Goal: Task Accomplishment & Management: Manage account settings

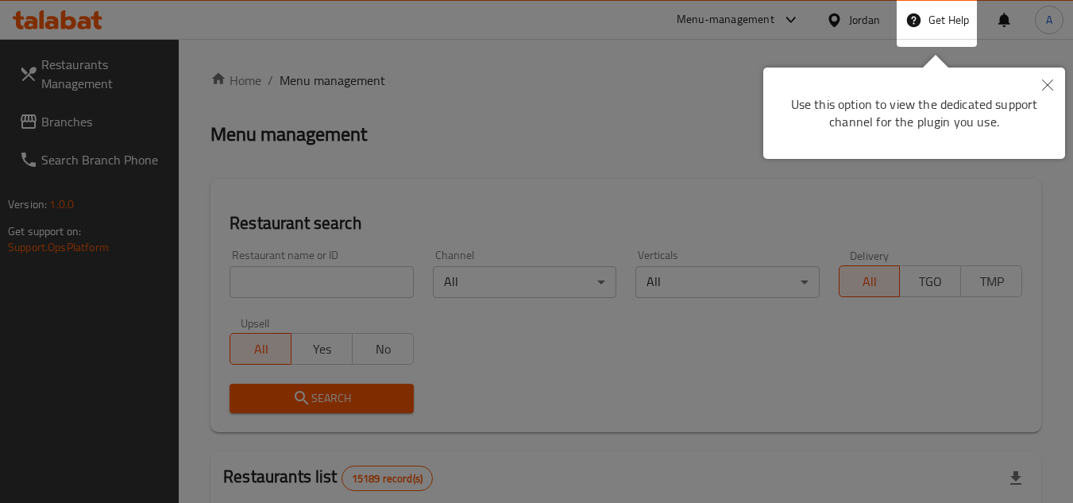
drag, startPoint x: 876, startPoint y: 56, endPoint x: 1008, endPoint y: 86, distance: 135.1
click at [876, 56] on div "Use this option to view the dedicated support channel for the plugin you use." at bounding box center [914, 107] width 302 height 104
click at [1039, 85] on button "Close" at bounding box center [1047, 86] width 35 height 37
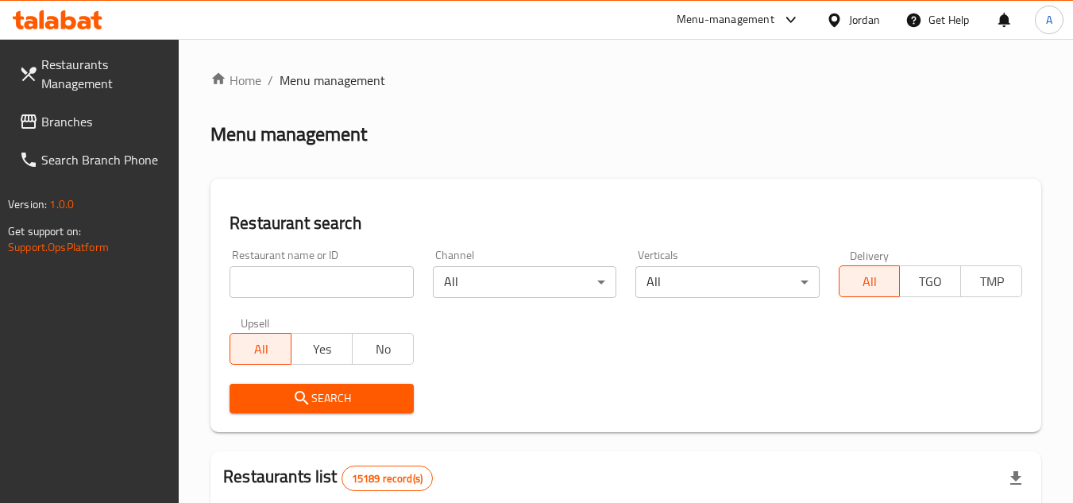
click at [875, 39] on div at bounding box center [536, 39] width 1073 height 1
click at [872, 25] on div "Jordan" at bounding box center [864, 19] width 31 height 17
click at [95, 126] on span "Branches" at bounding box center [104, 121] width 126 height 19
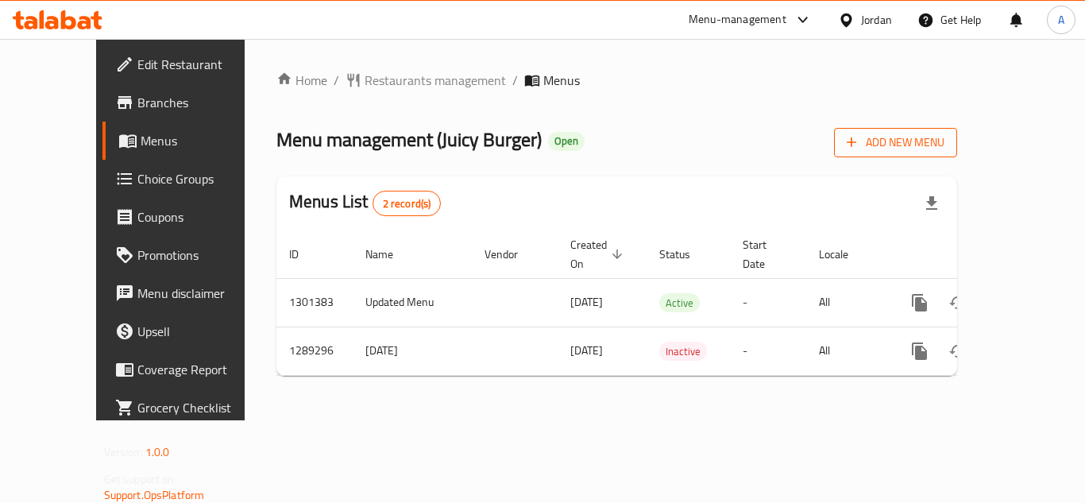
click at [945, 137] on span "Add New Menu" at bounding box center [896, 143] width 98 height 20
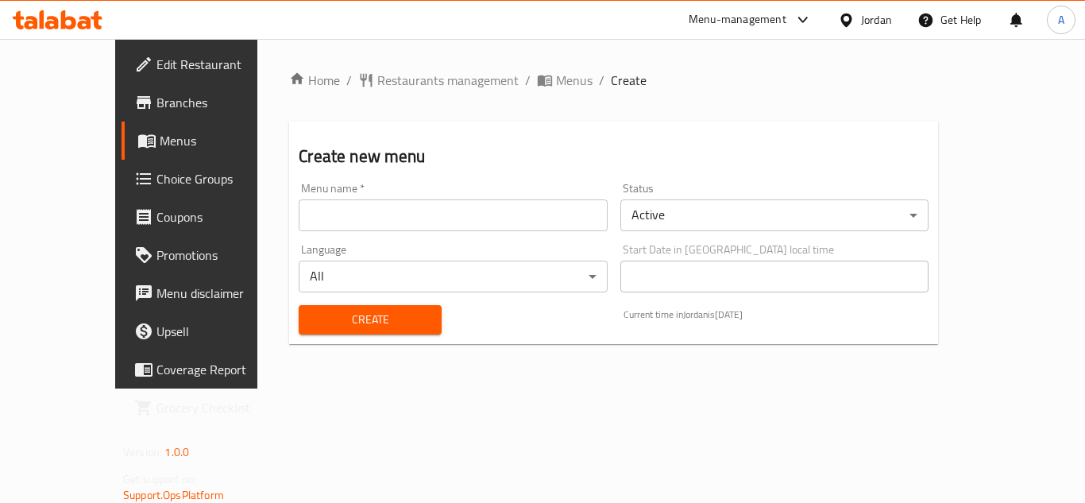
click at [461, 215] on input "text" at bounding box center [453, 215] width 308 height 32
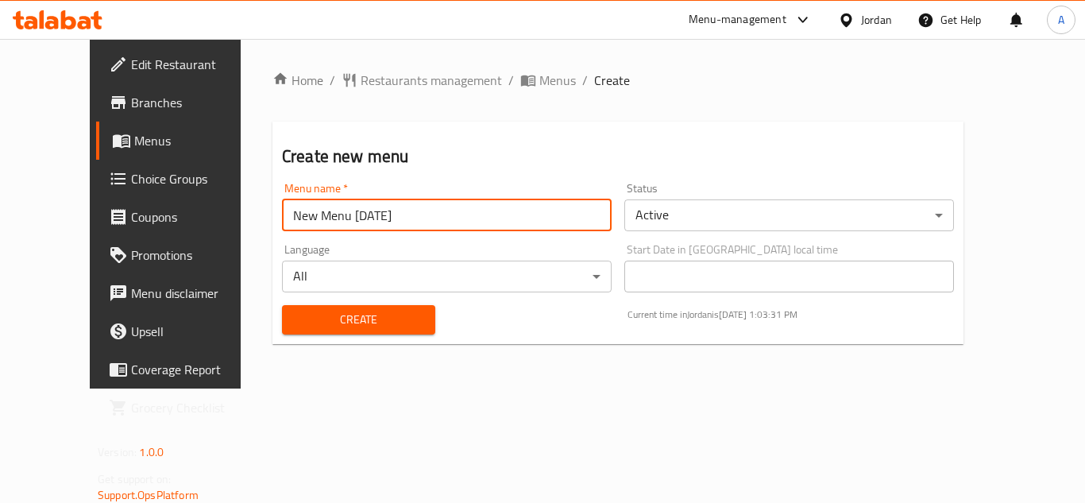
type input "New Menu 20/8/2025"
click at [867, 219] on body "​ Menu-management Jordan Get Help A Edit Restaurant Branches Menus Choice Group…" at bounding box center [542, 271] width 1085 height 464
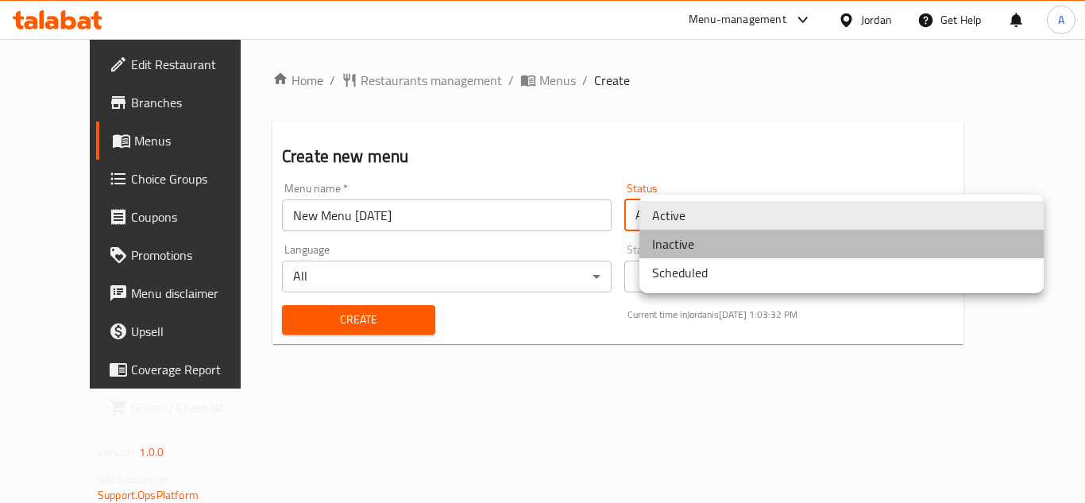
click at [713, 245] on li "Inactive" at bounding box center [841, 244] width 404 height 29
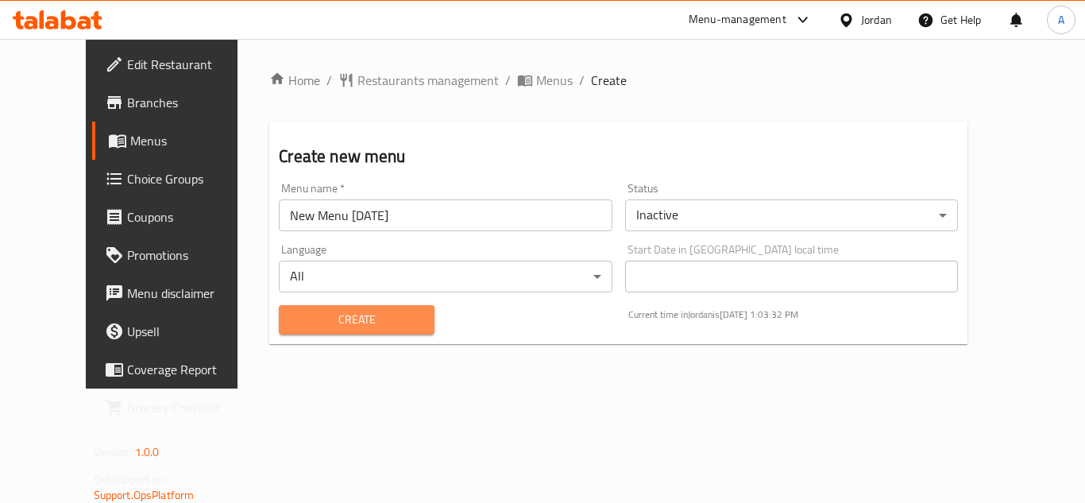
click at [383, 325] on span "Create" at bounding box center [357, 320] width 130 height 20
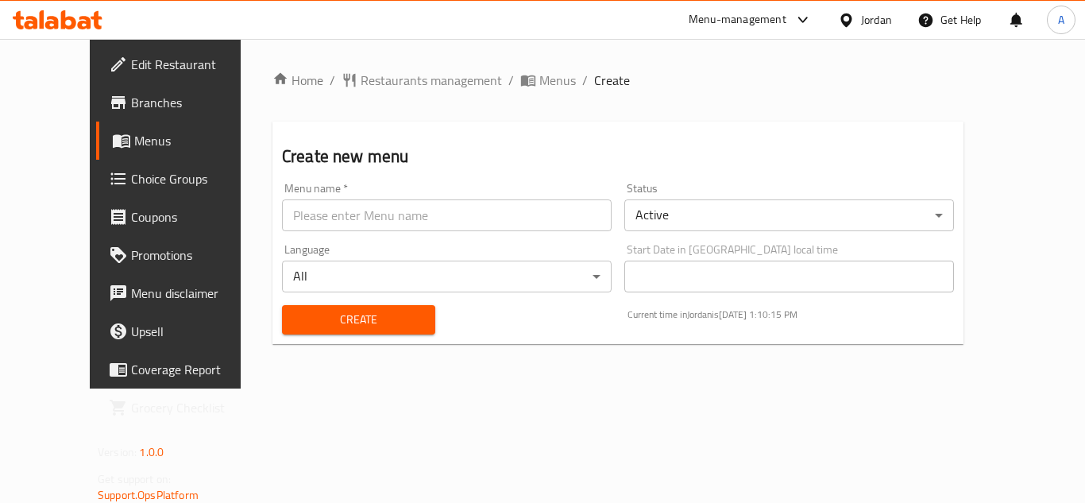
click at [522, 137] on div "Create new menu Menu name   * Menu name * Status Active ​ Language All ​ Start …" at bounding box center [617, 233] width 691 height 222
click at [539, 86] on span "Menus" at bounding box center [557, 80] width 37 height 19
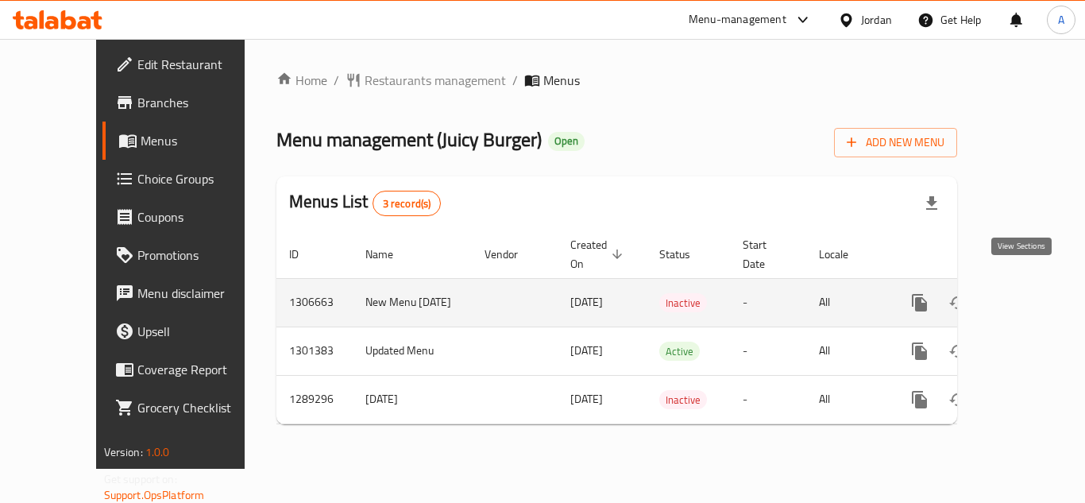
click at [1025, 293] on icon "enhanced table" at bounding box center [1034, 302] width 19 height 19
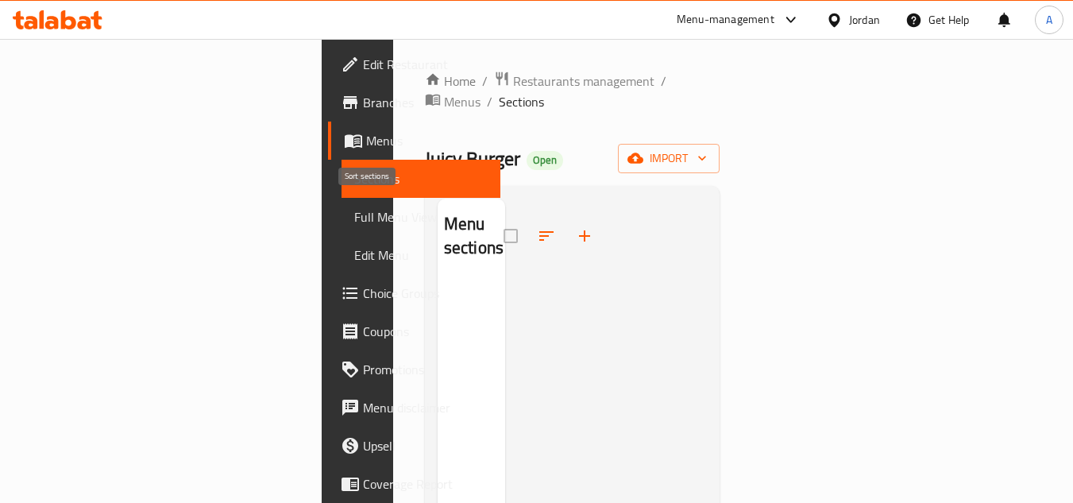
click at [527, 217] on span at bounding box center [546, 236] width 38 height 38
click at [575, 226] on icon "button" at bounding box center [584, 235] width 19 height 19
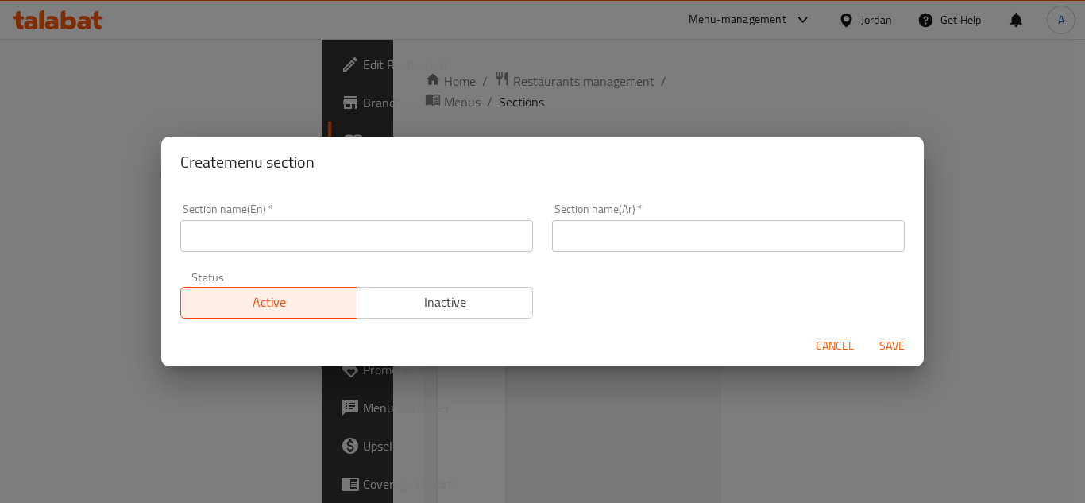
click at [402, 245] on input "text" at bounding box center [356, 236] width 353 height 32
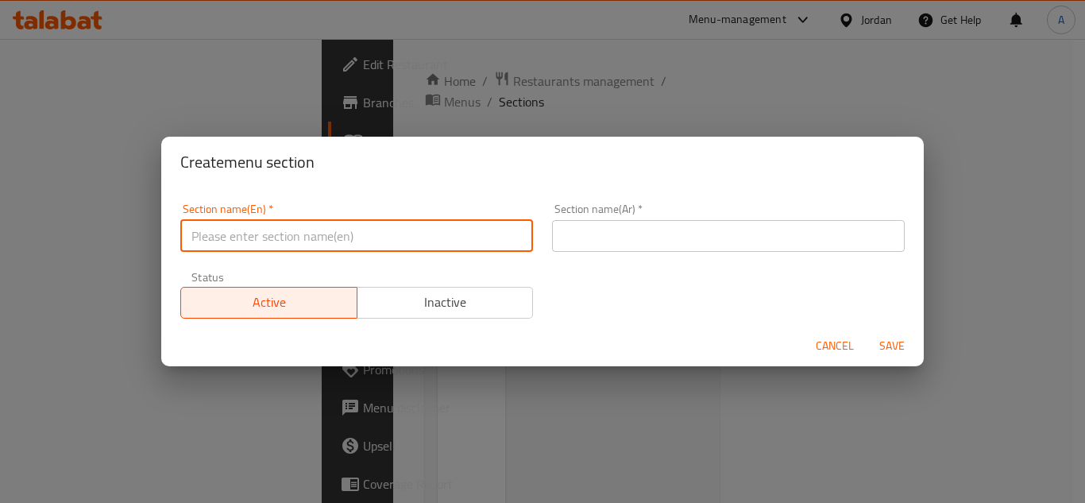
paste input "Milk Shake Name"
click at [617, 224] on input "text" at bounding box center [728, 236] width 353 height 32
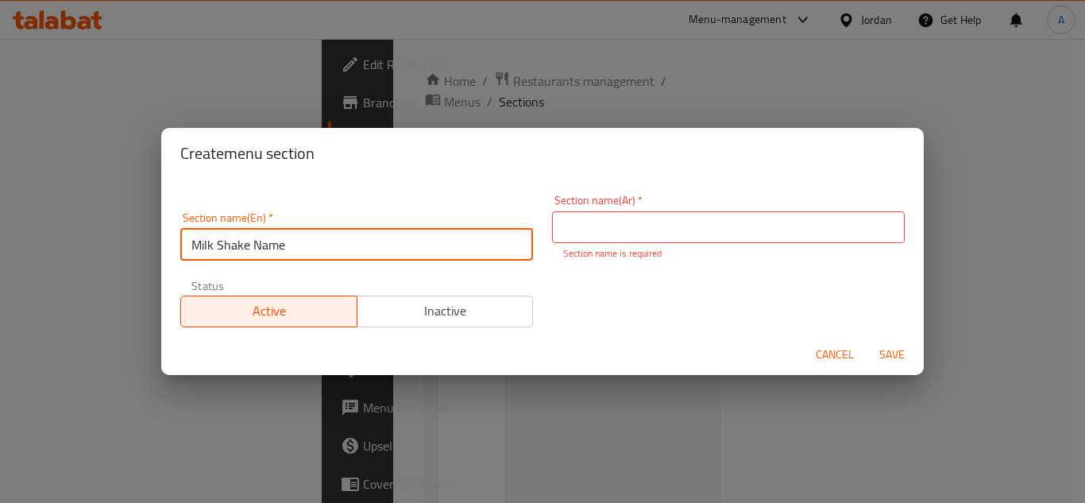
drag, startPoint x: 334, startPoint y: 224, endPoint x: 250, endPoint y: 245, distance: 85.9
click at [250, 245] on input "Milk Shake Name" at bounding box center [356, 245] width 353 height 32
type input "Milk Shake"
click at [563, 246] on p "Section name is required" at bounding box center [728, 253] width 330 height 14
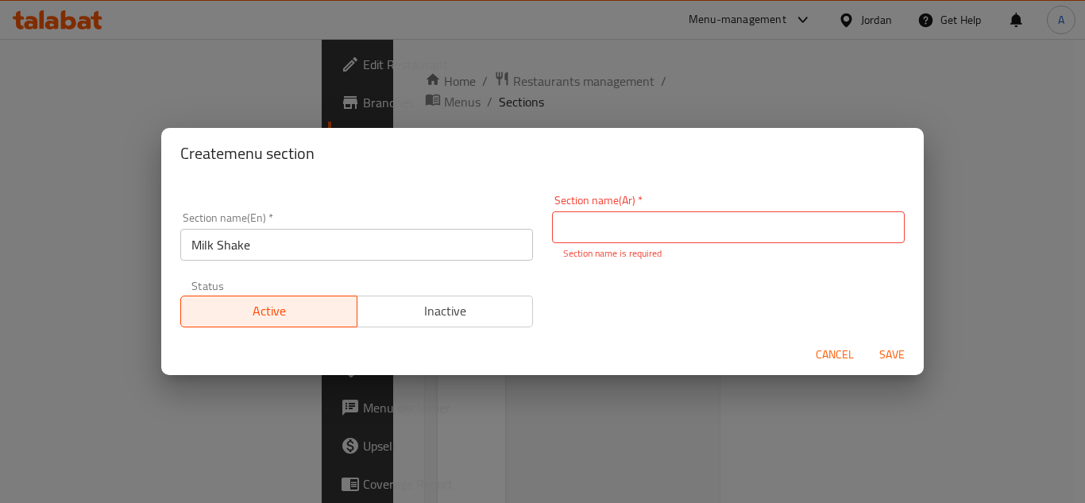
click at [617, 238] on input "text" at bounding box center [728, 227] width 353 height 32
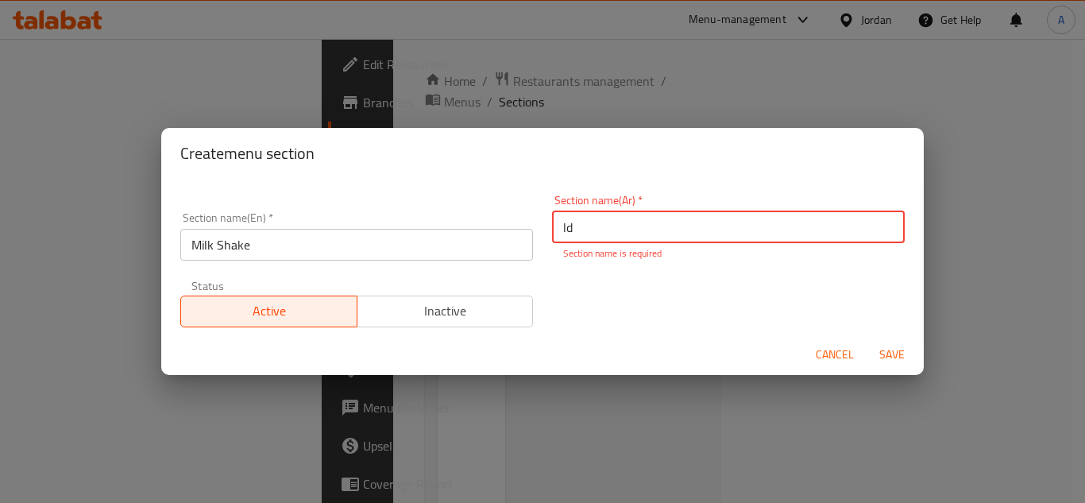
type input "l"
type input "ميلك شيك"
click at [867, 340] on button "Save" at bounding box center [892, 354] width 51 height 29
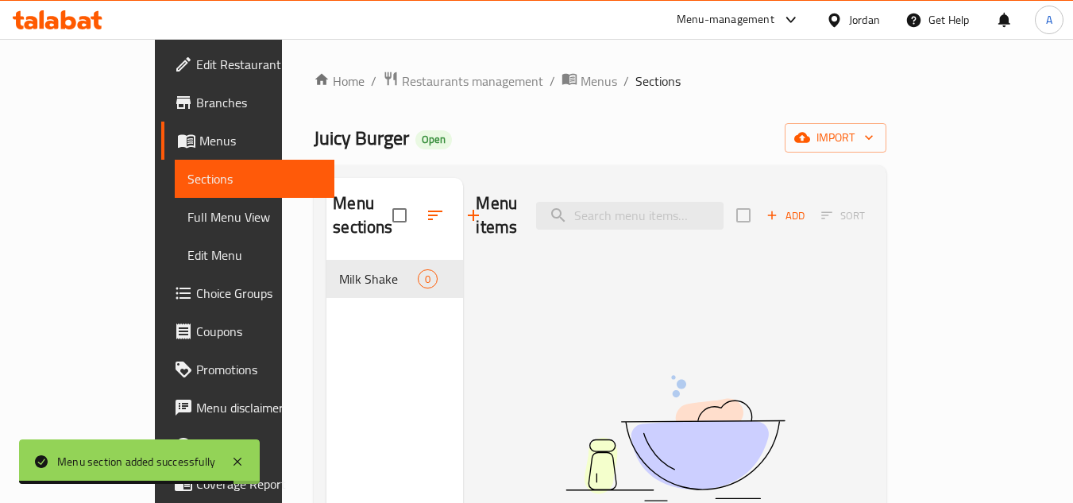
click at [779, 208] on icon "button" at bounding box center [772, 215] width 14 height 14
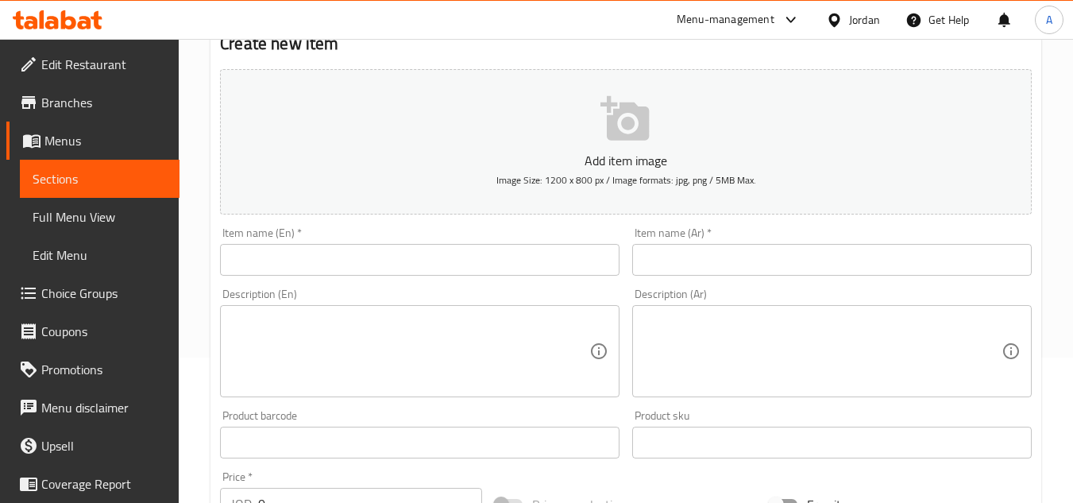
scroll to position [159, 0]
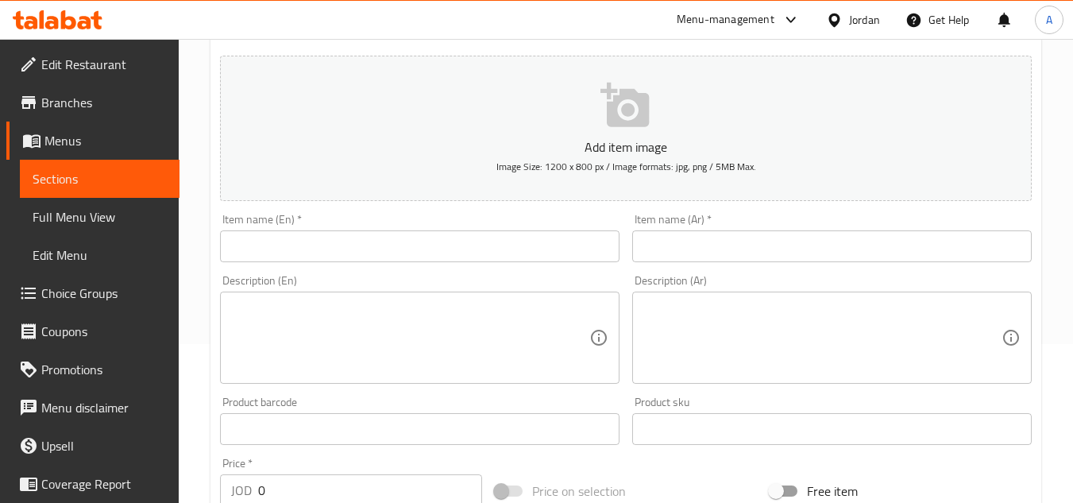
click at [492, 253] on input "text" at bounding box center [420, 246] width 400 height 32
paste input "Vanilla Shake"
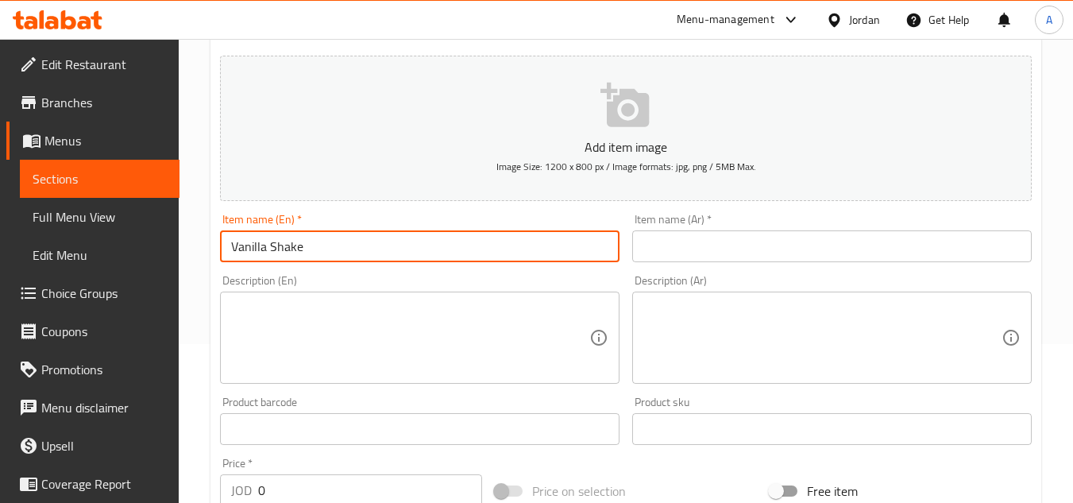
type input "Vanilla Shake"
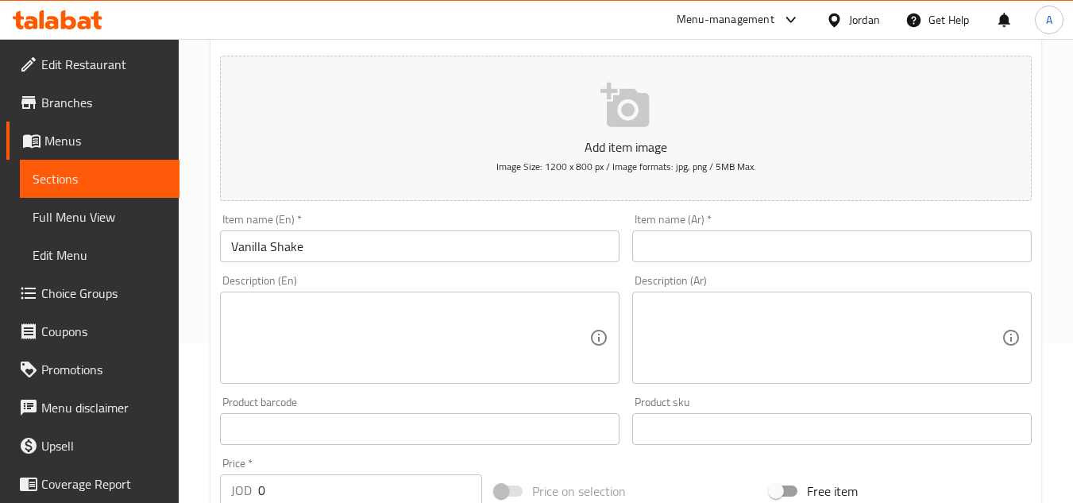
click at [854, 253] on input "text" at bounding box center [832, 246] width 400 height 32
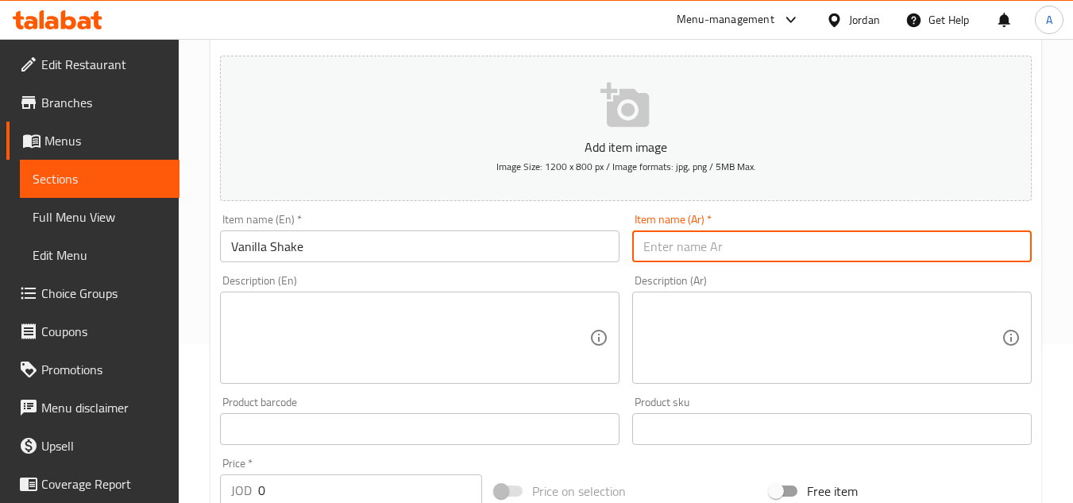
paste input "ميلك شيك فانيليا"
type input "ميلك شيك فانيليا"
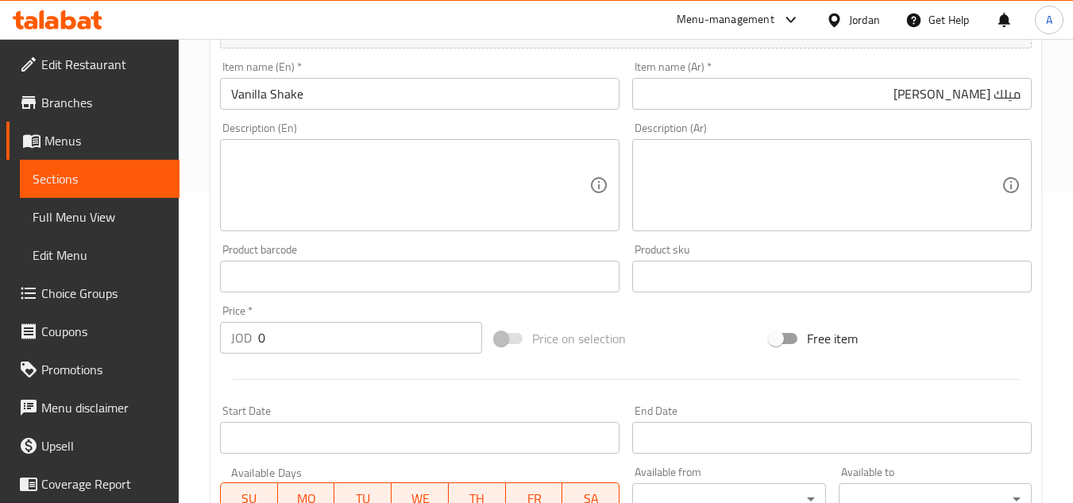
scroll to position [318, 0]
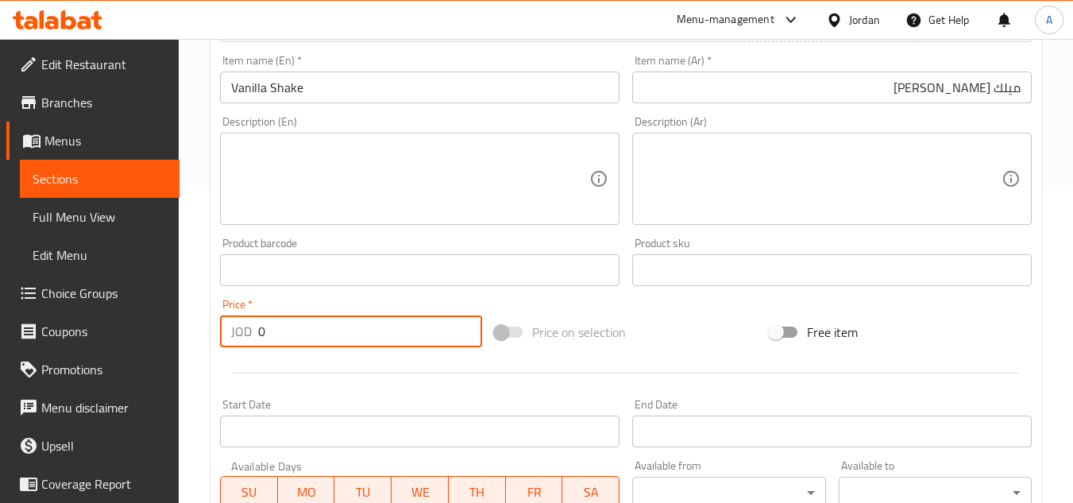
drag, startPoint x: 330, startPoint y: 336, endPoint x: 120, endPoint y: 327, distance: 210.7
click at [120, 327] on div "Edit Restaurant Branches Menus Sections Full Menu View Edit Menu Choice Groups …" at bounding box center [536, 263] width 1073 height 1084
paste input "4.5"
type input "4.50"
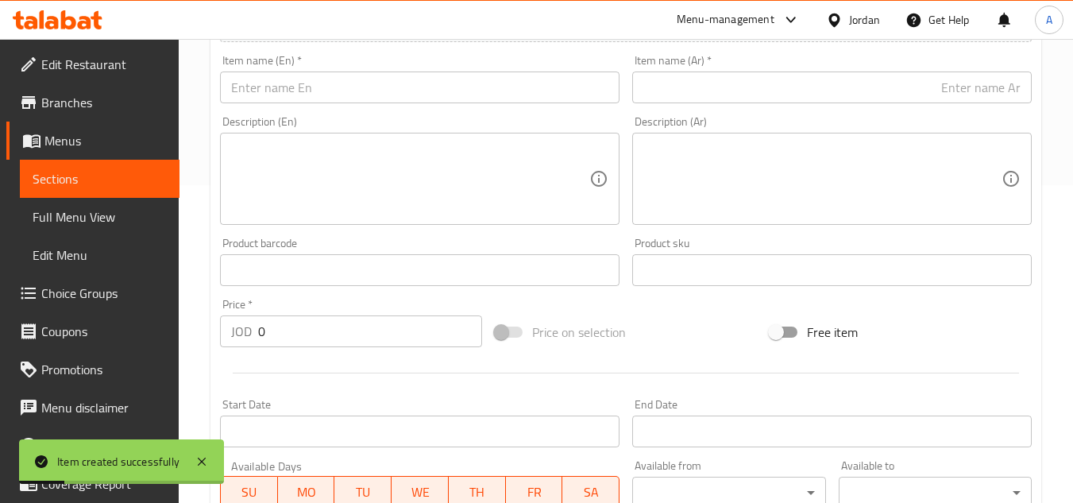
click at [383, 317] on input "0" at bounding box center [370, 331] width 224 height 32
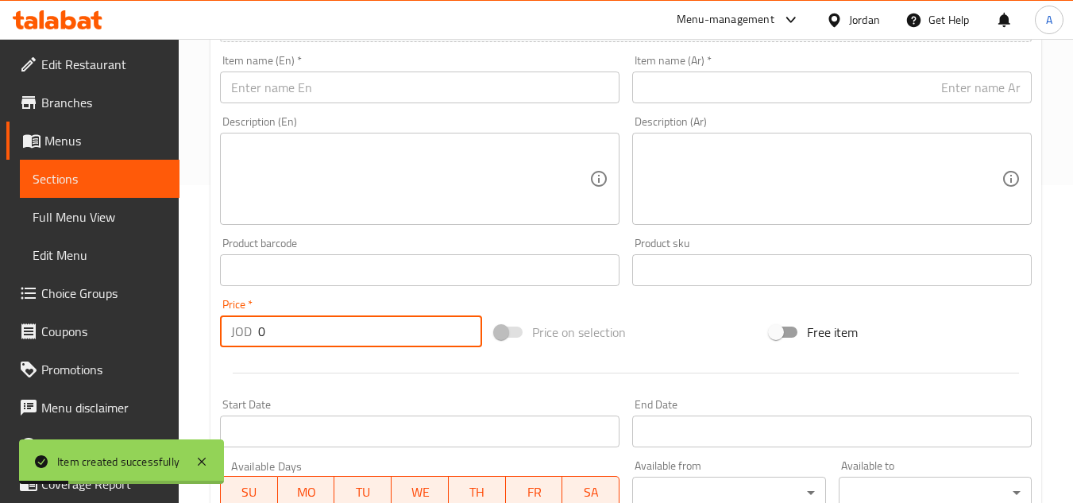
click at [383, 317] on input "0" at bounding box center [370, 331] width 224 height 32
paste input "4.5"
type input "4.50"
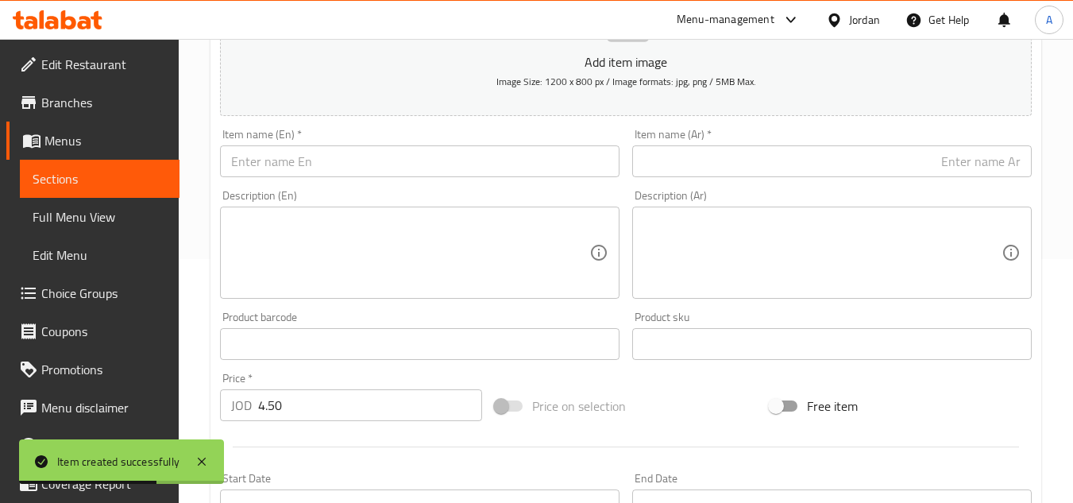
scroll to position [159, 0]
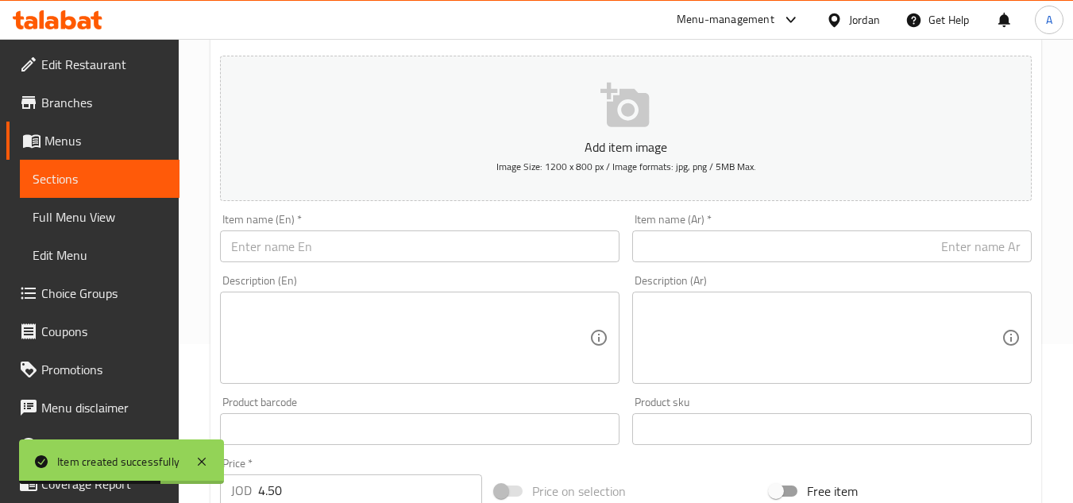
drag, startPoint x: 504, startPoint y: 243, endPoint x: 528, endPoint y: 242, distance: 23.8
click at [504, 243] on input "text" at bounding box center [420, 246] width 400 height 32
paste input "Chocolate Shake"
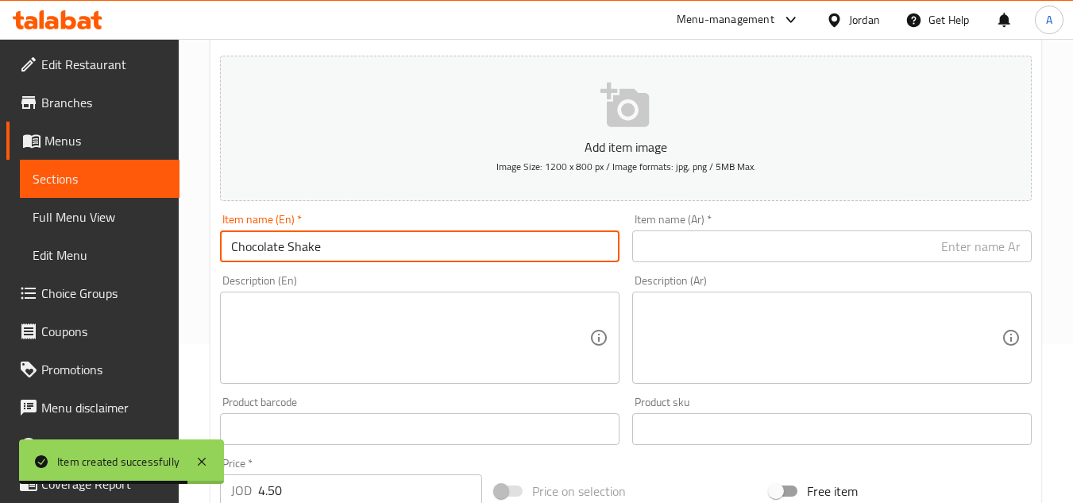
type input "Chocolate Shake"
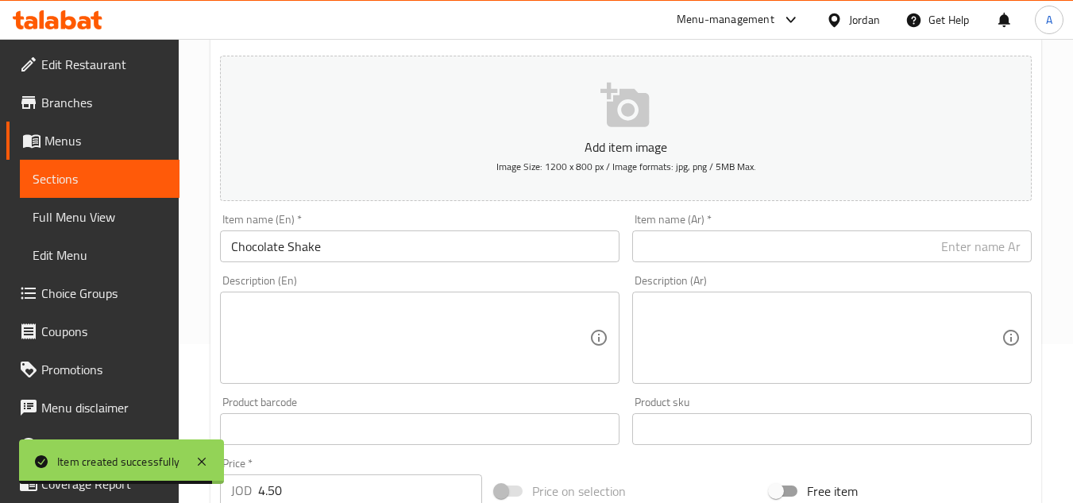
click at [781, 234] on input "text" at bounding box center [832, 246] width 400 height 32
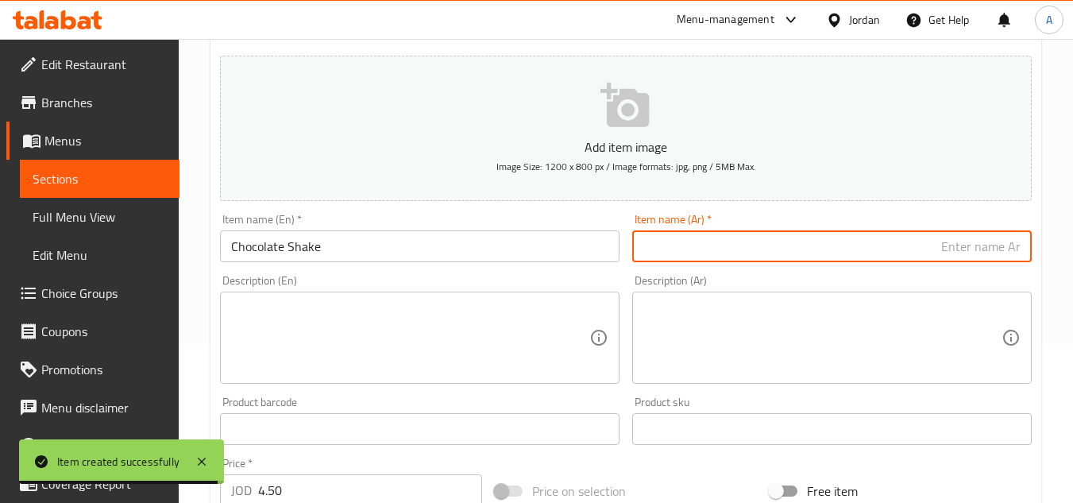
paste input "ميلك شيك شوكولاتة"
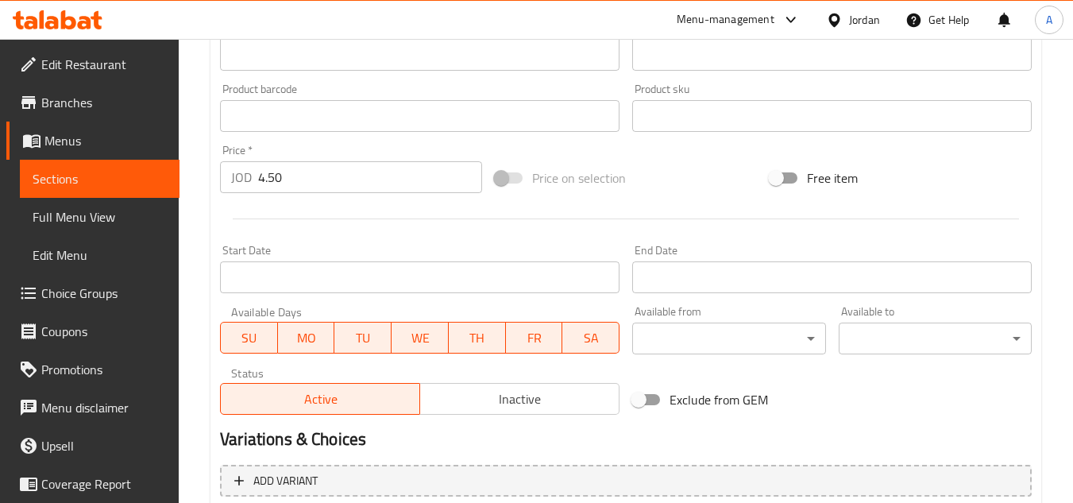
scroll to position [556, 0]
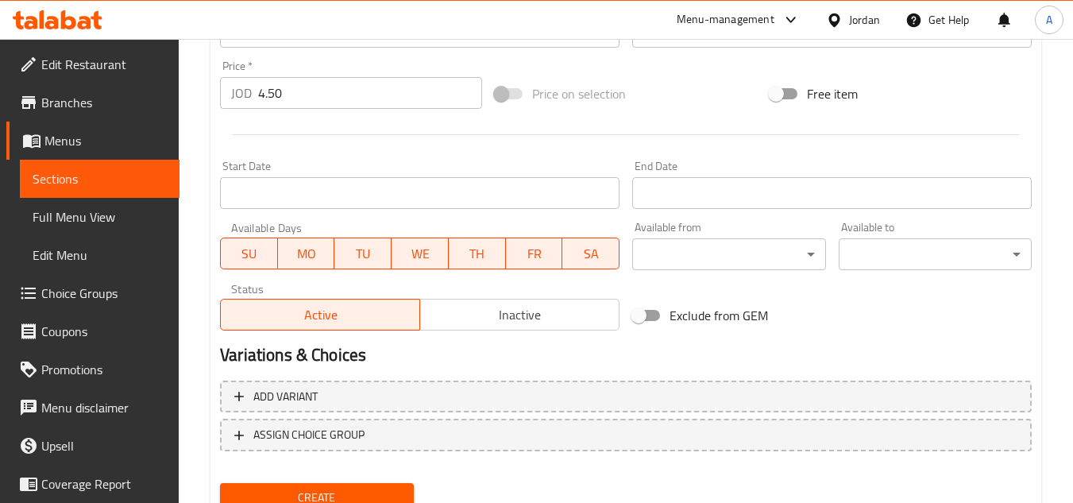
type input "ميلك شيك شوكولاتة"
click at [220, 483] on button "Create" at bounding box center [316, 497] width 193 height 29
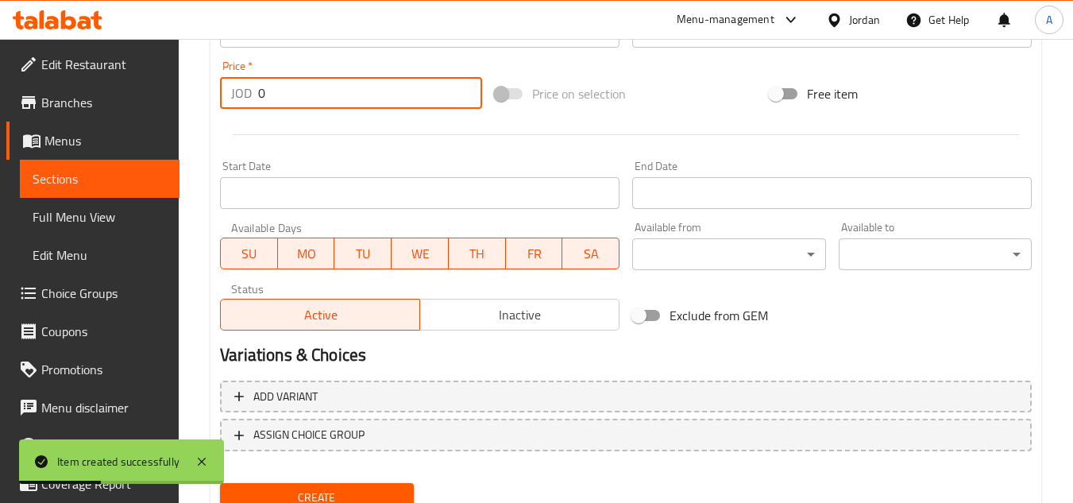
drag, startPoint x: 389, startPoint y: 90, endPoint x: 285, endPoint y: 104, distance: 105.0
click at [172, 95] on div "Edit Restaurant Branches Menus Sections Full Menu View Edit Menu Choice Groups …" at bounding box center [536, 25] width 1073 height 1084
paste input "4.5"
type input "4.50"
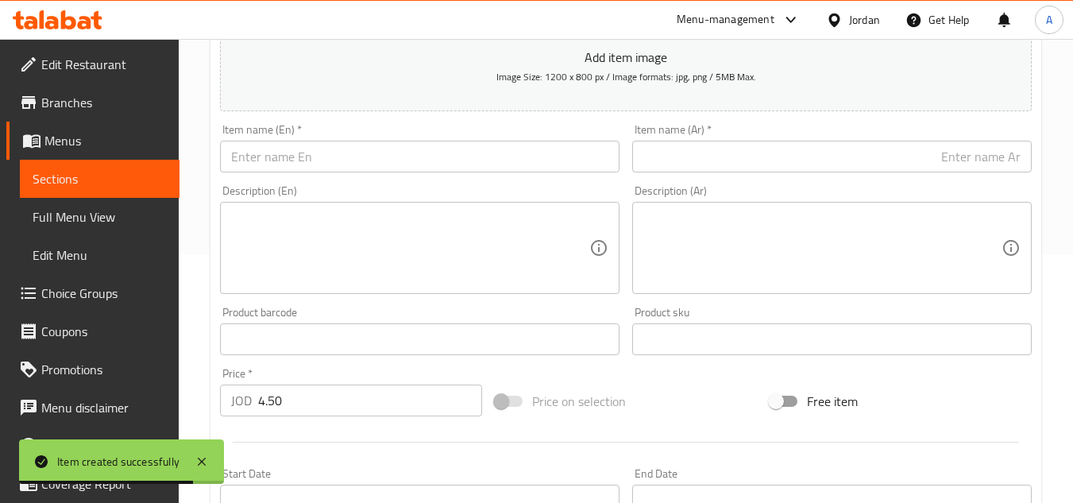
scroll to position [159, 0]
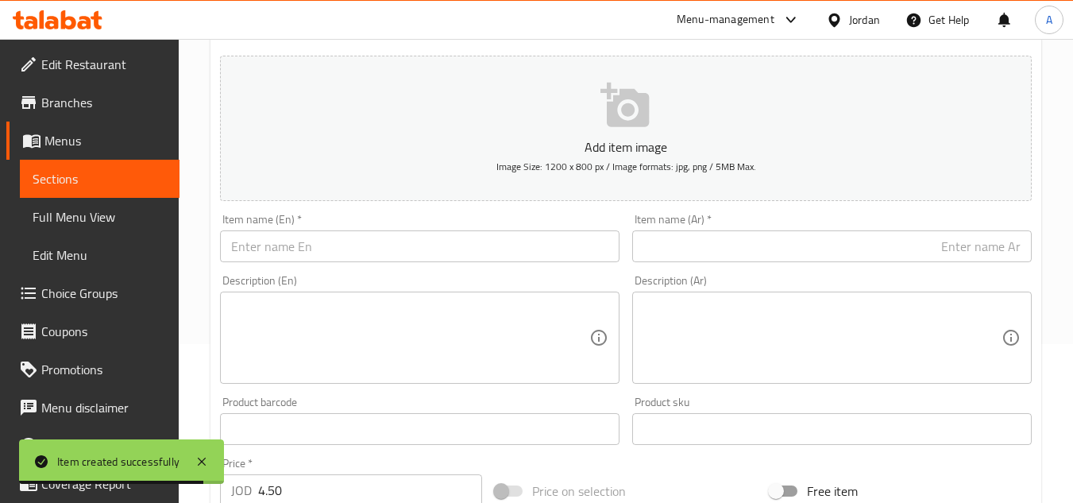
click at [401, 239] on input "text" at bounding box center [420, 246] width 400 height 32
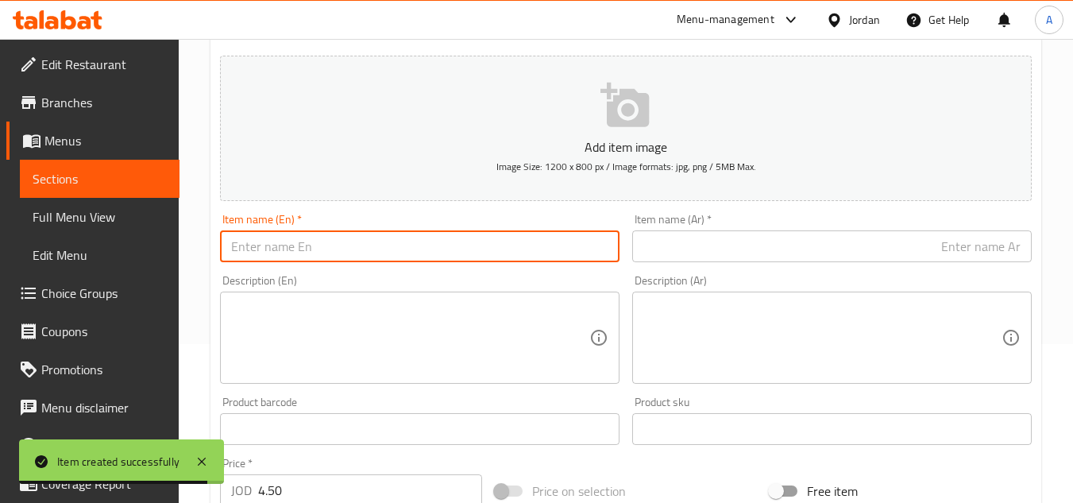
paste input "Strawberry Shake"
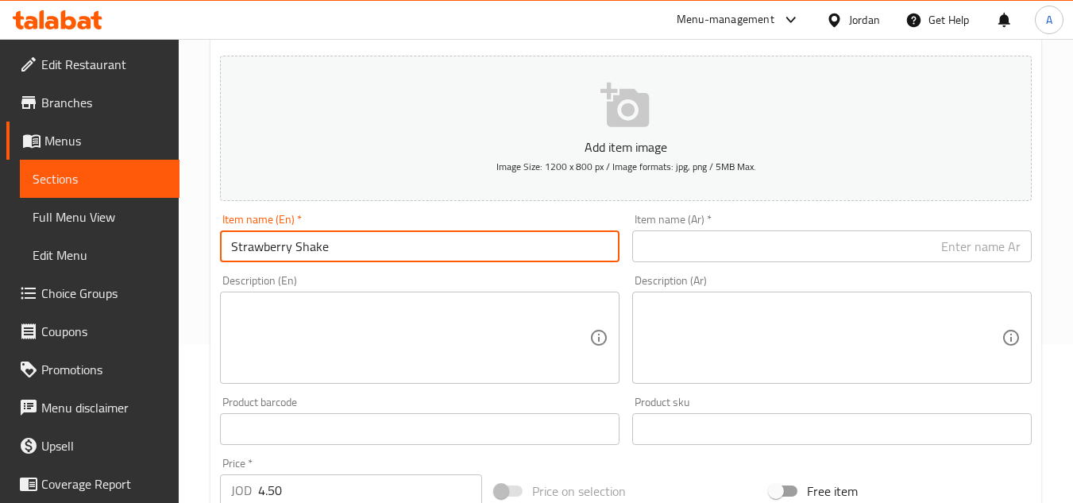
type input "Strawberry Shake"
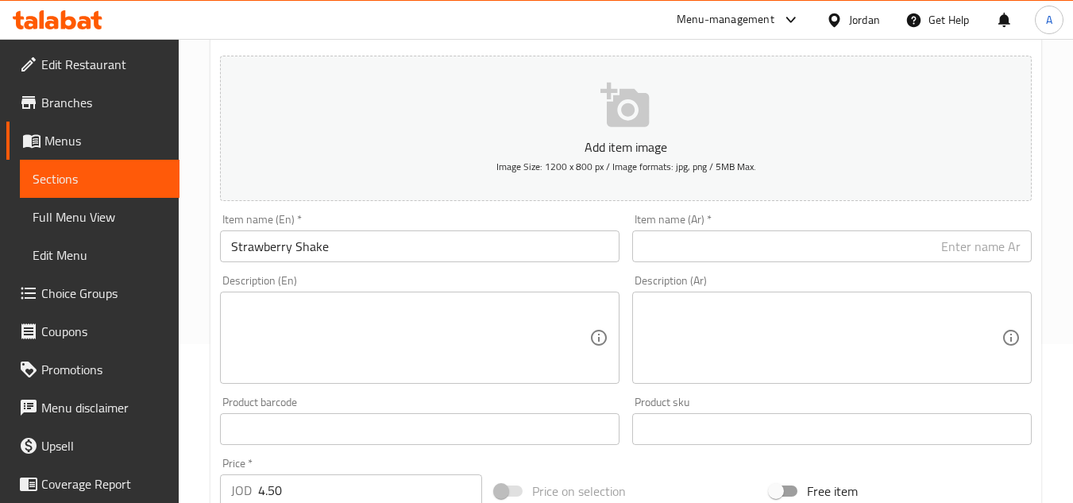
click at [886, 261] on input "text" at bounding box center [832, 246] width 400 height 32
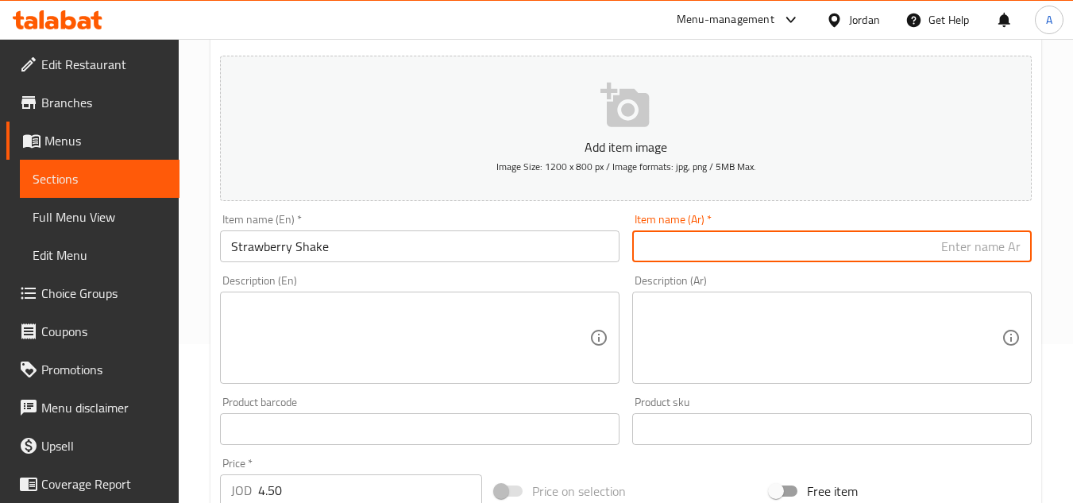
paste input "ميلك شيك فراولة"
click at [1007, 248] on input "ميلك شيك فراولة" at bounding box center [832, 246] width 400 height 32
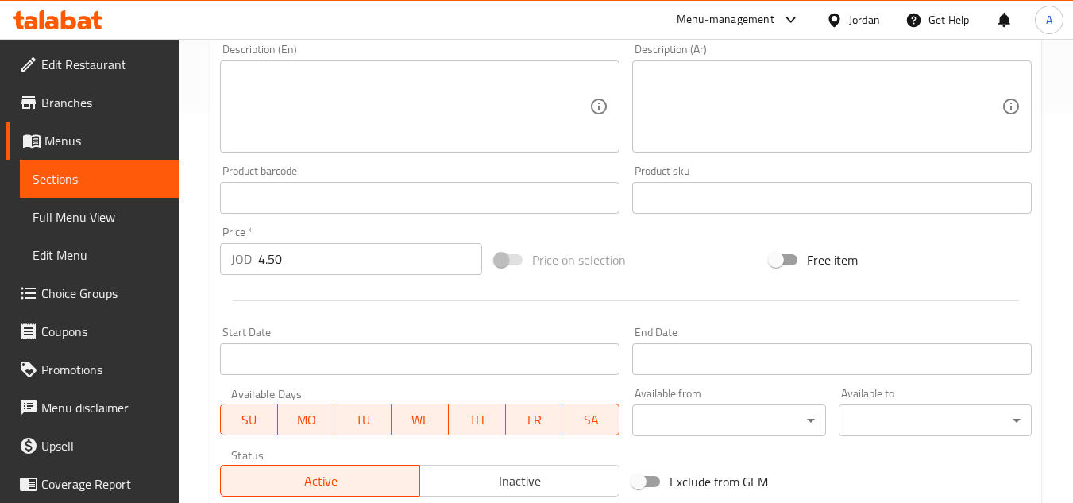
scroll to position [397, 0]
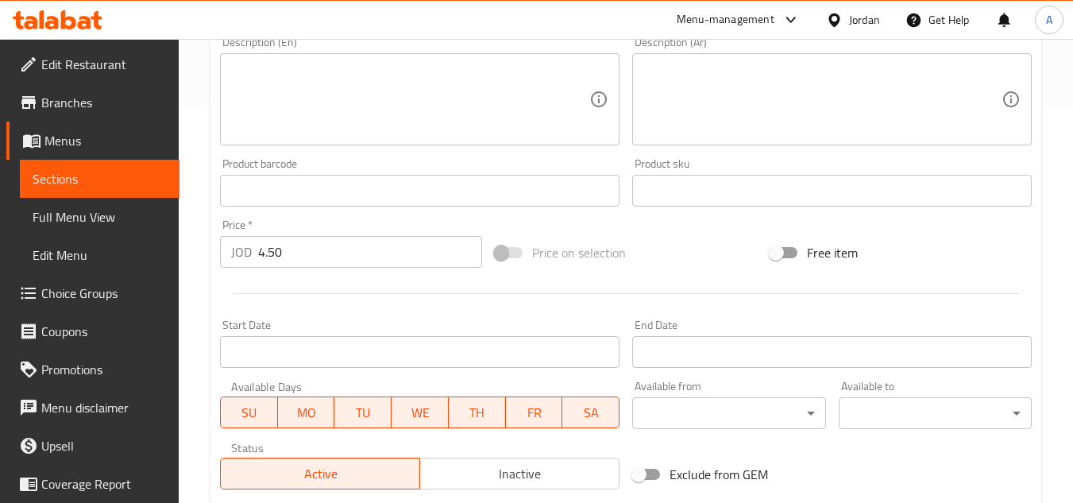
type input "شيك فراولة"
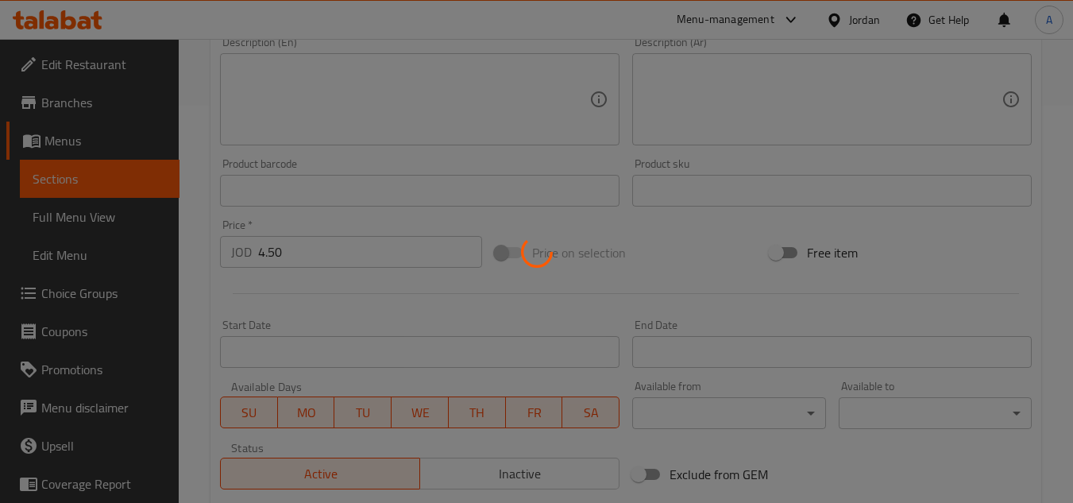
type input "0"
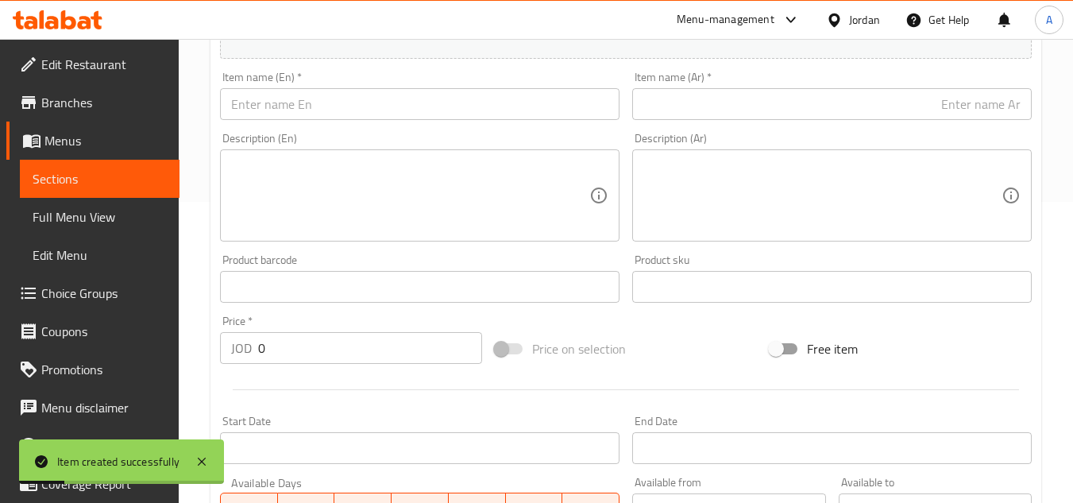
scroll to position [159, 0]
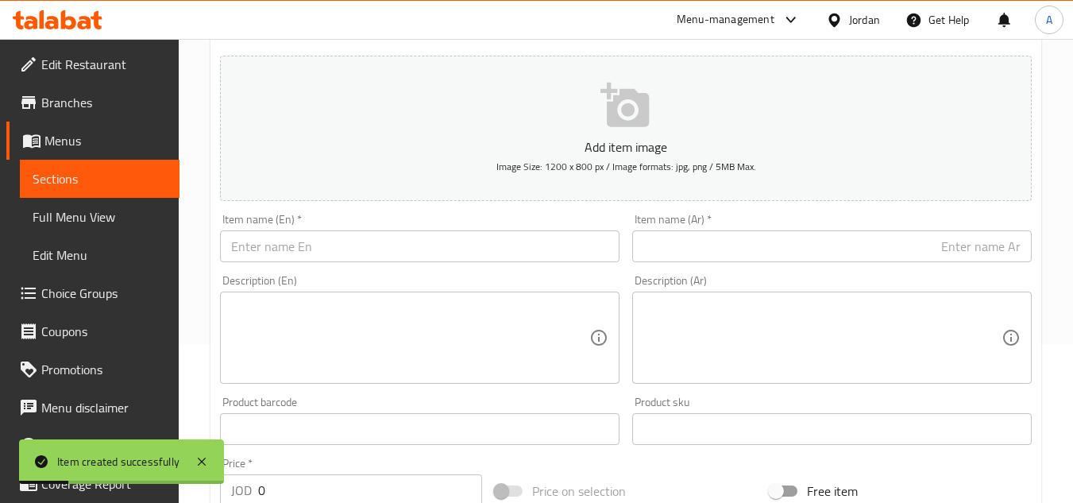
click at [405, 241] on input "text" at bounding box center [420, 246] width 400 height 32
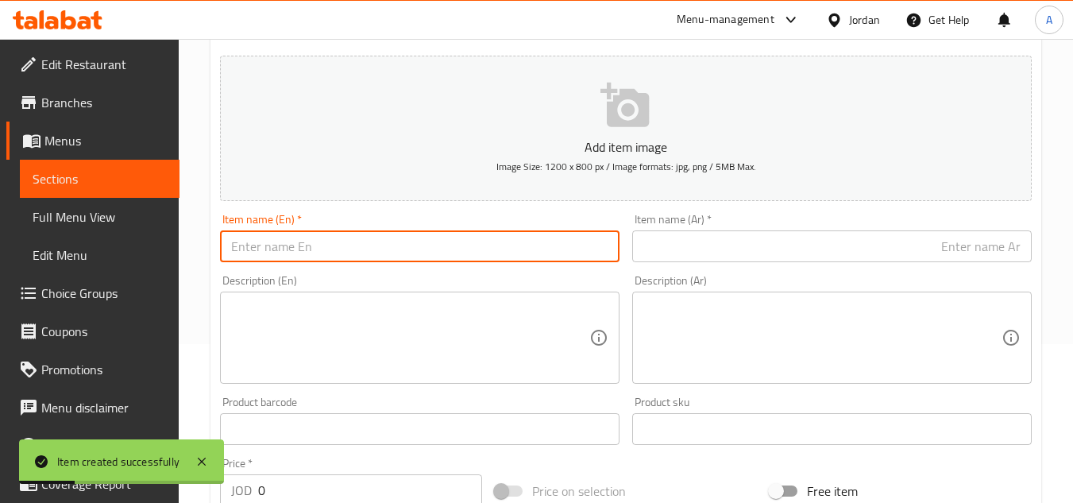
paste input "Coffee Shake"
type input "Coffee Shake"
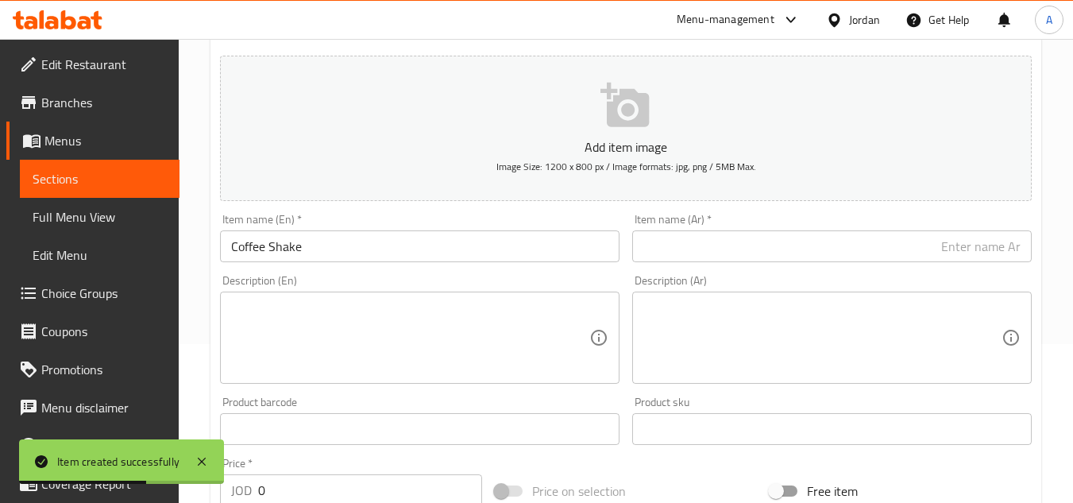
drag, startPoint x: 847, startPoint y: 258, endPoint x: 894, endPoint y: 253, distance: 48.0
click at [847, 258] on input "text" at bounding box center [832, 246] width 400 height 32
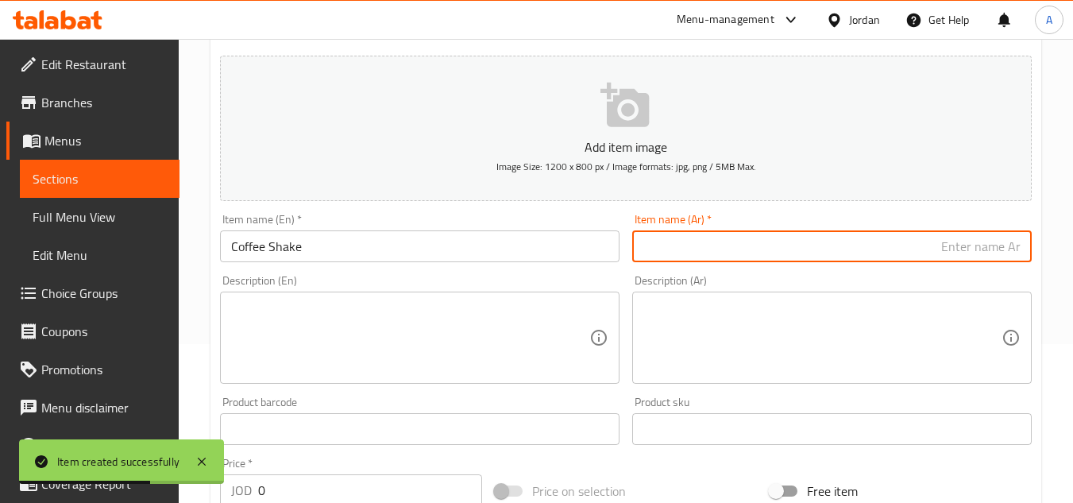
paste input "ميلك شيك قهوة"
type input "ميلك شيك قهوة"
click at [1003, 245] on input "ميلك شيك قهوة" at bounding box center [832, 246] width 400 height 32
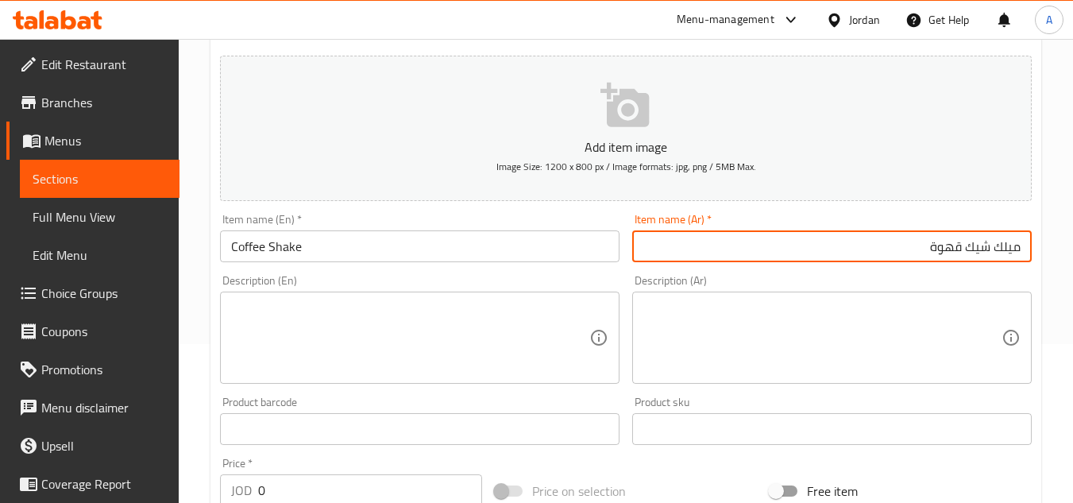
click at [1015, 245] on input "ميلك شيك قهوة" at bounding box center [832, 246] width 400 height 32
type input "شيك قهوة"
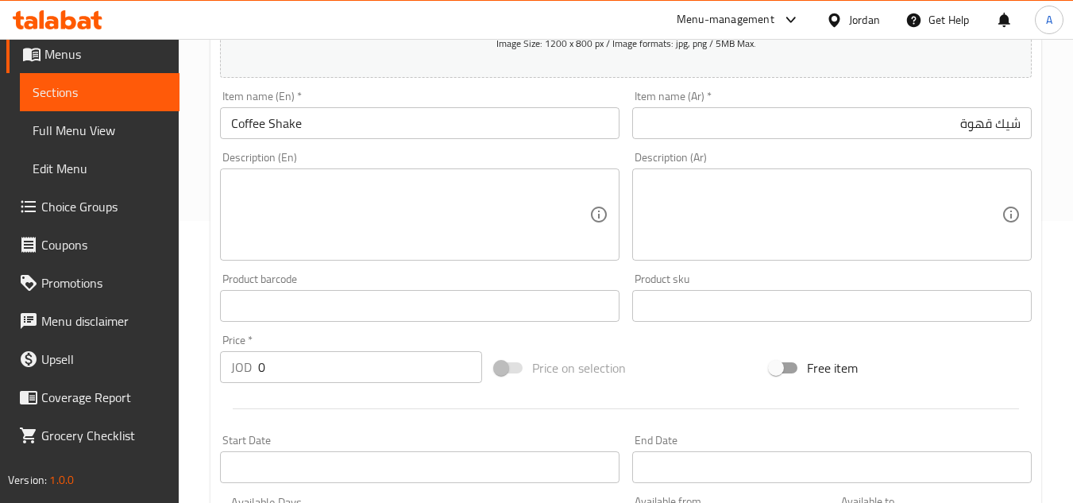
scroll to position [318, 0]
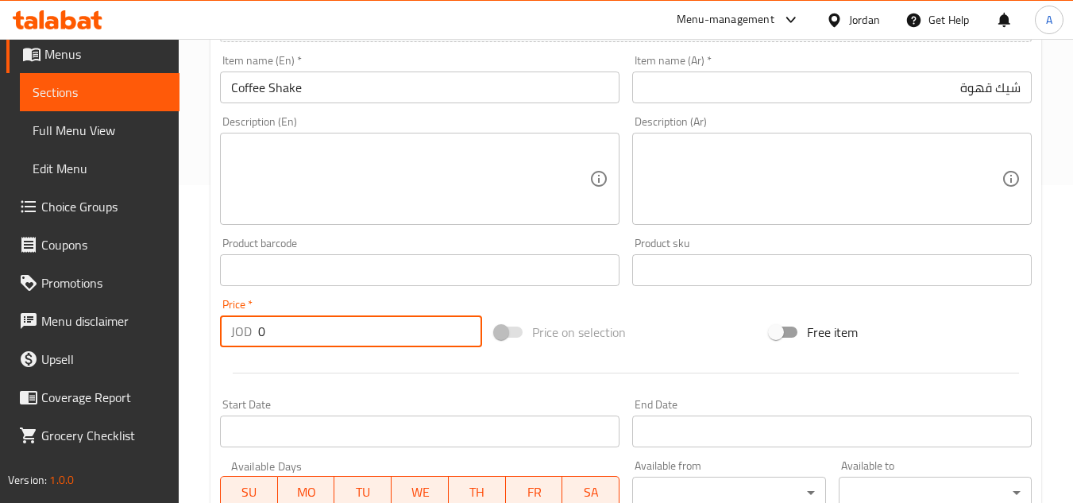
drag, startPoint x: 323, startPoint y: 337, endPoint x: 0, endPoint y: 335, distance: 322.5
click at [0, 336] on div "Edit Restaurant Branches Menus Sections Full Menu View Edit Menu Choice Groups …" at bounding box center [536, 263] width 1073 height 1084
paste input "5.9"
type input "5.90"
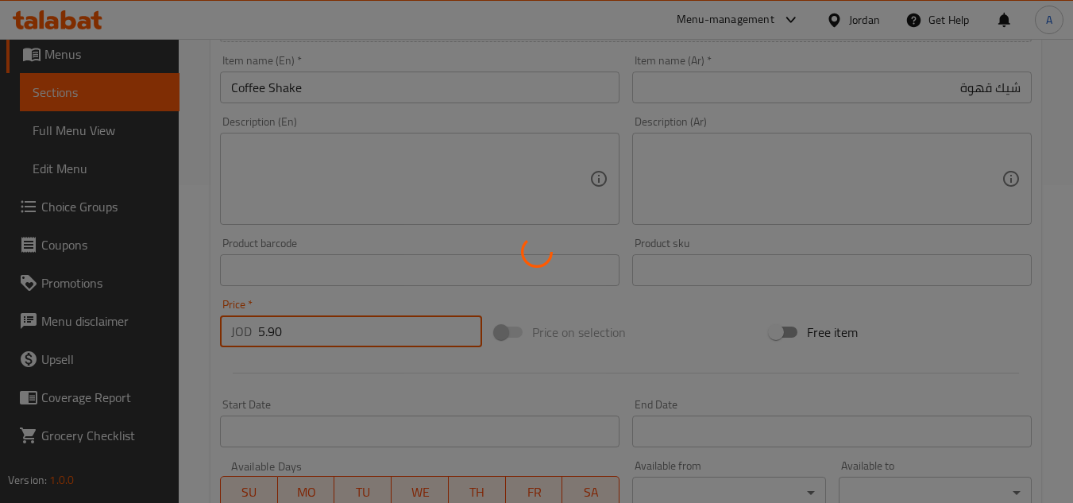
type input "0"
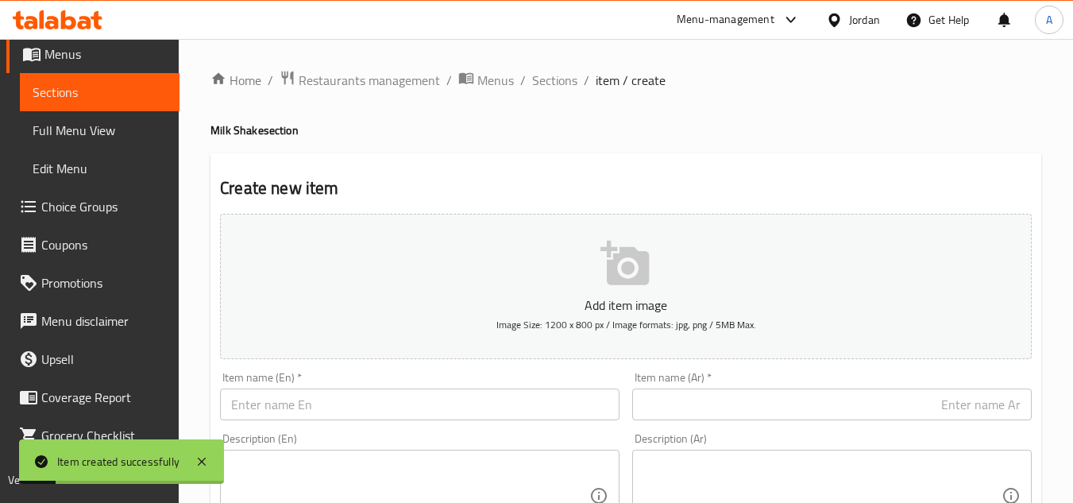
scroll to position [0, 0]
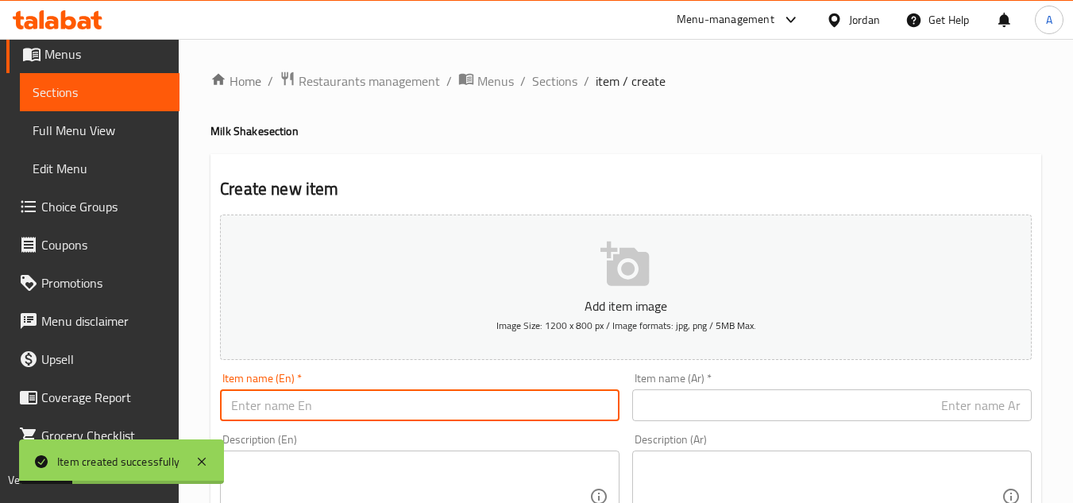
click at [531, 408] on input "text" at bounding box center [420, 405] width 400 height 32
paste input "Pistachio Shake"
type input "Pistachio Shake"
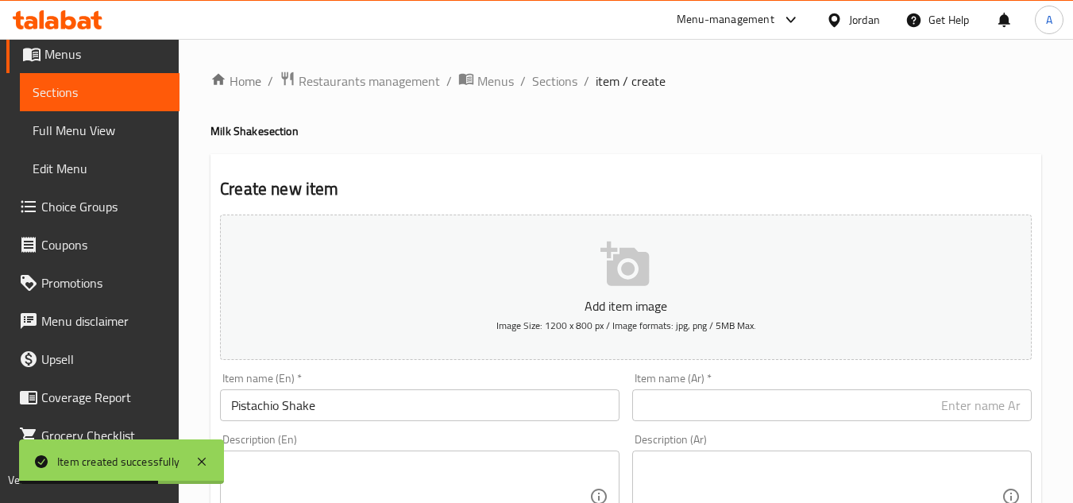
click at [864, 400] on input "text" at bounding box center [832, 405] width 400 height 32
paste input "ميلك شيك فستق"
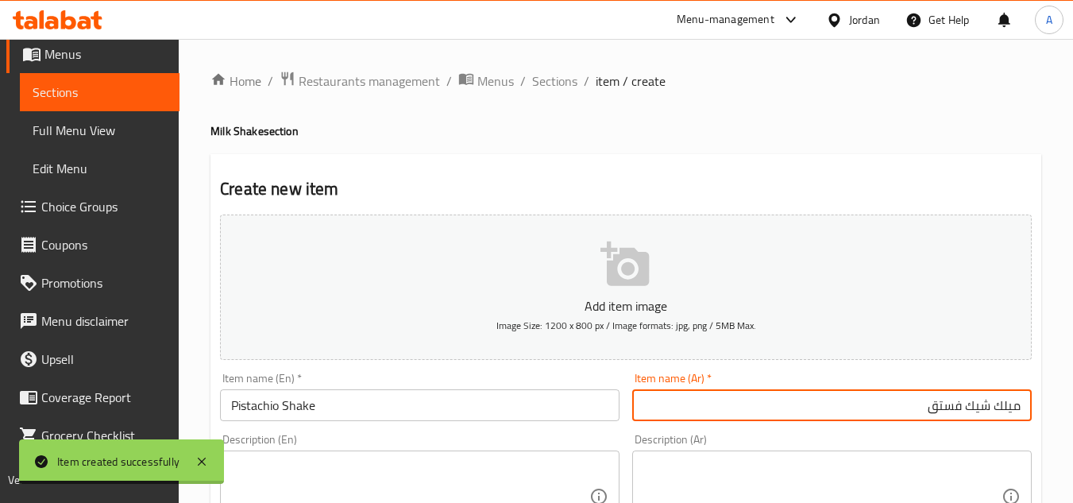
click at [1003, 418] on input "ميلك شيك فستق" at bounding box center [832, 405] width 400 height 32
click at [968, 413] on input "ميلك شيك فستق" at bounding box center [832, 405] width 400 height 32
click at [972, 405] on input "ميلك شيك فستق" at bounding box center [832, 405] width 400 height 32
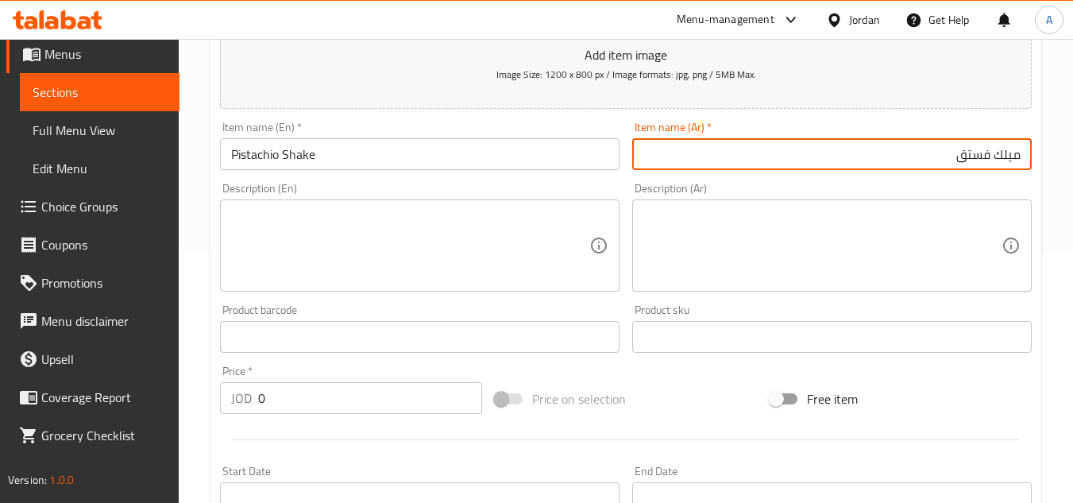
scroll to position [397, 0]
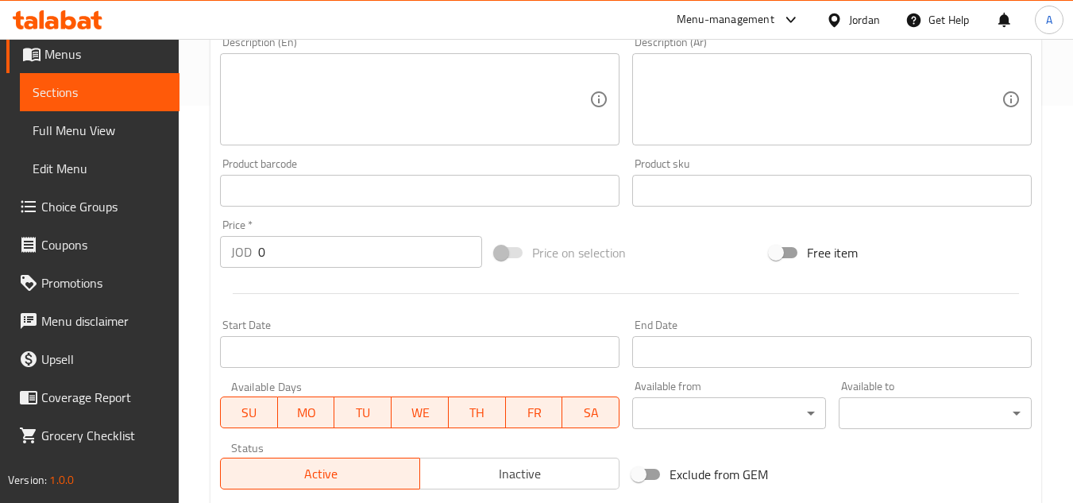
type input "ميلك فستق"
drag, startPoint x: 403, startPoint y: 269, endPoint x: 21, endPoint y: 256, distance: 382.3
click at [154, 260] on div "Edit Restaurant Branches Menus Sections Full Menu View Edit Menu Choice Groups …" at bounding box center [536, 184] width 1073 height 1084
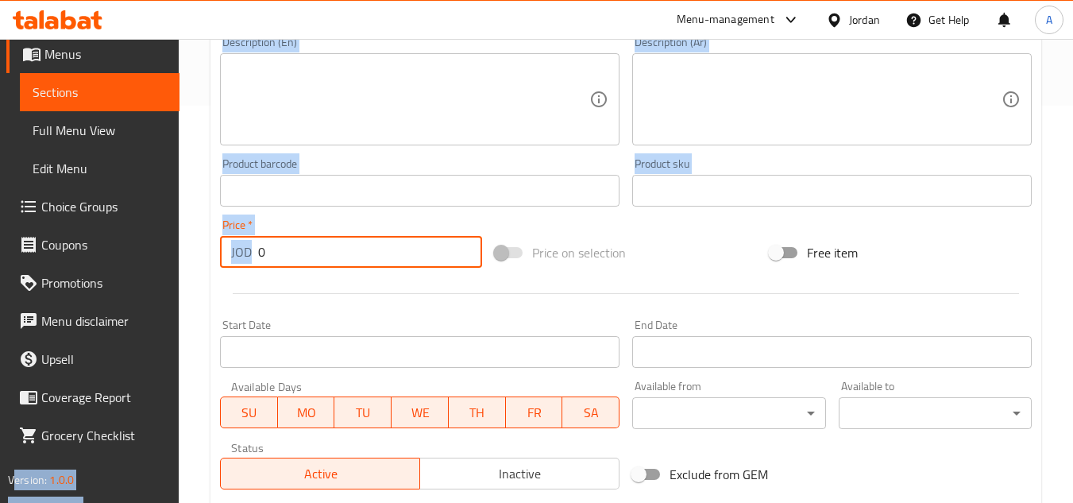
drag, startPoint x: 354, startPoint y: 240, endPoint x: 331, endPoint y: 261, distance: 30.4
click at [354, 240] on input "0" at bounding box center [370, 252] width 224 height 32
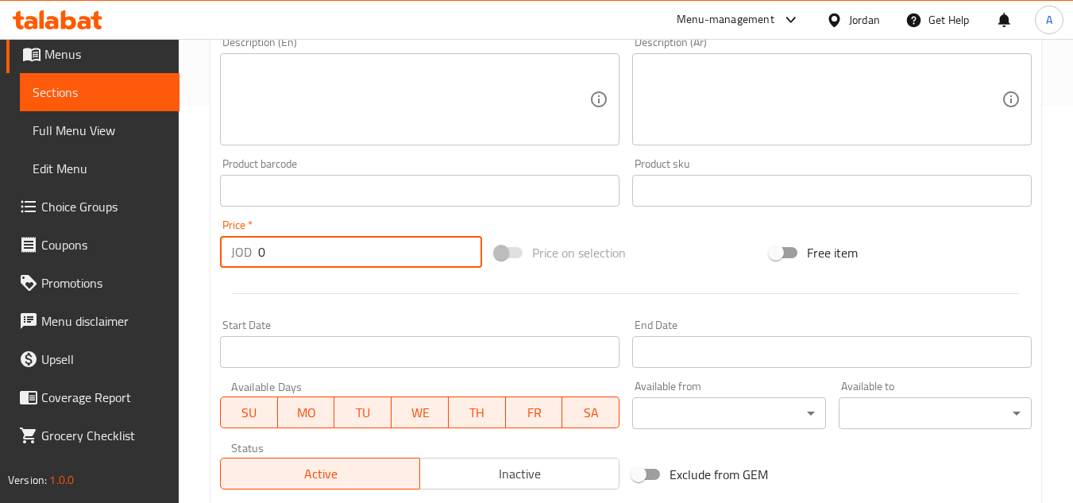
click at [331, 261] on input "0" at bounding box center [370, 252] width 224 height 32
paste input "6.25"
type input "6.25"
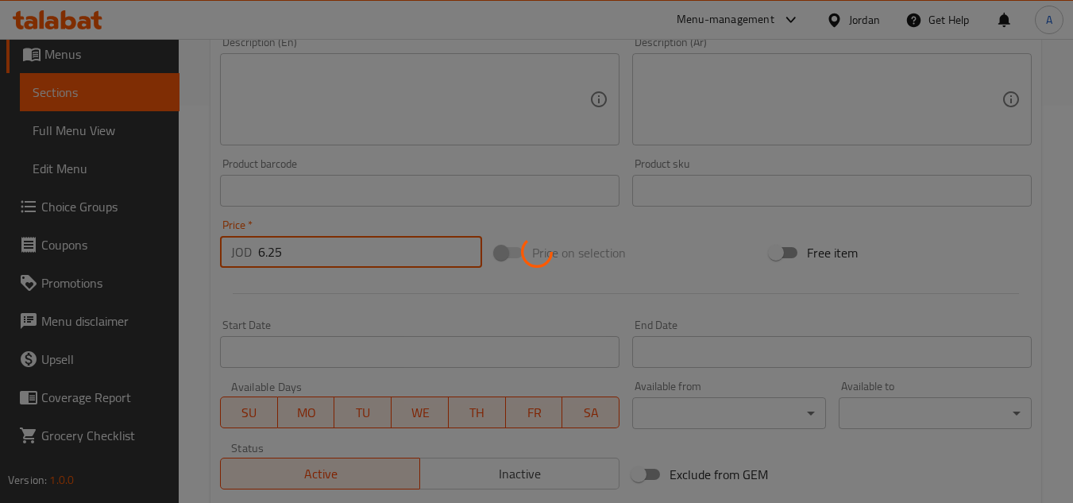
type input "0"
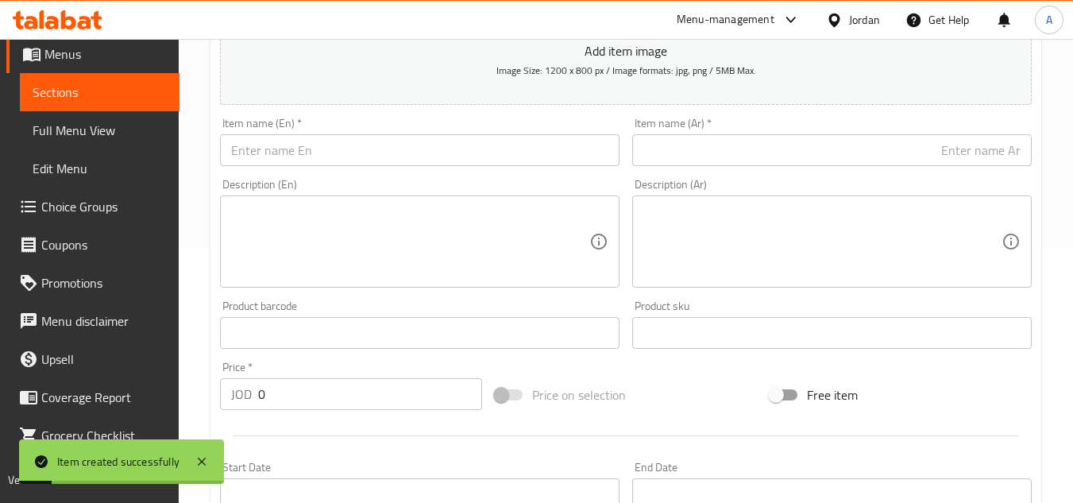
scroll to position [159, 0]
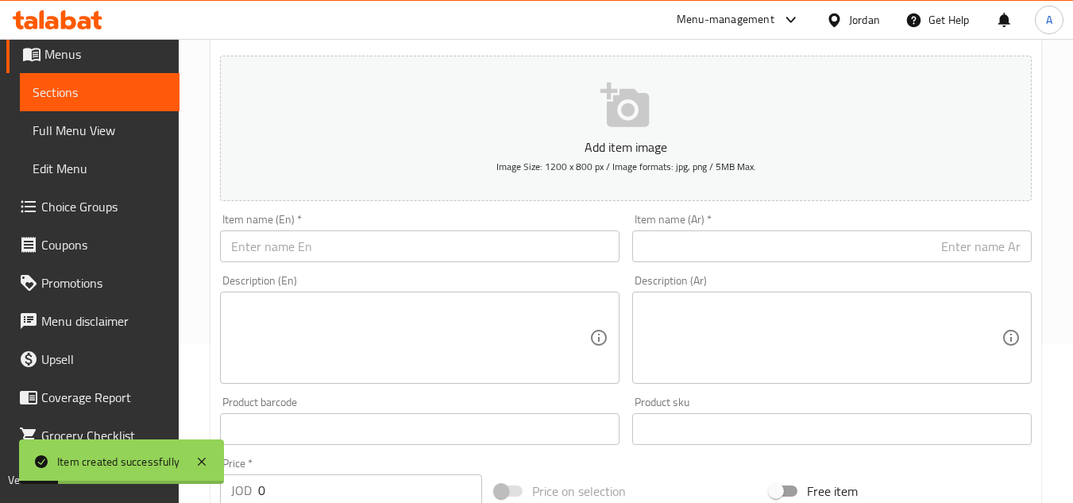
drag, startPoint x: 426, startPoint y: 241, endPoint x: 435, endPoint y: 240, distance: 8.8
click at [426, 241] on input "text" at bounding box center [420, 246] width 400 height 32
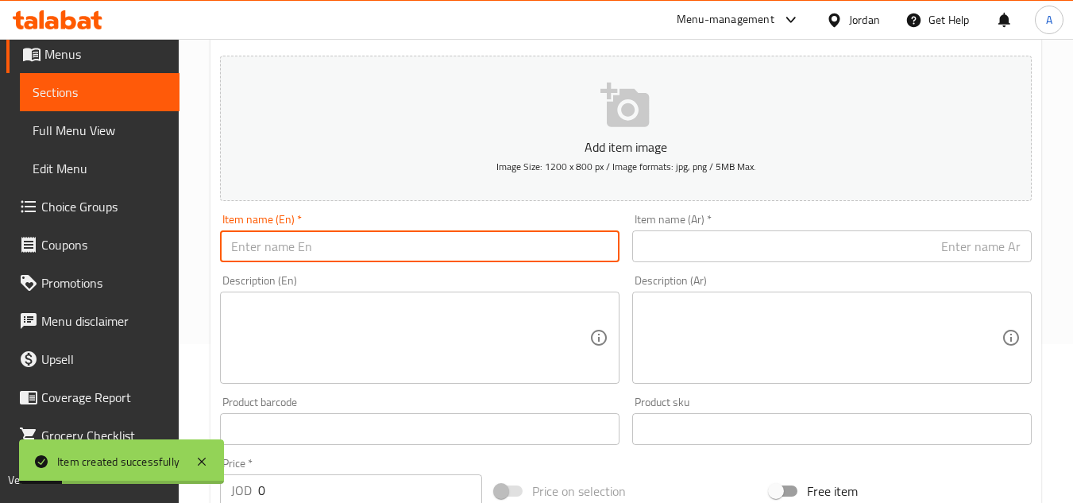
paste input "Oh Boy Shake"
type input "Oh Boy Shake"
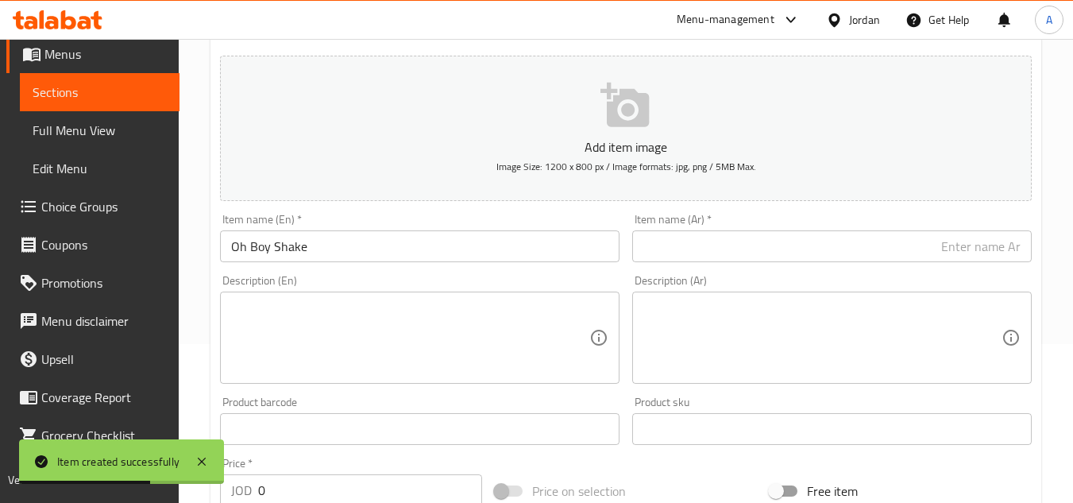
click at [869, 261] on input "text" at bounding box center [832, 246] width 400 height 32
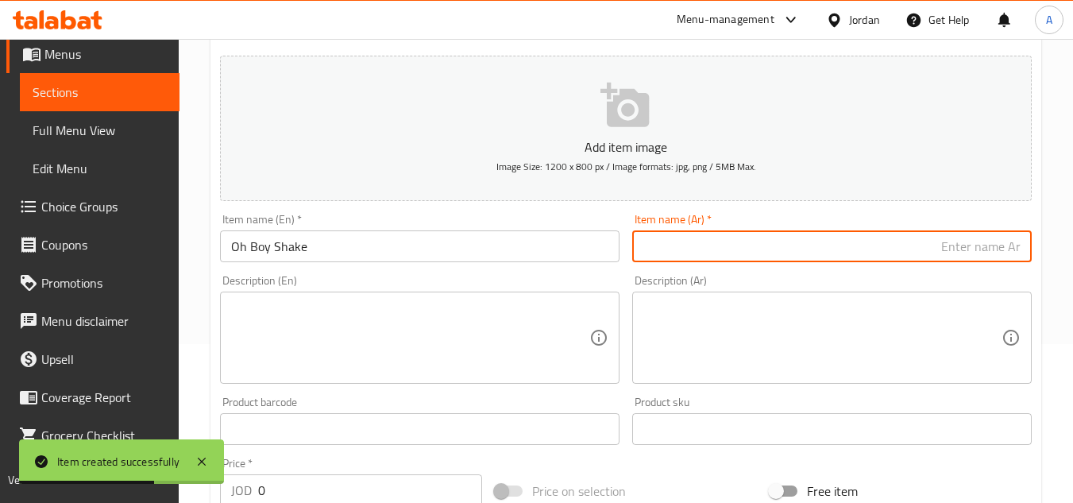
paste input "ميلك شيك أوه بوي"
click at [983, 248] on input "ميلك شيك أوه بوي" at bounding box center [832, 246] width 400 height 32
click at [1004, 241] on input "ميلك شيك أوه بوي" at bounding box center [832, 246] width 400 height 32
type input "شيك أوه بوي"
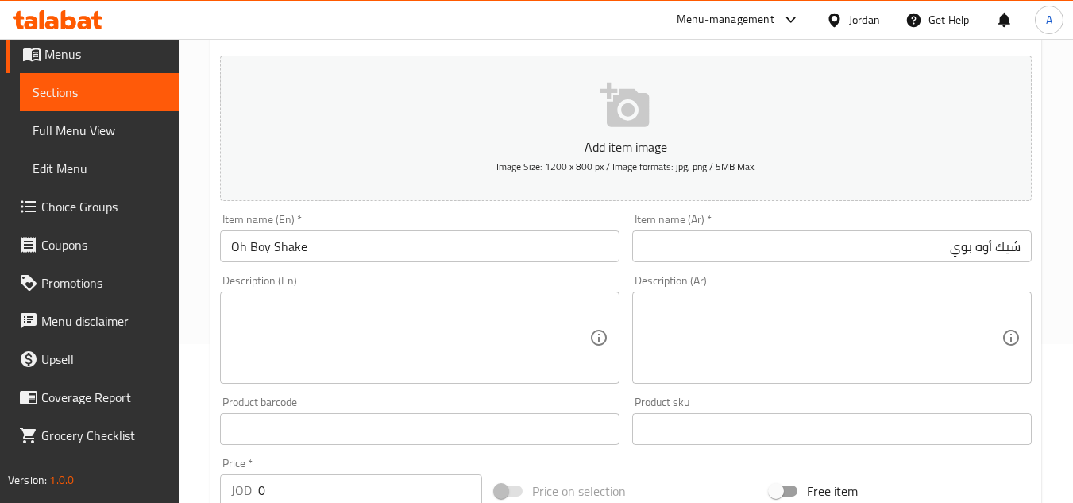
drag, startPoint x: 167, startPoint y: 481, endPoint x: 64, endPoint y: 455, distance: 105.6
click at [83, 464] on div "Edit Restaurant Branches Menus Sections Full Menu View Edit Menu Choice Groups …" at bounding box center [536, 422] width 1073 height 1084
paste input "5.9"
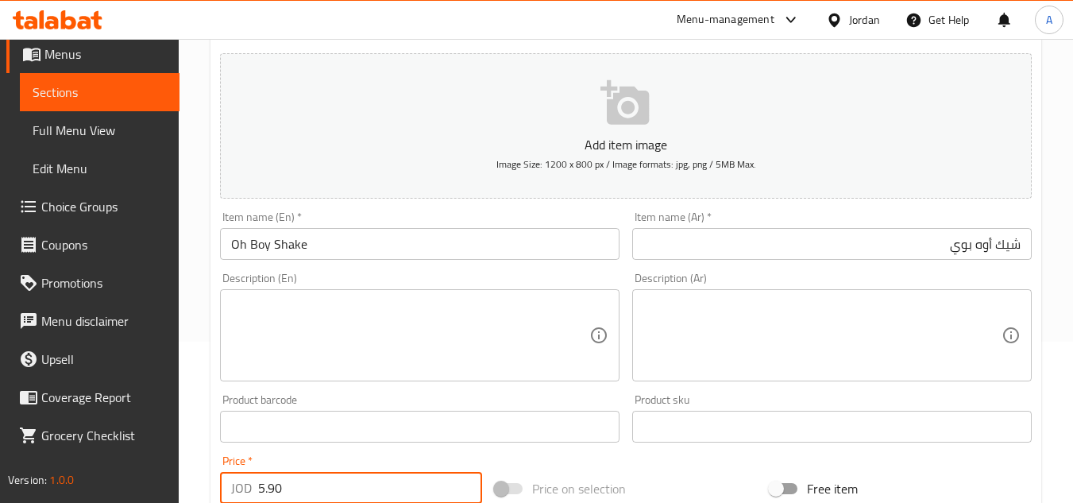
type input "5.90"
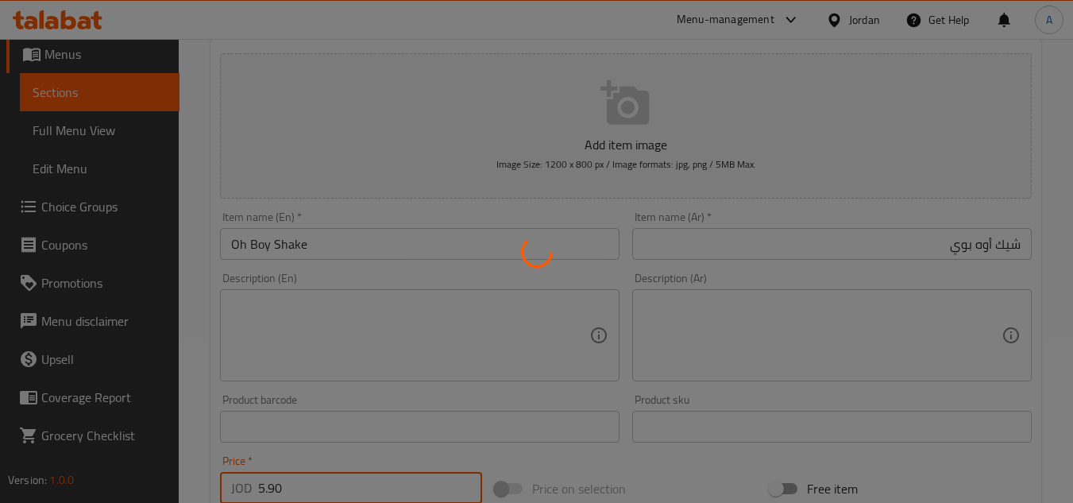
type input "0"
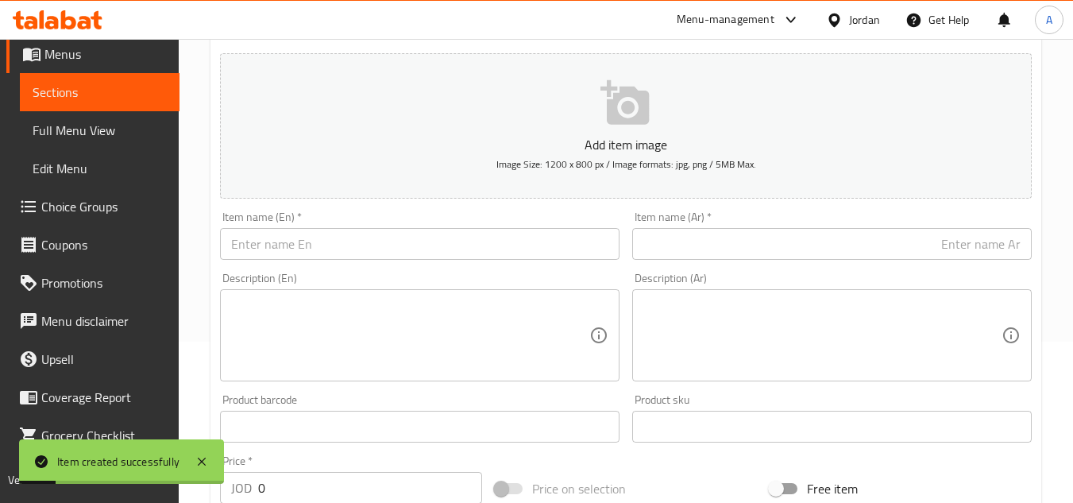
click at [442, 251] on input "text" at bounding box center [420, 244] width 400 height 32
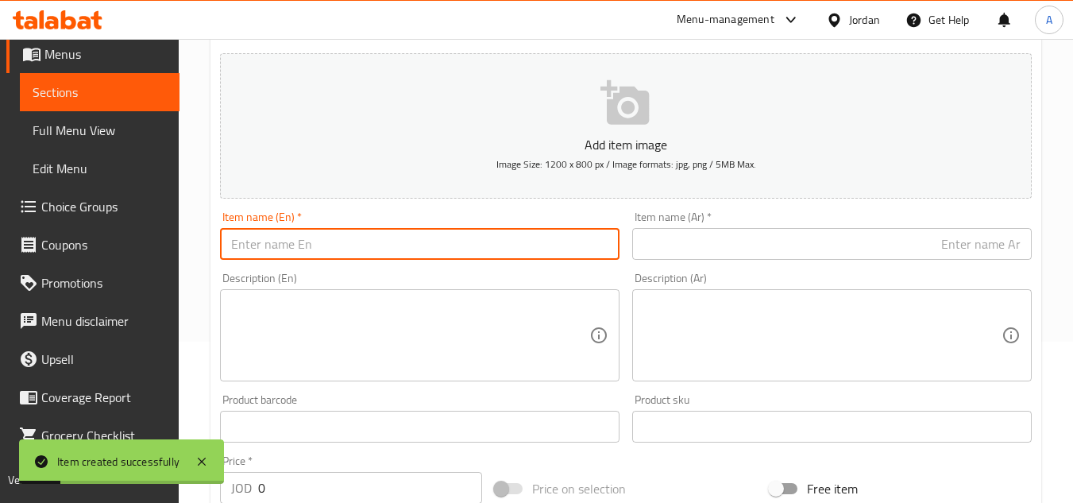
click at [442, 251] on input "text" at bounding box center [420, 244] width 400 height 32
paste input "Blueberry Shake"
type input "Blueberry Shake"
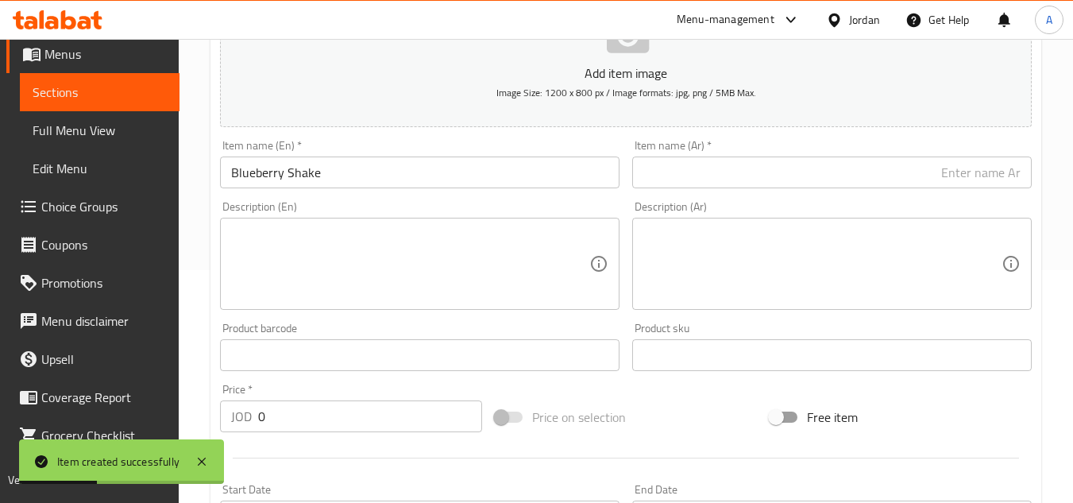
scroll to position [320, 0]
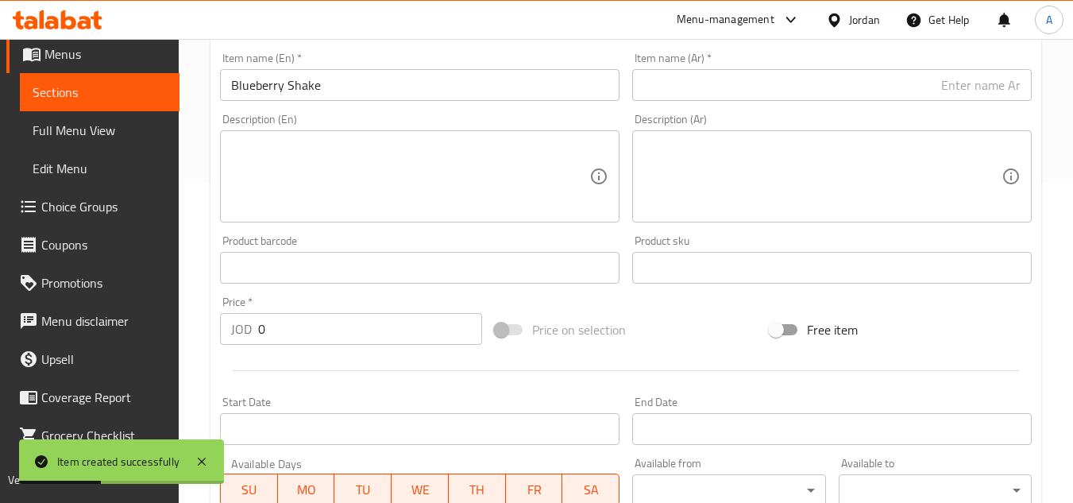
drag, startPoint x: 157, startPoint y: 339, endPoint x: 21, endPoint y: 337, distance: 136.7
click at [0, 347] on div "Edit Restaurant Branches Menus Sections Full Menu View Edit Menu Choice Groups …" at bounding box center [536, 261] width 1073 height 1084
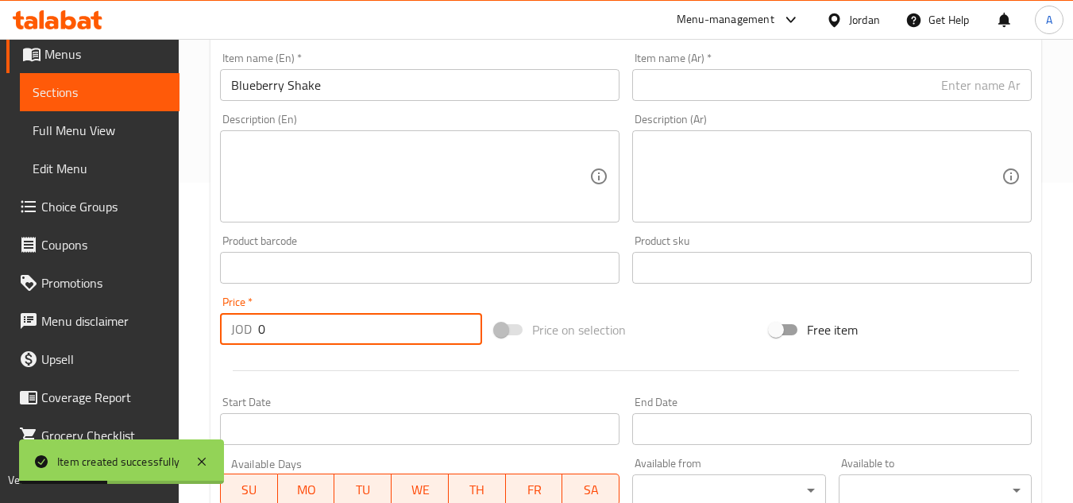
paste input "4.6"
type input "4.60"
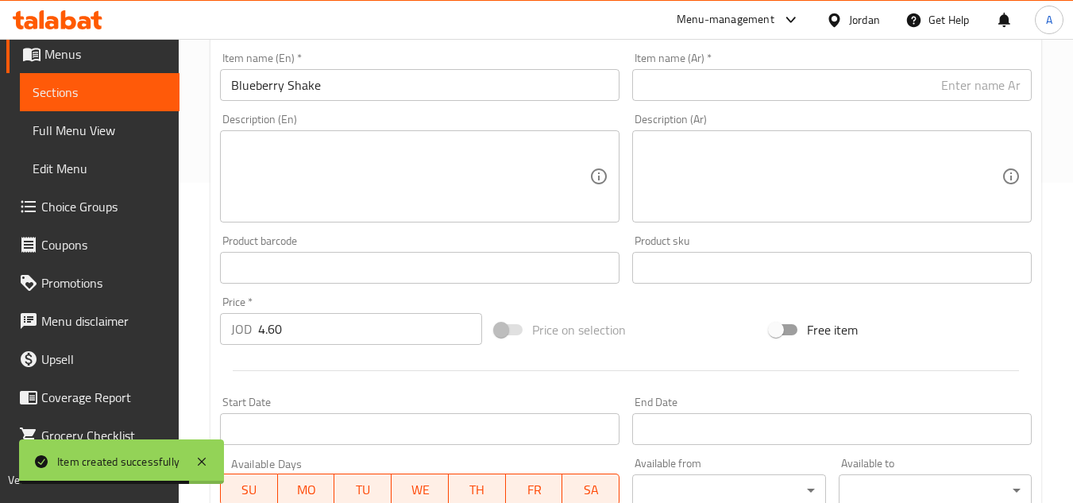
click at [888, 93] on input "text" at bounding box center [832, 85] width 400 height 32
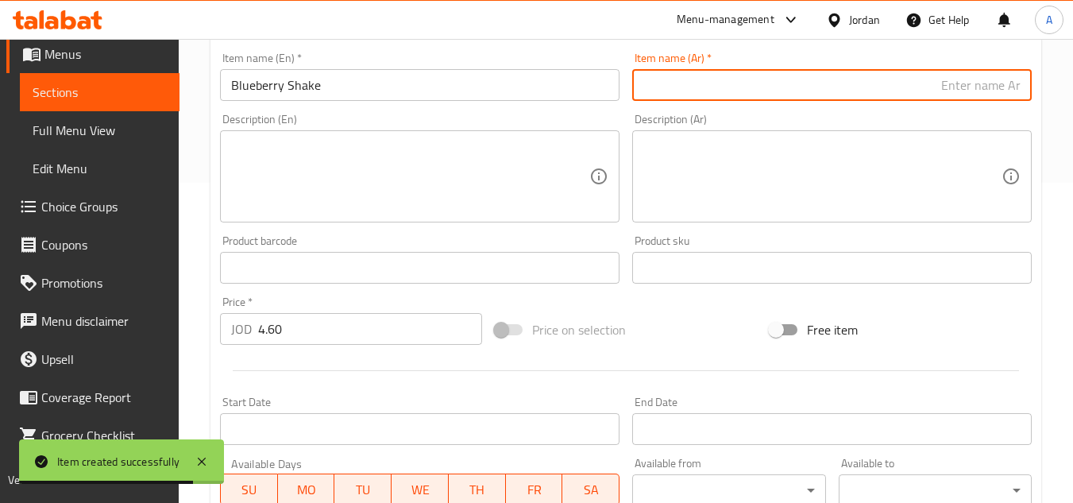
paste input "ميلك شيك توت أزرق"
click at [1011, 89] on input "ميلك شيك توت أزرق" at bounding box center [832, 85] width 400 height 32
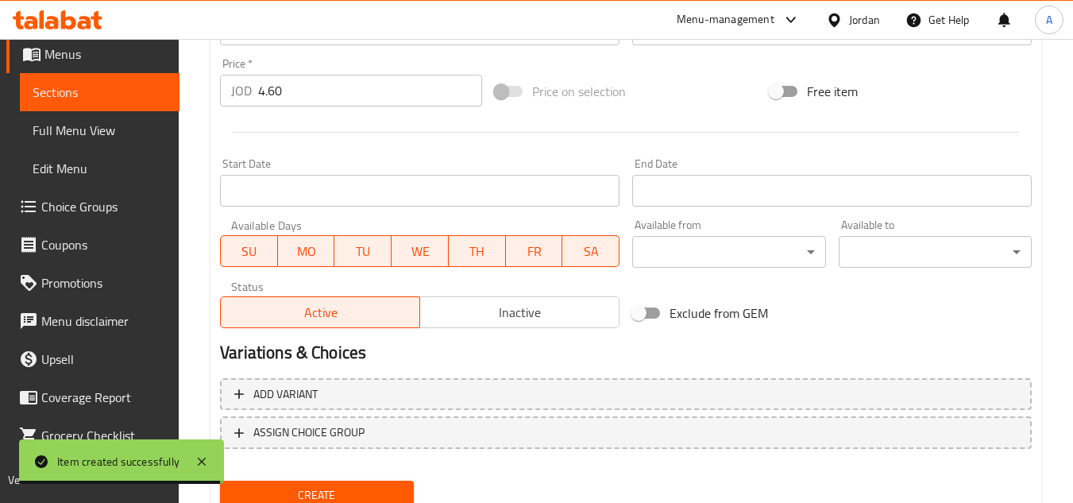
type input "شيك توت أزرق"
click at [220, 481] on button "Create" at bounding box center [316, 495] width 193 height 29
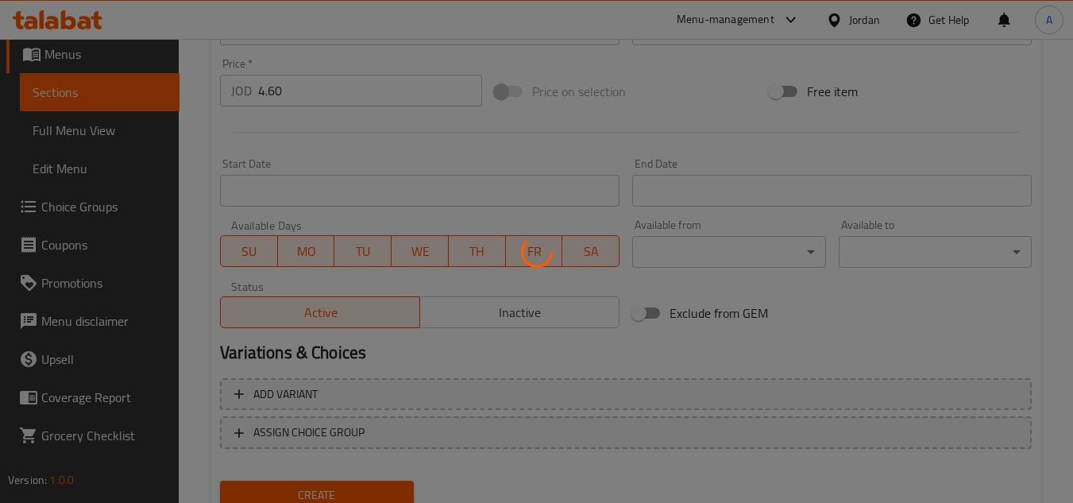
type input "0"
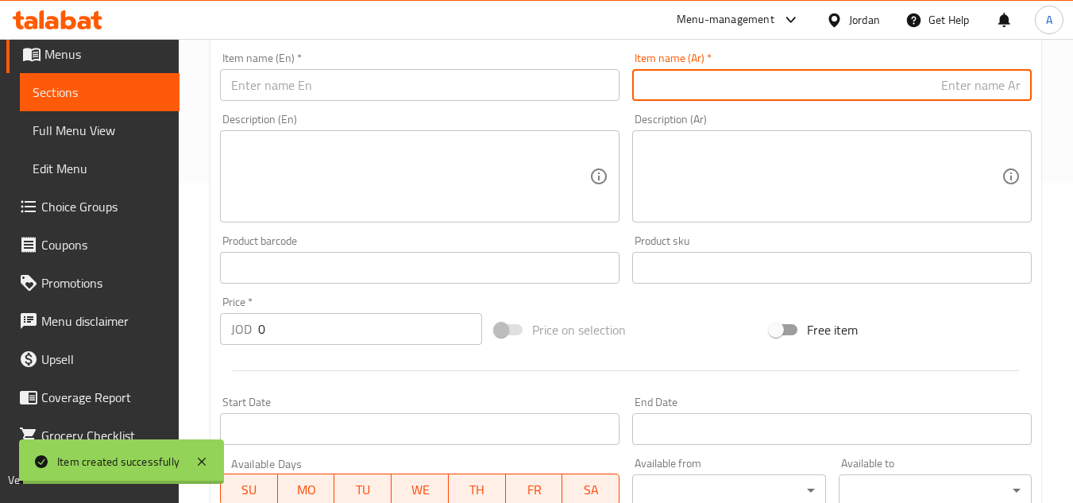
scroll to position [2, 0]
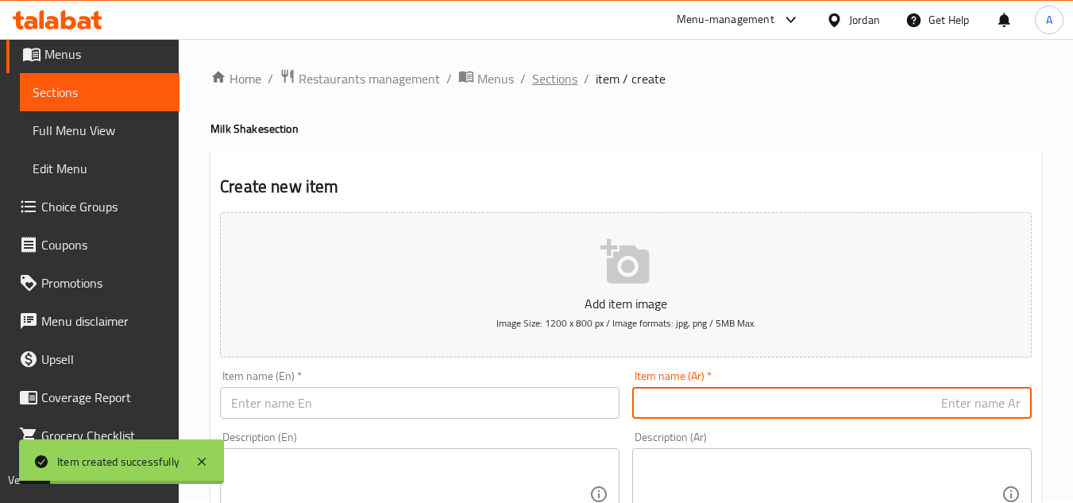
click at [573, 79] on span "Sections" at bounding box center [554, 78] width 45 height 19
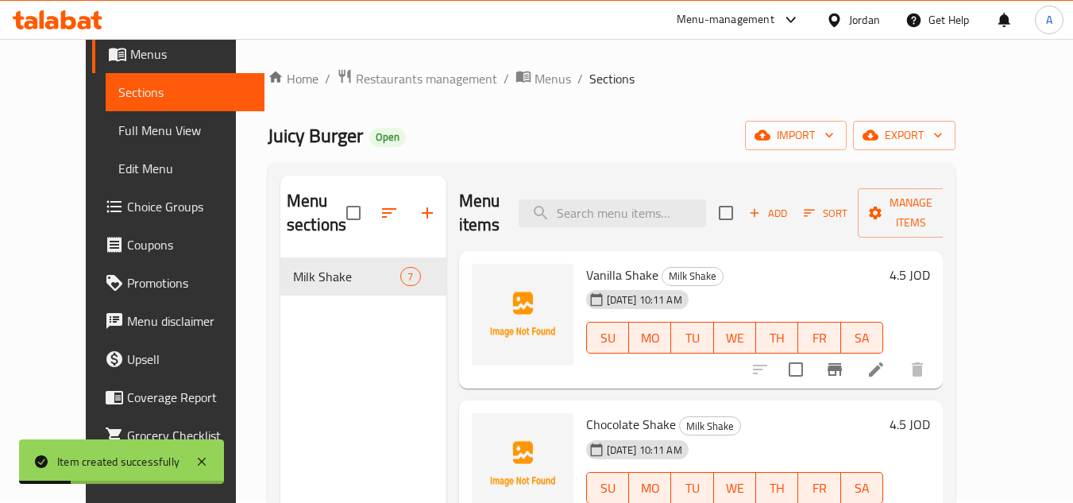
click at [772, 118] on div "Home / Restaurants management / Menus / Sections Juicy Burger Open import expor…" at bounding box center [612, 379] width 688 height 623
click at [886, 360] on icon at bounding box center [876, 369] width 19 height 19
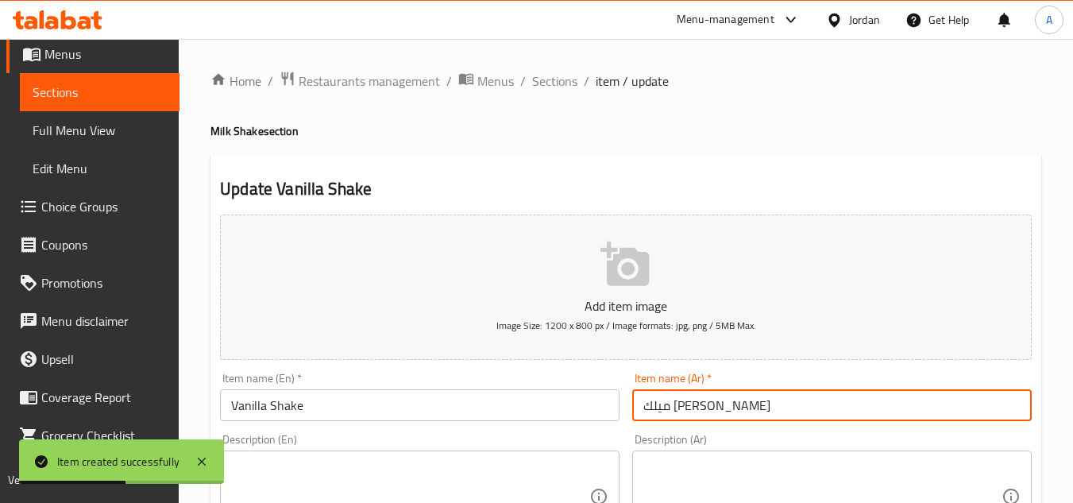
click at [717, 410] on input "ميلك شيك فانيليا" at bounding box center [832, 405] width 400 height 32
type input "شيك فانيليا"
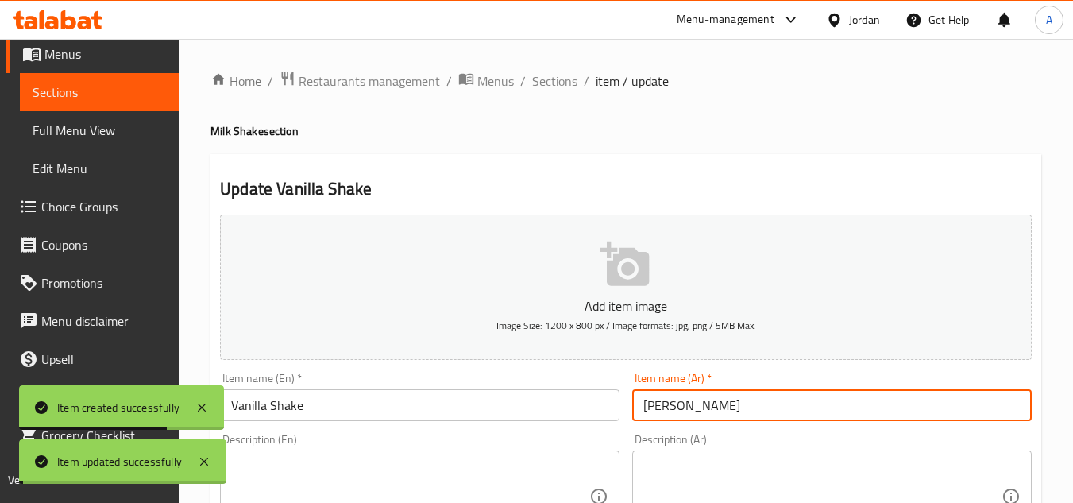
click at [568, 76] on span "Sections" at bounding box center [554, 80] width 45 height 19
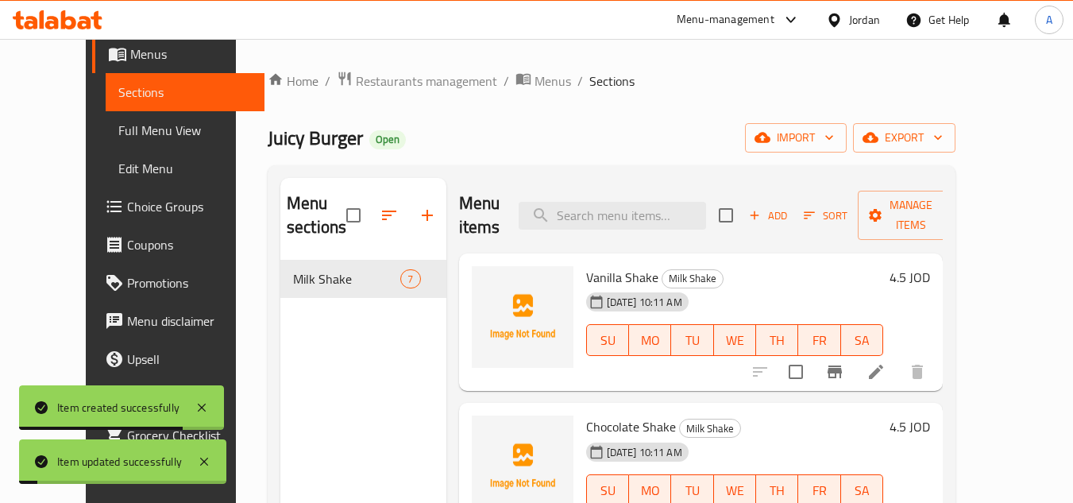
scroll to position [79, 0]
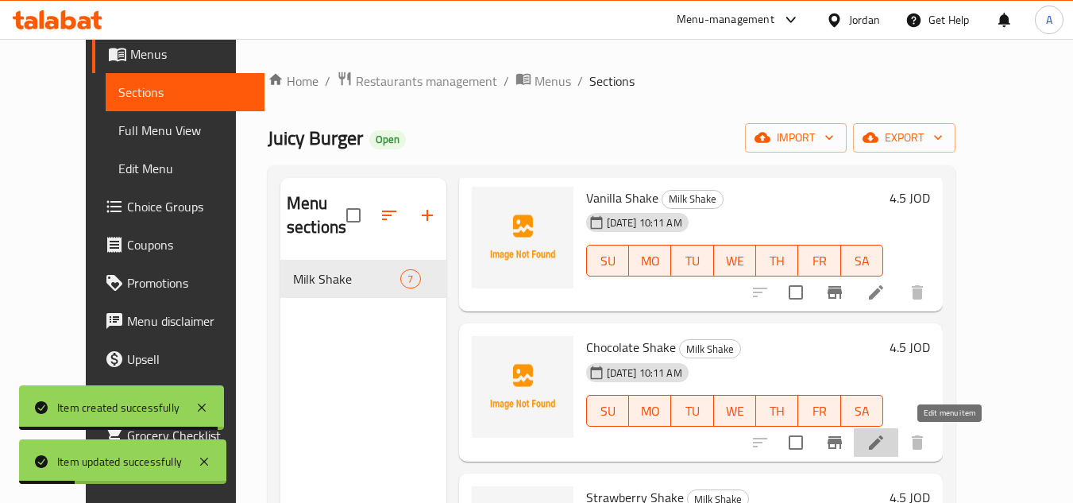
click at [886, 439] on icon at bounding box center [876, 442] width 19 height 19
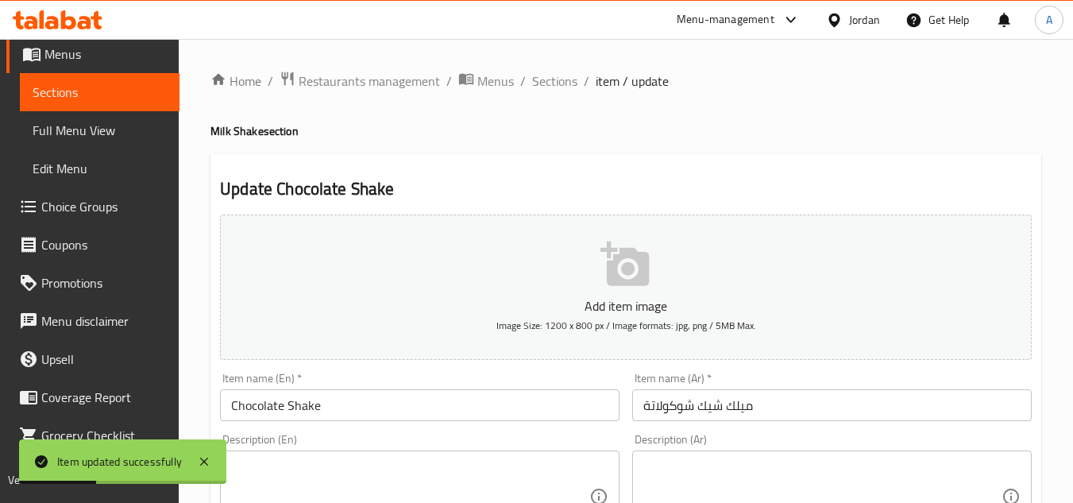
click at [736, 403] on input "ميلك شيك شوكولاتة" at bounding box center [832, 405] width 400 height 32
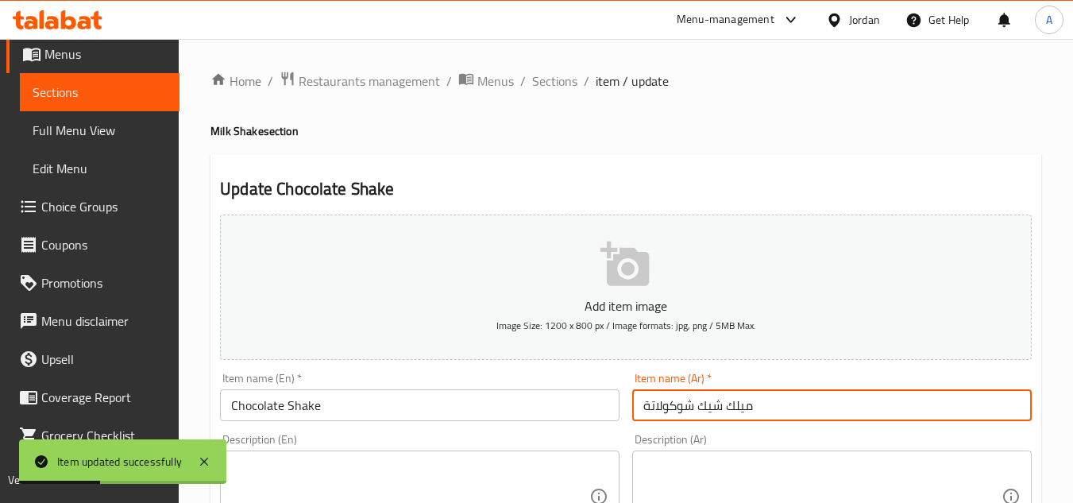
click at [736, 403] on input "ميلك شيك شوكولاتة" at bounding box center [832, 405] width 400 height 32
type input "شيك شوكولاتة"
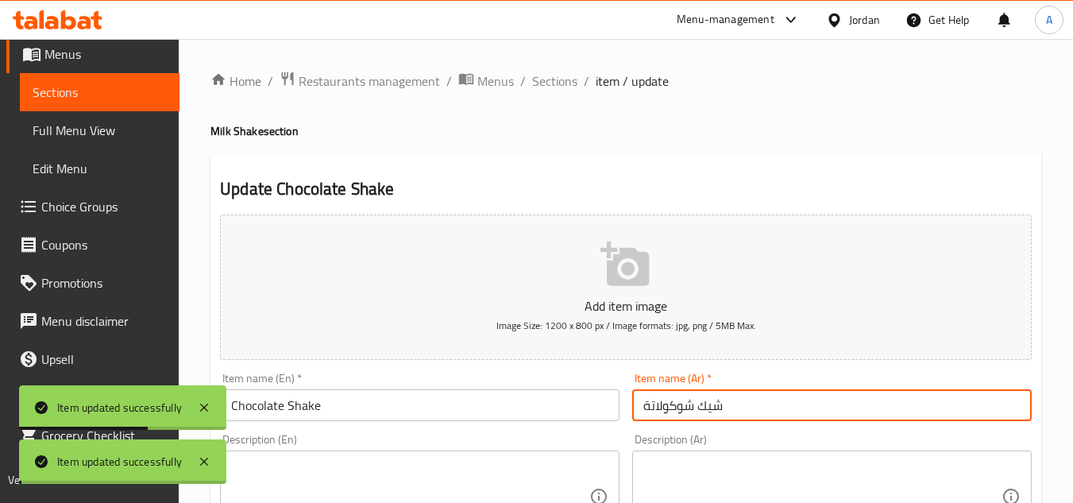
click at [556, 90] on span "Sections" at bounding box center [554, 80] width 45 height 19
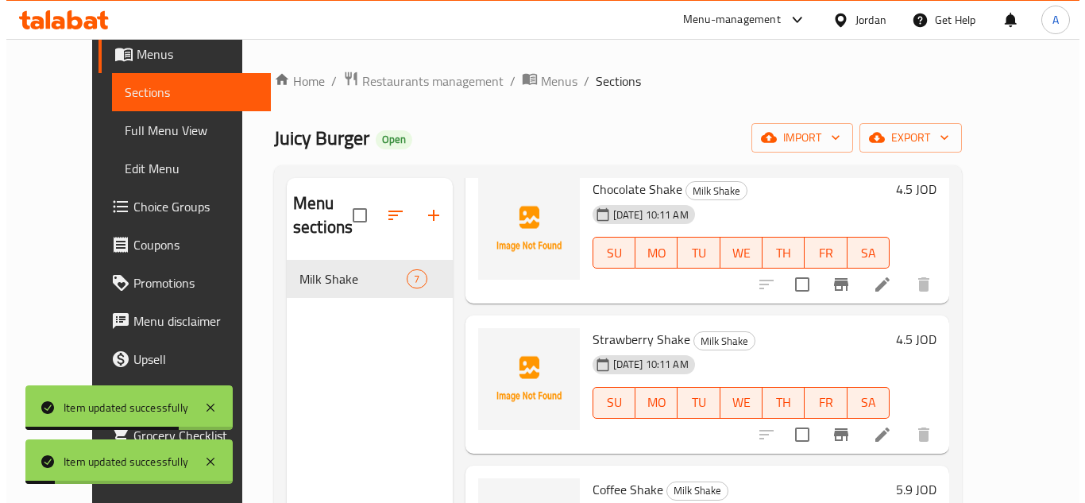
scroll to position [238, 0]
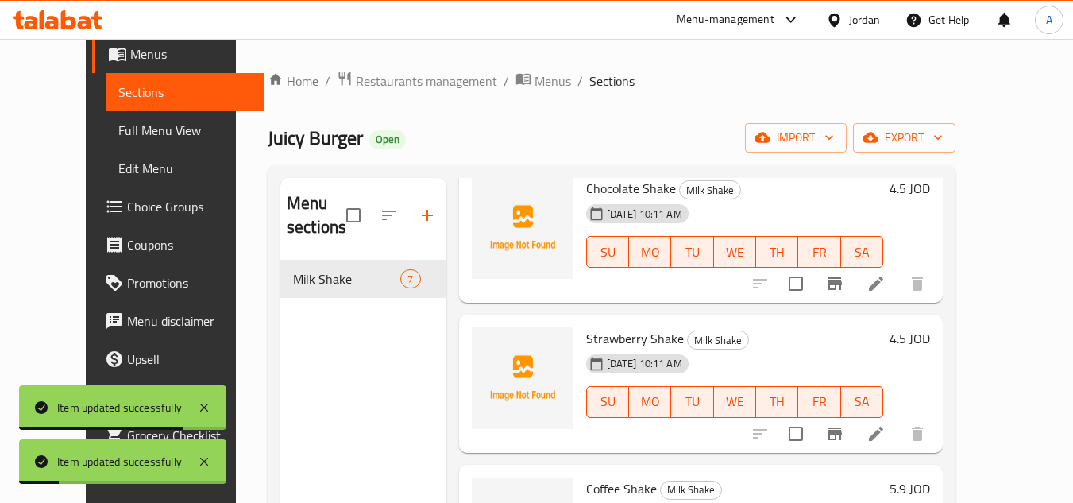
click at [883, 433] on icon at bounding box center [876, 434] width 14 height 14
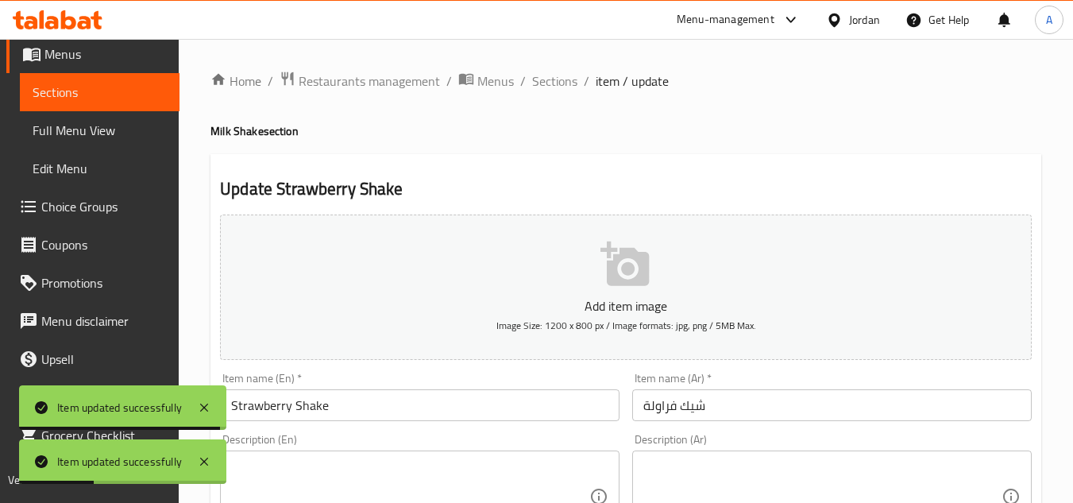
click at [567, 80] on span "Sections" at bounding box center [554, 80] width 45 height 19
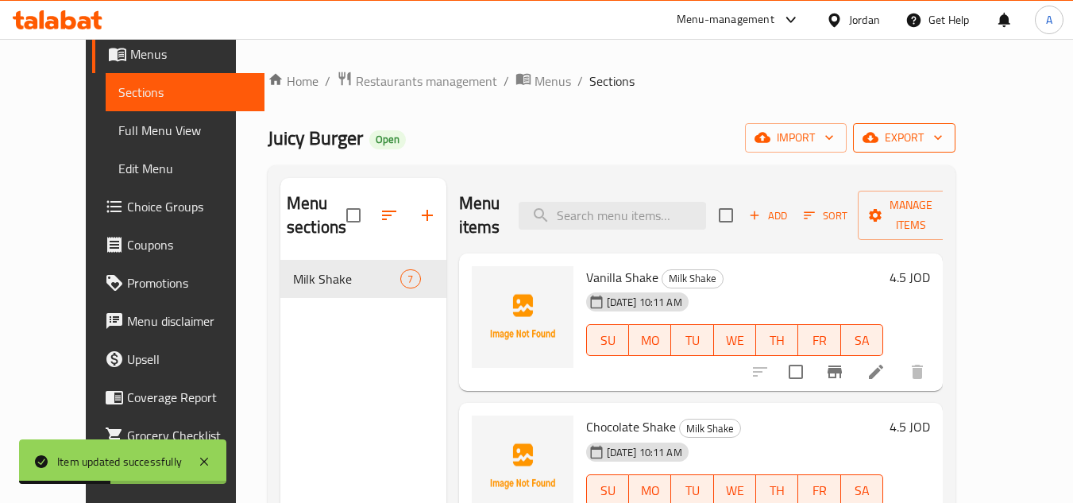
click at [943, 136] on span "export" at bounding box center [904, 138] width 77 height 20
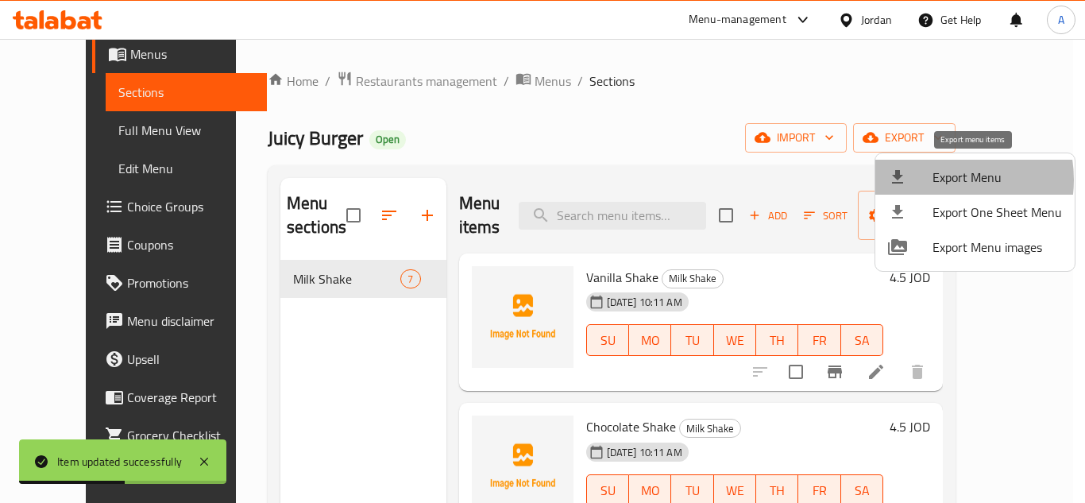
click at [938, 182] on span "Export Menu" at bounding box center [997, 177] width 129 height 19
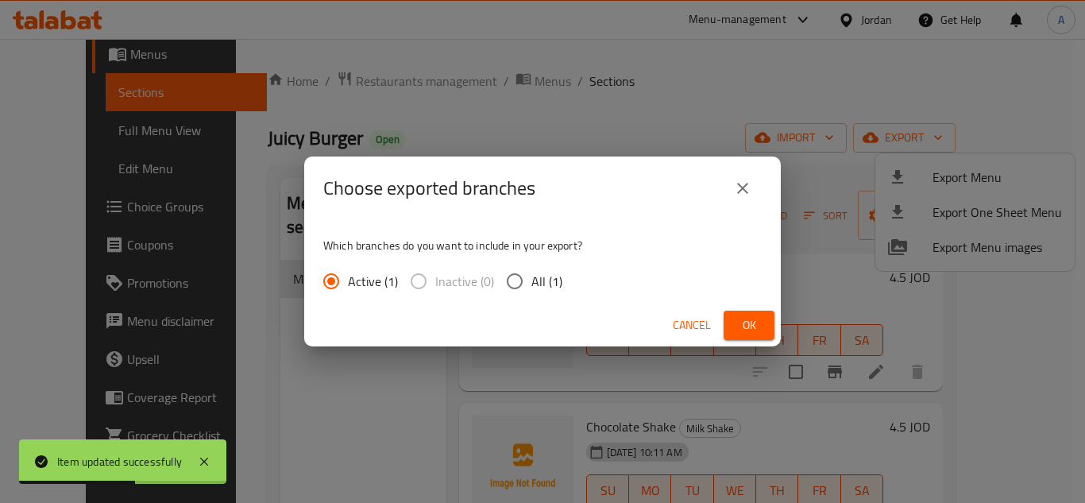
click at [523, 296] on input "All (1)" at bounding box center [514, 281] width 33 height 33
radio input "true"
click at [763, 328] on button "Ok" at bounding box center [749, 325] width 51 height 29
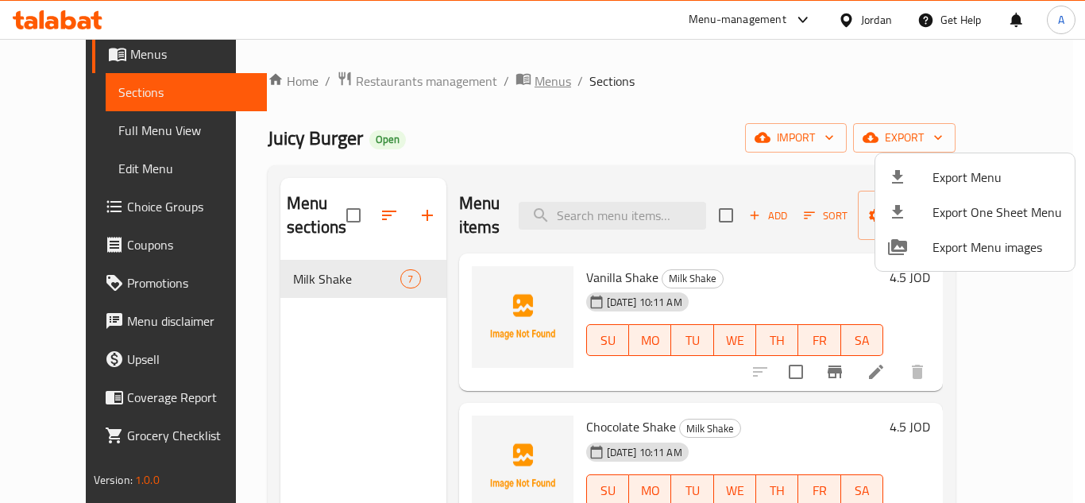
click at [496, 89] on div at bounding box center [542, 251] width 1085 height 503
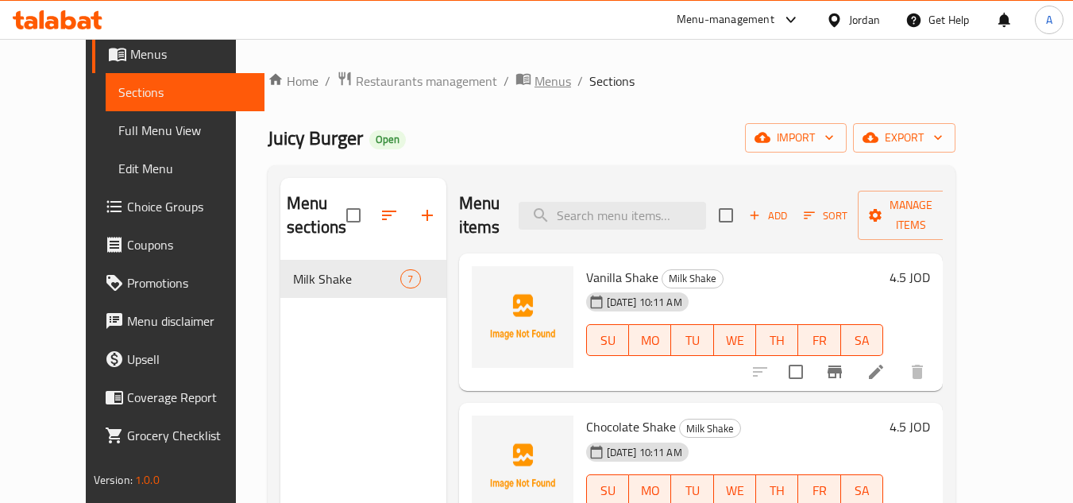
click at [535, 85] on span "Menus" at bounding box center [553, 80] width 37 height 19
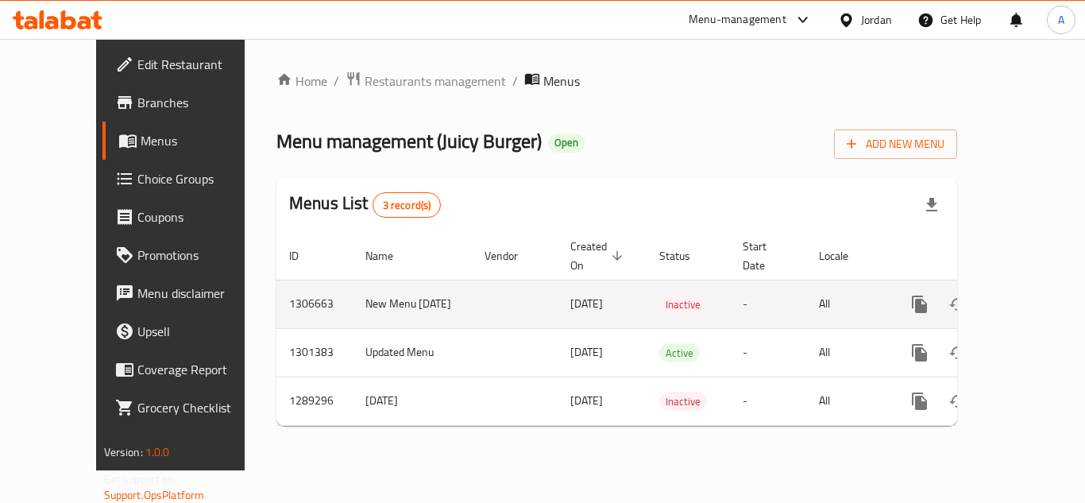
click at [276, 290] on td "1306663" at bounding box center [314, 304] width 76 height 48
copy td "1306663"
click at [353, 280] on td "New Menu 20/8/2025" at bounding box center [412, 304] width 119 height 48
drag, startPoint x: 296, startPoint y: 276, endPoint x: 365, endPoint y: 302, distance: 73.6
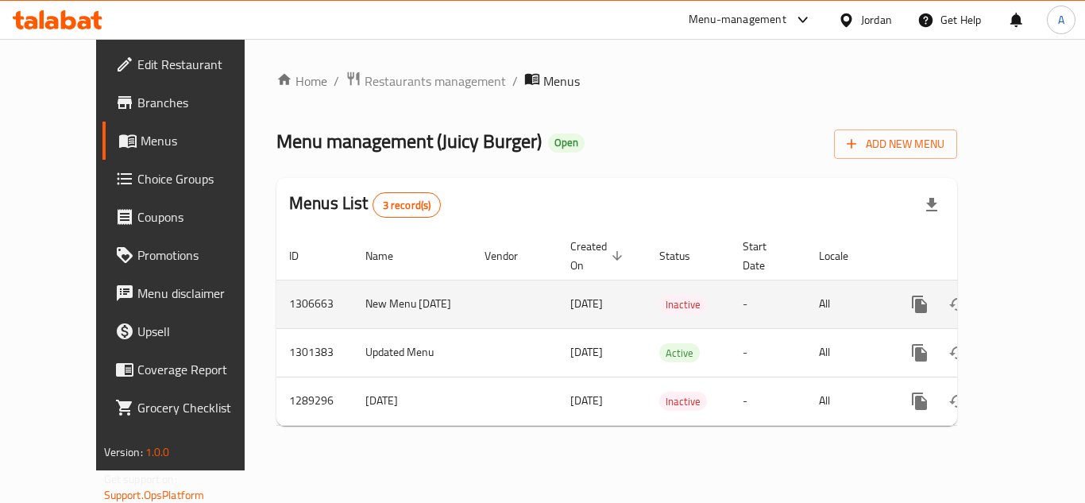
click at [365, 302] on td "New Menu 20/8/2025" at bounding box center [412, 304] width 119 height 48
copy td "New Menu 20/8/2025"
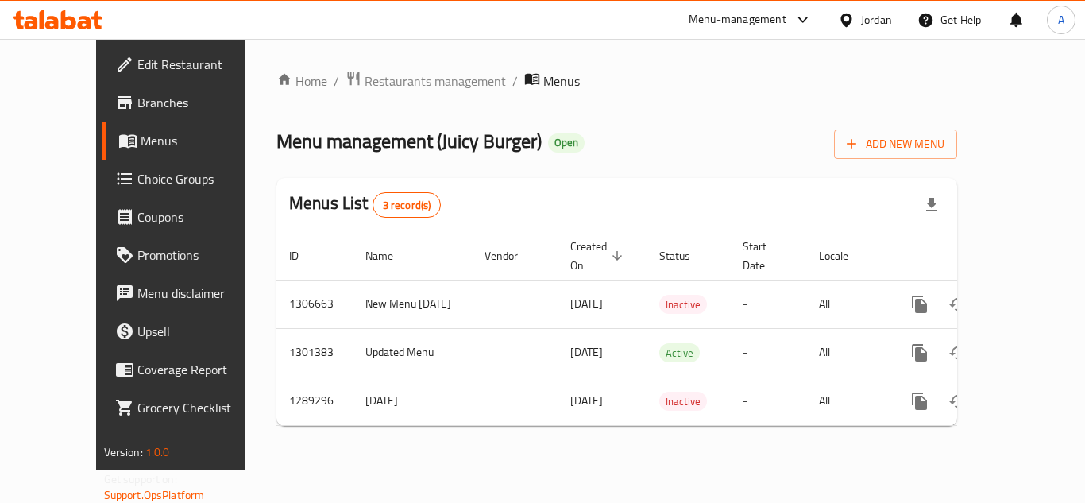
click at [877, 29] on div "Jordan" at bounding box center [876, 19] width 31 height 17
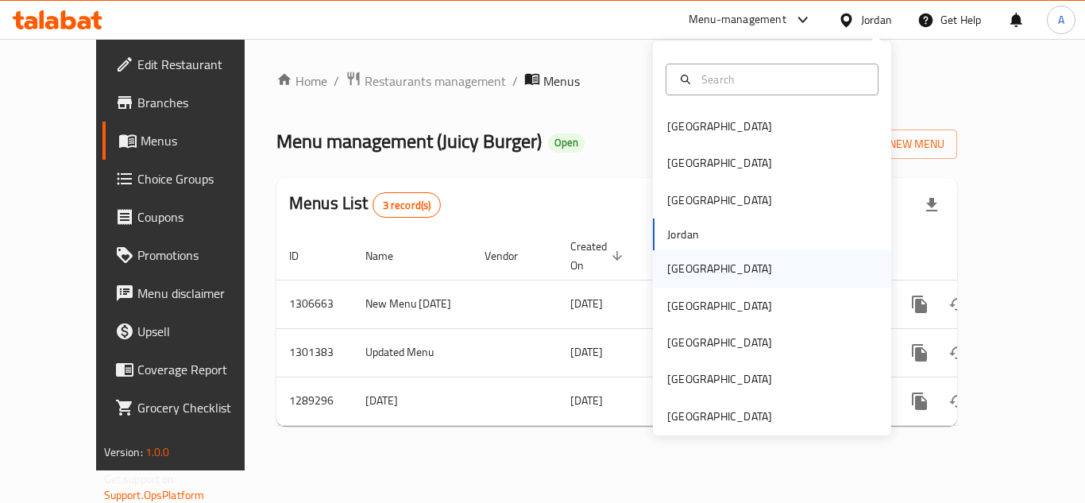
click at [700, 259] on div "[GEOGRAPHIC_DATA]" at bounding box center [720, 268] width 130 height 37
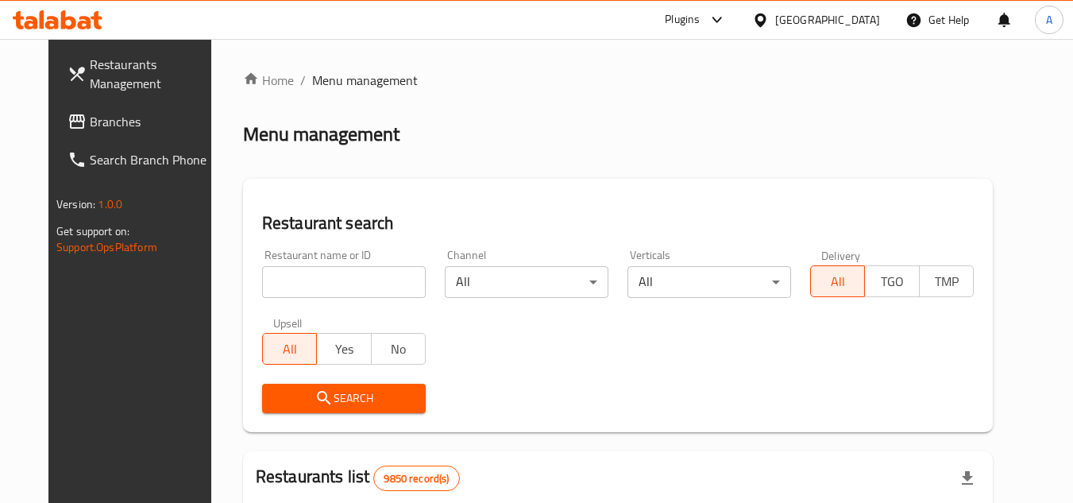
click at [90, 113] on span "Branches" at bounding box center [153, 121] width 126 height 19
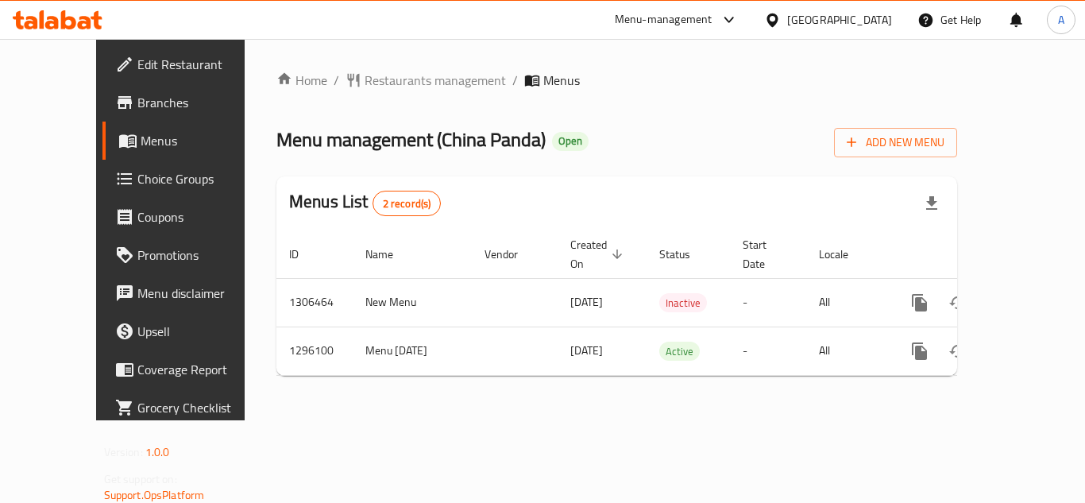
click at [730, 211] on div "Home / Restaurants management / Menus Menu management ( [GEOGRAPHIC_DATA] Panda…" at bounding box center [616, 230] width 681 height 318
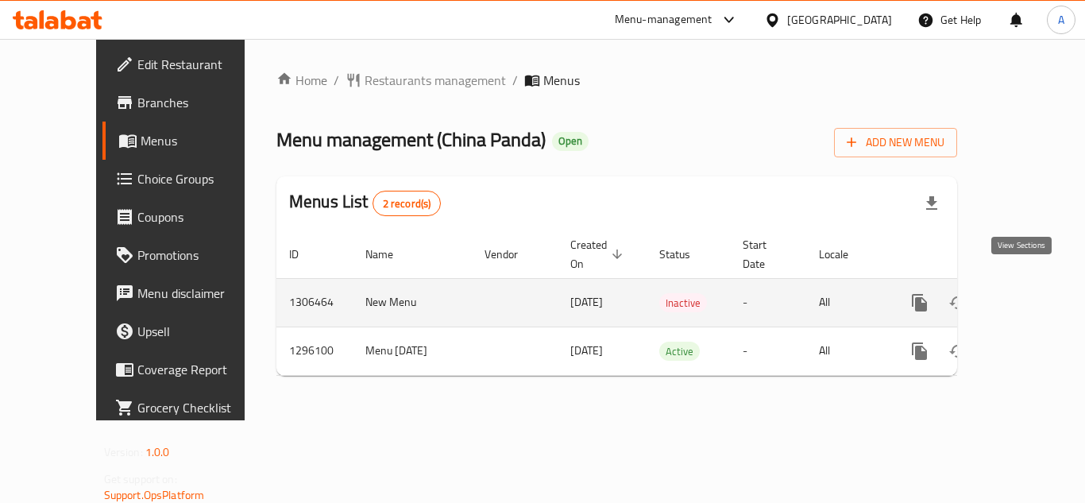
click at [1037, 284] on link "enhanced table" at bounding box center [1034, 303] width 38 height 38
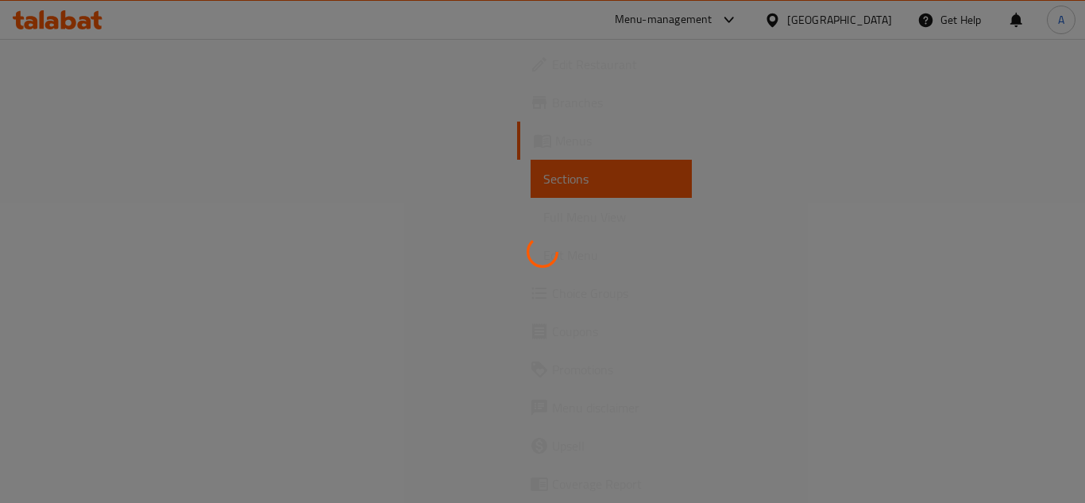
click at [927, 145] on div at bounding box center [542, 251] width 1085 height 503
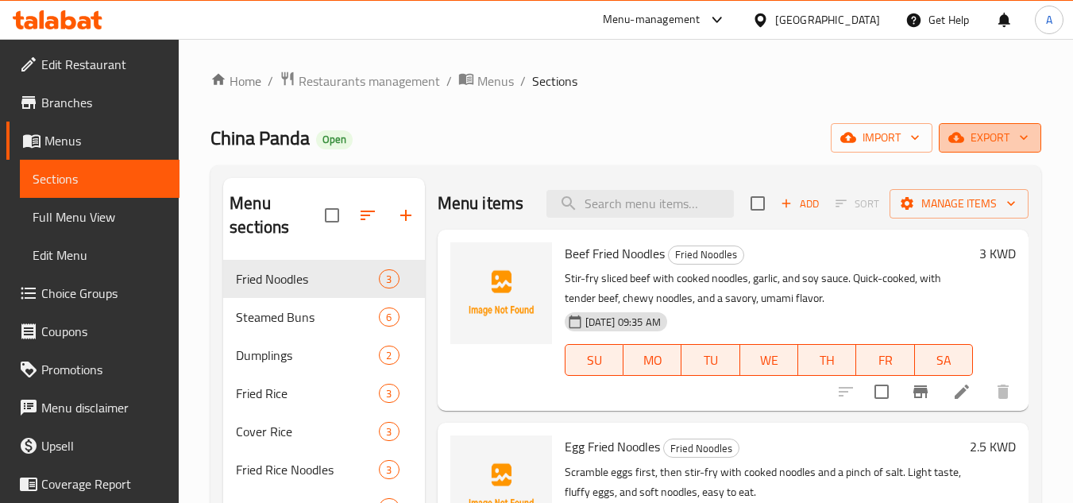
click at [972, 146] on span "export" at bounding box center [990, 138] width 77 height 20
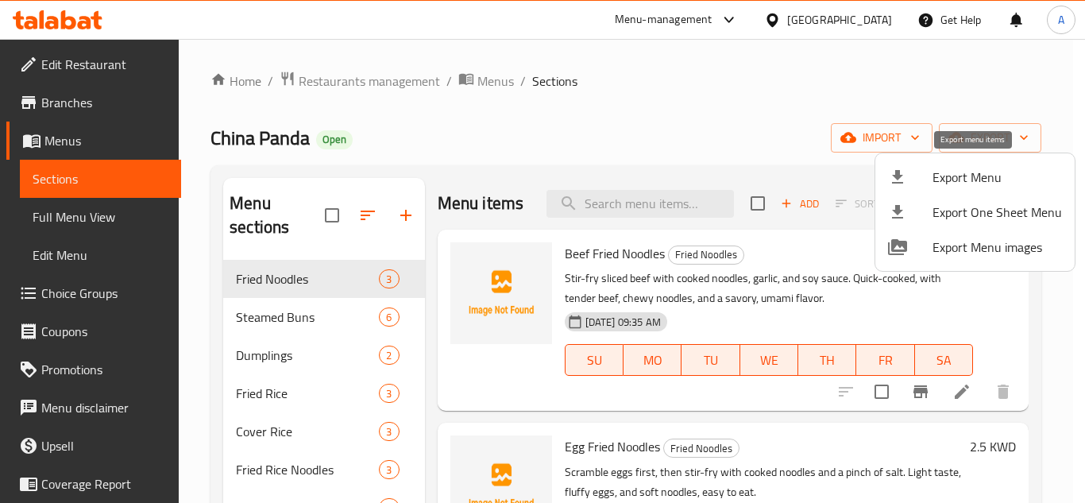
click at [971, 177] on span "Export Menu" at bounding box center [997, 177] width 129 height 19
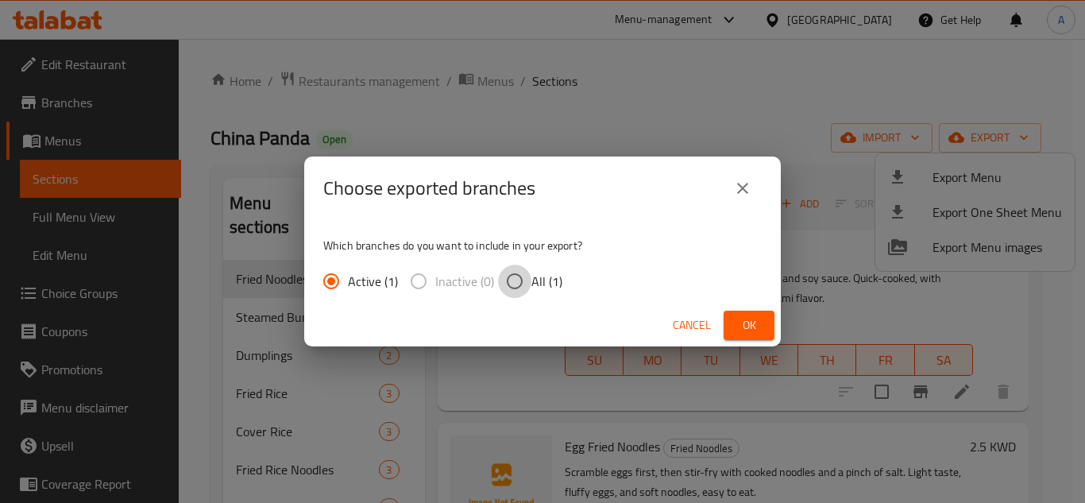
drag, startPoint x: 508, startPoint y: 286, endPoint x: 754, endPoint y: 315, distance: 248.0
click at [509, 286] on input "All (1)" at bounding box center [514, 281] width 33 height 33
radio input "true"
click at [759, 326] on span "Ok" at bounding box center [748, 325] width 25 height 20
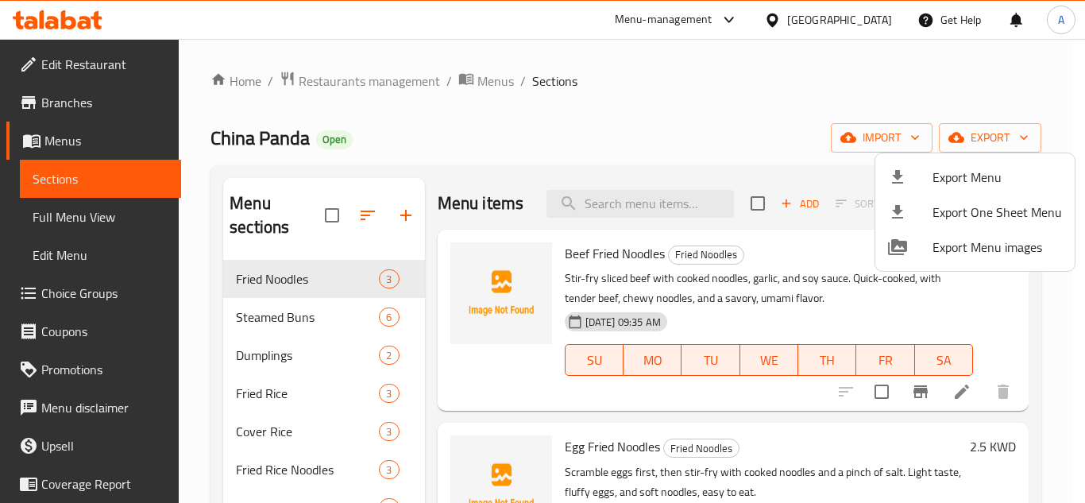
click at [619, 63] on div at bounding box center [542, 251] width 1085 height 503
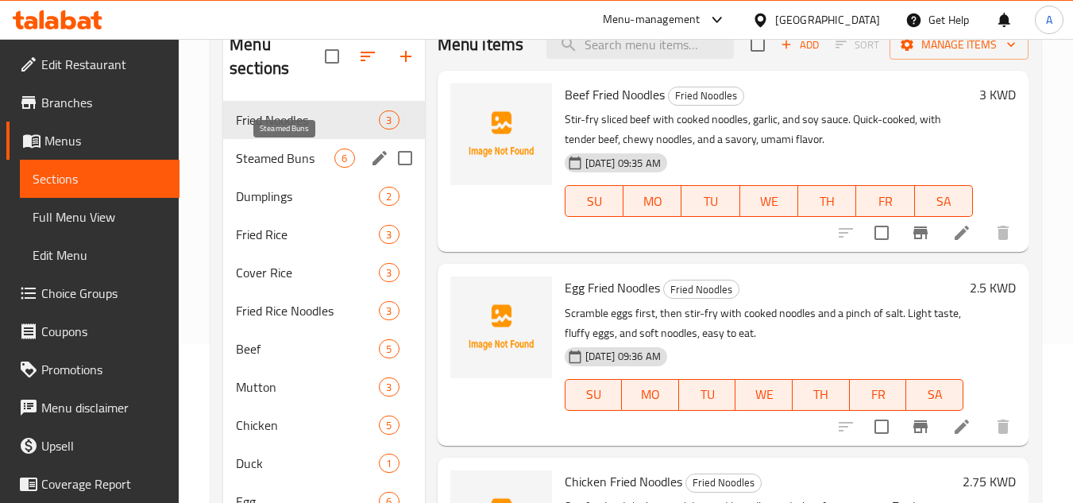
scroll to position [238, 0]
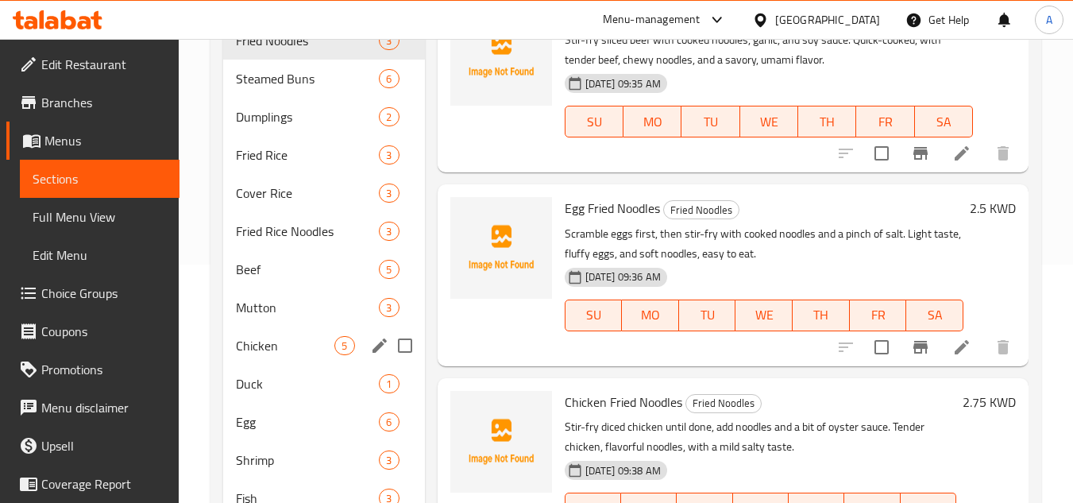
drag, startPoint x: 269, startPoint y: 334, endPoint x: 267, endPoint y: 308, distance: 25.5
click at [269, 334] on div "Chicken 5" at bounding box center [323, 346] width 201 height 38
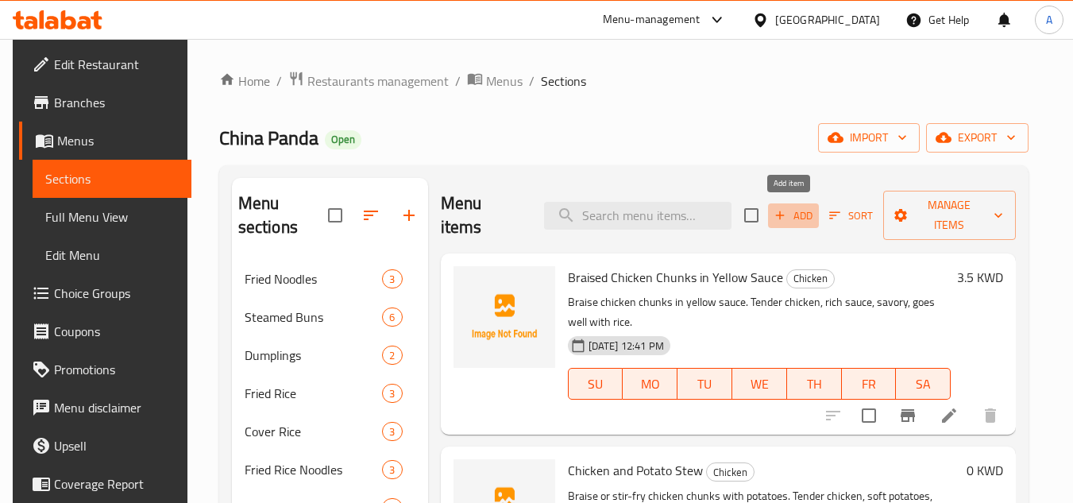
click at [808, 213] on span "Add" at bounding box center [793, 216] width 43 height 18
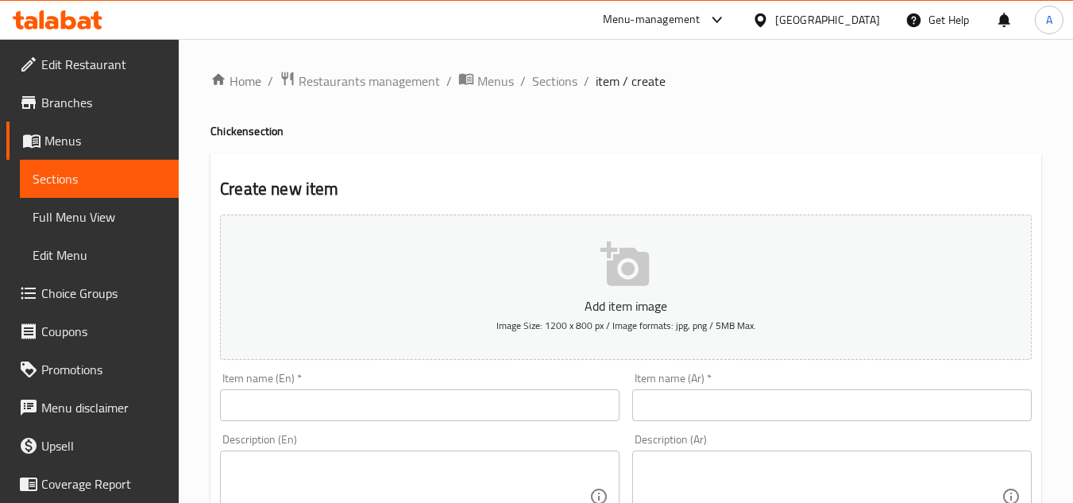
click at [496, 421] on input "text" at bounding box center [420, 405] width 400 height 32
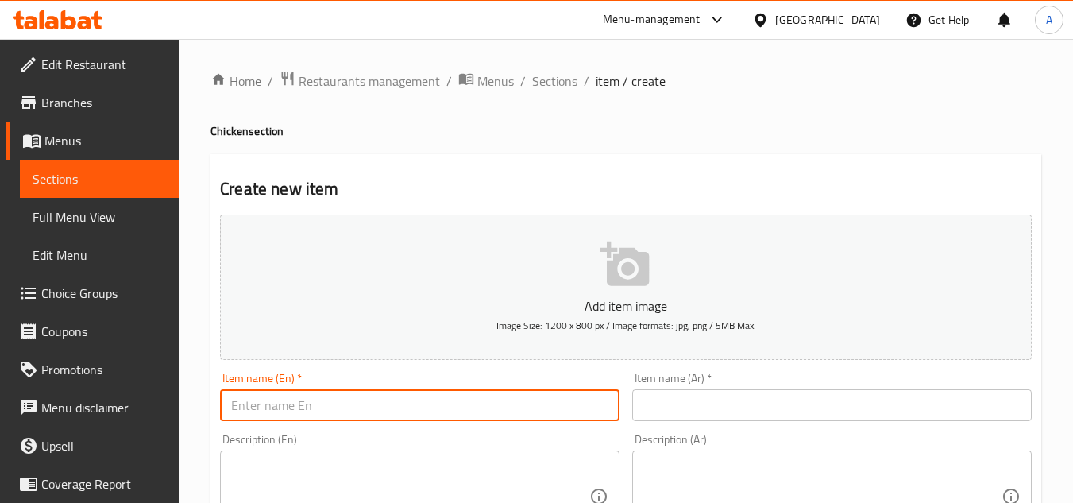
paste input "Sweet and Sour Chicken"
type input "Sweet and Sour Chicken"
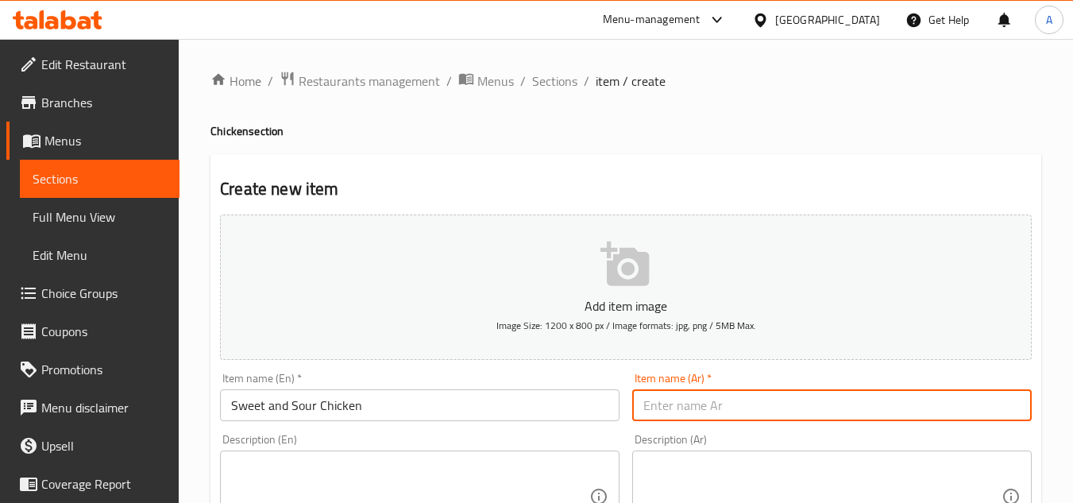
click at [836, 402] on input "text" at bounding box center [832, 405] width 400 height 32
type input "]["
type input "دجاج حلو و لاذع"
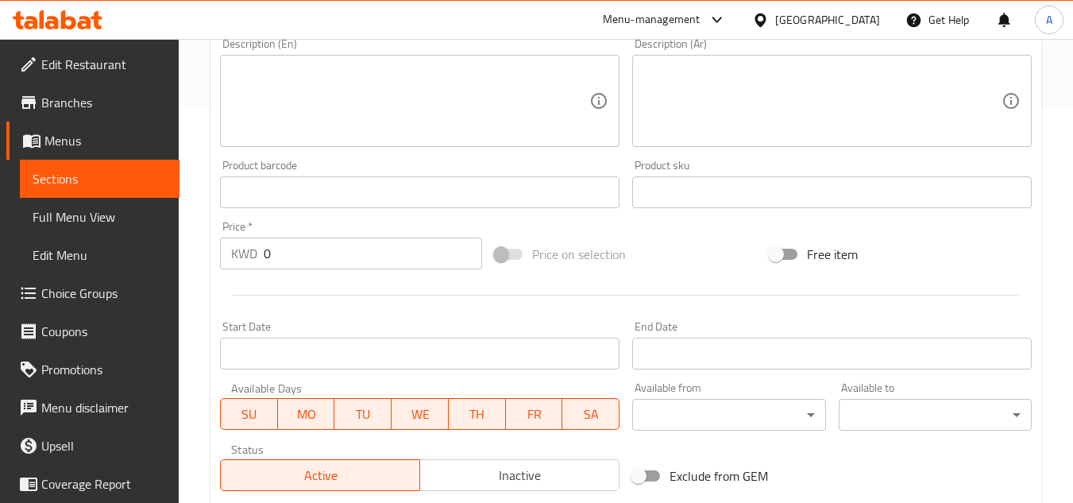
scroll to position [397, 0]
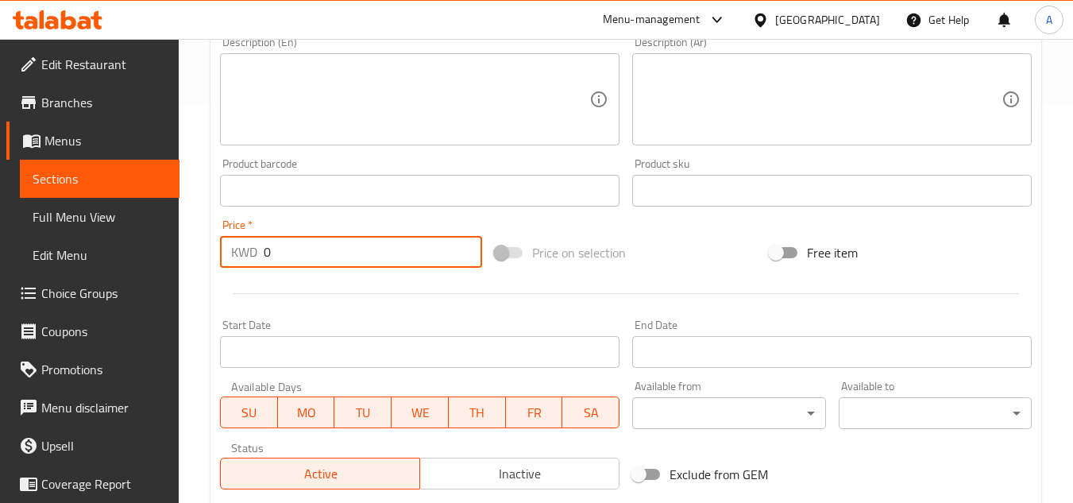
drag, startPoint x: 332, startPoint y: 253, endPoint x: 82, endPoint y: 243, distance: 250.5
click at [140, 250] on div "Edit Restaurant Branches Menus Sections Full Menu View Edit Menu Choice Groups …" at bounding box center [536, 184] width 1073 height 1084
paste input "5."
type input "5.0"
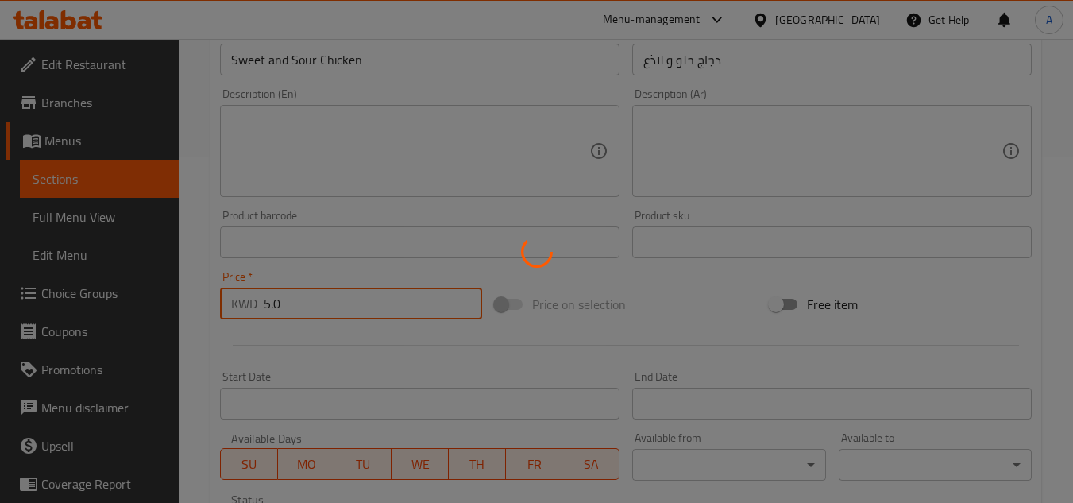
scroll to position [318, 0]
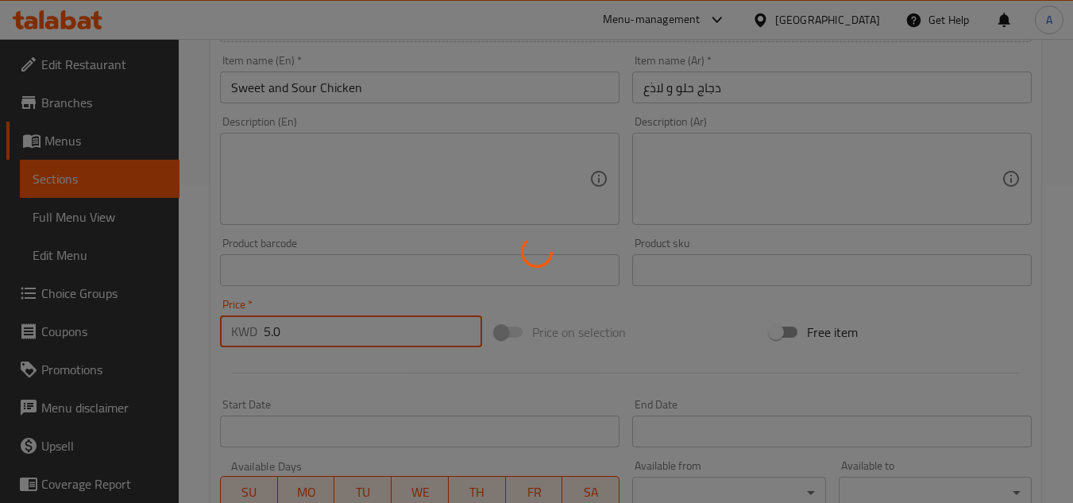
type input "0"
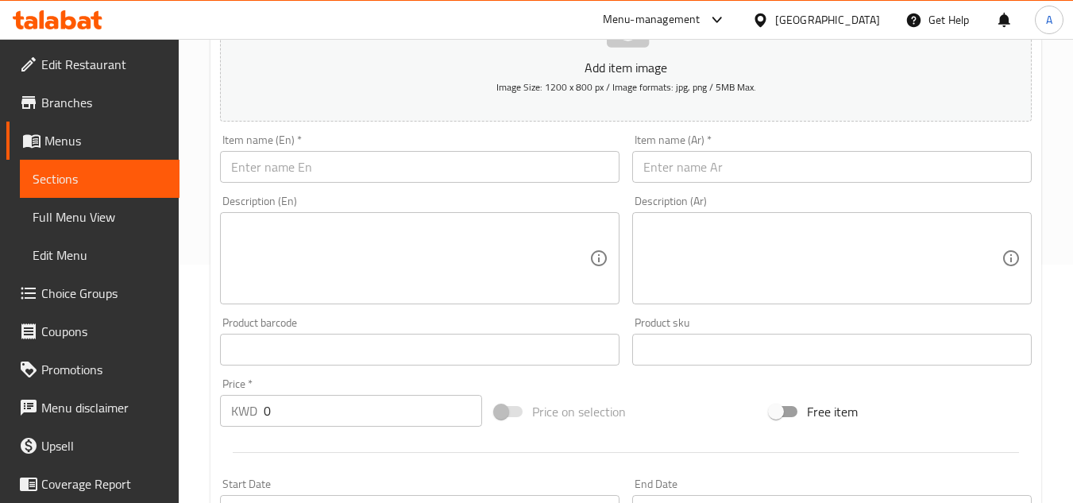
scroll to position [0, 0]
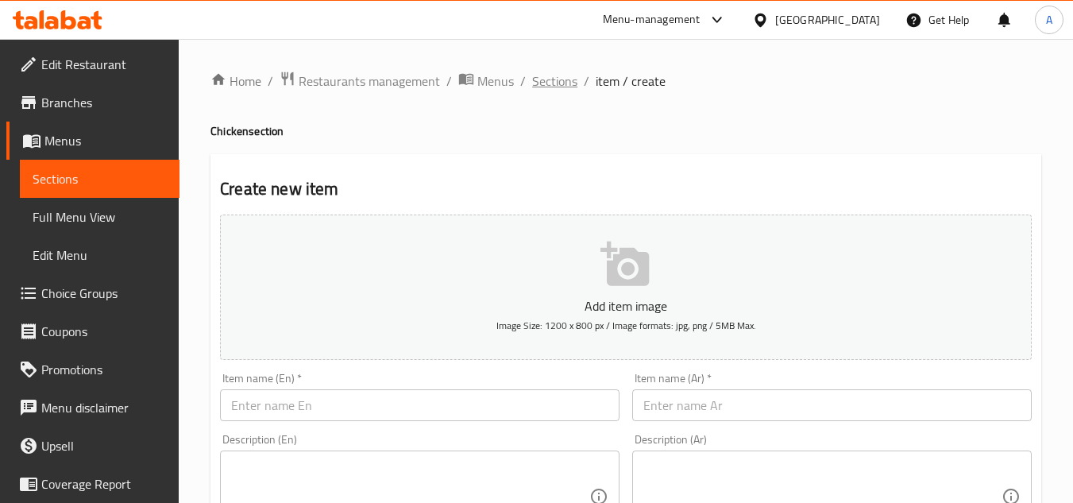
click at [549, 72] on span "Sections" at bounding box center [554, 80] width 45 height 19
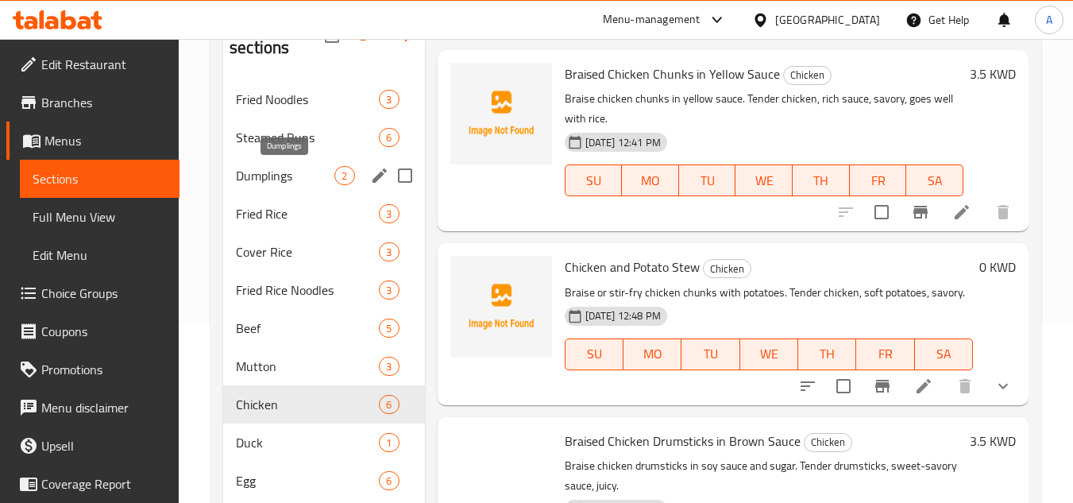
scroll to position [318, 0]
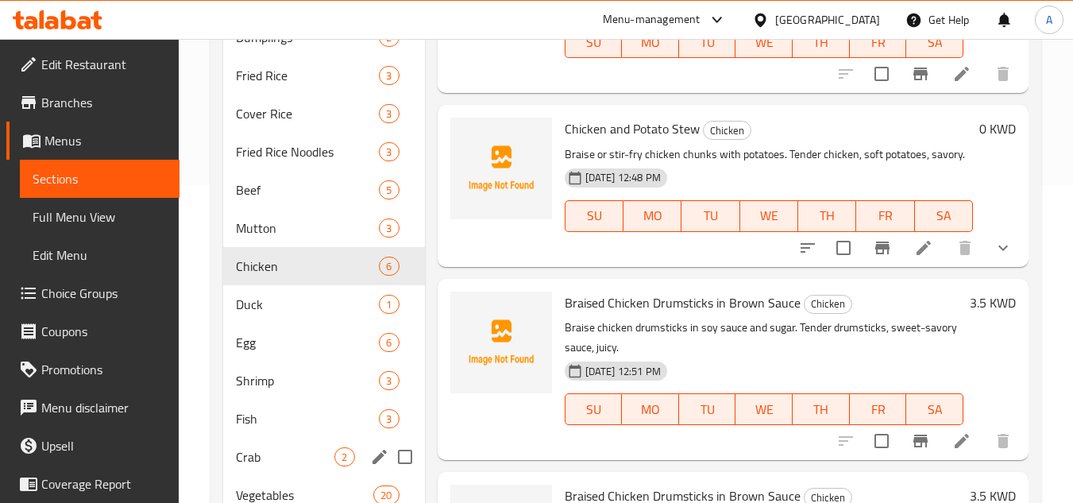
drag, startPoint x: 241, startPoint y: 452, endPoint x: 1067, endPoint y: 274, distance: 845.1
click at [242, 452] on span "Crab" at bounding box center [285, 456] width 99 height 19
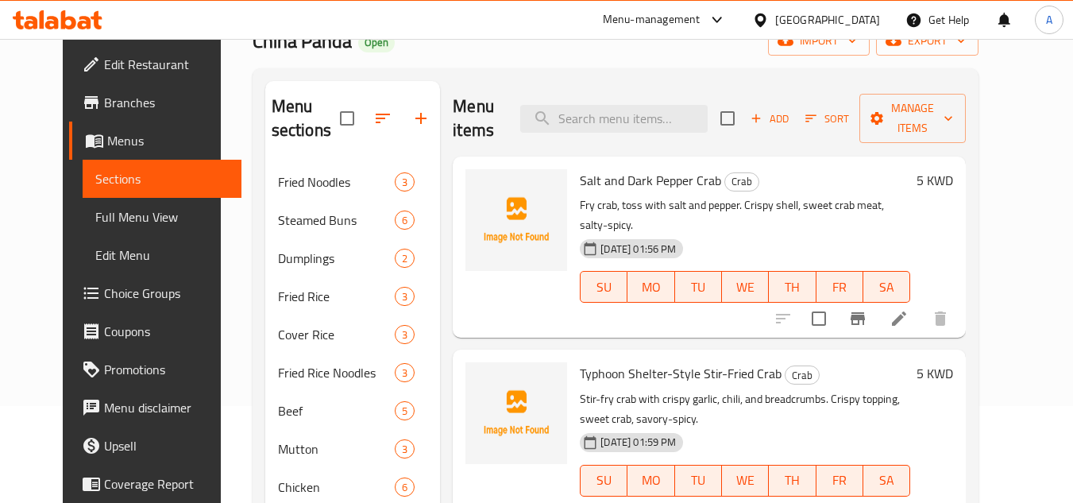
scroll to position [79, 0]
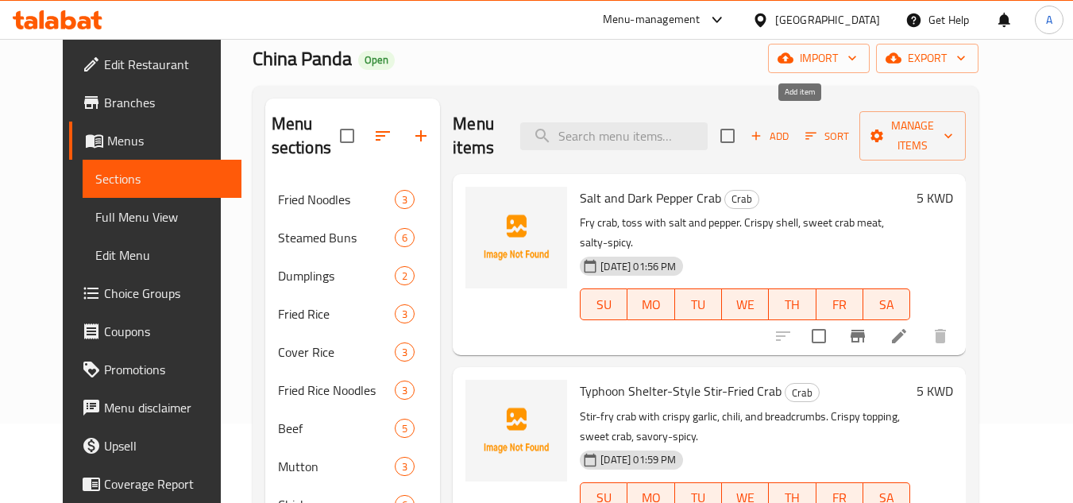
click at [795, 124] on button "Add" at bounding box center [769, 136] width 51 height 25
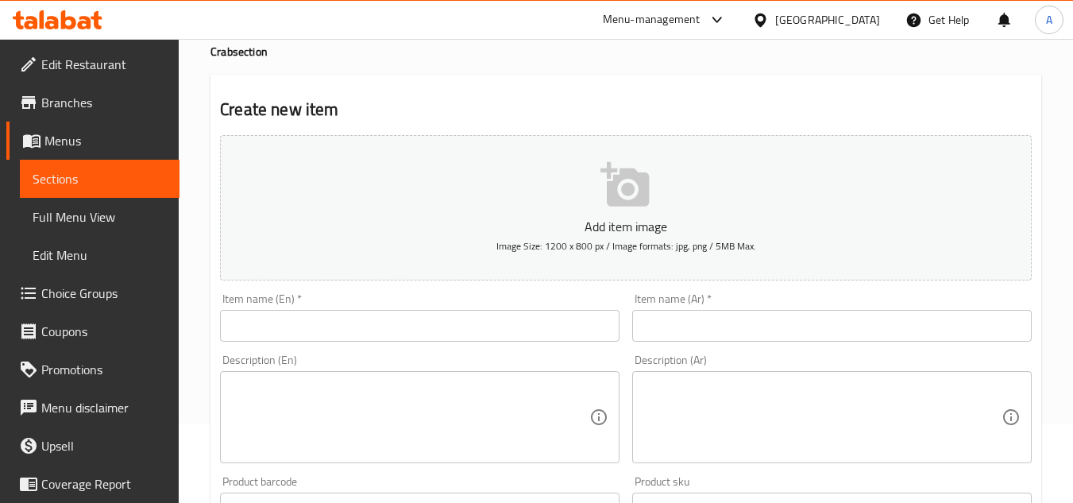
drag, startPoint x: 478, startPoint y: 327, endPoint x: 670, endPoint y: 336, distance: 191.7
click at [478, 327] on input "text" at bounding box center [420, 326] width 400 height 32
paste input "Dry Pot Crab"
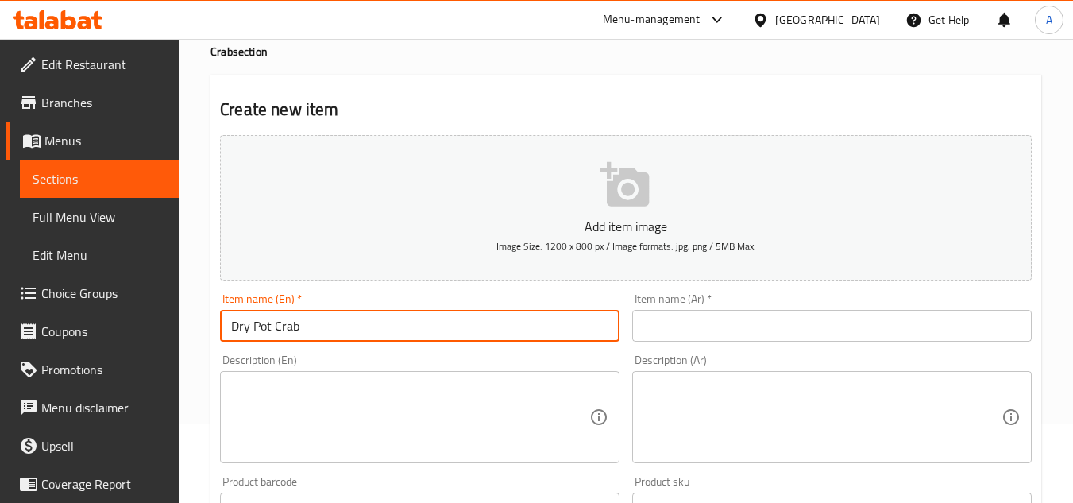
type input "Dry Pot Crab"
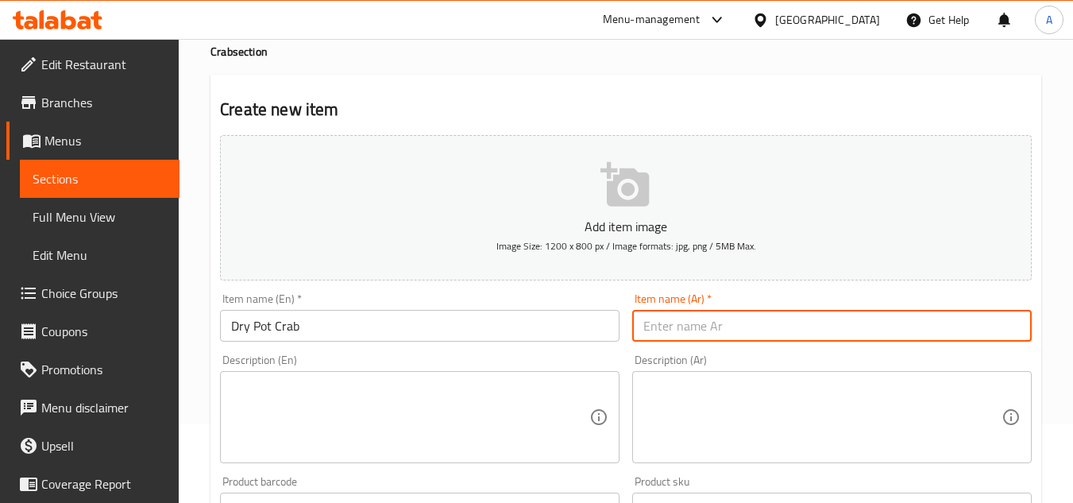
click at [829, 321] on input "text" at bounding box center [832, 326] width 400 height 32
paste input "سرطان في قدر جاف"
type input "سرطان في قدر جاف"
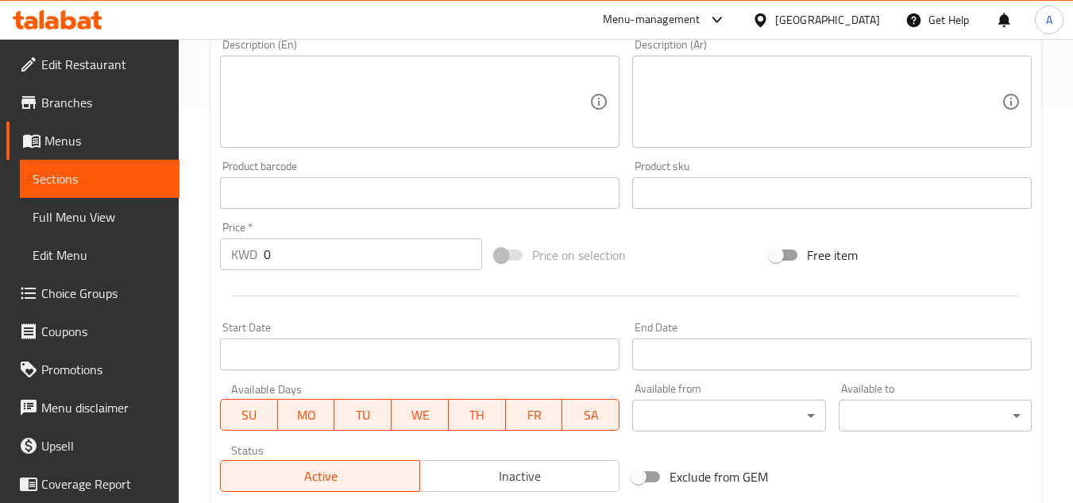
scroll to position [397, 0]
drag, startPoint x: 348, startPoint y: 263, endPoint x: 0, endPoint y: 234, distance: 349.1
click at [0, 219] on div "Edit Restaurant Branches Menus Sections Full Menu View Edit Menu Choice Groups …" at bounding box center [536, 184] width 1073 height 1084
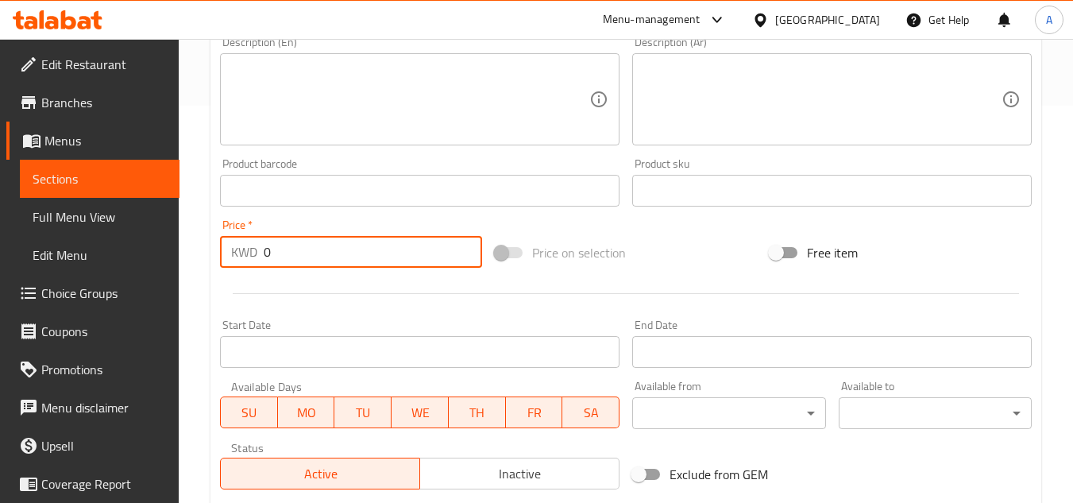
paste input "5."
type input "5.0"
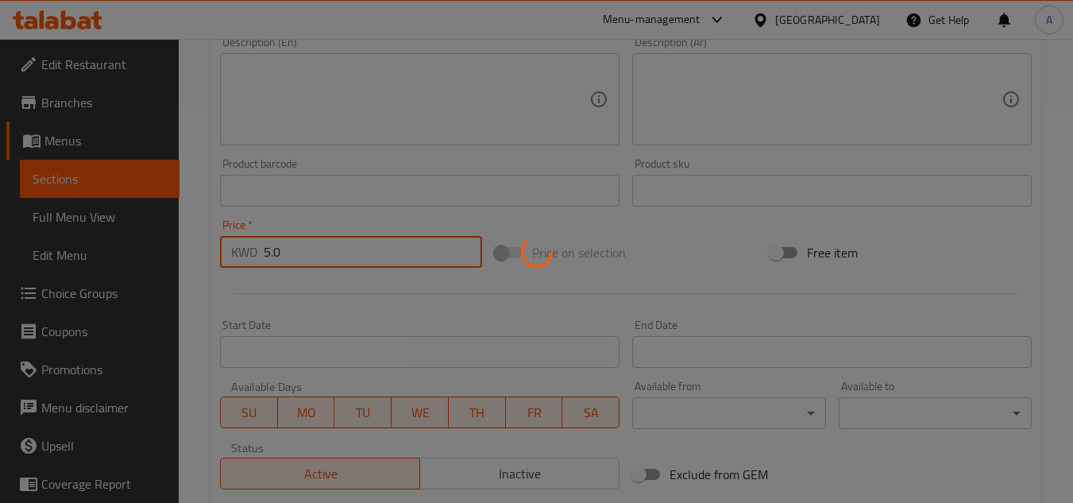
type input "0"
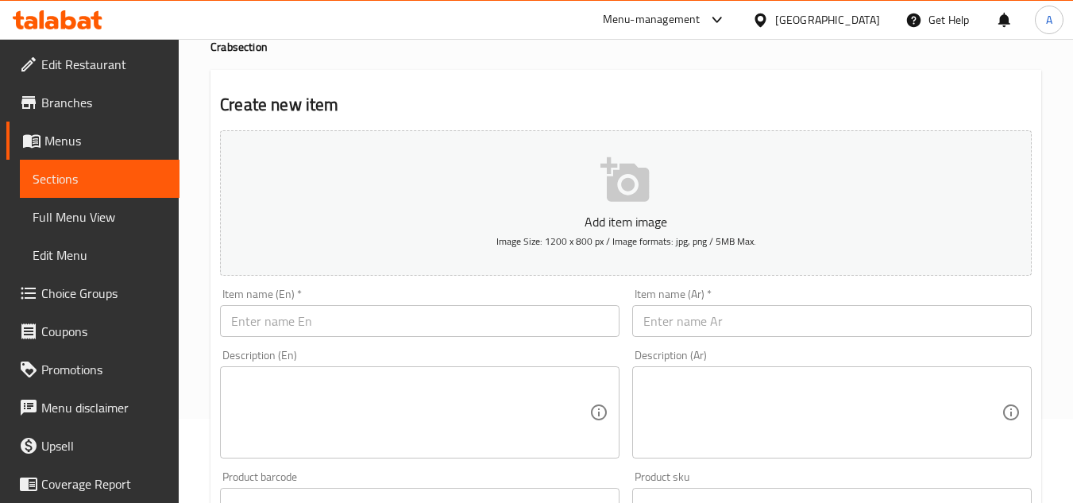
scroll to position [0, 0]
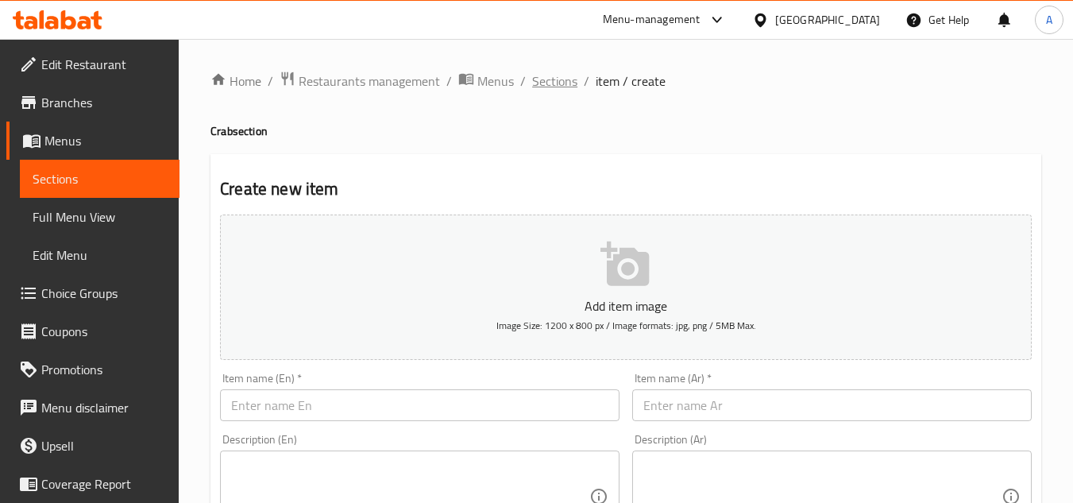
click at [532, 82] on span "Sections" at bounding box center [554, 80] width 45 height 19
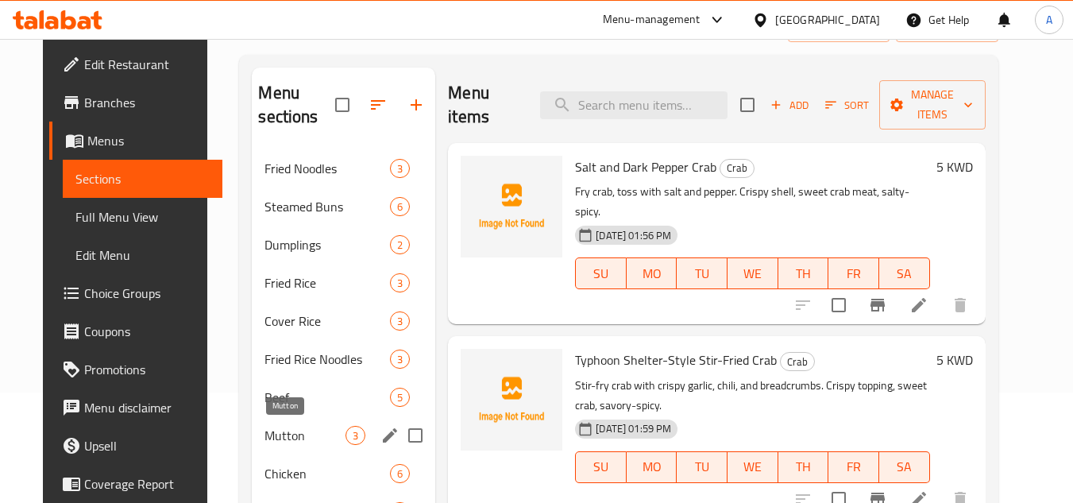
scroll to position [238, 0]
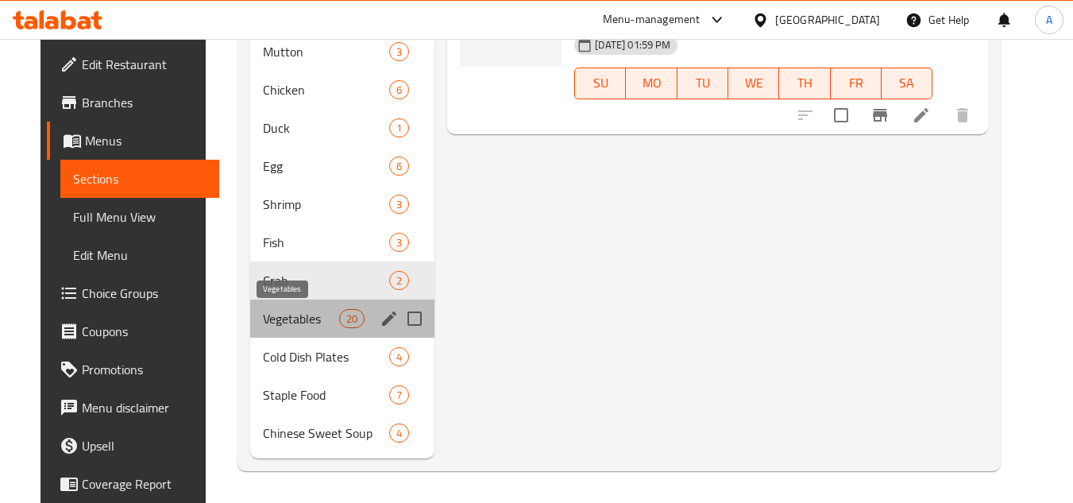
click at [290, 327] on span "Vegetables" at bounding box center [301, 318] width 76 height 19
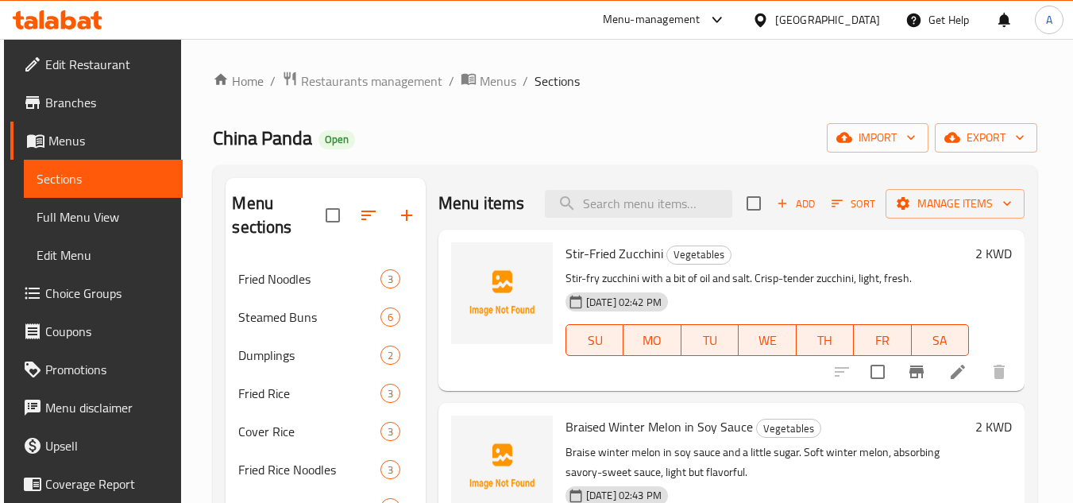
click at [779, 208] on icon "button" at bounding box center [783, 203] width 9 height 9
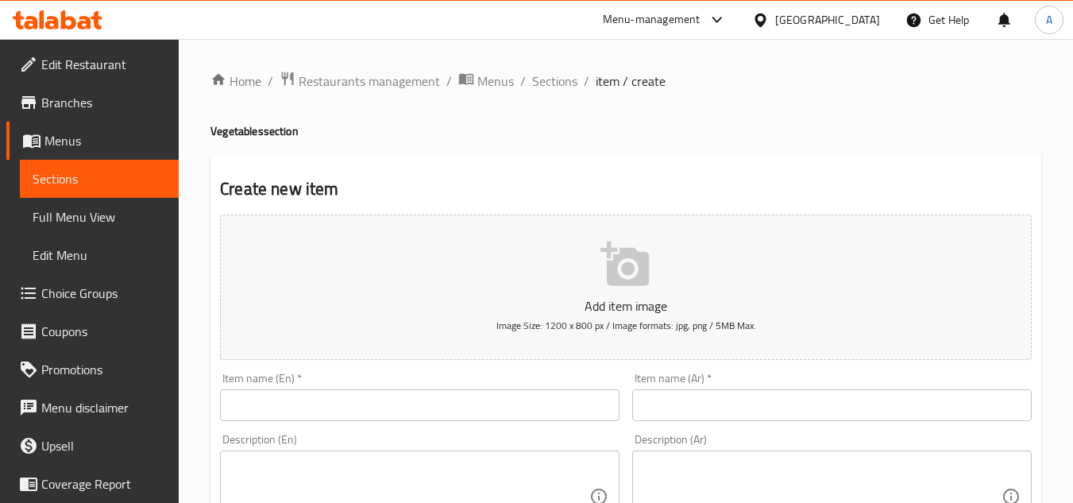
click at [489, 395] on input "text" at bounding box center [420, 405] width 400 height 32
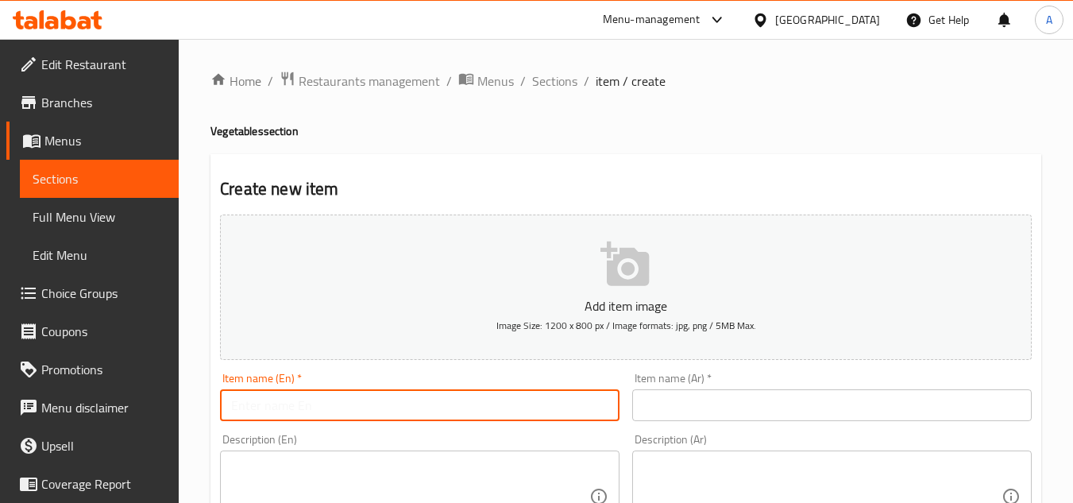
paste input "Spicy Dry Pot Cauliflower"
type input "Spicy Dry Pot Cauliflower"
click at [735, 408] on input "text" at bounding box center [832, 405] width 400 height 32
paste input "قرنبيط في قدر جاف حار"
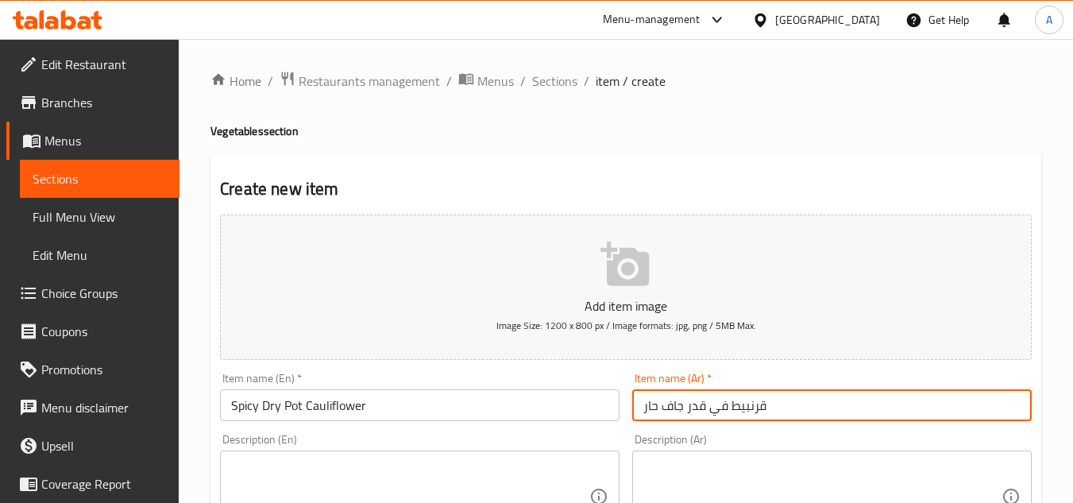
click at [711, 419] on input "قرنبيط في قدر جاف حار" at bounding box center [832, 405] width 400 height 32
type input "قرنبيط في قدر جاف حار"
click at [806, 428] on div "Description (Ar) Description (Ar)" at bounding box center [832, 488] width 412 height 122
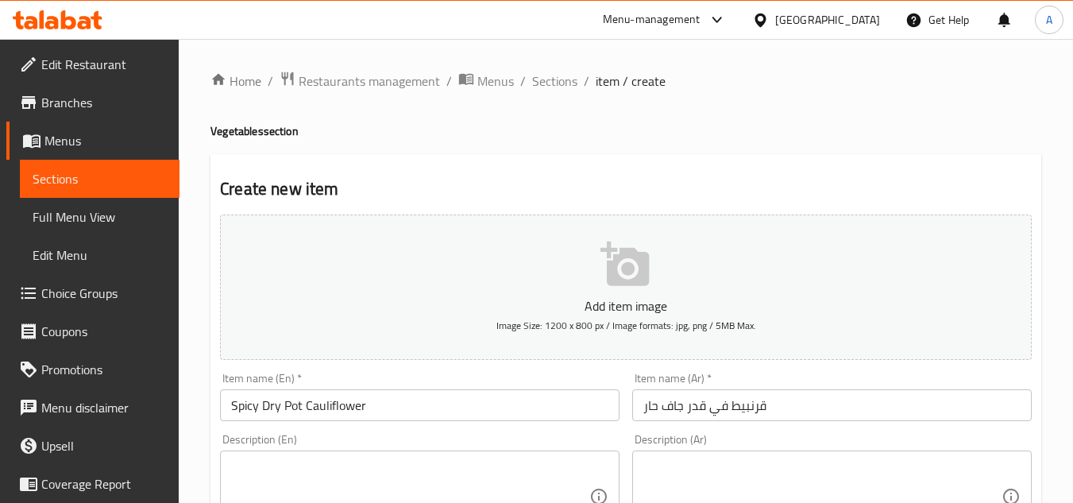
scroll to position [397, 0]
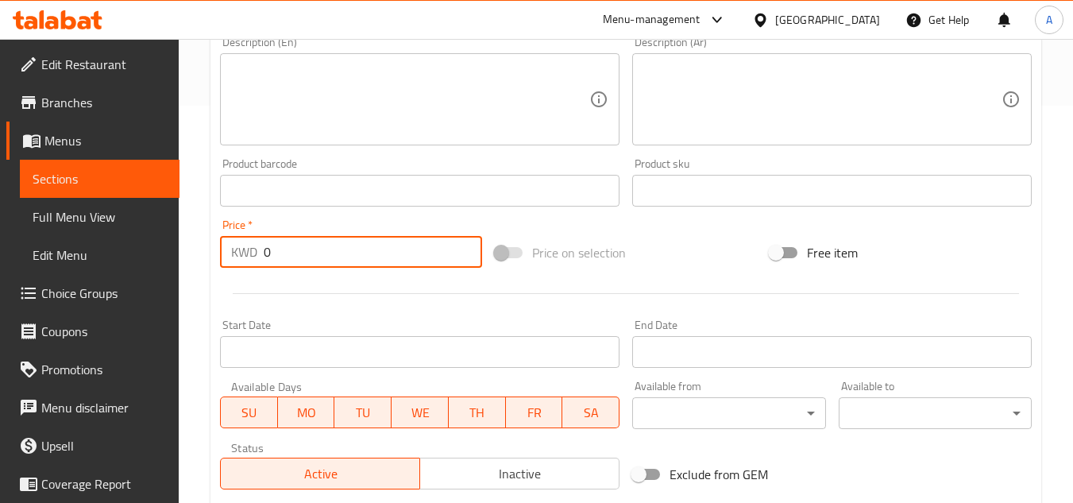
drag, startPoint x: 364, startPoint y: 264, endPoint x: 130, endPoint y: 258, distance: 233.6
click at [139, 256] on div "Edit Restaurant Branches Menus Sections Full Menu View Edit Menu Choice Groups …" at bounding box center [536, 184] width 1073 height 1084
paste input "2."
type input "2.0"
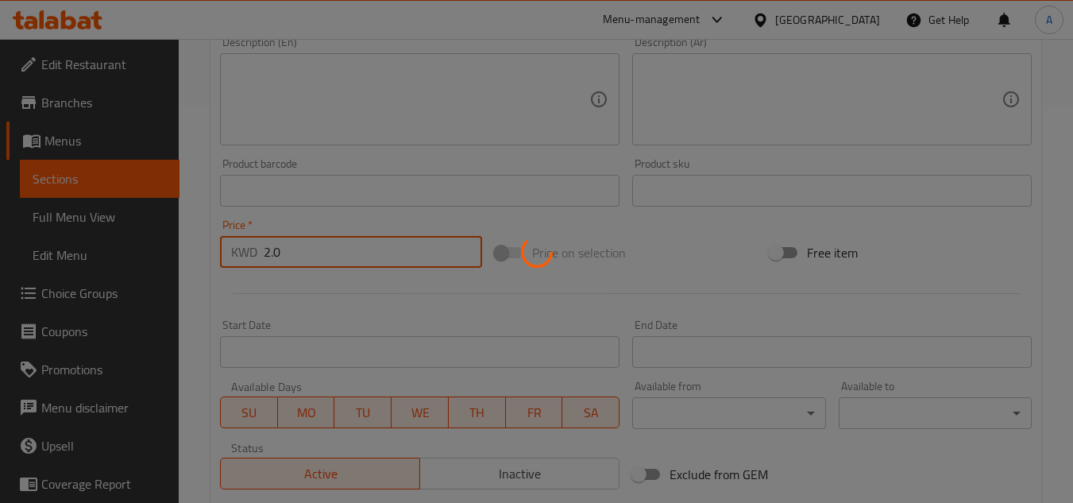
type input "0"
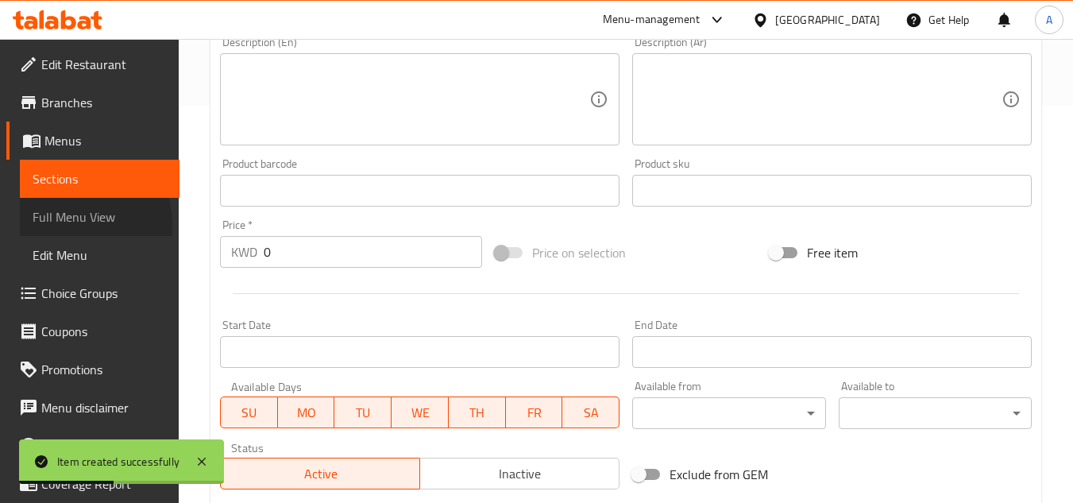
click at [59, 226] on span "Full Menu View" at bounding box center [100, 216] width 134 height 19
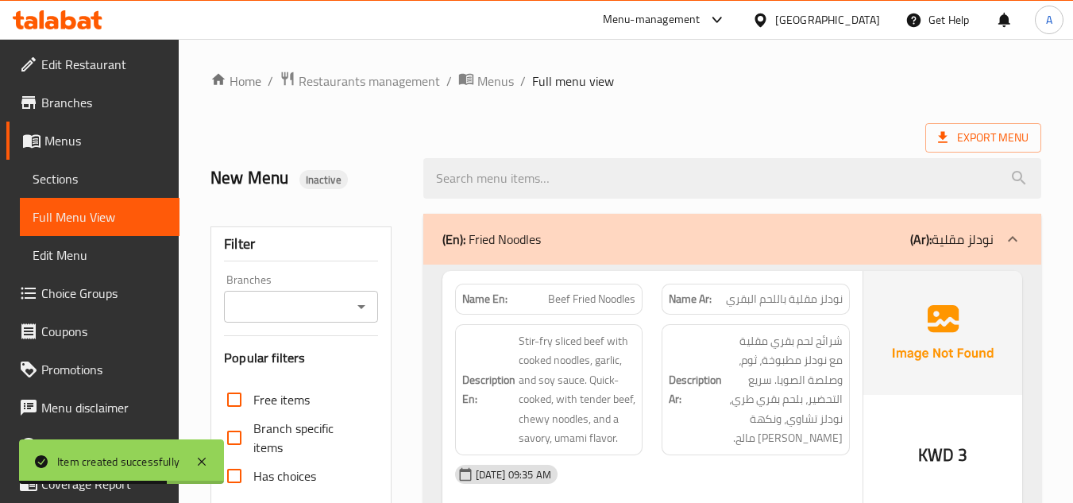
click at [358, 311] on icon "Open" at bounding box center [361, 306] width 19 height 19
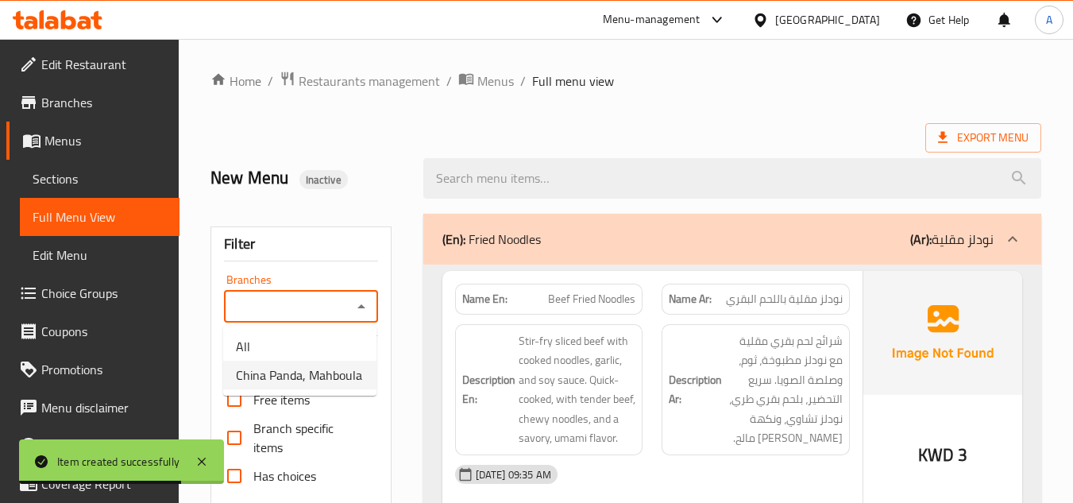
click at [331, 374] on span "China Panda, Mahboula" at bounding box center [299, 374] width 126 height 19
type input "China Panda, Mahboula"
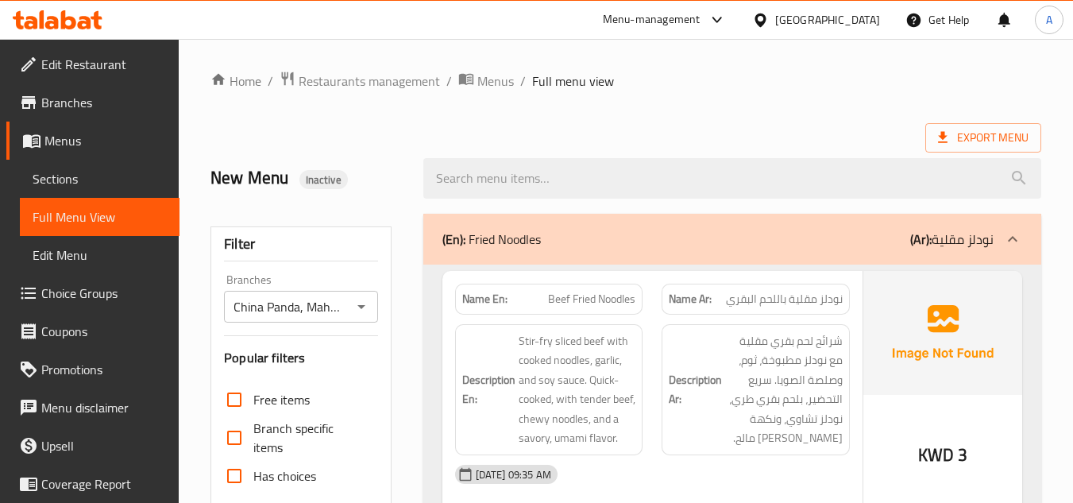
click at [789, 155] on div at bounding box center [732, 179] width 637 height 60
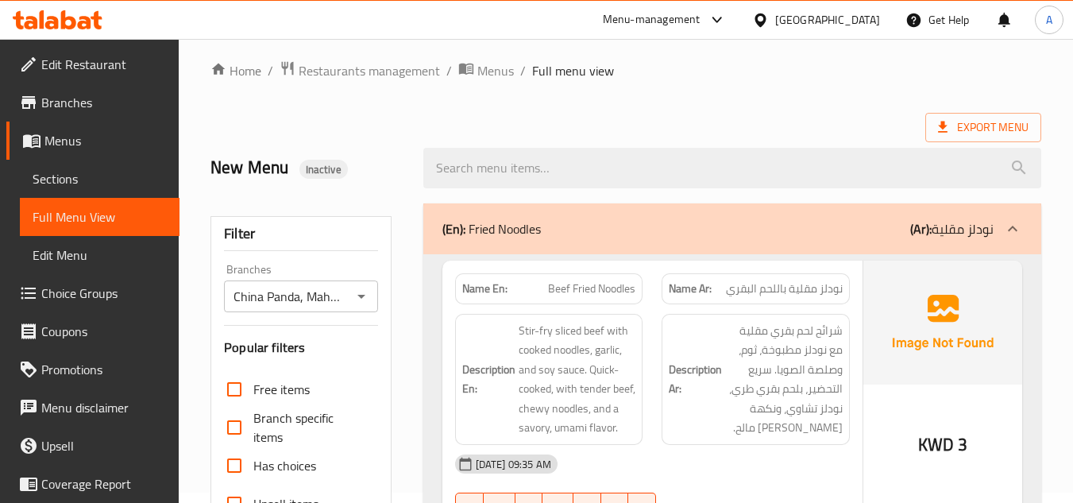
scroll to position [159, 0]
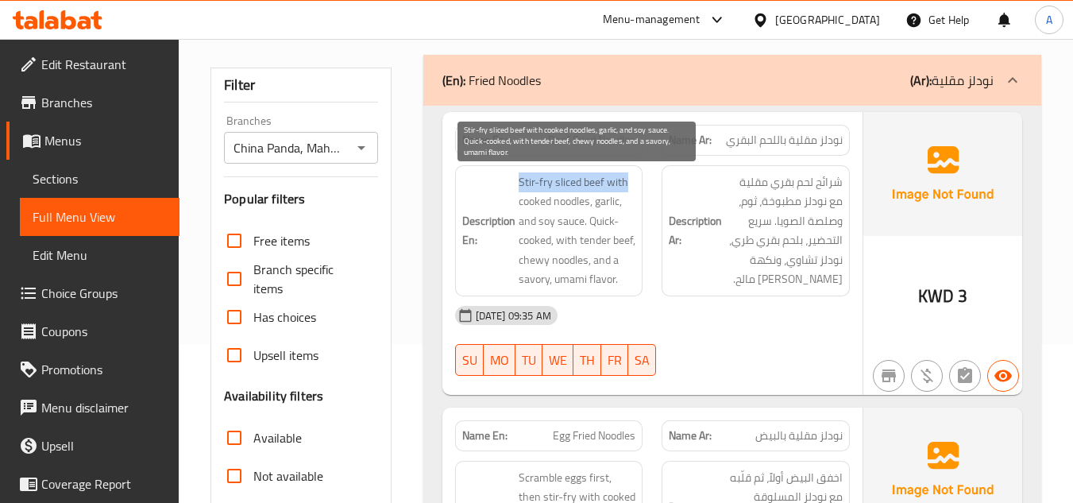
drag, startPoint x: 518, startPoint y: 177, endPoint x: 627, endPoint y: 186, distance: 109.2
click at [627, 186] on span "Stir-fry sliced beef with cooked noodles, garlic, and soy sauce. Quick-cooked, …" at bounding box center [578, 230] width 118 height 117
drag, startPoint x: 524, startPoint y: 197, endPoint x: 620, endPoint y: 209, distance: 96.9
click at [620, 209] on span "Stir-fry sliced beef with cooked noodles, garlic, and soy sauce. Quick-cooked, …" at bounding box center [578, 230] width 118 height 117
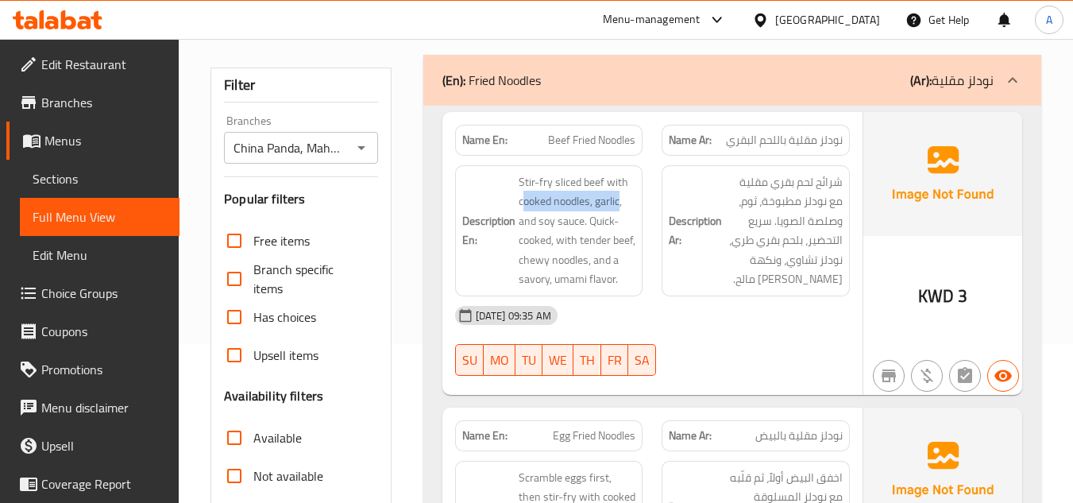
click at [1009, 218] on img at bounding box center [943, 174] width 159 height 124
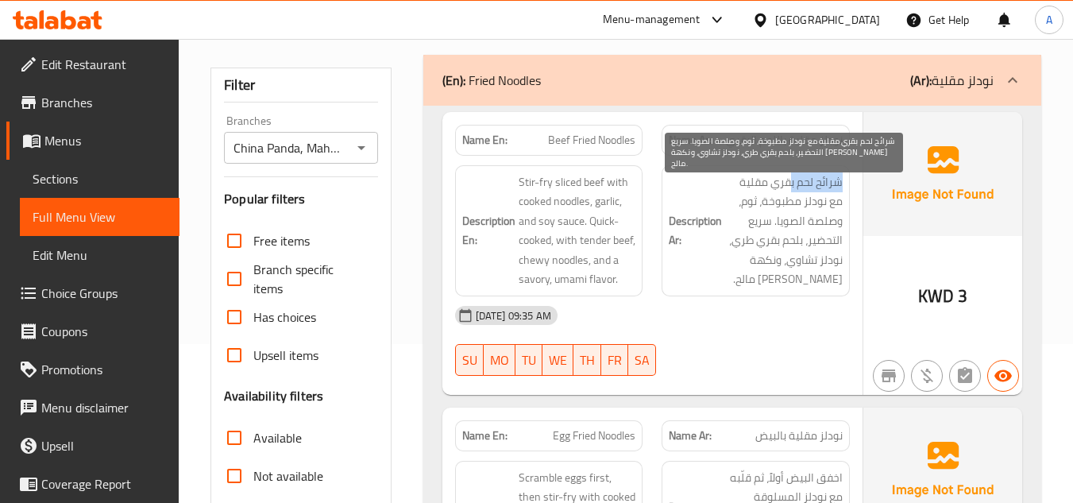
drag, startPoint x: 840, startPoint y: 180, endPoint x: 752, endPoint y: 188, distance: 87.7
click at [754, 188] on span "شرائح لحم بقري مقلية مع نودلز مطبوخة، ثوم، وصلصة الصويا. سريع التحضير، بلحم بقر…" at bounding box center [784, 230] width 118 height 117
click at [752, 188] on span "شرائح لحم بقري مقلية مع نودلز مطبوخة، ثوم، وصلصة الصويا. سريع التحضير، بلحم بقر…" at bounding box center [784, 230] width 118 height 117
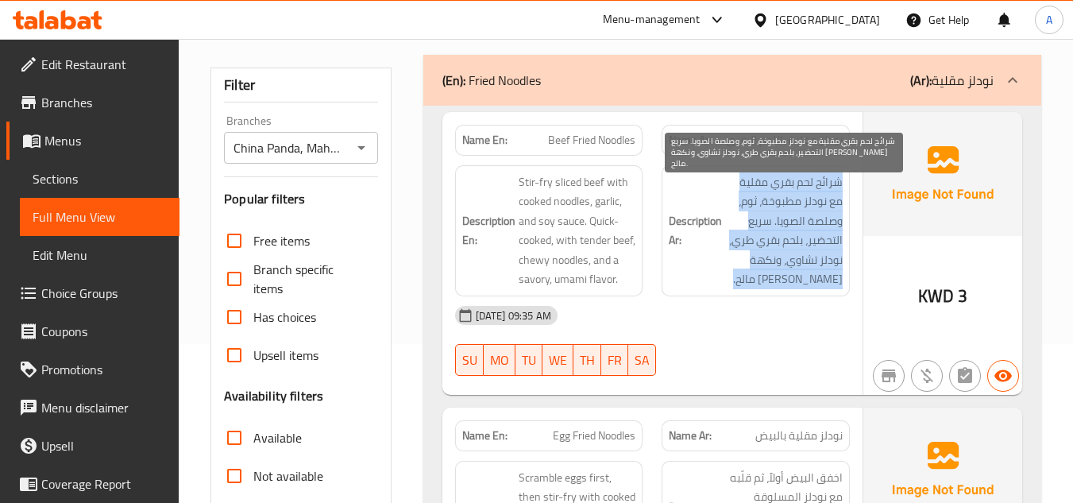
click at [752, 188] on span "شرائح لحم بقري مقلية مع نودلز مطبوخة، ثوم، وصلصة الصويا. سريع التحضير، بلحم بقر…" at bounding box center [784, 230] width 118 height 117
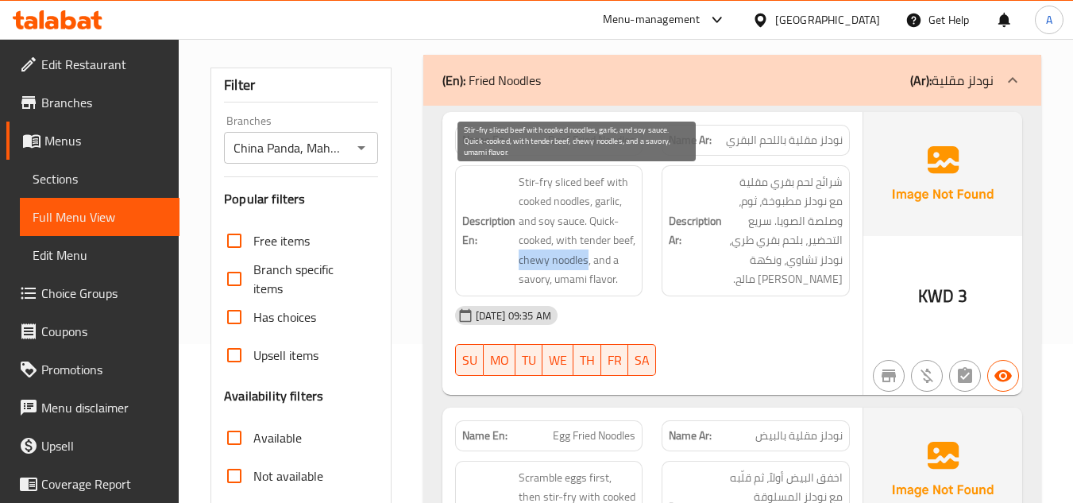
drag, startPoint x: 520, startPoint y: 266, endPoint x: 588, endPoint y: 262, distance: 68.4
click at [588, 262] on span "Stir-fry sliced beef with cooked noodles, garlic, and soy sauce. Quick-cooked, …" at bounding box center [578, 230] width 118 height 117
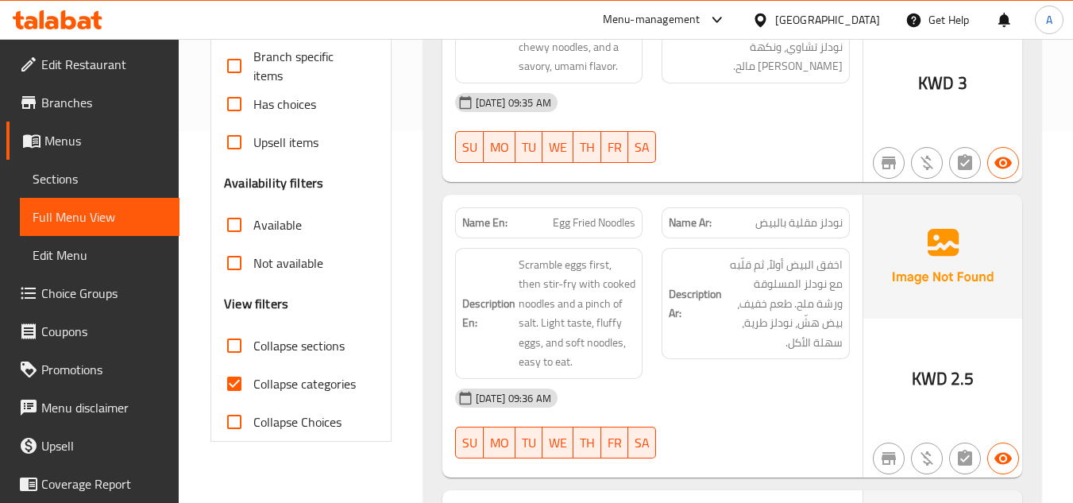
scroll to position [400, 0]
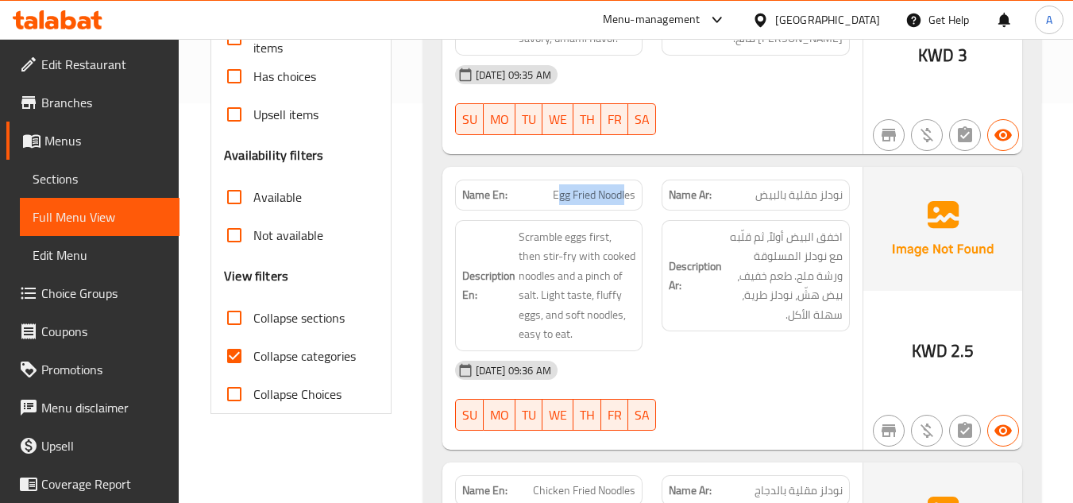
drag, startPoint x: 558, startPoint y: 195, endPoint x: 625, endPoint y: 195, distance: 67.5
click at [625, 195] on span "Egg Fried Noodles" at bounding box center [594, 195] width 83 height 17
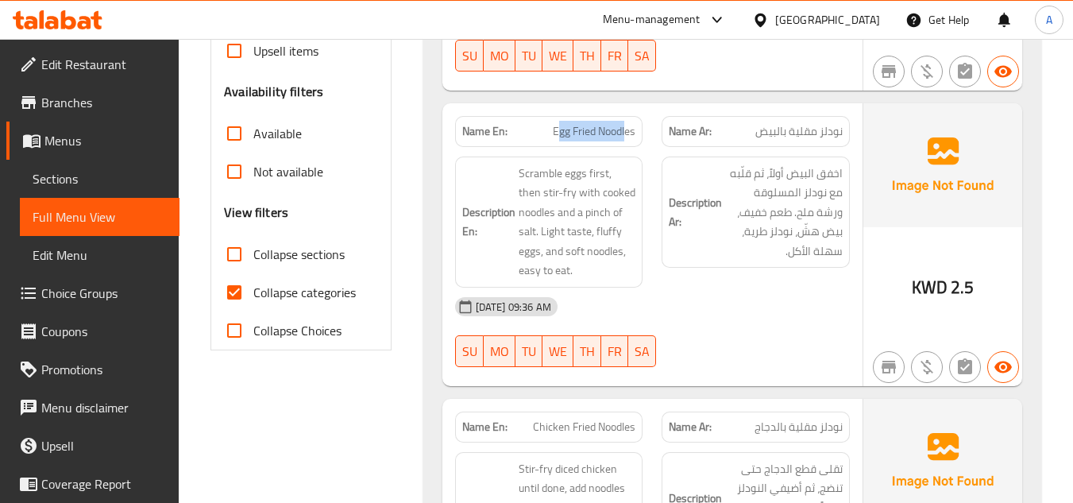
scroll to position [558, 0]
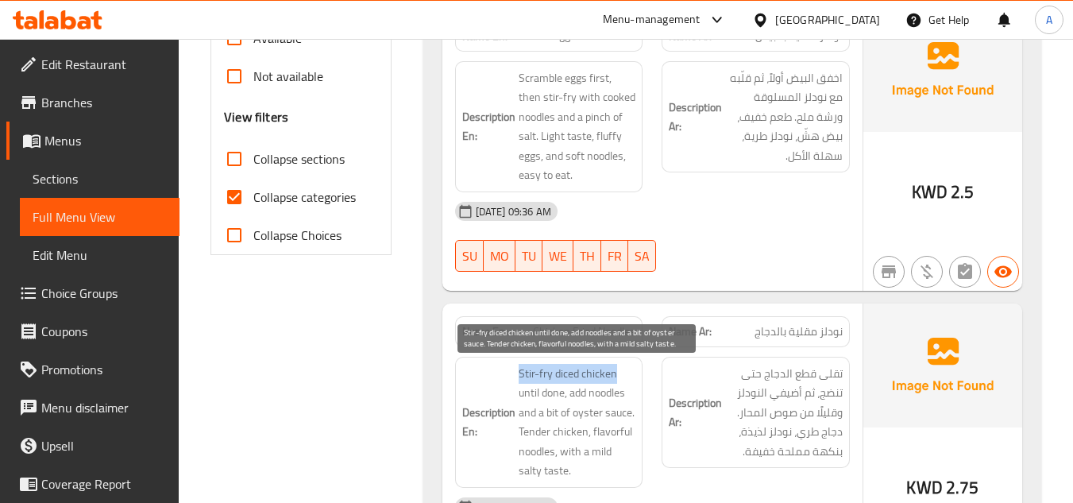
drag, startPoint x: 514, startPoint y: 374, endPoint x: 628, endPoint y: 373, distance: 113.6
click at [628, 373] on h6 "Description En: Stir-fry diced chicken until done, add noodles and a bit of oys…" at bounding box center [549, 422] width 174 height 117
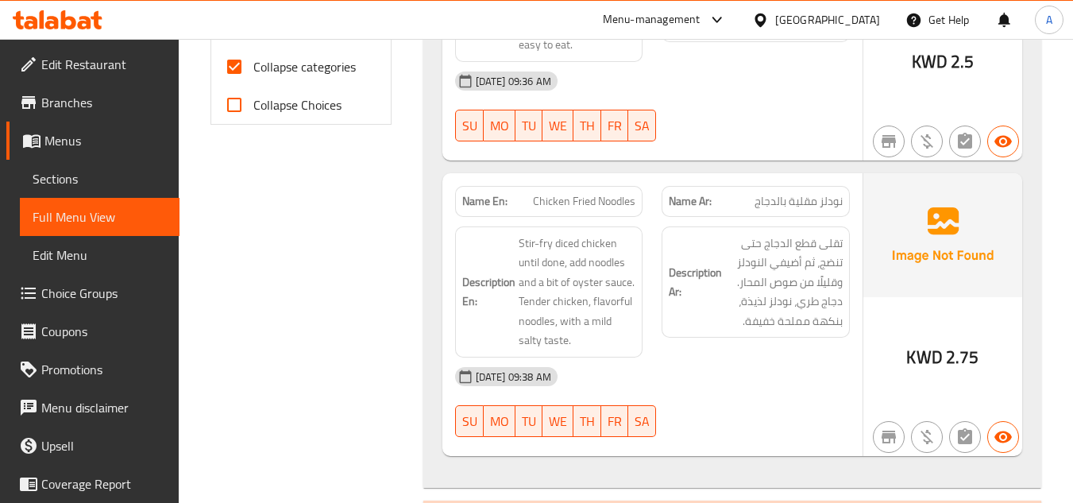
scroll to position [638, 0]
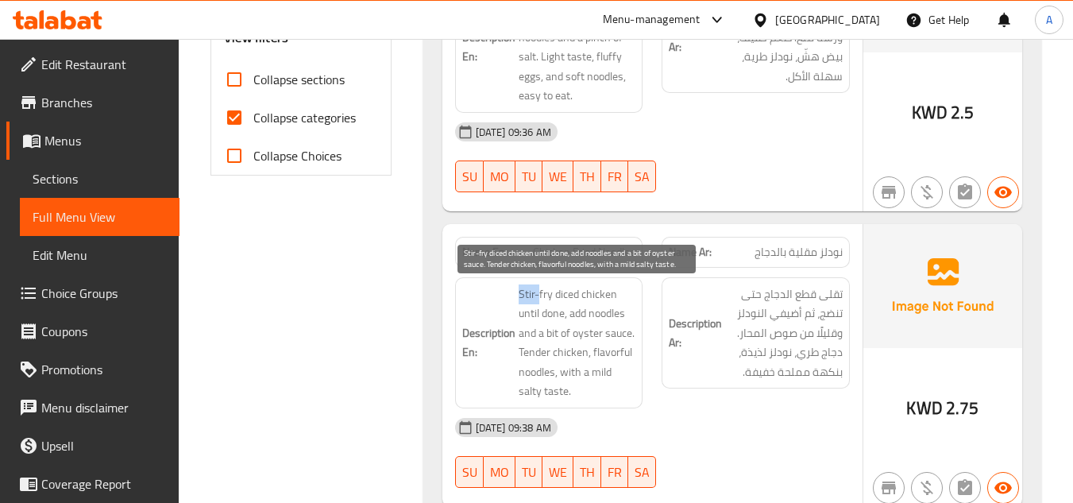
drag, startPoint x: 516, startPoint y: 298, endPoint x: 537, endPoint y: 299, distance: 21.5
click at [537, 299] on h6 "Description En: Stir-fry diced chicken until done, add noodles and a bit of oys…" at bounding box center [549, 342] width 174 height 117
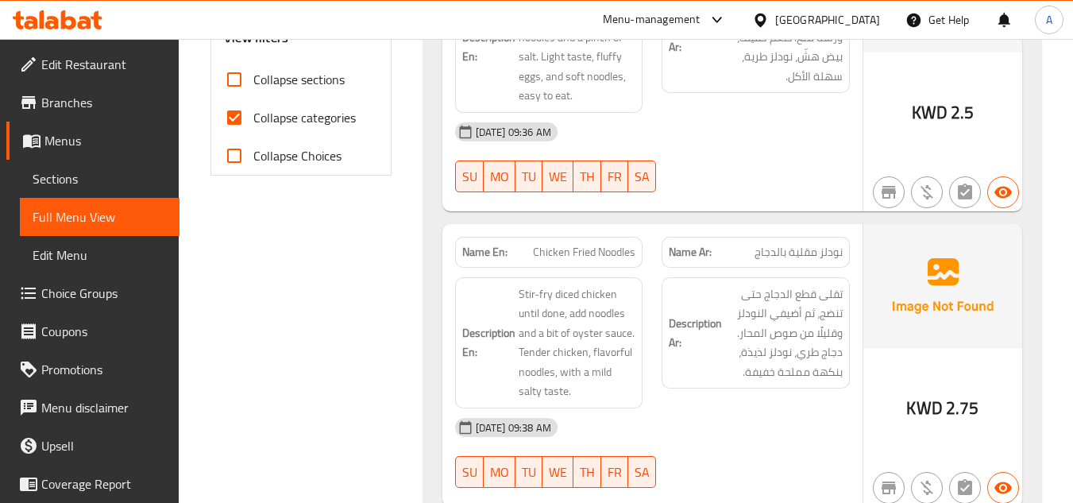
click at [578, 250] on span "Chicken Fried Noodles" at bounding box center [584, 252] width 102 height 17
copy span "Chicken Fried Noodles"
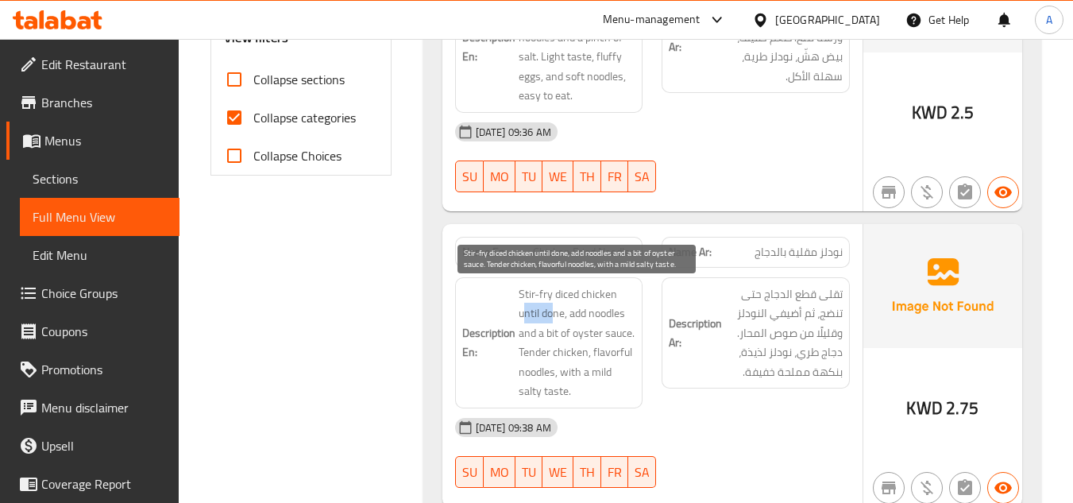
drag, startPoint x: 524, startPoint y: 313, endPoint x: 557, endPoint y: 315, distance: 33.4
click at [557, 315] on span "Stir-fry diced chicken until done, add noodles and a bit of oyster sauce. Tende…" at bounding box center [578, 342] width 118 height 117
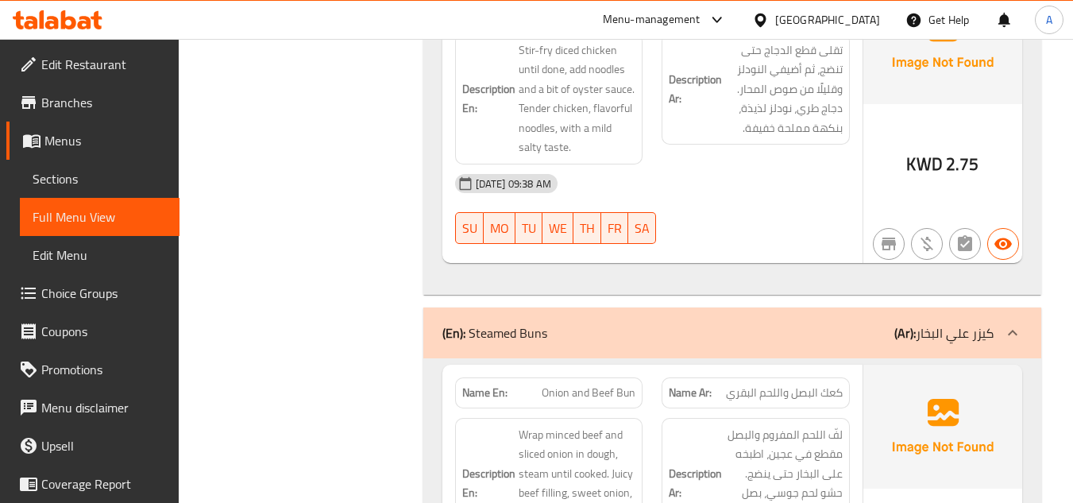
scroll to position [1035, 0]
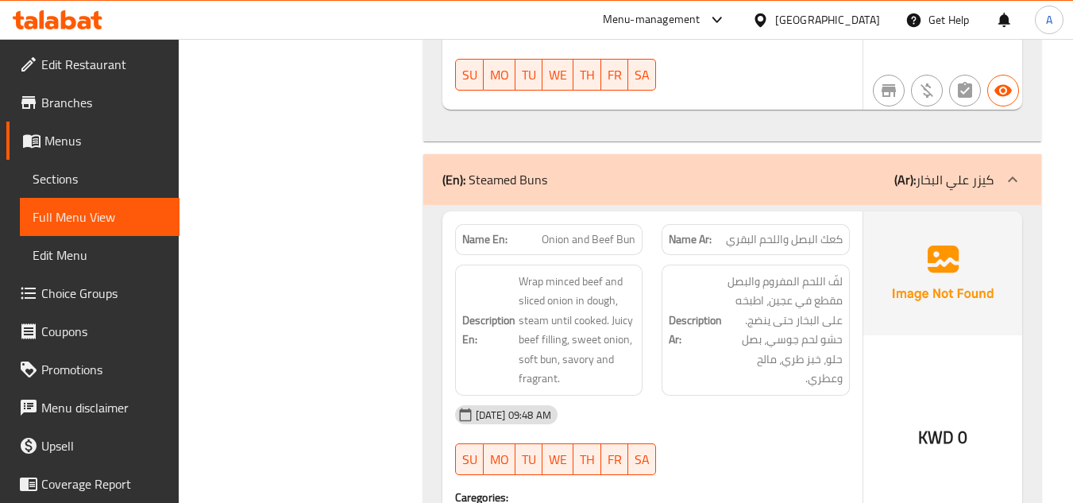
copy span "Bun"
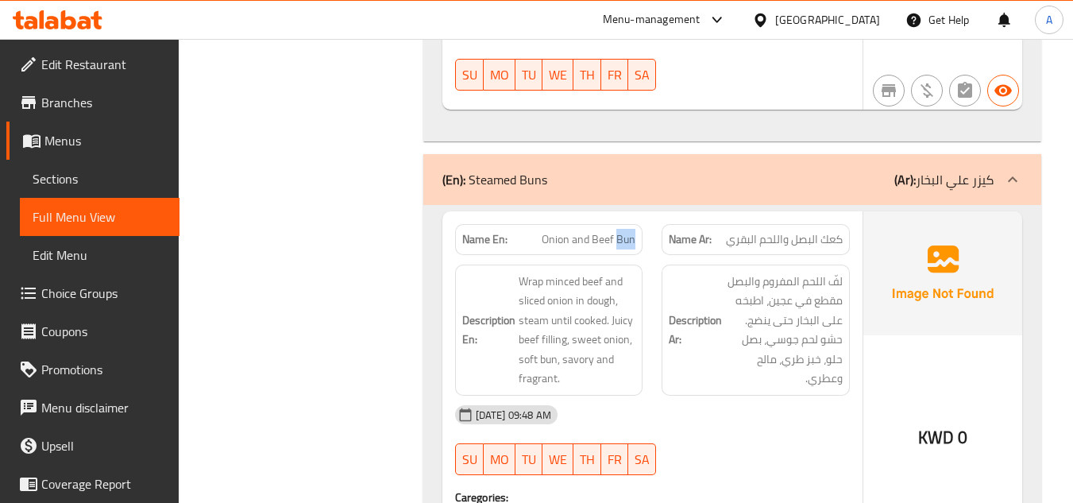
copy span "Onion and Beef Bun"
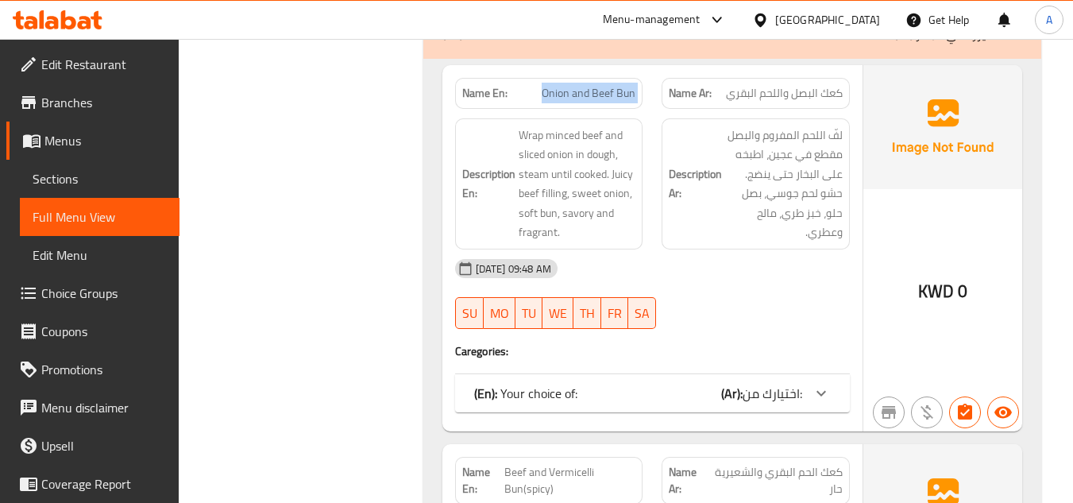
scroll to position [1273, 0]
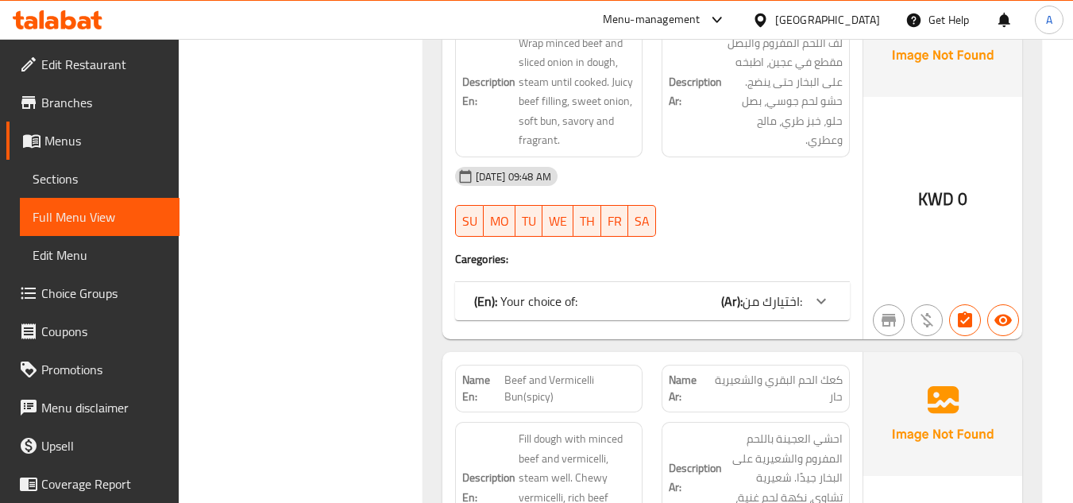
click at [792, 303] on span "اختيارك من:" at bounding box center [773, 301] width 60 height 24
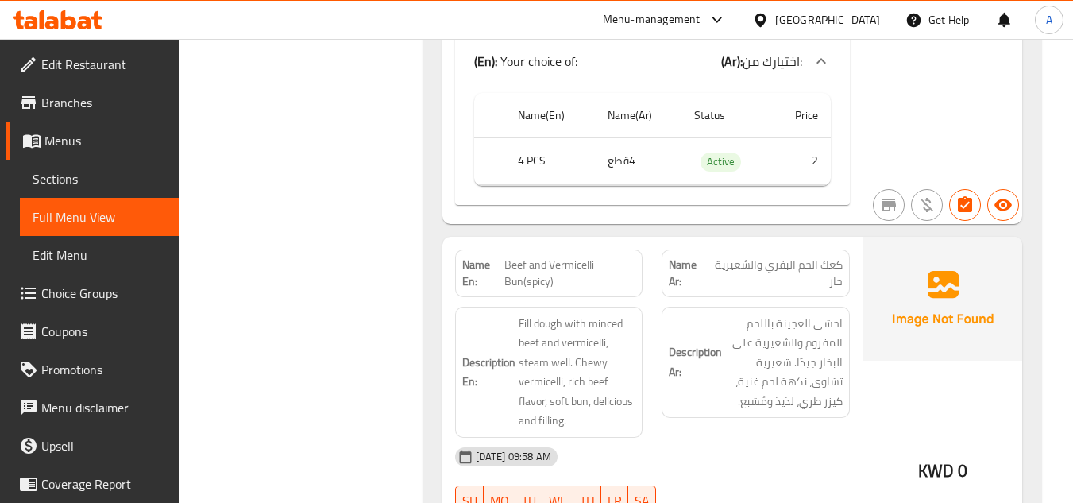
scroll to position [1512, 0]
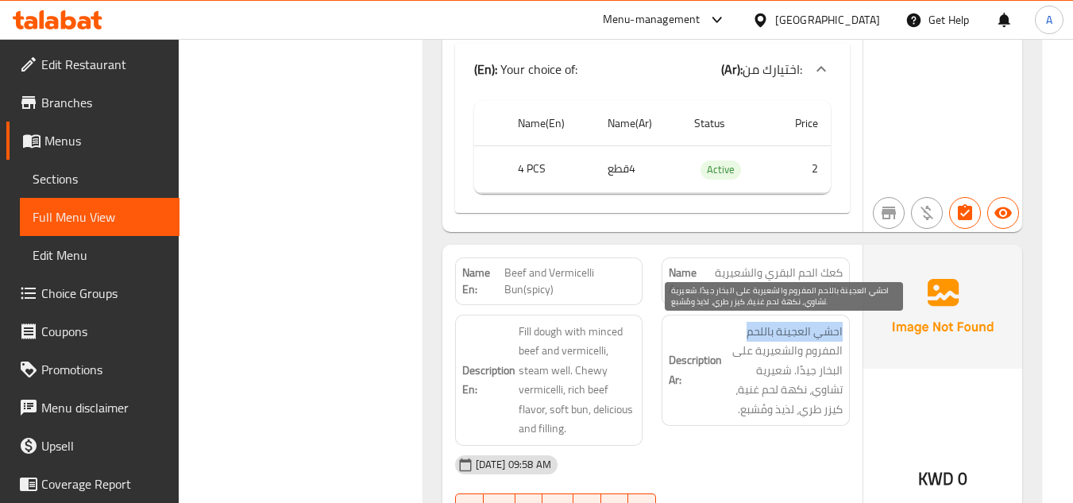
drag, startPoint x: 844, startPoint y: 327, endPoint x: 743, endPoint y: 327, distance: 101.7
drag, startPoint x: 838, startPoint y: 347, endPoint x: 718, endPoint y: 351, distance: 120.0
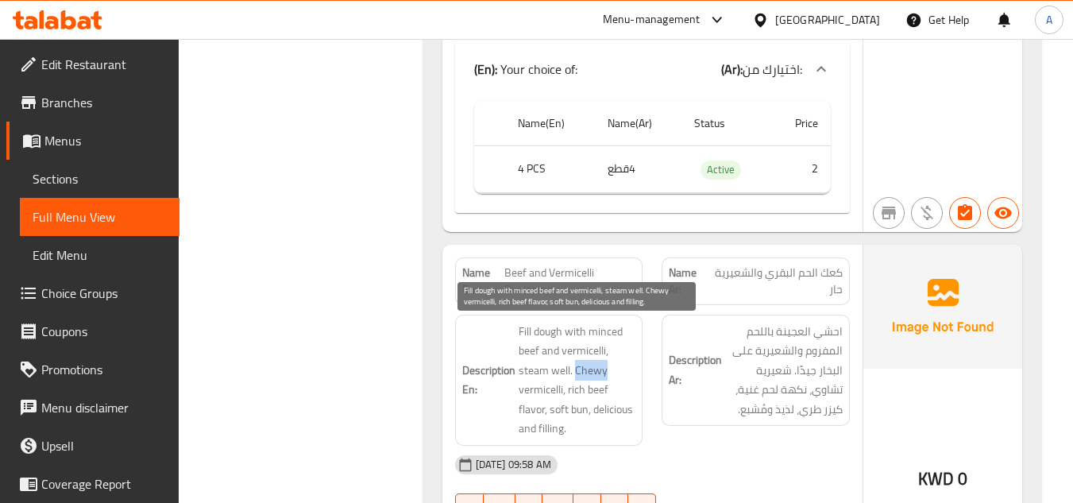
drag, startPoint x: 577, startPoint y: 375, endPoint x: 620, endPoint y: 375, distance: 43.7
click at [620, 375] on span "Fill dough with minced beef and vermicelli, steam well. Chewy vermicelli, rich …" at bounding box center [578, 380] width 118 height 117
click at [527, 391] on span "Fill dough with minced beef and vermicelli, steam well. Chewy vermicelli, rich …" at bounding box center [578, 380] width 118 height 117
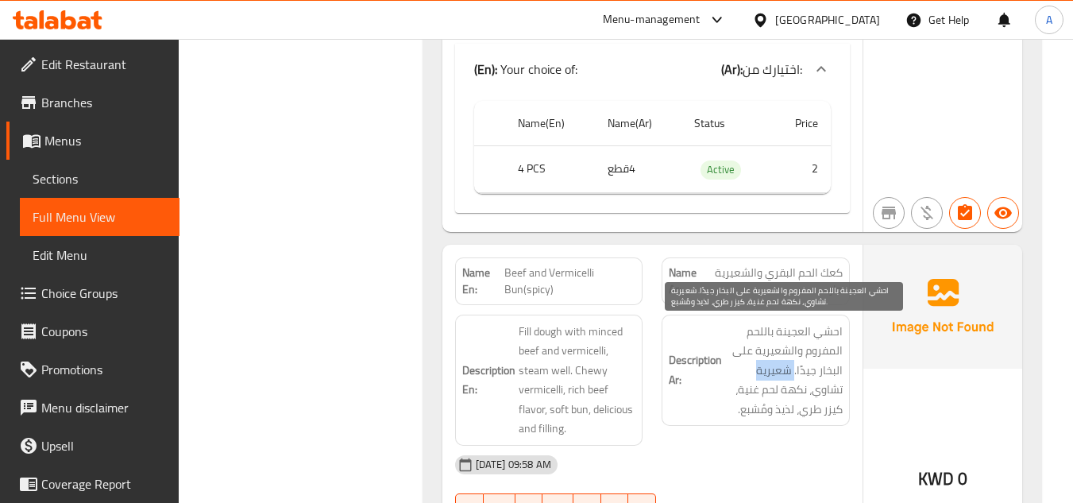
drag, startPoint x: 794, startPoint y: 370, endPoint x: 742, endPoint y: 379, distance: 53.2
click at [742, 379] on span "احشي العجينة باللحم المفروم والشعيرية على البخار جيدًا. شعيرية تشاوي، نكهة لحم …" at bounding box center [784, 371] width 118 height 98
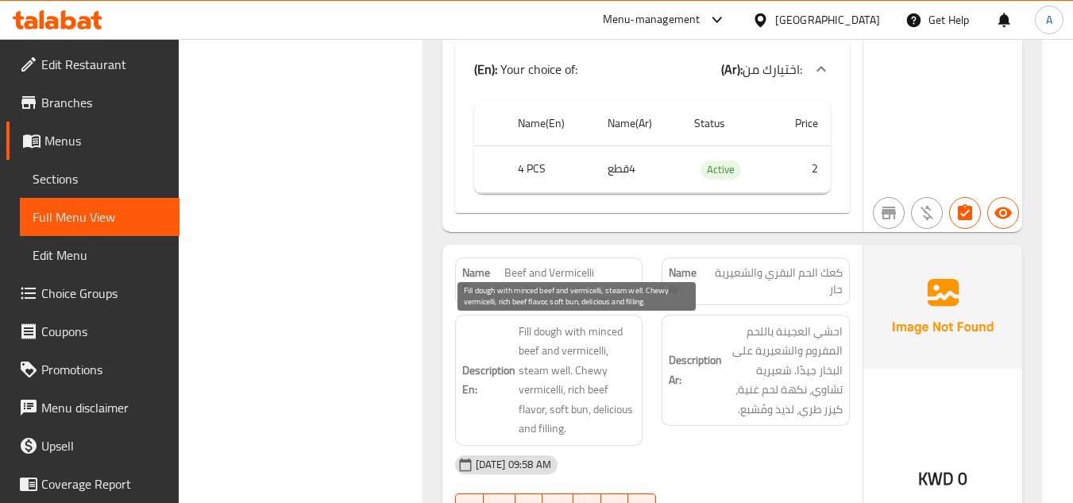
click at [567, 382] on span "Fill dough with minced beef and vermicelli, steam well. Chewy vermicelli, rich …" at bounding box center [578, 380] width 118 height 117
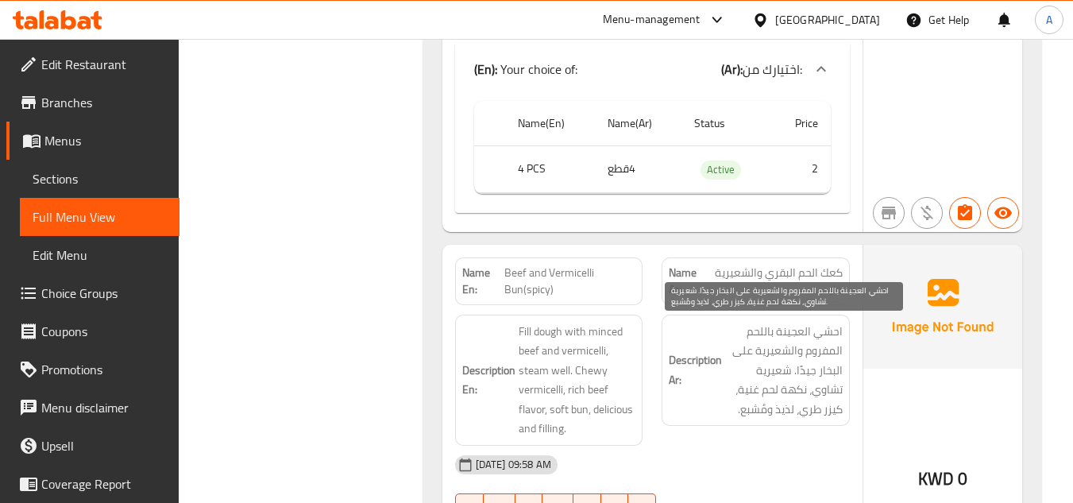
click at [837, 396] on span "احشي العجينة باللحم المفروم والشعيرية على البخار جيدًا. شعيرية تشاوي، نكهة لحم …" at bounding box center [784, 371] width 118 height 98
drag, startPoint x: 803, startPoint y: 390, endPoint x: 727, endPoint y: 405, distance: 77.7
click at [727, 405] on span "احشي العجينة باللحم المفروم والشعيرية على البخار جيدًا. شعيرية تشاوي، نكهة لحم …" at bounding box center [784, 371] width 118 height 98
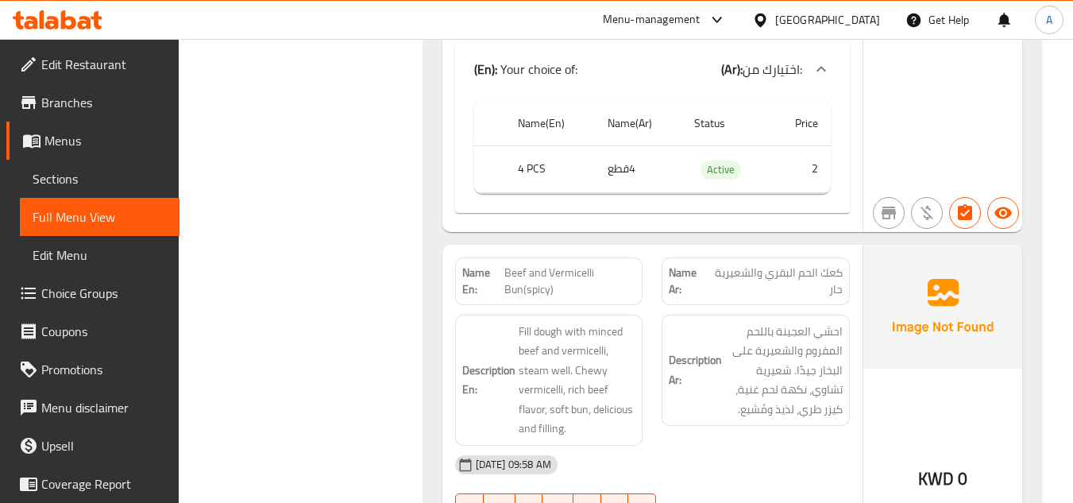
copy span "Beef and Vermicelli Bun(spicy)"
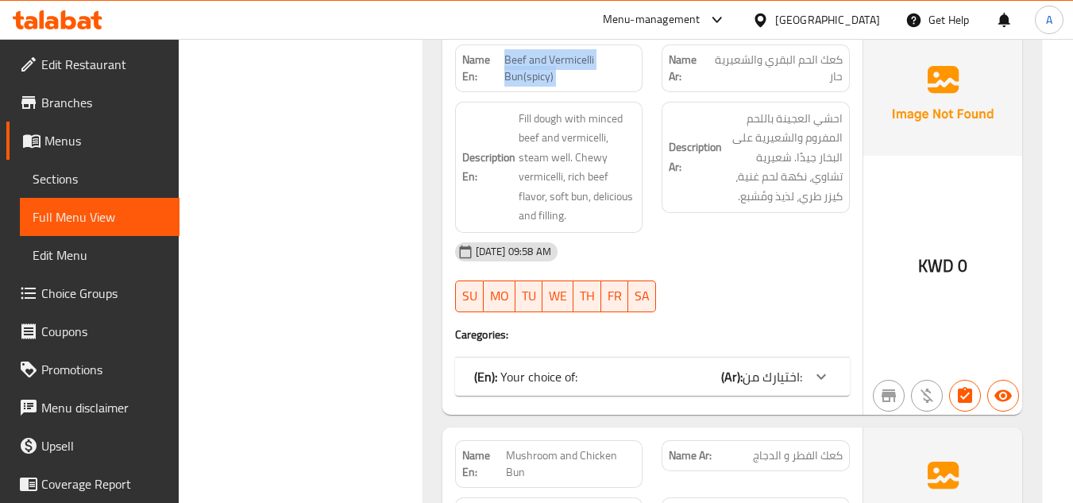
scroll to position [1830, 0]
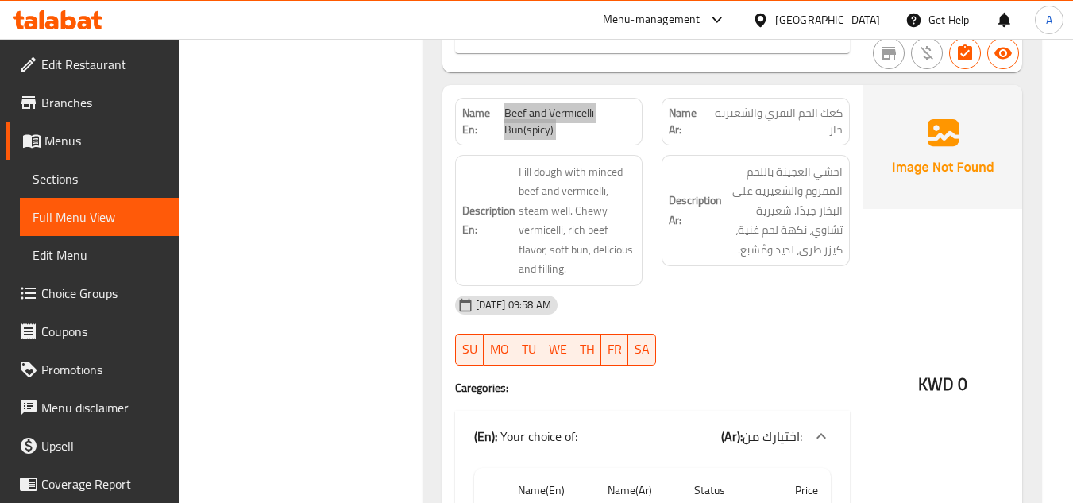
scroll to position [1671, 0]
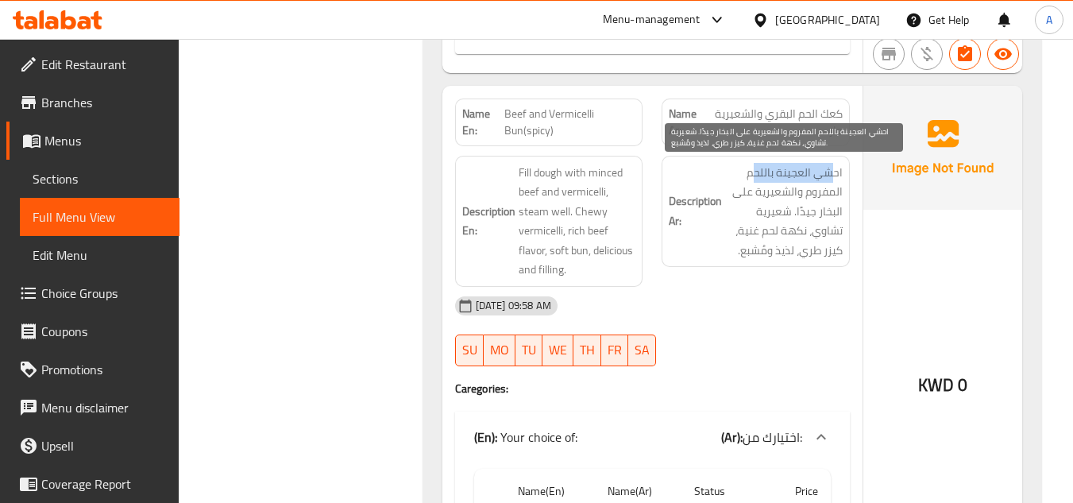
drag, startPoint x: 815, startPoint y: 164, endPoint x: 753, endPoint y: 166, distance: 62.0
click at [754, 166] on span "احشي العجينة باللحم المفروم والشعيرية على البخار جيدًا. شعيرية تشاوي، نكهة لحم …" at bounding box center [784, 212] width 118 height 98
click at [842, 193] on span "احشي العجينة باللحم المفروم والشعيرية على البخار جيدًا. شعيرية تشاوي، نكهة لحم …" at bounding box center [784, 212] width 118 height 98
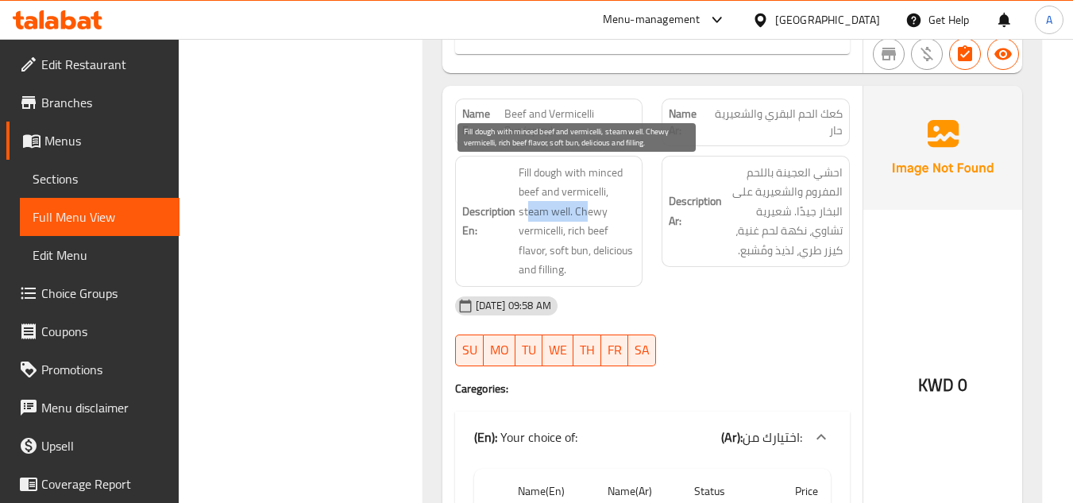
drag, startPoint x: 529, startPoint y: 218, endPoint x: 587, endPoint y: 218, distance: 58.0
click at [587, 218] on span "Fill dough with minced beef and vermicelli, steam well. Chewy vermicelli, rich …" at bounding box center [578, 221] width 118 height 117
click at [603, 218] on span "Fill dough with minced beef and vermicelli, steam well. Chewy vermicelli, rich …" at bounding box center [578, 221] width 118 height 117
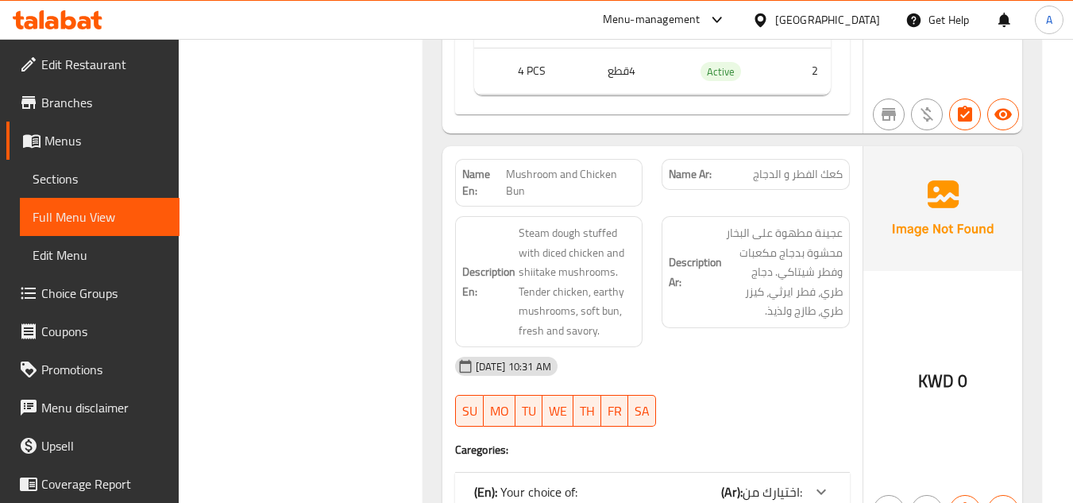
scroll to position [2227, 0]
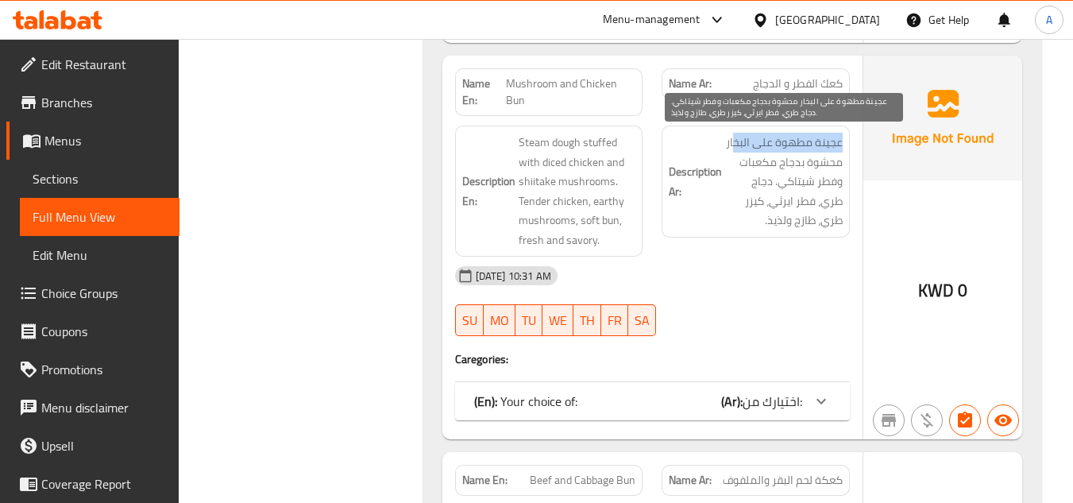
drag, startPoint x: 842, startPoint y: 145, endPoint x: 736, endPoint y: 145, distance: 106.5
click at [736, 145] on span "عجينة مطهوة على البخار محشوة بدجاج مكعبات وفطر شيتاكي. دجاج طري، فطر ايرثي، كيز…" at bounding box center [784, 182] width 118 height 98
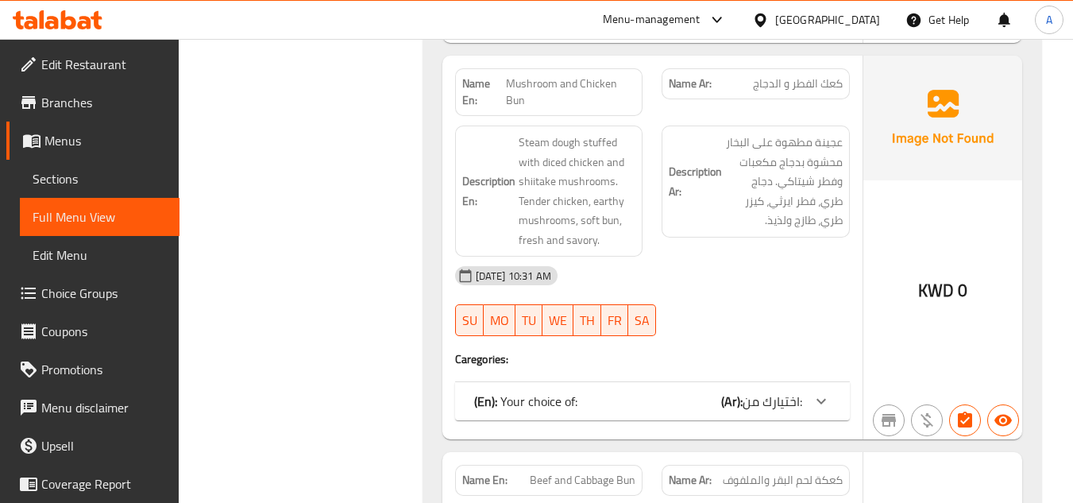
copy span "Mushroom and Chicken Bun"
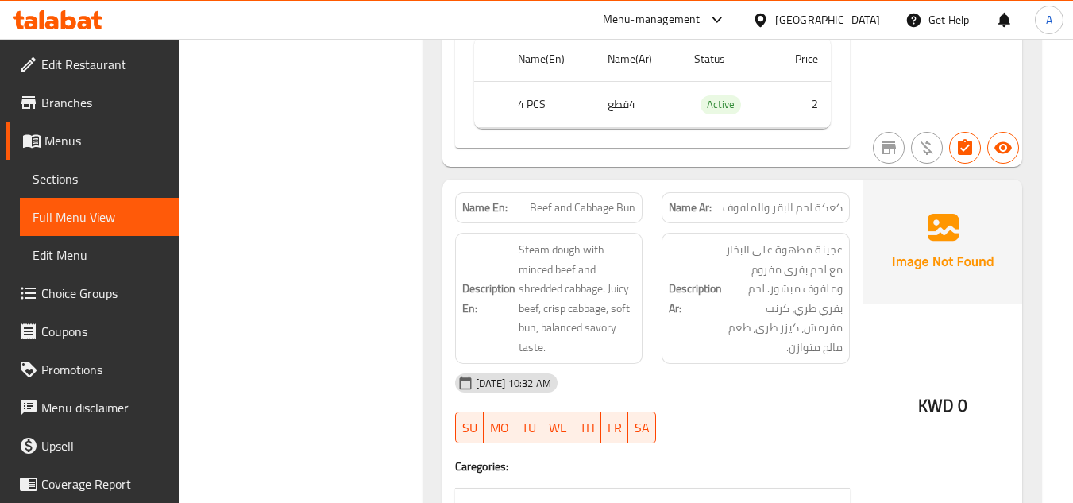
scroll to position [2665, 0]
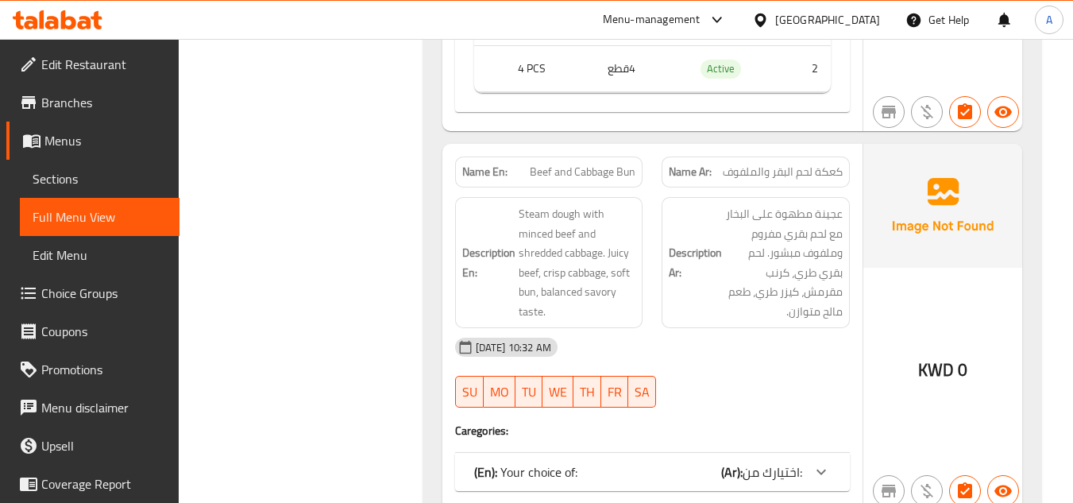
click at [557, 171] on span "Beef and Cabbage Bun" at bounding box center [583, 172] width 106 height 17
click at [521, 192] on div "Description En: Steam dough with minced beef and shredded cabbage. Juicy beef, …" at bounding box center [549, 262] width 207 height 150
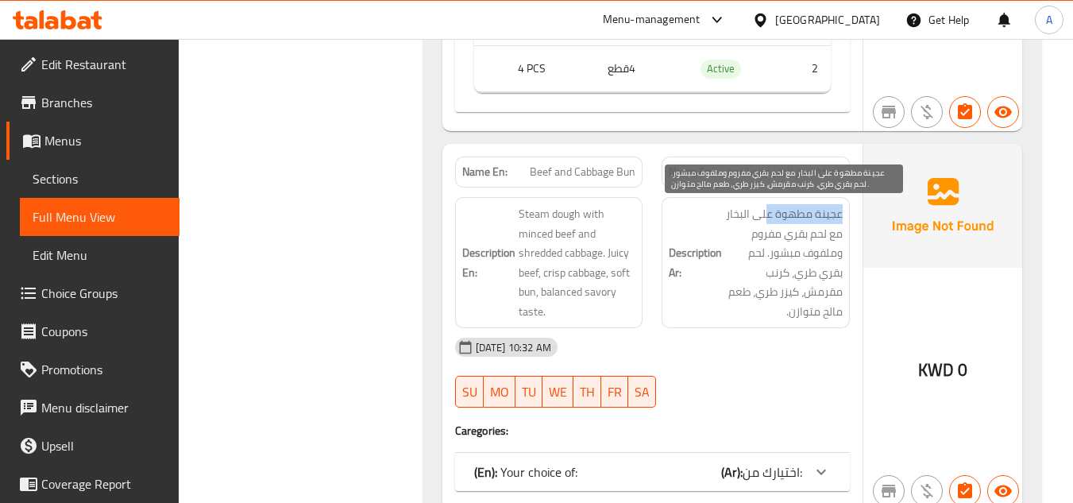
drag, startPoint x: 856, startPoint y: 218, endPoint x: 766, endPoint y: 217, distance: 89.8
click at [766, 217] on div "Description Ar: عجينة مطهوة على البخار مع لحم بقري مفروم وملفوف مبشور. لحم بقري…" at bounding box center [755, 262] width 207 height 150
click at [766, 217] on span "عجينة مطهوة على البخار مع لحم بقري مفروم وملفوف مبشور. لحم بقري طري، كرنب مقرمش…" at bounding box center [784, 262] width 118 height 117
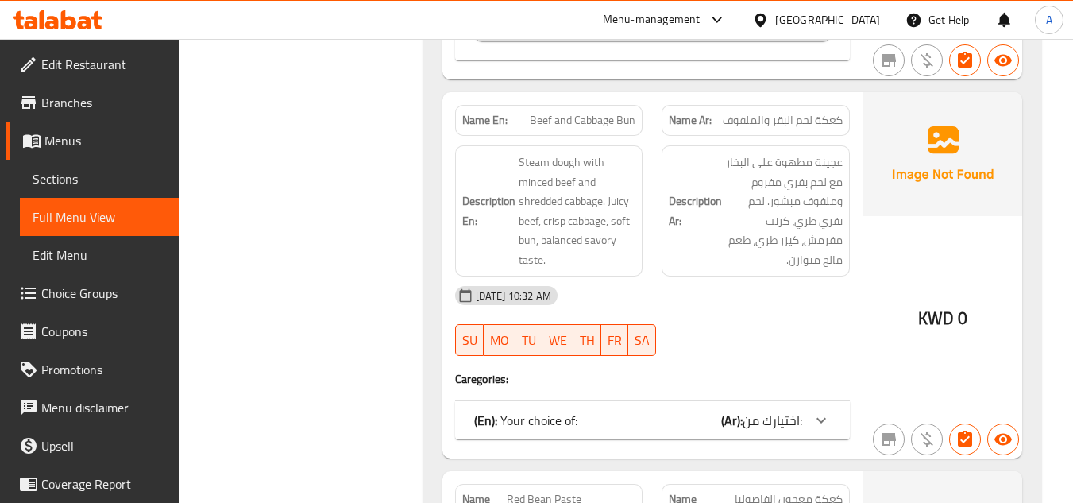
scroll to position [2745, 0]
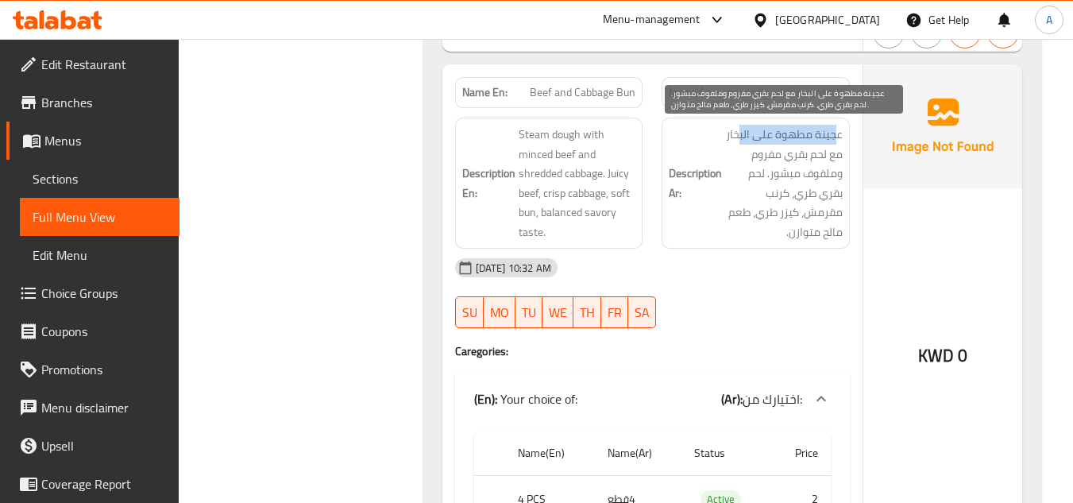
drag, startPoint x: 836, startPoint y: 133, endPoint x: 740, endPoint y: 131, distance: 95.3
click at [737, 128] on span "عجينة مطهوة على البخار مع لحم بقري مفروم وملفوف مبشور. لحم بقري طري، كرنب مقرمش…" at bounding box center [784, 183] width 118 height 117
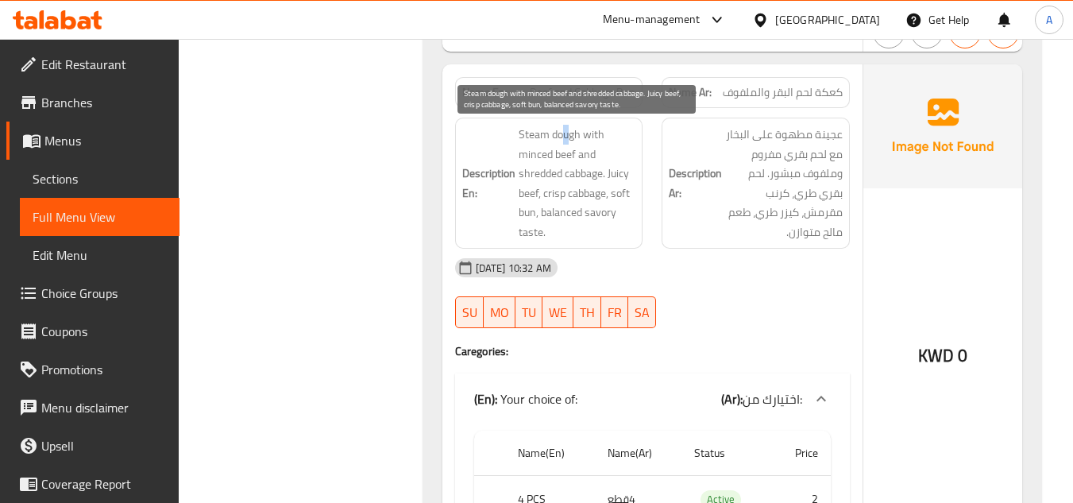
click at [570, 133] on span "Steam dough with minced beef and shredded cabbage. Juicy beef, crisp cabbage, s…" at bounding box center [578, 183] width 118 height 117
drag, startPoint x: 527, startPoint y: 177, endPoint x: 556, endPoint y: 175, distance: 28.7
click at [556, 175] on span "Steam dough with minced beef and shredded cabbage. Juicy beef, crisp cabbage, s…" at bounding box center [578, 183] width 118 height 117
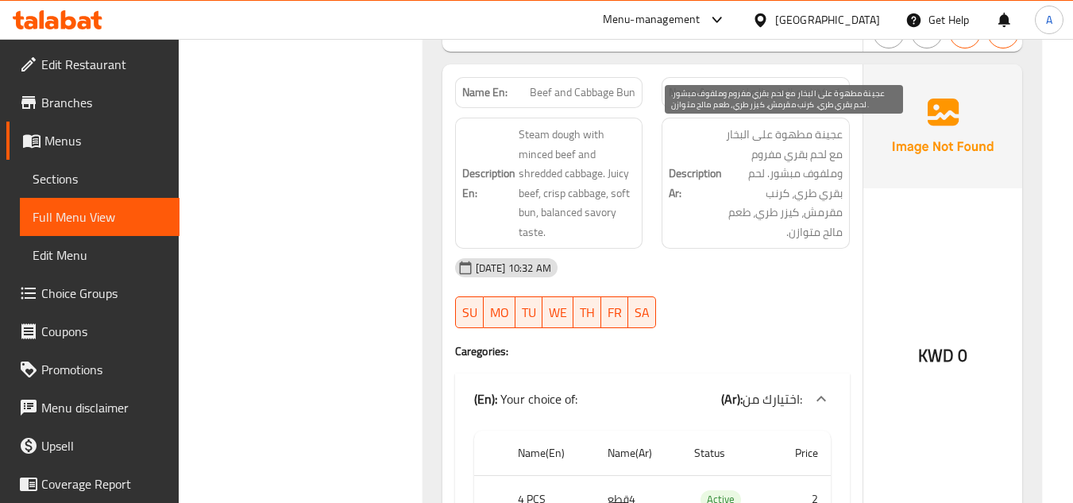
click at [837, 156] on span "عجينة مطهوة على البخار مع لحم بقري مفروم وملفوف مبشور. لحم بقري طري، كرنب مقرمش…" at bounding box center [784, 183] width 118 height 117
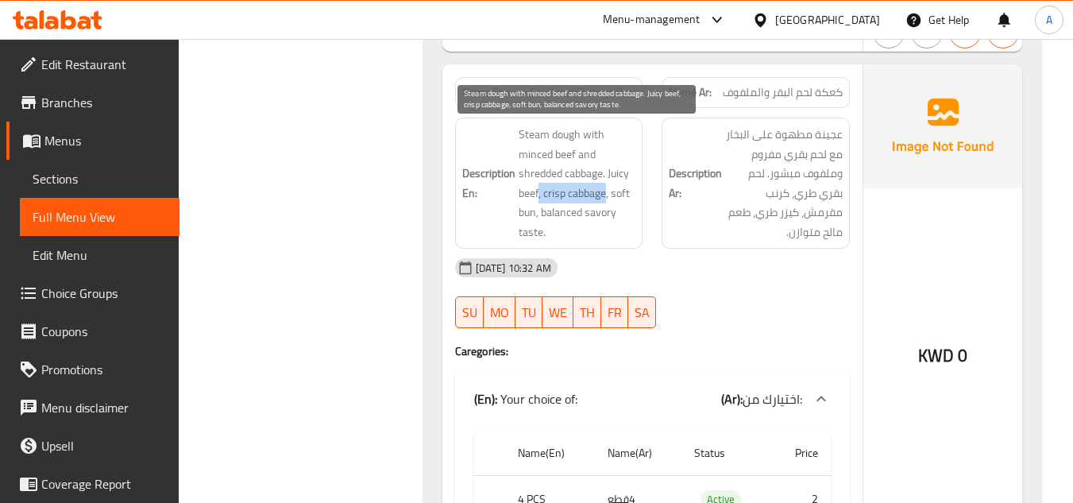
drag, startPoint x: 539, startPoint y: 198, endPoint x: 607, endPoint y: 194, distance: 67.6
click at [607, 194] on span "Steam dough with minced beef and shredded cabbage. Juicy beef, crisp cabbage, s…" at bounding box center [578, 183] width 118 height 117
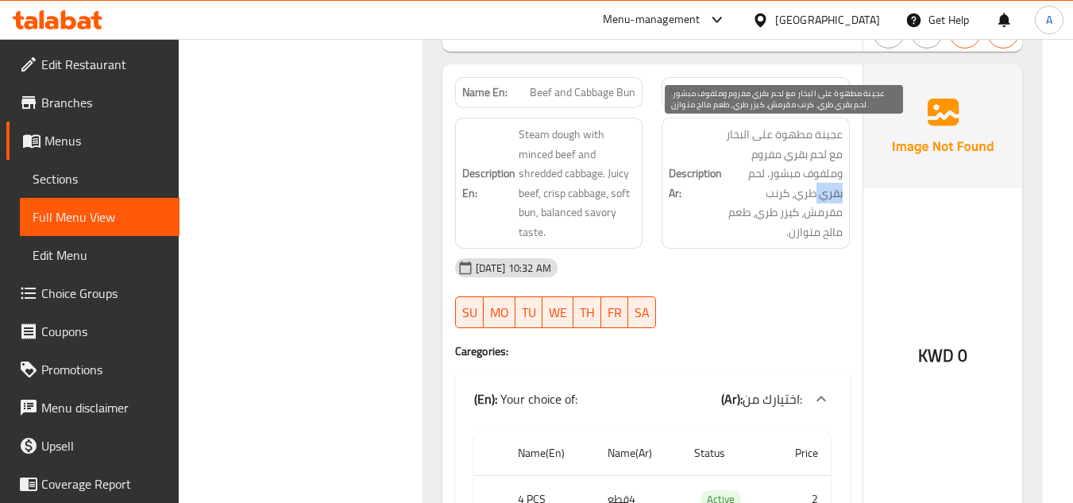
drag, startPoint x: 845, startPoint y: 192, endPoint x: 813, endPoint y: 195, distance: 31.9
click at [813, 195] on div "Description Ar: عجينة مطهوة على البخار مع لحم بقري مفروم وملفوف مبشور. لحم بقري…" at bounding box center [756, 183] width 188 height 131
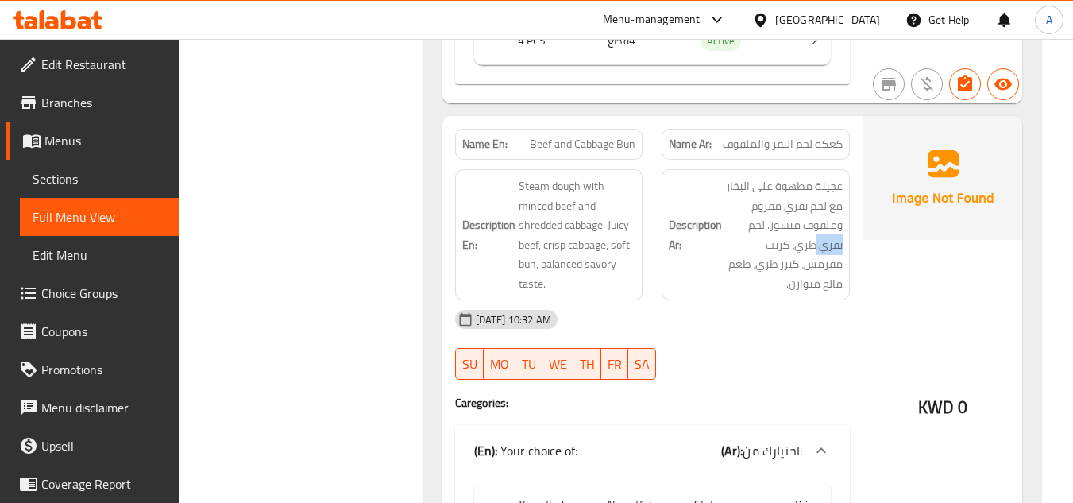
scroll to position [2665, 0]
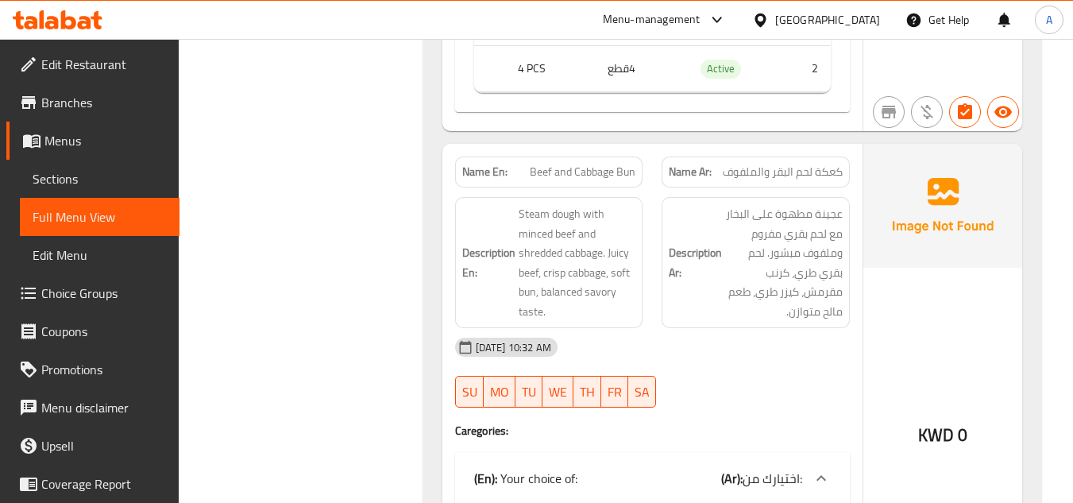
click at [608, 174] on span "Beef and Cabbage Bun" at bounding box center [583, 172] width 106 height 17
copy span "Beef and Cabbage Bun"
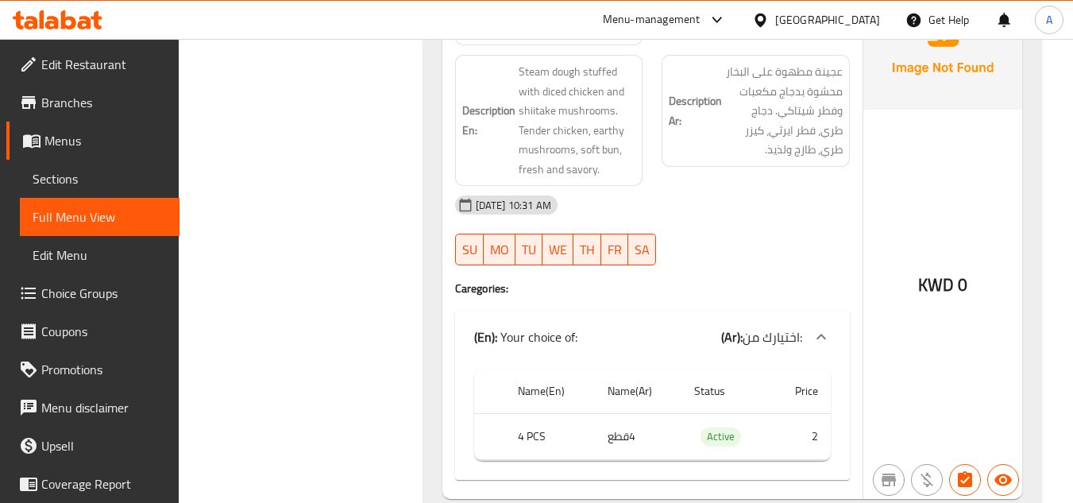
scroll to position [2268, 0]
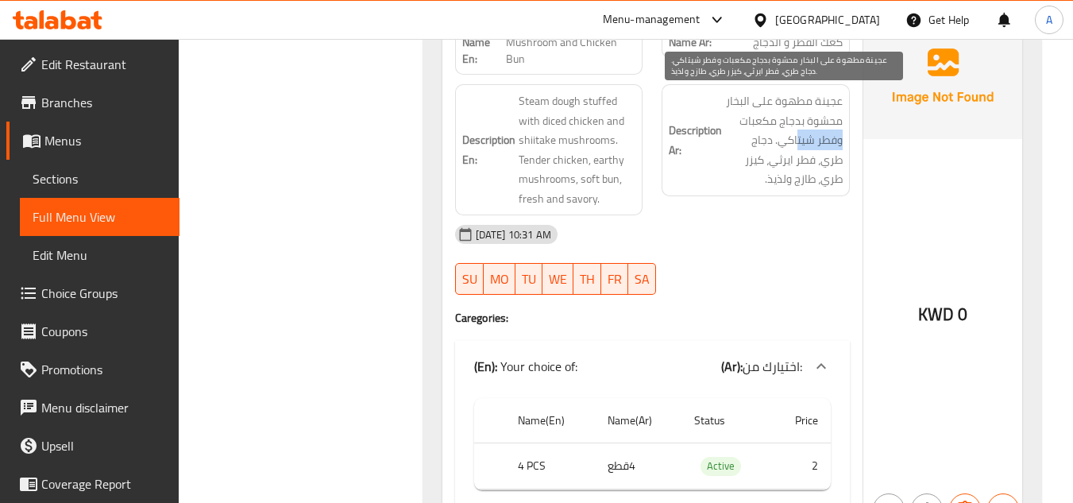
drag, startPoint x: 840, startPoint y: 145, endPoint x: 798, endPoint y: 144, distance: 42.1
click at [798, 144] on span "عجينة مطهوة على البخار محشوة بدجاج مكعبات وفطر شيتاكي. دجاج طري، فطر ايرثي، كيز…" at bounding box center [784, 140] width 118 height 98
click at [750, 150] on span "عجينة مطهوة على البخار محشوة بدجاج مكعبات وفطر شيتاكي. دجاج طري، فطر ايرثي، كيز…" at bounding box center [784, 140] width 118 height 98
drag, startPoint x: 774, startPoint y: 146, endPoint x: 702, endPoint y: 144, distance: 71.5
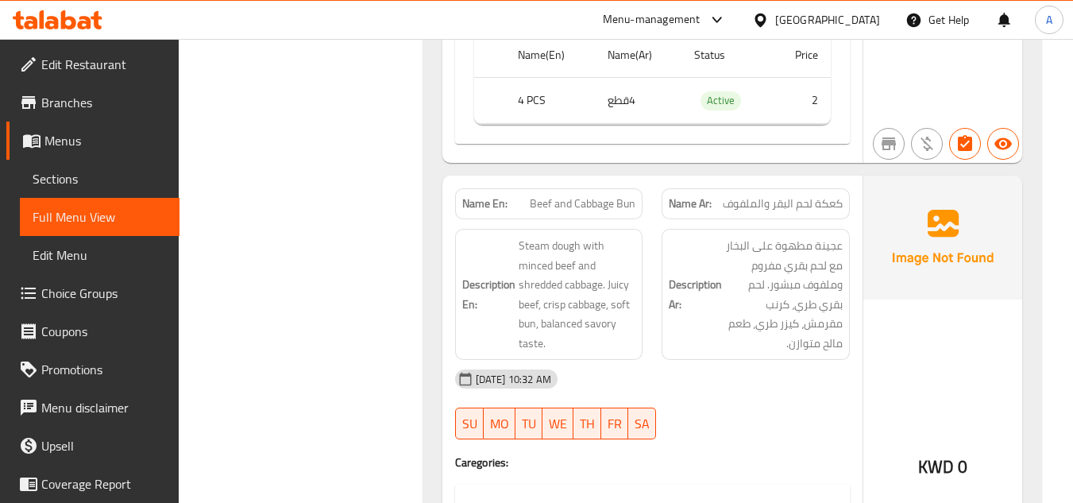
scroll to position [2745, 0]
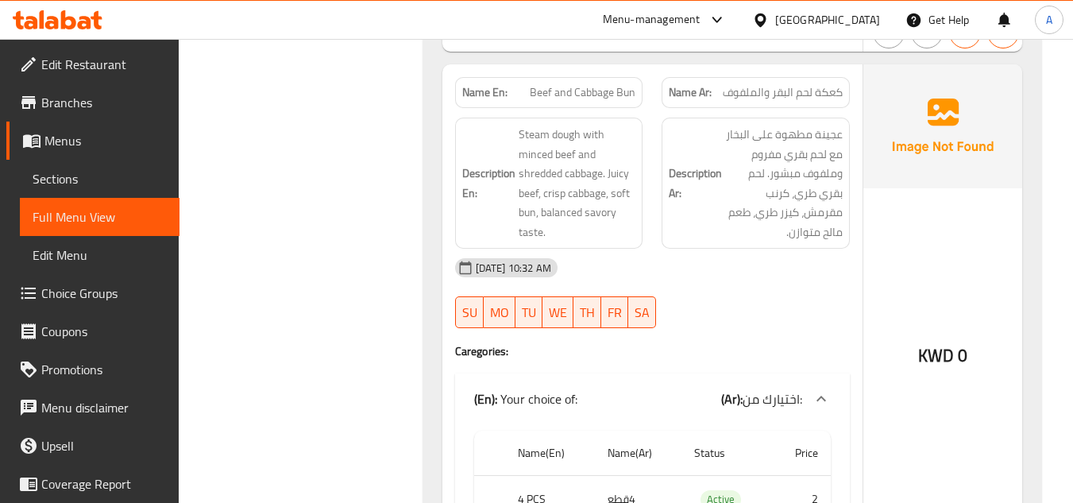
click at [742, 269] on div "[DATE] 10:32 AM" at bounding box center [653, 268] width 414 height 38
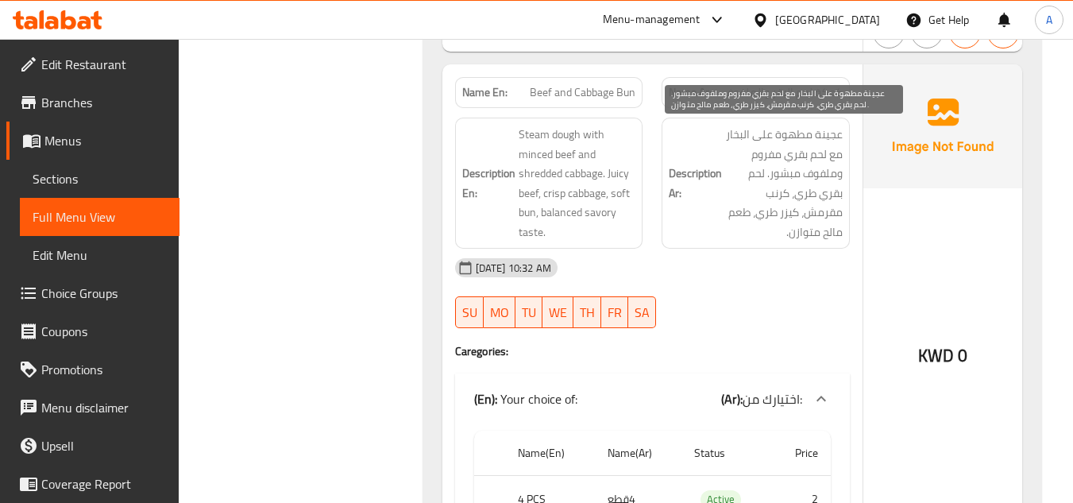
click at [796, 235] on span "عجينة مطهوة على البخار مع لحم بقري مفروم وملفوف مبشور. لحم بقري طري، كرنب مقرمش…" at bounding box center [784, 183] width 118 height 117
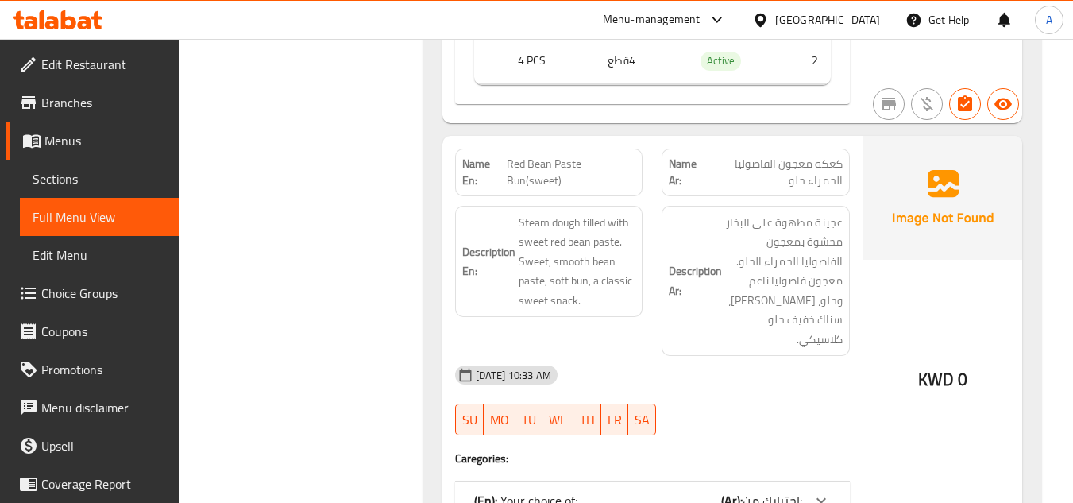
scroll to position [3221, 0]
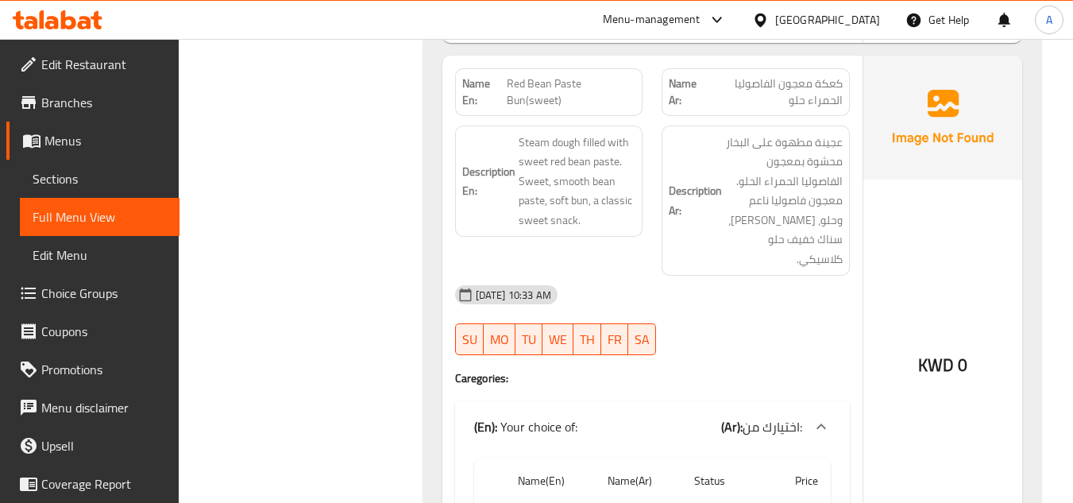
scroll to position [3301, 0]
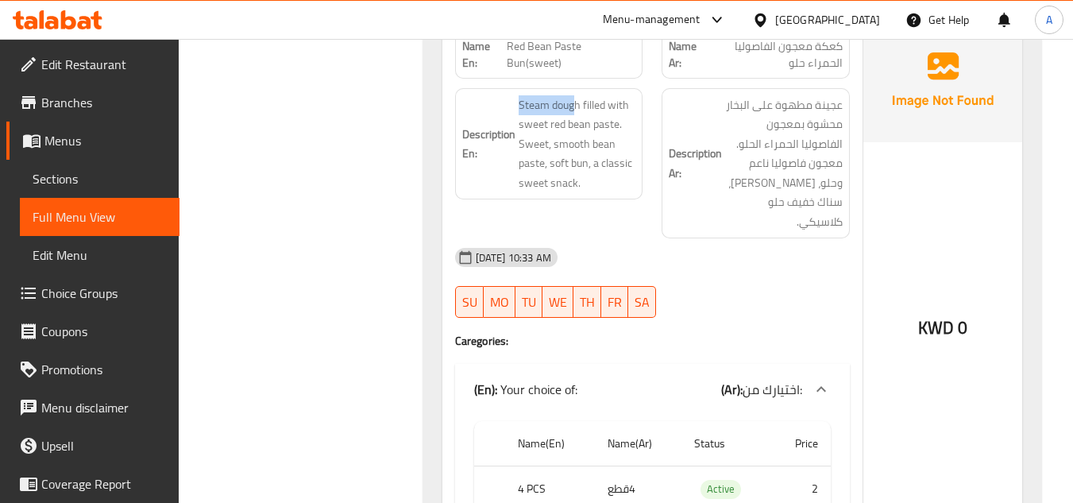
drag, startPoint x: 577, startPoint y: 108, endPoint x: 512, endPoint y: 106, distance: 64.4
click at [512, 106] on h6 "Description En: Steam dough filled with sweet red bean paste. Sweet, smooth bea…" at bounding box center [549, 144] width 174 height 98
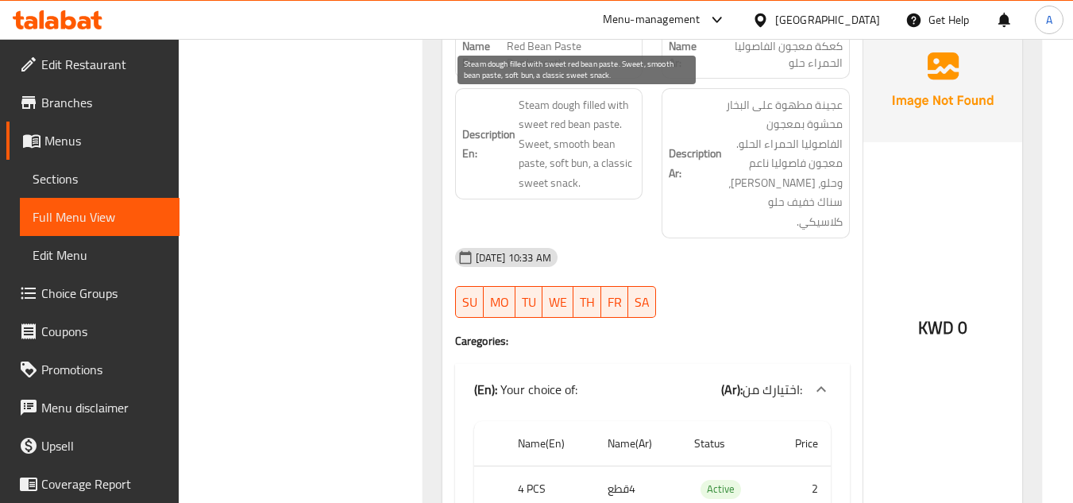
click at [583, 107] on span "Steam dough filled with sweet red bean paste. Sweet, smooth bean paste, soft bu…" at bounding box center [578, 144] width 118 height 98
click at [587, 106] on span "Steam dough filled with sweet red bean paste. Sweet, smooth bean paste, soft bu…" at bounding box center [578, 144] width 118 height 98
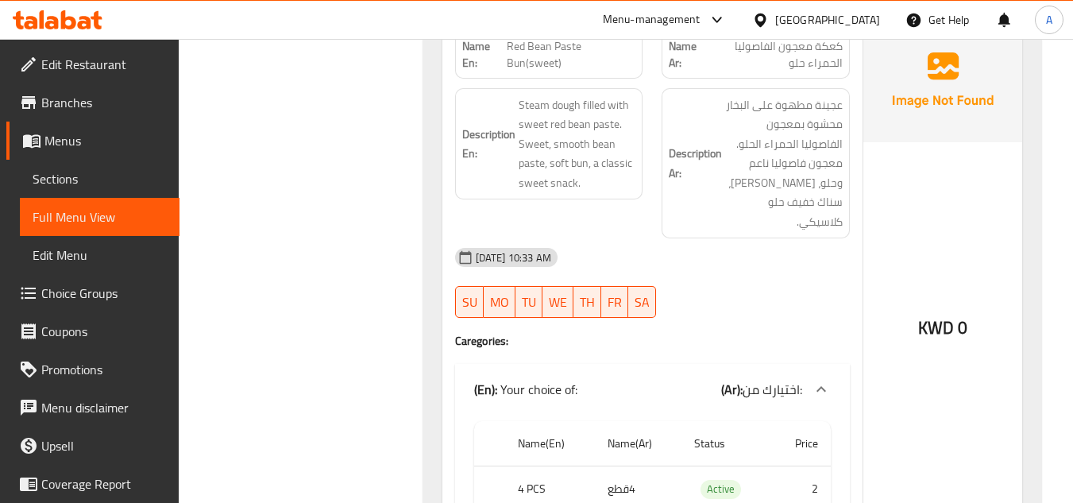
click at [606, 66] on span "Red Bean Paste Bun(sweet)" at bounding box center [571, 54] width 129 height 33
copy span "Red Bean Paste Bun(sweet)"
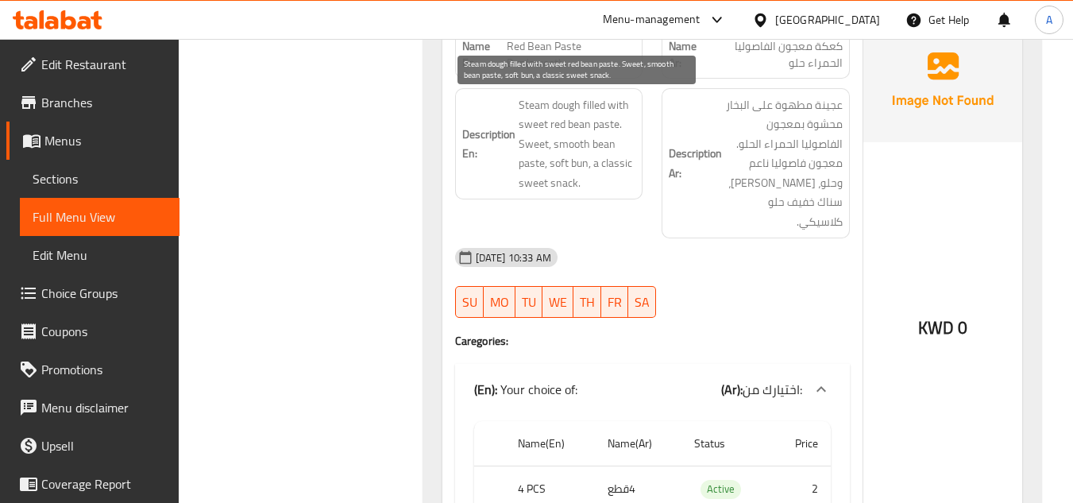
click at [551, 124] on span "Steam dough filled with sweet red bean paste. Sweet, smooth bean paste, soft bu…" at bounding box center [578, 144] width 118 height 98
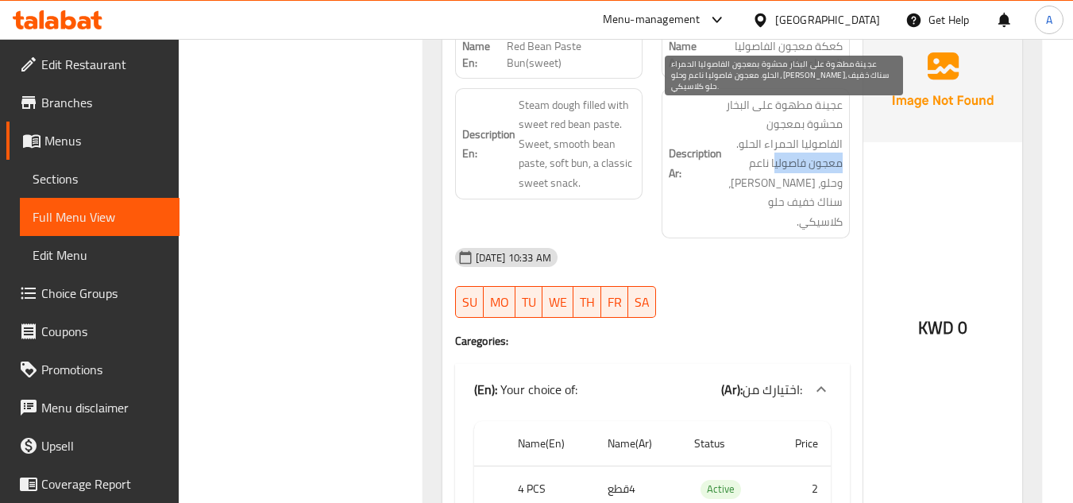
drag, startPoint x: 842, startPoint y: 172, endPoint x: 775, endPoint y: 171, distance: 67.5
click at [775, 171] on span "عجينة مطهوة على البخار محشوة بمعجون الفاصوليا الحمراء الحلو. معجون فاصوليا ناعم…" at bounding box center [784, 163] width 118 height 137
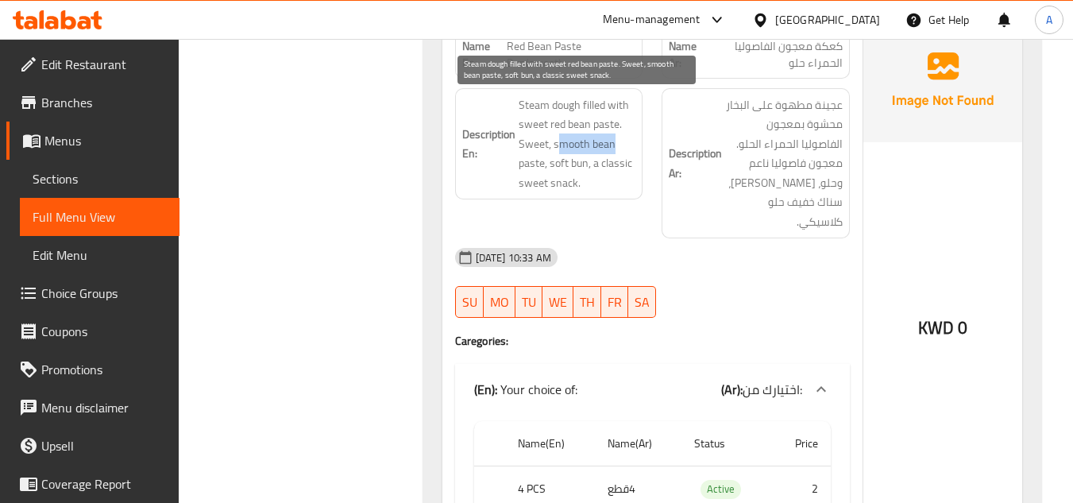
drag, startPoint x: 561, startPoint y: 143, endPoint x: 615, endPoint y: 149, distance: 54.3
click at [615, 149] on span "Steam dough filled with sweet red bean paste. Sweet, smooth bean paste, soft bu…" at bounding box center [578, 144] width 118 height 98
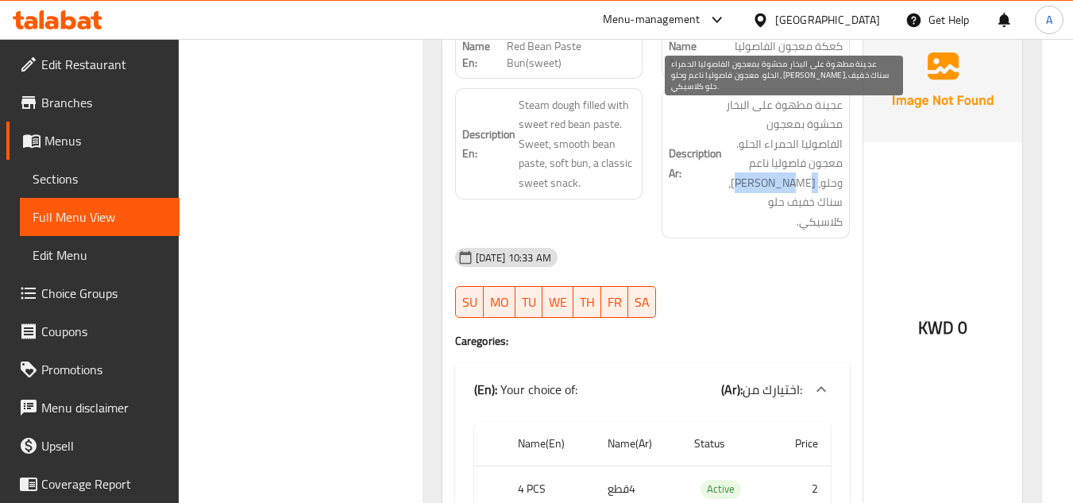
drag, startPoint x: 819, startPoint y: 186, endPoint x: 763, endPoint y: 186, distance: 55.6
click at [763, 186] on span "عجينة مطهوة على البخار محشوة بمعجون الفاصوليا الحمراء الحلو. معجون فاصوليا ناعم…" at bounding box center [784, 163] width 118 height 137
drag, startPoint x: 821, startPoint y: 206, endPoint x: 737, endPoint y: 210, distance: 84.3
click at [737, 210] on span "عجينة مطهوة على البخار محشوة بمعجون الفاصوليا الحمراء الحلو. معجون فاصوليا ناعم…" at bounding box center [784, 163] width 118 height 137
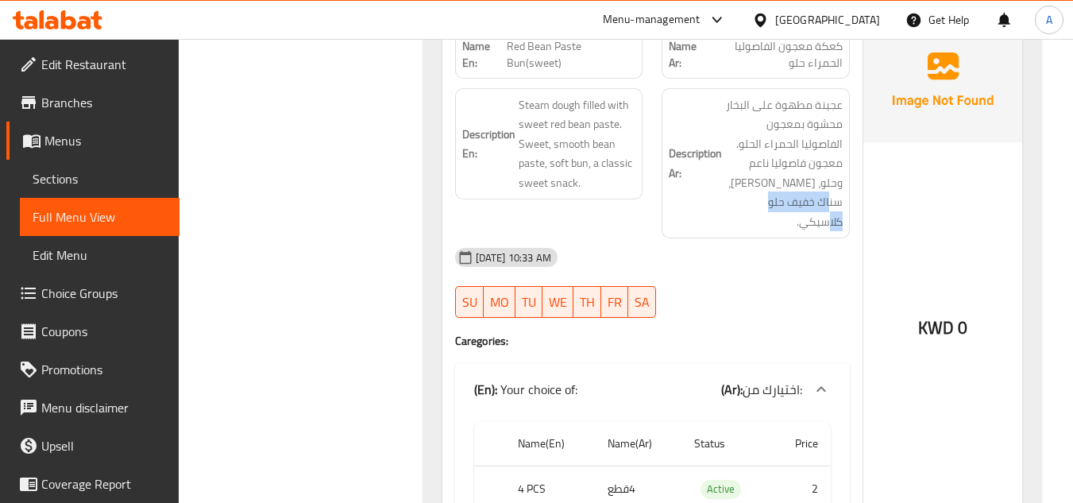
click at [745, 214] on div "Description Ar: عجينة مطهوة على البخار محشوة بمعجون الفاصوليا الحمراء الحلو. مع…" at bounding box center [756, 163] width 188 height 151
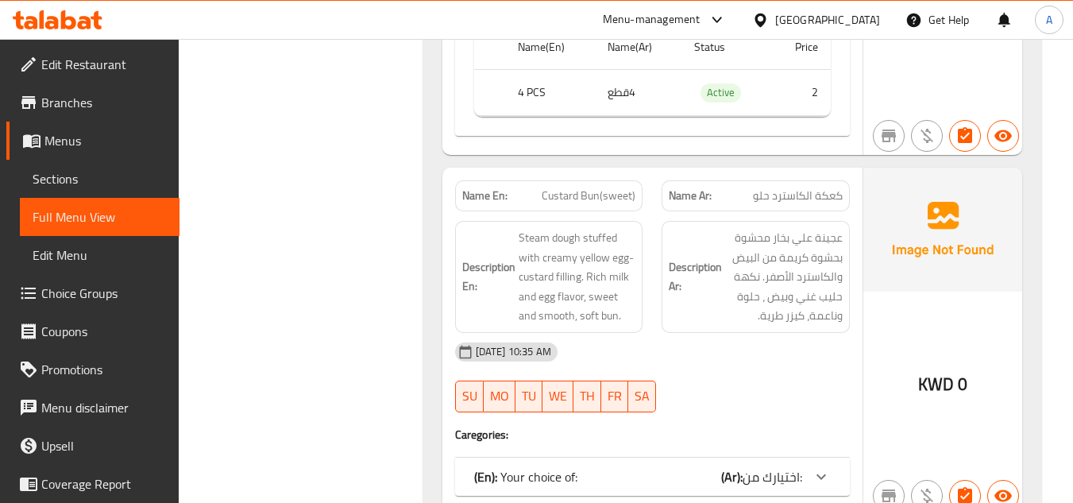
scroll to position [3698, 0]
click at [814, 187] on span "كعكة الكاسترد حلو" at bounding box center [798, 195] width 90 height 17
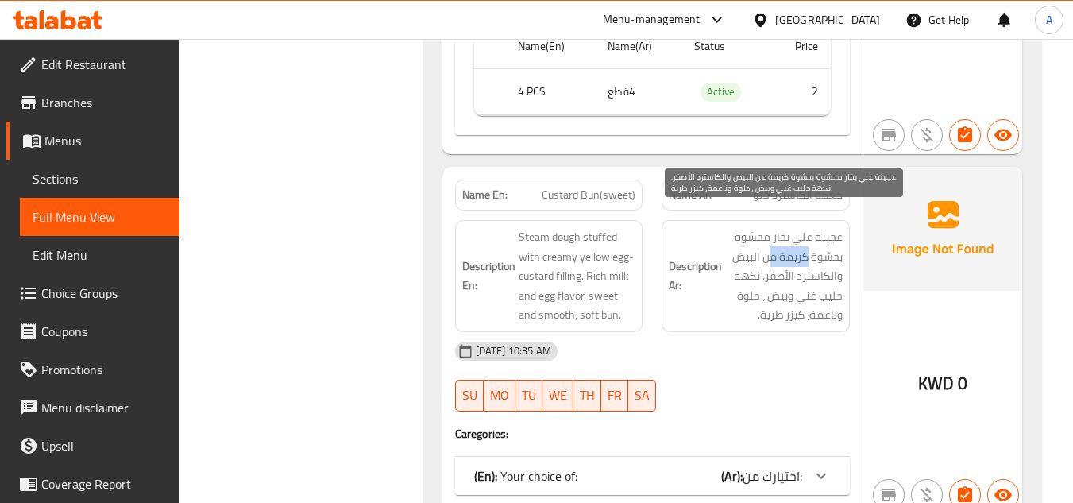
drag, startPoint x: 807, startPoint y: 239, endPoint x: 763, endPoint y: 229, distance: 45.7
click at [763, 229] on span "عجينة علي بخار محشوة بحشوة كريمة من البيض والكاسترد الأصفر. نكهة حليب غني وبيض …" at bounding box center [784, 276] width 118 height 98
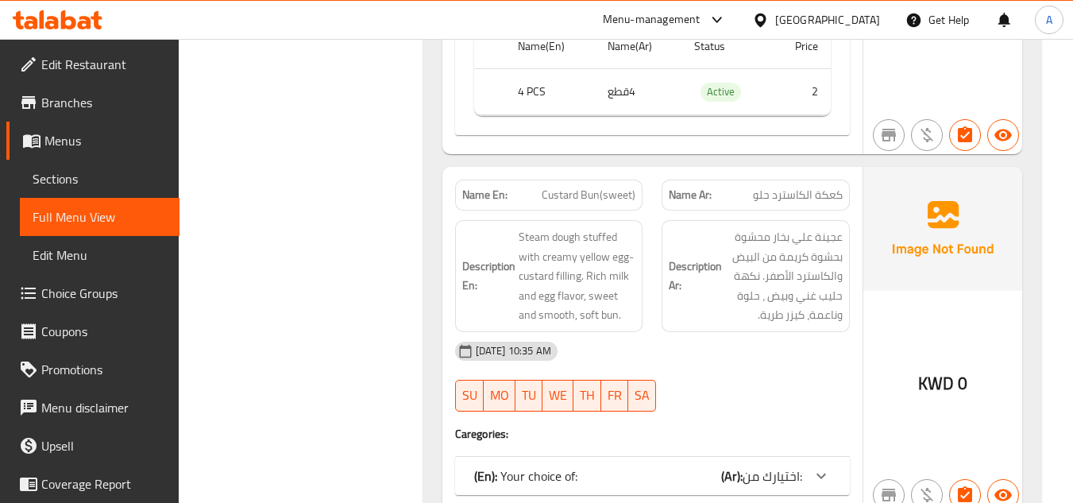
click at [858, 245] on div "Description Ar: عجينة علي بخار محشوة بحشوة كريمة من البيض والكاسترد الأصفر. نكه…" at bounding box center [755, 276] width 207 height 131
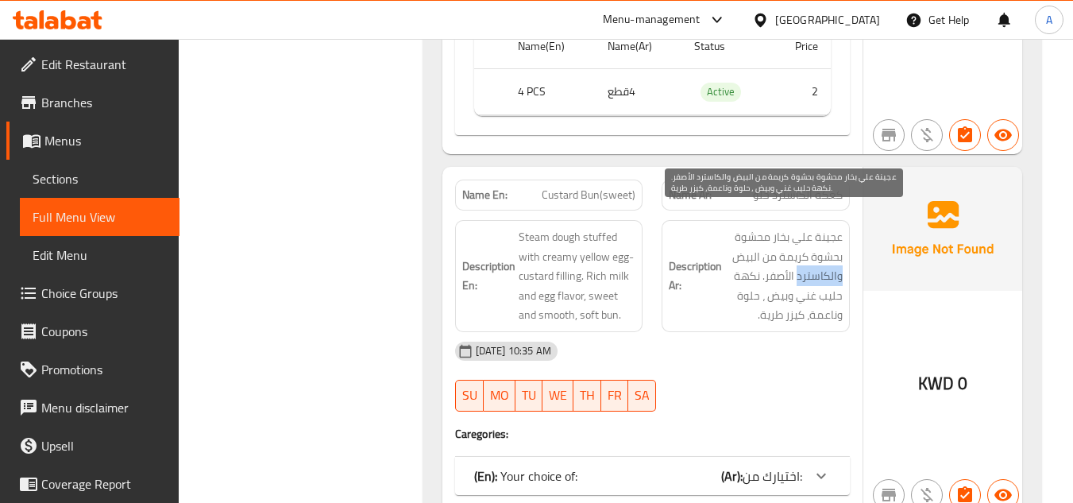
drag, startPoint x: 840, startPoint y: 252, endPoint x: 800, endPoint y: 251, distance: 40.5
click at [800, 251] on span "عجينة علي بخار محشوة بحشوة كريمة من البيض والكاسترد الأصفر. نكهة حليب غني وبيض …" at bounding box center [784, 276] width 118 height 98
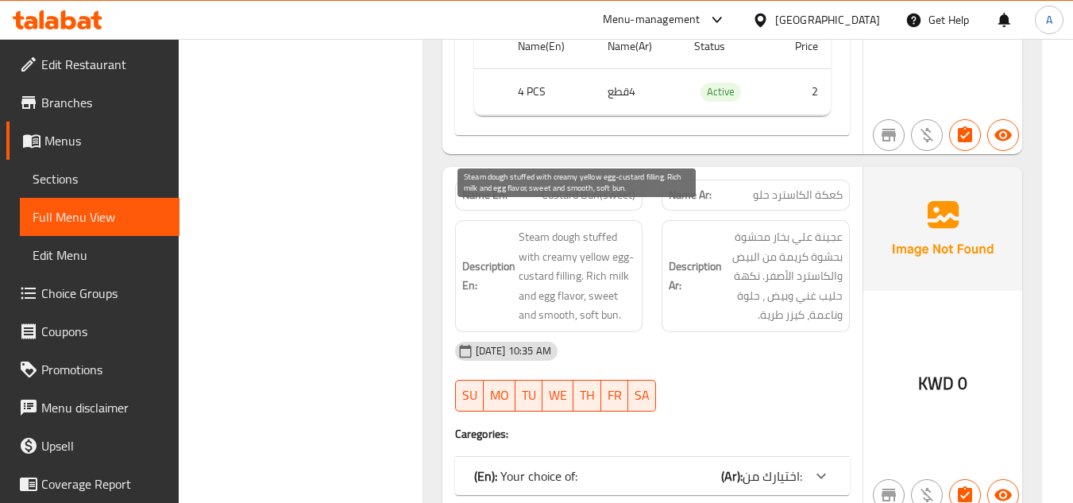
click at [590, 245] on span "Steam dough stuffed with creamy yellow egg-custard filling. Rich milk and egg f…" at bounding box center [578, 276] width 118 height 98
drag, startPoint x: 542, startPoint y: 236, endPoint x: 635, endPoint y: 231, distance: 93.1
click at [635, 231] on span "Steam dough stuffed with creamy yellow egg-custard filling. Rich milk and egg f…" at bounding box center [578, 276] width 118 height 98
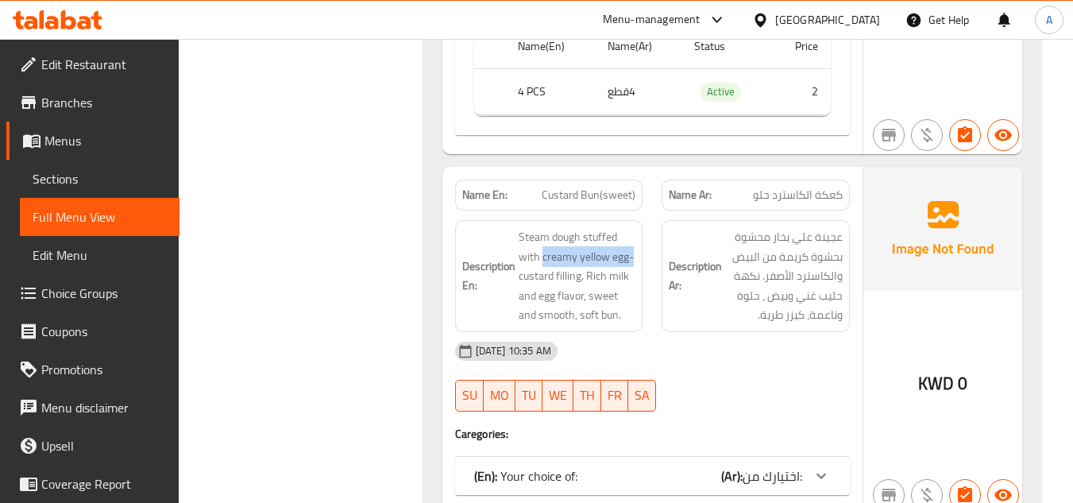
copy span "creamy yellow egg-"
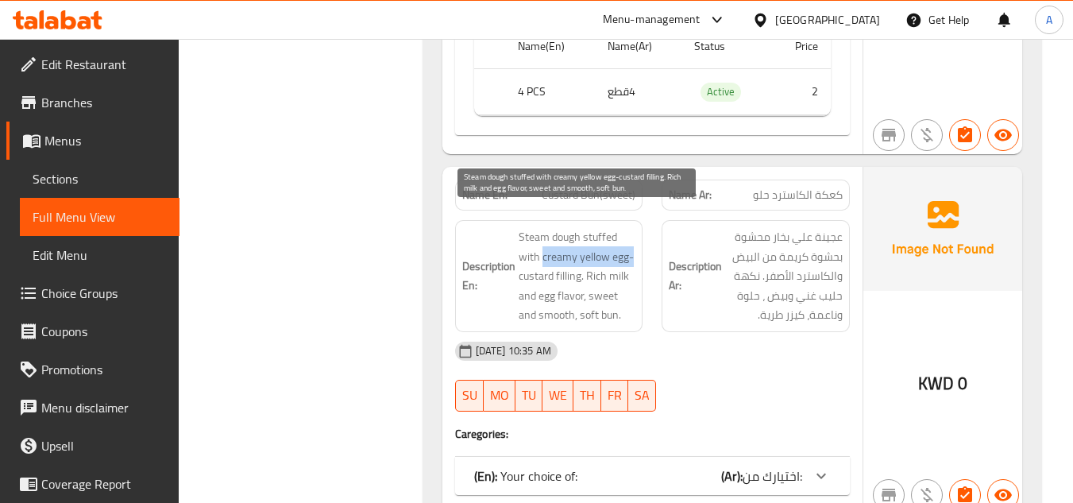
click at [629, 240] on span "Steam dough stuffed with creamy yellow egg-custard filling. Rich milk and egg f…" at bounding box center [578, 276] width 118 height 98
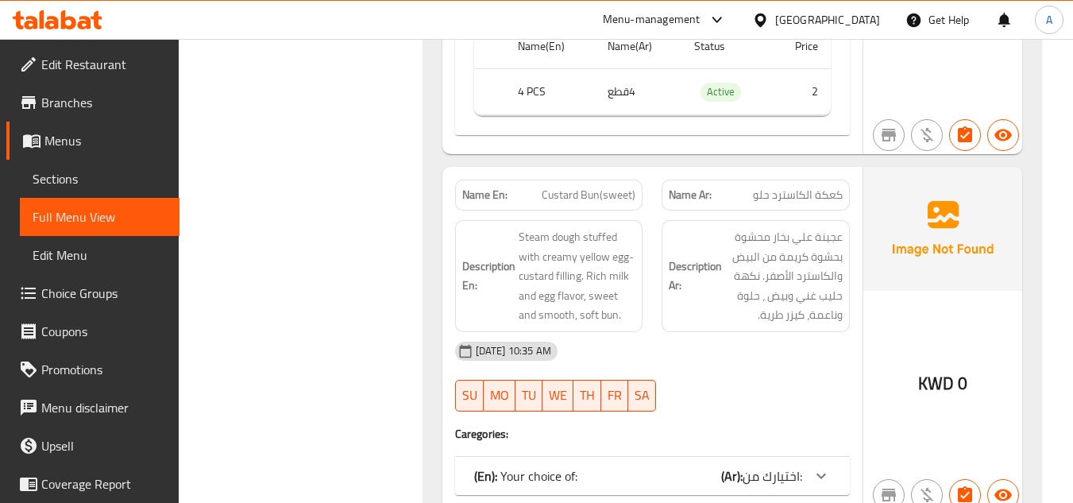
click at [603, 170] on div "Name En: Custard Bun(sweet)" at bounding box center [549, 195] width 207 height 50
copy span "Custard Bun(sweet)"
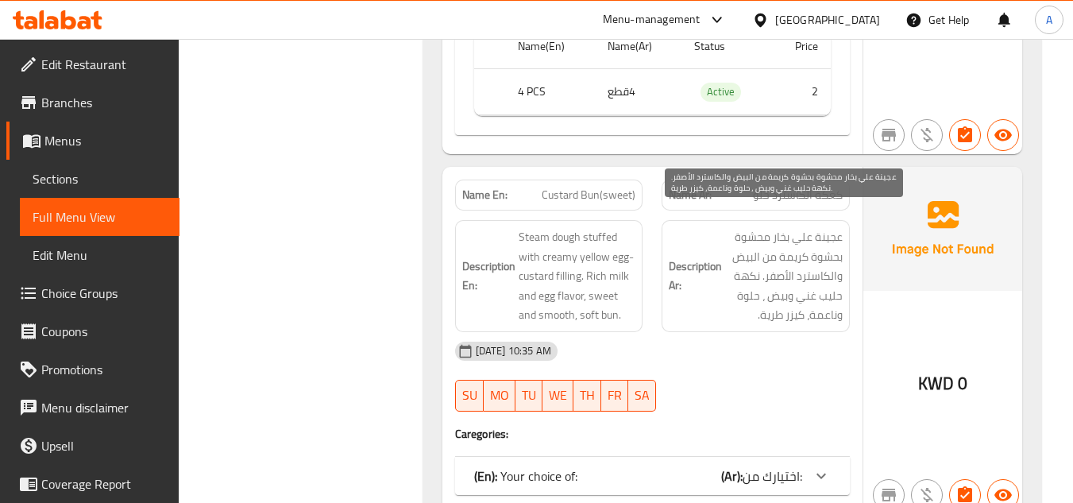
click at [758, 296] on span "عجينة علي بخار محشوة بحشوة كريمة من البيض والكاسترد الأصفر. نكهة حليب غني وبيض …" at bounding box center [784, 276] width 118 height 98
drag, startPoint x: 856, startPoint y: 289, endPoint x: 809, endPoint y: 273, distance: 50.2
click at [809, 273] on div "Description Ar: عجينة علي بخار محشوة بحشوة كريمة من البيض والكاسترد الأصفر. نكه…" at bounding box center [755, 276] width 207 height 131
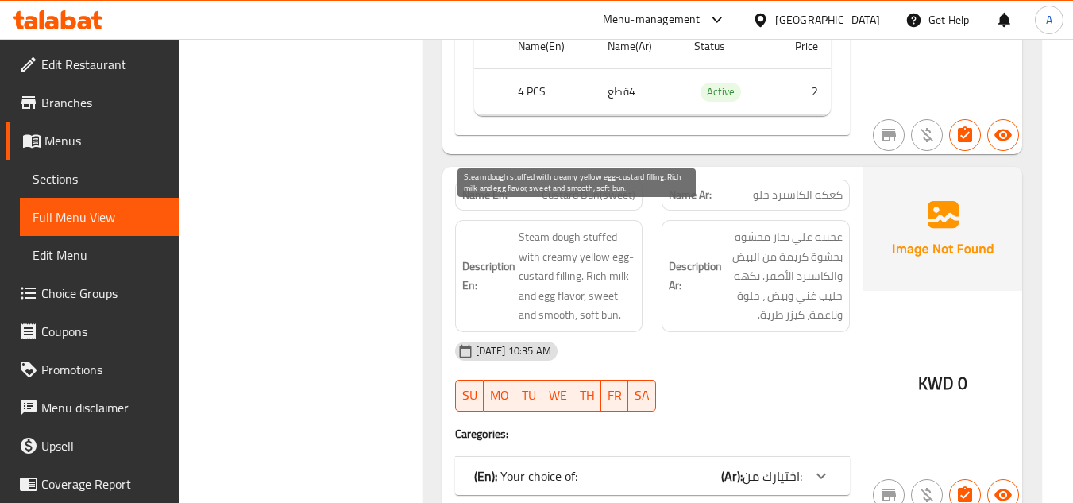
click at [597, 282] on span "Steam dough stuffed with creamy yellow egg-custard filling. Rich milk and egg f…" at bounding box center [578, 276] width 118 height 98
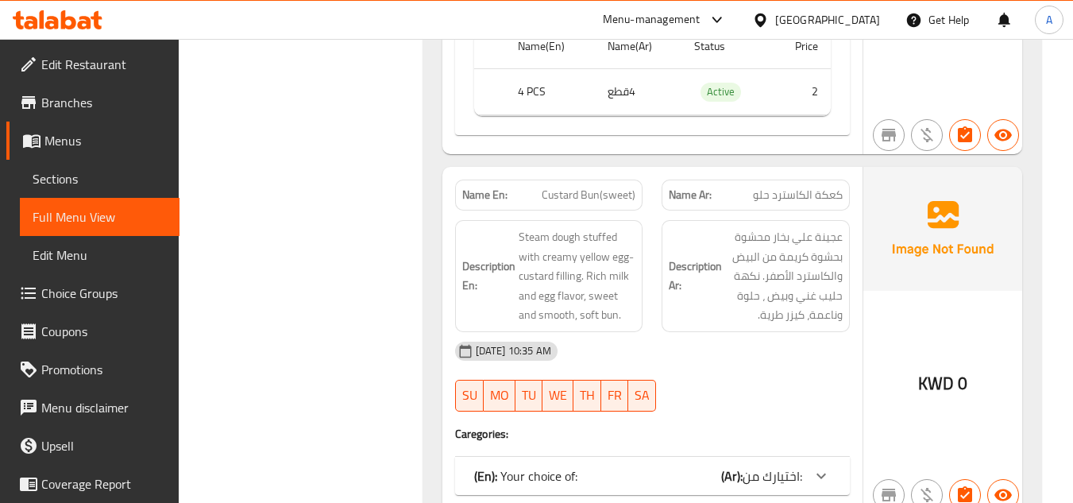
click at [520, 307] on div "Description En: Steam dough stuffed with creamy yellow egg-custard filling. Ric…" at bounding box center [549, 276] width 188 height 112
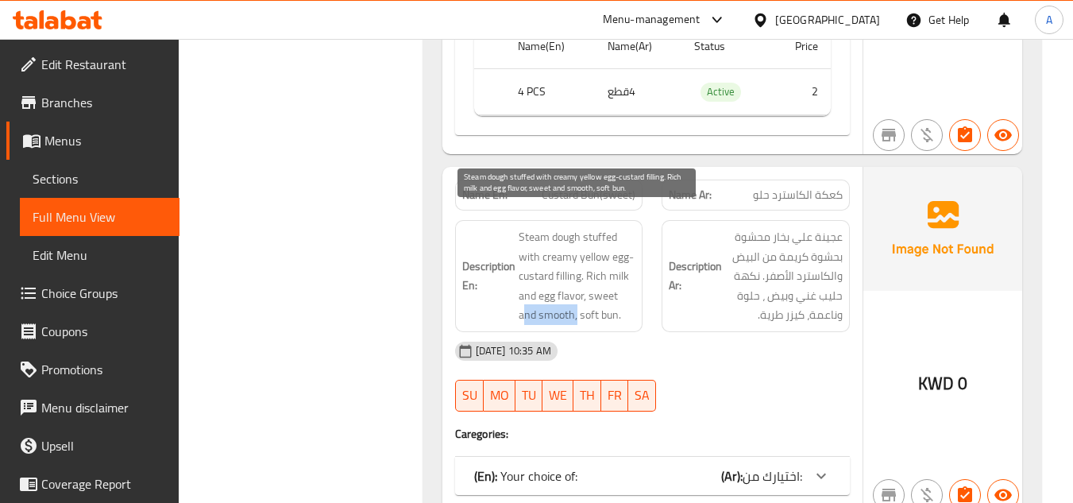
drag, startPoint x: 531, startPoint y: 301, endPoint x: 578, endPoint y: 297, distance: 47.0
click at [578, 297] on span "Steam dough stuffed with creamy yellow egg-custard filling. Rich milk and egg f…" at bounding box center [578, 276] width 118 height 98
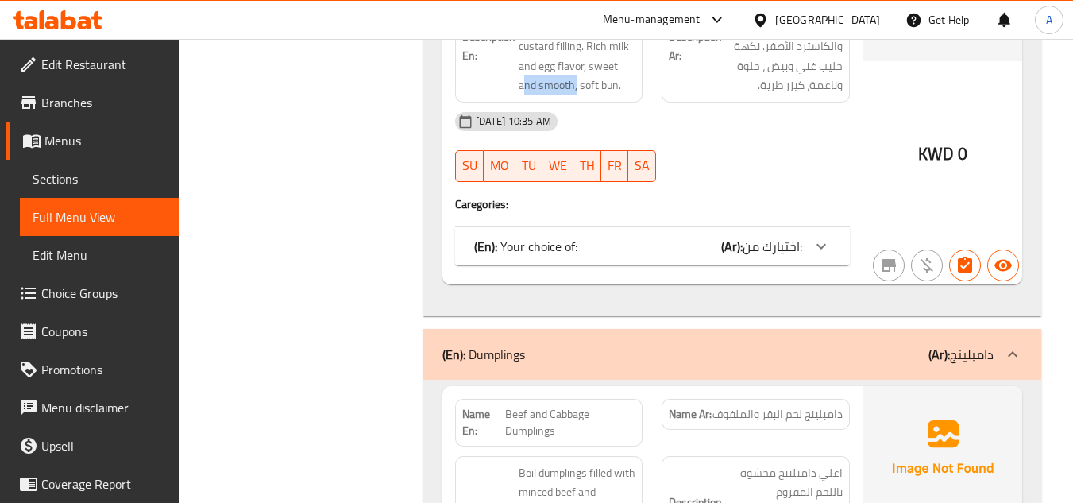
scroll to position [3936, 0]
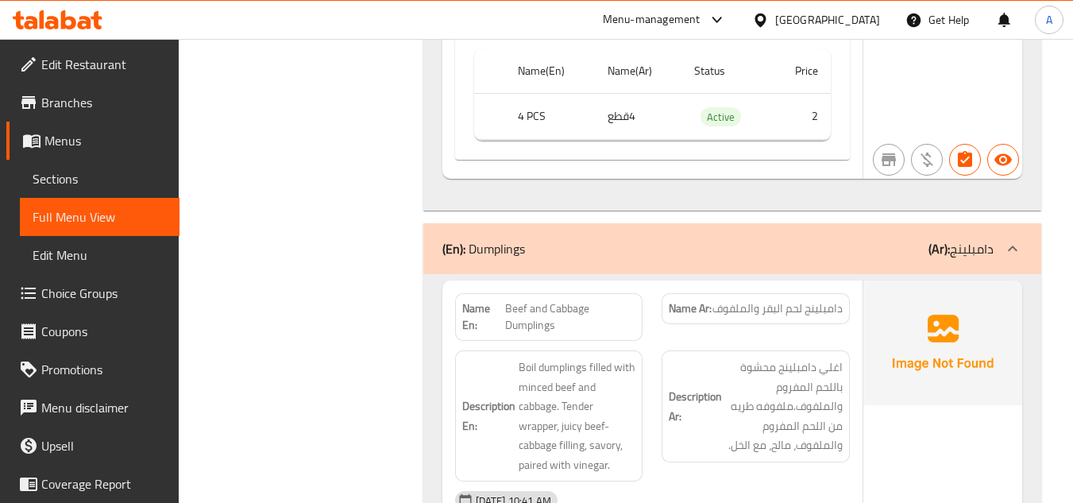
scroll to position [4254, 0]
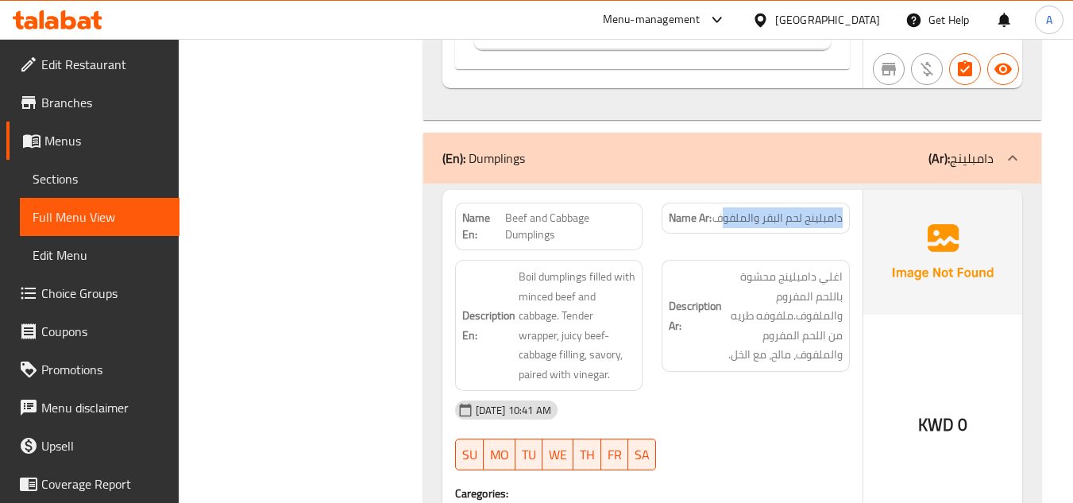
drag, startPoint x: 846, startPoint y: 203, endPoint x: 802, endPoint y: 210, distance: 44.9
drag, startPoint x: 512, startPoint y: 198, endPoint x: 562, endPoint y: 202, distance: 50.2
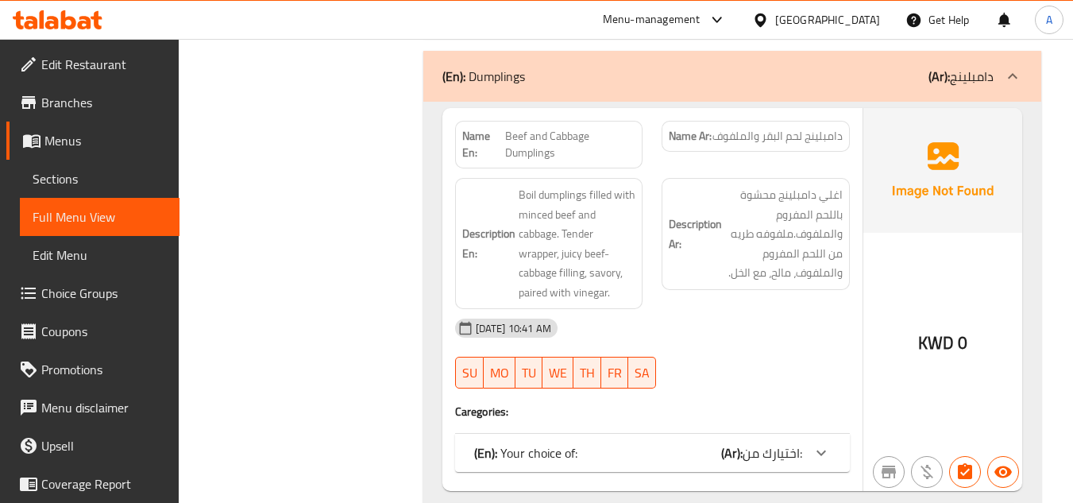
scroll to position [4413, 0]
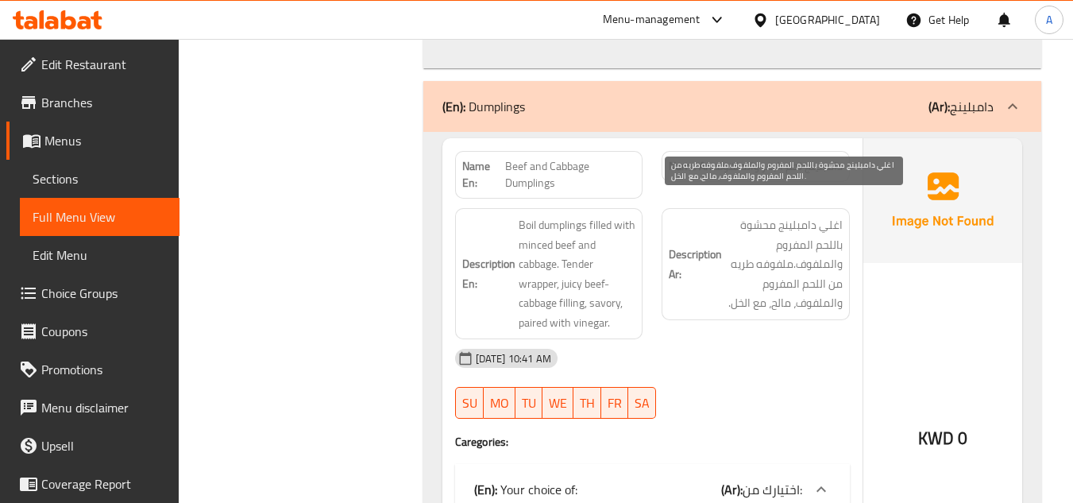
scroll to position [4333, 0]
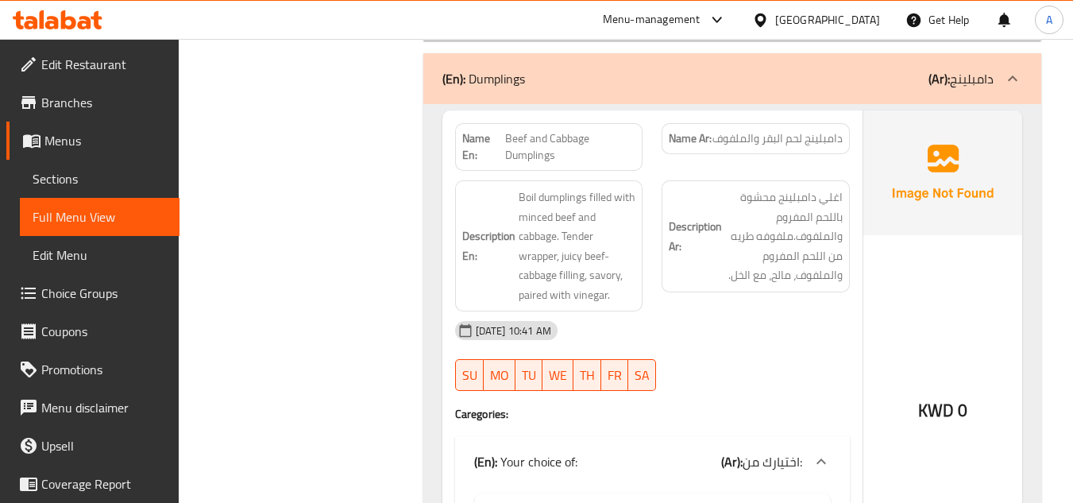
copy span "Beef and Cabbage Dumplings"
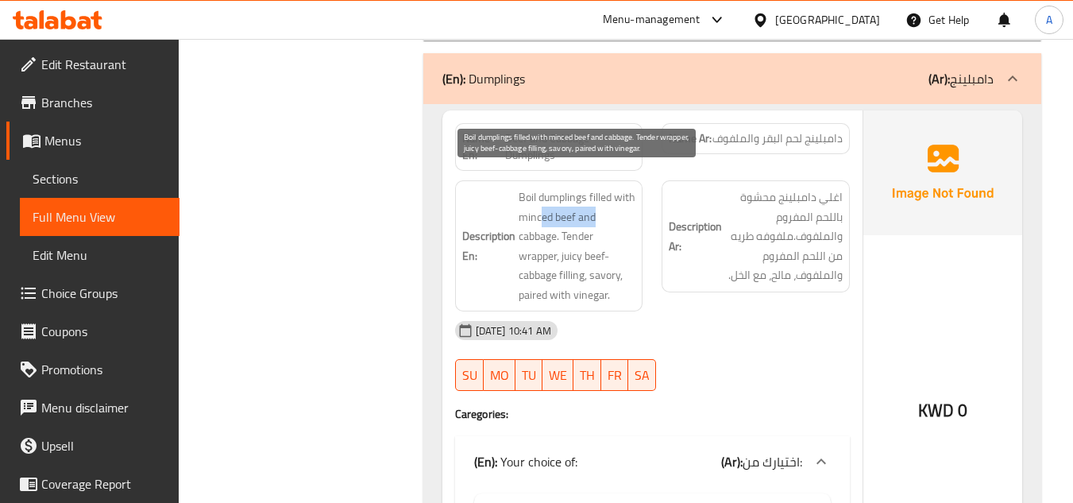
drag, startPoint x: 543, startPoint y: 202, endPoint x: 600, endPoint y: 204, distance: 56.5
click at [600, 204] on span "Boil dumplings filled with minced beef and cabbage. Tender wrapper, juicy beef-…" at bounding box center [578, 245] width 118 height 117
click at [601, 204] on span "Boil dumplings filled with minced beef and cabbage. Tender wrapper, juicy beef-…" at bounding box center [578, 245] width 118 height 117
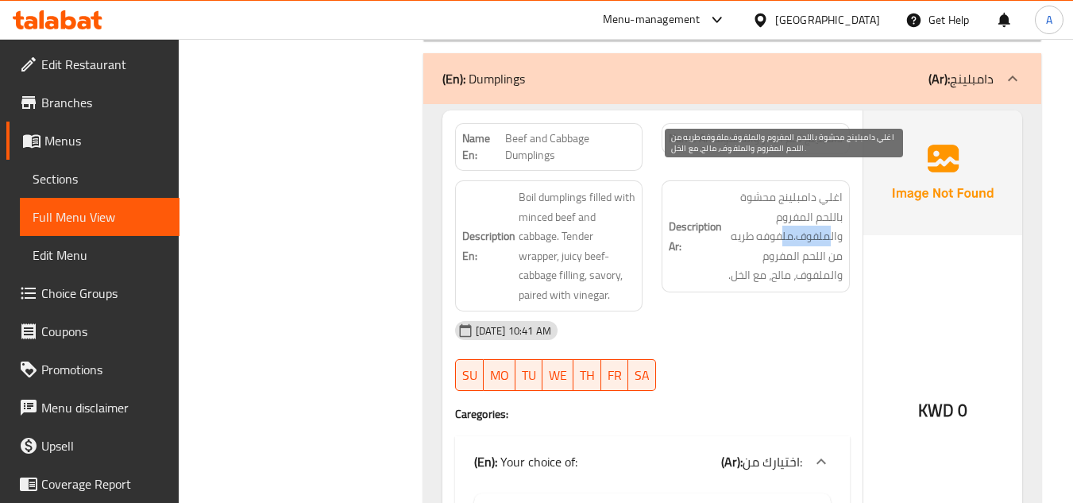
click at [782, 215] on span "اغلي دامبلينج محشوة باللحم المفروم والملفوف.ملفوفه طريه من اللحم المفروم والملف…" at bounding box center [784, 236] width 118 height 98
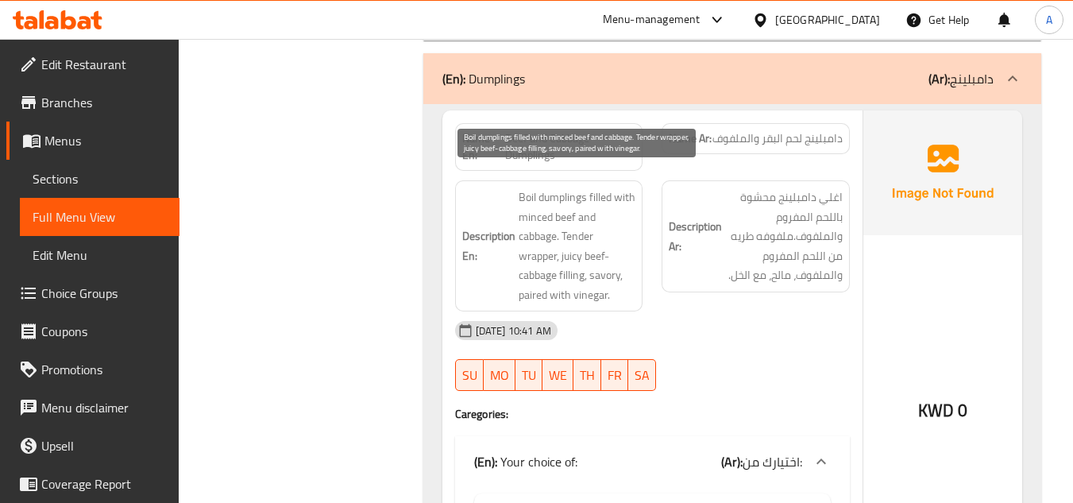
click at [546, 217] on span "Boil dumplings filled with minced beef and cabbage. Tender wrapper, juicy beef-…" at bounding box center [578, 245] width 118 height 117
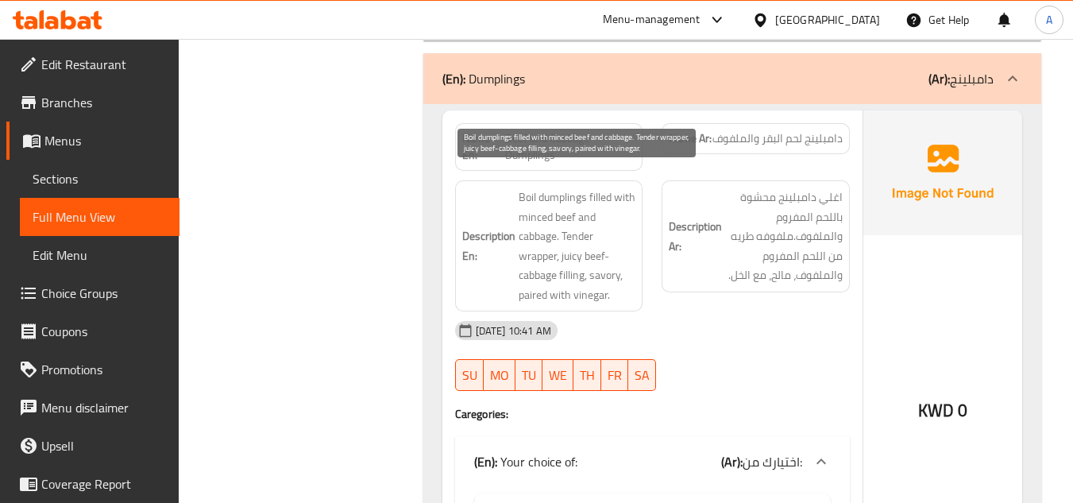
click at [548, 214] on span "Boil dumplings filled with minced beef and cabbage. Tender wrapper, juicy beef-…" at bounding box center [578, 245] width 118 height 117
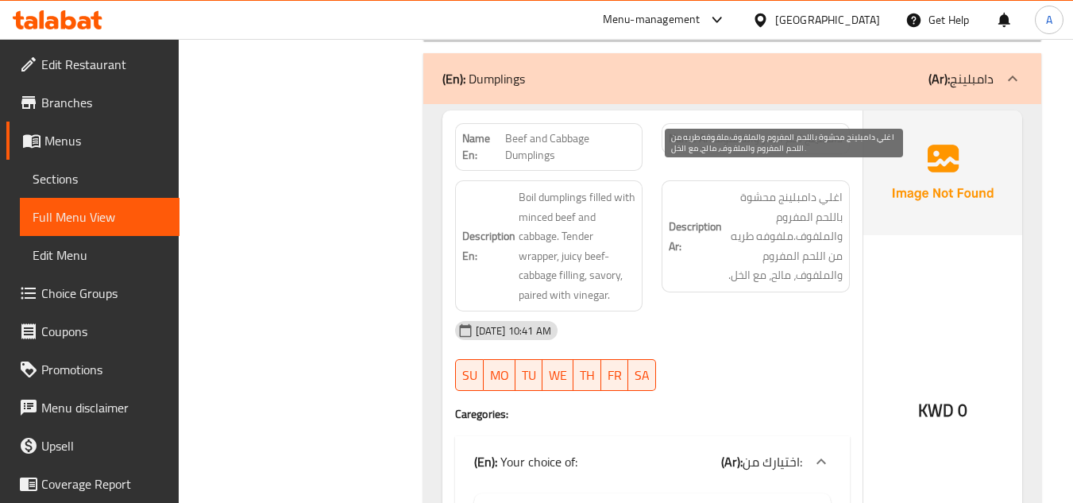
click at [790, 213] on span "اغلي دامبلينج محشوة باللحم المفروم والملفوف.ملفوفه طريه من اللحم المفروم والملف…" at bounding box center [784, 236] width 118 height 98
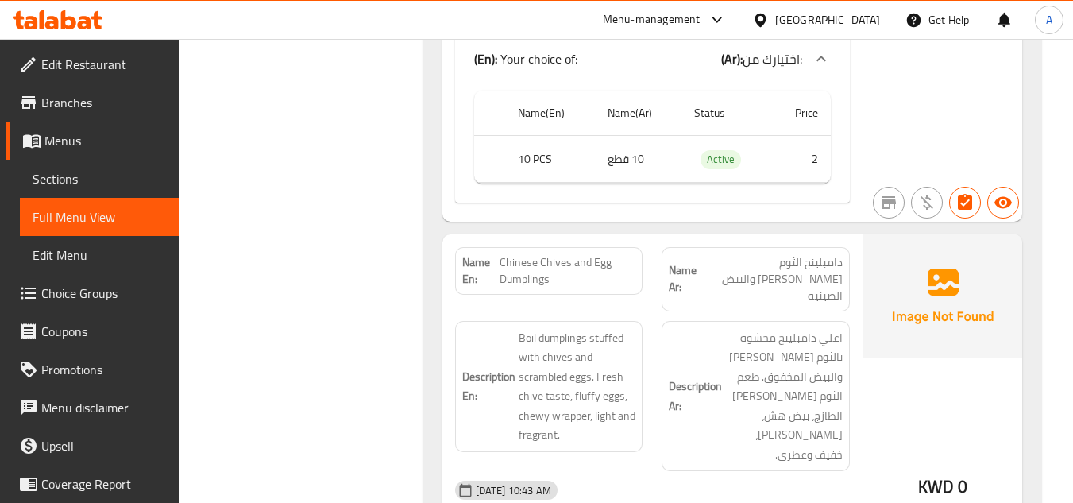
scroll to position [4816, 0]
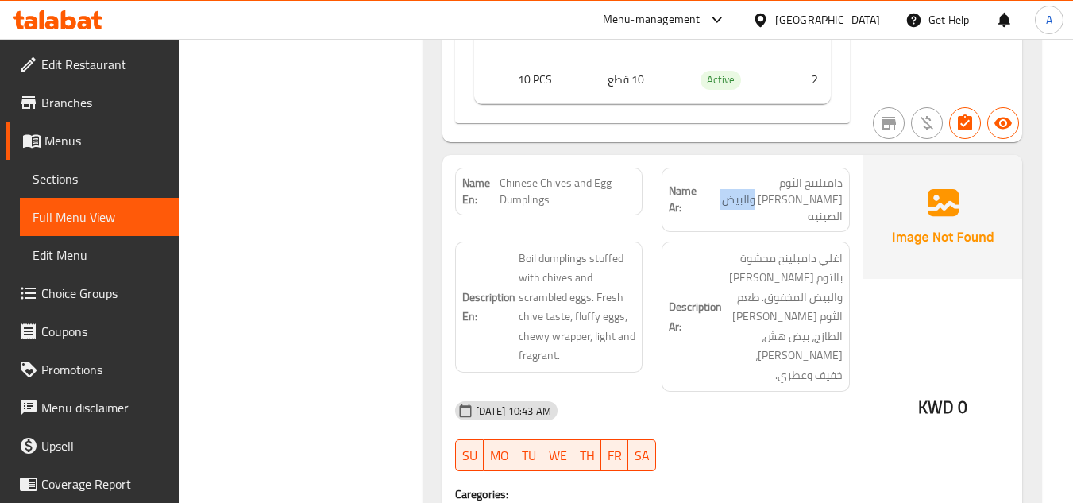
drag, startPoint x: 852, startPoint y: 184, endPoint x: 793, endPoint y: 187, distance: 58.9
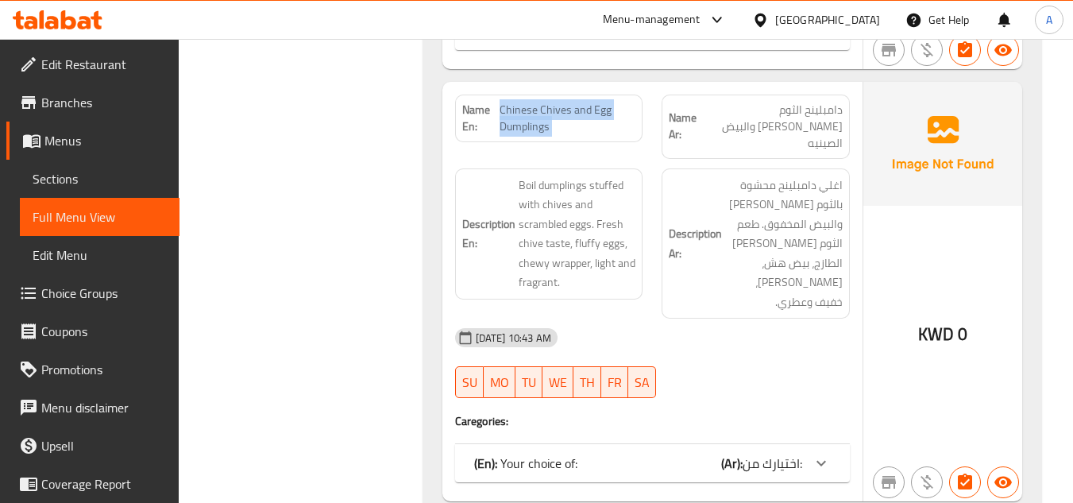
scroll to position [4975, 0]
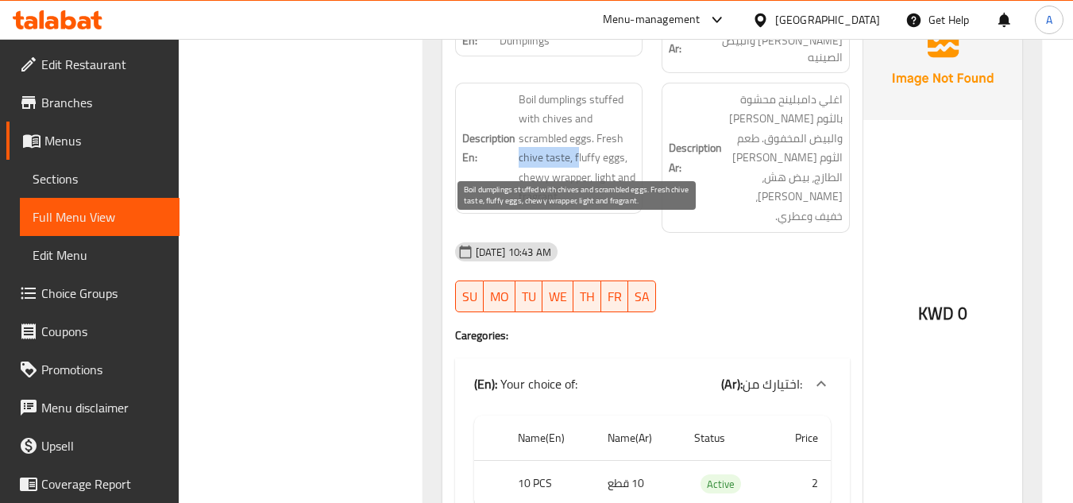
drag, startPoint x: 549, startPoint y: 125, endPoint x: 577, endPoint y: 125, distance: 27.8
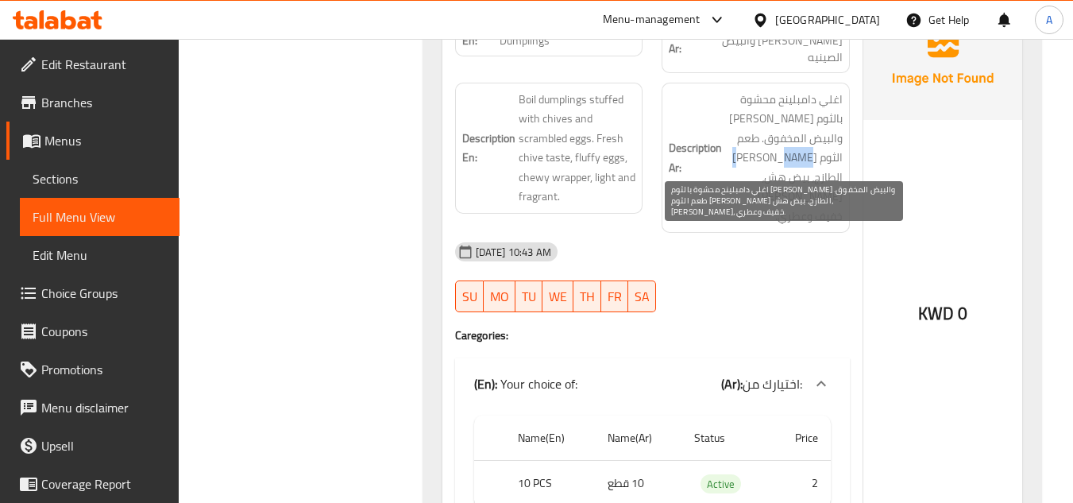
drag, startPoint x: 775, startPoint y: 124, endPoint x: 731, endPoint y: 127, distance: 43.8
click at [731, 127] on span "اغلي دامبلينح محشوة بالثوم المعمر والبيض المخفوق. طعم الثوم المعمر الطازج، بيض …" at bounding box center [784, 158] width 118 height 137
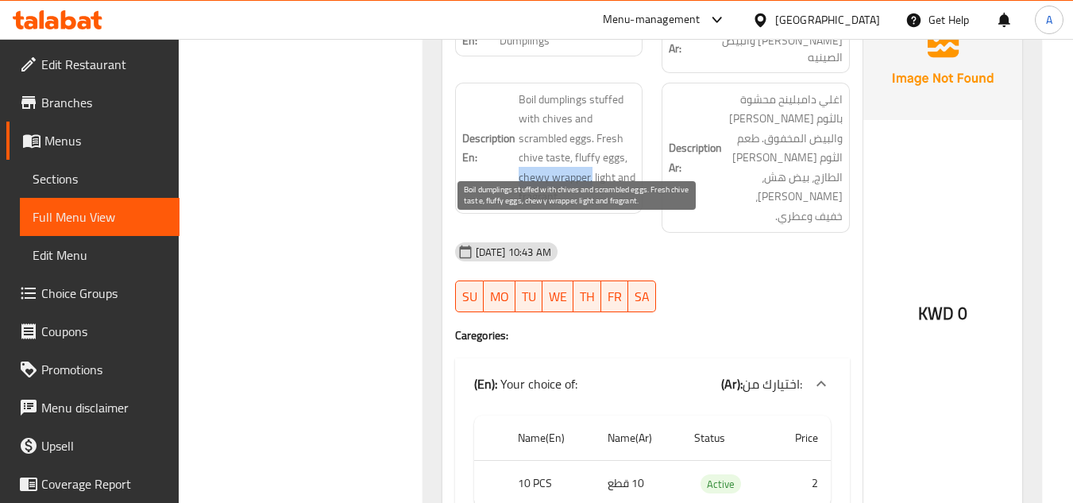
drag, startPoint x: 566, startPoint y: 144, endPoint x: 593, endPoint y: 143, distance: 27.0
click at [593, 143] on span "Boil dumplings stuffed with chives and scrambled eggs. Fresh chive taste, fluff…" at bounding box center [578, 148] width 118 height 117
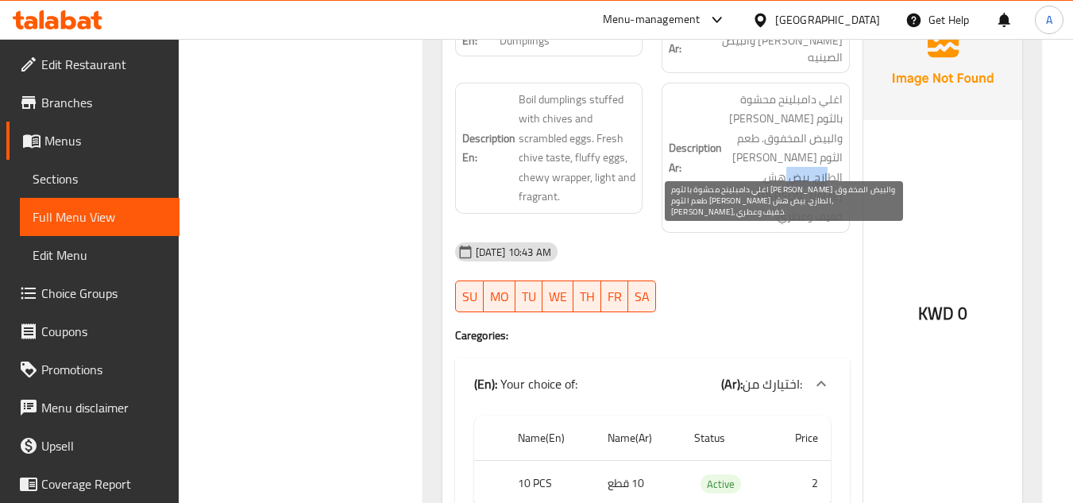
drag, startPoint x: 840, startPoint y: 145, endPoint x: 794, endPoint y: 146, distance: 45.3
click at [794, 146] on span "اغلي دامبلينح محشوة بالثوم المعمر والبيض المخفوق. طعم الثوم المعمر الطازج، بيض …" at bounding box center [784, 158] width 118 height 137
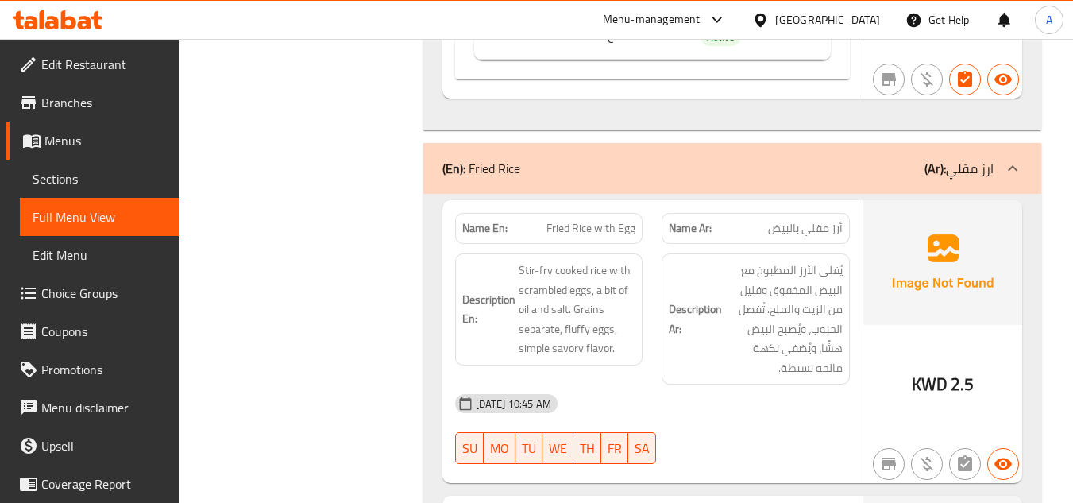
scroll to position [5423, 0]
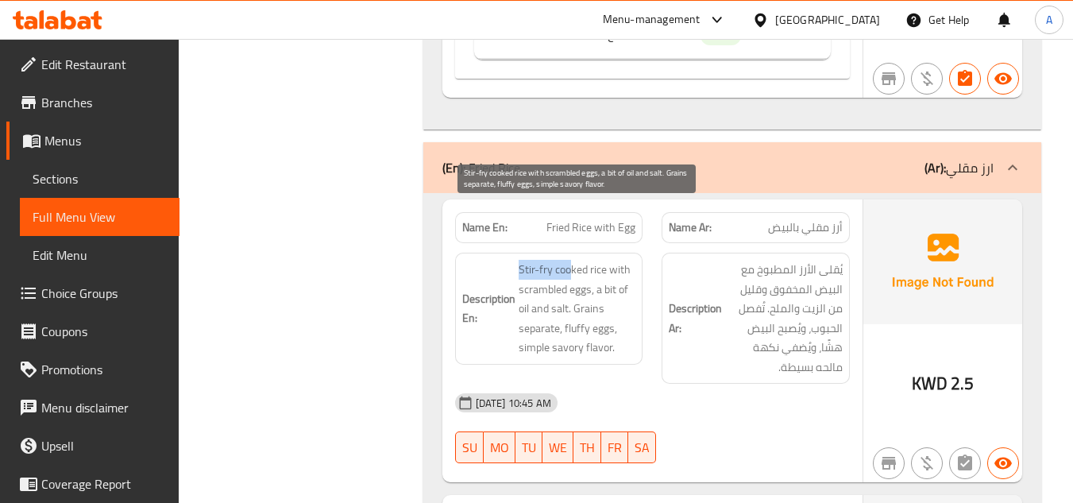
drag, startPoint x: 573, startPoint y: 213, endPoint x: 631, endPoint y: 205, distance: 58.5
click at [617, 260] on span "Stir-fry cooked rice with scrambled eggs, a bit of oil and salt. Grains separat…" at bounding box center [578, 309] width 118 height 98
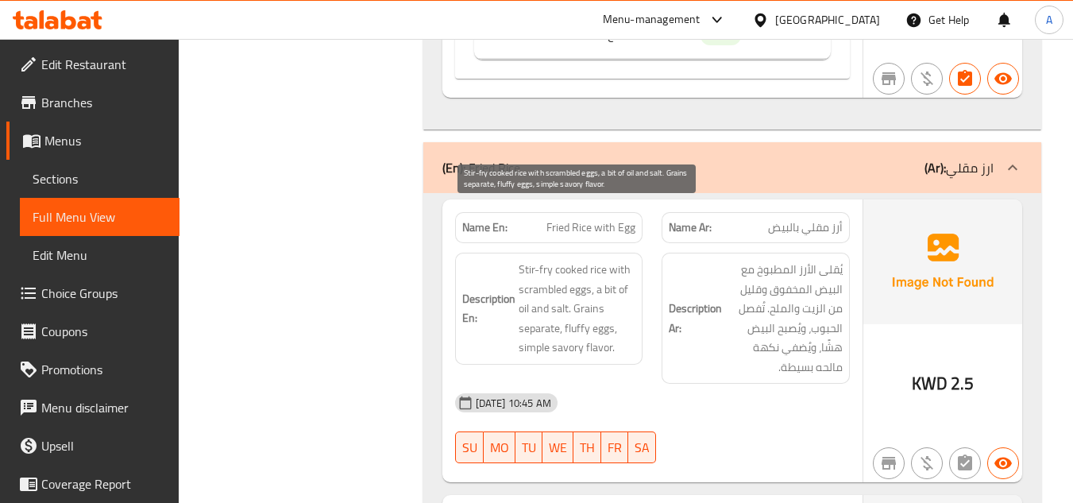
click at [550, 260] on span "Stir-fry cooked rice with scrambled eggs, a bit of oil and salt. Grains separat…" at bounding box center [578, 309] width 118 height 98
drag, startPoint x: 516, startPoint y: 257, endPoint x: 543, endPoint y: 272, distance: 31.3
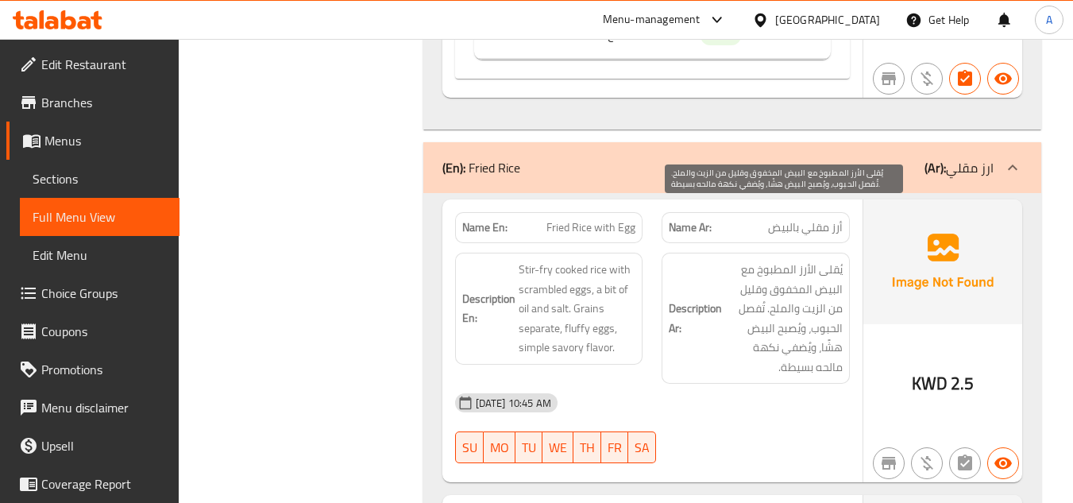
click at [790, 260] on span "يُقلى الأرز المطبوخ مع البيض المخفوق وقليل من الزيت والملح. تُفصل الحبوب، ويُصب…" at bounding box center [784, 318] width 118 height 117
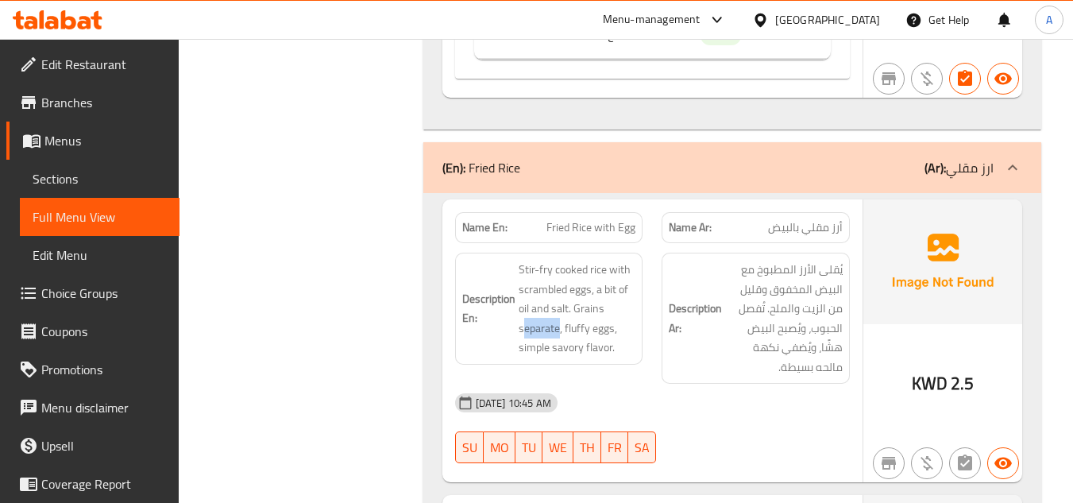
drag, startPoint x: 558, startPoint y: 276, endPoint x: 572, endPoint y: 281, distance: 14.6
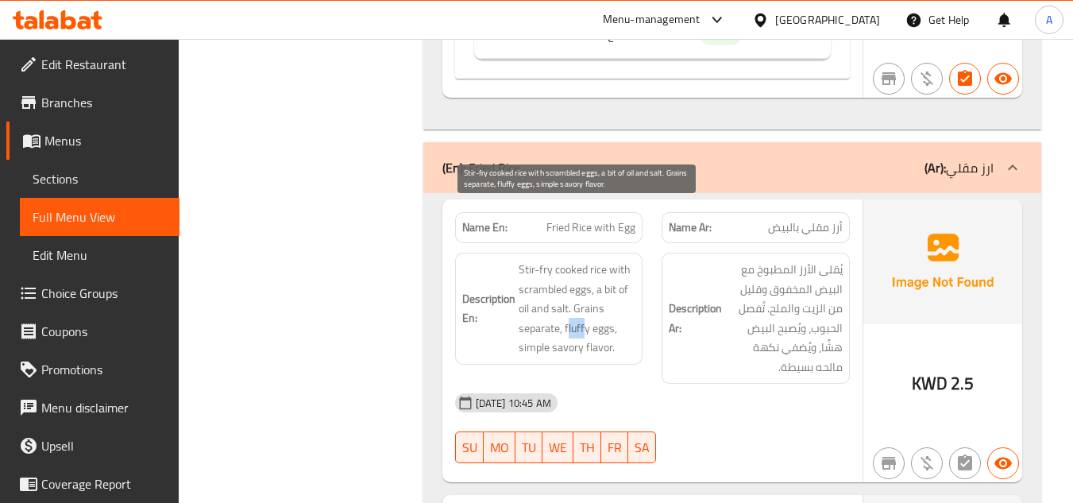
drag, startPoint x: 566, startPoint y: 272, endPoint x: 587, endPoint y: 271, distance: 20.7
click at [585, 271] on span "Stir-fry cooked rice with scrambled eggs, a bit of oil and salt. Grains separat…" at bounding box center [578, 309] width 118 height 98
click at [588, 271] on span "Stir-fry cooked rice with scrambled eggs, a bit of oil and salt. Grains separat…" at bounding box center [578, 309] width 118 height 98
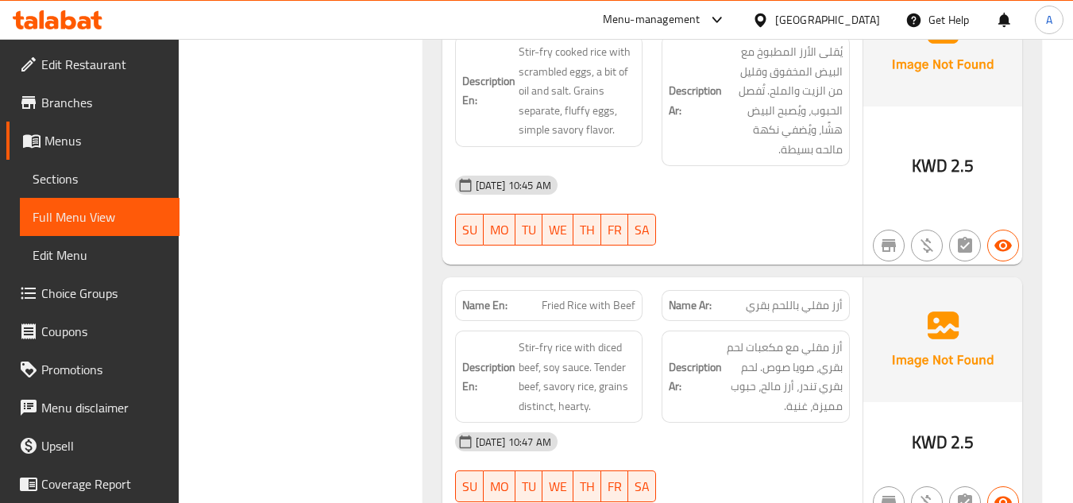
scroll to position [5661, 0]
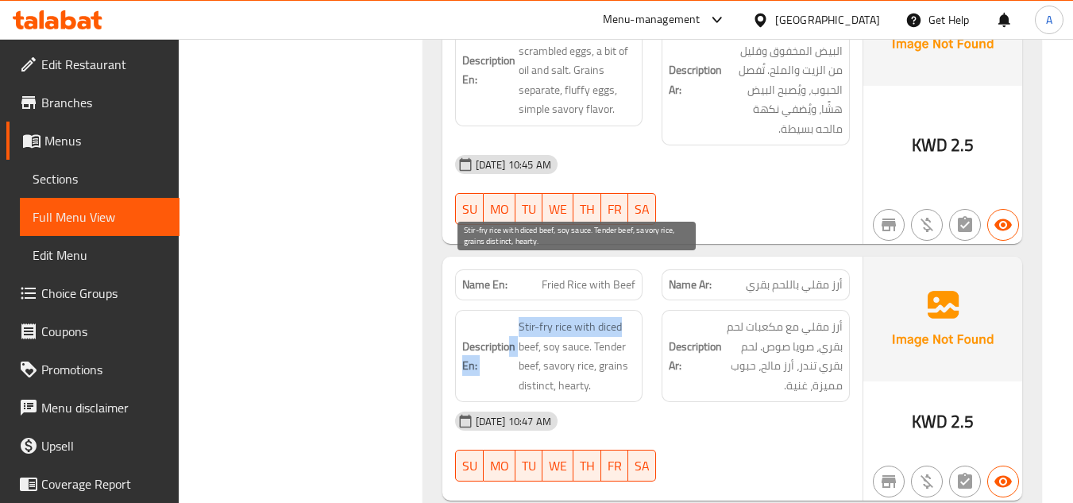
drag, startPoint x: 511, startPoint y: 278, endPoint x: 639, endPoint y: 274, distance: 128.0
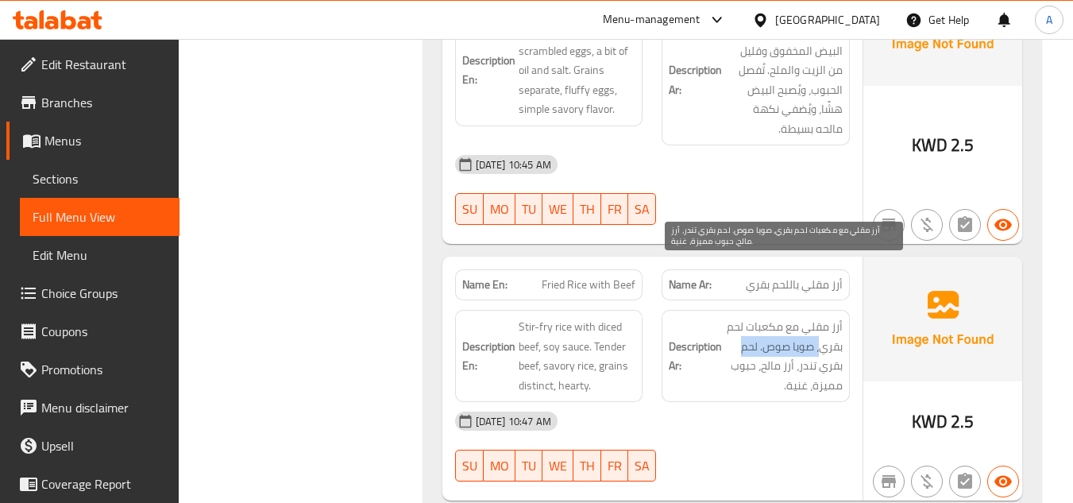
drag, startPoint x: 820, startPoint y: 292, endPoint x: 743, endPoint y: 292, distance: 77.1
click at [743, 317] on span "أرز مقلي مع مكعبات لحم بقري، صويا صوص. لحم بقري تندر، أرز مالح، حبوب مميزة، غني…" at bounding box center [784, 356] width 118 height 78
click at [755, 317] on span "أرز مقلي مع مكعبات لحم بقري، صويا صوص. لحم بقري تندر، أرز مالح، حبوب مميزة، غني…" at bounding box center [784, 356] width 118 height 78
drag, startPoint x: 848, startPoint y: 309, endPoint x: 811, endPoint y: 315, distance: 37.1
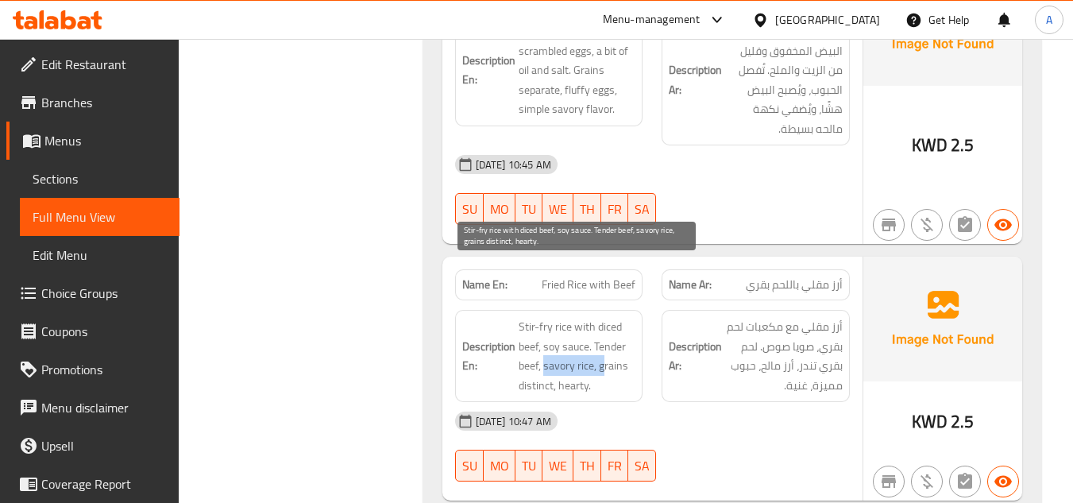
drag, startPoint x: 543, startPoint y: 313, endPoint x: 603, endPoint y: 319, distance: 59.8
click at [603, 319] on span "Stir-fry rice with diced beef, soy sauce. Tender beef, savory rice, grains dist…" at bounding box center [578, 356] width 118 height 78
click at [624, 319] on span "Stir-fry rice with diced beef, soy sauce. Tender beef, savory rice, grains dist…" at bounding box center [578, 356] width 118 height 78
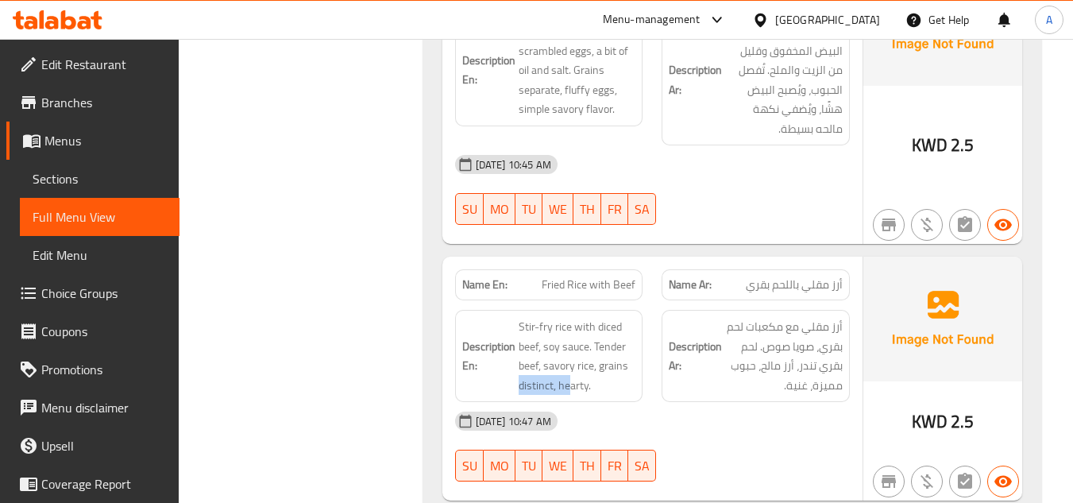
drag, startPoint x: 571, startPoint y: 328, endPoint x: 506, endPoint y: 338, distance: 65.8
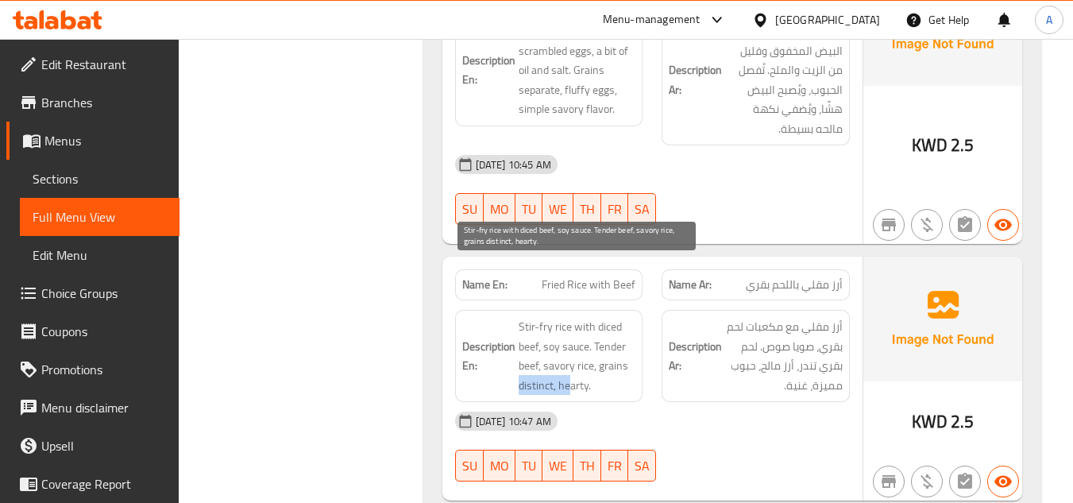
click at [549, 326] on span "Stir-fry rice with diced beef, soy sauce. Tender beef, savory rice, grains dist…" at bounding box center [578, 356] width 118 height 78
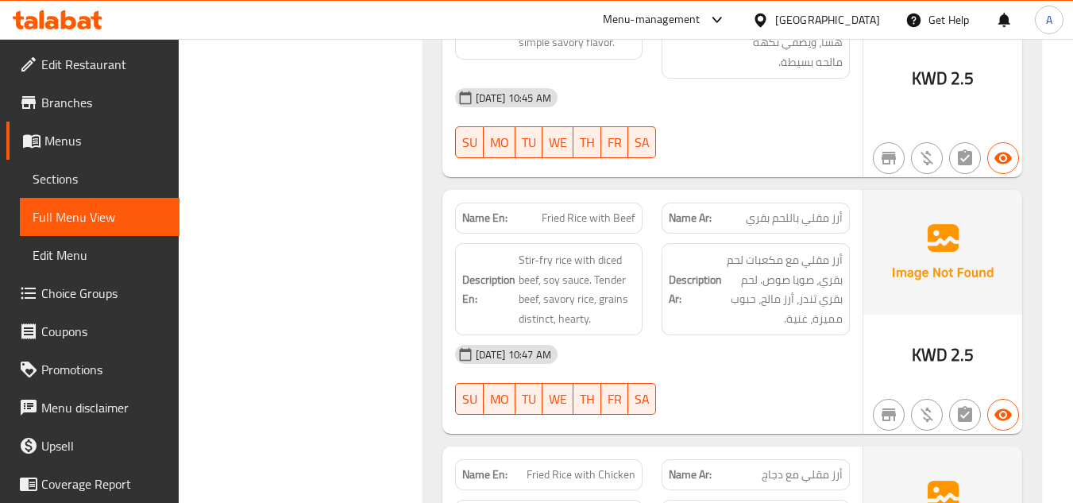
scroll to position [5820, 0]
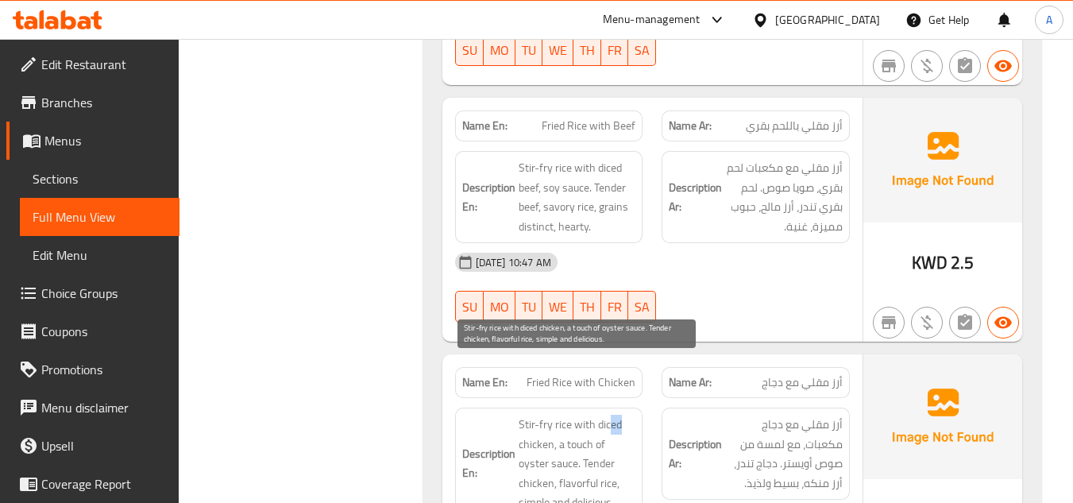
drag, startPoint x: 619, startPoint y: 369, endPoint x: 608, endPoint y: 367, distance: 11.2
click at [608, 415] on span "Stir-fry rice with diced chicken, a touch of oyster sauce. Tender chicken, flav…" at bounding box center [578, 464] width 118 height 98
drag, startPoint x: 593, startPoint y: 408, endPoint x: 624, endPoint y: 407, distance: 31.0
click at [624, 415] on span "Stir-fry rice with diced chicken, a touch of oyster sauce. Tender chicken, flav…" at bounding box center [578, 464] width 118 height 98
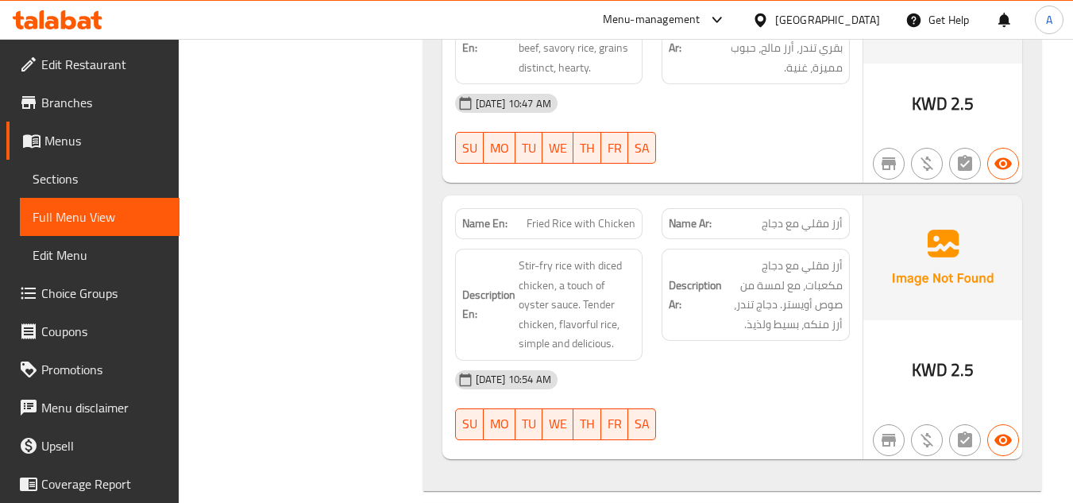
scroll to position [6269, 0]
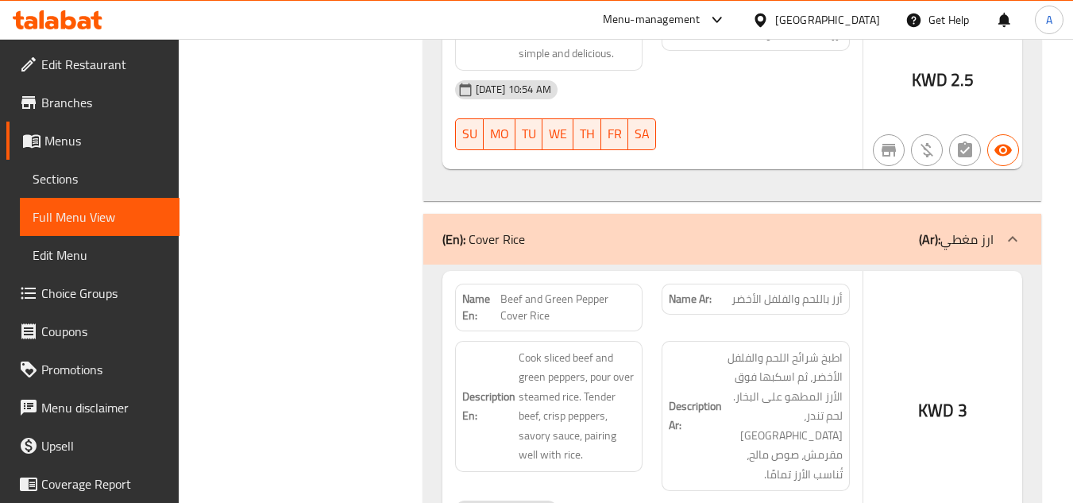
drag, startPoint x: 481, startPoint y: 297, endPoint x: 582, endPoint y: 304, distance: 101.1
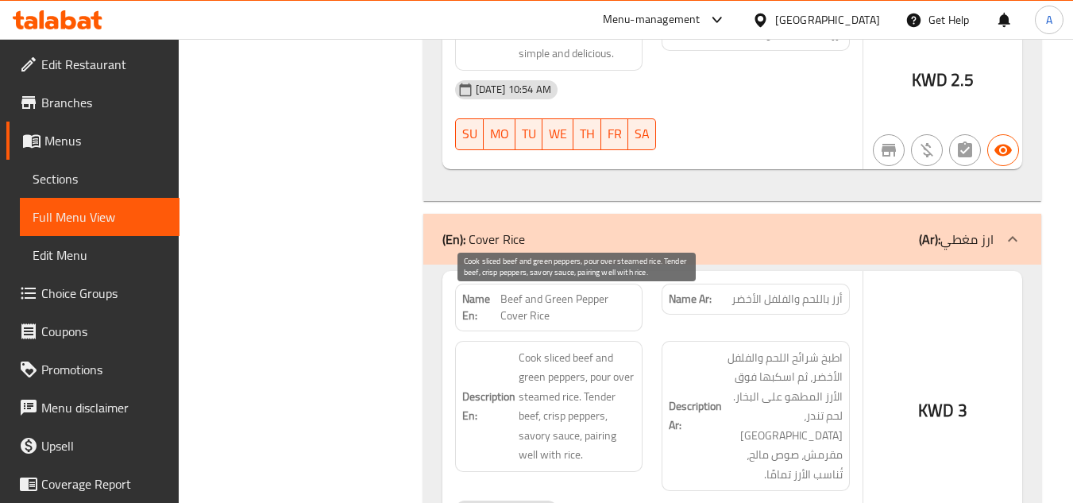
click at [590, 348] on span "Cook sliced beef and green peppers, pour over steamed rice. Tender beef, crisp …" at bounding box center [578, 406] width 118 height 117
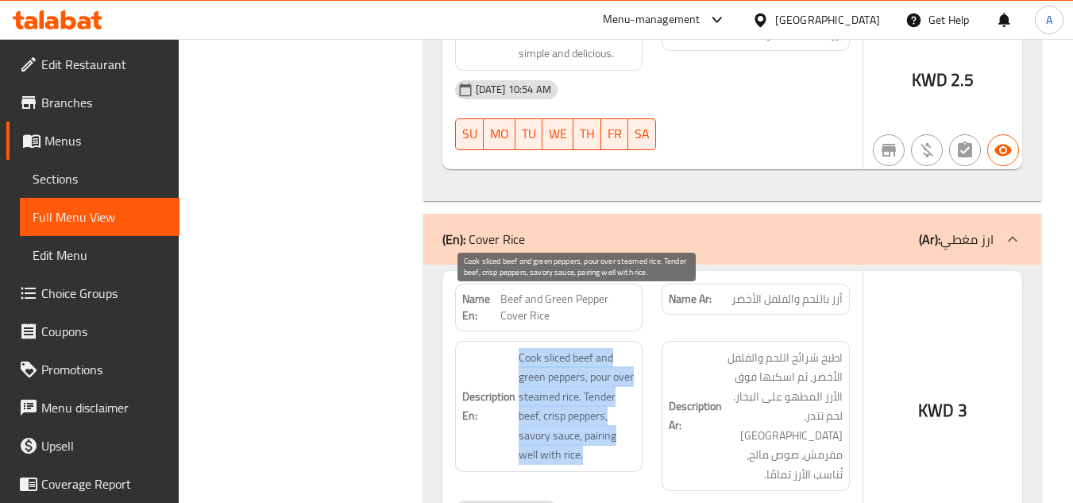
click at [590, 348] on span "Cook sliced beef and green peppers, pour over steamed rice. Tender beef, crisp …" at bounding box center [578, 406] width 118 height 117
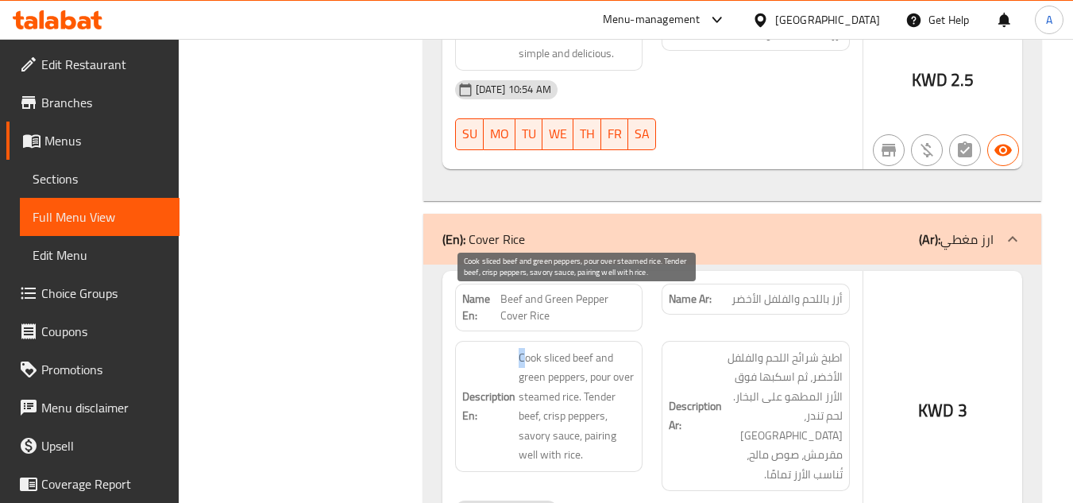
click at [527, 348] on span "Cook sliced beef and green peppers, pour over steamed rice. Tender beef, crisp …" at bounding box center [578, 406] width 118 height 117
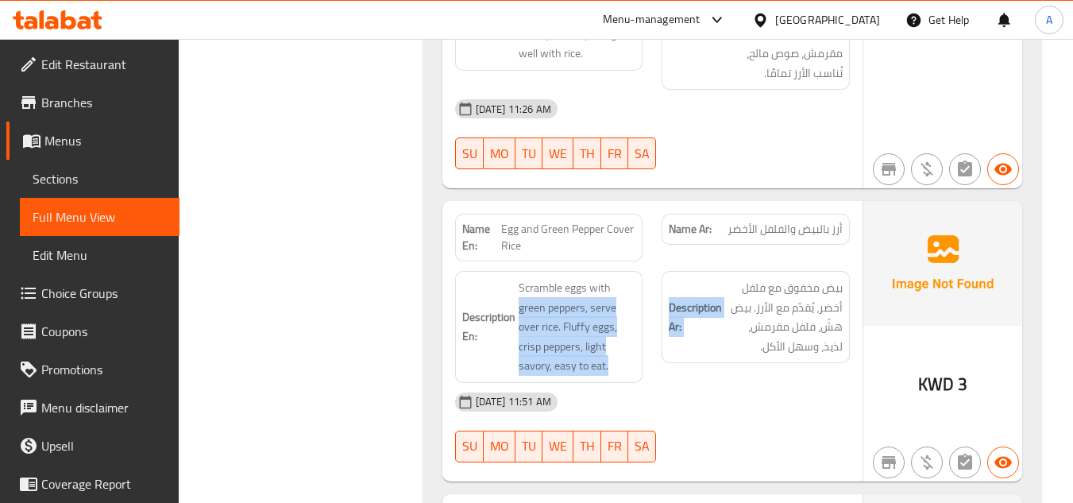
drag, startPoint x: 859, startPoint y: 217, endPoint x: 611, endPoint y: 223, distance: 247.9
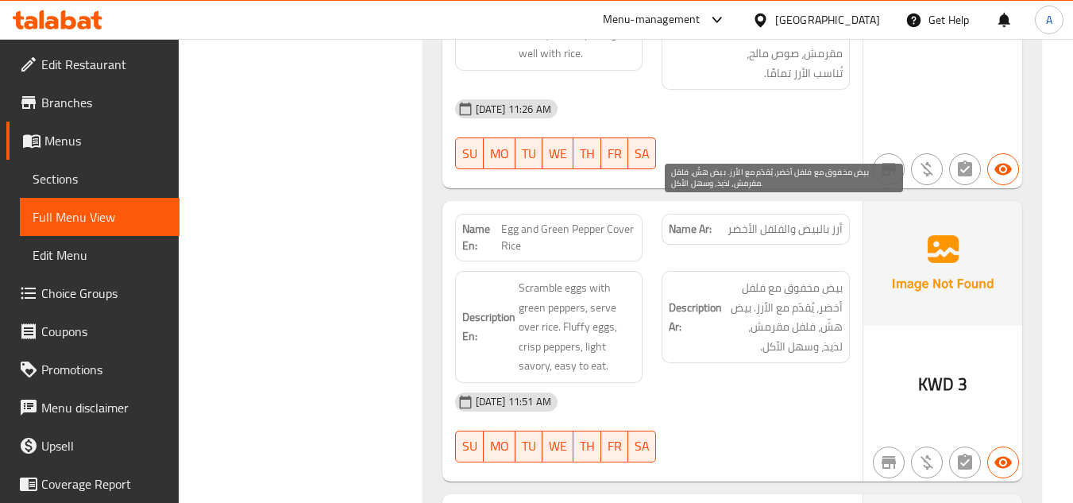
click at [756, 278] on span "بيض مخفوق مع فلفل أخضر، يُقدّم مع الأرز. بيض هشّ، فلفل مقرمش، لذيذ، وسهل الأكل." at bounding box center [784, 317] width 118 height 78
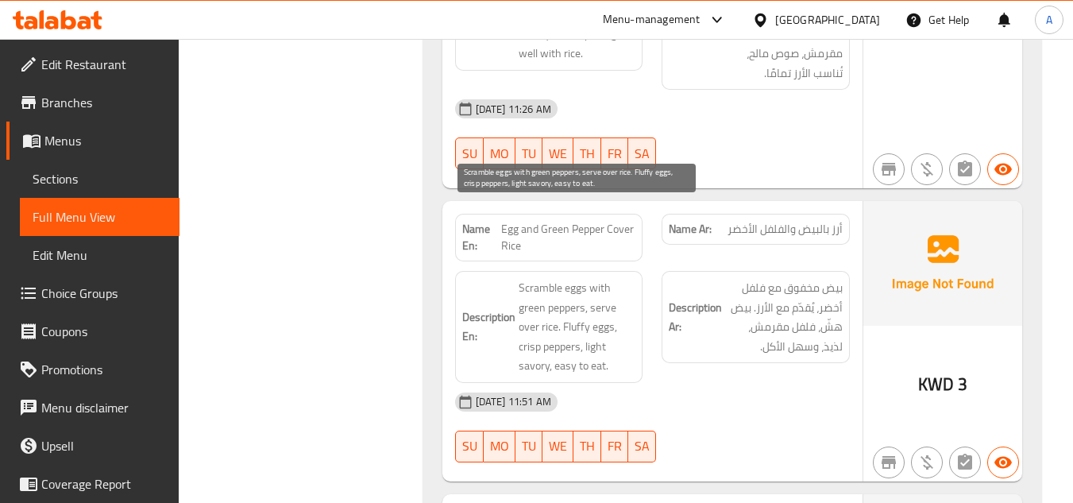
click at [574, 278] on span "Scramble eggs with green peppers, serve over rice. Fluffy eggs, crisp peppers, …" at bounding box center [578, 327] width 118 height 98
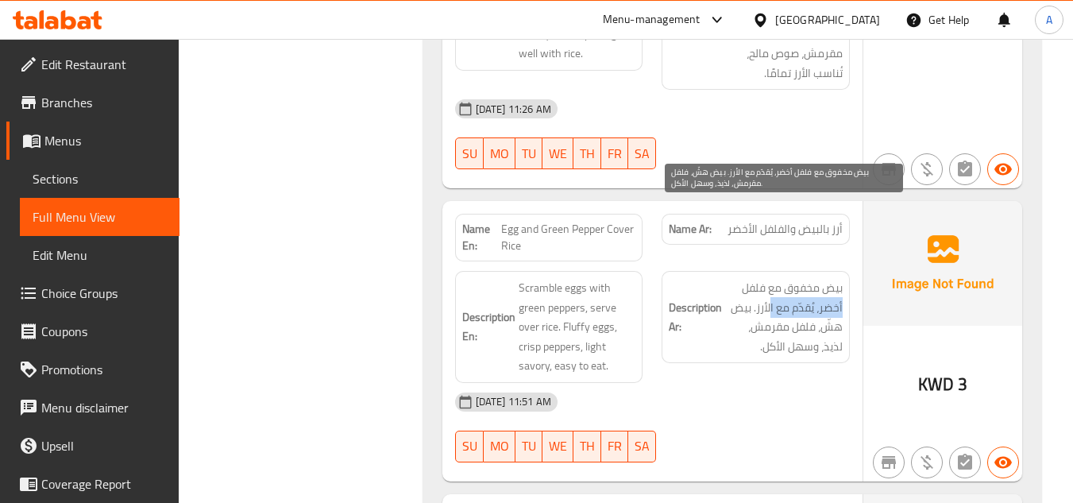
drag, startPoint x: 842, startPoint y: 226, endPoint x: 769, endPoint y: 225, distance: 73.1
click at [769, 278] on span "بيض مخفوق مع فلفل أخضر، يُقدّم مع الأرز. بيض هشّ، فلفل مقرمش، لذيذ، وسهل الأكل." at bounding box center [784, 317] width 118 height 78
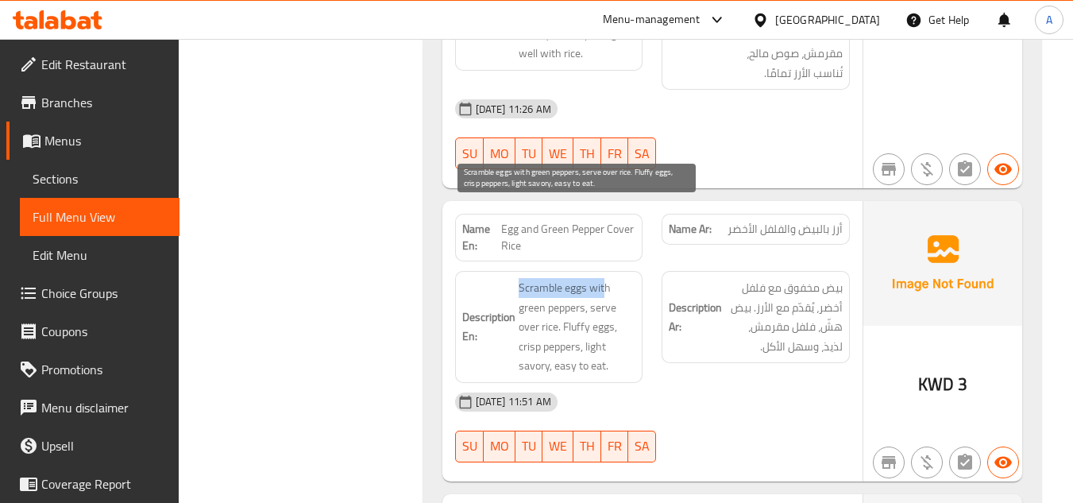
drag, startPoint x: 516, startPoint y: 216, endPoint x: 606, endPoint y: 212, distance: 89.9
click at [538, 278] on span "Scramble eggs with green peppers, serve over rice. Fluffy eggs, crisp peppers, …" at bounding box center [578, 327] width 118 height 98
drag, startPoint x: 588, startPoint y: 230, endPoint x: 512, endPoint y: 238, distance: 75.8
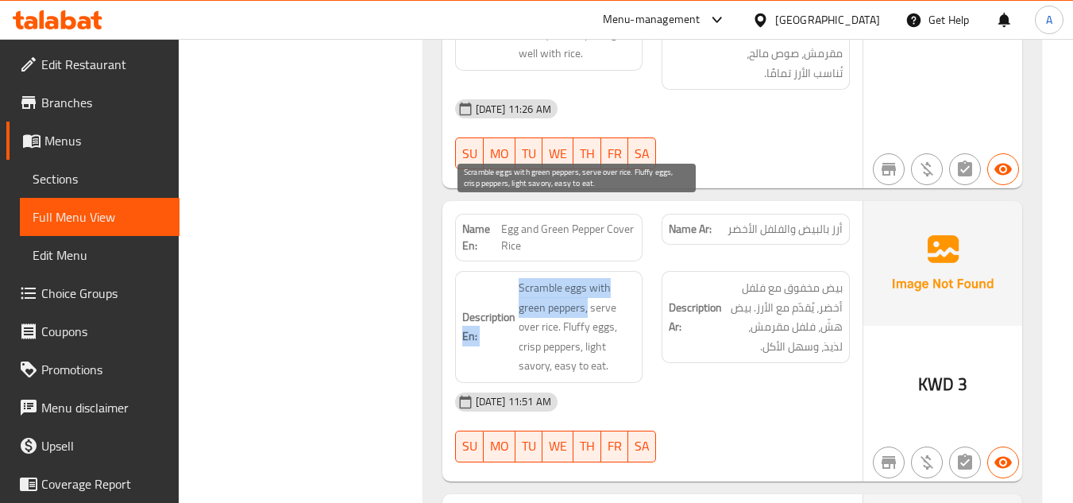
click at [539, 278] on span "Scramble eggs with green peppers, serve over rice. Fluffy eggs, crisp peppers, …" at bounding box center [578, 327] width 118 height 98
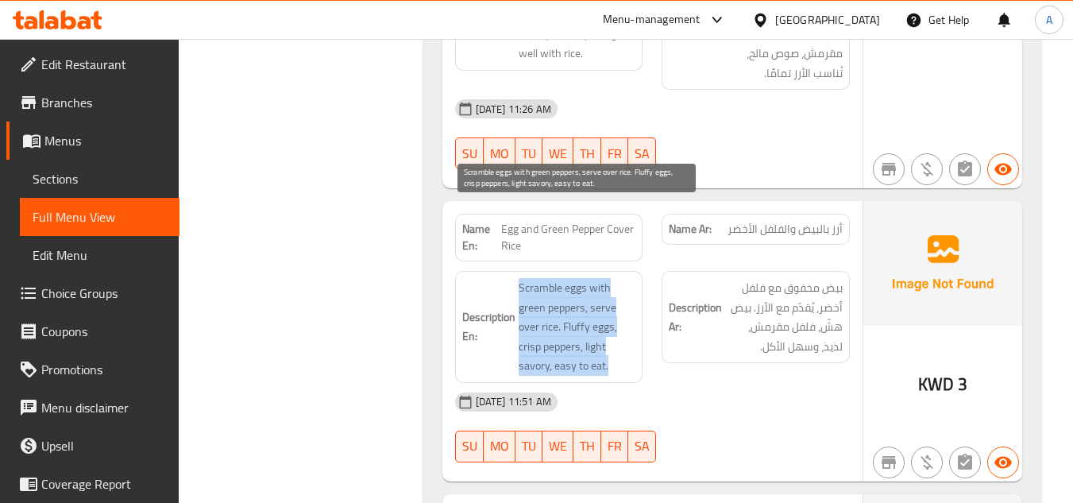
click at [539, 278] on span "Scramble eggs with green peppers, serve over rice. Fluffy eggs, crisp peppers, …" at bounding box center [578, 327] width 118 height 98
click at [605, 278] on span "Scramble eggs with green peppers, serve over rice. Fluffy eggs, crisp peppers, …" at bounding box center [578, 327] width 118 height 98
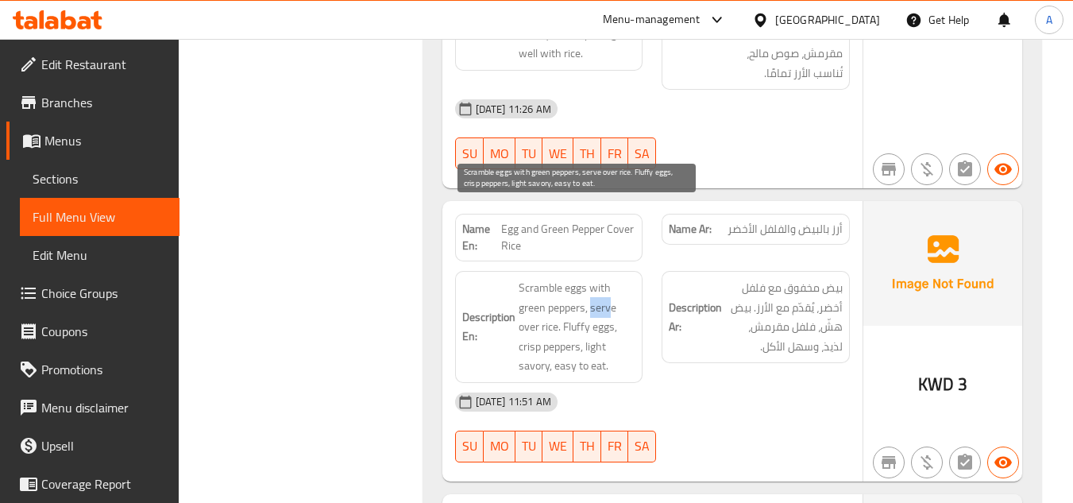
drag, startPoint x: 592, startPoint y: 231, endPoint x: 612, endPoint y: 238, distance: 20.9
click at [611, 278] on span "Scramble eggs with green peppers, serve over rice. Fluffy eggs, crisp peppers, …" at bounding box center [578, 327] width 118 height 98
click at [537, 278] on span "Scramble eggs with green peppers, serve over rice. Fluffy eggs, crisp peppers, …" at bounding box center [578, 327] width 118 height 98
drag, startPoint x: 562, startPoint y: 253, endPoint x: 572, endPoint y: 253, distance: 10.4
click at [572, 278] on span "Scramble eggs with green peppers, serve over rice. Fluffy eggs, crisp peppers, …" at bounding box center [578, 327] width 118 height 98
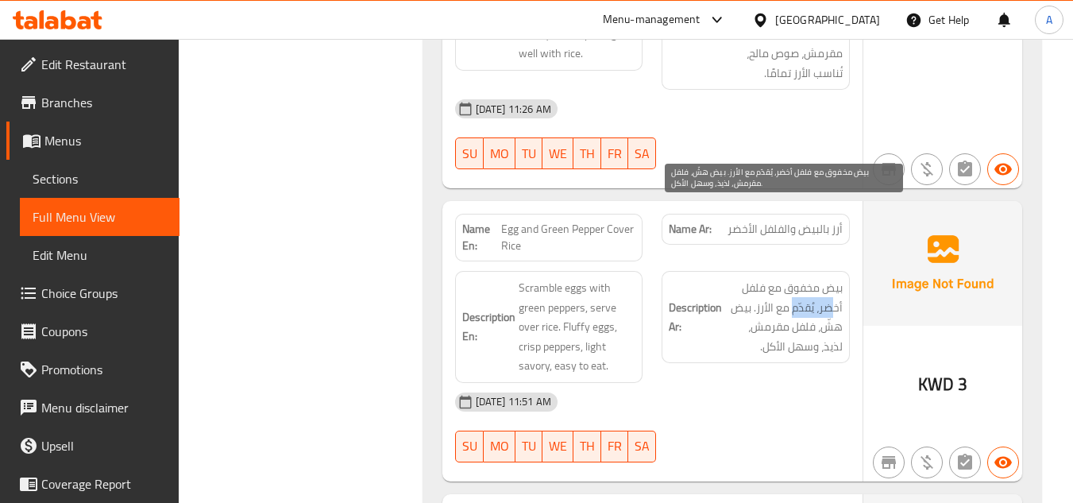
drag, startPoint x: 835, startPoint y: 232, endPoint x: 795, endPoint y: 234, distance: 39.8
click at [795, 278] on span "بيض مخفوق مع فلفل أخضر، يُقدّم مع الأرز. بيض هشّ، فلفل مقرمش، لذيذ، وسهل الأكل." at bounding box center [784, 317] width 118 height 78
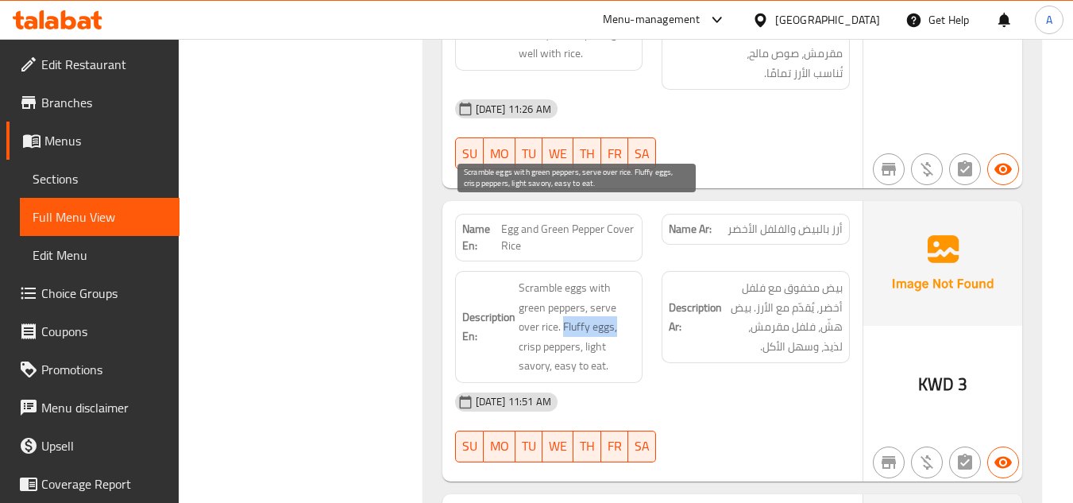
drag, startPoint x: 565, startPoint y: 253, endPoint x: 647, endPoint y: 257, distance: 82.7
click at [529, 278] on span "Scramble eggs with green peppers, serve over rice. Fluffy eggs, crisp peppers, …" at bounding box center [578, 327] width 118 height 98
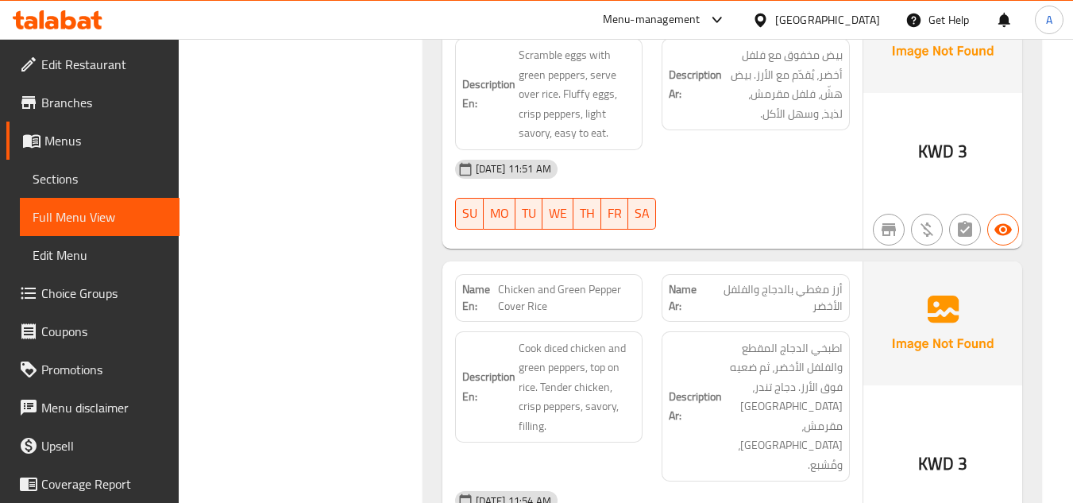
scroll to position [6908, 0]
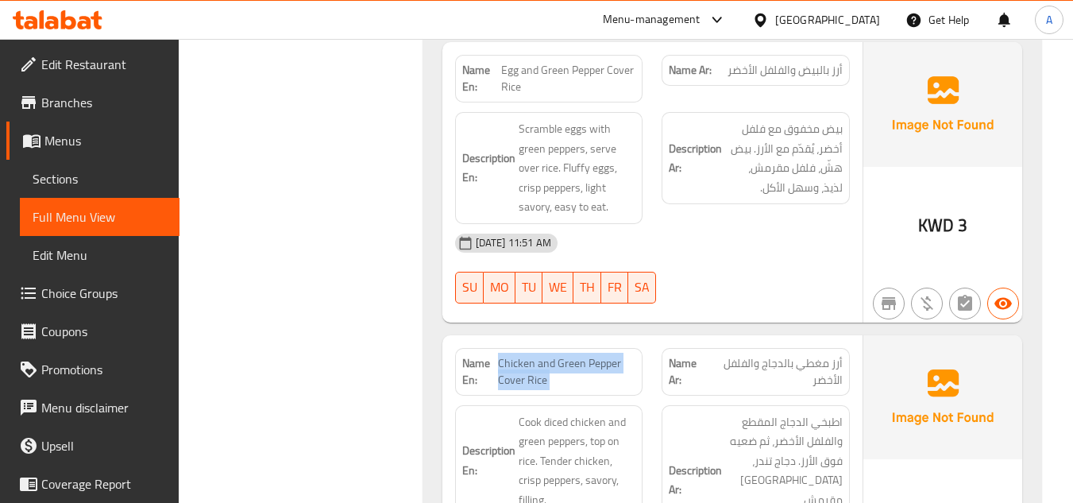
scroll to position [7305, 0]
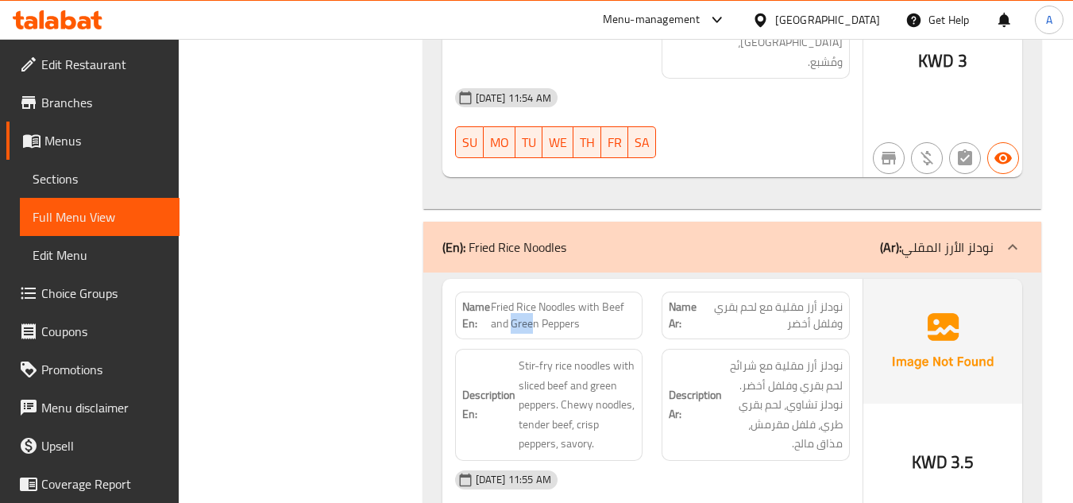
drag, startPoint x: 512, startPoint y: 199, endPoint x: 531, endPoint y: 199, distance: 19.9
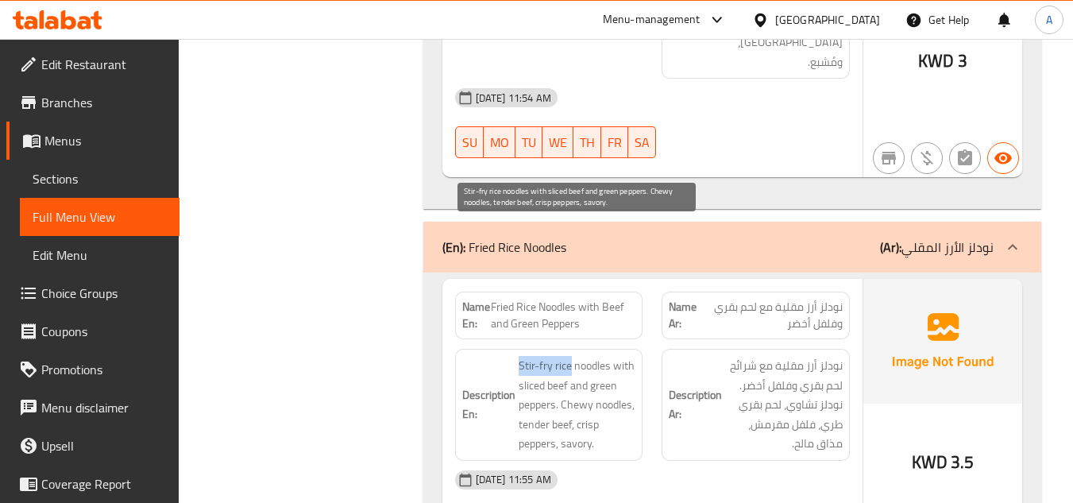
drag, startPoint x: 504, startPoint y: 234, endPoint x: 570, endPoint y: 237, distance: 66.0
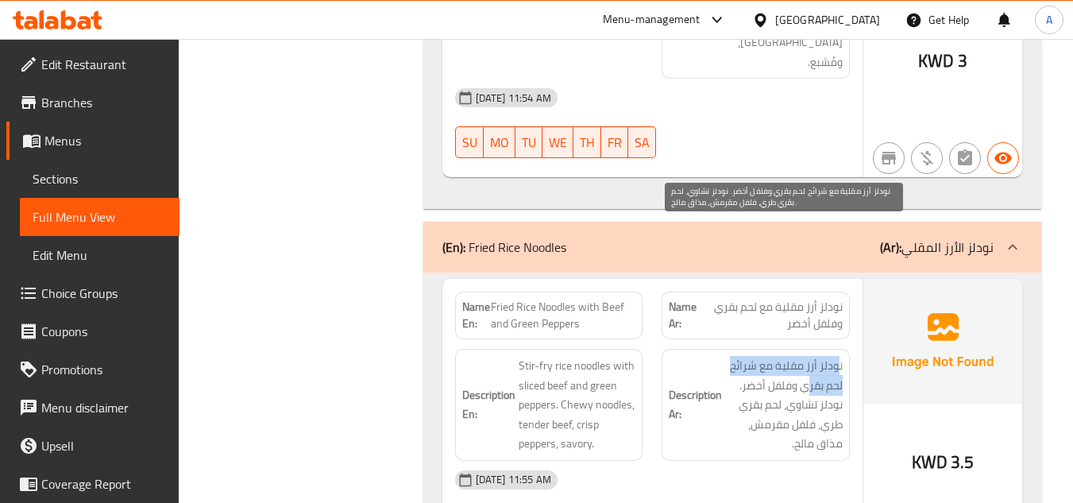
drag, startPoint x: 837, startPoint y: 237, endPoint x: 805, endPoint y: 244, distance: 33.3
click at [805, 356] on span "نودلز أرز مقلية مع شرائح لحم بقري وفلفل أخضر. نودلز تشاوي، لحم بقري طري، فلفل م…" at bounding box center [784, 405] width 118 height 98
click at [824, 356] on span "نودلز أرز مقلية مع شرائح لحم بقري وفلفل أخضر. نودلز تشاوي، لحم بقري طري، فلفل م…" at bounding box center [784, 405] width 118 height 98
click at [786, 356] on span "نودلز أرز مقلية مع شرائح لحم بقري وفلفل أخضر. نودلز تشاوي، لحم بقري طري، فلفل م…" at bounding box center [784, 405] width 118 height 98
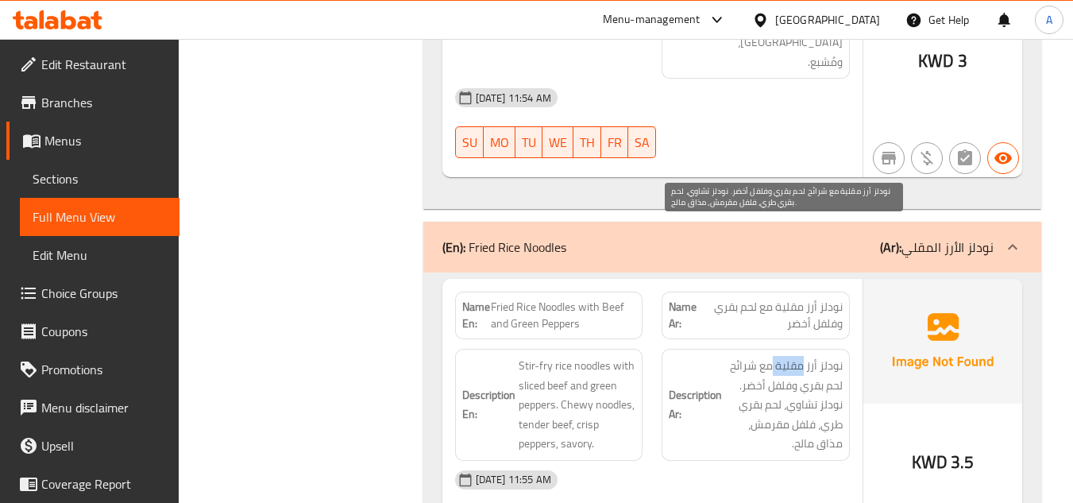
click at [786, 356] on span "نودلز أرز مقلية مع شرائح لحم بقري وفلفل أخضر. نودلز تشاوي، لحم بقري طري، فلفل م…" at bounding box center [784, 405] width 118 height 98
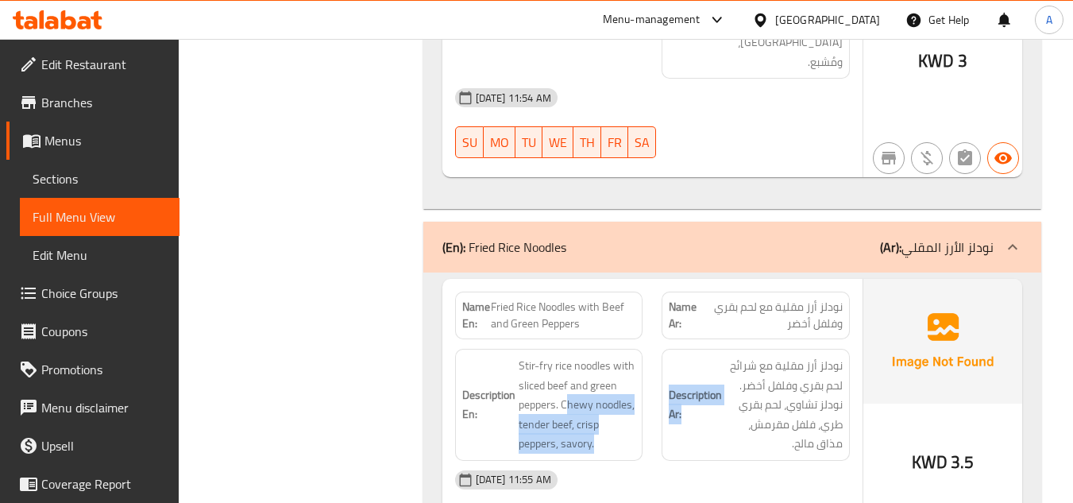
drag, startPoint x: 567, startPoint y: 275, endPoint x: 690, endPoint y: 284, distance: 122.6
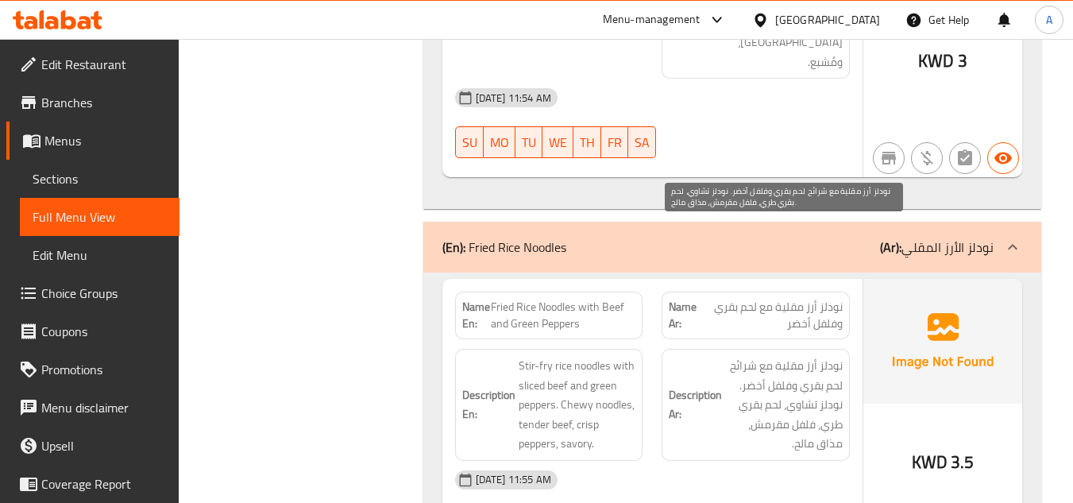
click at [811, 356] on span "نودلز أرز مقلية مع شرائح لحم بقري وفلفل أخضر. نودلز تشاوي، لحم بقري طري، فلفل م…" at bounding box center [784, 405] width 118 height 98
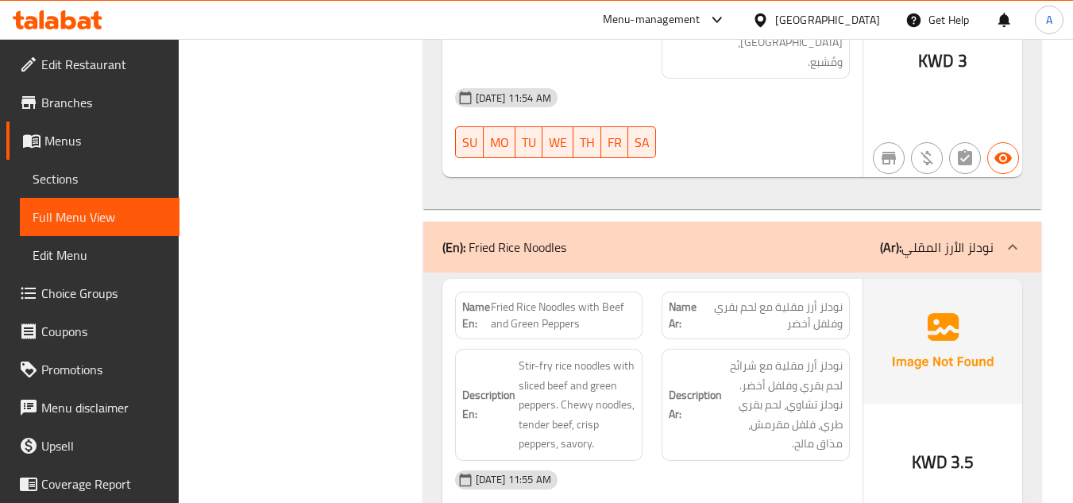
drag, startPoint x: 844, startPoint y: 295, endPoint x: 836, endPoint y: 299, distance: 9.3
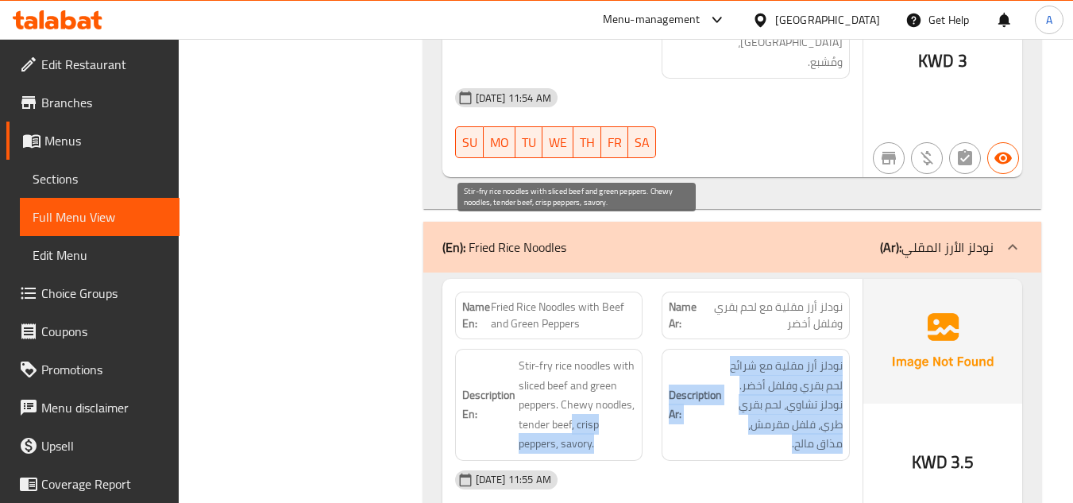
click at [618, 356] on span "Stir-fry rice noodles with sliced beef and green peppers. Chewy noodles, tender…" at bounding box center [578, 405] width 118 height 98
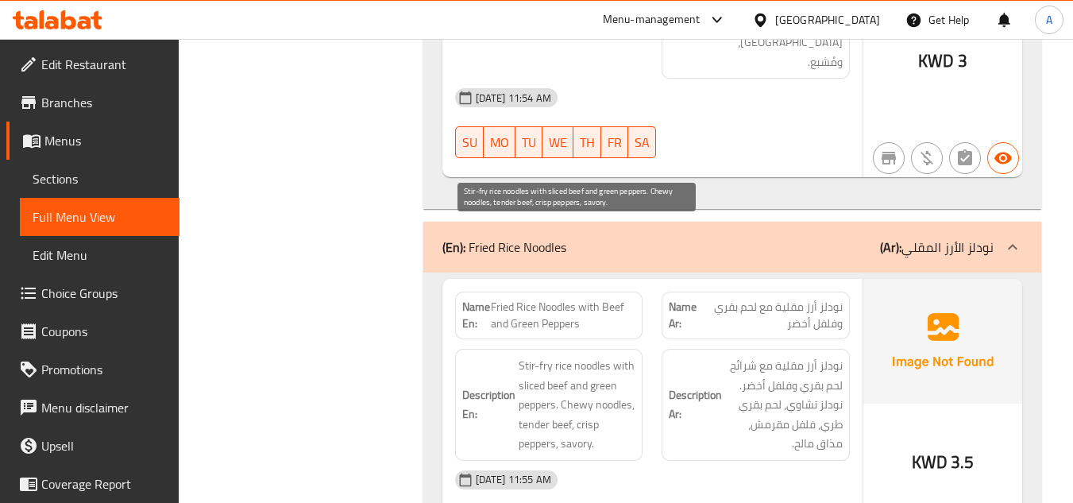
click at [581, 356] on span "Stir-fry rice noodles with sliced beef and green peppers. Chewy noodles, tender…" at bounding box center [578, 405] width 118 height 98
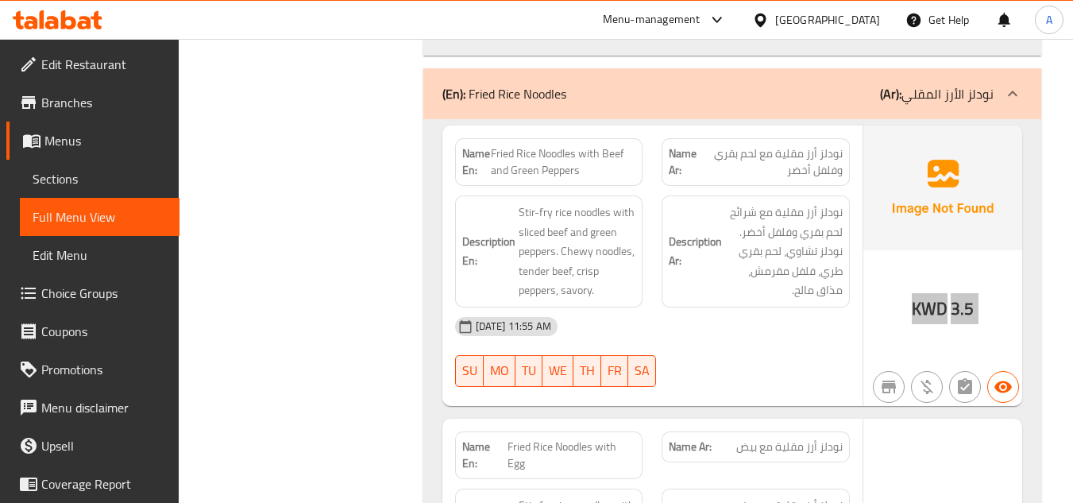
scroll to position [7464, 0]
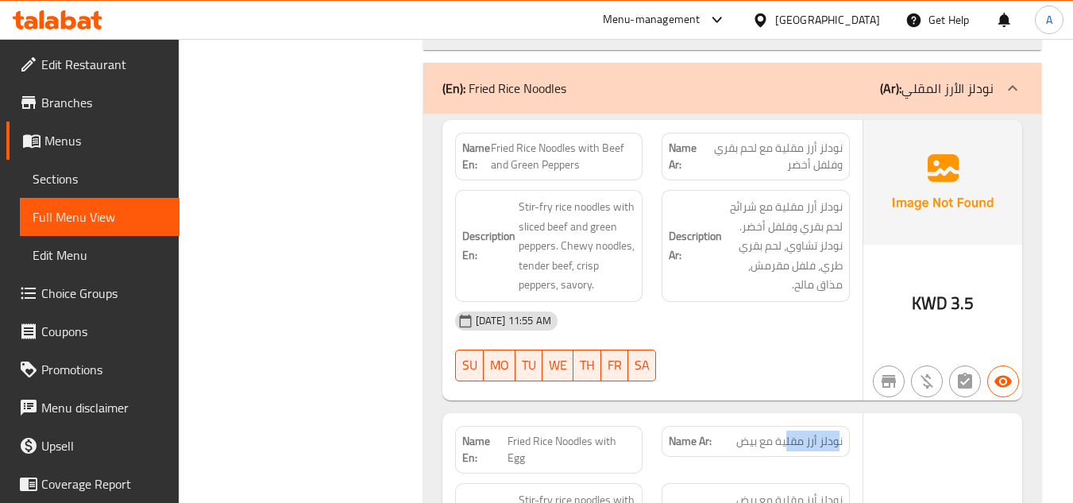
drag, startPoint x: 840, startPoint y: 311, endPoint x: 787, endPoint y: 312, distance: 52.4
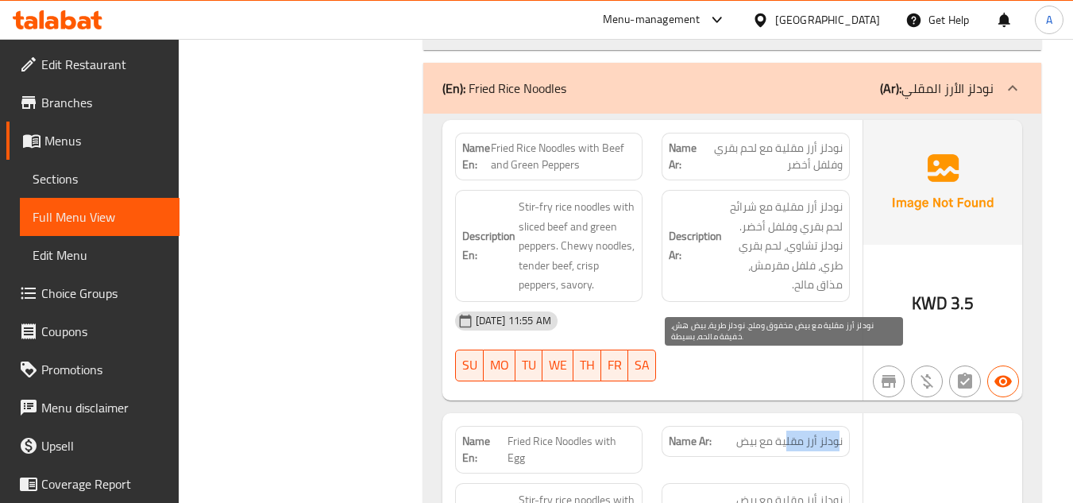
scroll to position [7544, 0]
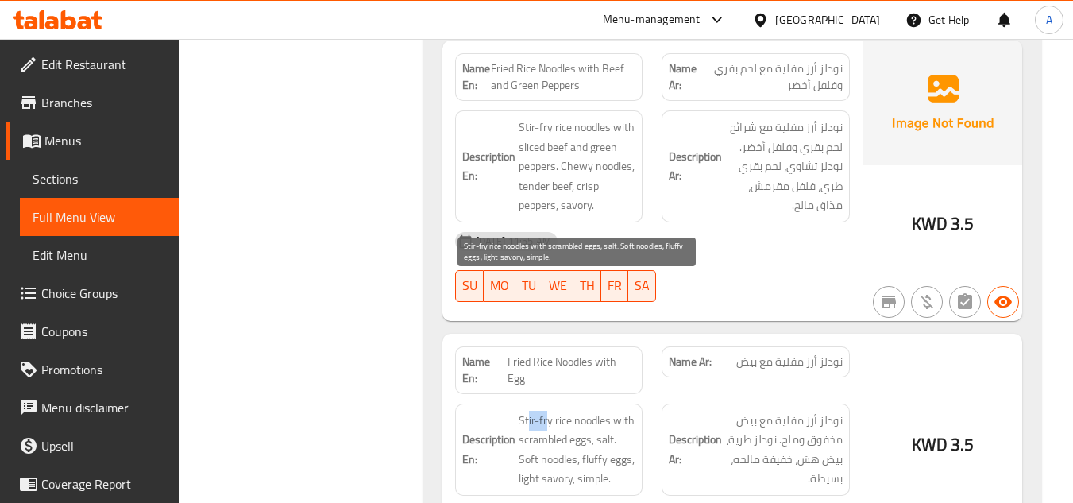
drag, startPoint x: 527, startPoint y: 286, endPoint x: 550, endPoint y: 285, distance: 23.1
click at [549, 411] on span "Stir-fry rice noodles with scrambled eggs, salt. Soft noodles, fluffy eggs, lig…" at bounding box center [578, 450] width 118 height 78
drag, startPoint x: 533, startPoint y: 319, endPoint x: 591, endPoint y: 312, distance: 58.3
click at [583, 411] on span "Stir-fry rice noodles with scrambled eggs, salt. Soft noodles, fluffy eggs, lig…" at bounding box center [578, 450] width 118 height 78
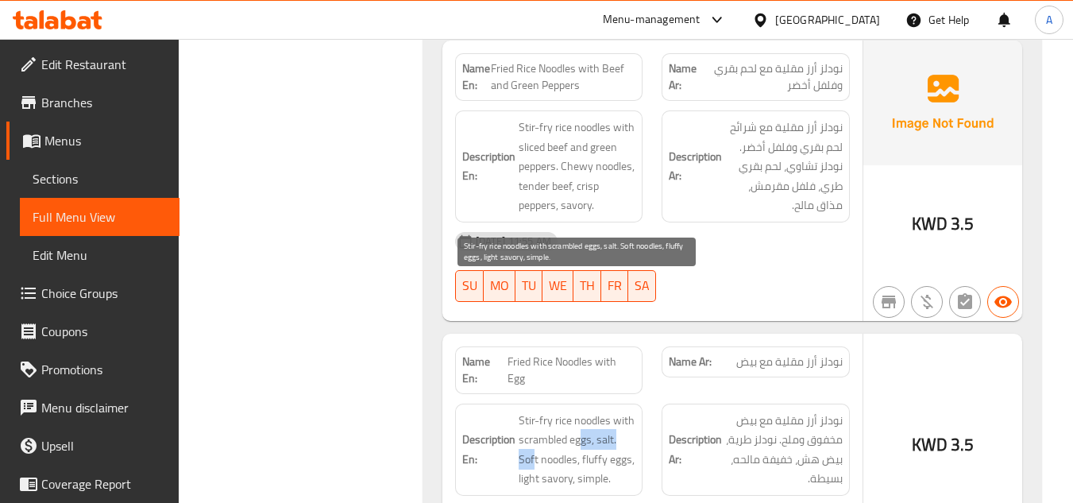
click at [601, 411] on span "Stir-fry rice noodles with scrambled eggs, salt. Soft noodles, fluffy eggs, lig…" at bounding box center [578, 450] width 118 height 78
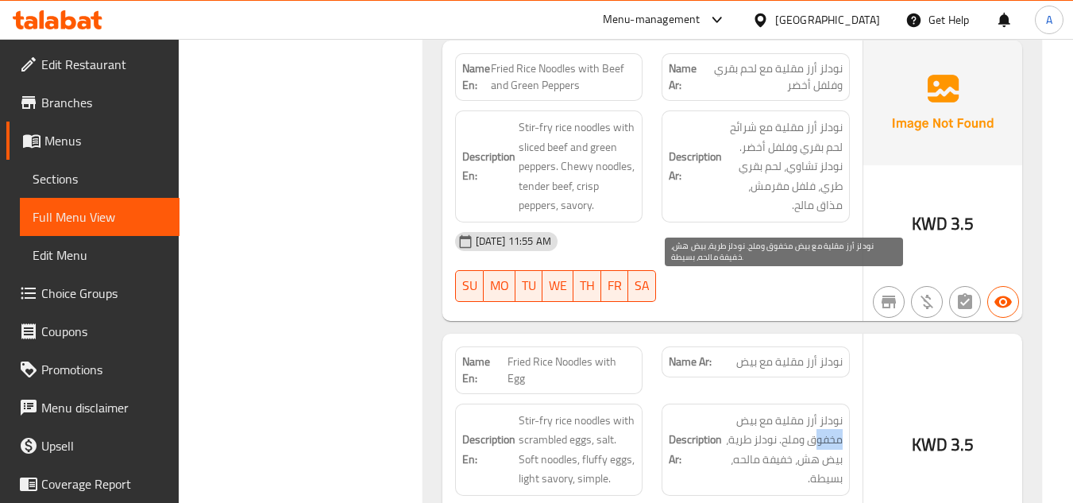
drag, startPoint x: 844, startPoint y: 303, endPoint x: 815, endPoint y: 303, distance: 29.4
click at [778, 411] on span "نودلز أرز مقلية مع بيض مخفوق وملح. نودلز طرية، بيض هش، خفيفة مالحه، بسيطة." at bounding box center [784, 450] width 118 height 78
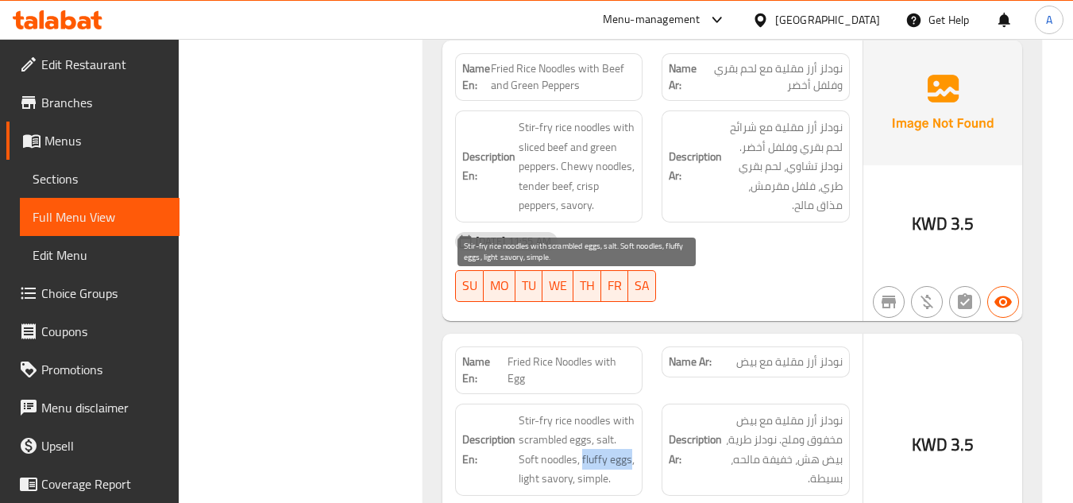
drag, startPoint x: 583, startPoint y: 327, endPoint x: 632, endPoint y: 323, distance: 49.5
click at [632, 411] on span "Stir-fry rice noodles with scrambled eggs, salt. Soft noodles, fluffy eggs, lig…" at bounding box center [578, 450] width 118 height 78
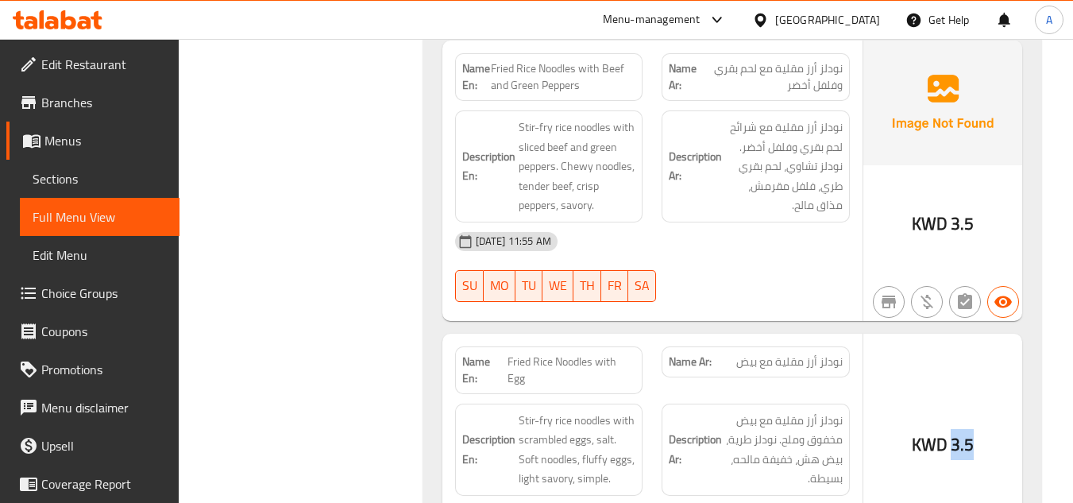
drag, startPoint x: 971, startPoint y: 306, endPoint x: 948, endPoint y: 306, distance: 23.0
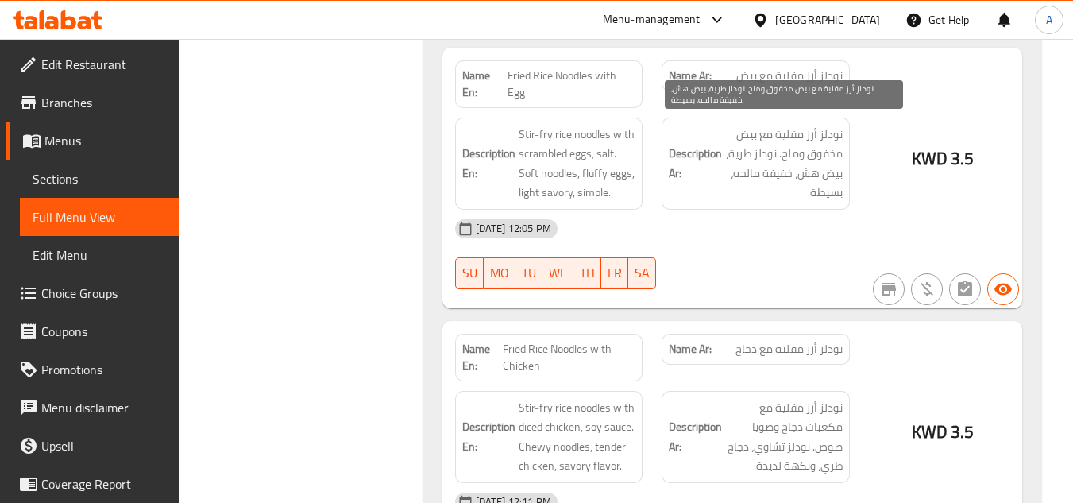
scroll to position [7807, 0]
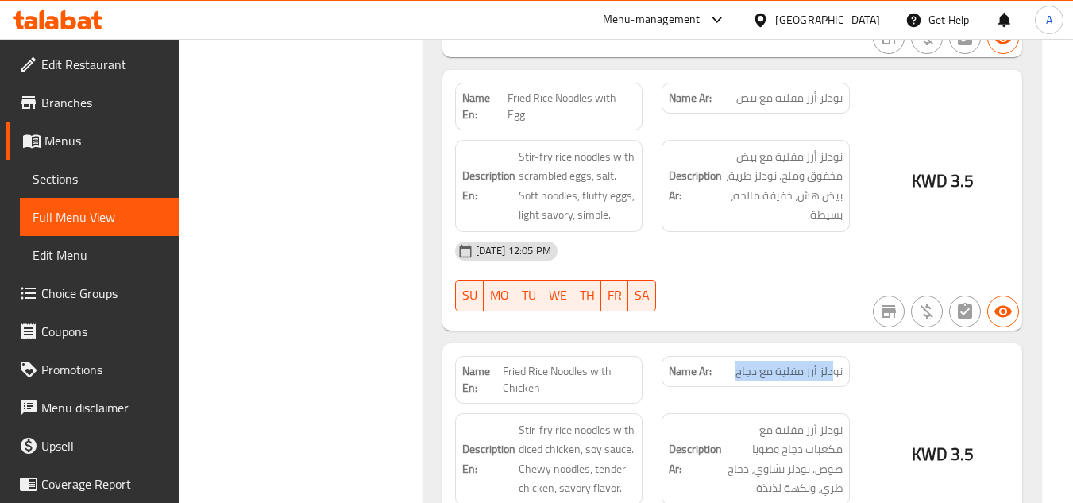
drag, startPoint x: 832, startPoint y: 241, endPoint x: 736, endPoint y: 233, distance: 95.7
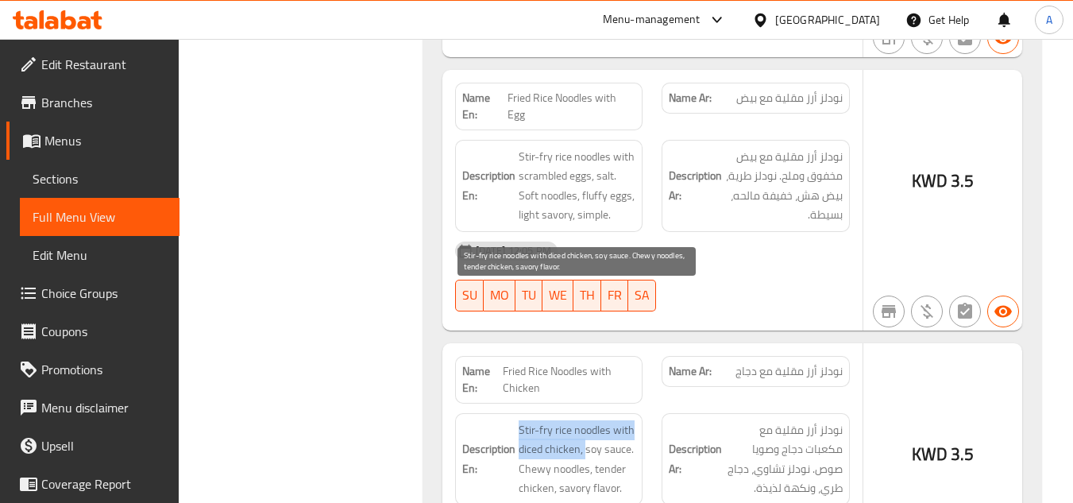
drag, startPoint x: 520, startPoint y: 294, endPoint x: 587, endPoint y: 311, distance: 69.0
click at [587, 420] on span "Stir-fry rice noodles with diced chicken, soy sauce. Chewy noodles, tender chic…" at bounding box center [578, 459] width 118 height 78
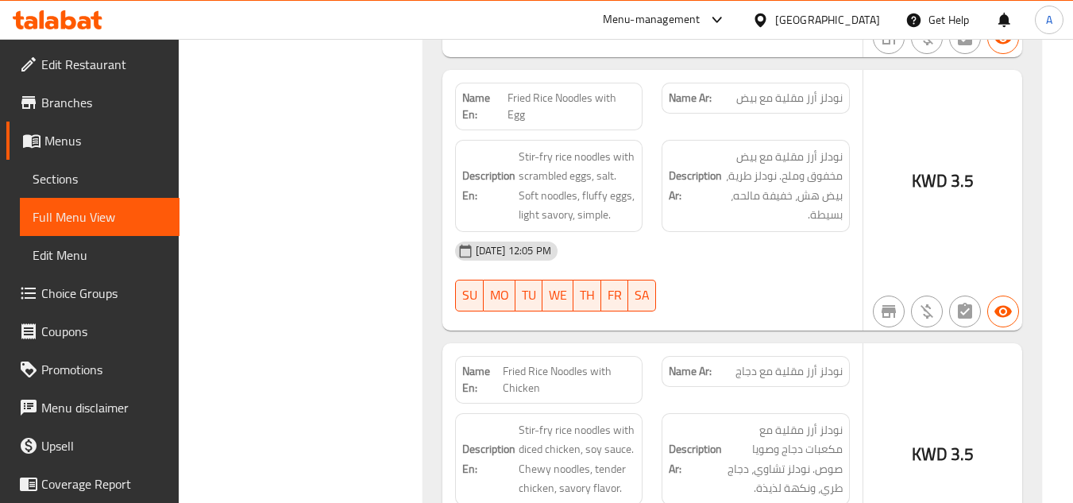
drag, startPoint x: 979, startPoint y: 327, endPoint x: 906, endPoint y: 328, distance: 72.3
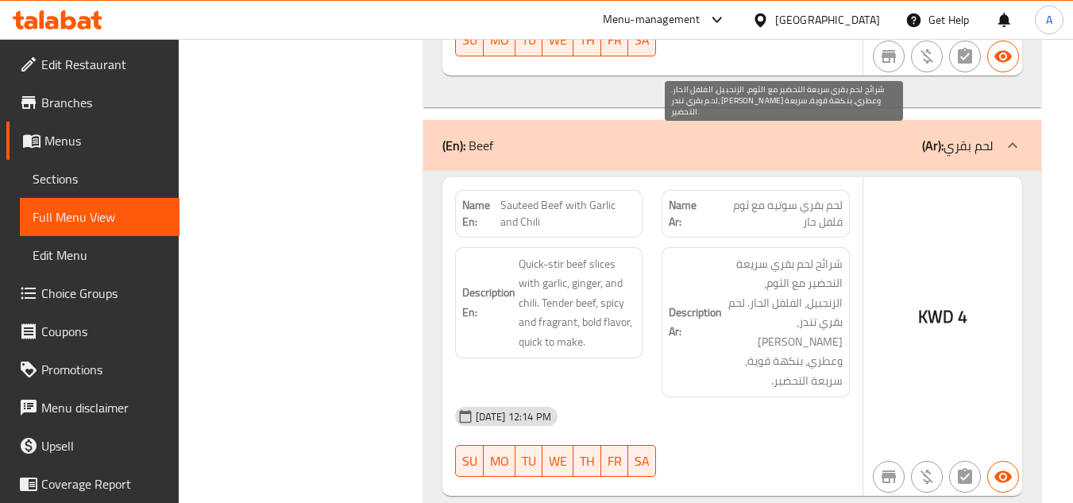
scroll to position [8363, 0]
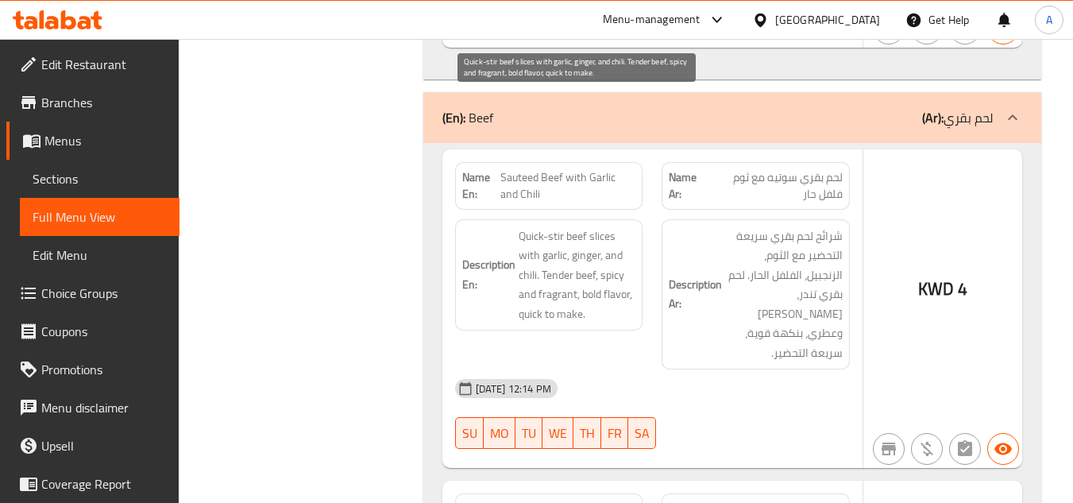
click at [551, 226] on span "Quick-stir beef slices with garlic, ginger, and chili. Tender beef, spicy and f…" at bounding box center [578, 275] width 118 height 98
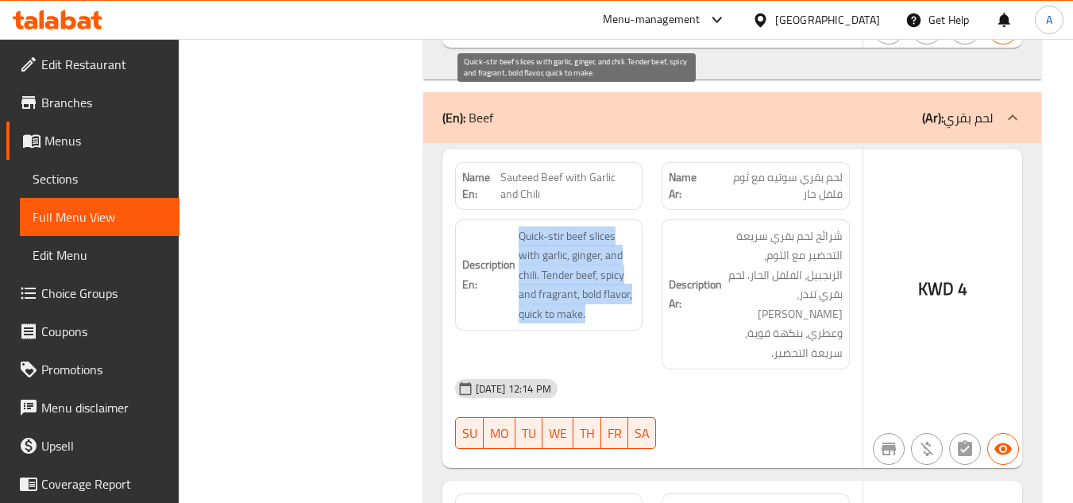
click at [551, 226] on span "Quick-stir beef slices with garlic, ginger, and chili. Tender beef, spicy and f…" at bounding box center [578, 275] width 118 height 98
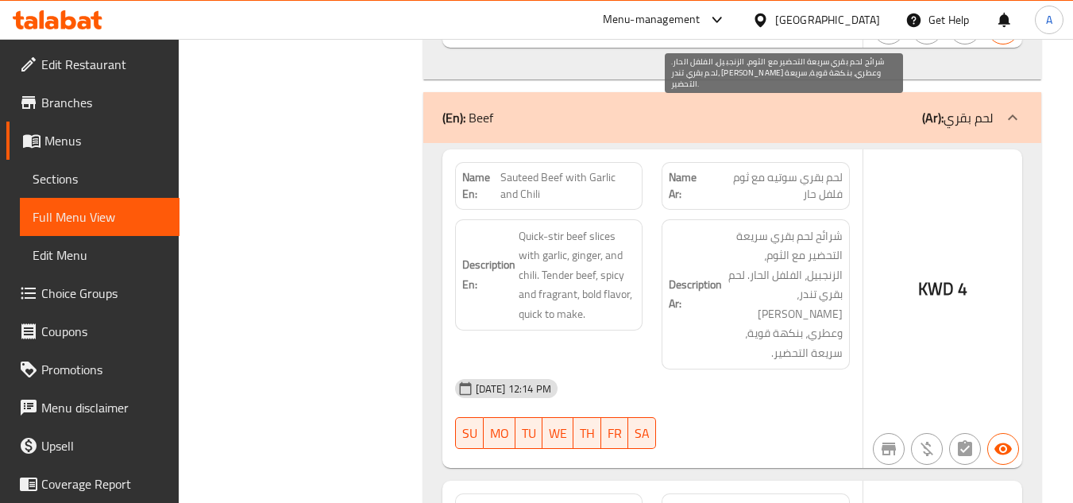
click at [767, 226] on span "شرائح لحم بقري سريعة التحضير مع الثوم، الزنجبيل، الفلفل الحار. لحم بقري تندر، […" at bounding box center [784, 294] width 118 height 137
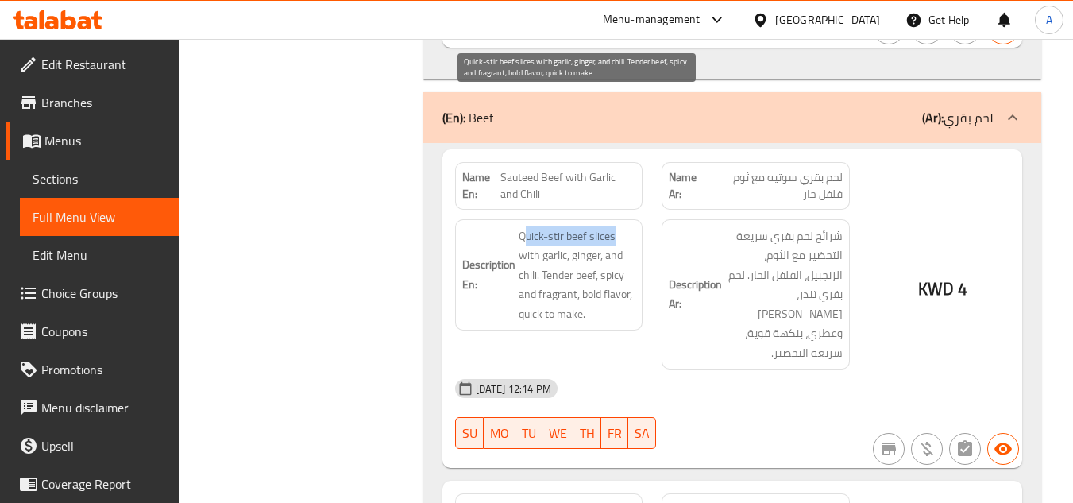
drag, startPoint x: 615, startPoint y: 103, endPoint x: 526, endPoint y: 106, distance: 89.0
click at [526, 226] on span "Quick-stir beef slices with garlic, ginger, and chili. Tender beef, spicy and f…" at bounding box center [578, 275] width 118 height 98
drag, startPoint x: 568, startPoint y: 122, endPoint x: 518, endPoint y: 96, distance: 56.5
click at [519, 226] on span "Quick-stir beef slices with garlic, ginger, and chili. Tender beef, spicy and f…" at bounding box center [578, 275] width 118 height 98
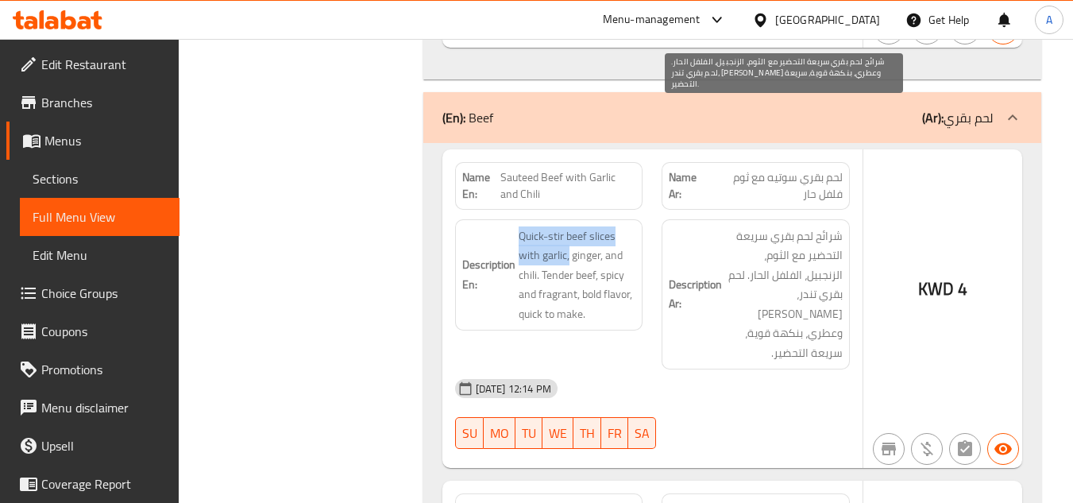
scroll to position [8284, 0]
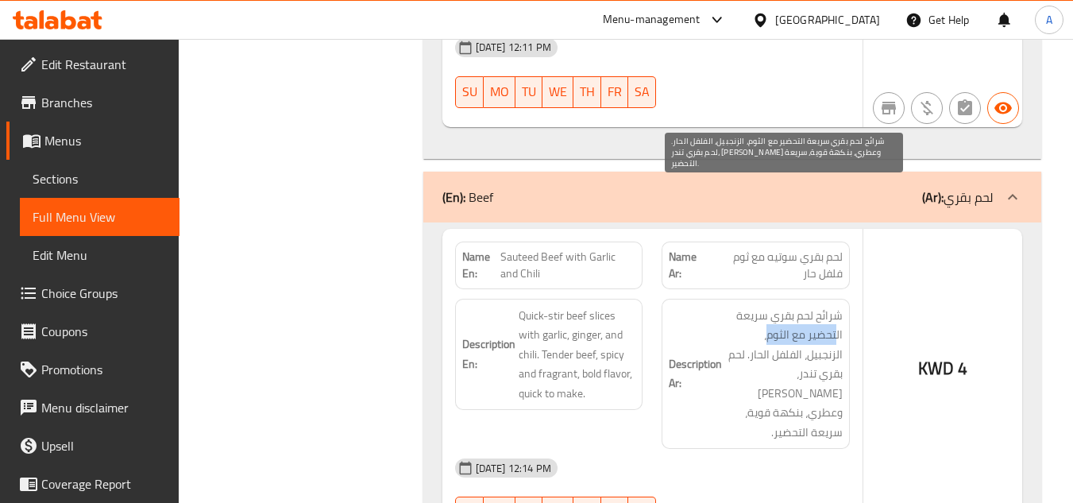
drag, startPoint x: 837, startPoint y: 205, endPoint x: 767, endPoint y: 206, distance: 69.1
click at [767, 306] on span "شرائح لحم بقري سريعة التحضير مع الثوم، الزنجبيل، الفلفل الحار. لحم بقري تندر، […" at bounding box center [784, 374] width 118 height 137
click at [779, 306] on span "شرائح لحم بقري سريعة التحضير مع الثوم، الزنجبيل، الفلفل الحار. لحم بقري تندر، […" at bounding box center [784, 374] width 118 height 137
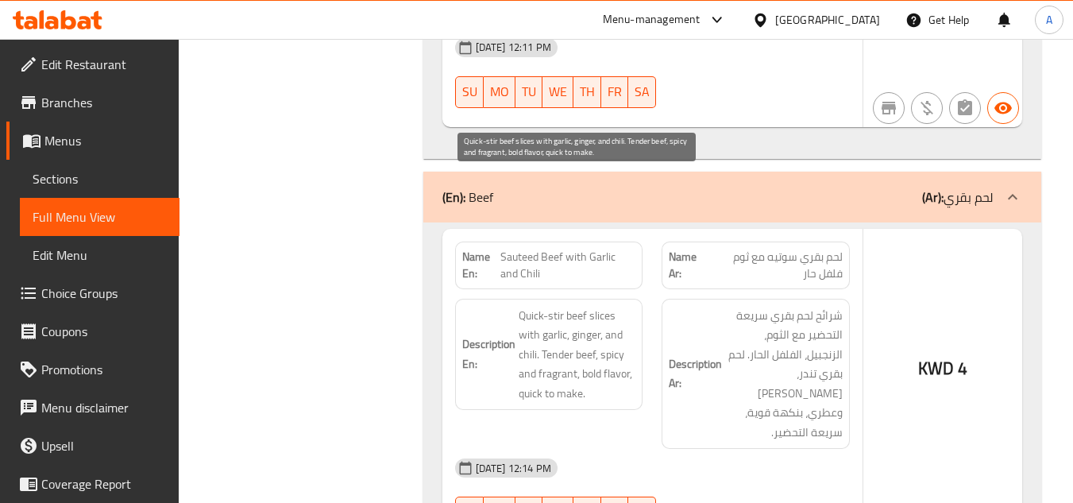
click at [581, 306] on span "Quick-stir beef slices with garlic, ginger, and chili. Tender beef, spicy and f…" at bounding box center [578, 355] width 118 height 98
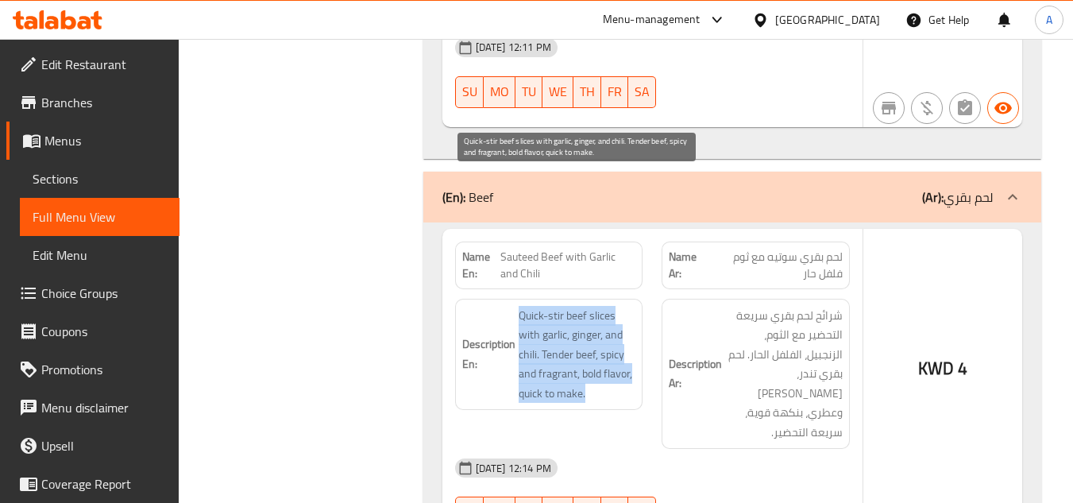
click at [581, 306] on span "Quick-stir beef slices with garlic, ginger, and chili. Tender beef, spicy and f…" at bounding box center [578, 355] width 118 height 98
click at [548, 306] on span "Quick-stir beef slices with garlic, ginger, and chili. Tender beef, spicy and f…" at bounding box center [578, 355] width 118 height 98
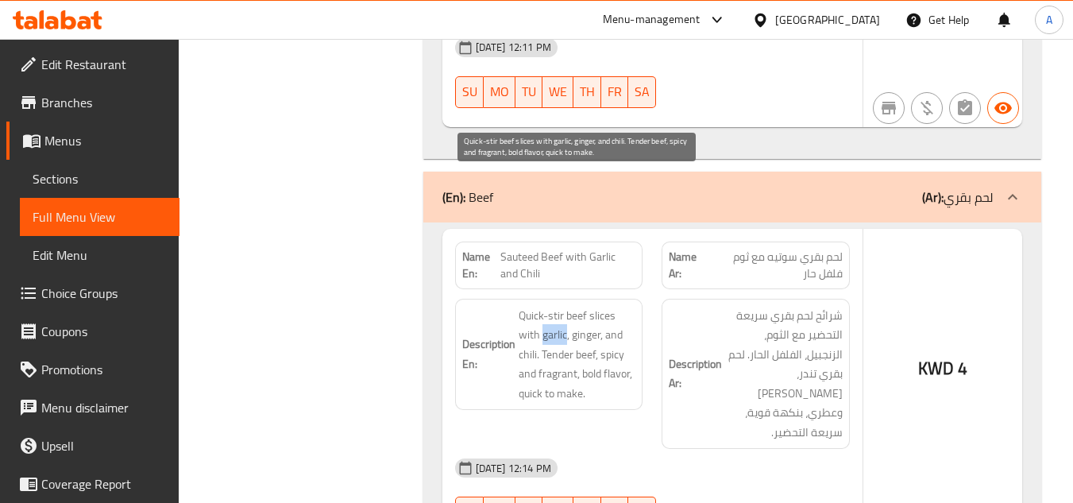
click at [548, 306] on span "Quick-stir beef slices with garlic, ginger, and chili. Tender beef, spicy and f…" at bounding box center [578, 355] width 118 height 98
click at [584, 306] on span "Quick-stir beef slices with garlic, ginger, and chili. Tender beef, spicy and f…" at bounding box center [578, 355] width 118 height 98
click at [624, 306] on span "Quick-stir beef slices with garlic, ginger, and chili. Tender beef, spicy and f…" at bounding box center [578, 355] width 118 height 98
click at [522, 306] on span "Quick-stir beef slices with garlic, ginger, and chili. Tender beef, spicy and f…" at bounding box center [578, 355] width 118 height 98
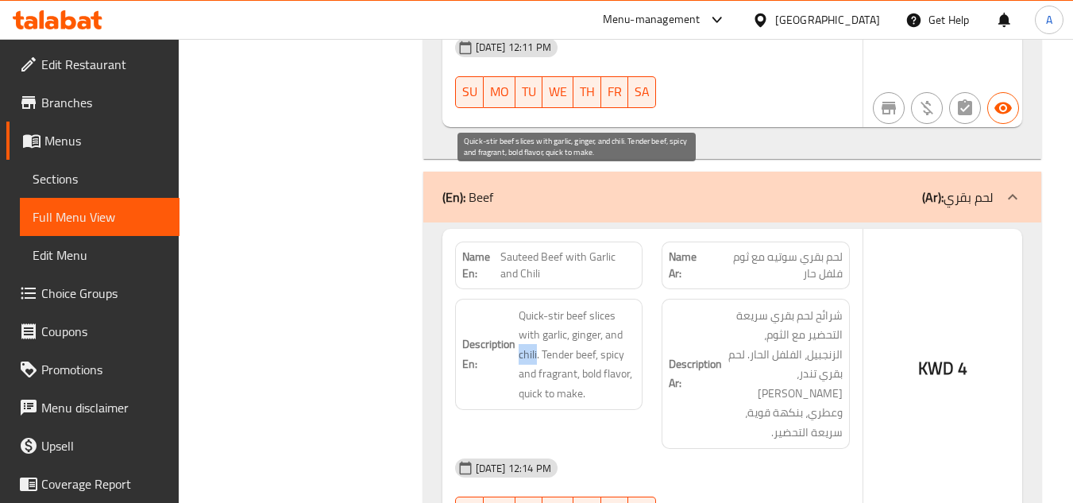
click at [522, 306] on span "Quick-stir beef slices with garlic, ginger, and chili. Tender beef, spicy and f…" at bounding box center [578, 355] width 118 height 98
drag, startPoint x: 566, startPoint y: 230, endPoint x: 608, endPoint y: 228, distance: 41.4
click at [608, 306] on span "Quick-stir beef slices with garlic, ginger, and chili. Tender beef, spicy and f…" at bounding box center [578, 355] width 118 height 98
click at [614, 306] on span "Quick-stir beef slices with garlic, ginger, and chili. Tender beef, spicy and f…" at bounding box center [578, 355] width 118 height 98
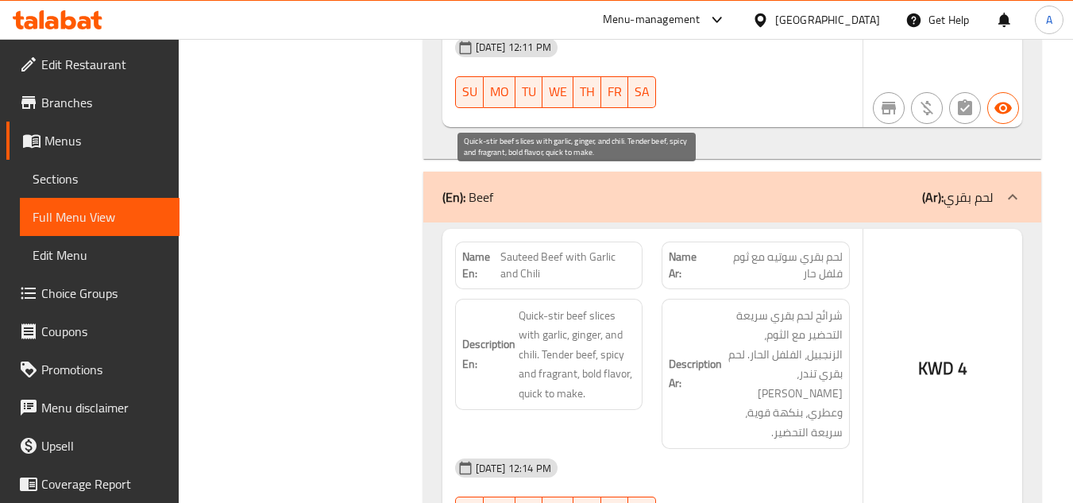
click at [564, 306] on span "Quick-stir beef slices with garlic, ginger, and chili. Tender beef, spicy and f…" at bounding box center [578, 355] width 118 height 98
drag, startPoint x: 581, startPoint y: 261, endPoint x: 513, endPoint y: 263, distance: 67.5
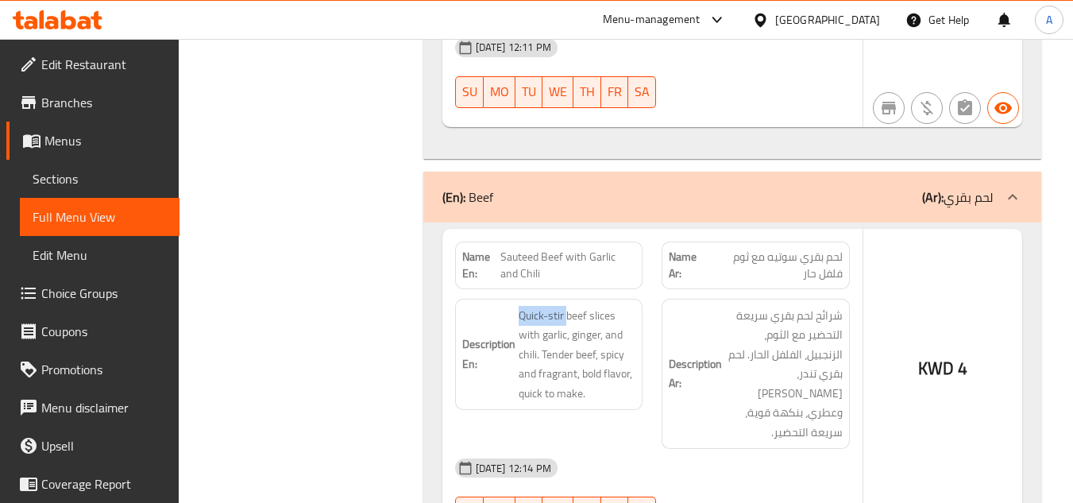
drag, startPoint x: 566, startPoint y: 181, endPoint x: 516, endPoint y: 181, distance: 49.3
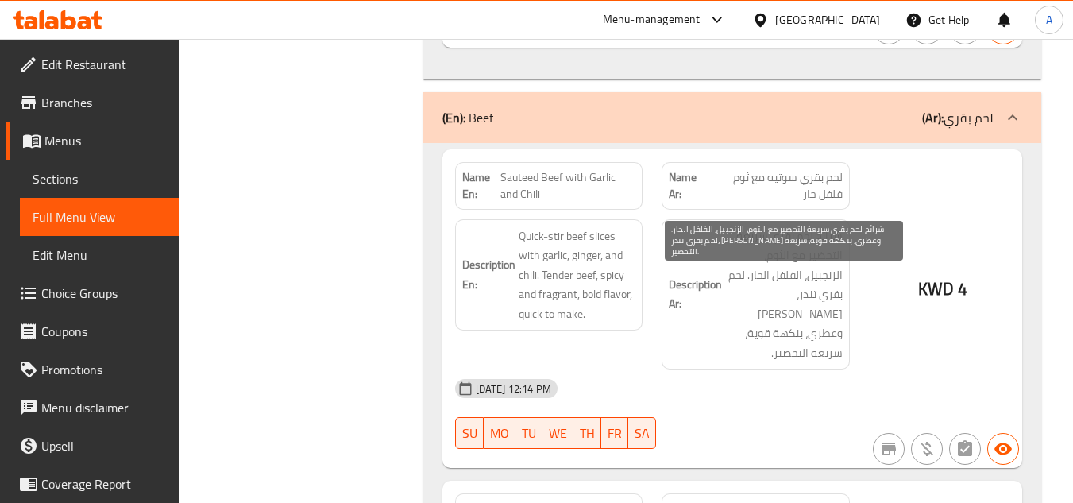
scroll to position [8522, 0]
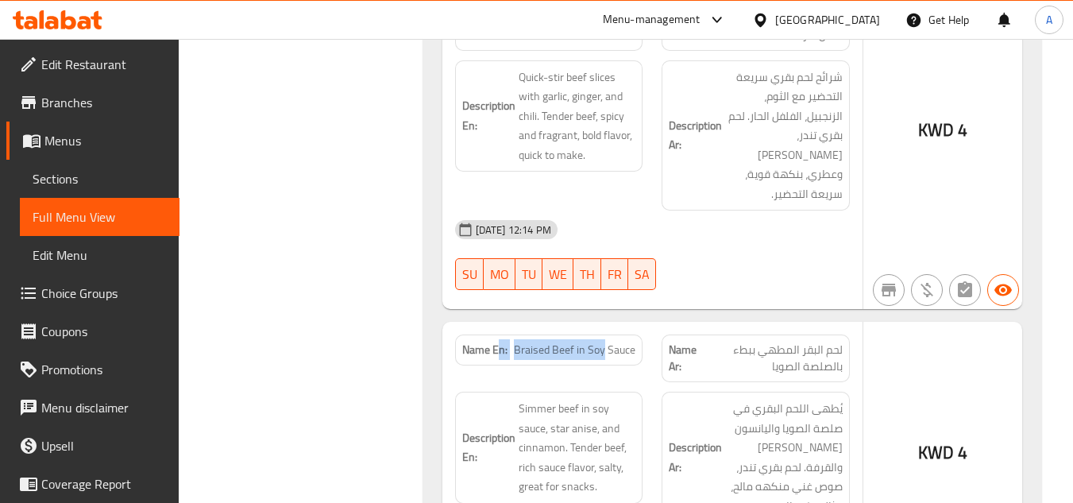
drag, startPoint x: 501, startPoint y: 199, endPoint x: 606, endPoint y: 203, distance: 104.9
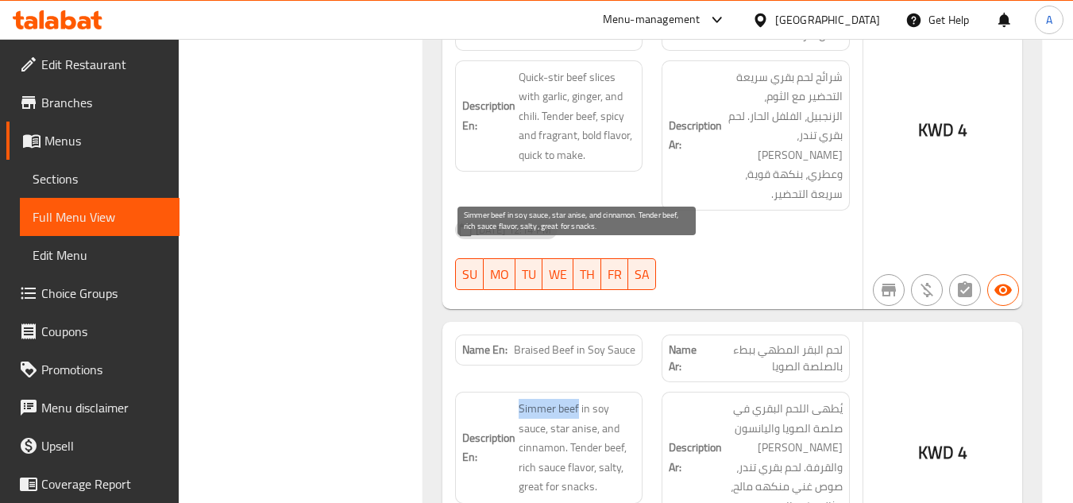
drag, startPoint x: 520, startPoint y: 254, endPoint x: 579, endPoint y: 261, distance: 59.2
click at [579, 399] on span "Simmer beef in soy sauce, star anise, and cinnamon. Tender beef, rich sauce fla…" at bounding box center [578, 448] width 118 height 98
click at [521, 399] on span "Simmer beef in soy sauce, star anise, and cinnamon. Tender beef, rich sauce fla…" at bounding box center [578, 448] width 118 height 98
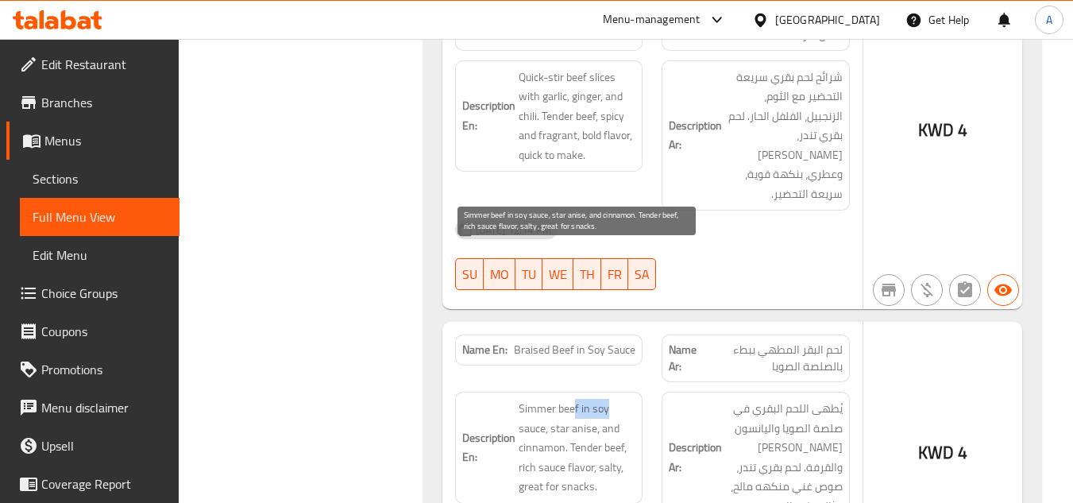
drag, startPoint x: 576, startPoint y: 252, endPoint x: 613, endPoint y: 251, distance: 37.3
click at [613, 399] on span "Simmer beef in soy sauce, star anise, and cinnamon. Tender beef, rich sauce fla…" at bounding box center [578, 448] width 118 height 98
drag, startPoint x: 551, startPoint y: 276, endPoint x: 594, endPoint y: 272, distance: 43.1
click at [594, 399] on span "Simmer beef in soy sauce, star anise, and cinnamon. Tender beef, rich sauce fla…" at bounding box center [578, 448] width 118 height 98
click at [572, 399] on span "Simmer beef in soy sauce, star anise, and cinnamon. Tender beef, rich sauce fla…" at bounding box center [578, 448] width 118 height 98
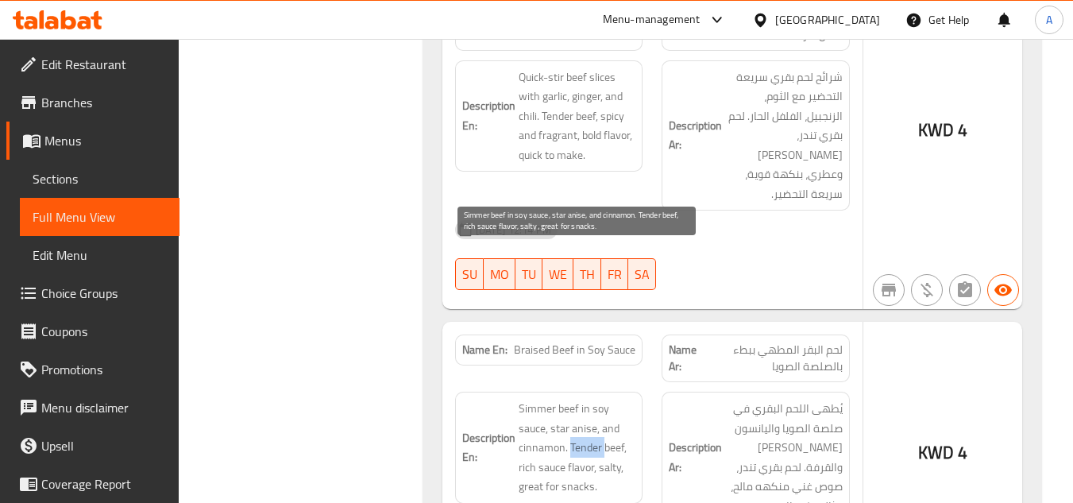
click at [572, 399] on span "Simmer beef in soy sauce, star anise, and cinnamon. Tender beef, rich sauce fla…" at bounding box center [578, 448] width 118 height 98
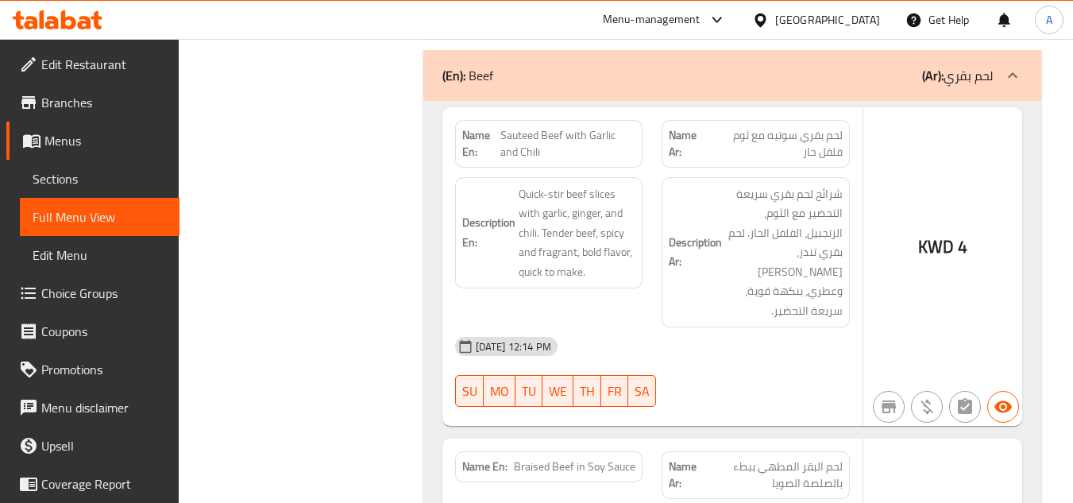
scroll to position [8443, 0]
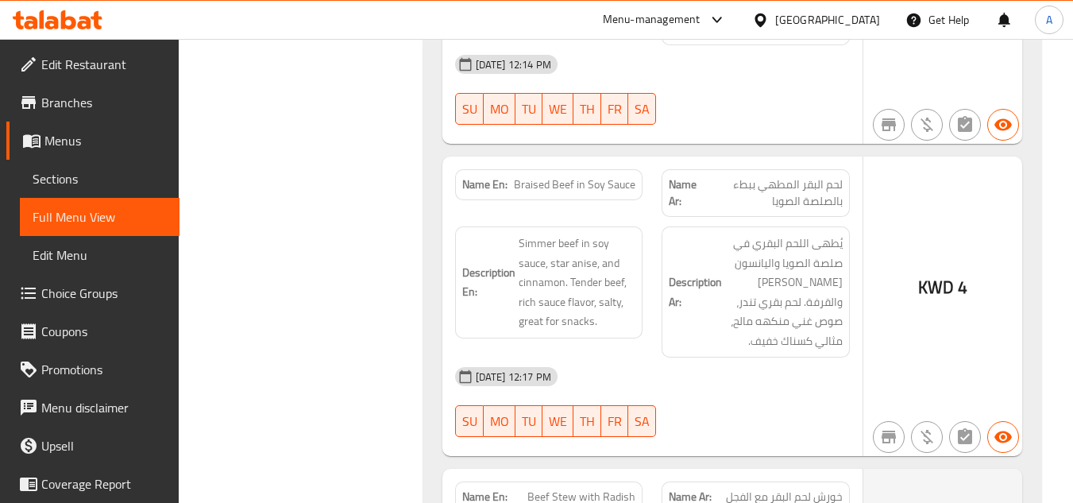
scroll to position [8602, 0]
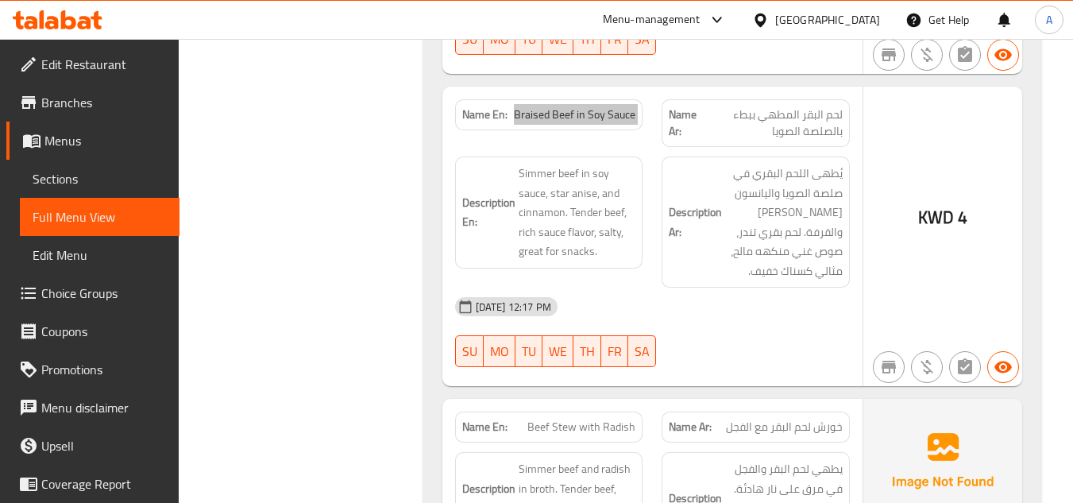
scroll to position [8761, 0]
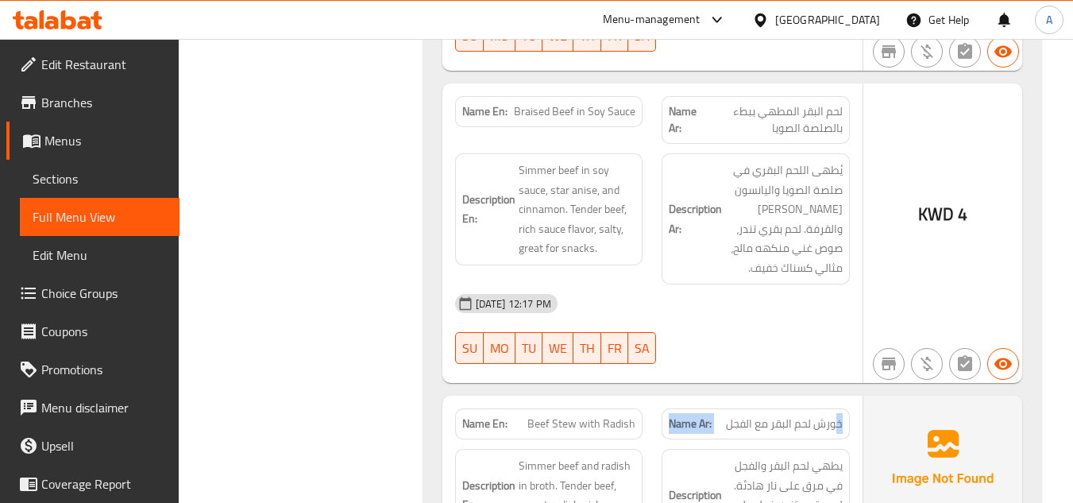
drag, startPoint x: 839, startPoint y: 270, endPoint x: 742, endPoint y: 265, distance: 97.1
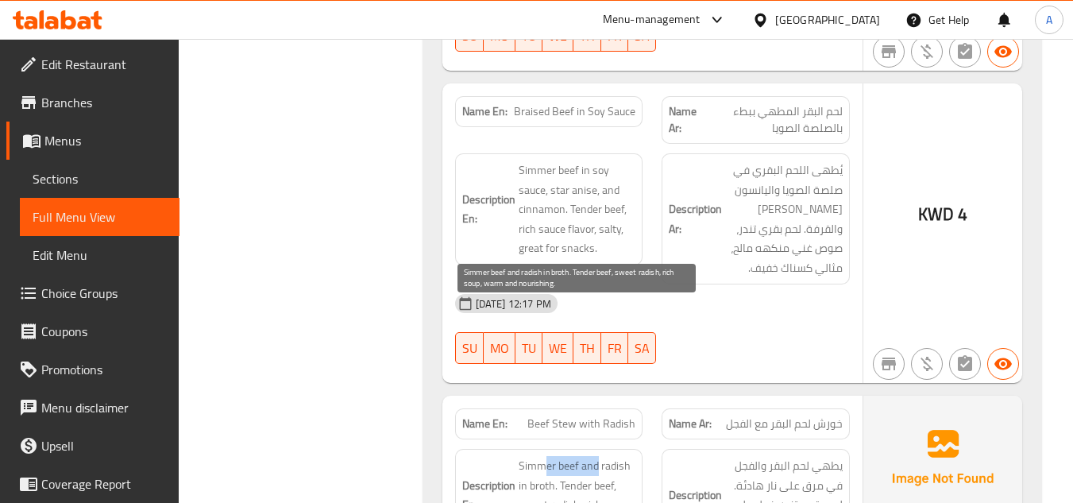
drag, startPoint x: 547, startPoint y: 315, endPoint x: 597, endPoint y: 315, distance: 49.3
click at [596, 456] on span "Simmer beef and radish in broth. Tender beef, sweet radish, rich soup, warm and…" at bounding box center [578, 495] width 118 height 78
click at [597, 456] on span "Simmer beef and radish in broth. Tender beef, sweet radish, rich soup, warm and…" at bounding box center [578, 495] width 118 height 78
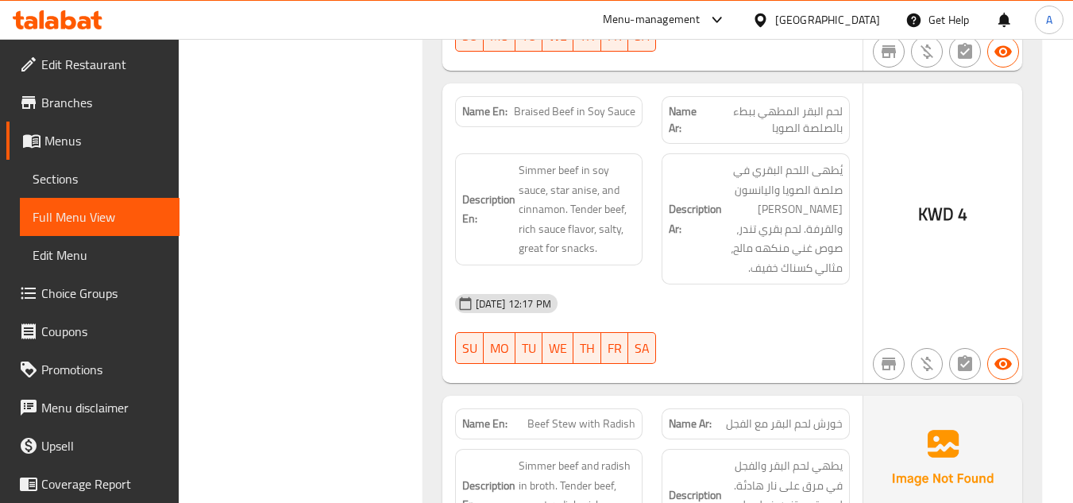
scroll to position [8681, 0]
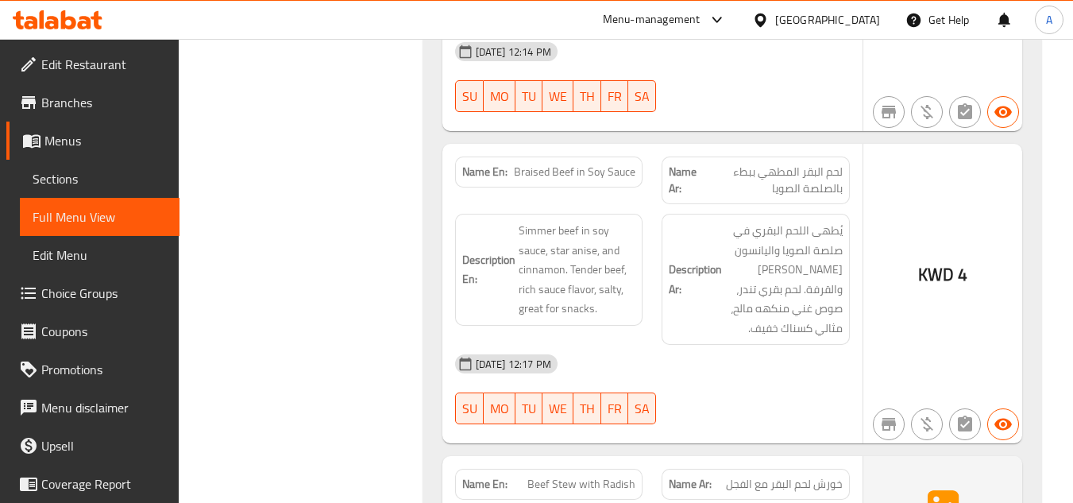
scroll to position [8920, 0]
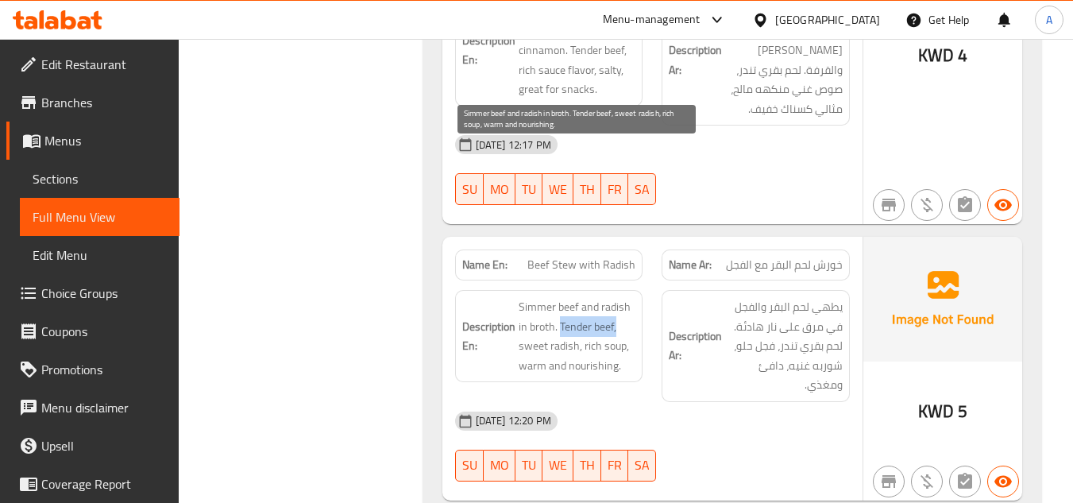
drag, startPoint x: 560, startPoint y: 176, endPoint x: 625, endPoint y: 179, distance: 65.2
click at [625, 297] on span "Simmer beef and radish in broth. Tender beef, sweet radish, rich soup, warm and…" at bounding box center [578, 336] width 118 height 78
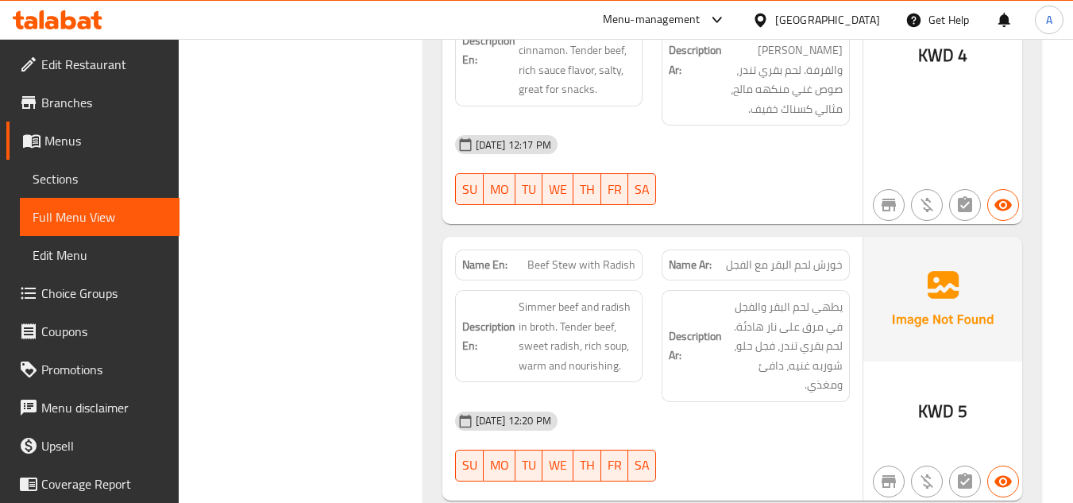
drag, startPoint x: 497, startPoint y: 368, endPoint x: 507, endPoint y: 361, distance: 11.5
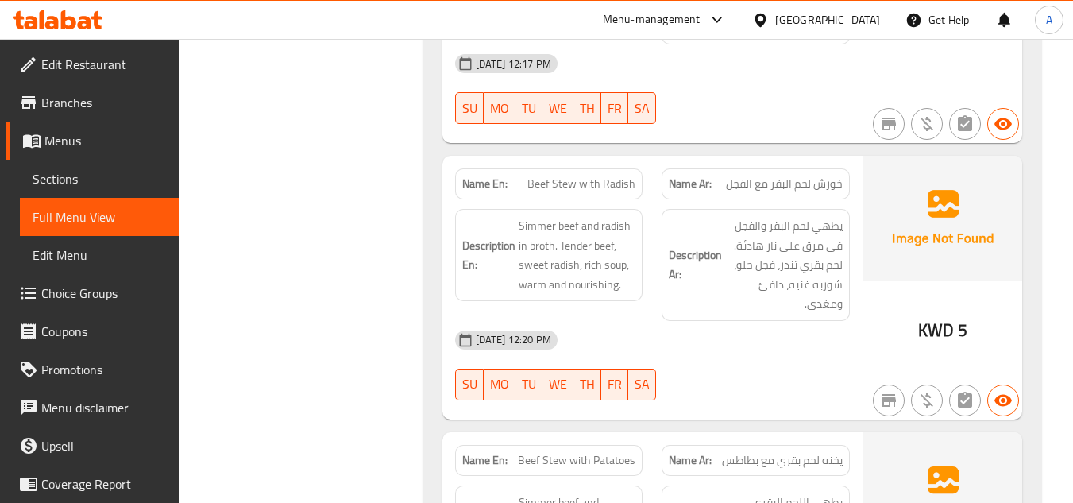
scroll to position [9078, 0]
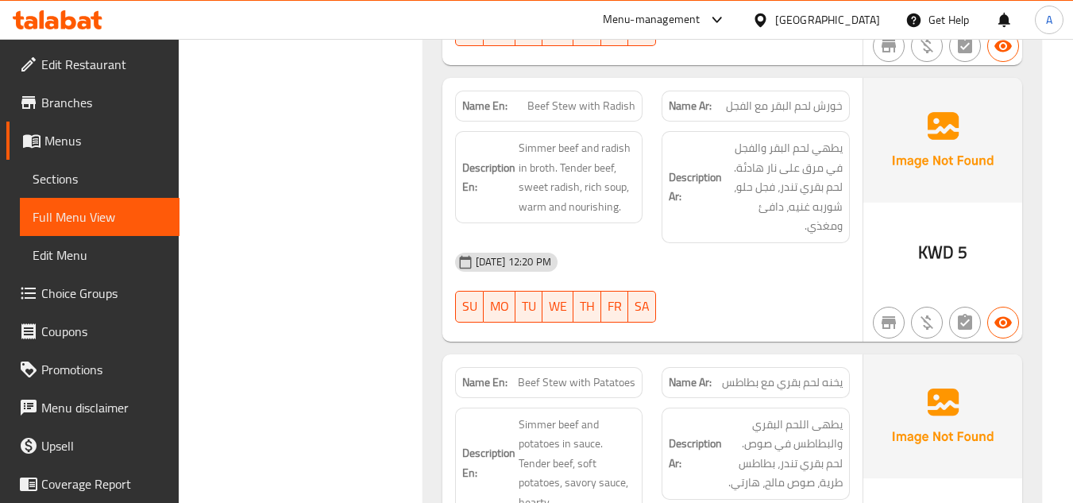
drag, startPoint x: 841, startPoint y: 233, endPoint x: 664, endPoint y: 219, distance: 177.7
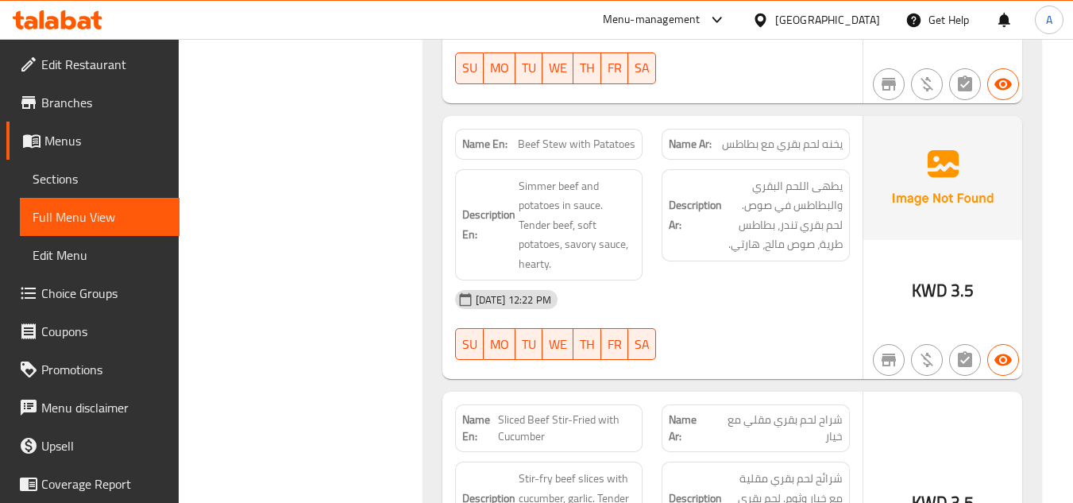
scroll to position [9396, 0]
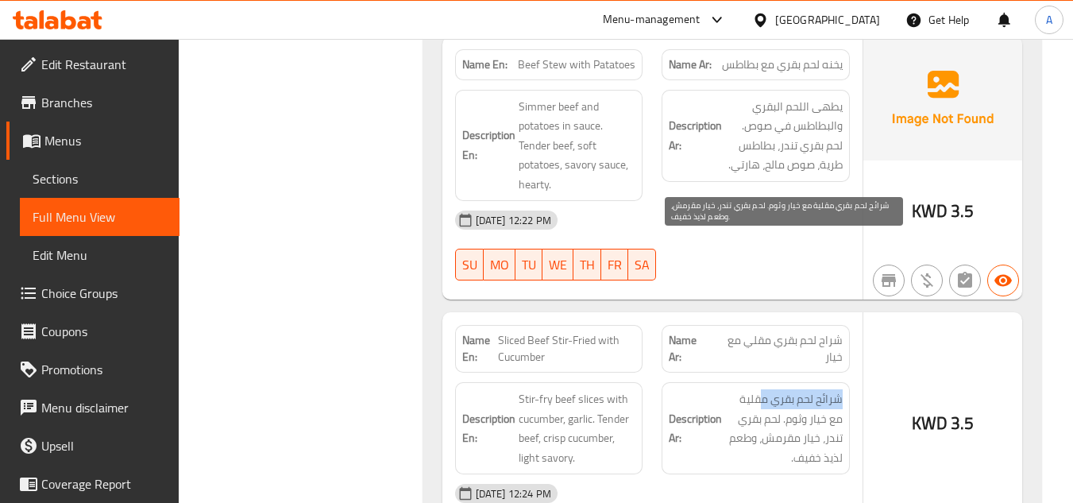
drag, startPoint x: 846, startPoint y: 249, endPoint x: 752, endPoint y: 253, distance: 94.6
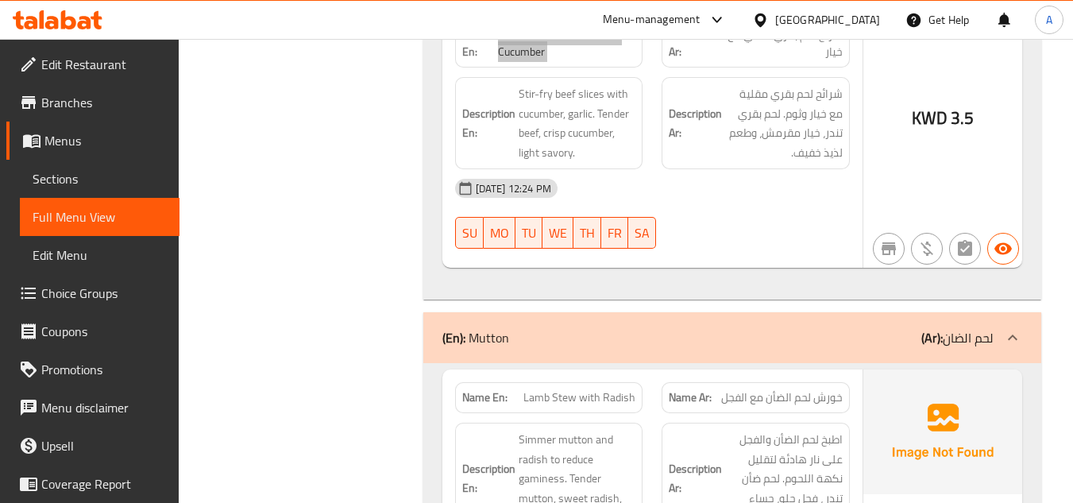
scroll to position [9714, 0]
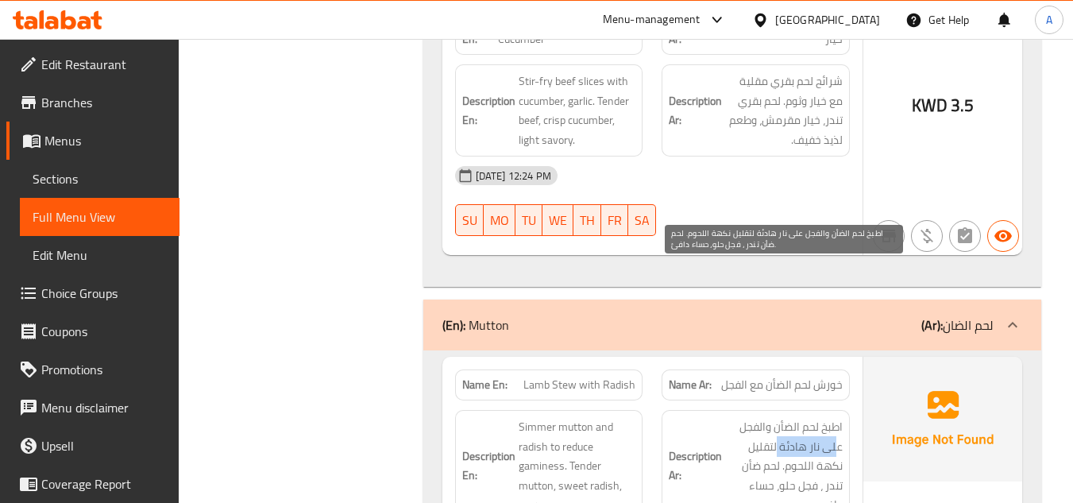
drag, startPoint x: 837, startPoint y: 291, endPoint x: 775, endPoint y: 284, distance: 61.5
click at [775, 417] on span "اطبخ لحم الضأن والفجل على نار هادئة لتقليل نكهة اللحوم. لحم ضأن تندر ، فجل حلو،…" at bounding box center [784, 466] width 118 height 98
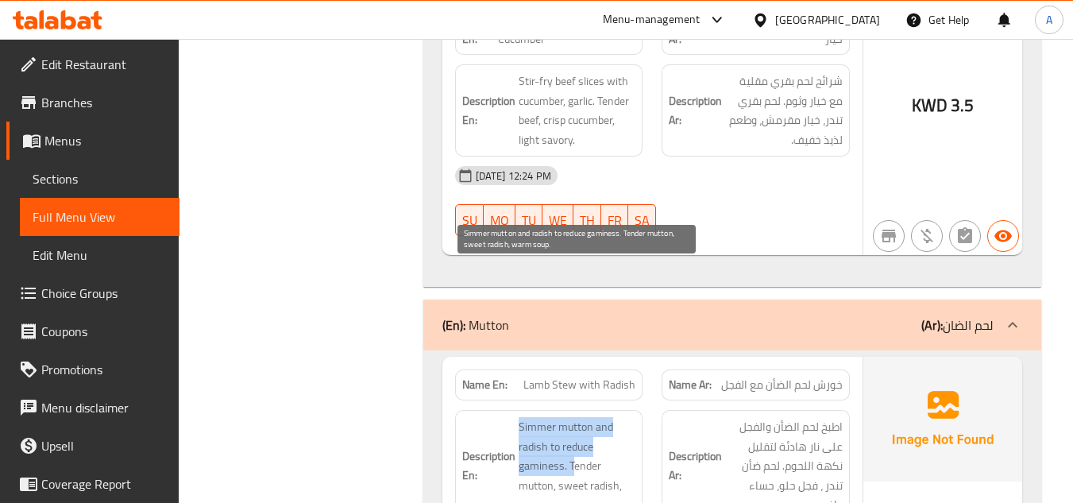
drag, startPoint x: 575, startPoint y: 319, endPoint x: 527, endPoint y: 280, distance: 62.0
click at [519, 417] on span "Simmer mutton and radish to reduce gaminess. Tender mutton, sweet radish, warm …" at bounding box center [578, 466] width 118 height 98
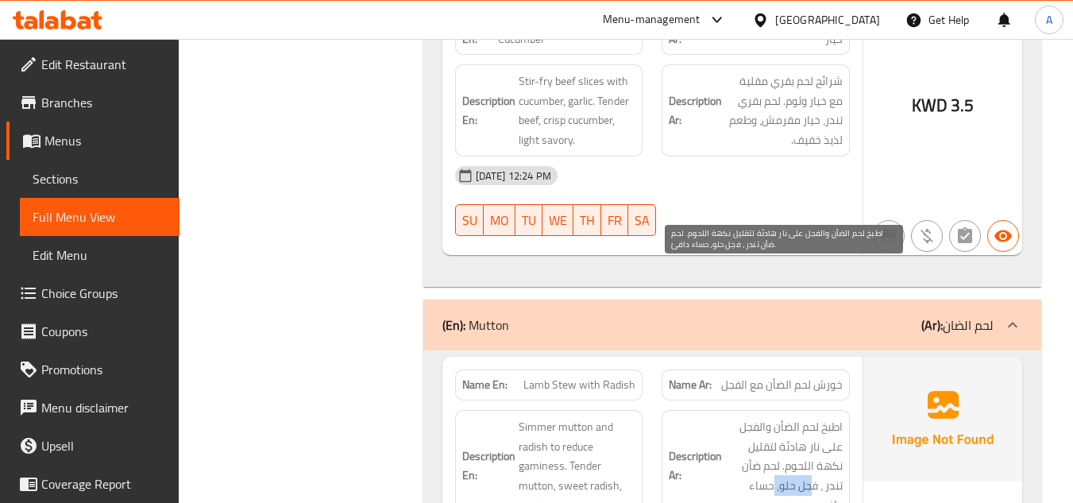
drag, startPoint x: 809, startPoint y: 331, endPoint x: 770, endPoint y: 329, distance: 39.8
click at [770, 417] on span "اطبخ لحم الضأن والفجل على نار هادئة لتقليل نكهة اللحوم. لحم ضأن تندر ، فجل حلو،…" at bounding box center [784, 466] width 118 height 98
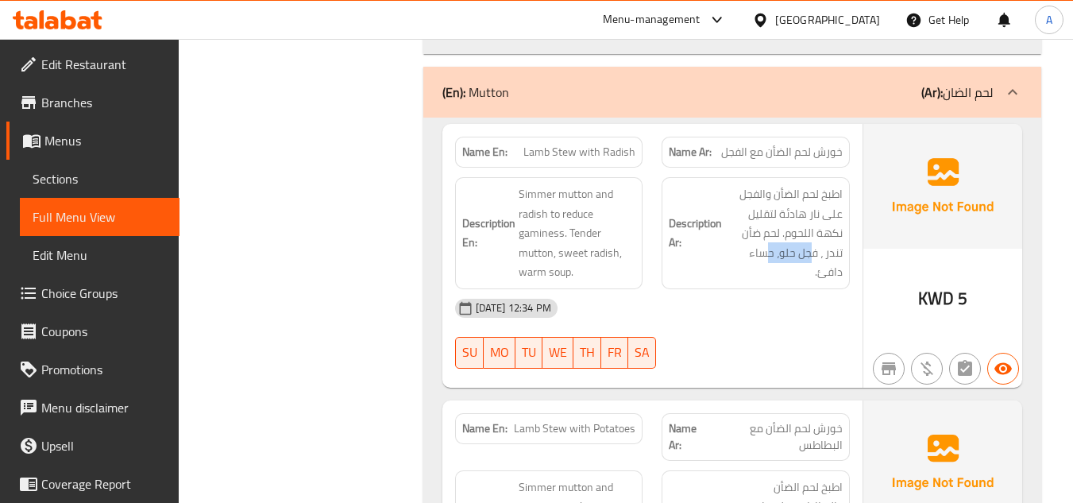
scroll to position [9952, 0]
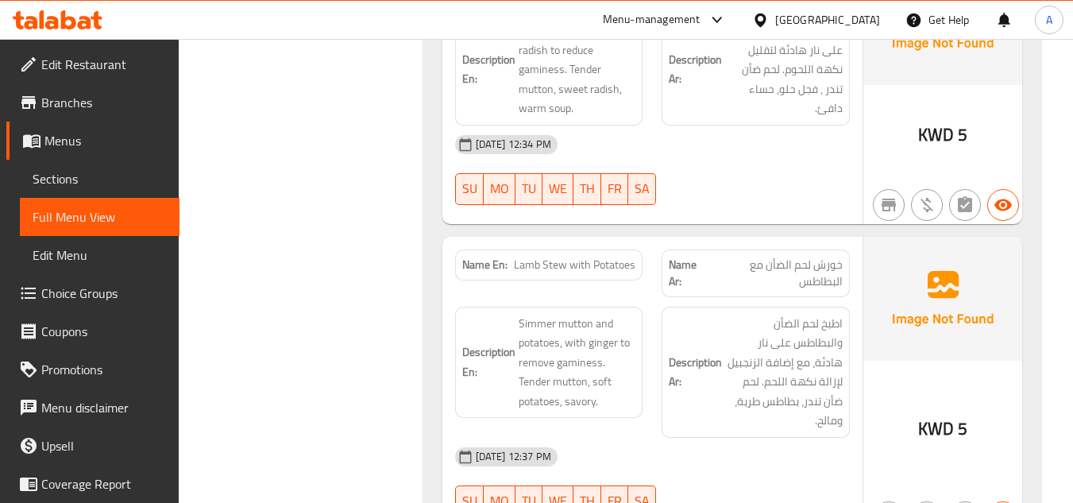
scroll to position [10111, 0]
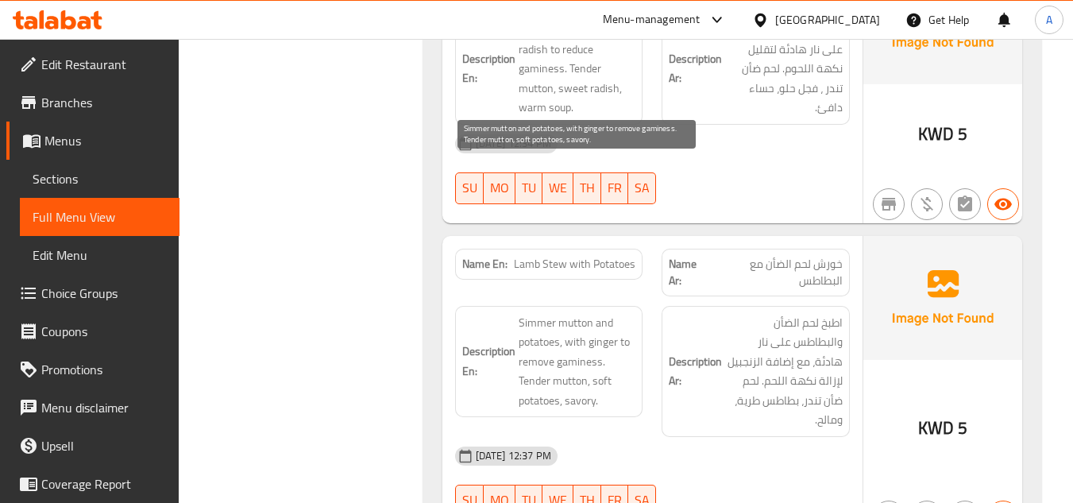
click at [568, 313] on span "Simmer mutton and potatoes, with ginger to remove gaminess. Tender mutton, soft…" at bounding box center [578, 362] width 118 height 98
click at [606, 313] on span "Simmer mutton and potatoes, with ginger to remove gaminess. Tender mutton, soft…" at bounding box center [578, 362] width 118 height 98
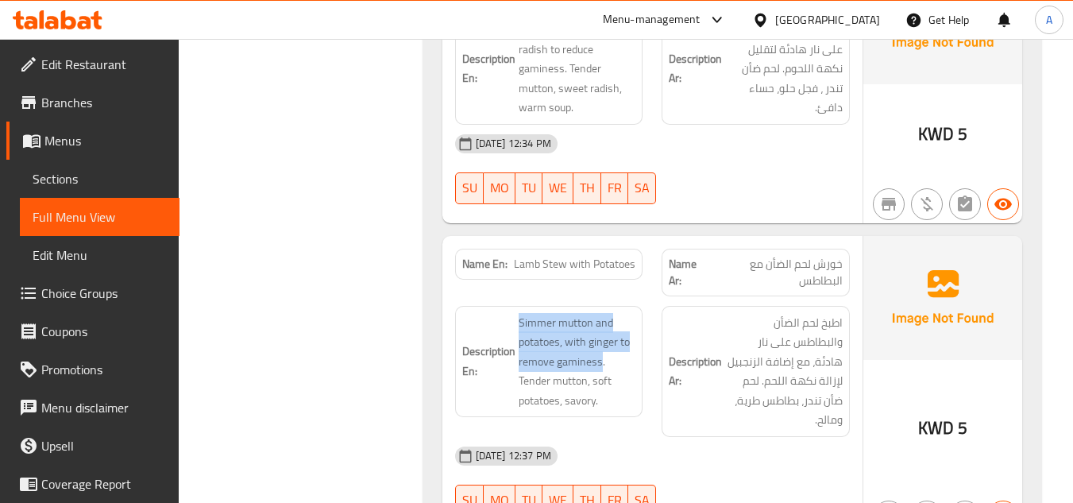
drag, startPoint x: 601, startPoint y: 210, endPoint x: 513, endPoint y: 179, distance: 92.7
drag, startPoint x: 670, startPoint y: 212, endPoint x: 601, endPoint y: 211, distance: 68.3
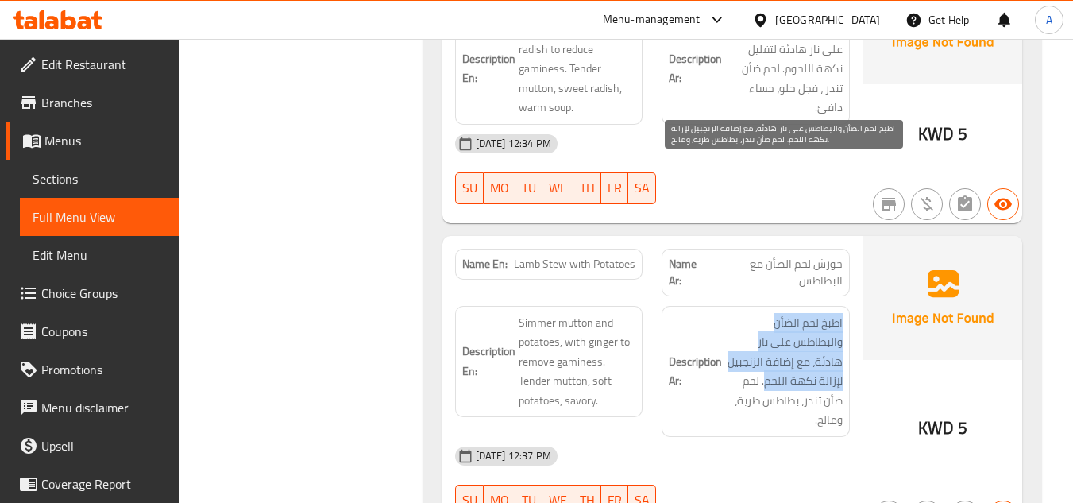
drag, startPoint x: 792, startPoint y: 231, endPoint x: 703, endPoint y: 230, distance: 89.0
click at [802, 313] on span "اطبخ لحم الضأن والبطاطس على نار هادئة، مع إضافة الزنجبيل لإزالة نكهة اللحم. لحم…" at bounding box center [784, 371] width 118 height 117
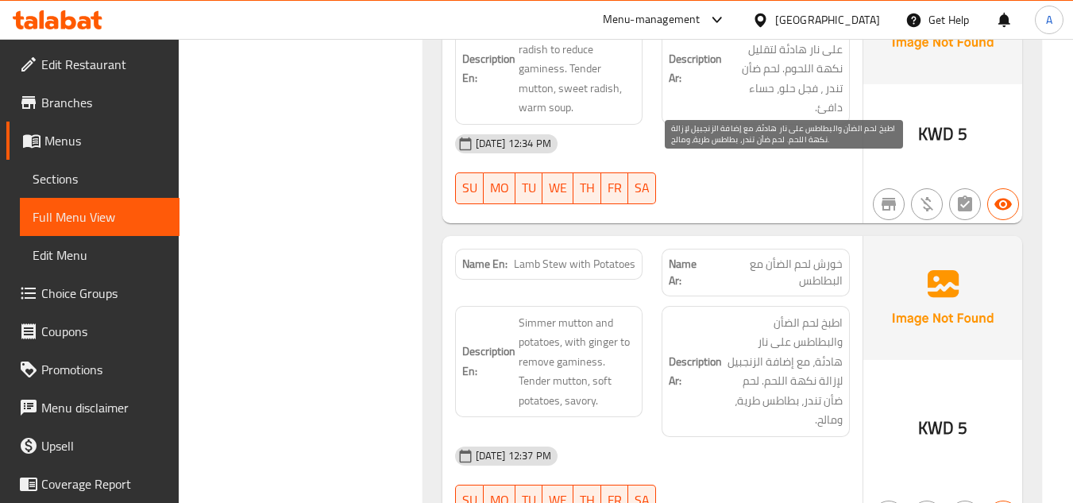
click at [831, 313] on span "اطبخ لحم الضأن والبطاطس على نار هادئة، مع إضافة الزنجبيل لإزالة نكهة اللحم. لحم…" at bounding box center [784, 371] width 118 height 117
click at [817, 313] on span "اطبخ لحم الضأن والبطاطس على نار هادئة، مع إضافة الزنجبيل لإزالة نكهة اللحم. لحم…" at bounding box center [784, 371] width 118 height 117
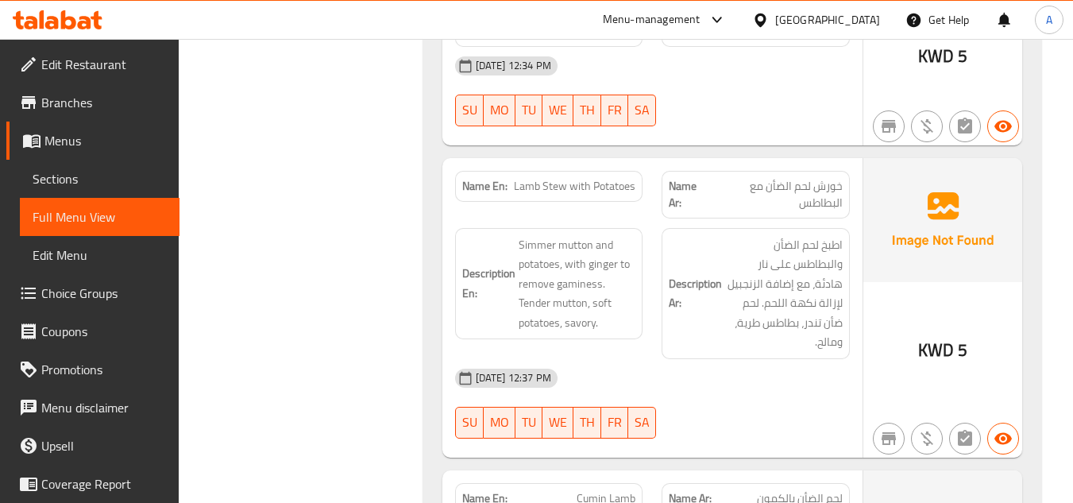
scroll to position [10350, 0]
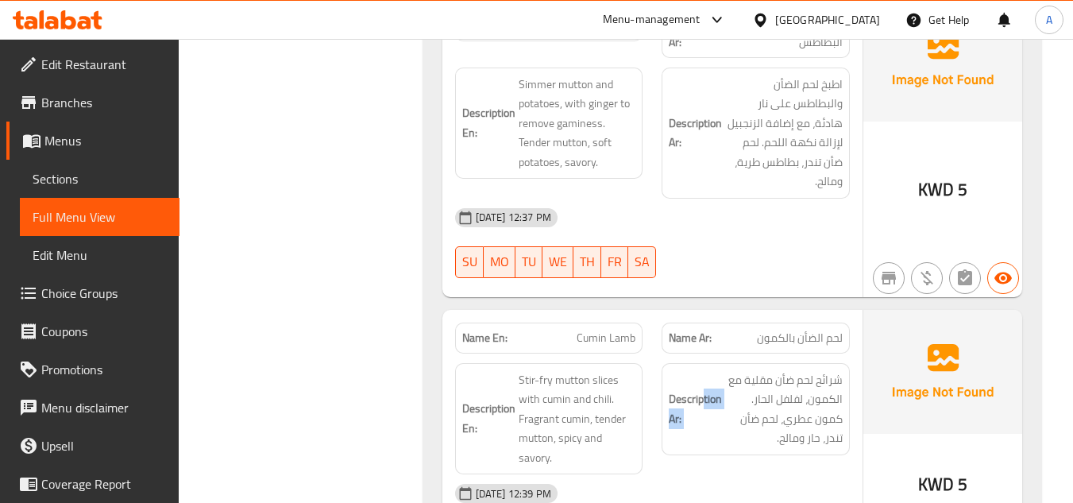
drag, startPoint x: 847, startPoint y: 210, endPoint x: 705, endPoint y: 202, distance: 141.6
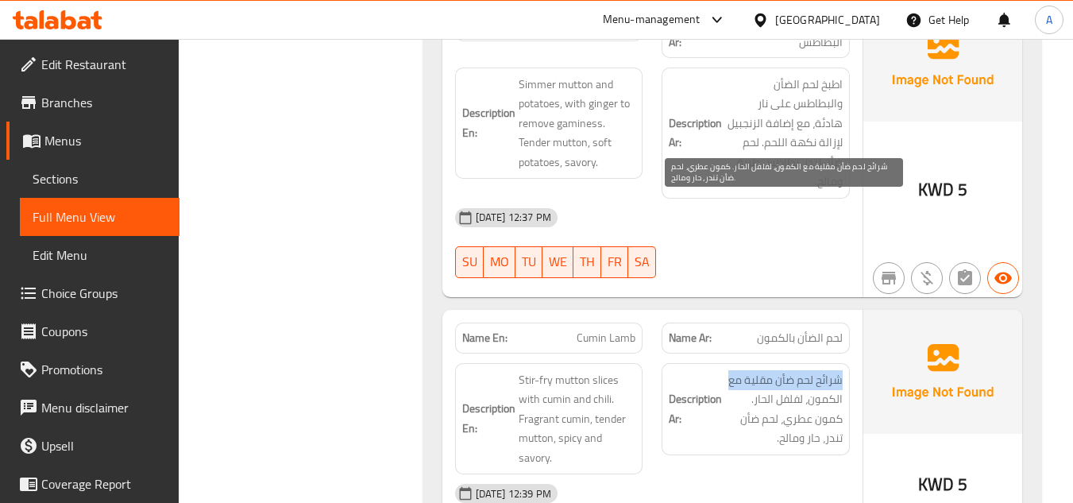
drag, startPoint x: 844, startPoint y: 210, endPoint x: 729, endPoint y: 204, distance: 115.3
drag, startPoint x: 807, startPoint y: 231, endPoint x: 724, endPoint y: 229, distance: 82.7
click at [725, 370] on span "شرائح لحم ضأن مقلية مع الكمون، لفلفل الحار. كمون عطري، لحم ضأن تندر، حار ومالح." at bounding box center [784, 409] width 118 height 78
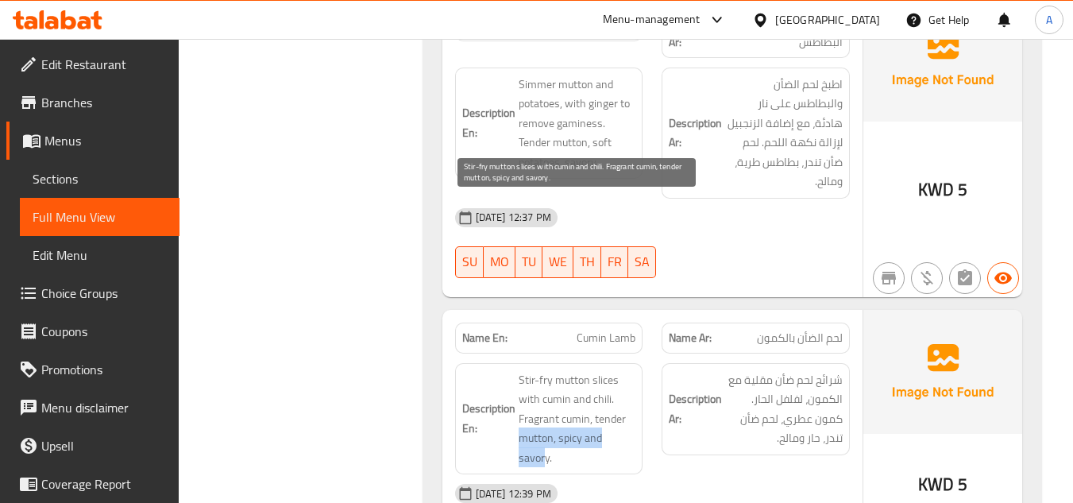
drag, startPoint x: 516, startPoint y: 269, endPoint x: 546, endPoint y: 291, distance: 36.9
click at [553, 370] on span "Stir-fry mutton slices with cumin and chili. Fragrant cumin, tender mutton, spi…" at bounding box center [578, 419] width 118 height 98
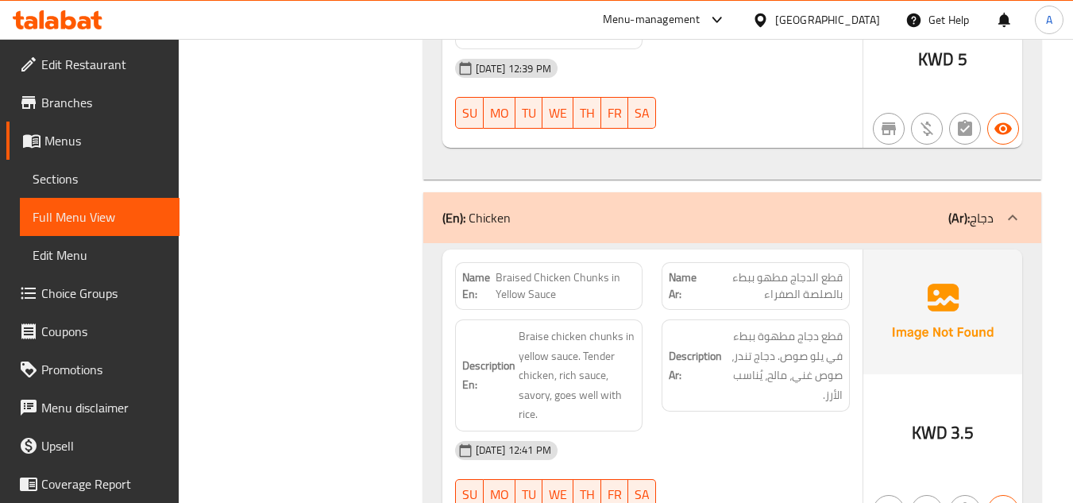
scroll to position [10747, 0]
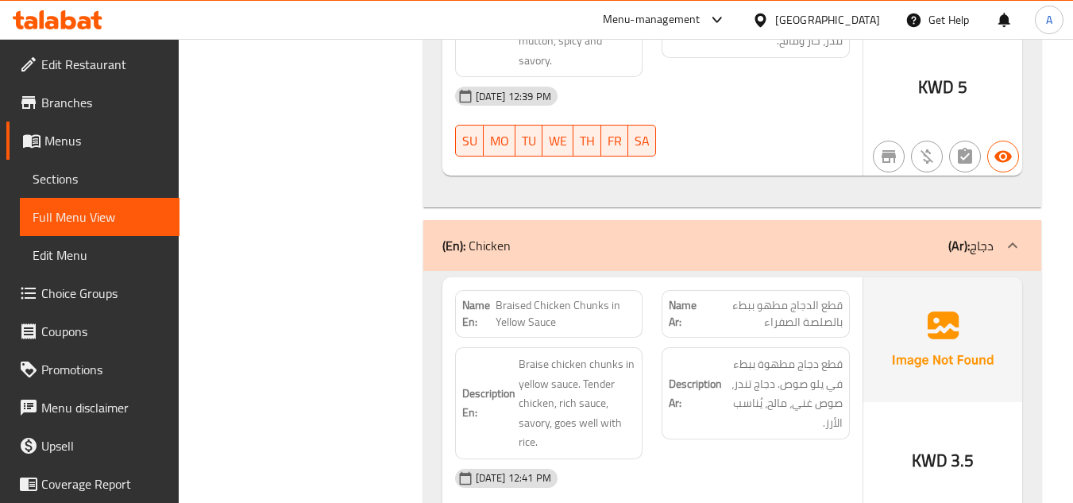
drag, startPoint x: 500, startPoint y: 134, endPoint x: 527, endPoint y: 145, distance: 29.7
drag, startPoint x: 844, startPoint y: 194, endPoint x: 748, endPoint y: 198, distance: 96.2
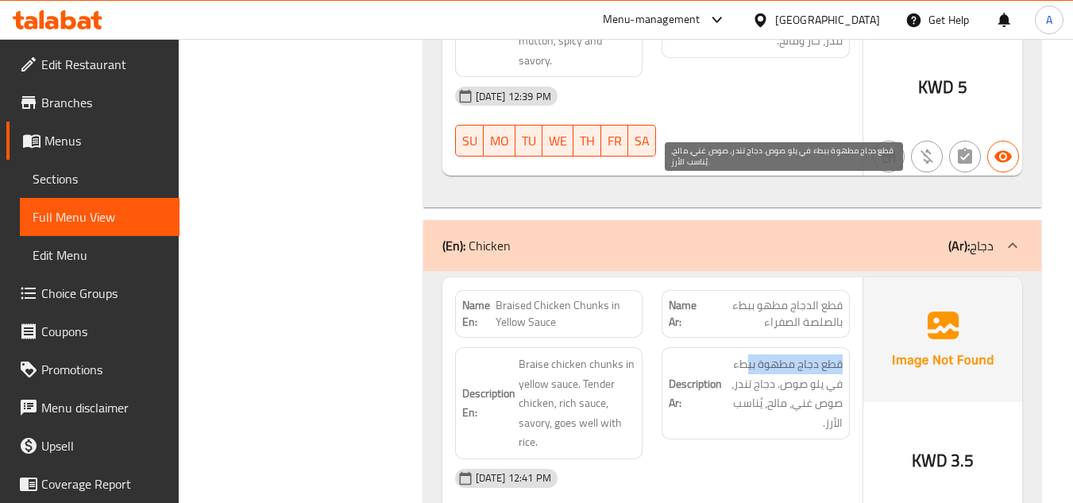
click at [748, 354] on span "قطع دجاج مطهوة ببطء في يلو صوص. دجاج تندر، صوص غني، مالح، يُناسب الأرز." at bounding box center [784, 393] width 118 height 78
drag, startPoint x: 839, startPoint y: 212, endPoint x: 779, endPoint y: 213, distance: 59.6
click at [779, 354] on span "قطع دجاج مطهوة ببطء في يلو صوص. دجاج تندر، صوص غني، مالح، يُناسب الأرز." at bounding box center [784, 393] width 118 height 78
drag, startPoint x: 829, startPoint y: 213, endPoint x: 789, endPoint y: 211, distance: 39.8
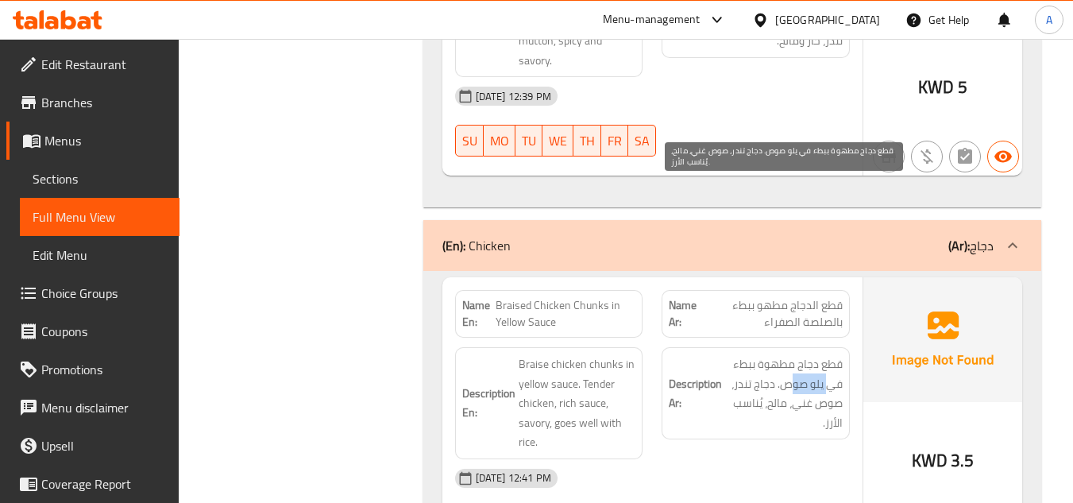
click at [789, 354] on span "قطع دجاج مطهوة ببطء في يلو صوص. دجاج تندر، صوص غني، مالح، يُناسب الأرز." at bounding box center [784, 393] width 118 height 78
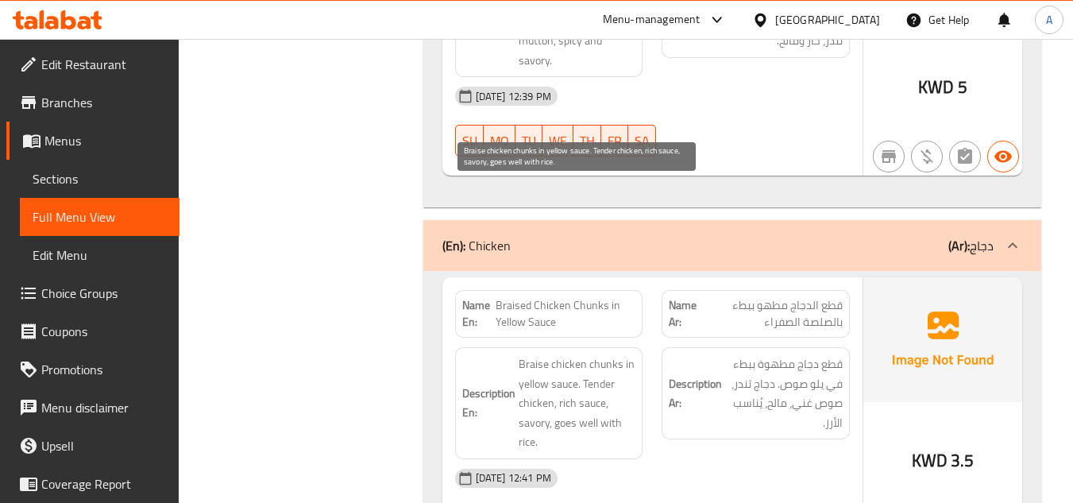
drag, startPoint x: 574, startPoint y: 254, endPoint x: 615, endPoint y: 253, distance: 40.5
click at [601, 354] on span "Braise chicken chunks in yellow sauce. Tender chicken, rich sauce, savory, goes…" at bounding box center [578, 403] width 118 height 98
click at [615, 354] on span "Braise chicken chunks in yellow sauce. Tender chicken, rich sauce, savory, goes…" at bounding box center [578, 403] width 118 height 98
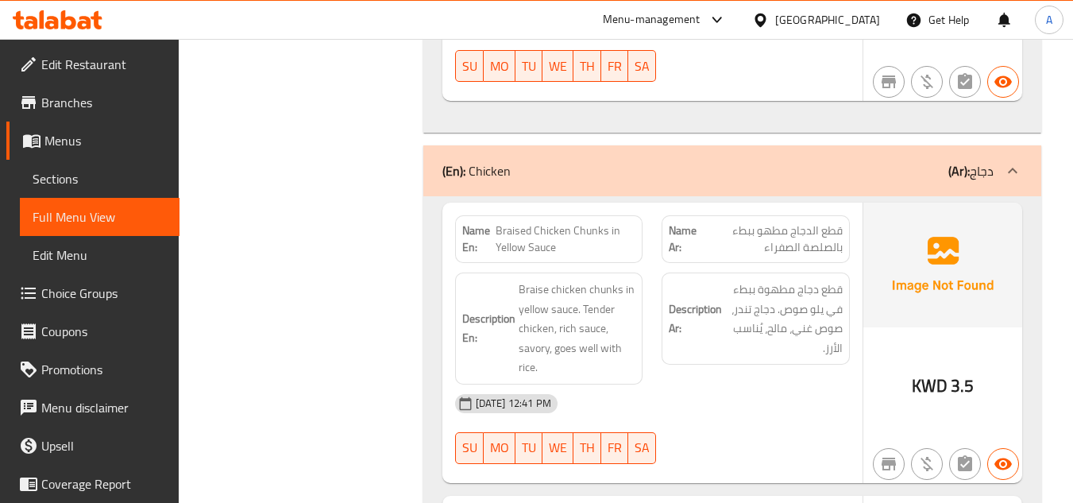
scroll to position [10985, 0]
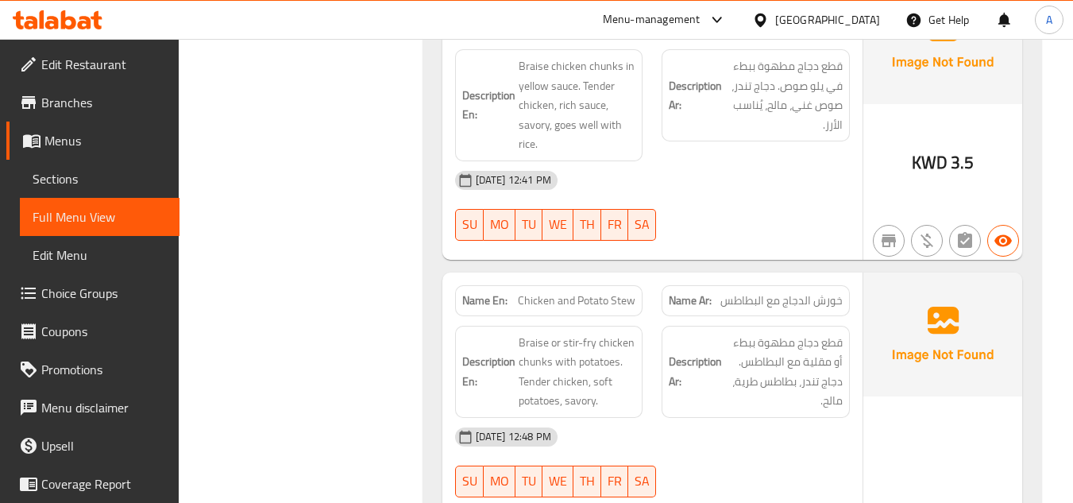
scroll to position [11144, 0]
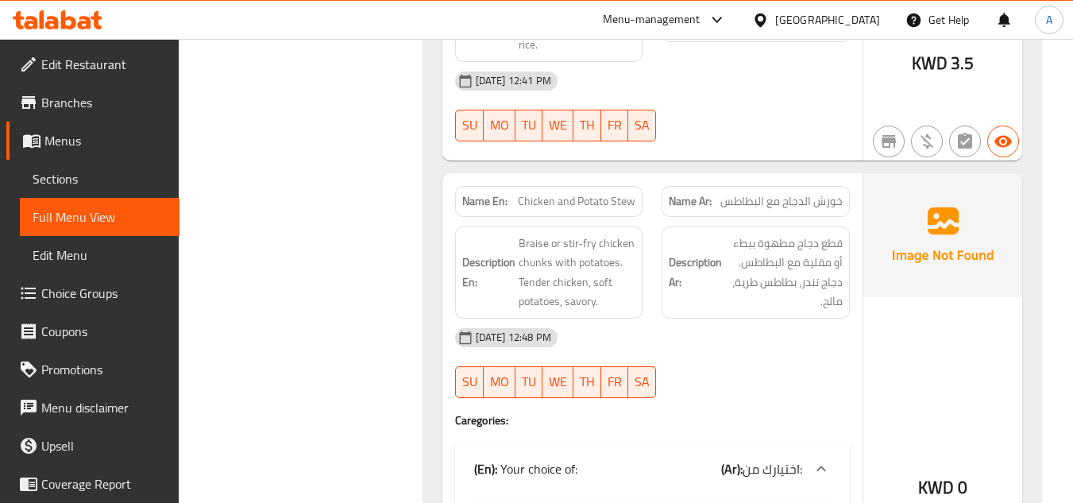
drag, startPoint x: 510, startPoint y: 391, endPoint x: 582, endPoint y: 403, distance: 72.5
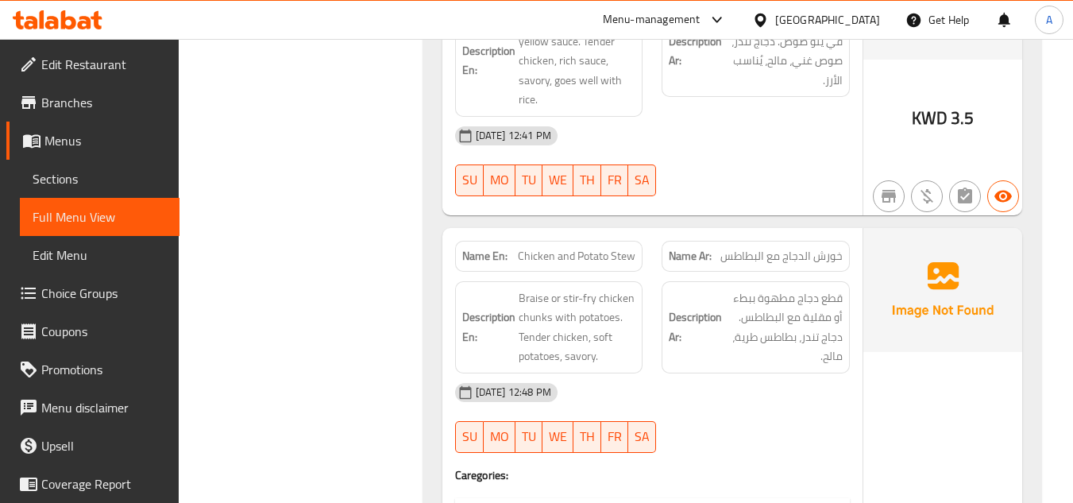
scroll to position [11064, 0]
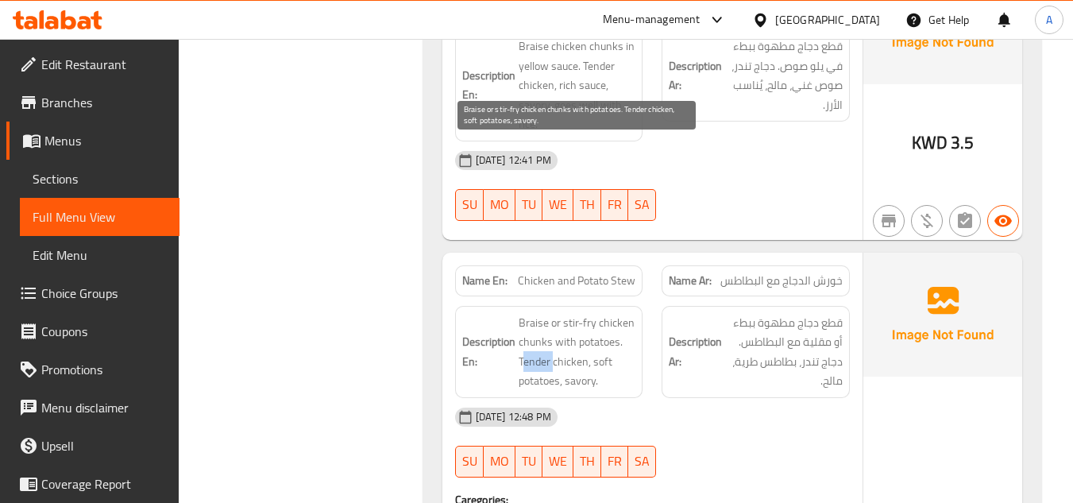
drag, startPoint x: 524, startPoint y: 189, endPoint x: 551, endPoint y: 191, distance: 27.1
click at [551, 313] on span "Braise or stir-fry chicken chunks with potatoes. Tender chicken, soft potatoes,…" at bounding box center [578, 352] width 118 height 78
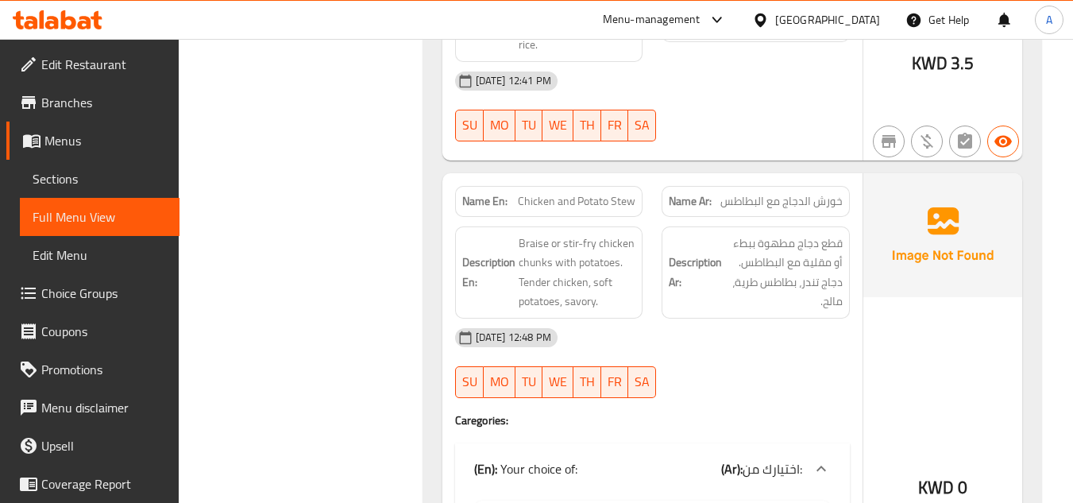
scroll to position [11447, 0]
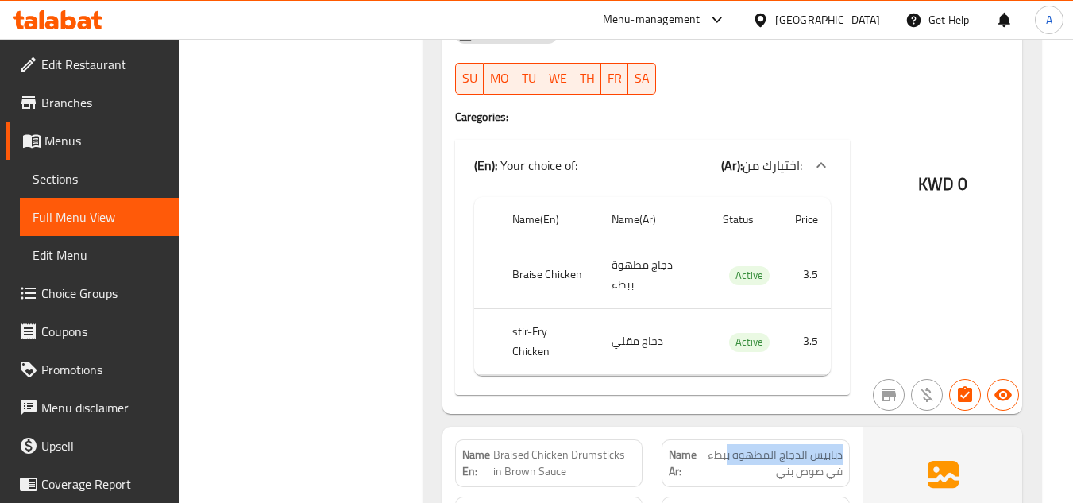
drag, startPoint x: 843, startPoint y: 242, endPoint x: 708, endPoint y: 240, distance: 135.1
drag, startPoint x: 833, startPoint y: 266, endPoint x: 741, endPoint y: 266, distance: 91.4
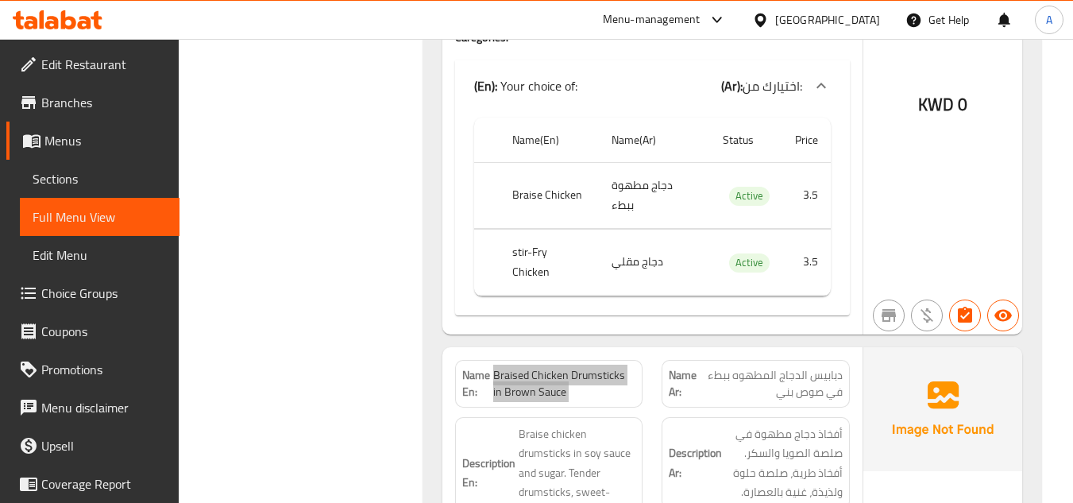
scroll to position [11606, 0]
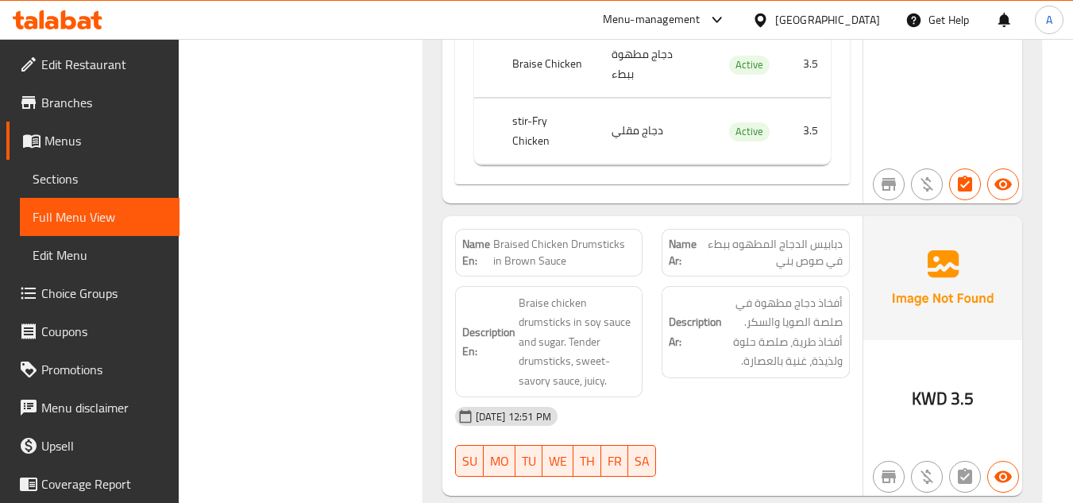
scroll to position [11686, 0]
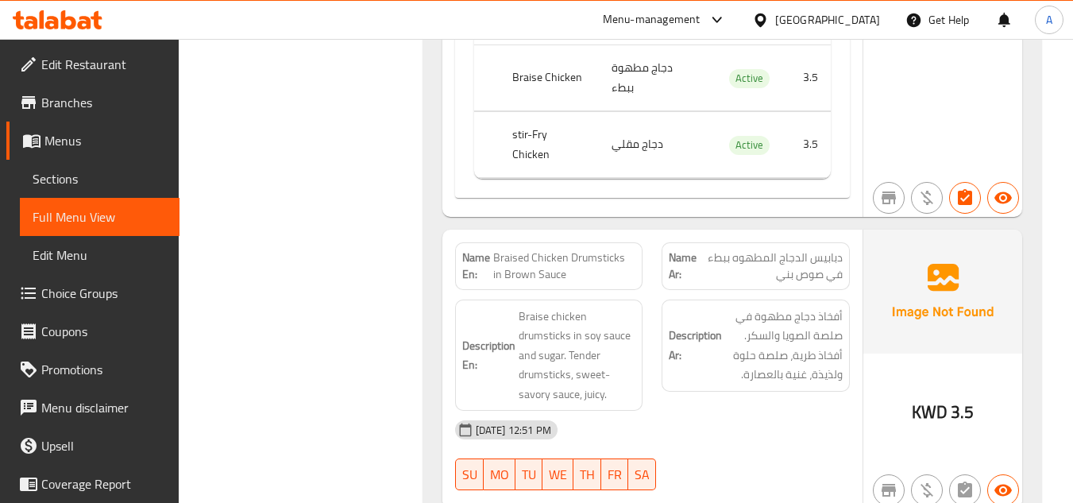
scroll to position [11606, 0]
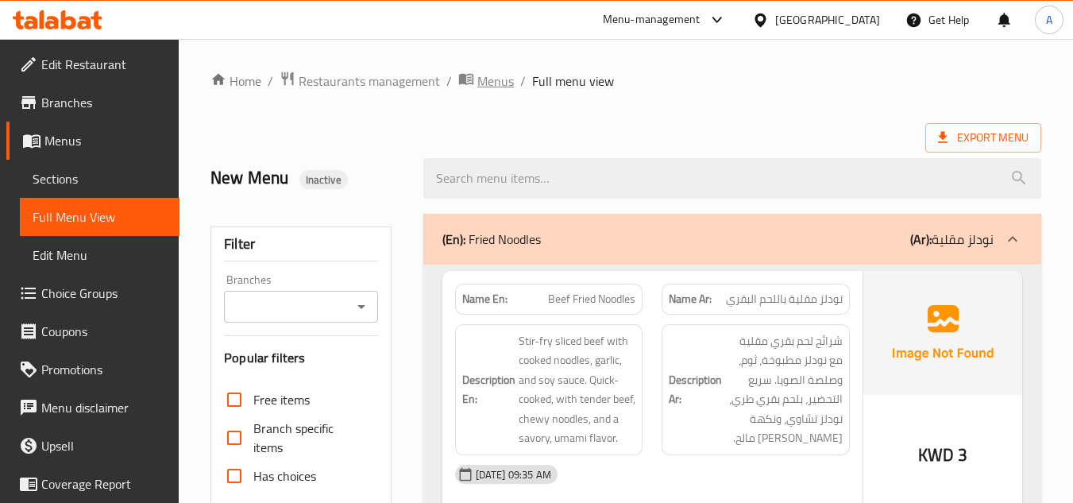
click at [479, 72] on span "Menus" at bounding box center [495, 80] width 37 height 19
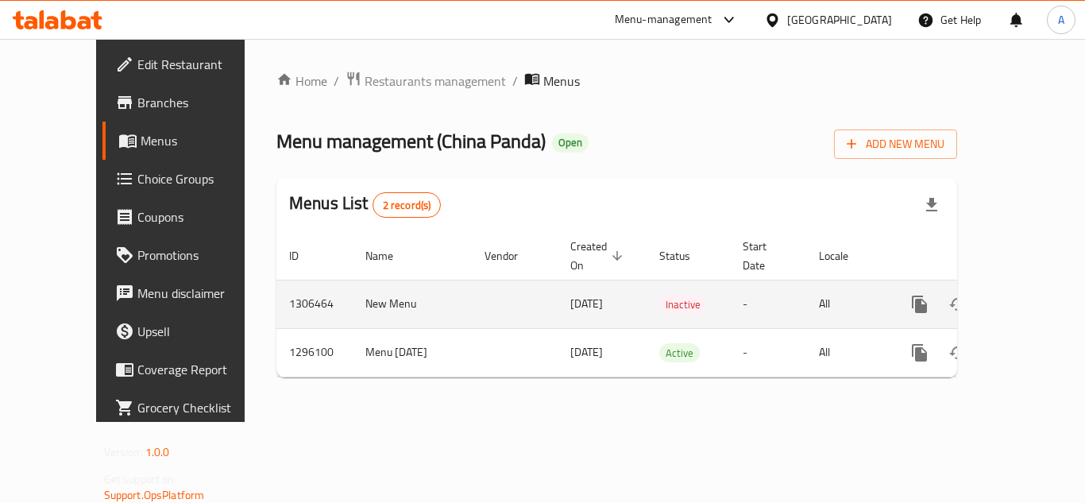
click at [1034, 285] on link "enhanced table" at bounding box center [1034, 304] width 38 height 38
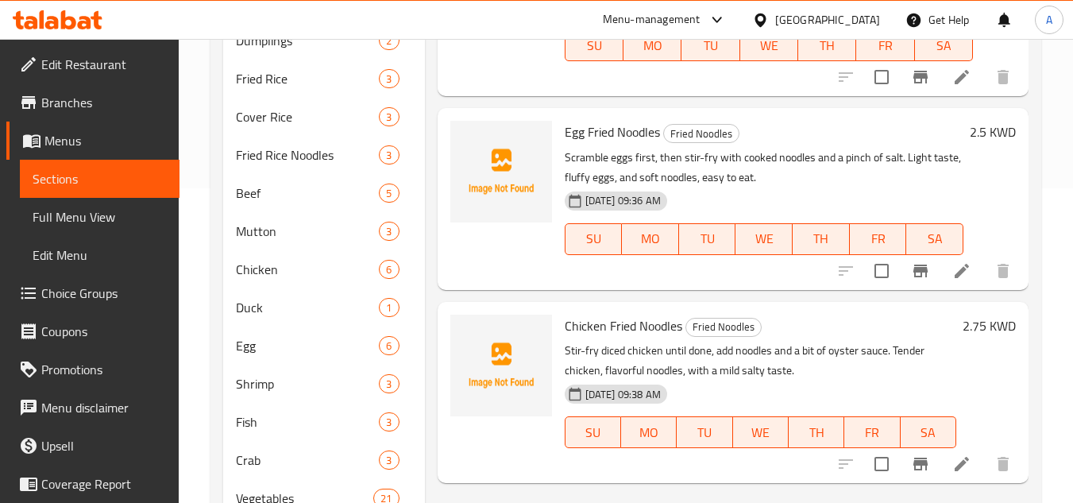
scroll to position [318, 0]
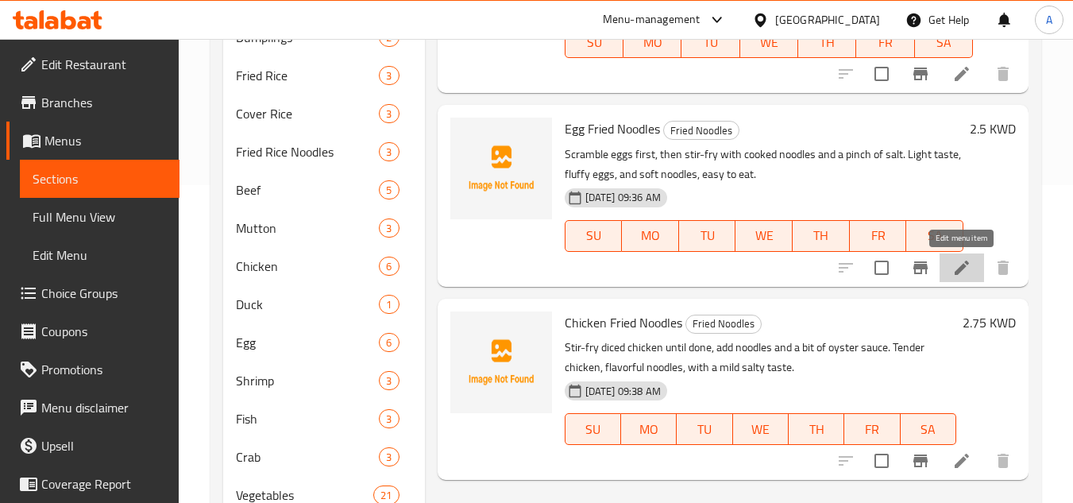
click at [964, 272] on icon at bounding box center [961, 267] width 19 height 19
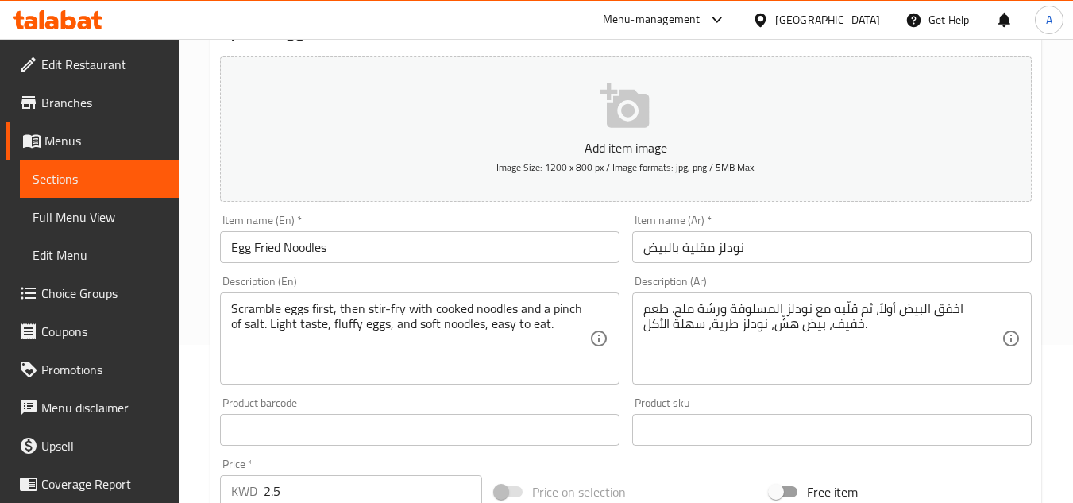
scroll to position [159, 0]
click at [813, 250] on input "نودلز مقلية بالبيض" at bounding box center [832, 246] width 400 height 32
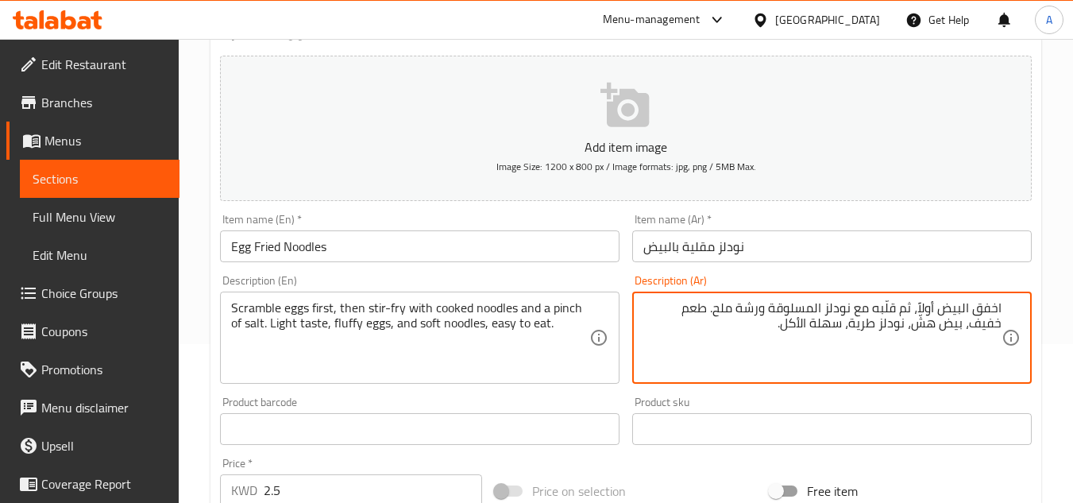
click at [993, 310] on textarea "اخفق البيض أولاً، ثم قلّبه مع نودلز المسلوقة ورشة ملح. طعم خفيف، بيض هشّ، نودلز…" at bounding box center [822, 337] width 358 height 75
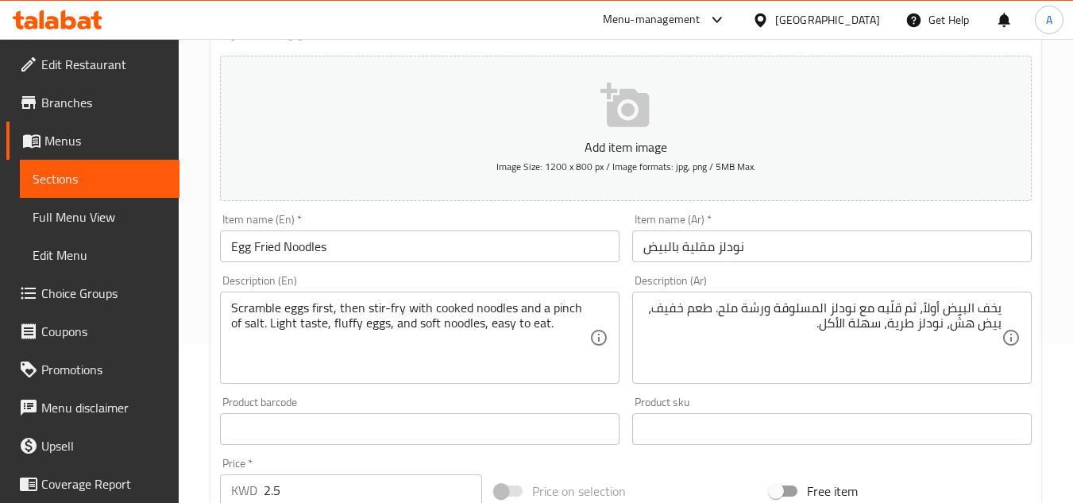
drag, startPoint x: 980, startPoint y: 308, endPoint x: 989, endPoint y: 306, distance: 9.8
click at [980, 308] on textarea "يخف البيض أولاً، ثم قلّبه مع نودلز المسلوقة ورشة ملح. طعم خفيف، بيض هشّ، نودلز …" at bounding box center [822, 337] width 358 height 75
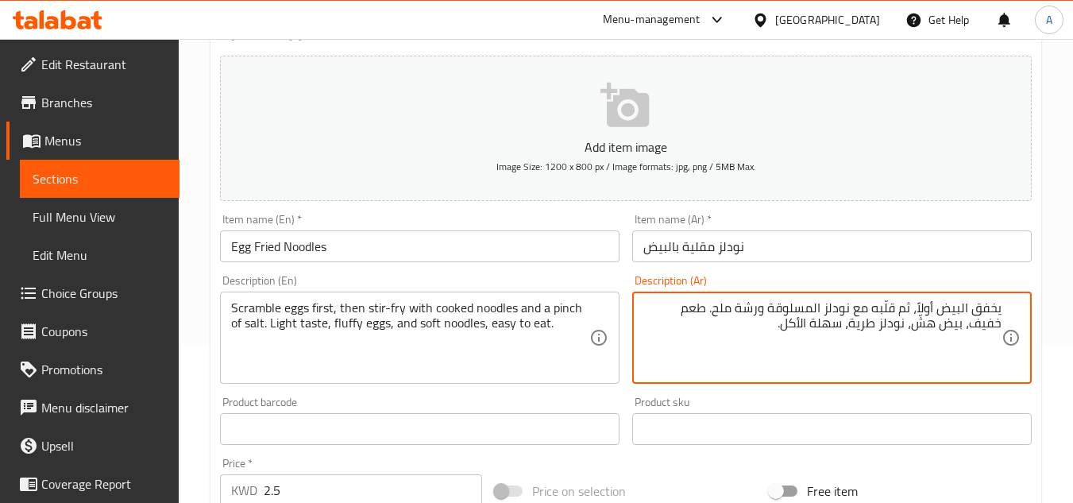
click at [881, 312] on textarea "يخفق البيض أولاً، ثم قلّبه مع نودلز المسلوقة ورشة ملح. طعم خفيف، بيض هشّ، نودلز…" at bounding box center [822, 337] width 358 height 75
drag, startPoint x: 813, startPoint y: 311, endPoint x: 766, endPoint y: 305, distance: 47.2
click at [766, 305] on textarea "يخفق البيض أولاً، ثم يقلي مع نودلز المسلوقة ورشة ملح. طعم خفيف، بيض هشّ، نودلز …" at bounding box center [822, 337] width 358 height 75
type textarea "يخفق البيض أولاً، ثم يقلي مع نودلز المطبوخه ورشة ملح. طعم خفيف، بيض هشّ، نودلز …"
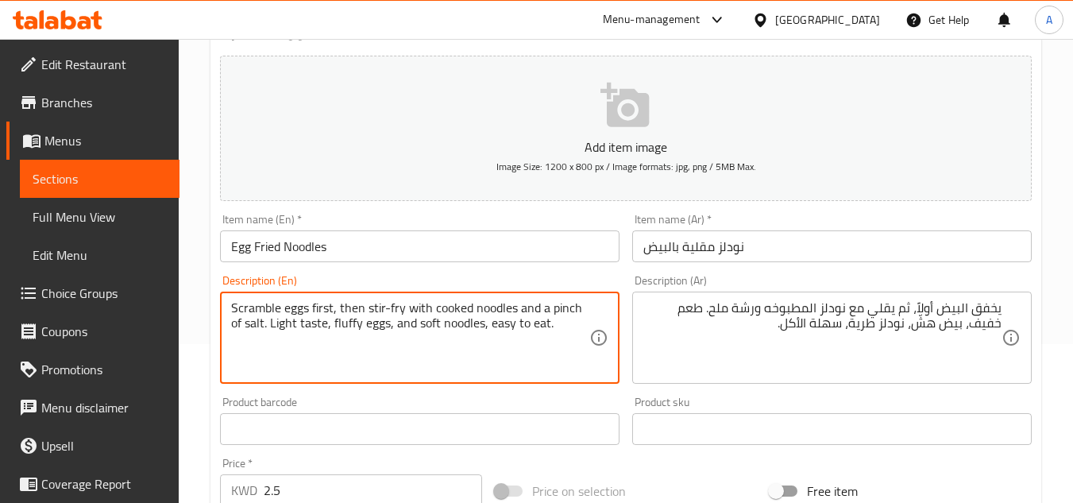
drag, startPoint x: 265, startPoint y: 323, endPoint x: 327, endPoint y: 334, distance: 63.0
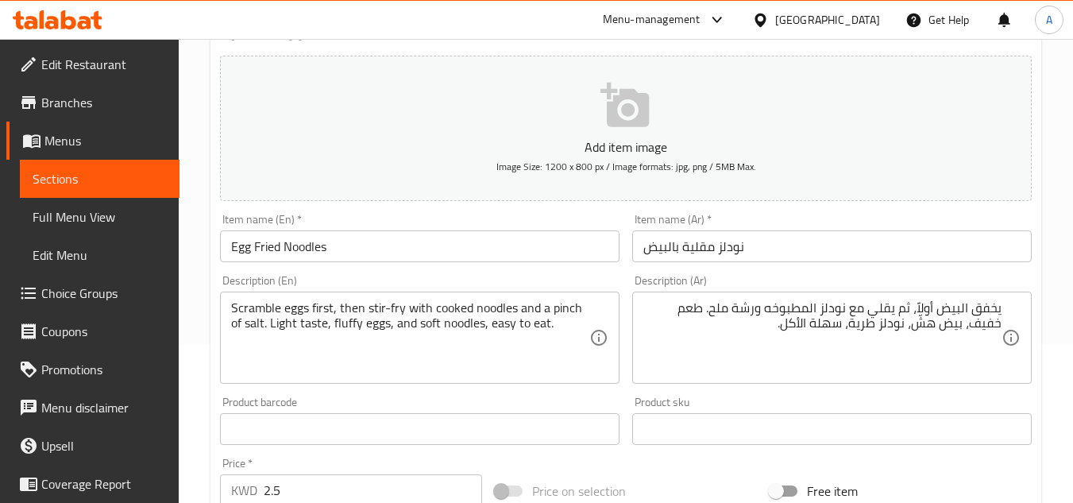
click at [458, 400] on div "Product barcode Product barcode" at bounding box center [420, 420] width 400 height 48
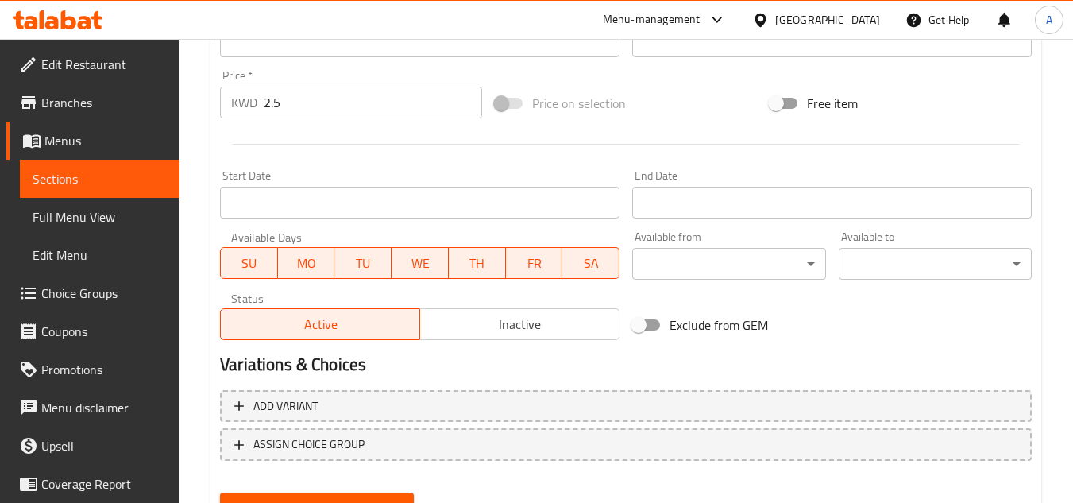
scroll to position [620, 0]
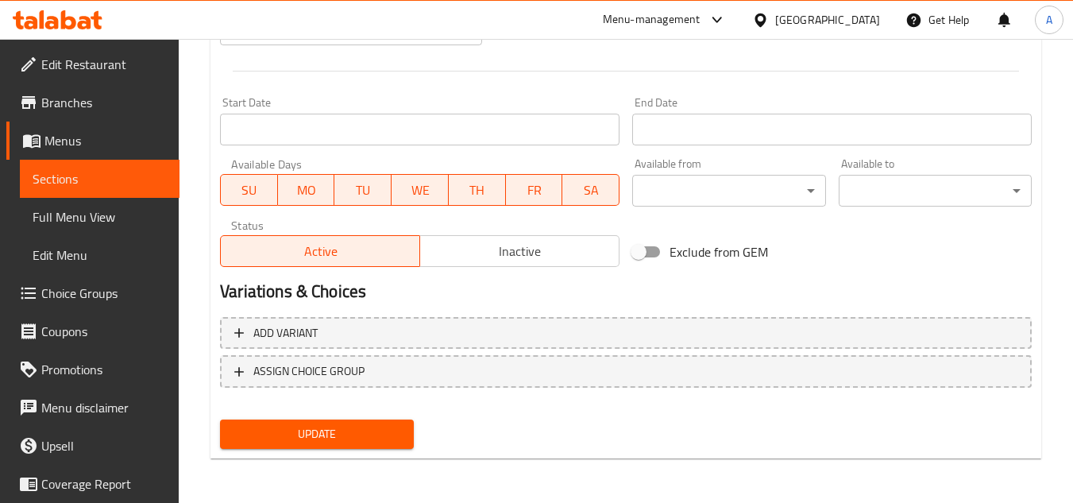
click at [383, 422] on button "Update" at bounding box center [316, 433] width 193 height 29
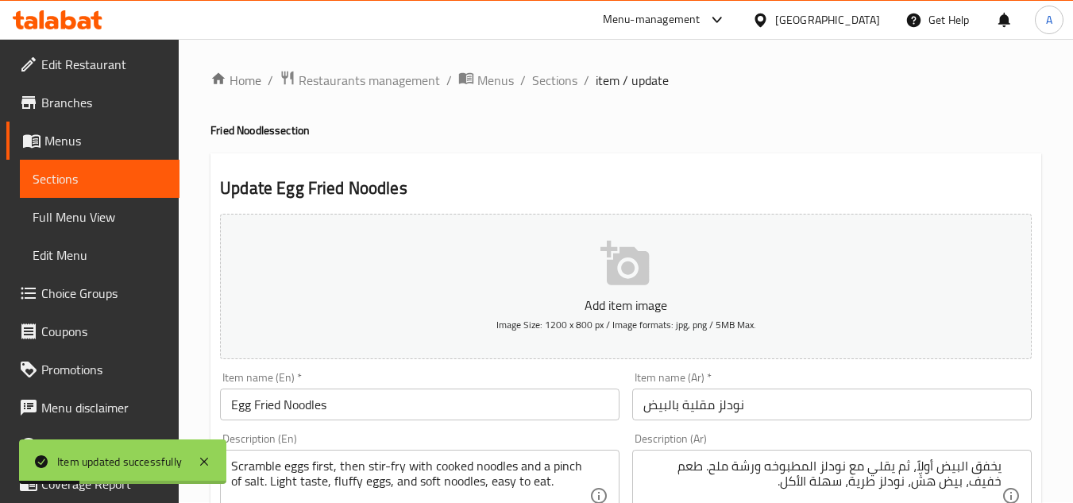
scroll to position [0, 0]
click at [564, 91] on span "Sections" at bounding box center [554, 80] width 45 height 19
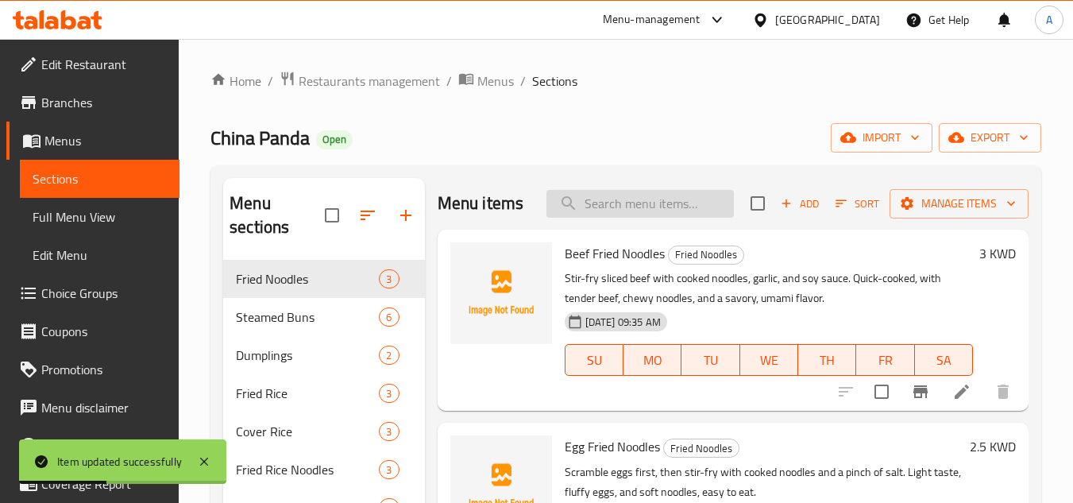
click at [612, 194] on input "search" at bounding box center [640, 204] width 187 height 28
click at [624, 203] on input "search" at bounding box center [640, 204] width 187 height 28
paste input "Chicken Fried Noodles"
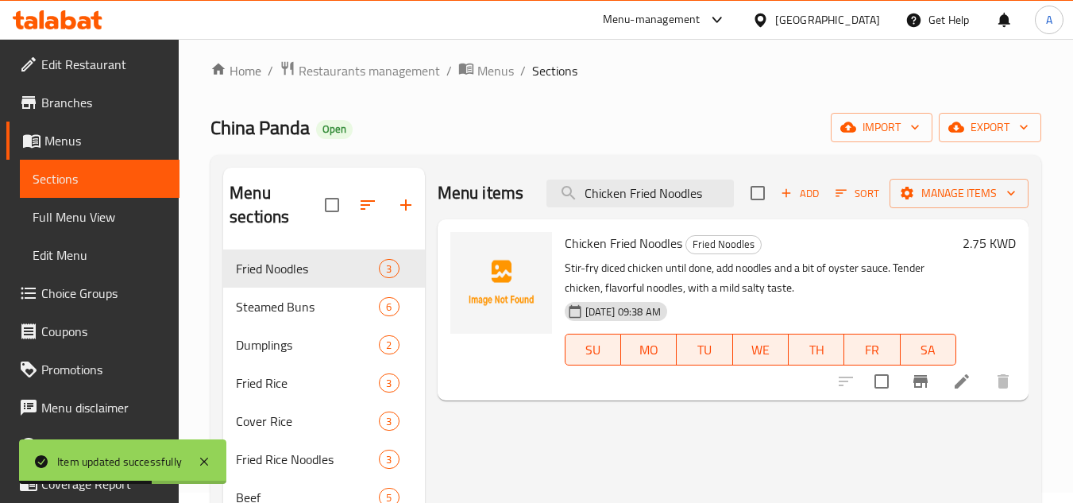
scroll to position [159, 0]
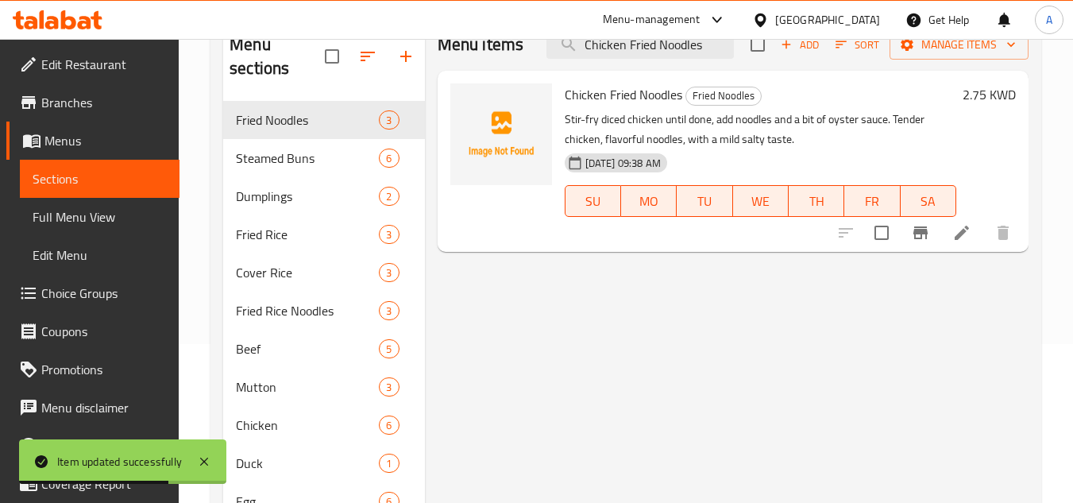
type input "Chicken Fried Noodles"
click at [948, 230] on li at bounding box center [962, 232] width 44 height 29
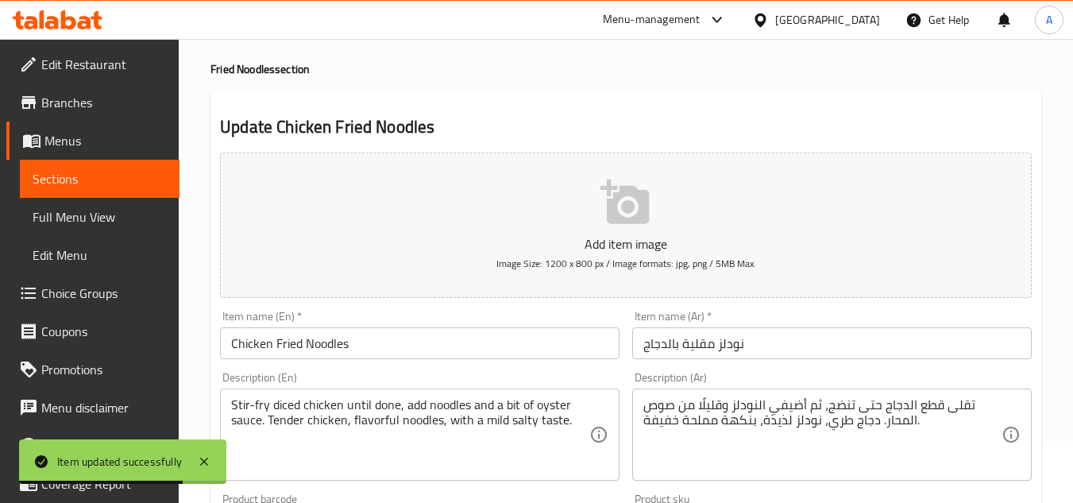
scroll to position [79, 0]
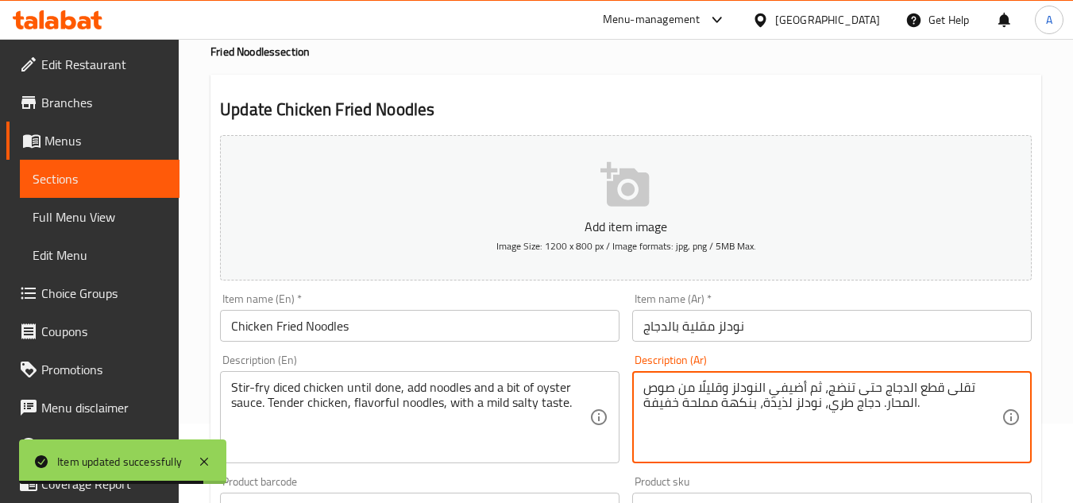
click at [920, 387] on textarea "تقلى قطع الدجاج حتى تنضج، ثم أضيفي النودلز وقليلًا من صوص المحار. دجاج طري، نود…" at bounding box center [822, 417] width 358 height 75
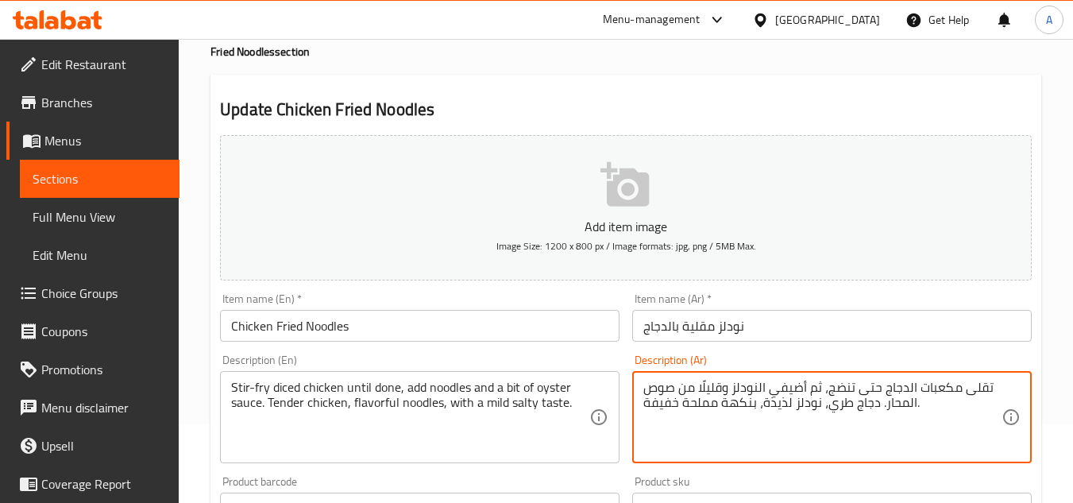
click at [842, 408] on textarea "تقلى مكعبات الدجاج حتى تنضج، ثم أضيفي النودلز وقليلًا من صوص المحار. دجاج طري، …" at bounding box center [822, 417] width 358 height 75
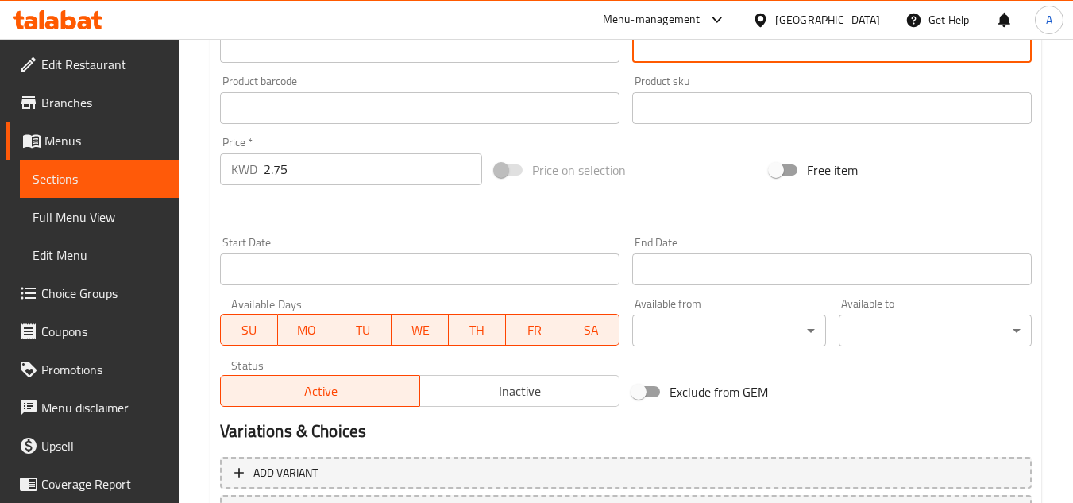
scroll to position [620, 0]
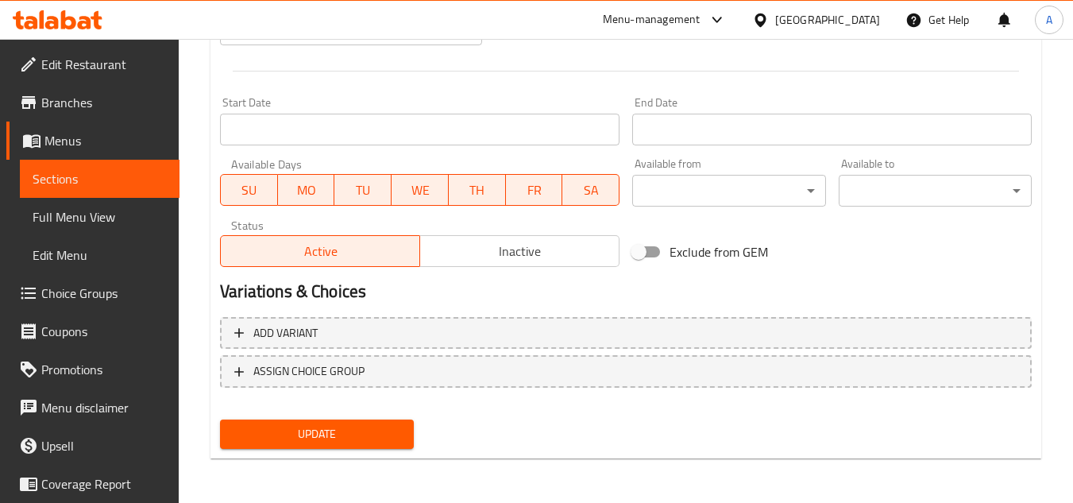
type textarea "تقلى مكعبات الدجاج حتى تنضج، ثم أضيفي النودلز وقليلًا من صوص المحار. دجاج تندر،…"
drag, startPoint x: 258, startPoint y: 438, endPoint x: 372, endPoint y: 296, distance: 181.4
click at [259, 438] on span "Update" at bounding box center [317, 434] width 168 height 20
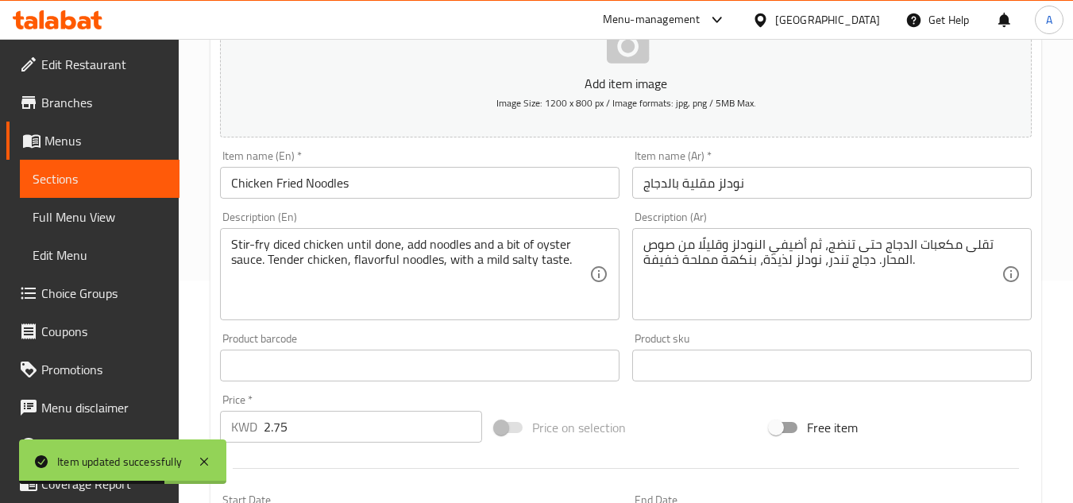
scroll to position [0, 0]
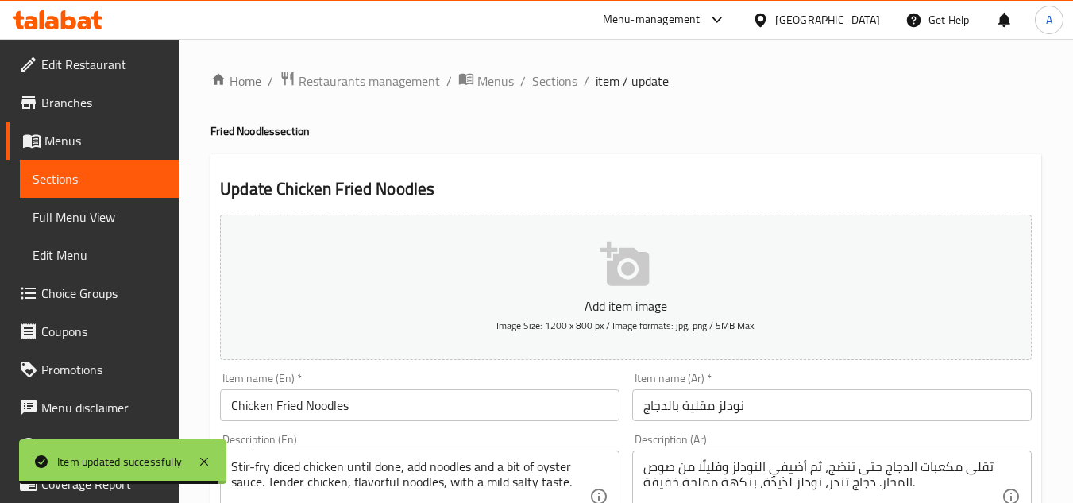
click at [551, 86] on span "Sections" at bounding box center [554, 80] width 45 height 19
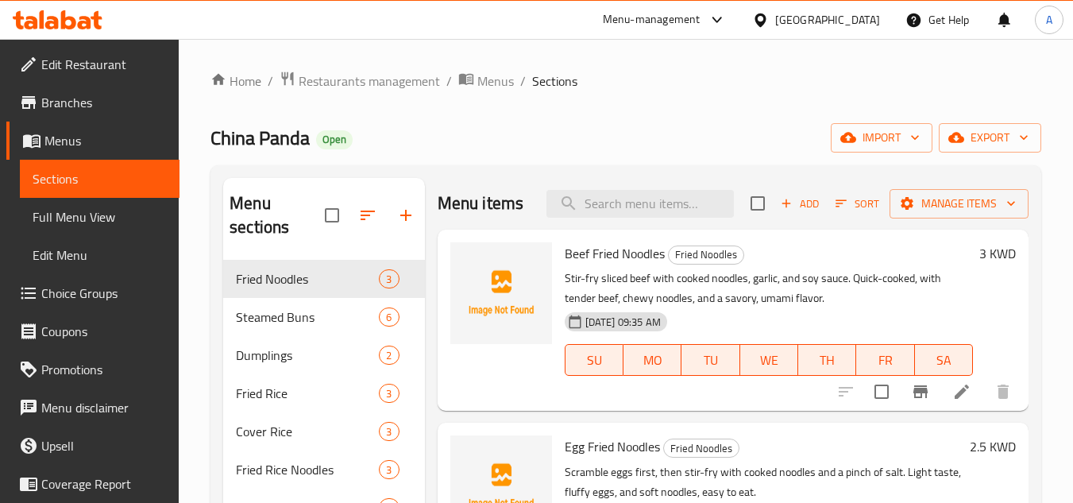
click at [665, 221] on div "Menu items Add Sort Manage items" at bounding box center [733, 204] width 591 height 52
paste input "Onion and Beef Bun"
click at [682, 199] on input "search" at bounding box center [640, 204] width 187 height 28
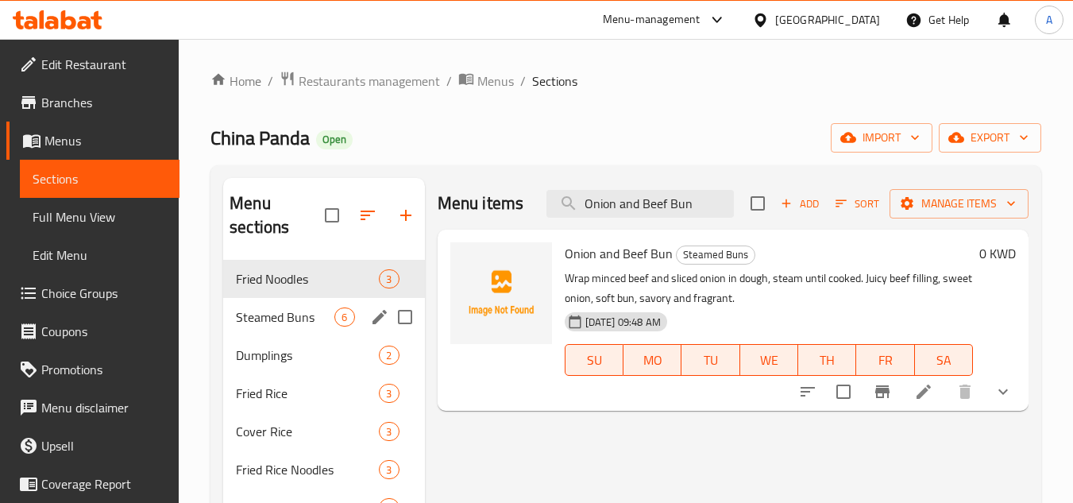
type input "Onion and Beef Bun"
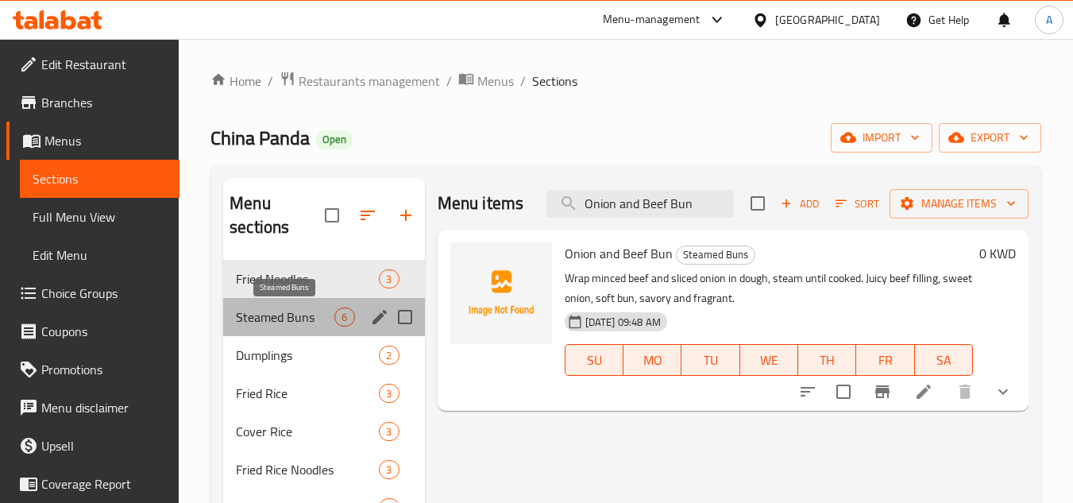
click at [301, 321] on span "Steamed Buns" at bounding box center [285, 316] width 99 height 19
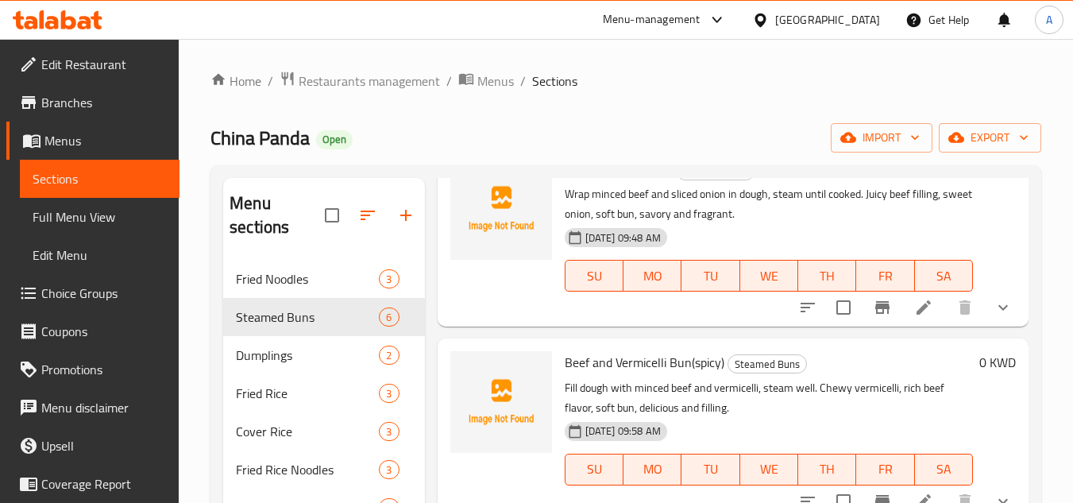
scroll to position [159, 0]
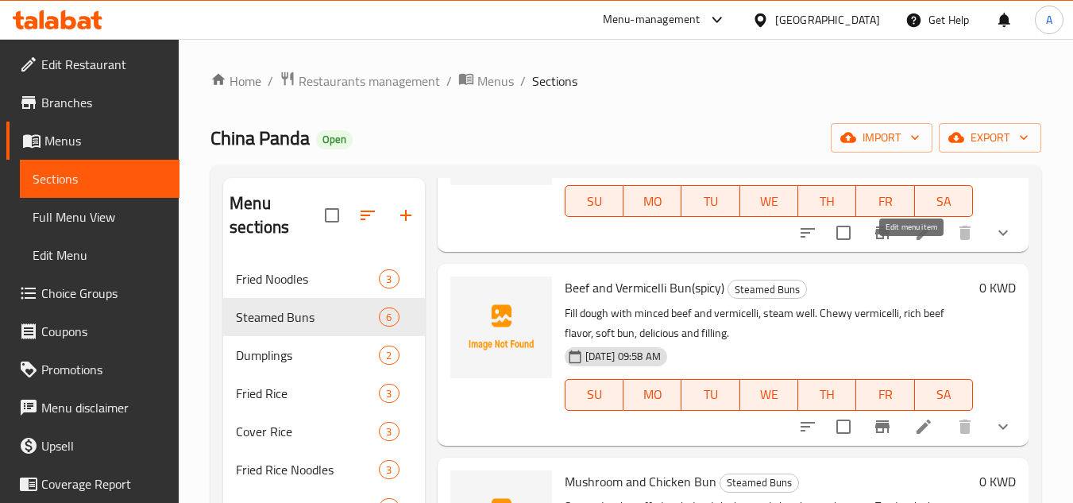
click at [914, 242] on icon at bounding box center [923, 232] width 19 height 19
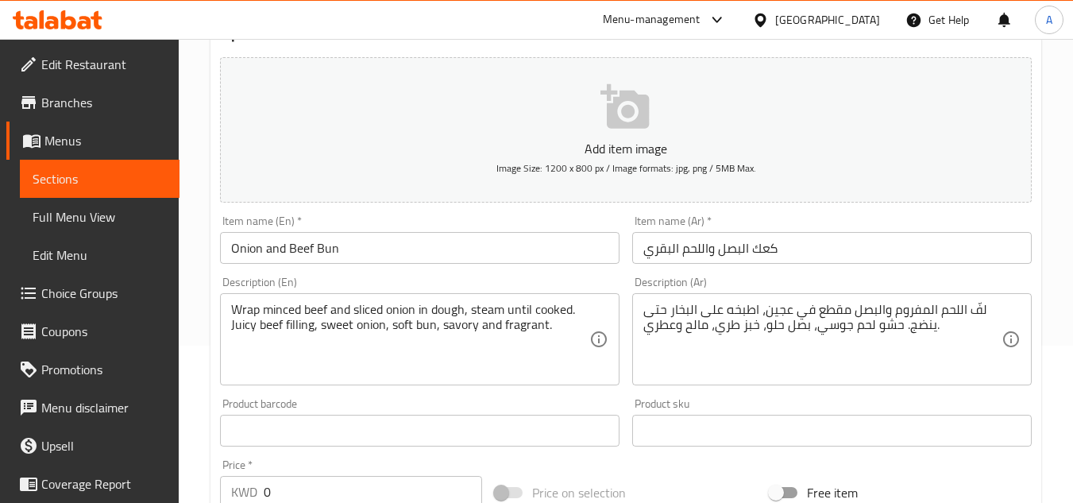
scroll to position [159, 0]
click at [868, 270] on div "Description (Ar) لفّ اللحم المفروم والبصل مقطع في عجين، اطبخه على البخار حتى ين…" at bounding box center [832, 330] width 412 height 122
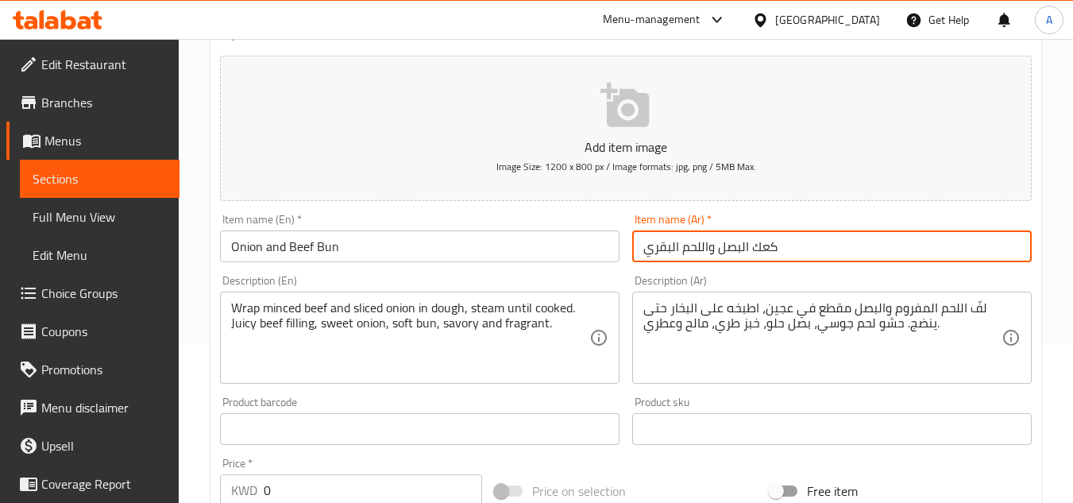
click at [921, 256] on input "كعك البصل واللحم البقري" at bounding box center [832, 246] width 400 height 32
click at [818, 250] on input "كعك البصل واللحم البقري" at bounding box center [832, 246] width 400 height 32
click at [784, 243] on input "كعك البصل واللحم البقري" at bounding box center [832, 246] width 400 height 32
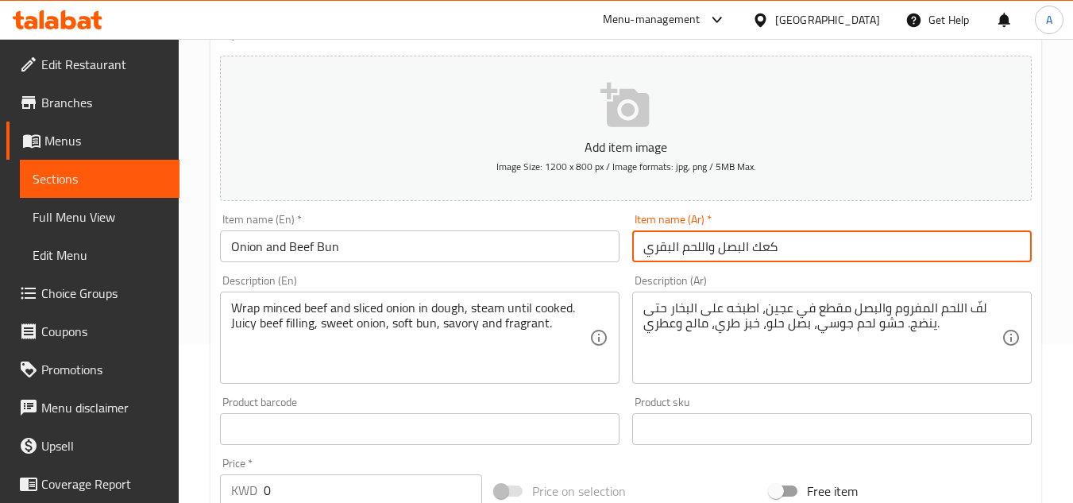
click at [764, 248] on input "كعك البصل واللحم البقري" at bounding box center [832, 246] width 400 height 32
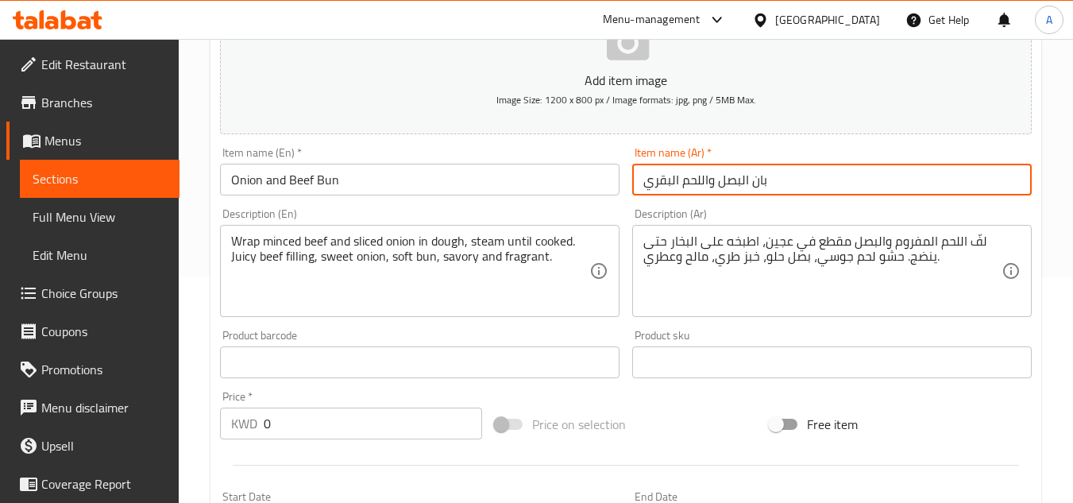
scroll to position [318, 0]
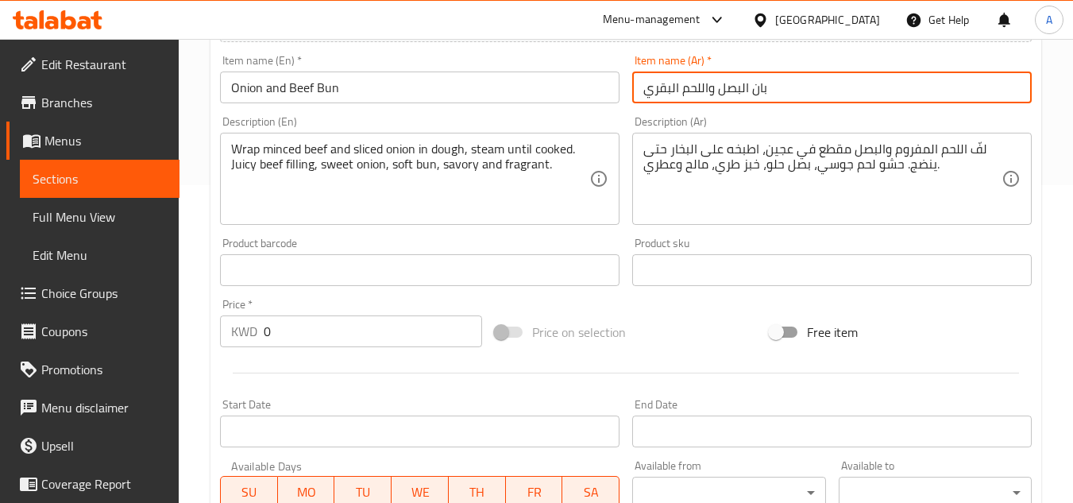
type input "بان البصل واللحم البقري"
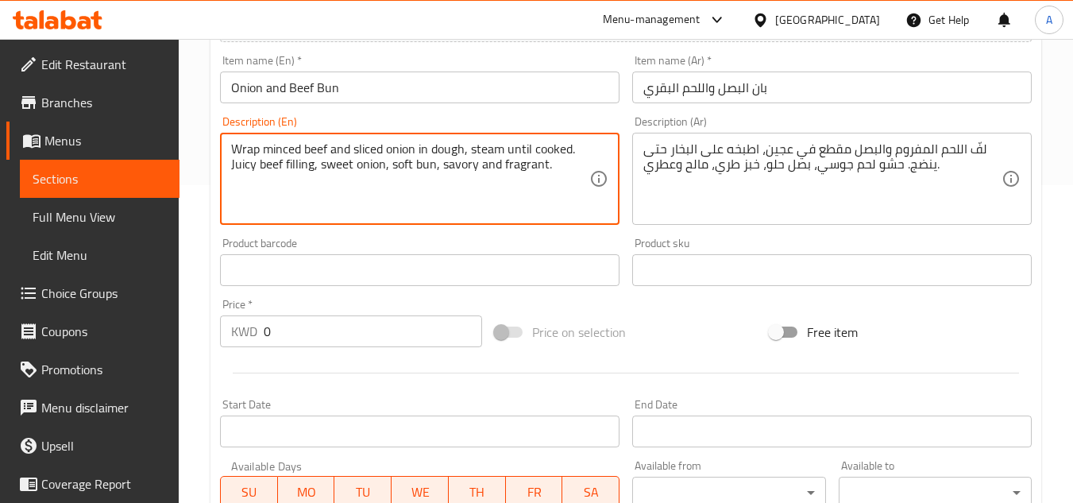
drag, startPoint x: 477, startPoint y: 151, endPoint x: 554, endPoint y: 152, distance: 77.1
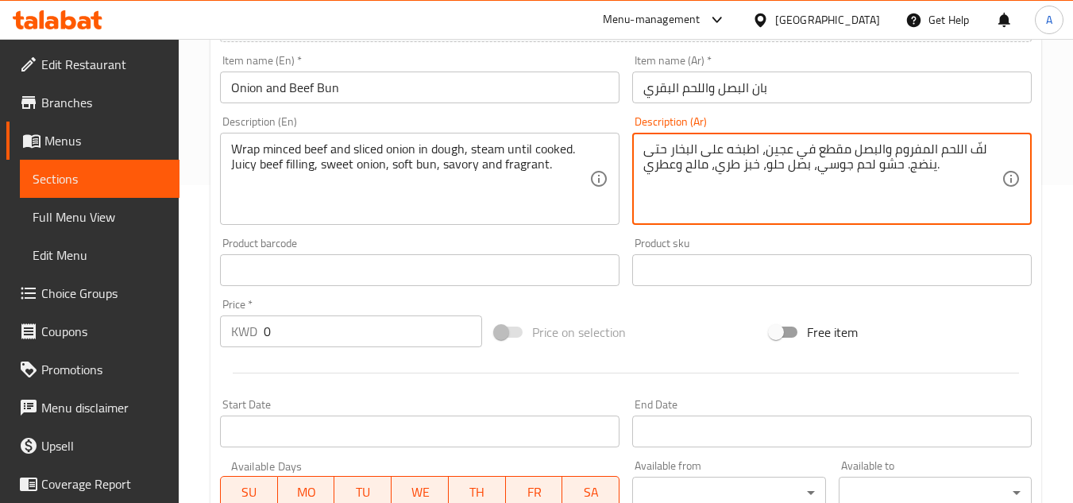
scroll to position [397, 0]
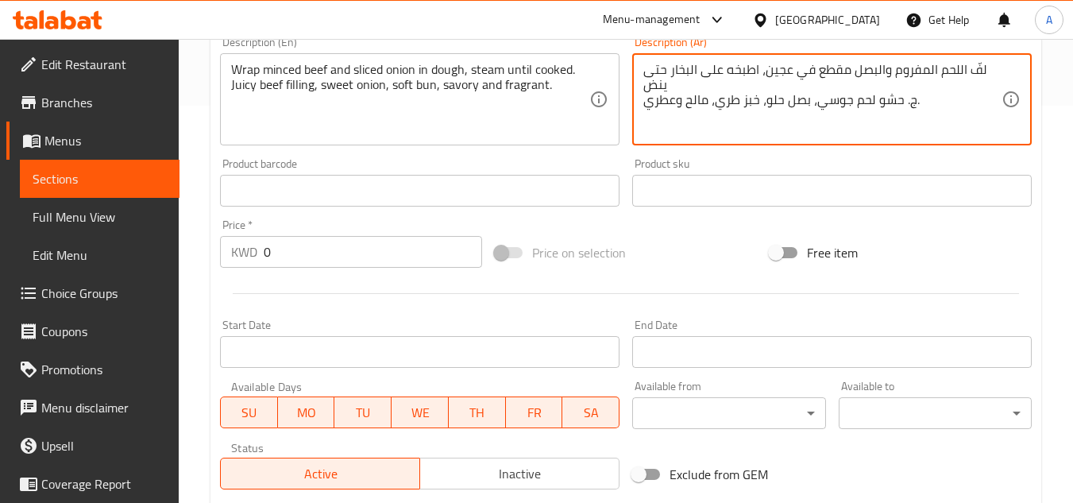
type textarea "لفّ اللحم المفروم والبصل مقطع في عجين، اطبخه على البخار حتى ينضج. حشو لحم جوسي،…"
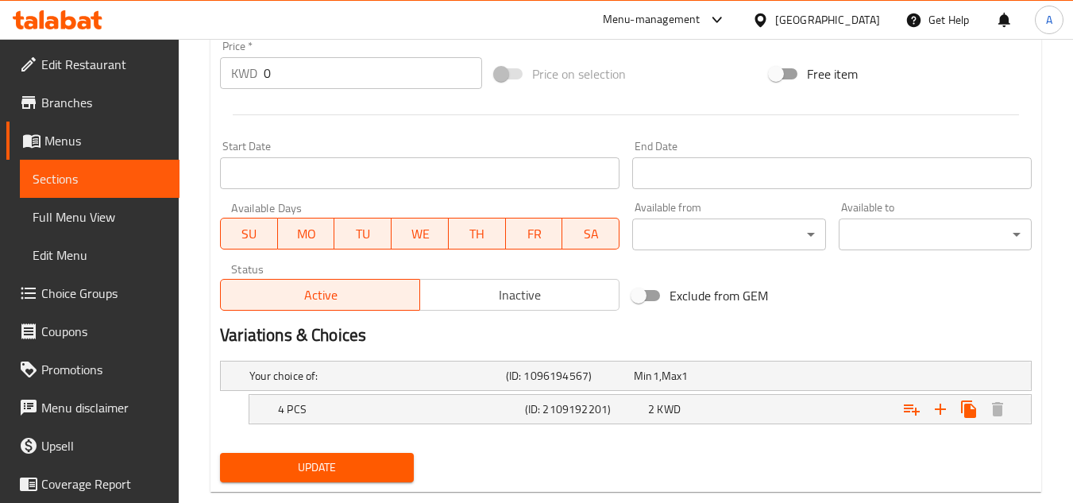
scroll to position [609, 0]
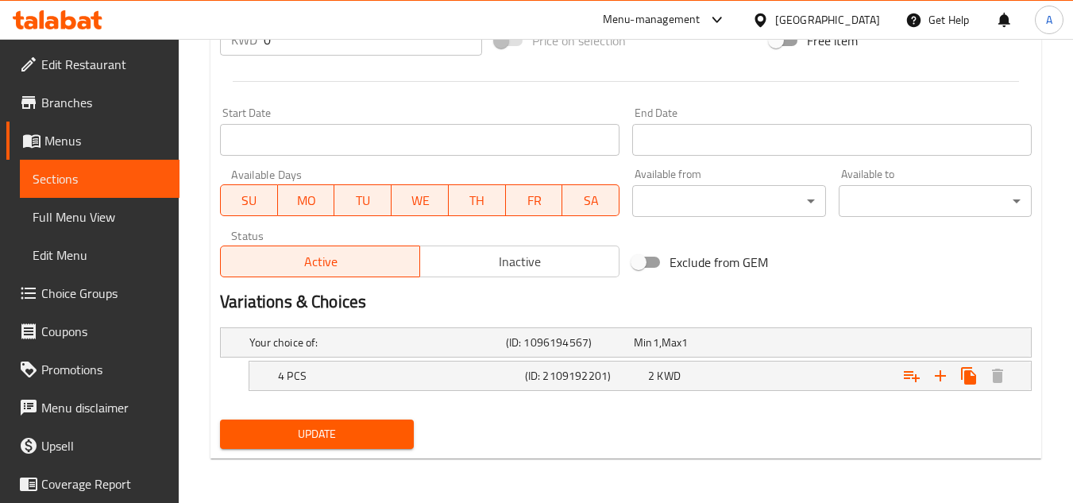
click at [539, 409] on div "Your choice of: (ID: 1096194567) Min 1 , Max 1 Name (En) Your choice of: Name (…" at bounding box center [626, 367] width 825 height 92
click at [420, 446] on div "Update" at bounding box center [626, 434] width 825 height 42
click at [404, 438] on button "Update" at bounding box center [316, 433] width 193 height 29
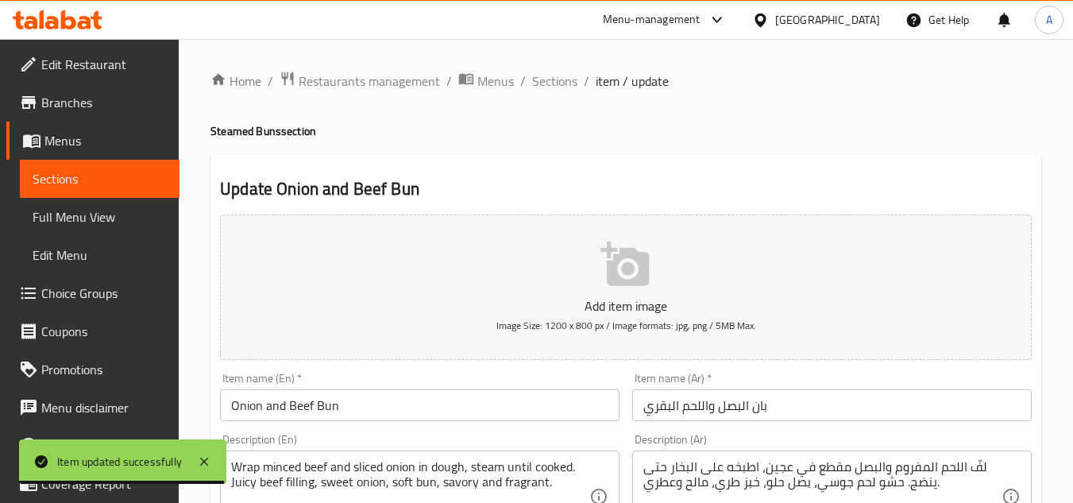
scroll to position [159, 0]
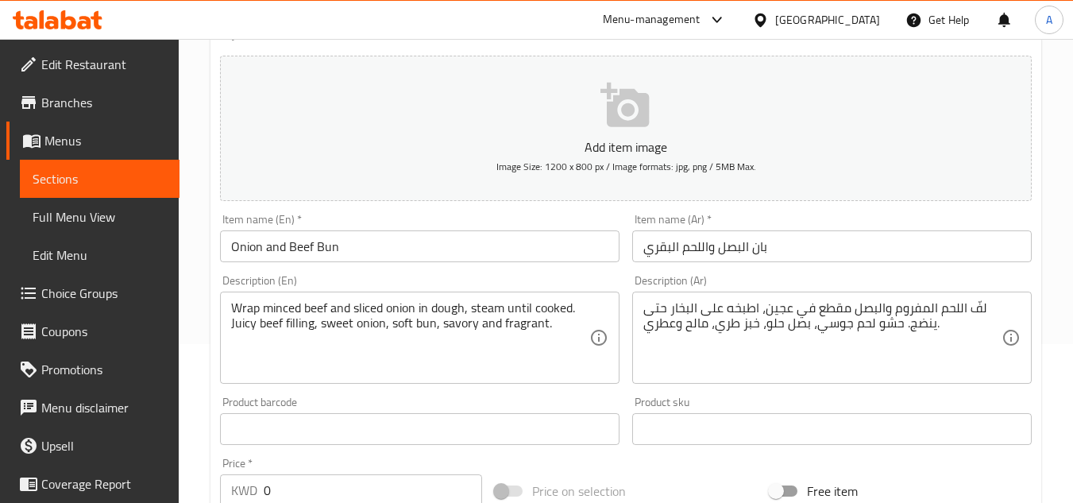
click at [806, 253] on input "بان البصل واللحم البقري" at bounding box center [832, 246] width 400 height 32
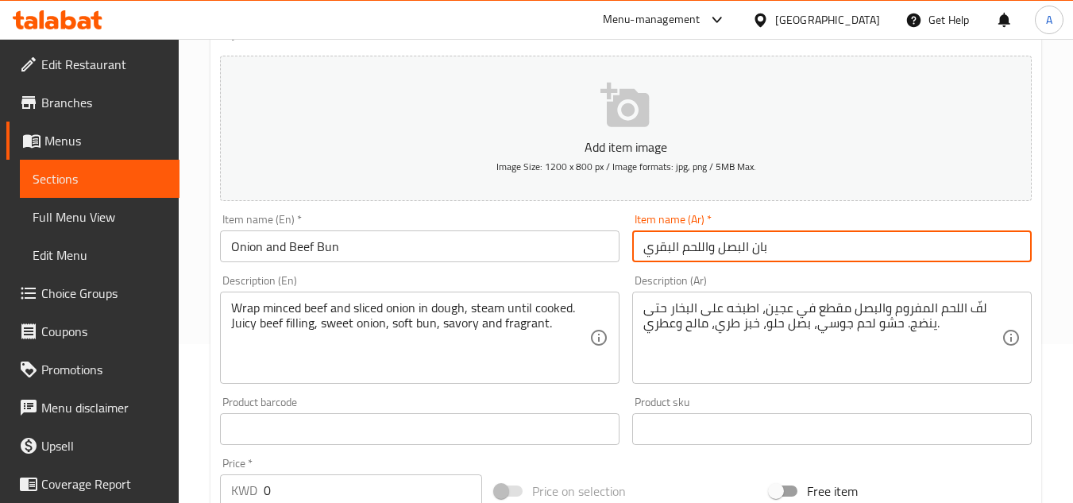
click at [806, 253] on input "بان البصل واللحم البقري" at bounding box center [832, 246] width 400 height 32
click at [755, 253] on input "بان البصل واللحم البقري" at bounding box center [832, 246] width 400 height 32
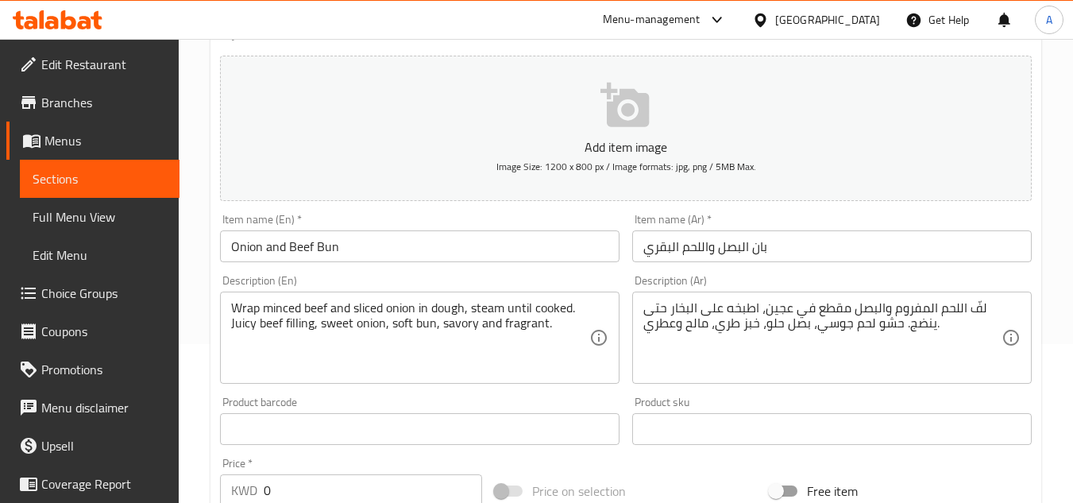
click at [759, 251] on input "بان البصل واللحم البقري" at bounding box center [832, 246] width 400 height 32
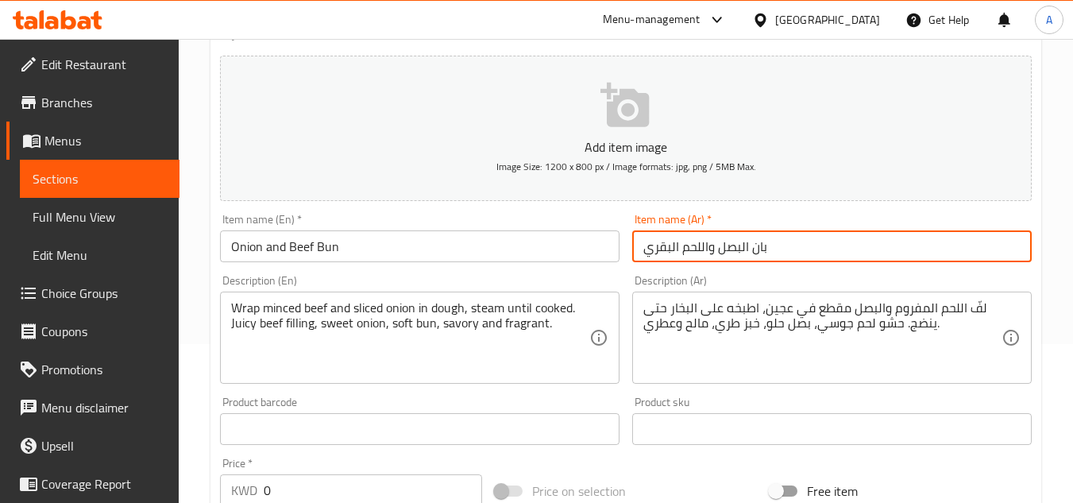
click at [759, 251] on input "بان البصل واللحم البقري" at bounding box center [832, 246] width 400 height 32
paste input "كعك"
type input "كعك البصل واللحم البقري"
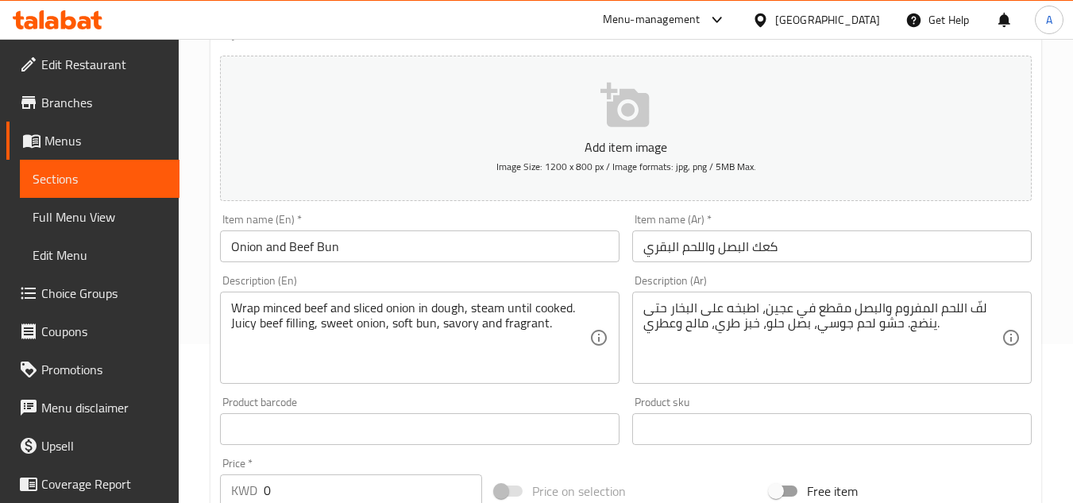
click at [846, 272] on div "Description (Ar) لفّ اللحم المفروم والبصل مقطع في عجين، اطبخه على البخار حتى ين…" at bounding box center [832, 330] width 412 height 122
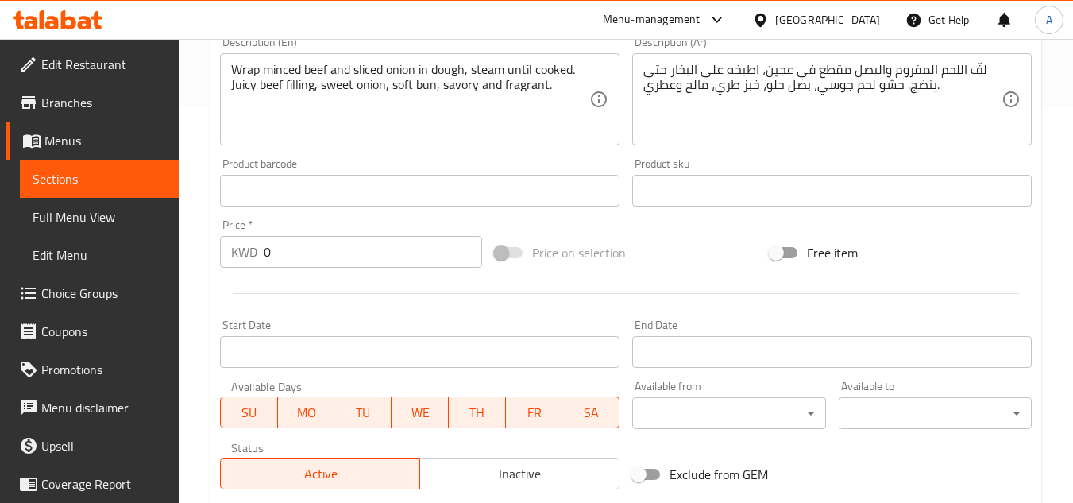
scroll to position [609, 0]
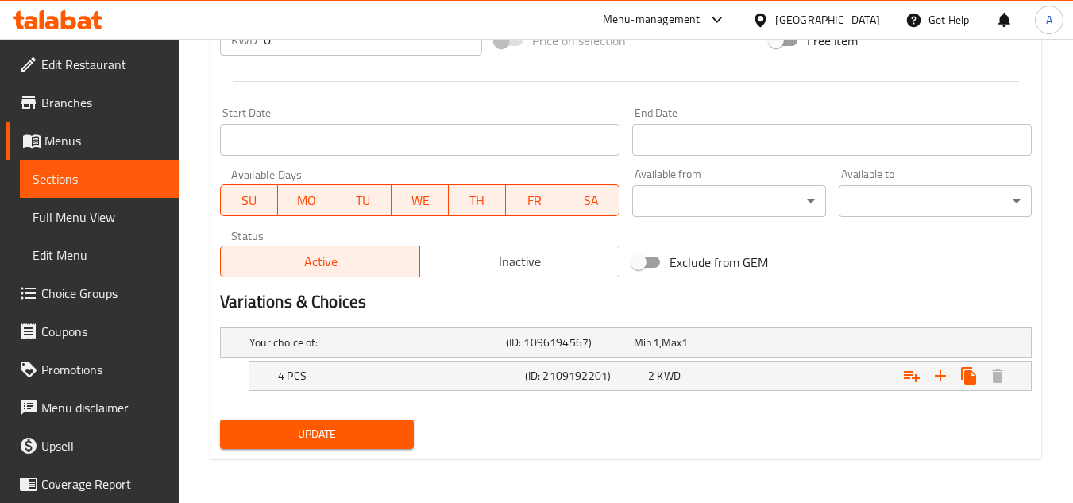
click at [395, 435] on span "Update" at bounding box center [317, 434] width 168 height 20
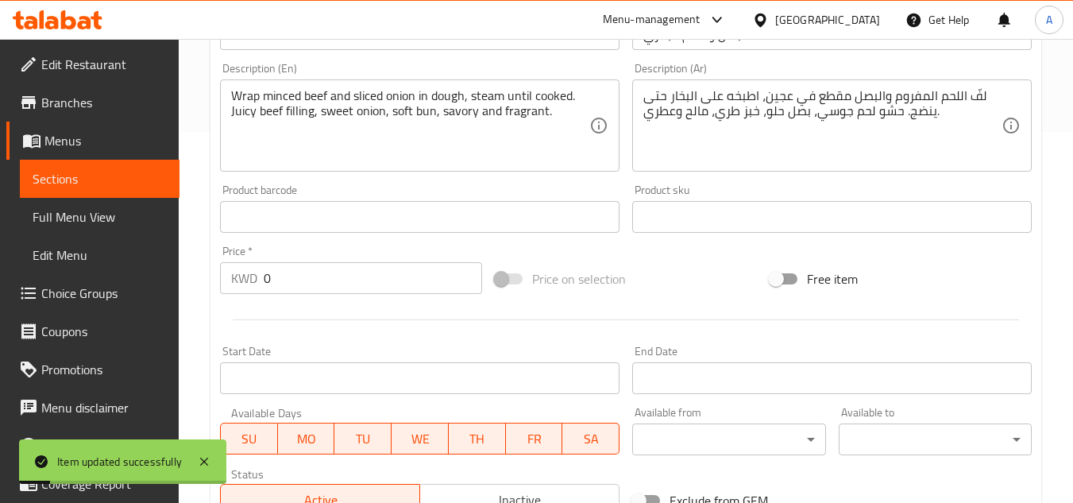
scroll to position [0, 0]
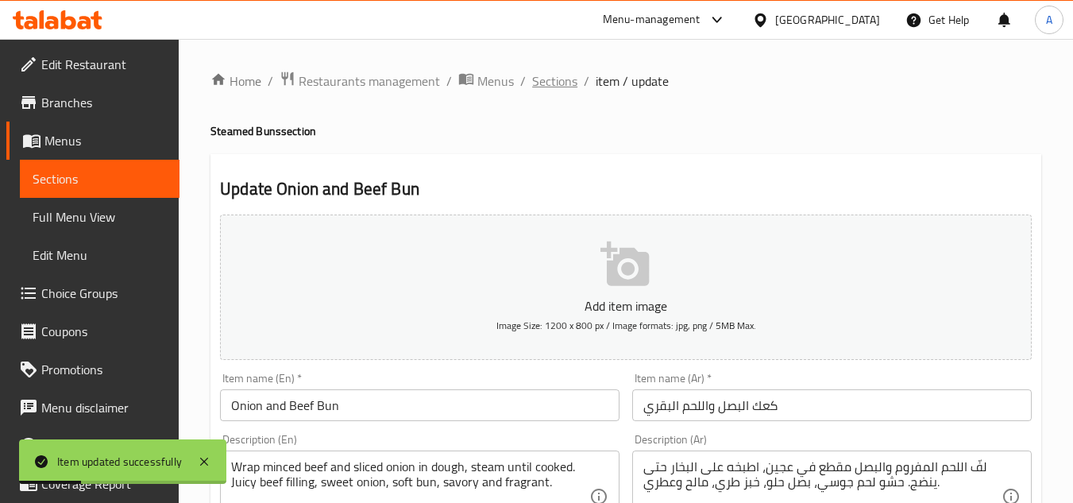
click at [562, 77] on span "Sections" at bounding box center [554, 80] width 45 height 19
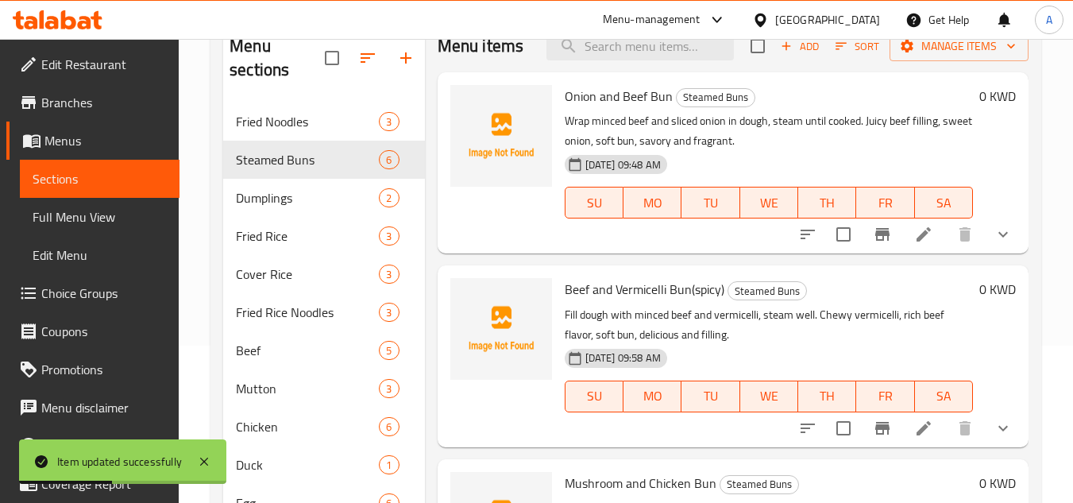
scroll to position [318, 0]
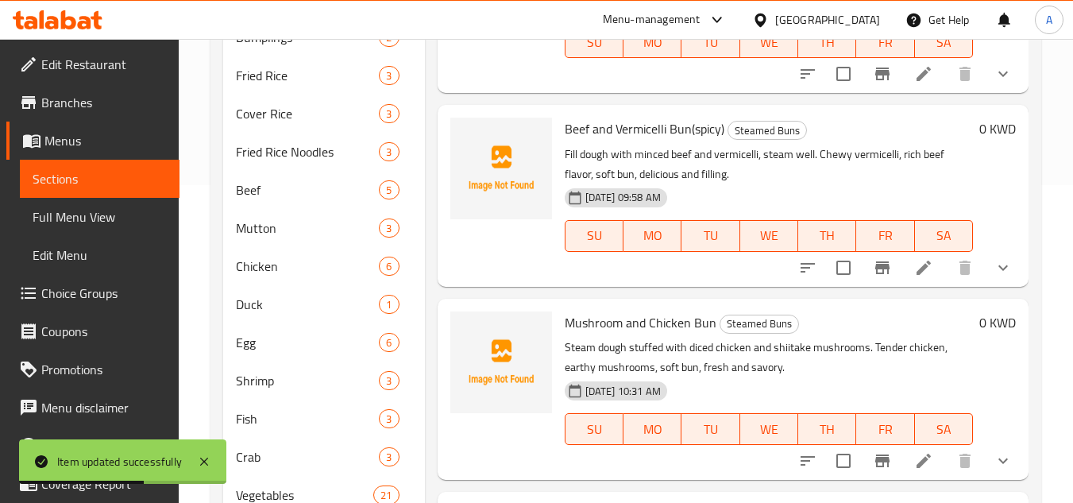
click at [918, 277] on icon at bounding box center [923, 267] width 19 height 19
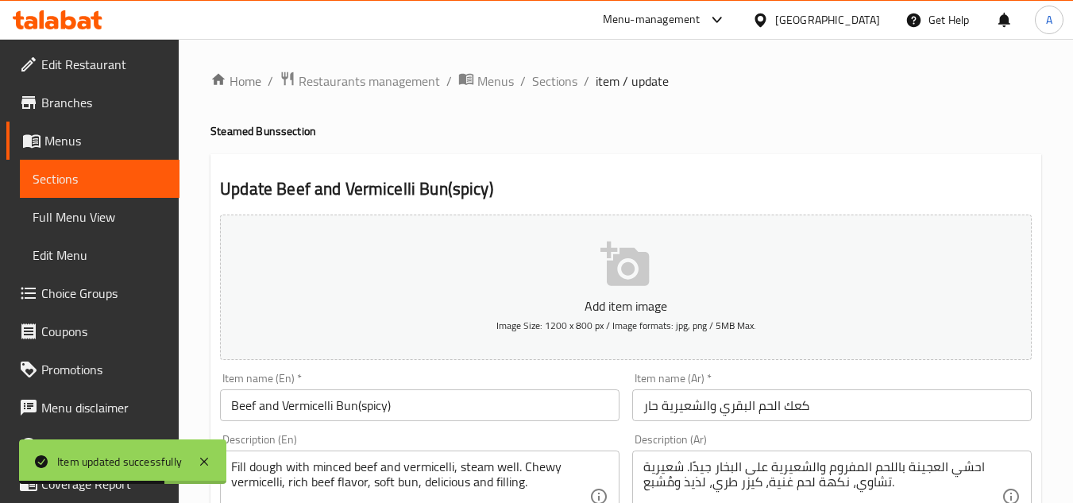
click at [791, 410] on input "كعك الحم البقري والشعيرية حار" at bounding box center [832, 405] width 400 height 32
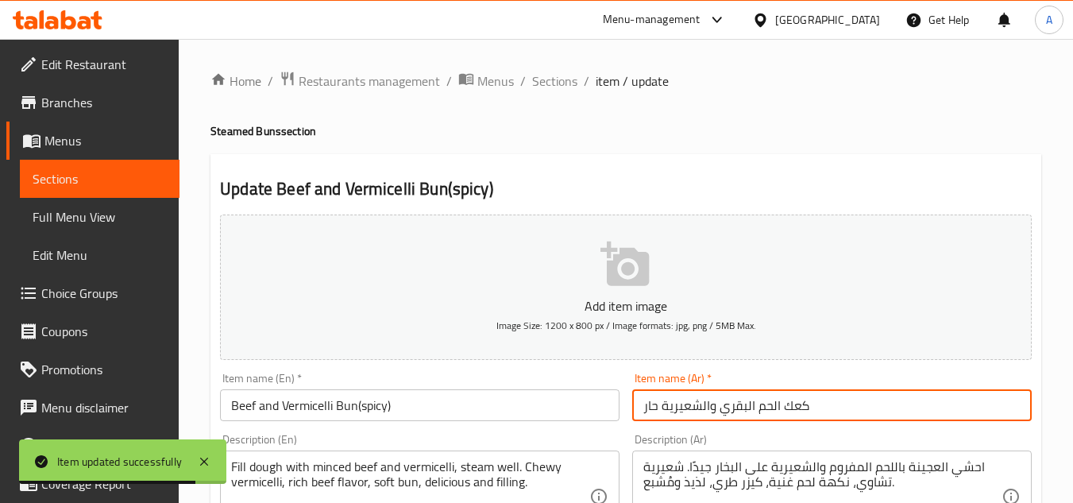
click at [769, 402] on input "كعك الحم البقري والشعيرية حار" at bounding box center [832, 405] width 400 height 32
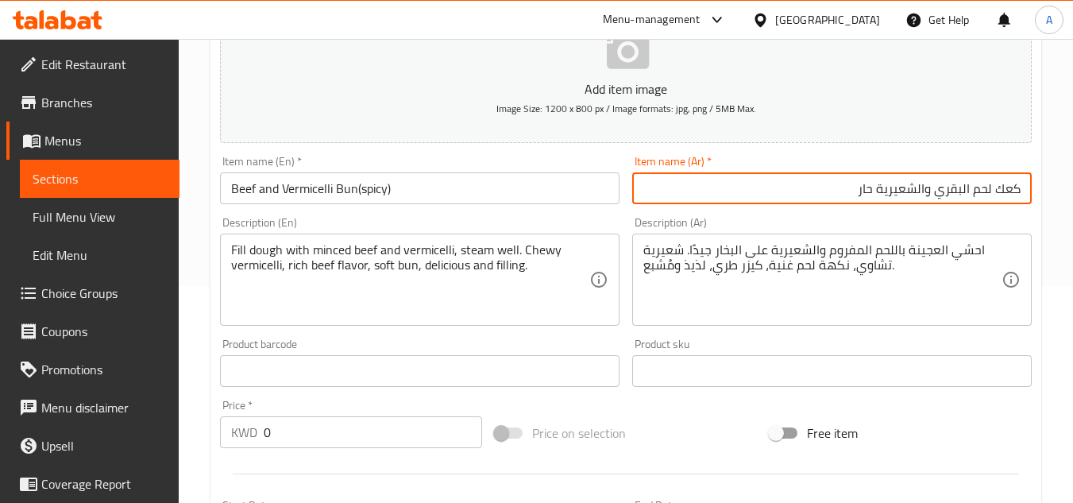
scroll to position [238, 0]
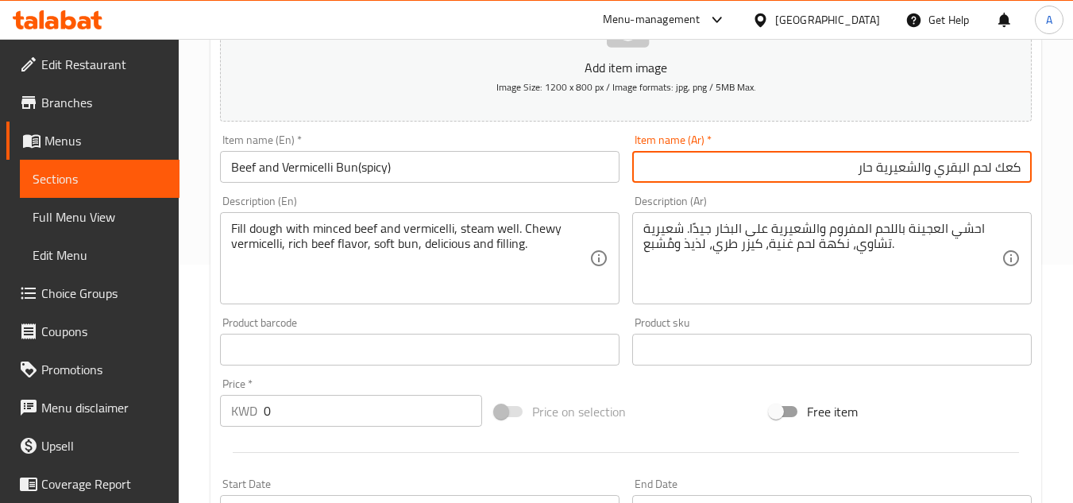
type input "كعك لحم البقري والشعيرية حار"
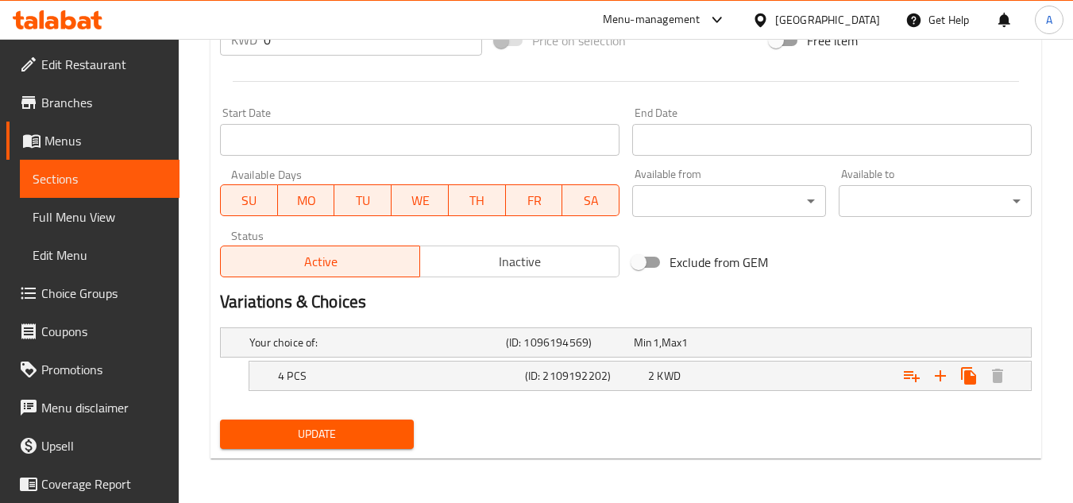
click at [388, 436] on span "Update" at bounding box center [317, 434] width 168 height 20
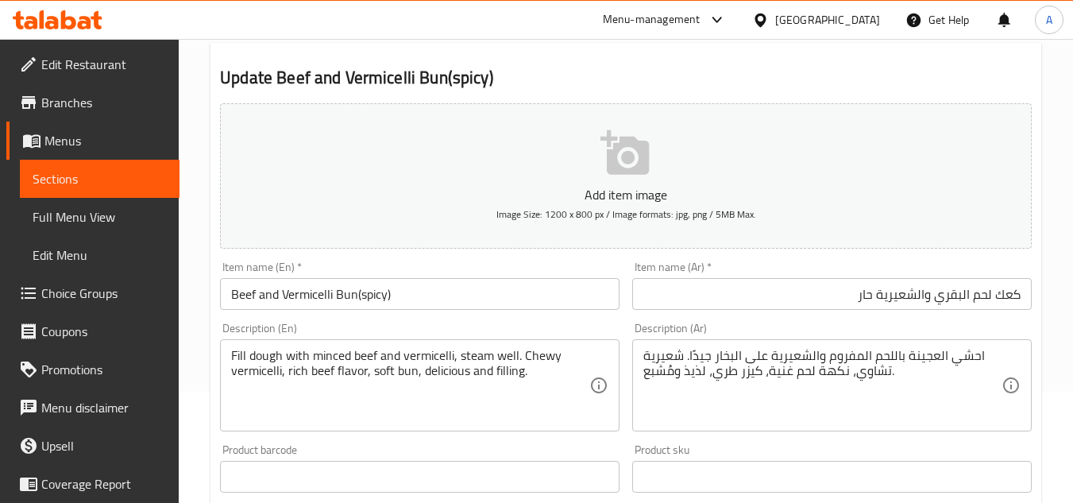
scroll to position [0, 0]
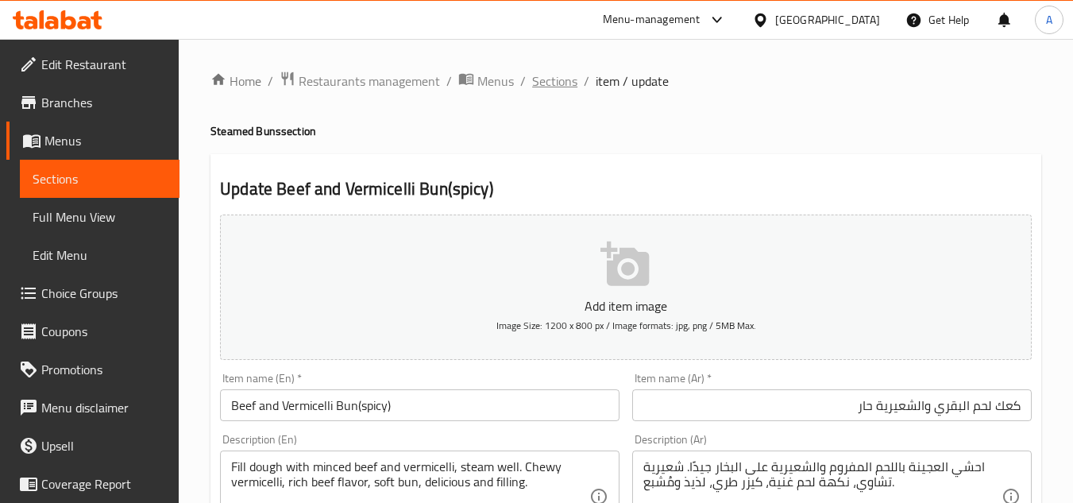
click at [547, 80] on span "Sections" at bounding box center [554, 80] width 45 height 19
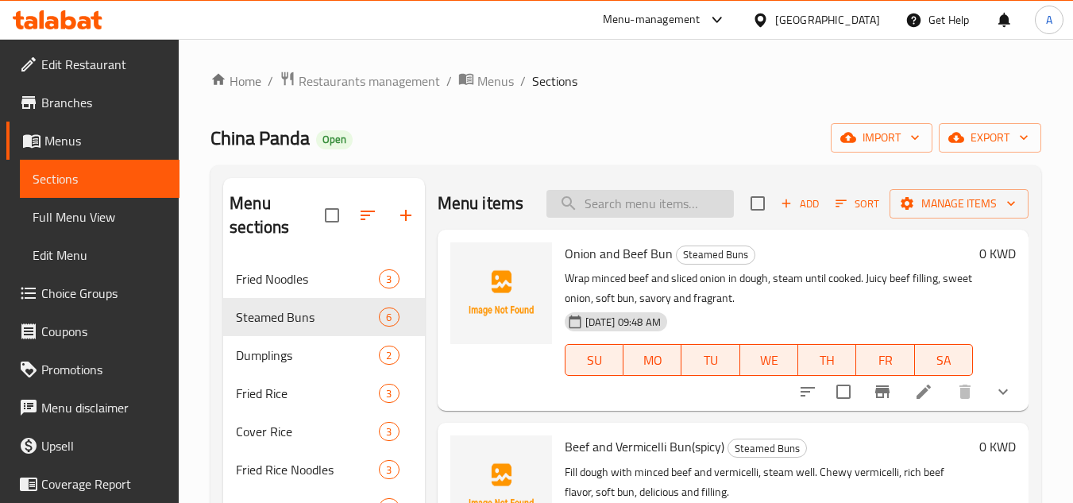
drag, startPoint x: 589, startPoint y: 222, endPoint x: 639, endPoint y: 218, distance: 50.2
click at [589, 218] on input "search" at bounding box center [640, 204] width 187 height 28
paste input "Mushroom and Chicken Bun"
type input "Mushroom and Chicken Bun"
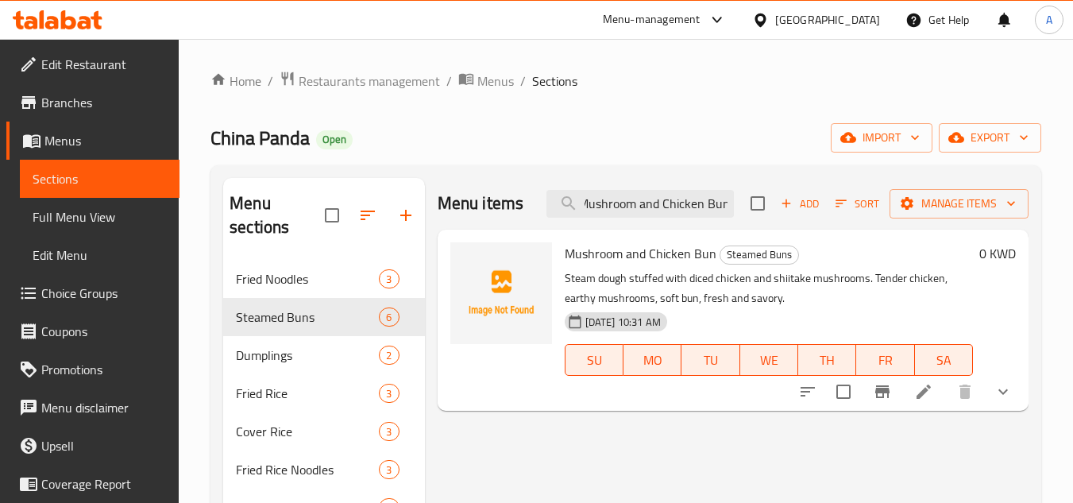
click at [931, 393] on icon at bounding box center [923, 391] width 19 height 19
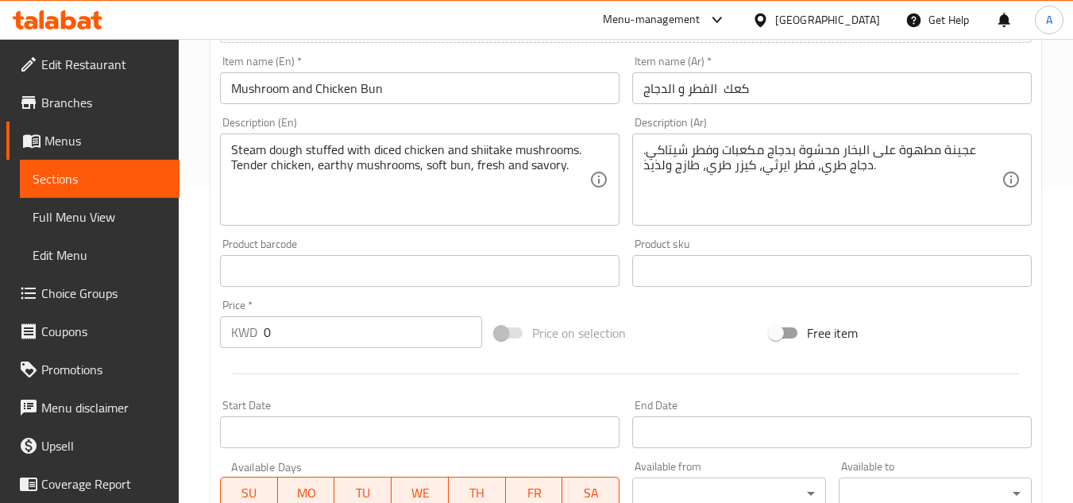
scroll to position [318, 0]
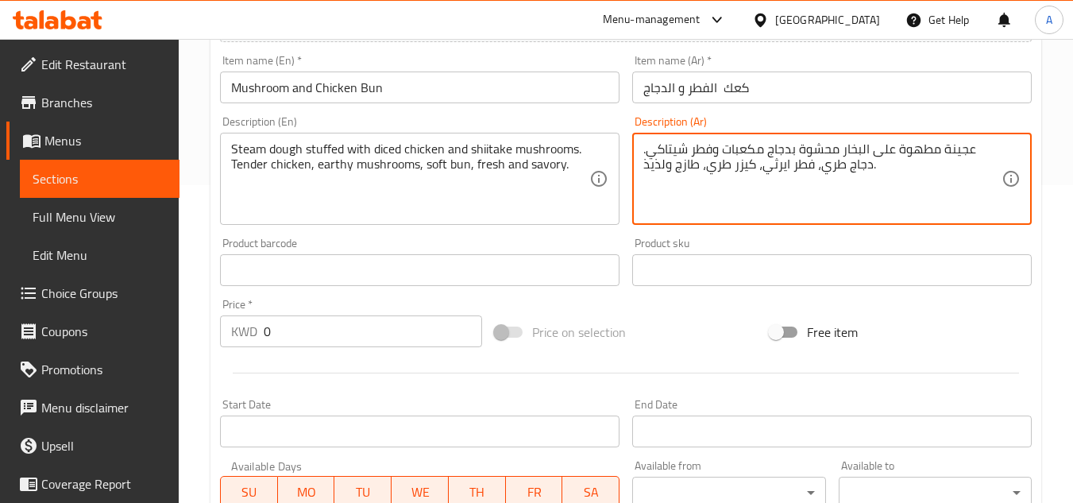
click at [816, 165] on textarea "عجينة مطهوة على البخار محشوة بدجاج مكعبات وفطر شيتاكي. دجاج طري، فطر ايرثي، كيز…" at bounding box center [822, 178] width 358 height 75
click at [841, 166] on textarea "عجينة مطهوة على البخار محشوة بدجاج مكعبات وفطر شيتاكي. دجاج طري، فطر ايرثي، كيز…" at bounding box center [822, 178] width 358 height 75
click at [823, 174] on textarea "عجينة مطهوة على البخار محشوة بدجاج مكعبات وفطر شيتاكي. دجاج طري، فطر ايرثي، كيز…" at bounding box center [822, 178] width 358 height 75
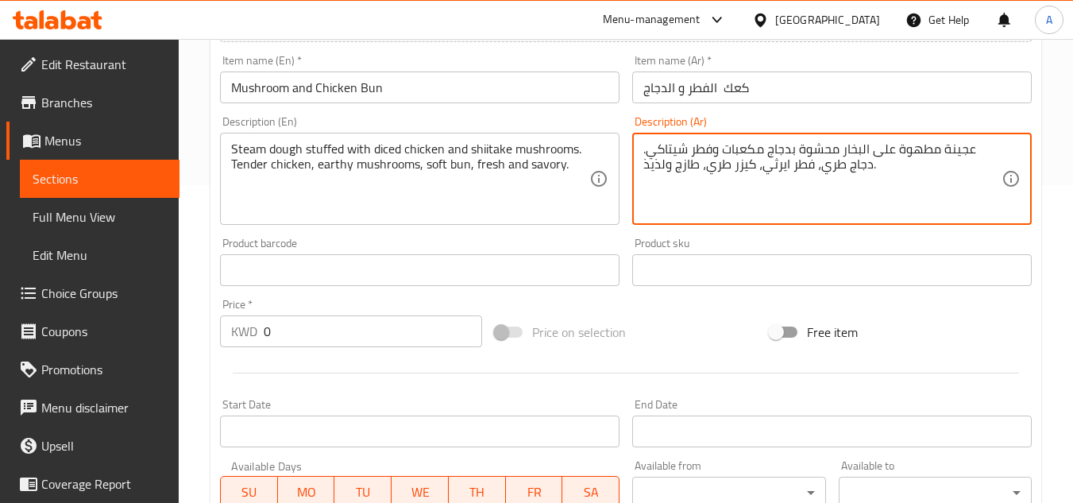
click at [823, 174] on textarea "عجينة مطهوة على البخار محشوة بدجاج مكعبات وفطر شيتاكي. دجاج طري، فطر ايرثي، كيز…" at bounding box center [822, 178] width 358 height 75
click at [837, 172] on textarea "عجينة مطهوة على البخار محشوة بدجاج مكعبات وفطر شيتاكي. دجاج طري، فطر ايرثي، كيز…" at bounding box center [822, 178] width 358 height 75
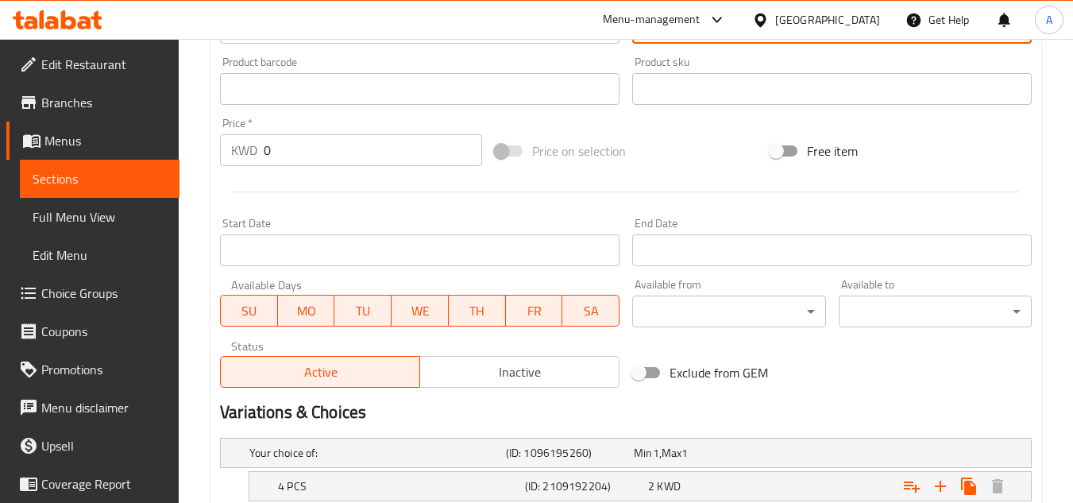
scroll to position [609, 0]
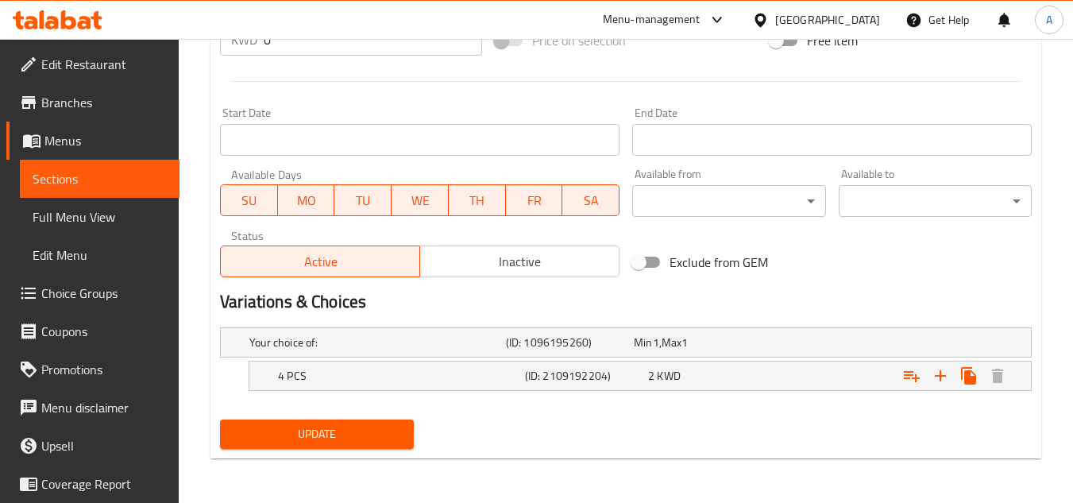
type textarea "عجينة مطهوة على البخار محشوة بدجاج مكعبات وفطر شيتاكي. دجاج تندر، فطر ايرثي، كي…"
click at [382, 440] on span "Update" at bounding box center [317, 434] width 168 height 20
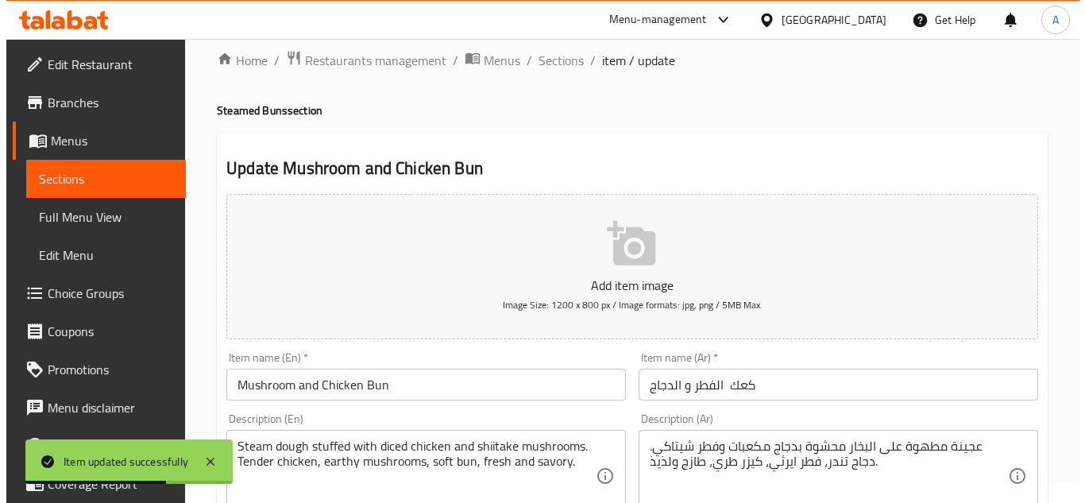
scroll to position [0, 0]
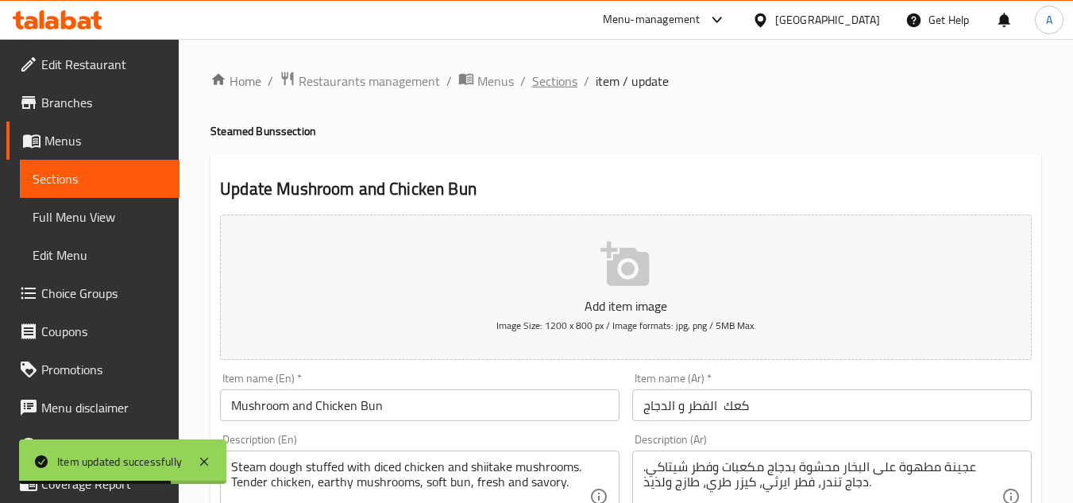
click at [554, 85] on span "Sections" at bounding box center [554, 80] width 45 height 19
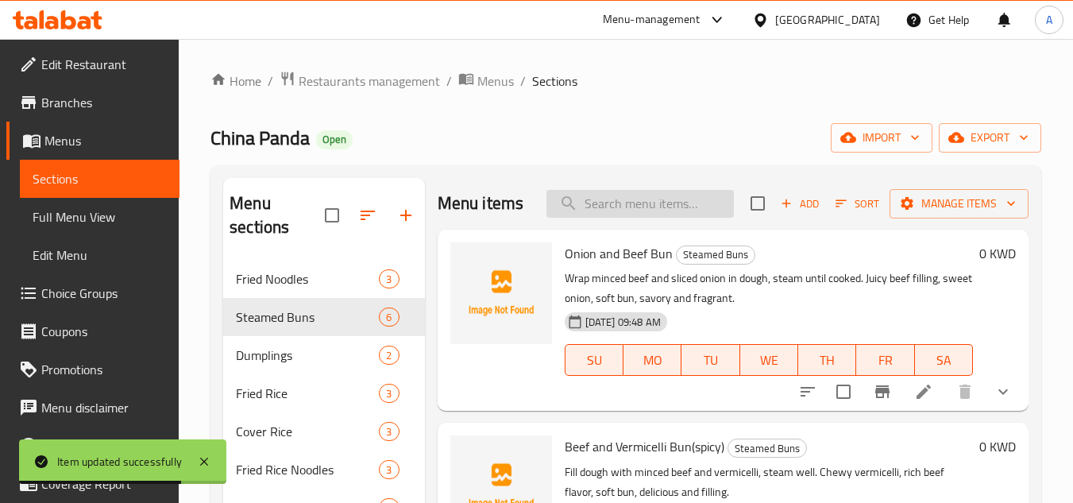
click at [612, 218] on input "search" at bounding box center [640, 204] width 187 height 28
paste input "Beef and Cabbage Bun"
type input "Beef and Cabbage Bun"
click at [927, 406] on li at bounding box center [924, 391] width 44 height 29
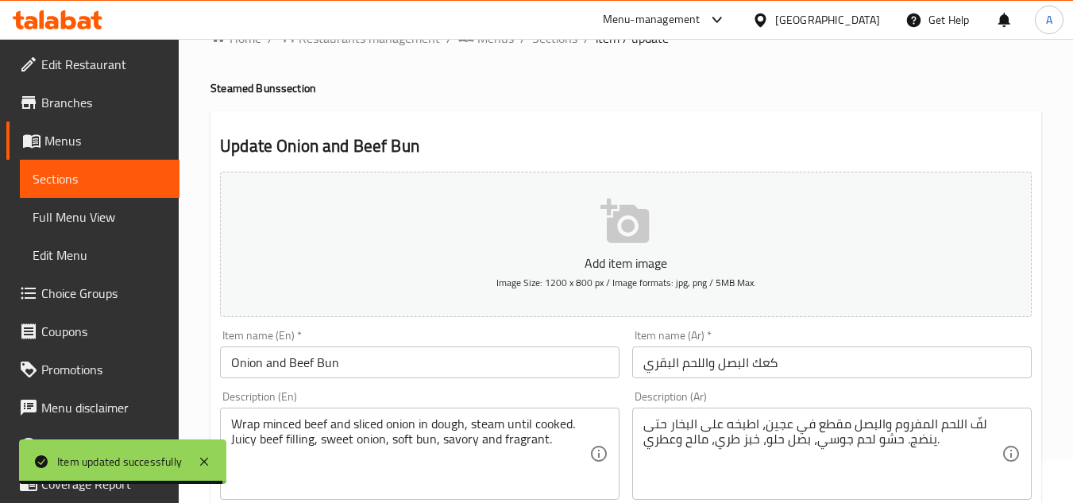
scroll to position [79, 0]
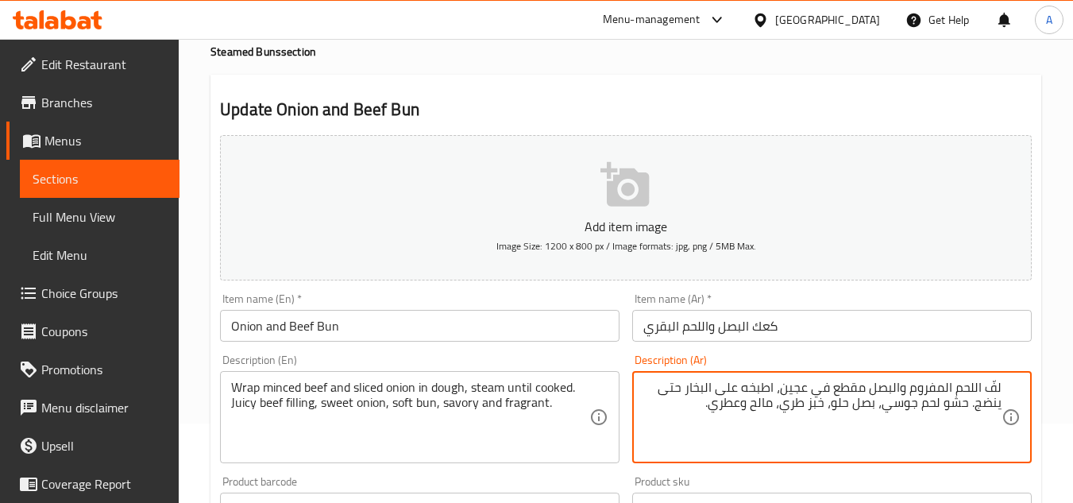
click at [805, 407] on textarea "لفّ اللحم المفروم والبصل مقطع في عجين، اطبخه على البخار حتى ينضج. حشو لحم جوسي،…" at bounding box center [822, 417] width 358 height 75
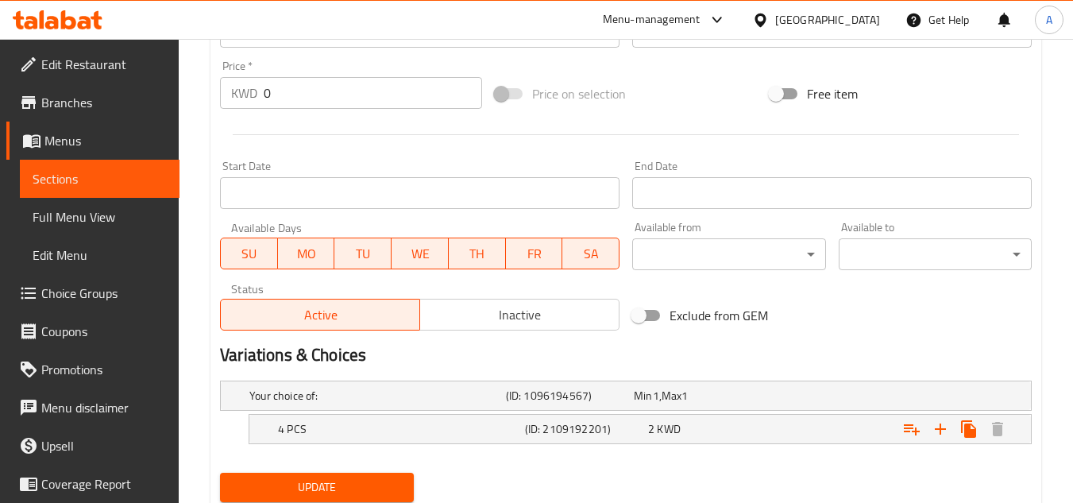
scroll to position [609, 0]
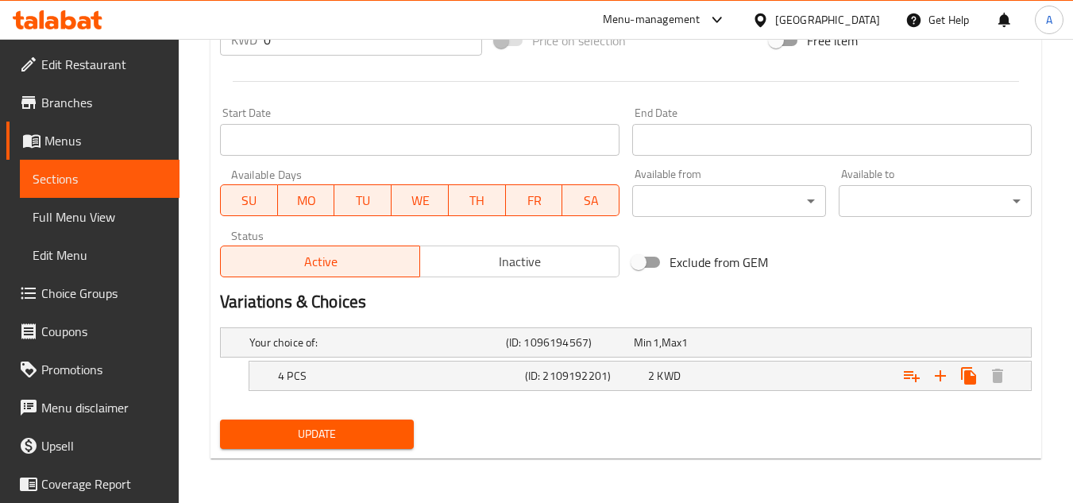
click at [400, 442] on span "Update" at bounding box center [317, 434] width 168 height 20
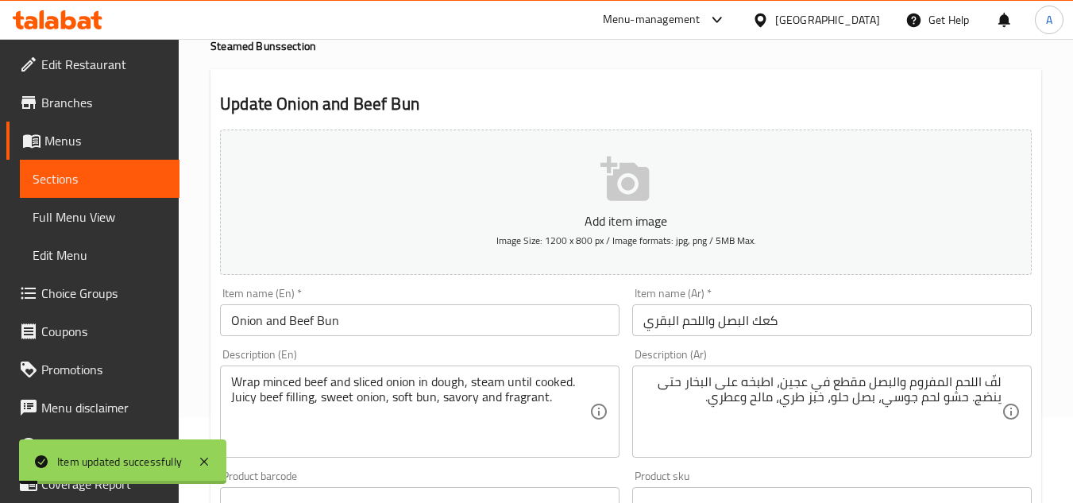
scroll to position [0, 0]
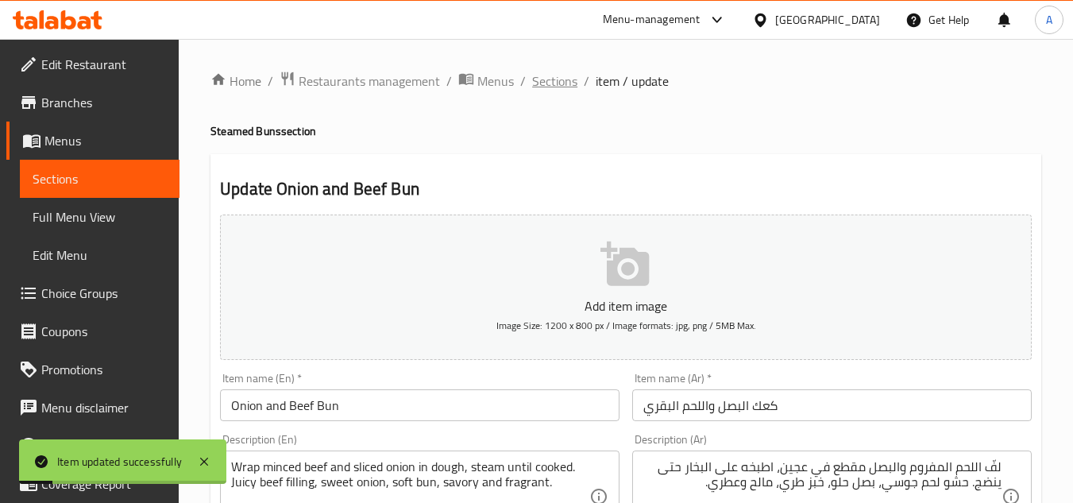
click at [547, 71] on span "Sections" at bounding box center [554, 80] width 45 height 19
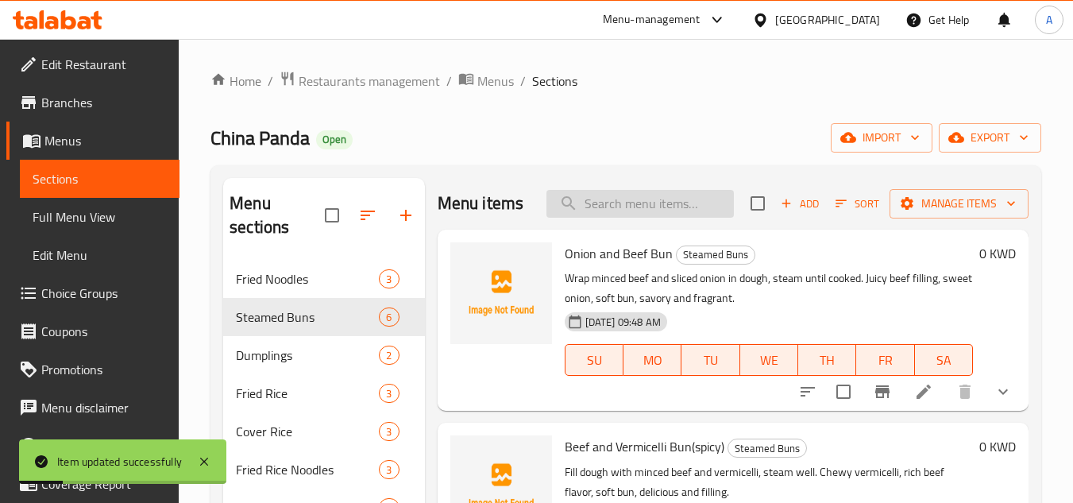
click at [601, 207] on input "search" at bounding box center [640, 204] width 187 height 28
paste input "Red Bean Paste Bun(sweet)"
type input "Red Bean Paste Bun(sweet)"
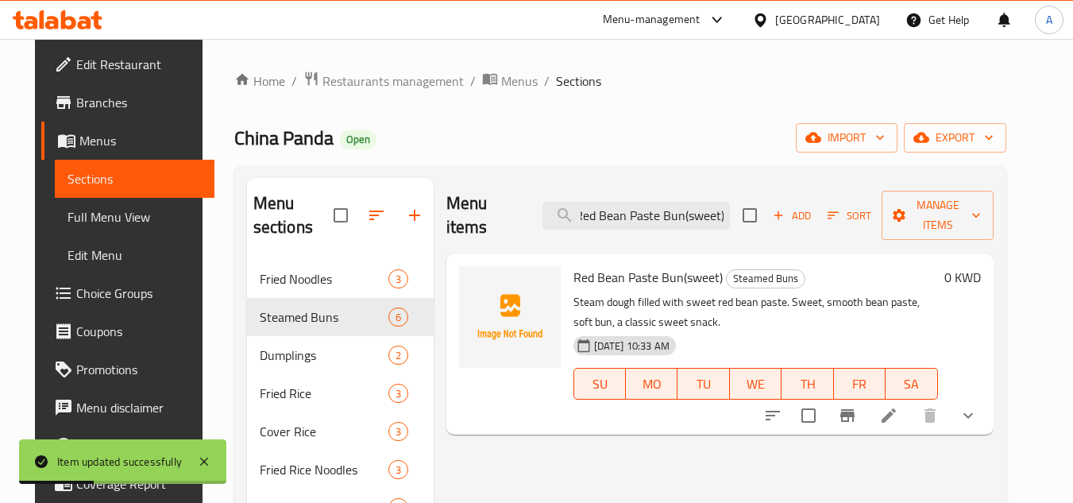
click at [911, 403] on li at bounding box center [889, 415] width 44 height 29
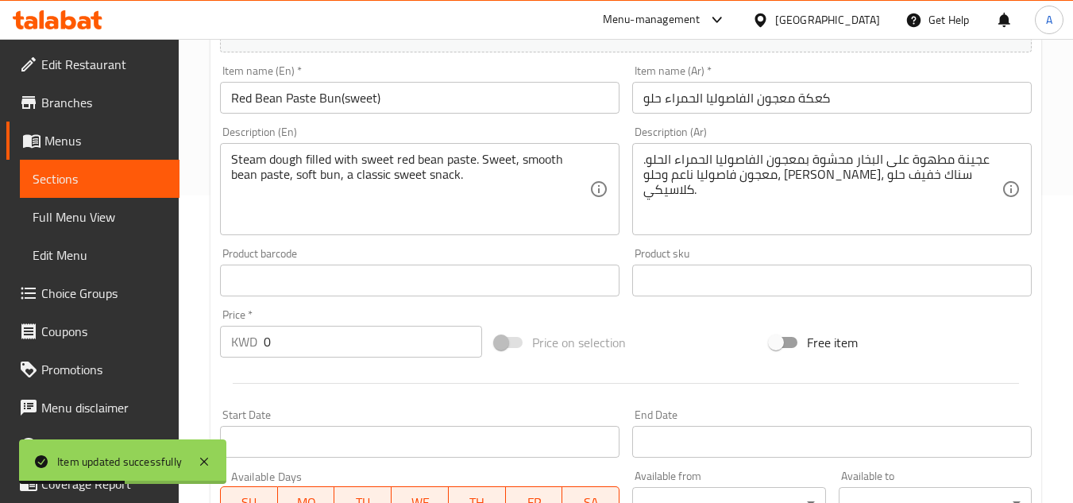
scroll to position [238, 0]
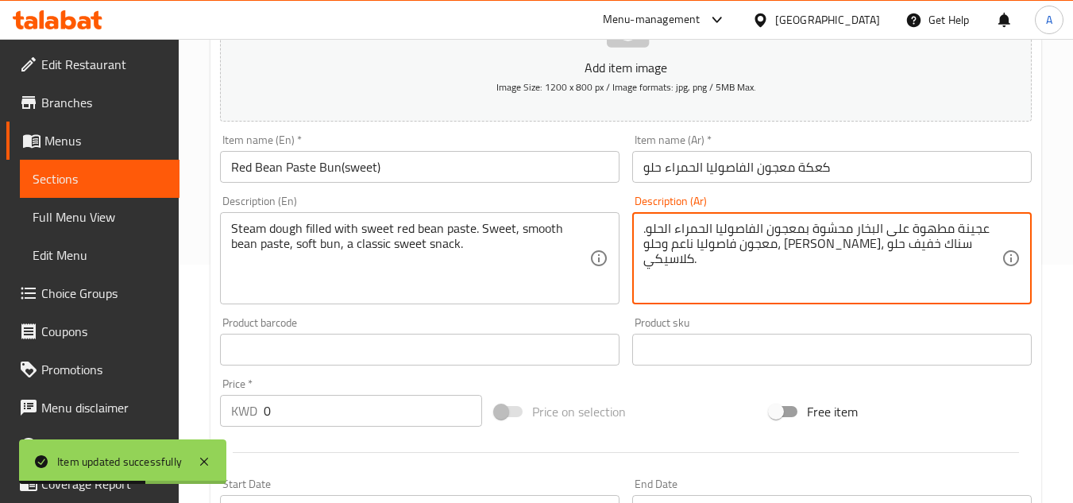
click at [943, 222] on textarea "عجينة مطهوة على البخار محشوة بمعجون الفاصوليا الحمراء الحلو. معجون فاصوليا ناعم…" at bounding box center [822, 258] width 358 height 75
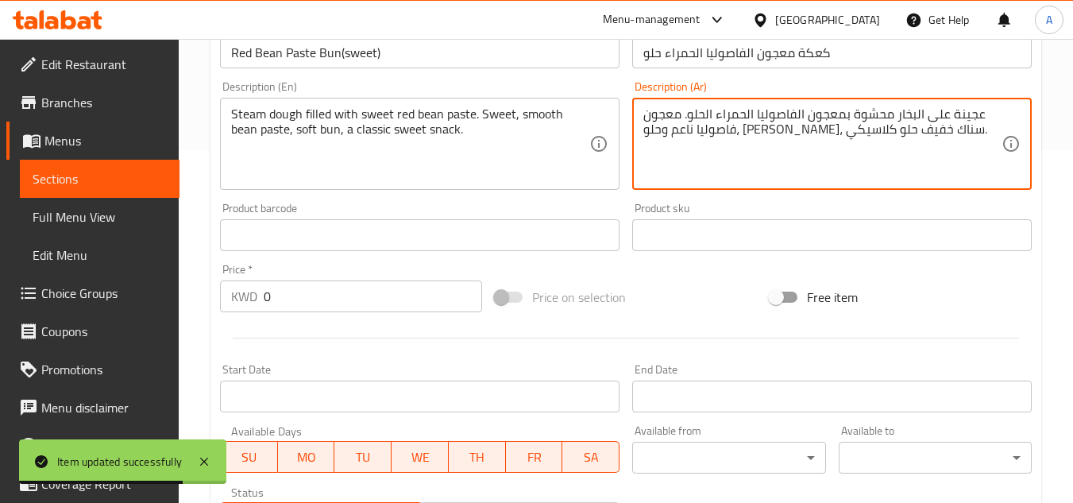
scroll to position [556, 0]
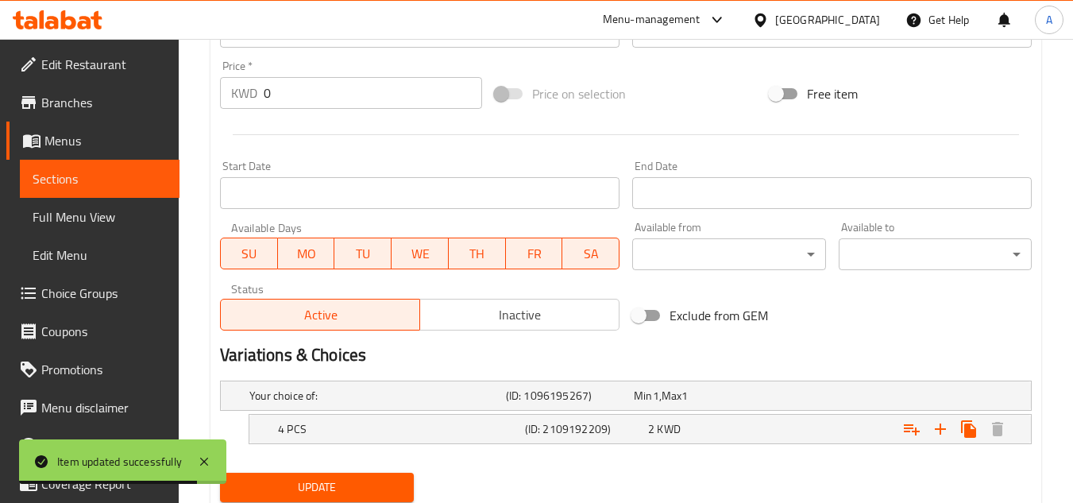
type textarea "عجينة على البخار محشوة بمعجون الفاصوليا الحمراء الحلو. معجون فاصوليا ناعم وحلو،…"
click at [334, 479] on span "Update" at bounding box center [317, 487] width 168 height 20
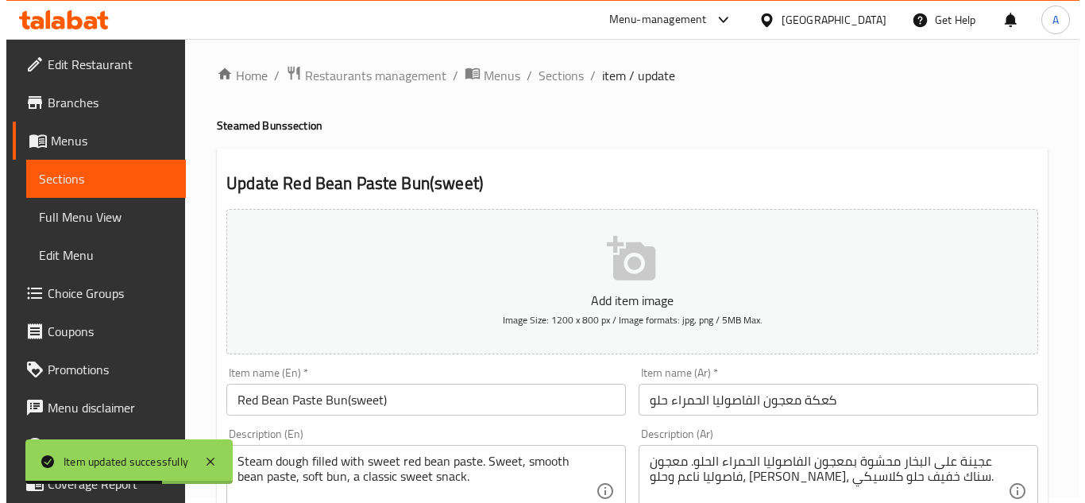
scroll to position [0, 0]
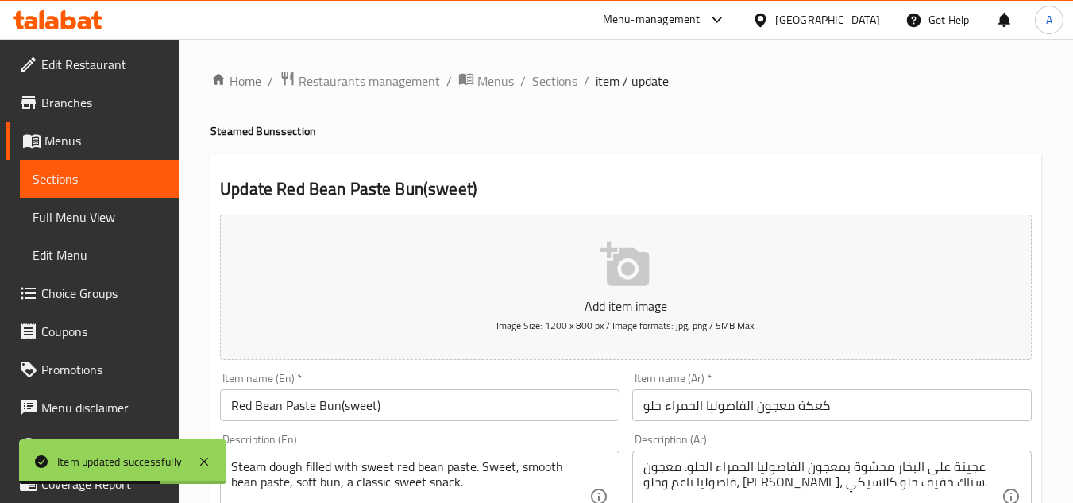
click at [580, 86] on ol "Home / Restaurants management / Menus / Sections / item / update" at bounding box center [626, 81] width 831 height 21
click at [559, 84] on span "Sections" at bounding box center [554, 80] width 45 height 19
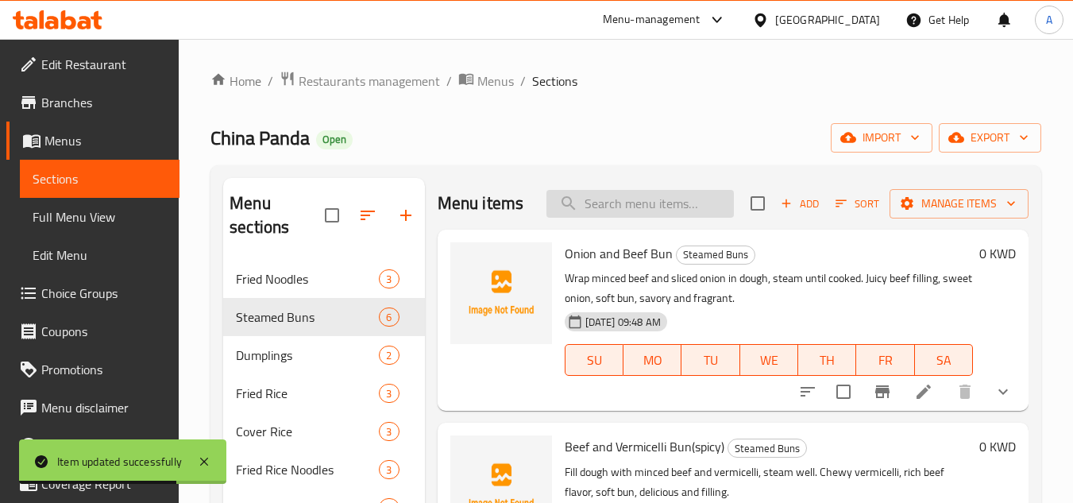
click at [637, 210] on input "search" at bounding box center [640, 204] width 187 height 28
paste input "Custard Bun(sweet)"
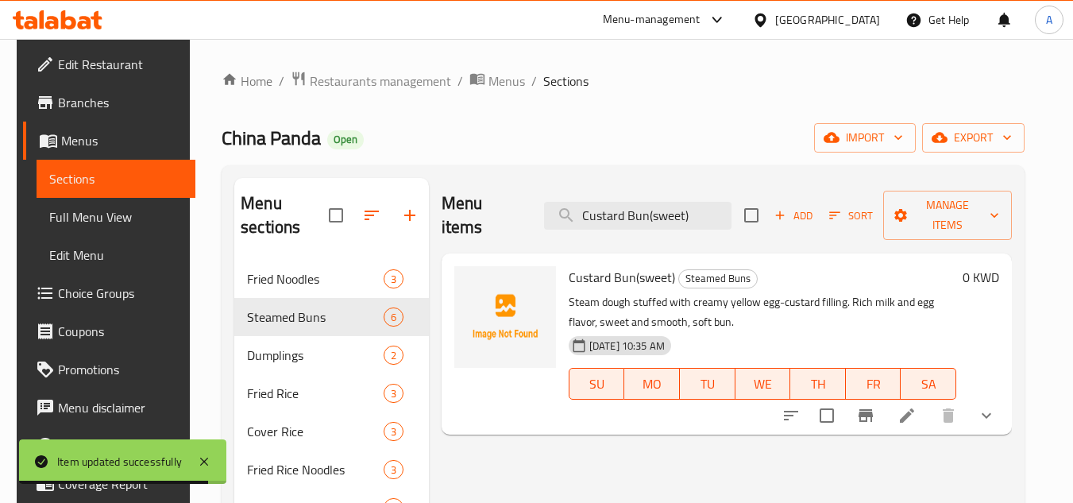
type input "Custard Bun(sweet)"
click at [929, 401] on li at bounding box center [907, 415] width 44 height 29
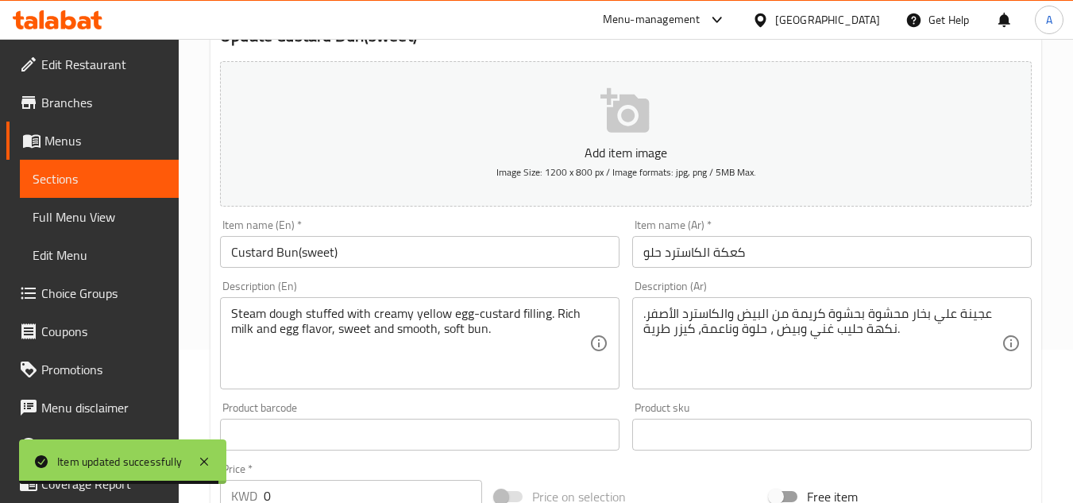
scroll to position [318, 0]
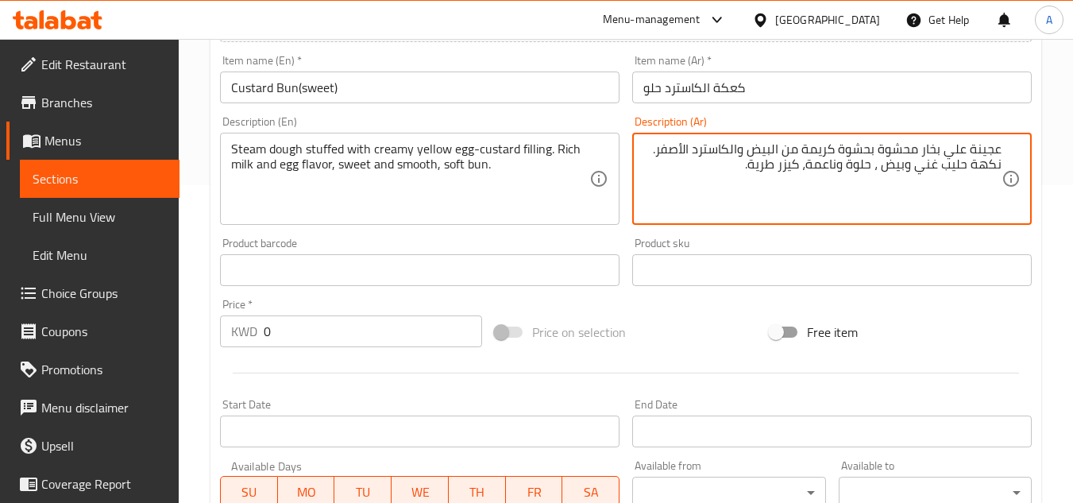
drag, startPoint x: 797, startPoint y: 150, endPoint x: 785, endPoint y: 149, distance: 12.0
click at [785, 149] on textarea "عجينة علي بخار محشوة بحشوة كريمة من البيض والكاسترد الأصفر. نكهة حليب غني وبيض …" at bounding box center [822, 178] width 358 height 75
click at [797, 151] on textarea "عجينة علي بخار محشوة بحشوة كريمة صفار البيض والكاسترد الأصفر. نكهة حليب غني وبي…" at bounding box center [822, 178] width 358 height 75
drag, startPoint x: 702, startPoint y: 149, endPoint x: 970, endPoint y: 174, distance: 268.9
click at [970, 174] on textarea "عجينة علي بخار محشوة بحشوة كريمة كاسترد صفار البيض والكاسترد الأصفر. نكهة حليب …" at bounding box center [822, 178] width 358 height 75
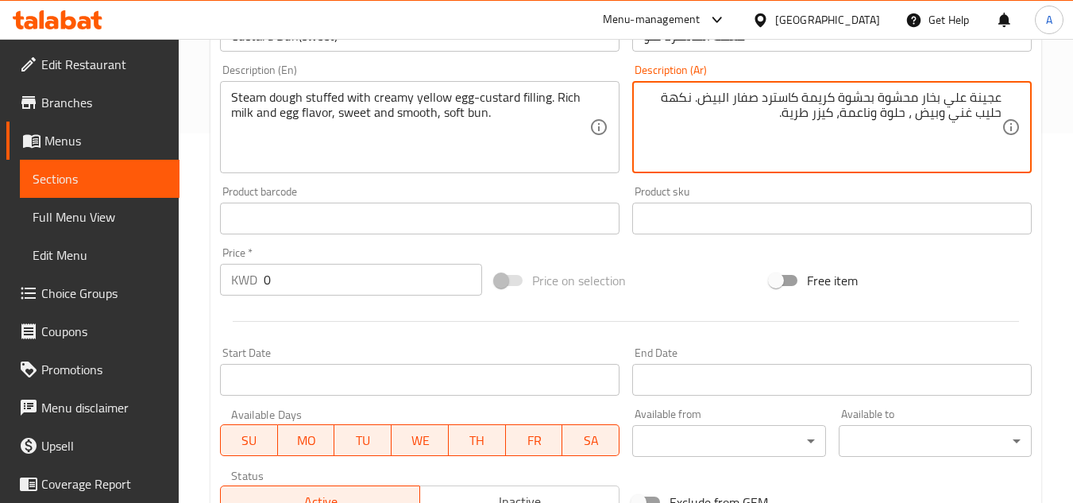
scroll to position [397, 0]
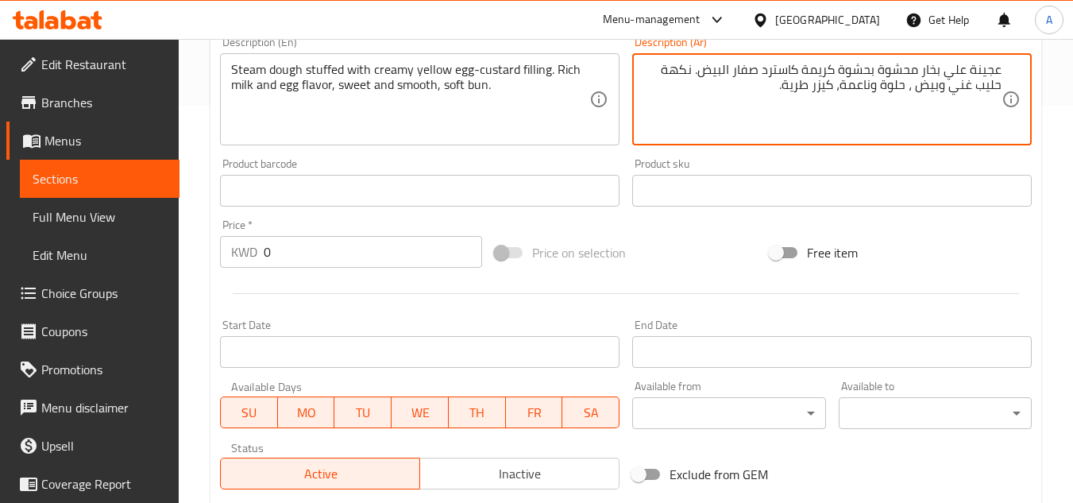
type textarea "عجينة علي بخار محشوة بحشوة كريمة كاسترد صفار البيض. نكهة حليب غني وبيض ، حلوة و…"
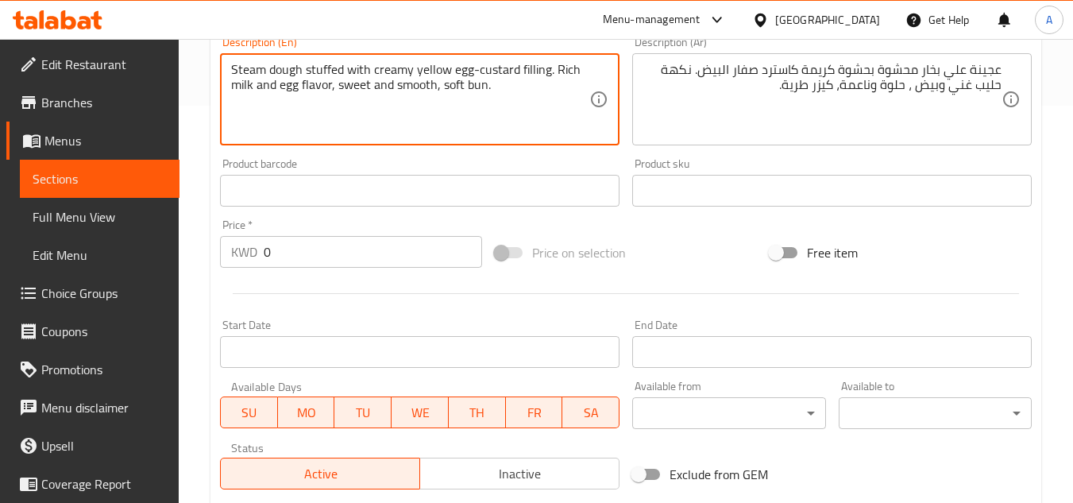
click at [301, 85] on textarea "Steam dough stuffed with creamy yellow egg-custard filling. Rich milk and egg f…" at bounding box center [410, 99] width 358 height 75
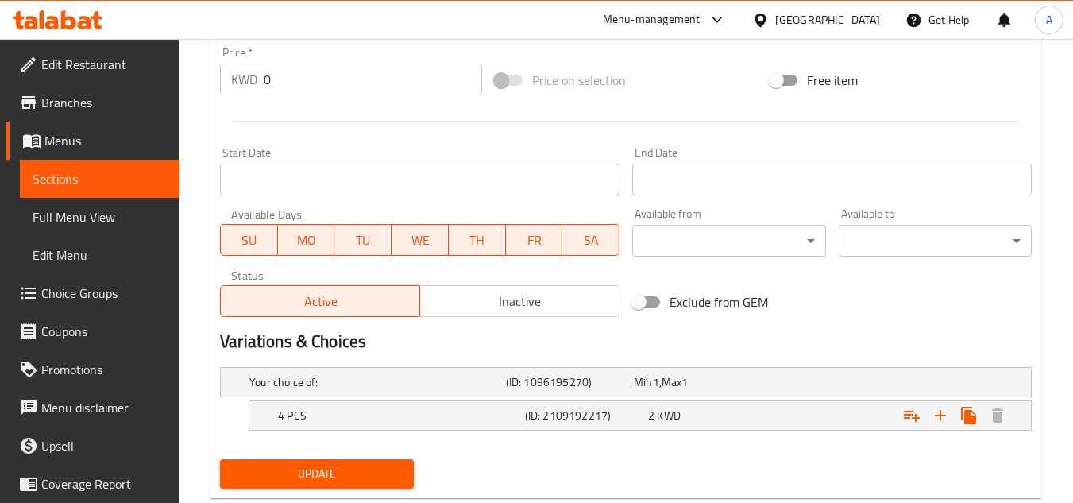
scroll to position [609, 0]
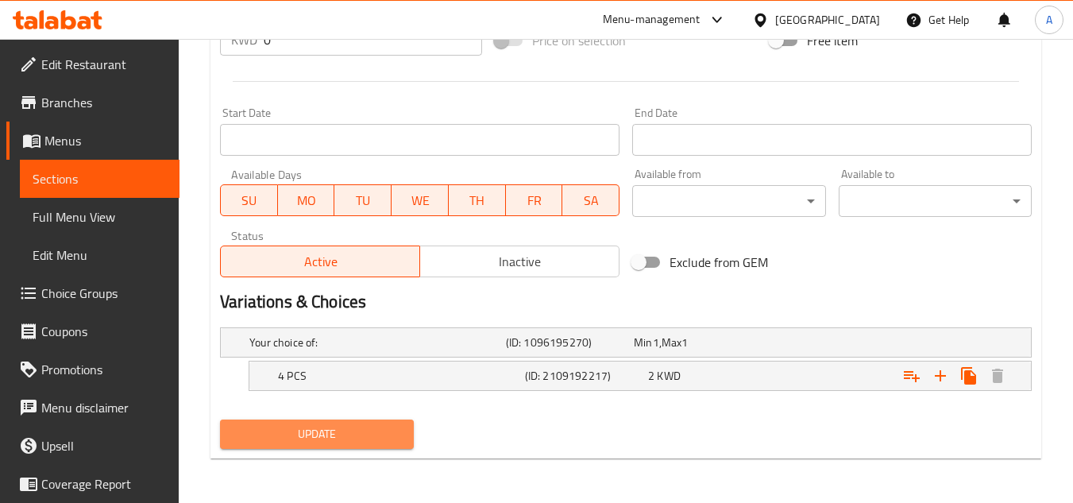
click at [408, 437] on button "Update" at bounding box center [316, 433] width 193 height 29
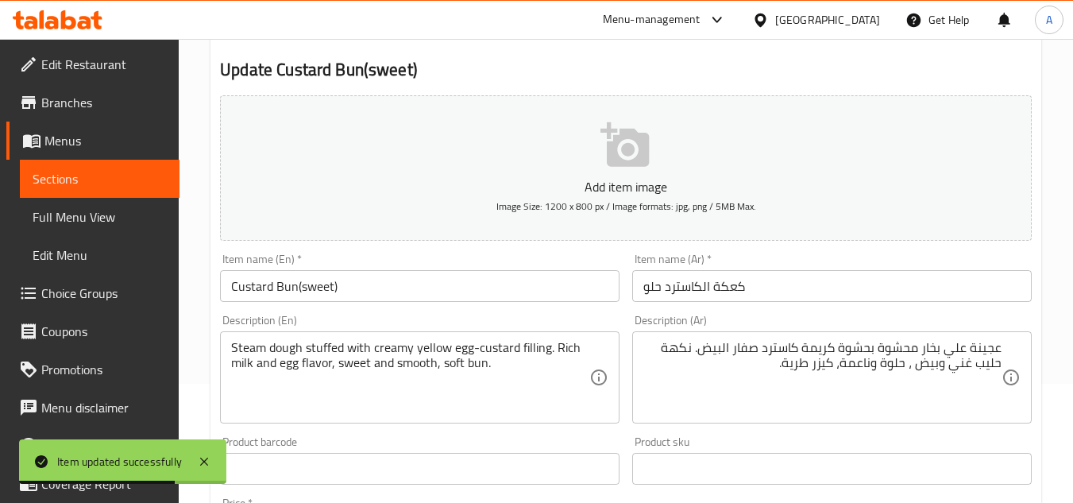
scroll to position [0, 0]
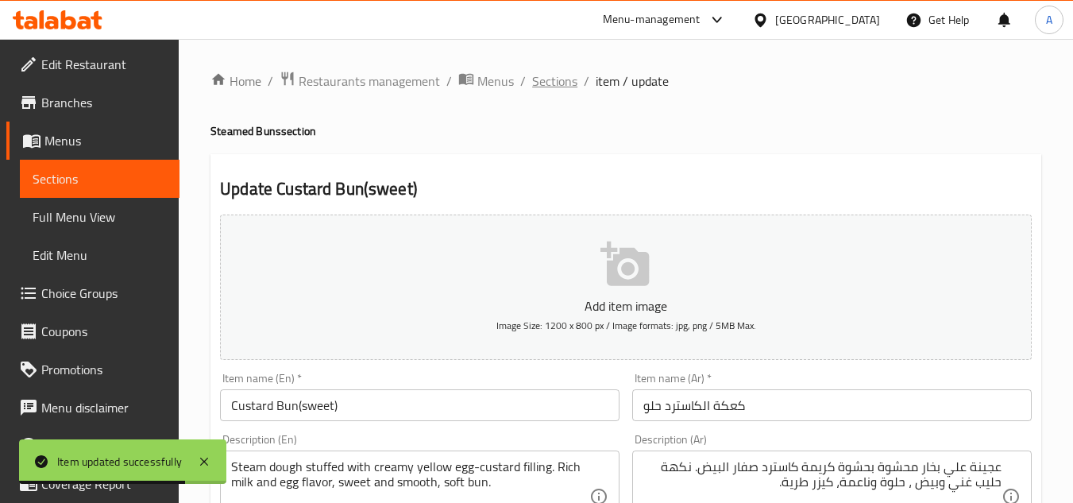
click at [569, 78] on span "Sections" at bounding box center [554, 80] width 45 height 19
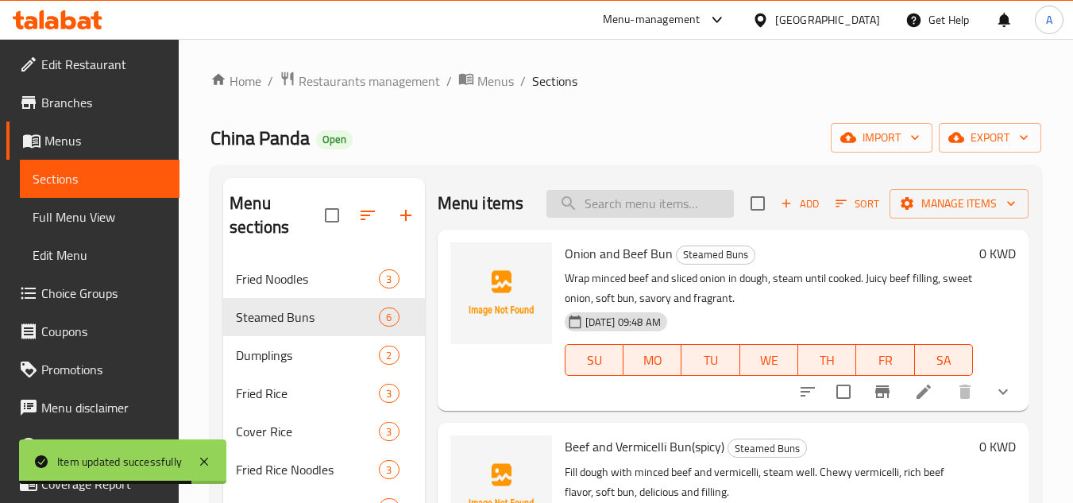
click at [627, 218] on input "search" at bounding box center [640, 204] width 187 height 28
paste input "Beef and Cabbage Dumplings"
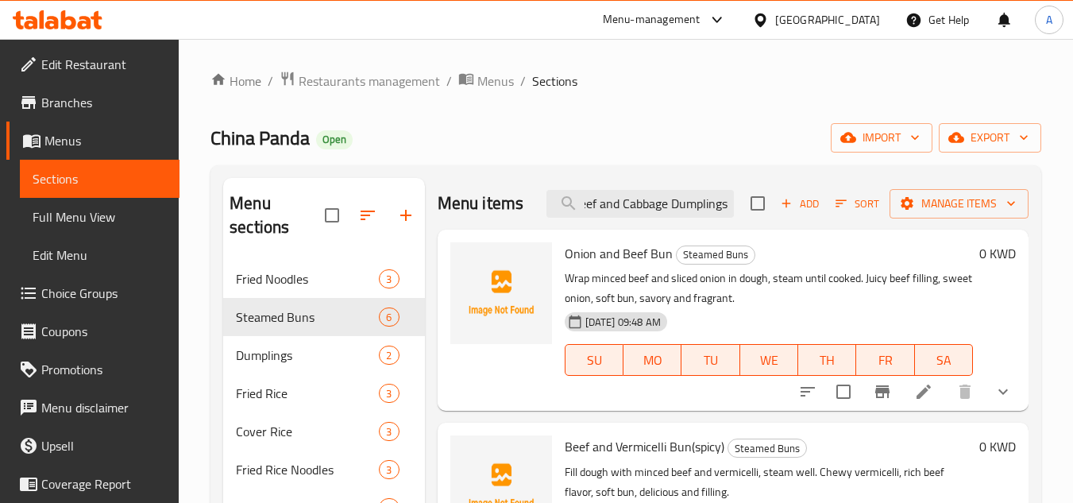
type input "Beef and Cabbage Dumpling"
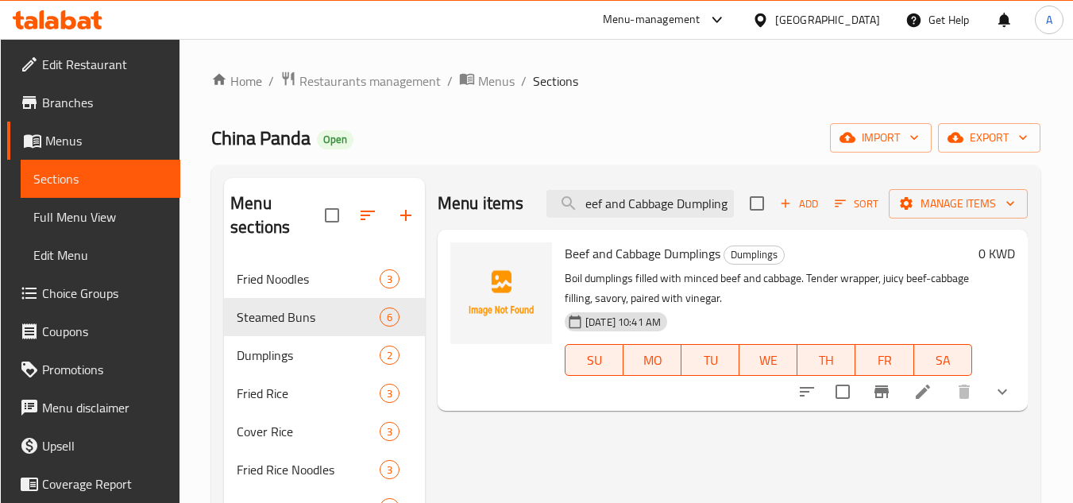
click at [944, 388] on li at bounding box center [923, 391] width 44 height 29
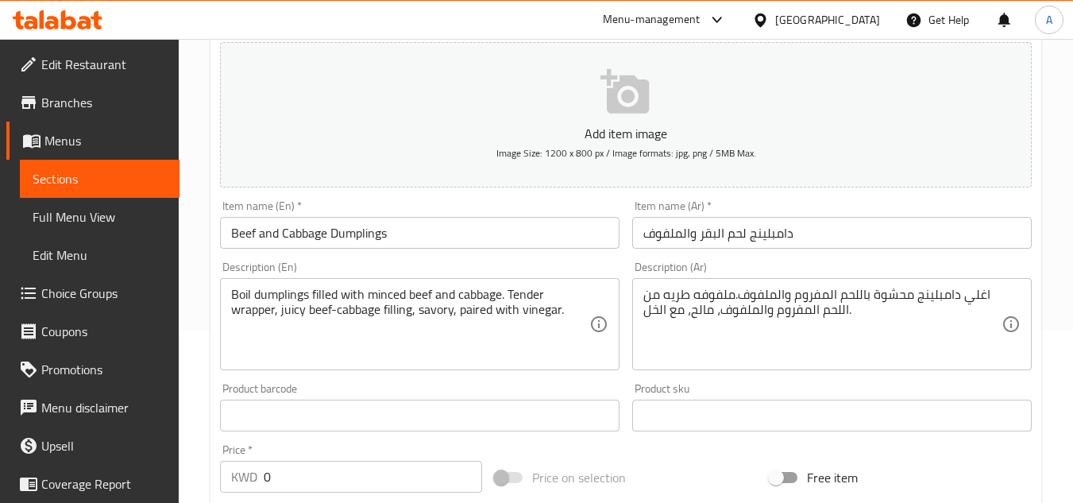
scroll to position [318, 0]
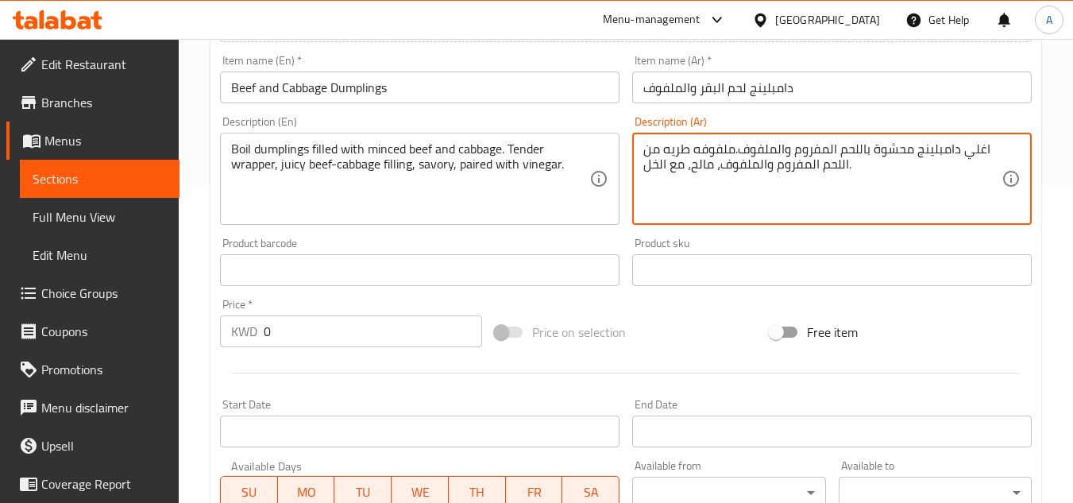
click at [986, 154] on textarea "اغلي دامبلينج محشوة باللحم المفروم والملفوف.ملفوفه طريه من اللحم المفروم والملف…" at bounding box center [822, 178] width 358 height 75
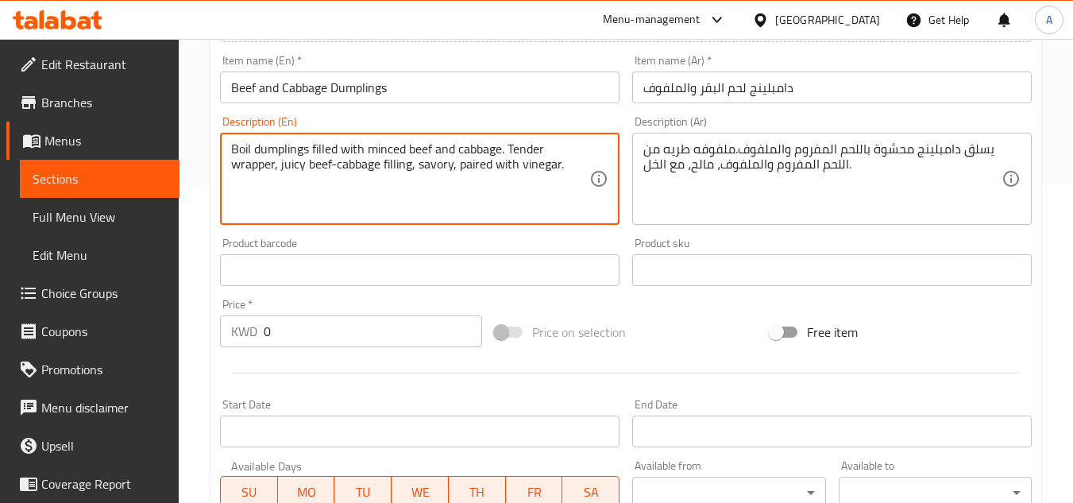
drag, startPoint x: 325, startPoint y: 145, endPoint x: 415, endPoint y: 161, distance: 91.9
click at [399, 164] on textarea "Boil dumplings filled with minced beef and cabbage. Tender wrapper, juicy beef-…" at bounding box center [410, 178] width 358 height 75
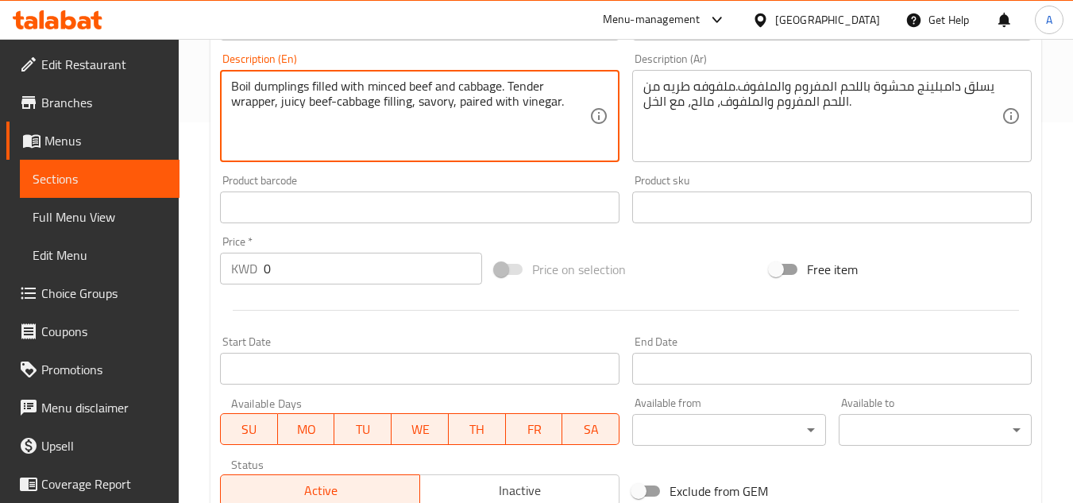
scroll to position [159, 0]
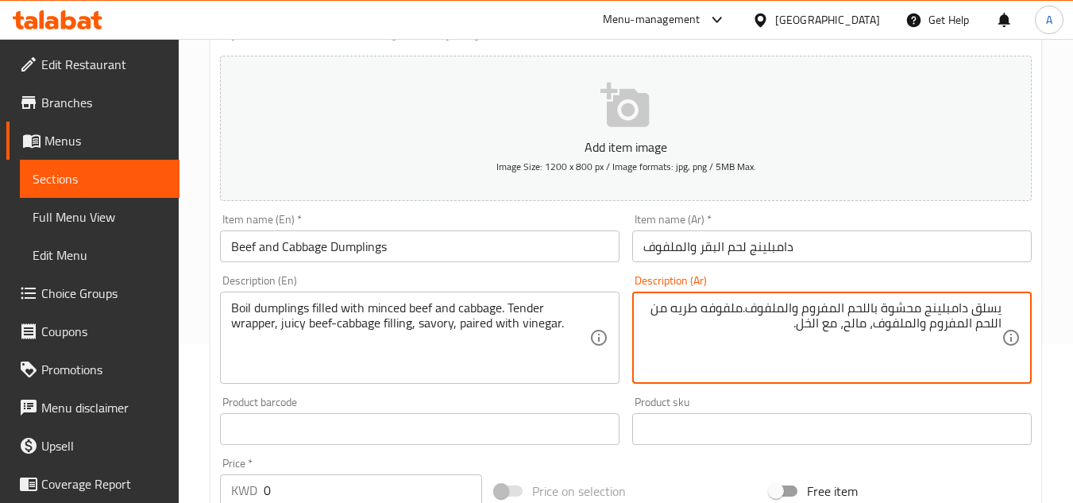
click at [691, 315] on textarea "يسلق دامبلينج محشوة باللحم المفروم والملفوف.ملفوفه طريه من اللحم المفروم والملف…" at bounding box center [822, 337] width 358 height 75
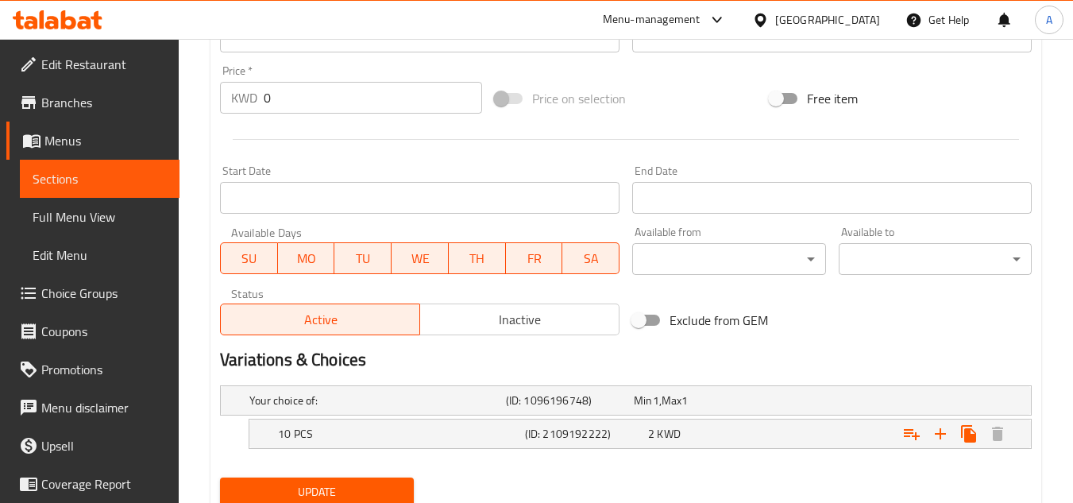
scroll to position [609, 0]
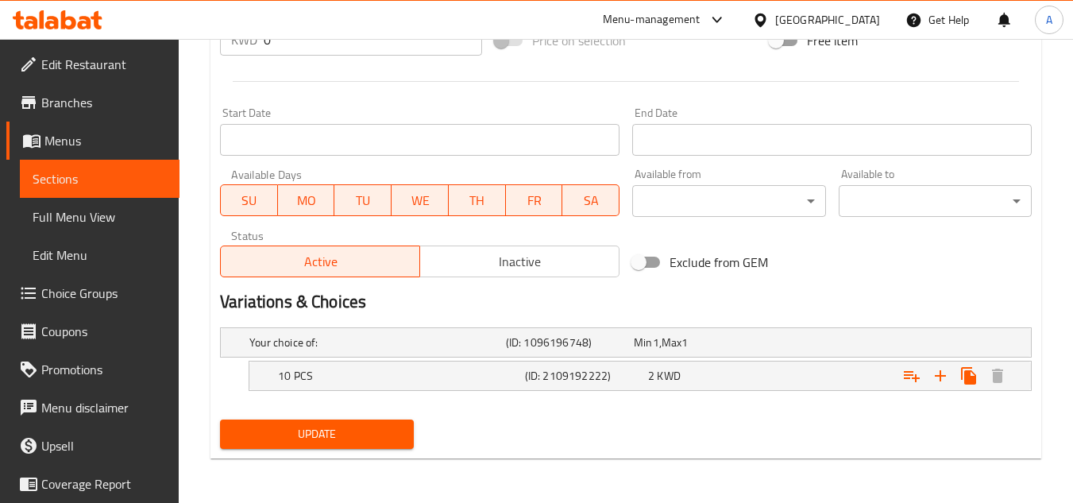
type textarea "يسلق دامبلينج محشوة باللحم المفروم والملفوف.ملفوفه تندر من اللحم المفروم والملف…"
click at [376, 431] on span "Update" at bounding box center [317, 434] width 168 height 20
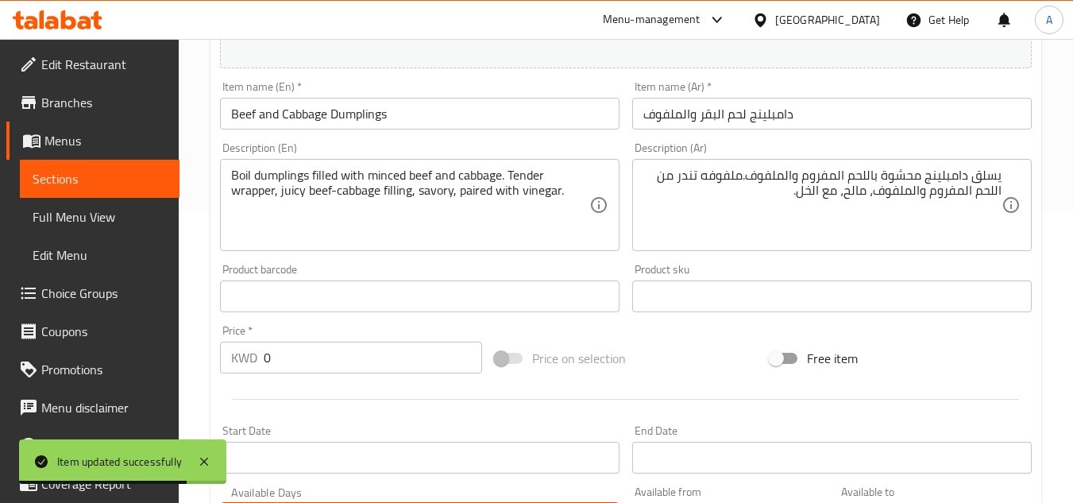
scroll to position [0, 0]
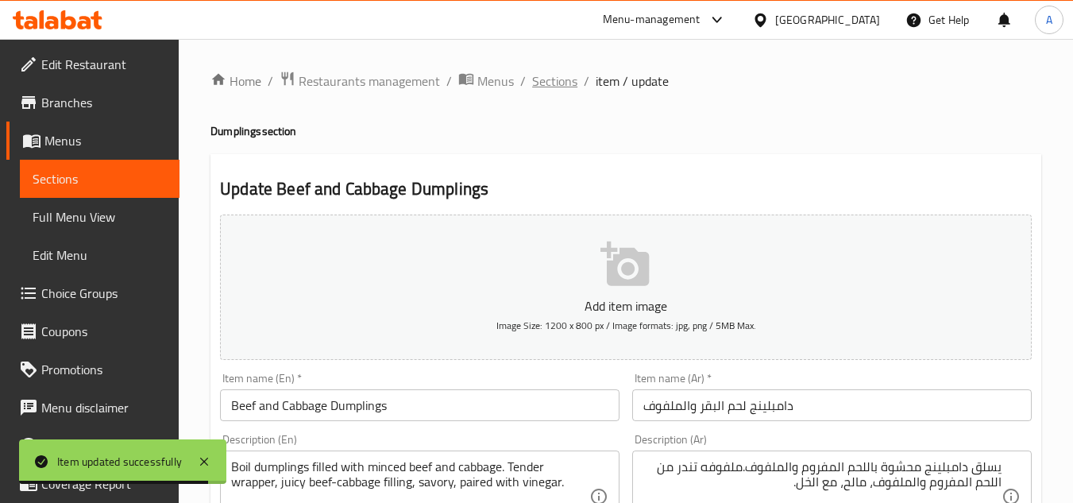
click at [535, 79] on span "Sections" at bounding box center [554, 80] width 45 height 19
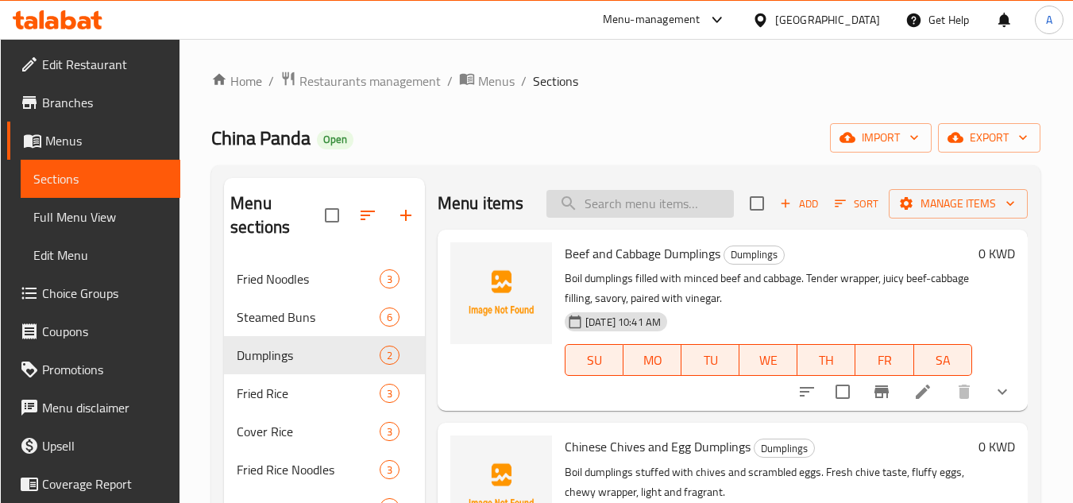
click at [697, 211] on input "search" at bounding box center [640, 204] width 187 height 28
paste input "Chinese Chives and Egg Dumplings"
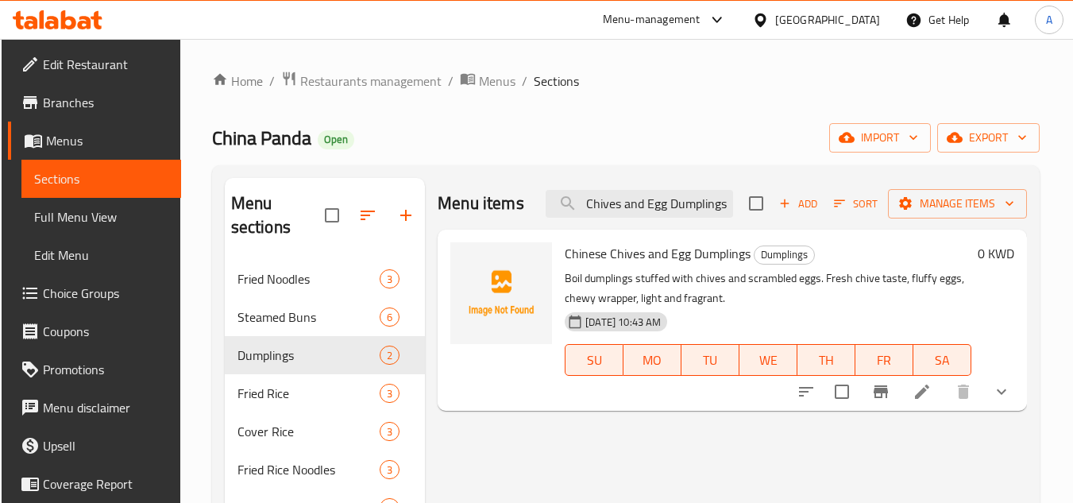
type input "Chinese Chives and Egg Dumplings"
click at [1008, 405] on button "show more" at bounding box center [1002, 392] width 38 height 38
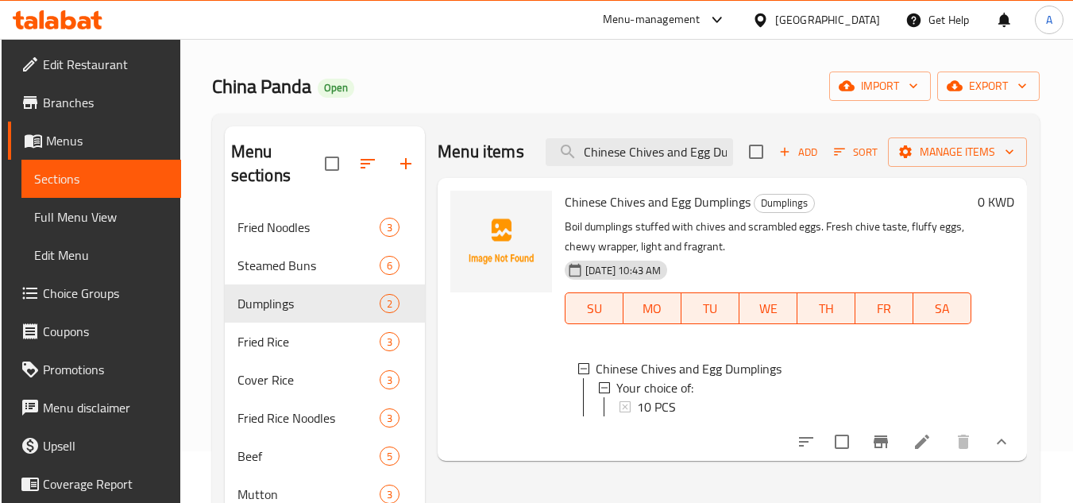
scroll to position [159, 0]
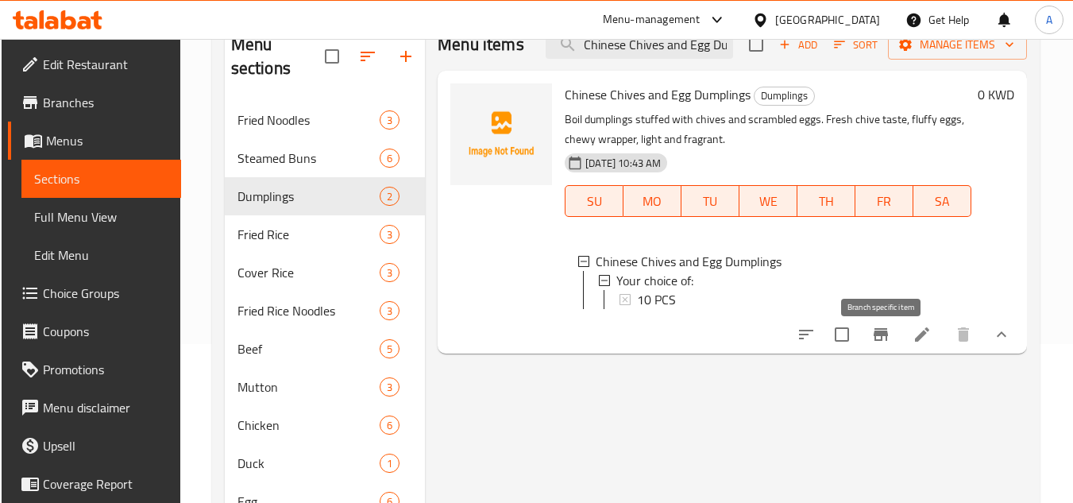
click at [901, 347] on li at bounding box center [922, 334] width 44 height 29
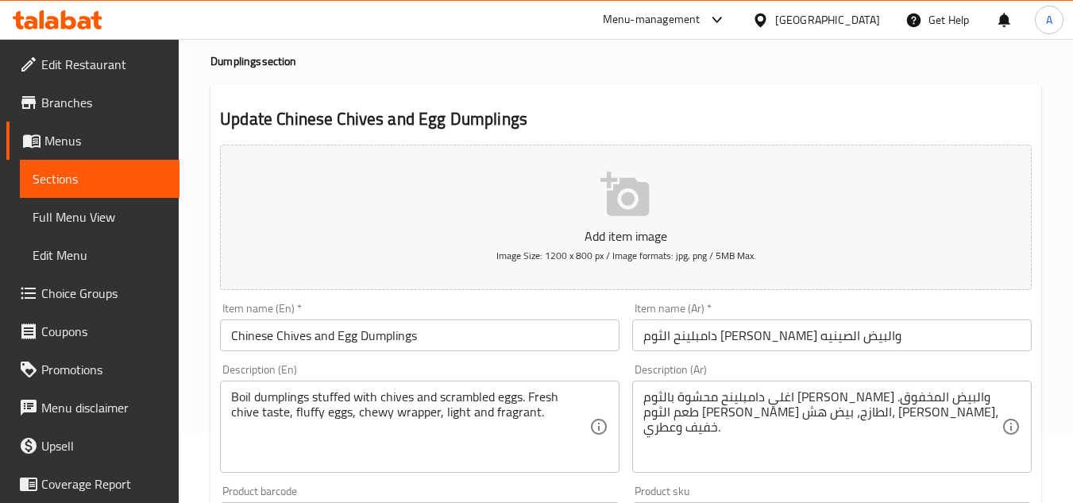
scroll to position [159, 0]
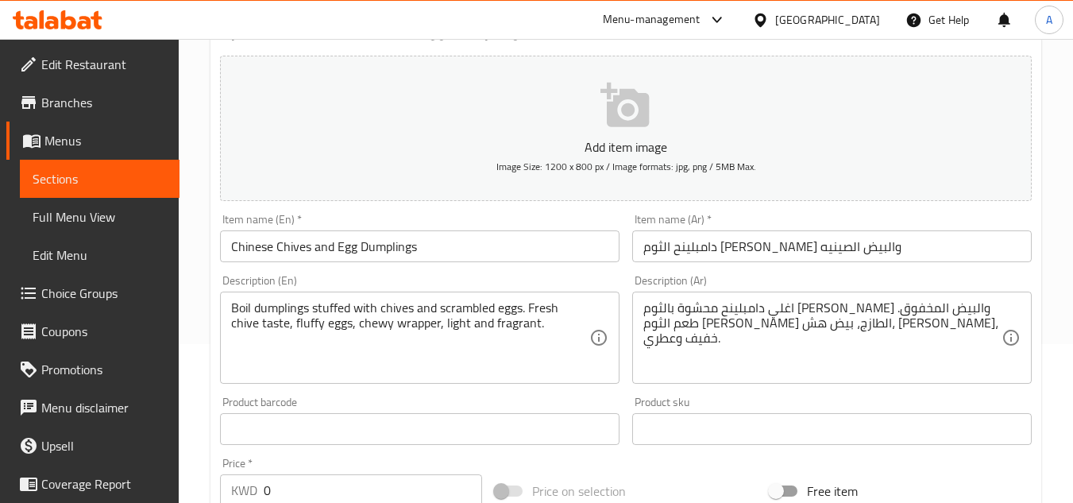
click at [912, 251] on input "دامبلينح الثوم المعمر والبيض الصينيه" at bounding box center [832, 246] width 400 height 32
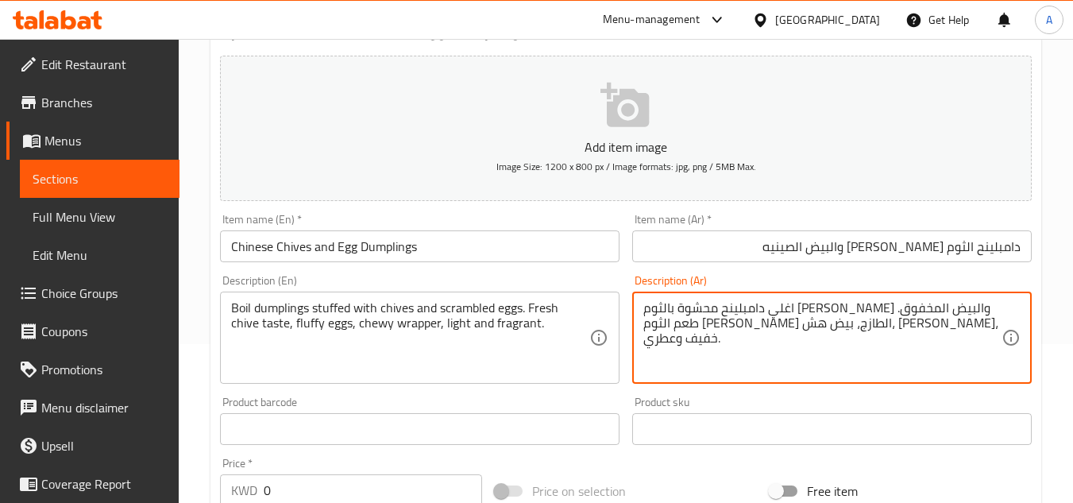
click at [987, 308] on textarea "اغلي دامبلينح محشوة بالثوم المعمر والبيض المخفوق. طعم الثوم المعمر الطازج، بيض …" at bounding box center [822, 337] width 358 height 75
type textarea "يسلق دامبلينح محشوة بالثوم المعمر والبيض المخفوق. طعم الثوم المعمر الطازج، بيض …"
click at [889, 391] on div "Product sku Product sku" at bounding box center [832, 420] width 412 height 61
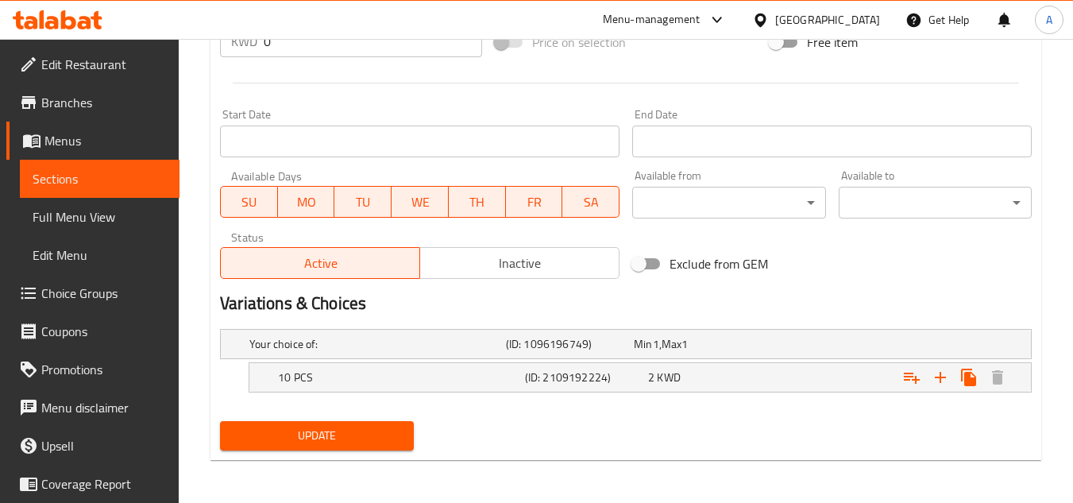
scroll to position [609, 0]
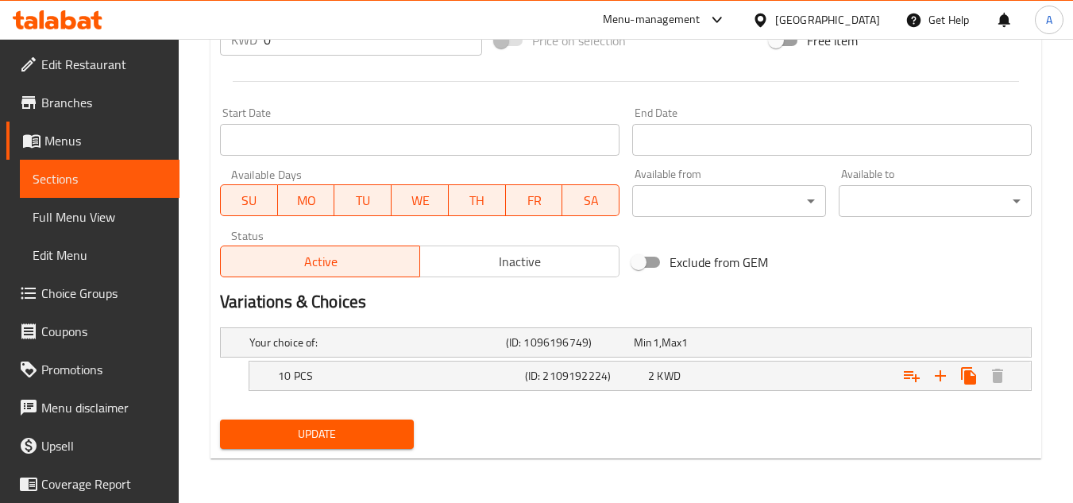
click at [391, 438] on span "Update" at bounding box center [317, 434] width 168 height 20
click at [364, 412] on div "Your choice of: (ID: 1096196749) Min 1 , Max 1 Name (En) Your choice of: Name (…" at bounding box center [626, 367] width 825 height 92
click at [362, 447] on button "Update" at bounding box center [316, 433] width 193 height 29
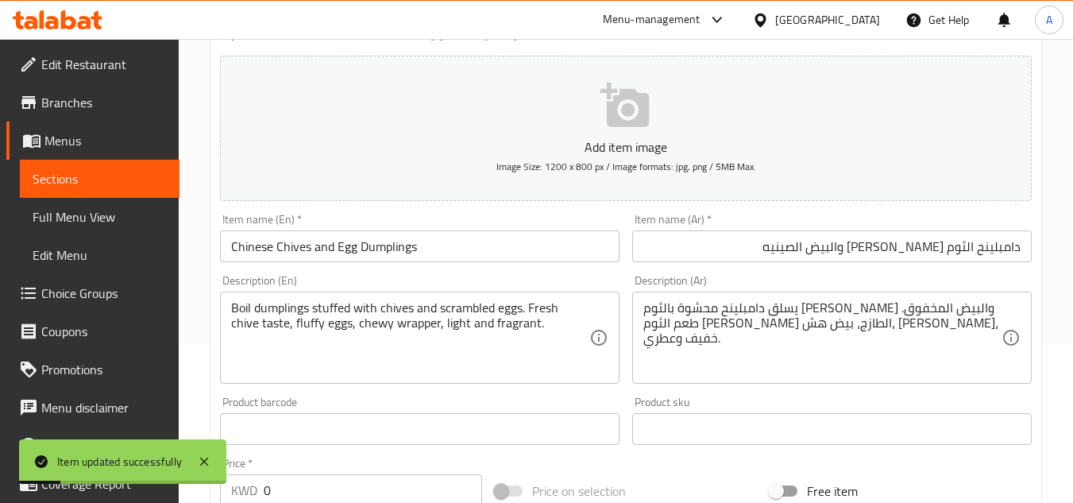
scroll to position [0, 0]
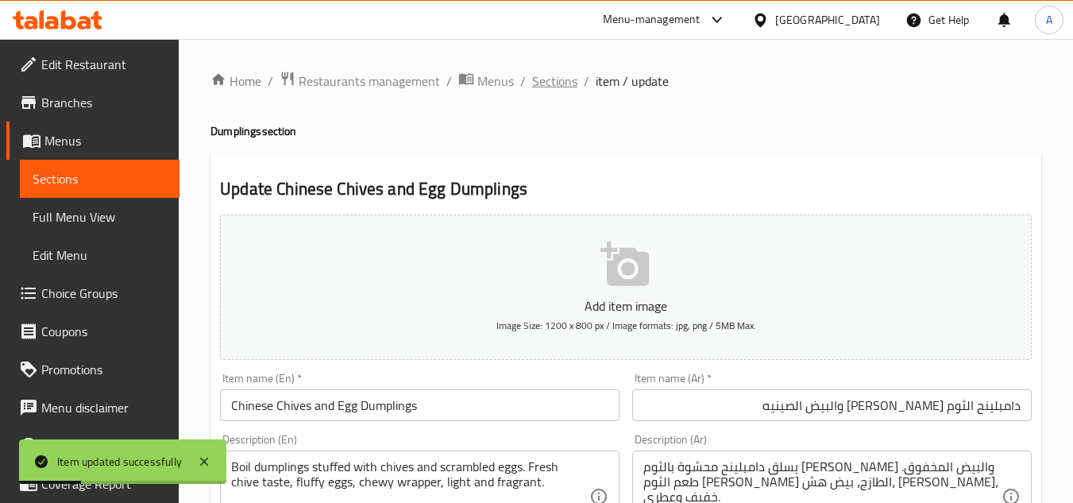
click at [557, 91] on span "Sections" at bounding box center [554, 80] width 45 height 19
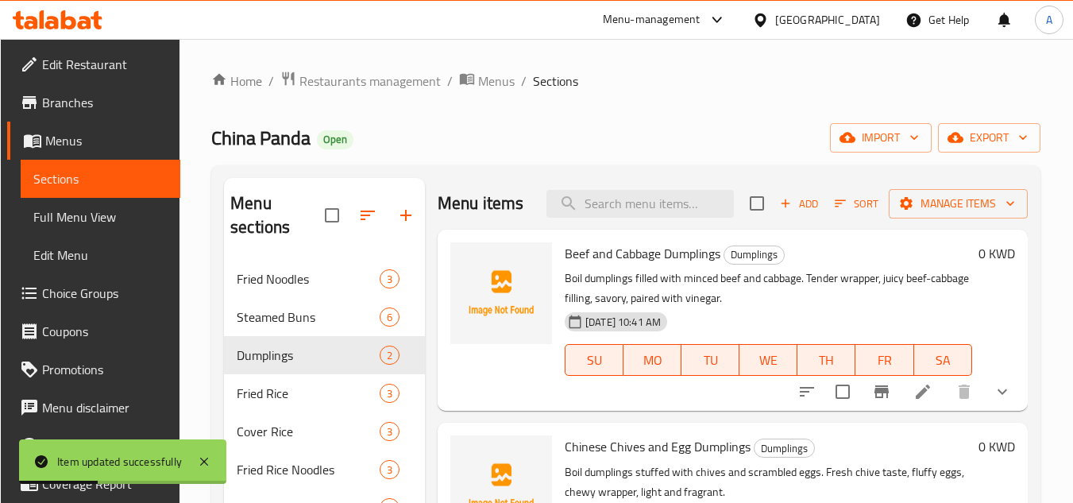
click at [695, 141] on div "China Panda Open import export" at bounding box center [625, 137] width 829 height 29
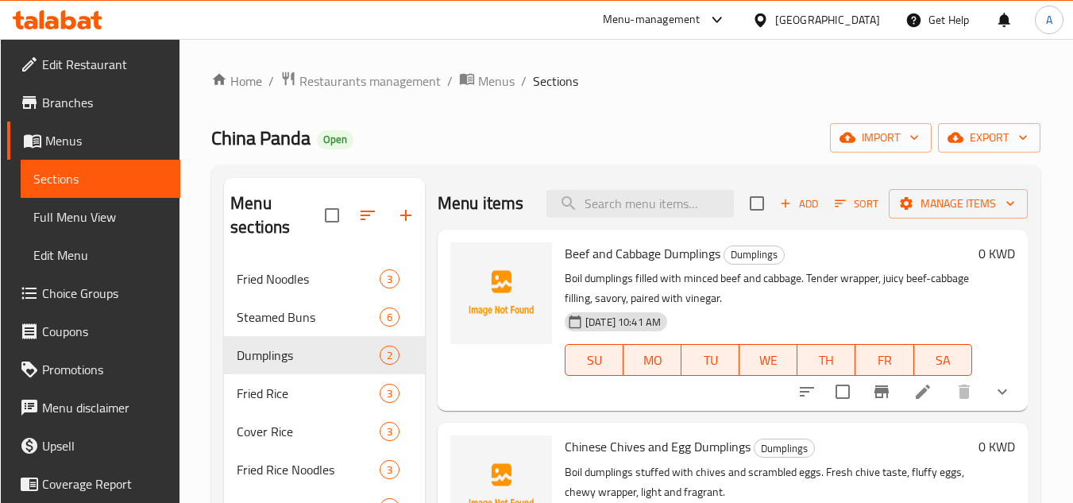
click at [659, 188] on div "Menu items Add Sort Manage items" at bounding box center [733, 204] width 590 height 52
click at [649, 219] on div "Menu items Add Sort Manage items" at bounding box center [733, 204] width 590 height 52
click at [651, 211] on input "search" at bounding box center [640, 204] width 187 height 28
paste input "Fried Rice with Egg"
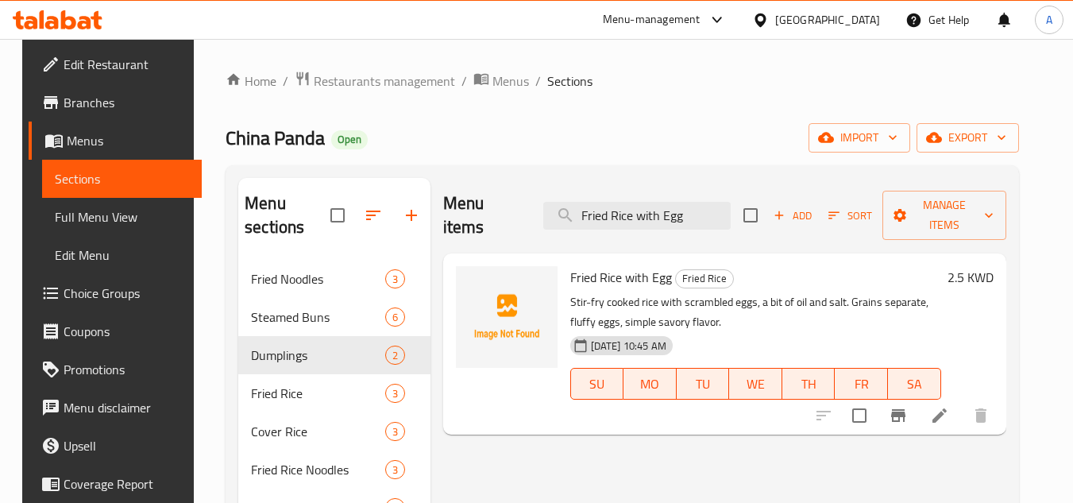
type input "Fried Rice with Egg"
click at [949, 401] on li at bounding box center [940, 415] width 44 height 29
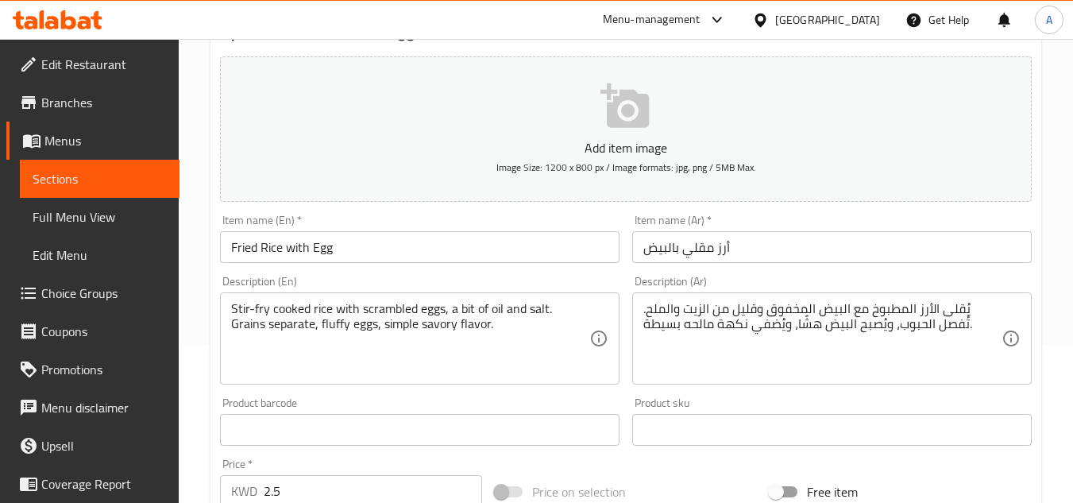
scroll to position [159, 0]
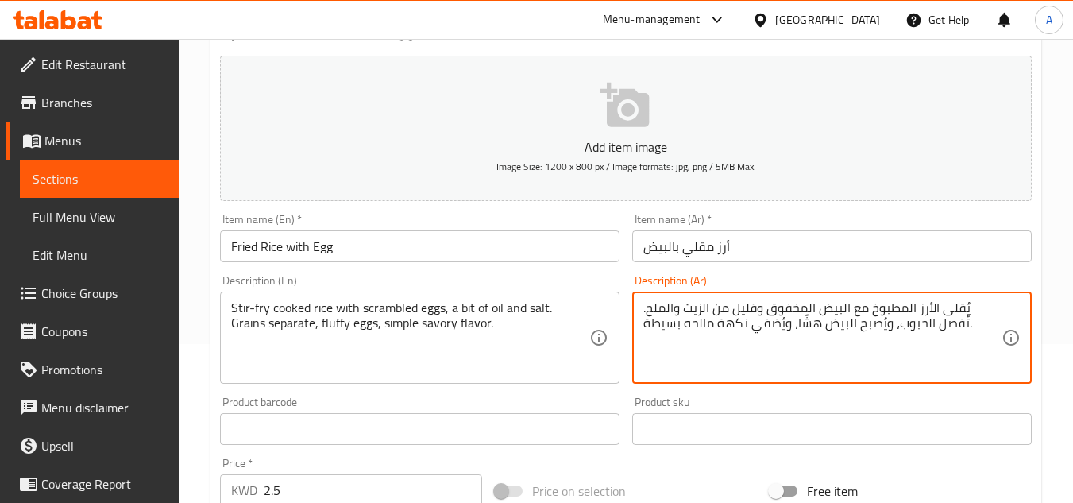
click at [877, 325] on textarea "يُقلى الأرز المطبوخ مع البيض المخفوق وقليل من الزيت والملح. تُفصل الحبوب، ويُصب…" at bounding box center [822, 337] width 358 height 75
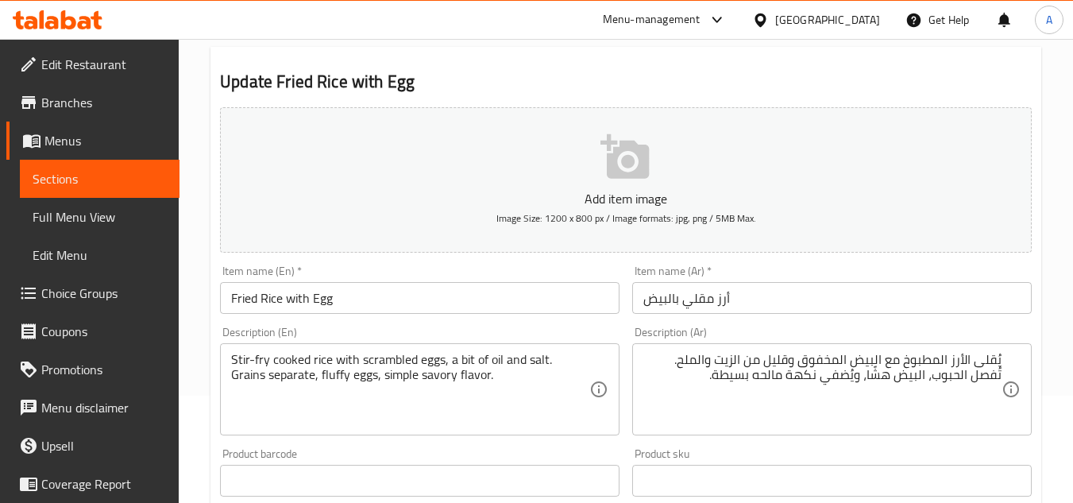
scroll to position [79, 0]
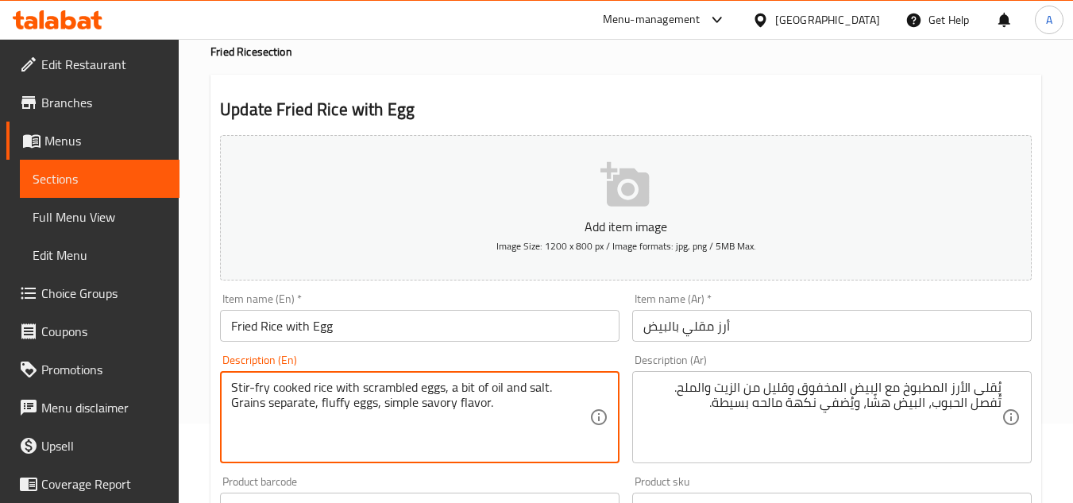
drag, startPoint x: 284, startPoint y: 400, endPoint x: 511, endPoint y: 427, distance: 228.0
click at [285, 400] on textarea "Stir-fry cooked rice with scrambled eggs, a bit of oil and salt. Grains separat…" at bounding box center [410, 417] width 358 height 75
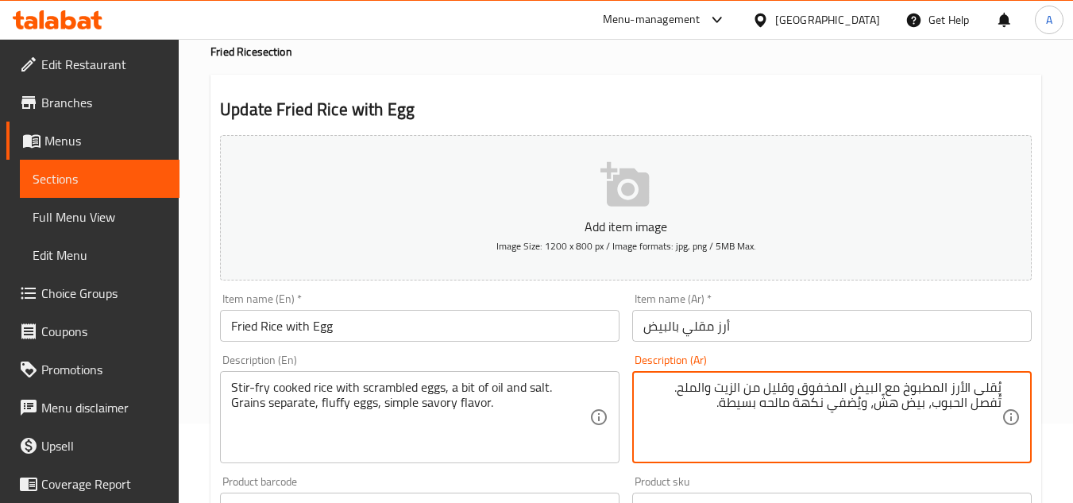
type textarea "يُقلى الأرز المطبوخ مع البيض المخفوق وقليل من الزيت والملح. تُفصل الحبوب، بيض ه…"
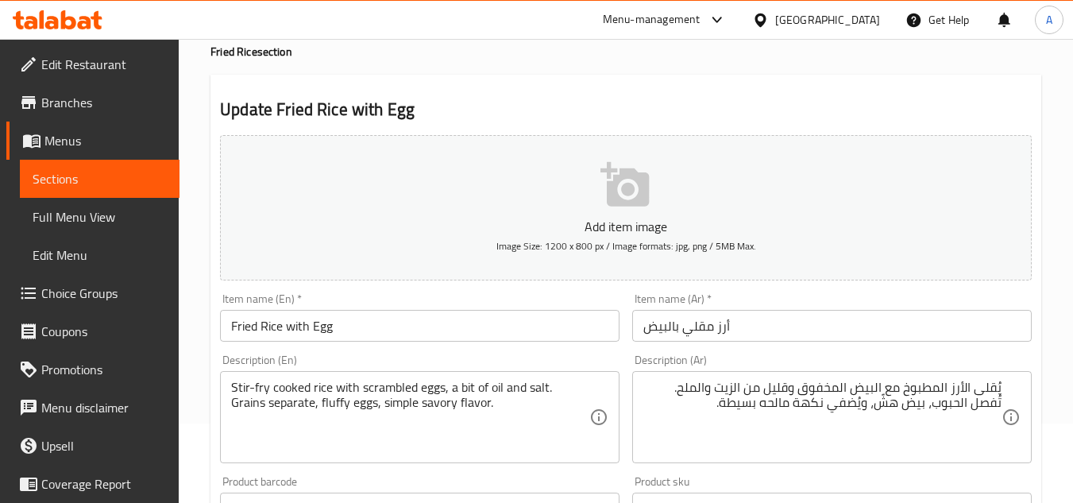
click at [476, 473] on div "Product barcode Product barcode" at bounding box center [420, 499] width 412 height 61
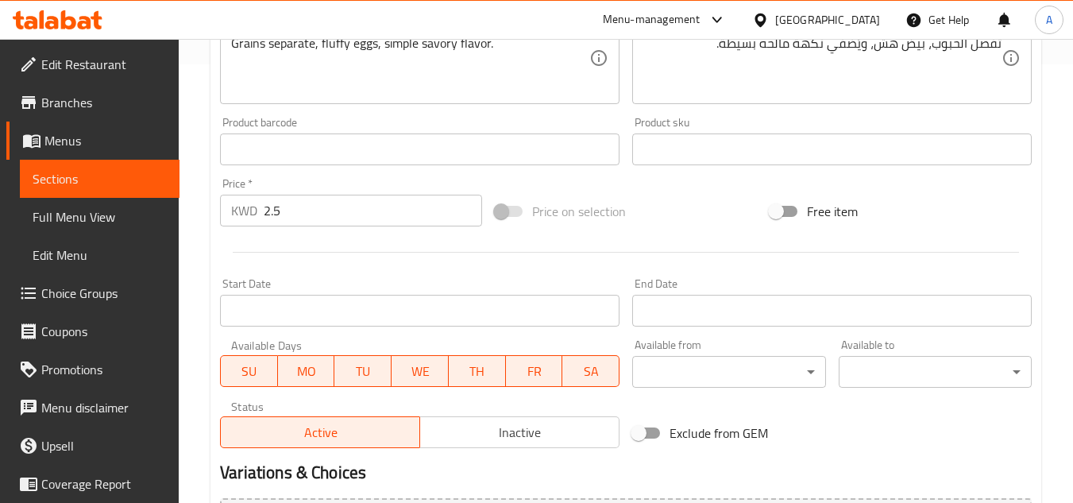
scroll to position [620, 0]
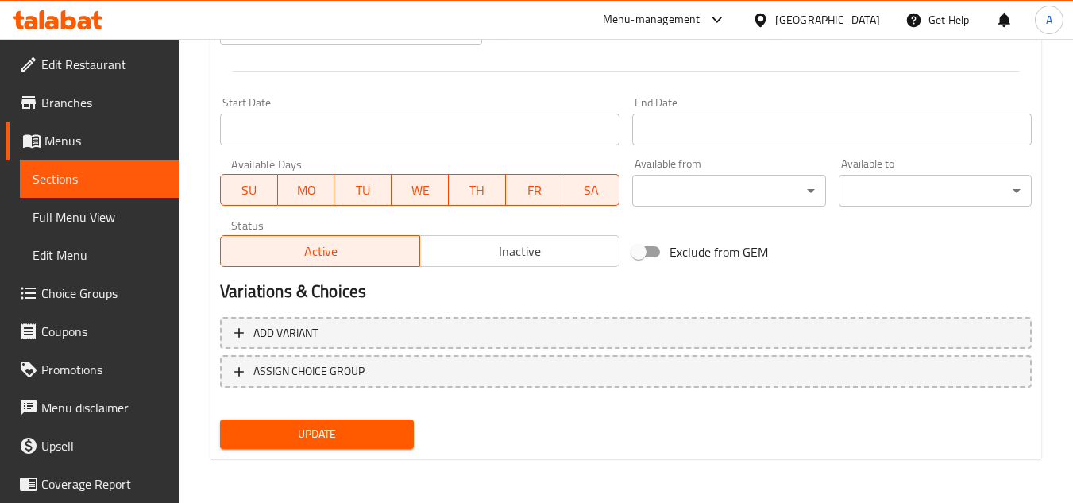
click at [276, 424] on span "Update" at bounding box center [317, 434] width 168 height 20
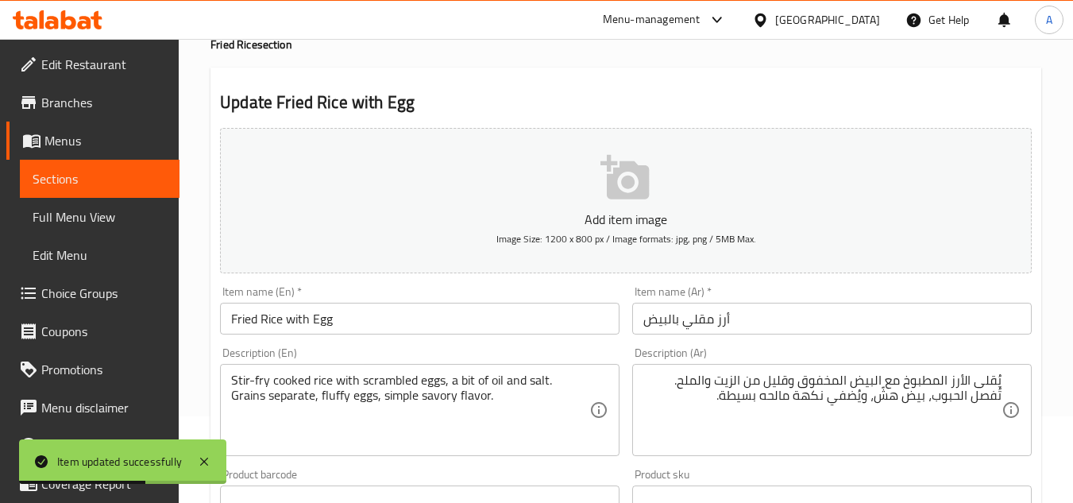
scroll to position [0, 0]
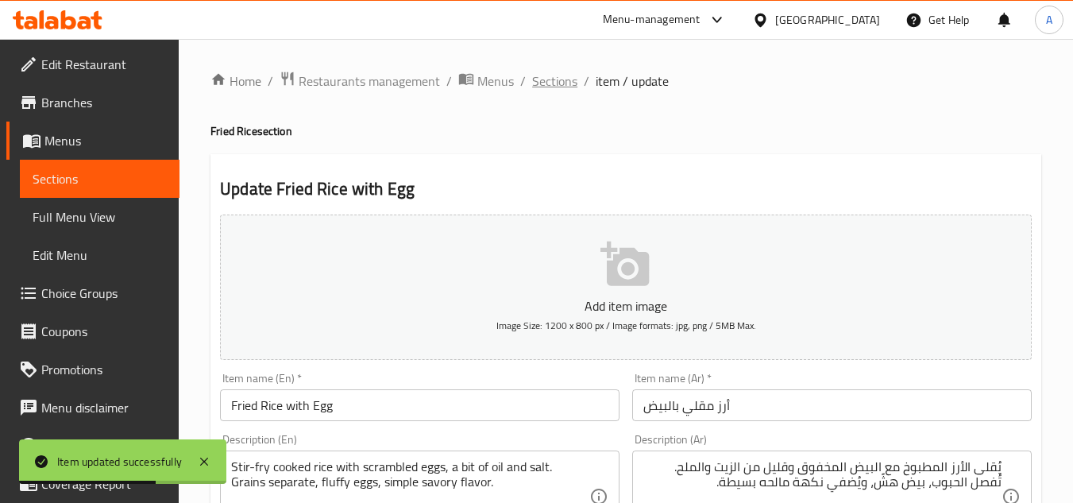
click at [562, 88] on span "Sections" at bounding box center [554, 80] width 45 height 19
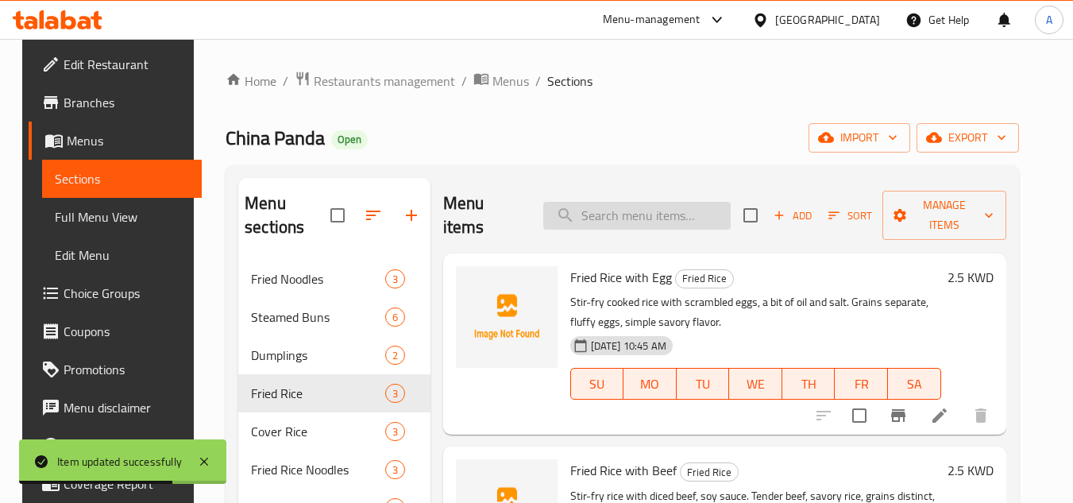
click at [587, 206] on input "search" at bounding box center [636, 216] width 187 height 28
paste input "Fried Rice with Beef"
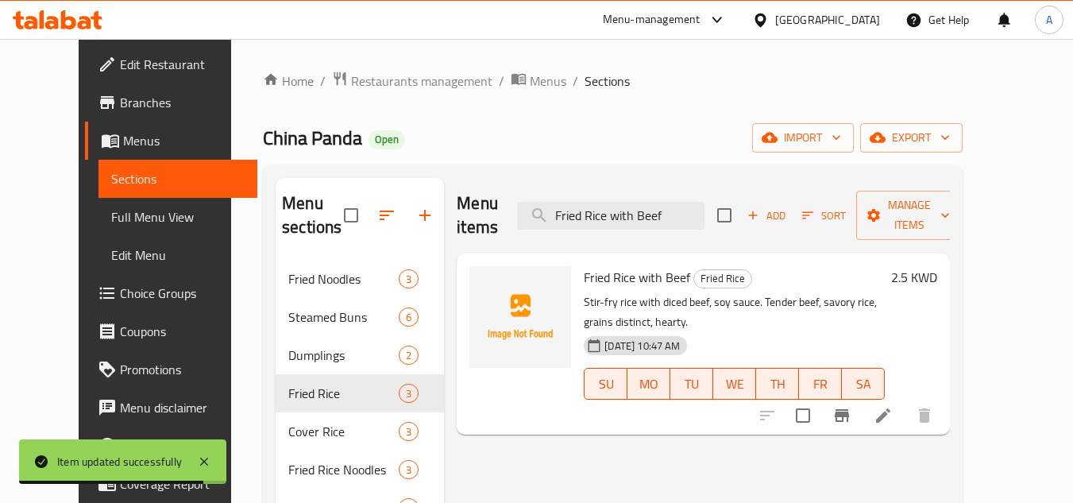
type input "Fried Rice with Beef"
click at [906, 401] on li at bounding box center [883, 415] width 44 height 29
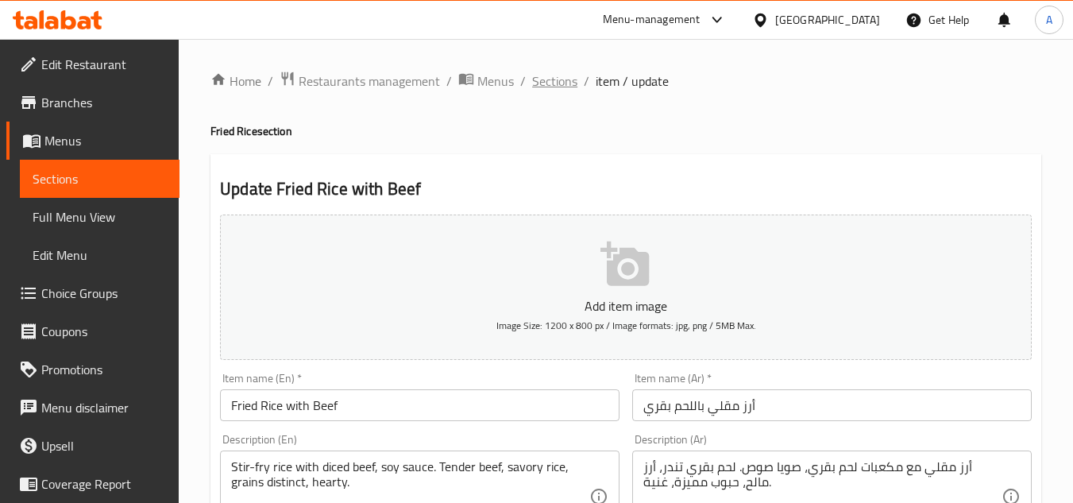
click at [566, 87] on span "Sections" at bounding box center [554, 80] width 45 height 19
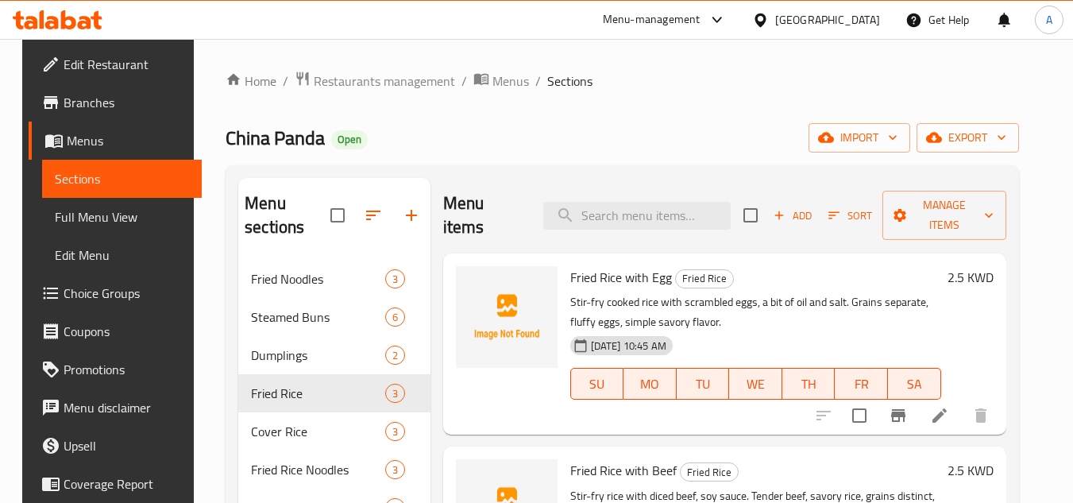
click at [659, 184] on div "Menu items Add Sort Manage items" at bounding box center [724, 215] width 563 height 75
click at [658, 202] on input "search" at bounding box center [636, 216] width 187 height 28
paste input "Yangzhou fried rice"
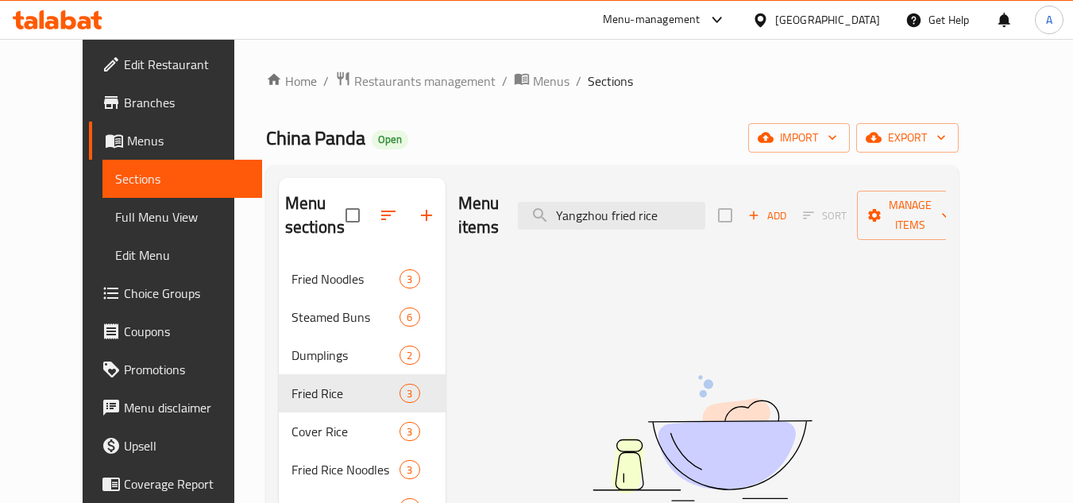
type input "Yangzhou fried rice"
click at [699, 202] on input "Yangzhou fried rice" at bounding box center [611, 216] width 187 height 28
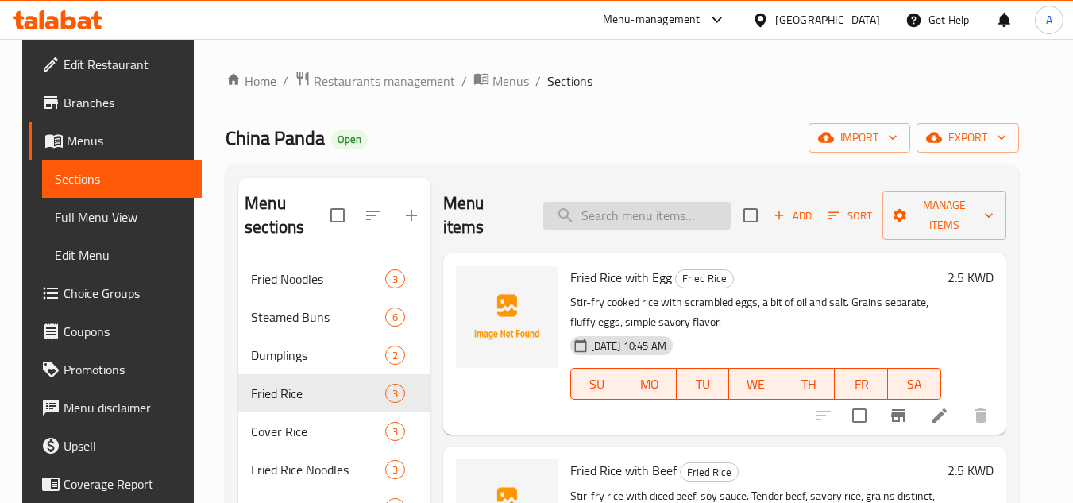
click at [683, 202] on input "search" at bounding box center [636, 216] width 187 height 28
paste input "Beef and Green Pepper Cover Rice"
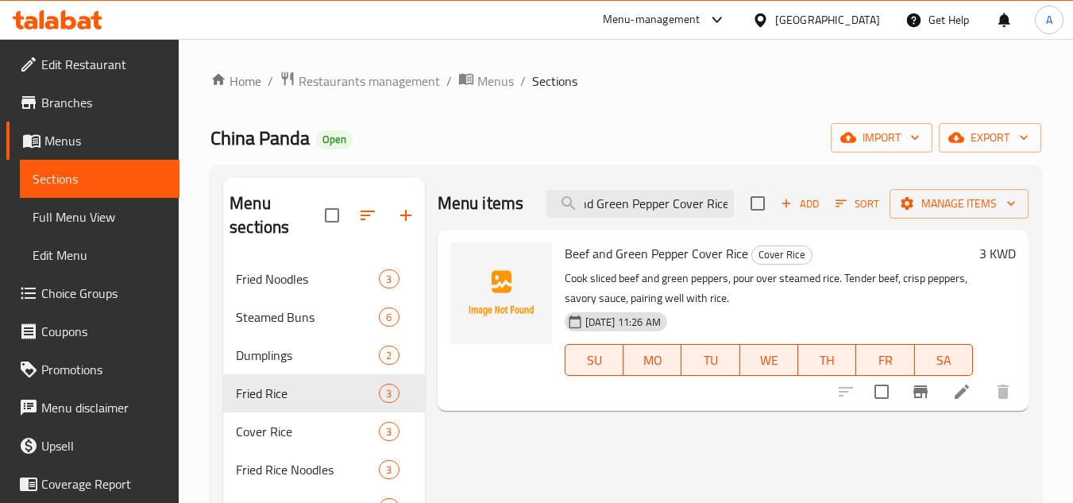
type input "Beef and Green Pepper Cover Rice"
click at [971, 397] on icon at bounding box center [961, 391] width 19 height 19
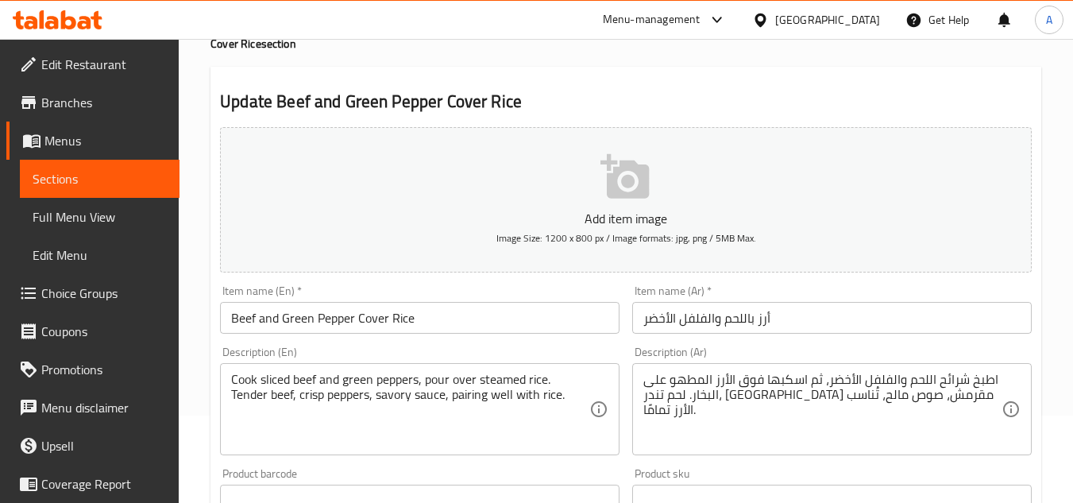
scroll to position [159, 0]
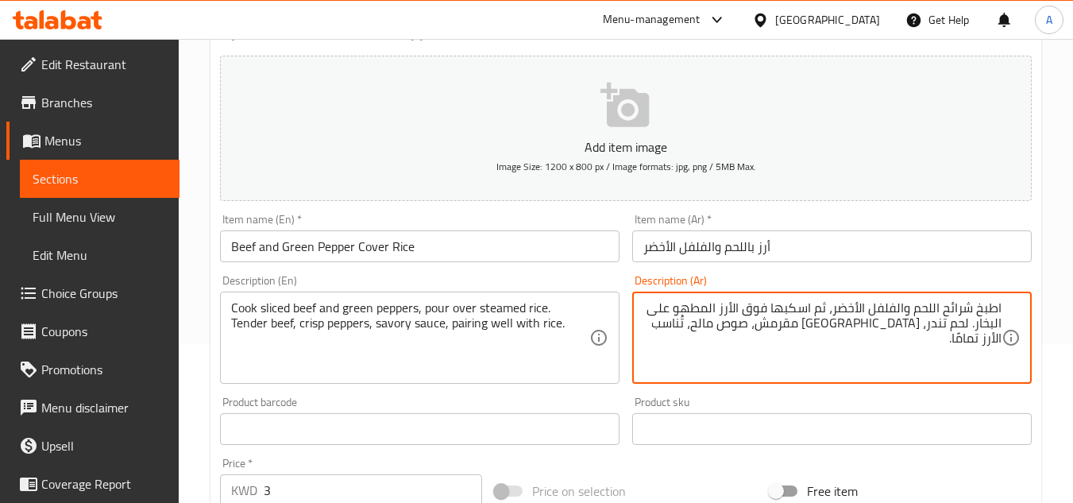
click at [707, 303] on textarea "اطبخ شرائح اللحم والفلفل الأخضر، ثم اسكبها فوق الأرز المطهو على البخار. لحم تند…" at bounding box center [822, 337] width 358 height 75
type textarea "اطبخ شرائح اللحم والفلفل الأخضر، ثم اسكبها فوق الأرز على البخار. لحم تندر، فلفل…"
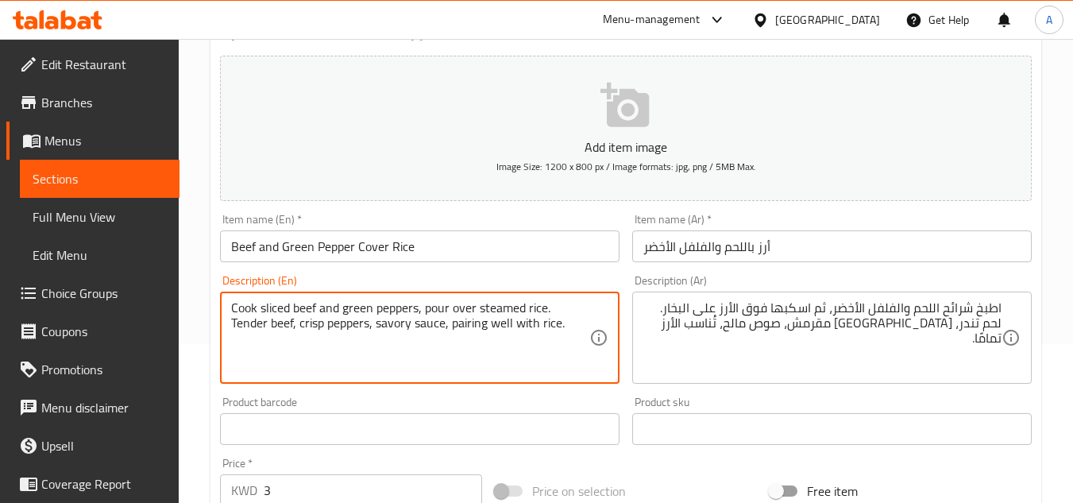
click at [517, 304] on textarea "Cook sliced beef and green peppers, pour over steamed rice. Tender beef, crisp …" at bounding box center [410, 337] width 358 height 75
paste textarea "Beef and Green Pepper Cover Rice"
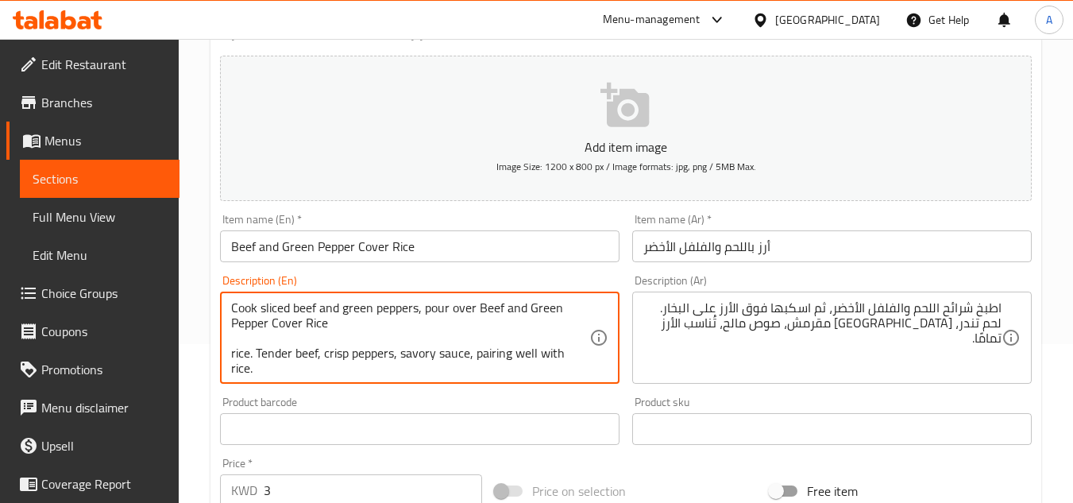
type textarea "Cook sliced beef and green peppers, pour over steamed rice. Tender beef, crisp …"
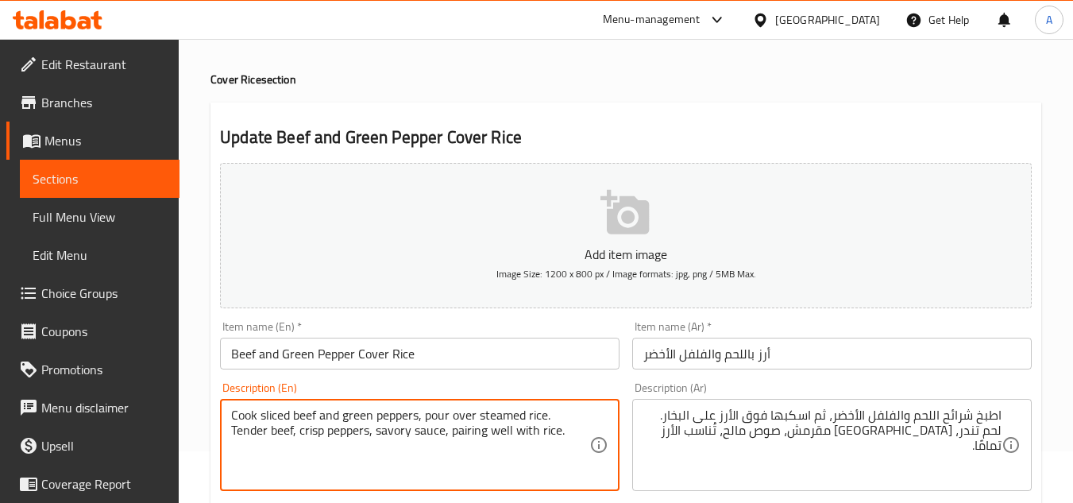
scroll to position [79, 0]
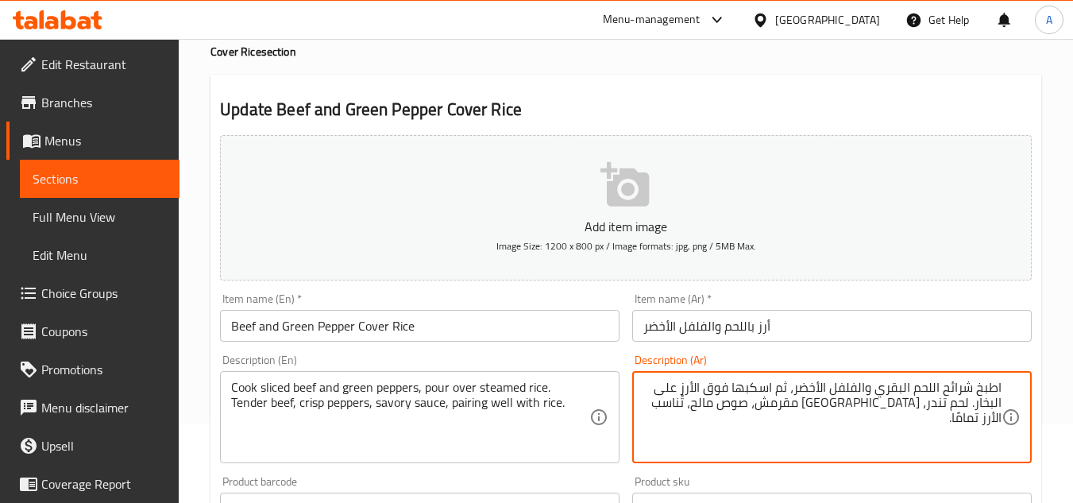
click at [902, 383] on textarea "اطبخ شرائح اللحم البقري والفلفل الأخضر، ثم اسكبها فوق الأرز على البخار. لحم تند…" at bounding box center [822, 417] width 358 height 75
type textarea "اطبخ شرائح اللحم البقري والفلفل الأخضر، ثم اسكبها فوق الأرز على البخار. لحم تند…"
click at [728, 328] on input "أرز باللحم والفلفل الأخضر" at bounding box center [832, 326] width 400 height 32
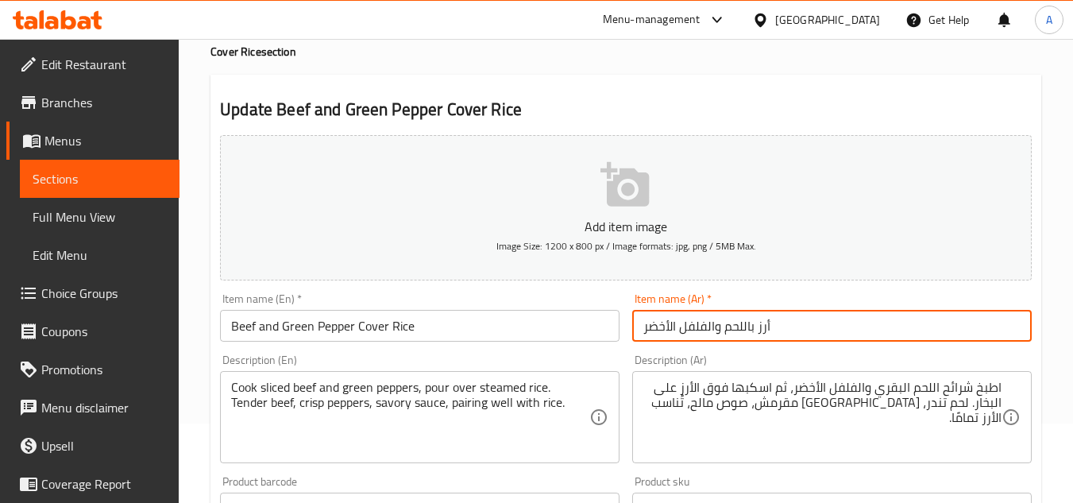
click at [721, 328] on input "أرز باللحم والفلفل الأخضر" at bounding box center [832, 326] width 400 height 32
paste input "البقري"
click at [798, 330] on input "أرز باللحم البقري والفلفل الأخضر" at bounding box center [832, 326] width 400 height 32
click at [358, 312] on input "Beef and Green Pepper Cover Rice" at bounding box center [420, 326] width 400 height 32
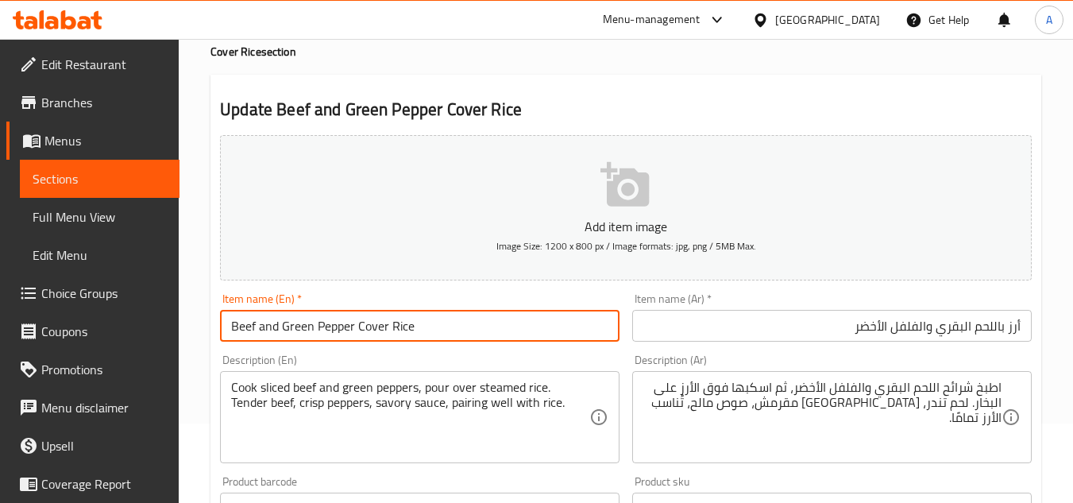
click at [358, 312] on input "Beef and Green Pepper Cover Rice" at bounding box center [420, 326] width 400 height 32
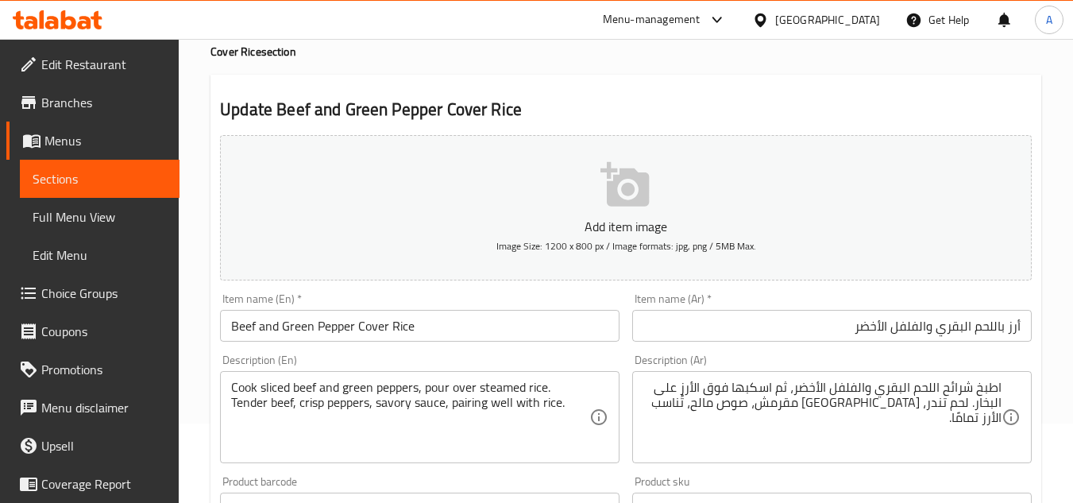
click at [1008, 326] on input "أرز باللحم البقري والفلفل الأخضر" at bounding box center [832, 326] width 400 height 32
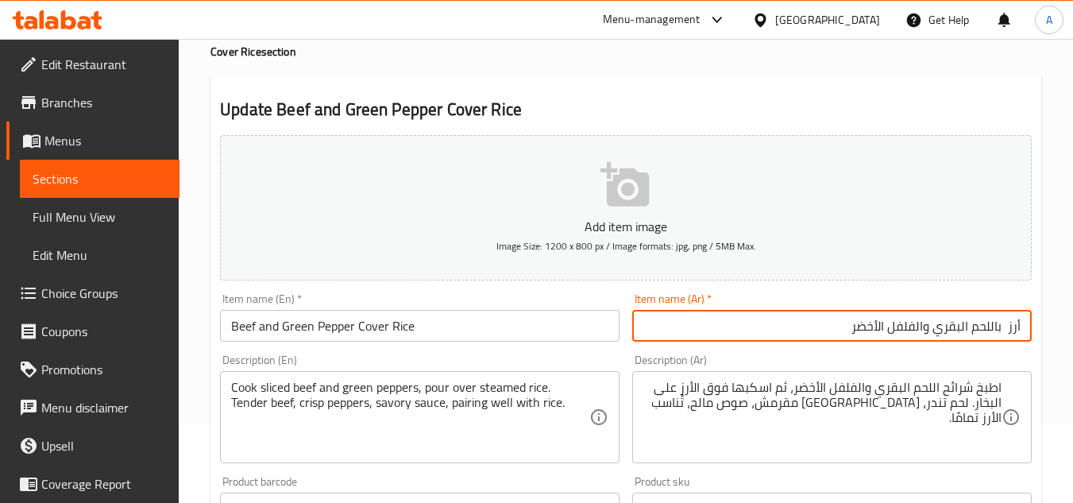
paste input "مغطى"
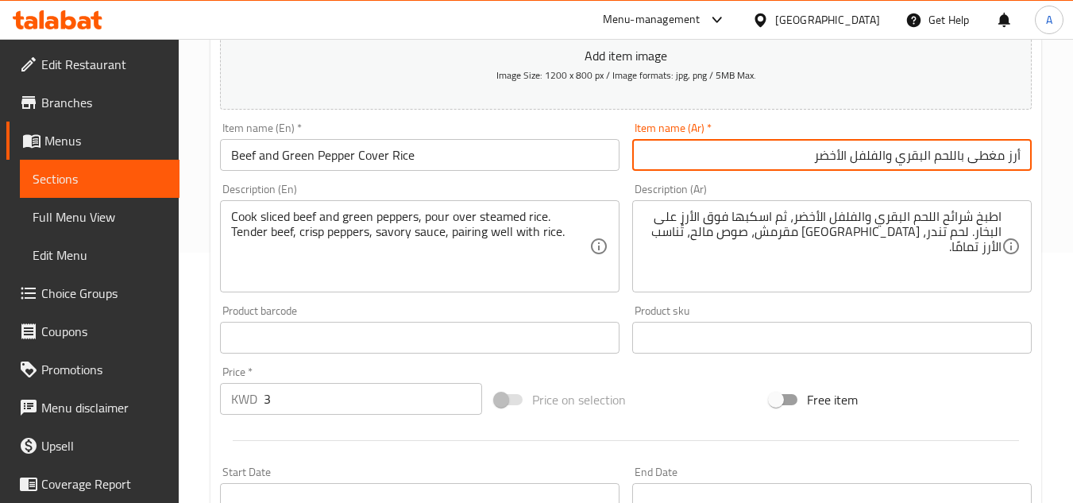
scroll to position [222, 0]
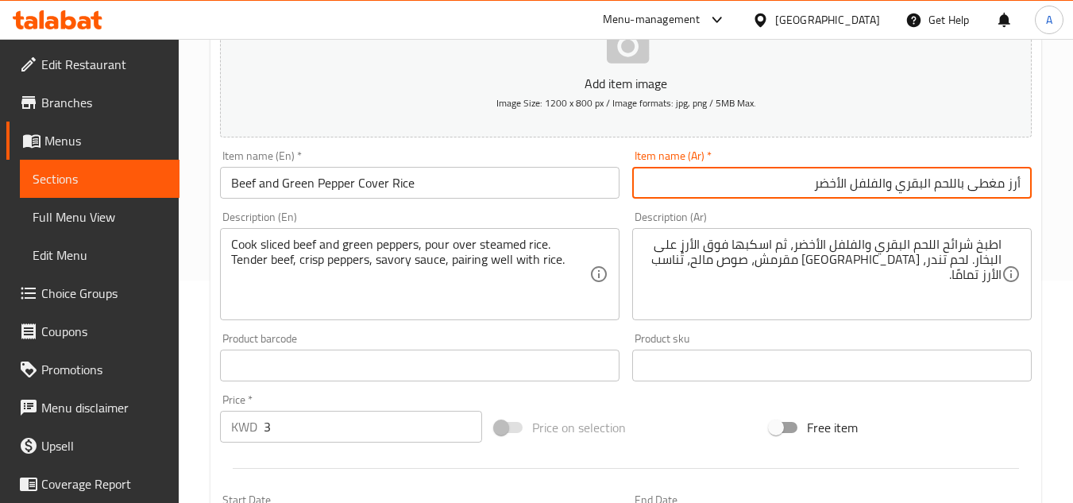
type input "أرز مغطى باللحم البقري والفلفل الأخضر"
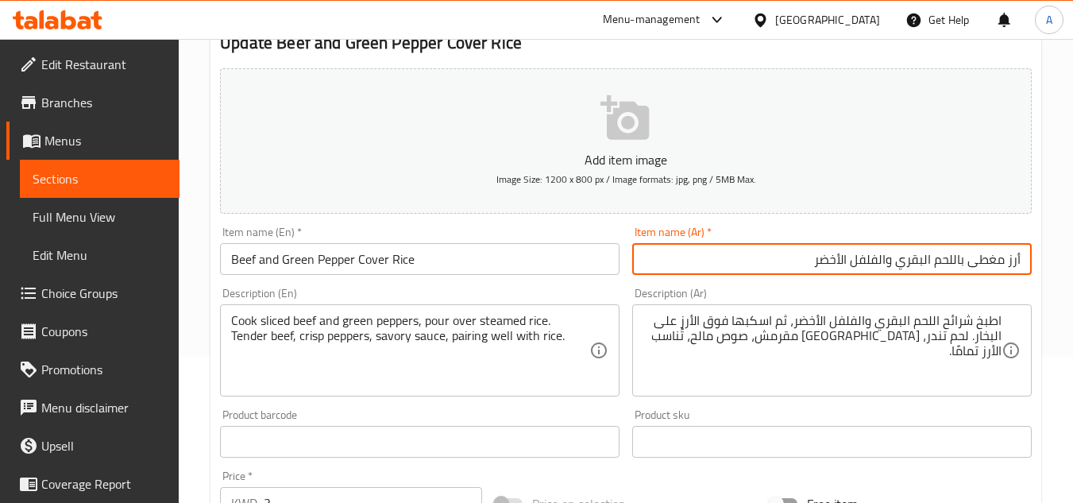
scroll to position [143, 0]
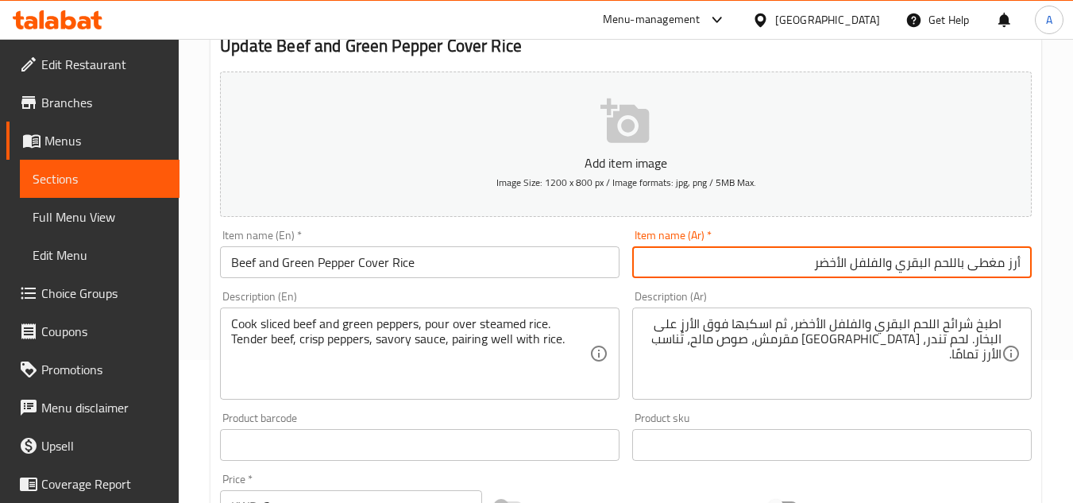
click at [799, 288] on div "Description (Ar) اطبخ شرائح اللحم البقري والفلفل الأخضر، ثم اسكبها فوق الأرز عل…" at bounding box center [832, 345] width 412 height 122
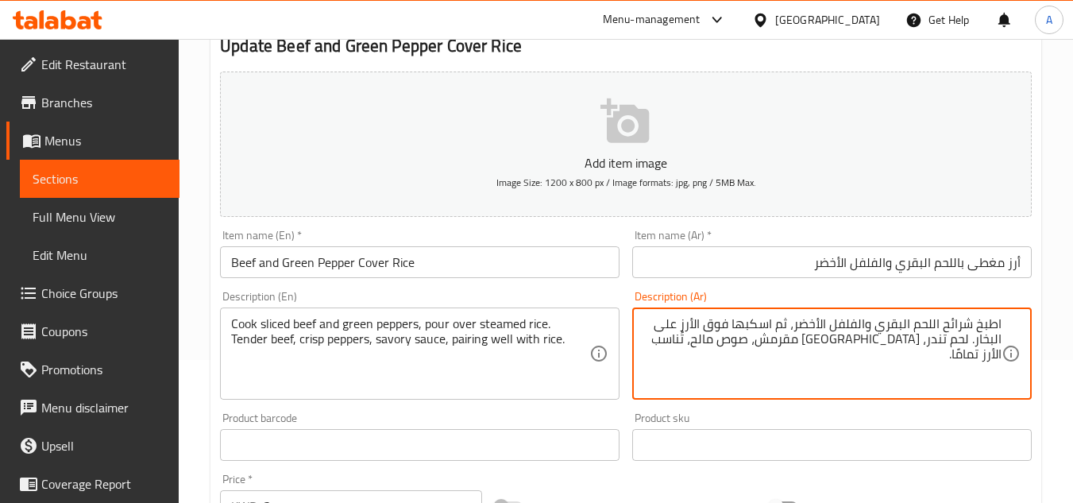
drag, startPoint x: 779, startPoint y: 342, endPoint x: 669, endPoint y: 342, distance: 109.6
click at [669, 342] on textarea "اطبخ شرائح اللحم البقري والفلفل الأخضر، ثم اسكبها فوق الأرز على البخار. لحم تند…" at bounding box center [822, 353] width 358 height 75
click at [510, 398] on div "Cook sliced beef and green peppers, pour over steamed rice. Tender beef, crisp …" at bounding box center [420, 353] width 400 height 92
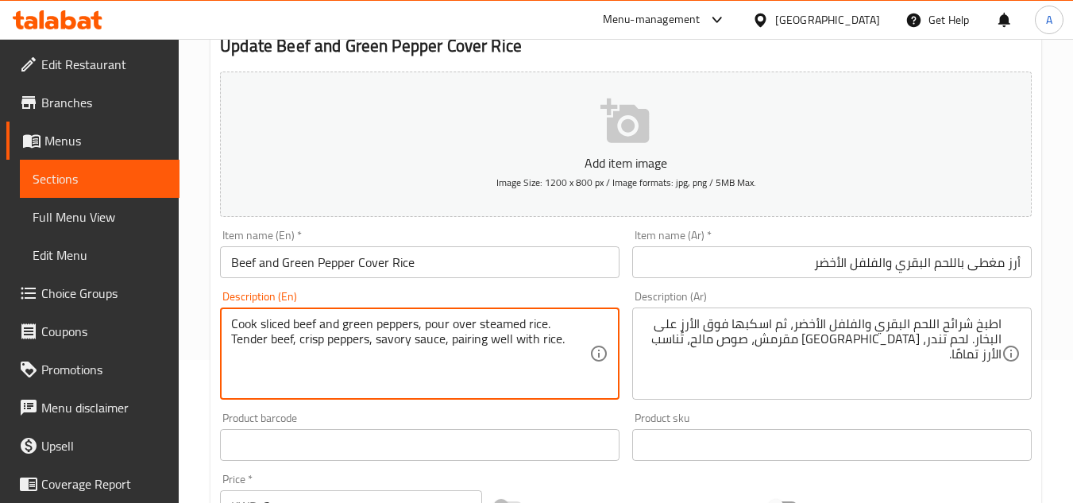
click at [443, 352] on textarea "Cook sliced beef and green peppers, pour over steamed rice. Tender beef, crisp …" at bounding box center [410, 353] width 358 height 75
drag, startPoint x: 412, startPoint y: 340, endPoint x: 553, endPoint y: 339, distance: 140.6
click at [553, 339] on textarea "Cook sliced beef and green peppers, pour over steamed rice. Tender beef, crisp …" at bounding box center [410, 353] width 358 height 75
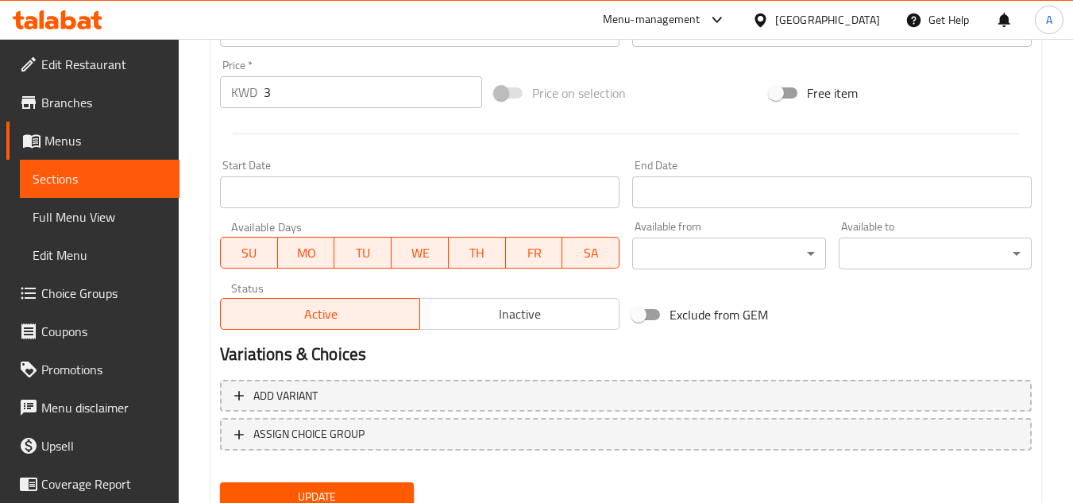
scroll to position [620, 0]
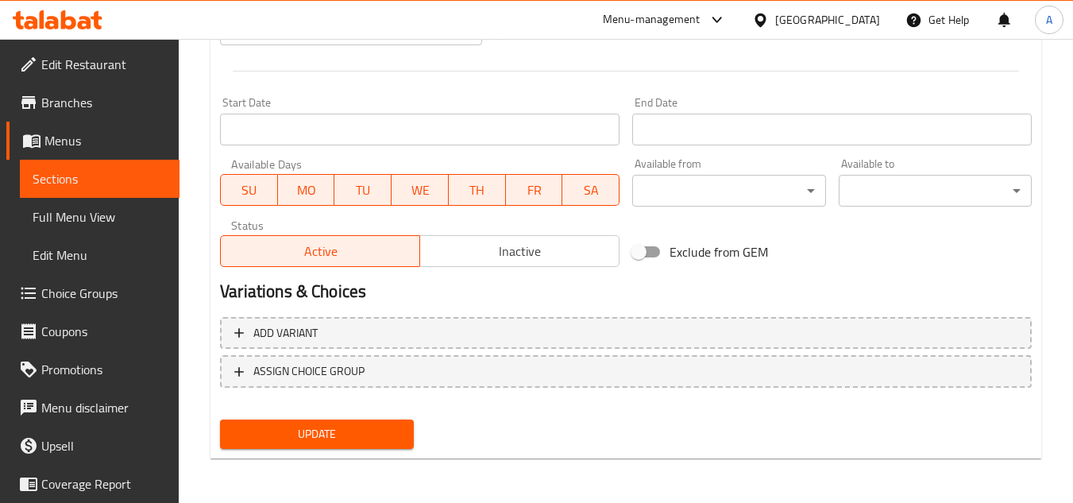
click at [359, 441] on span "Update" at bounding box center [317, 434] width 168 height 20
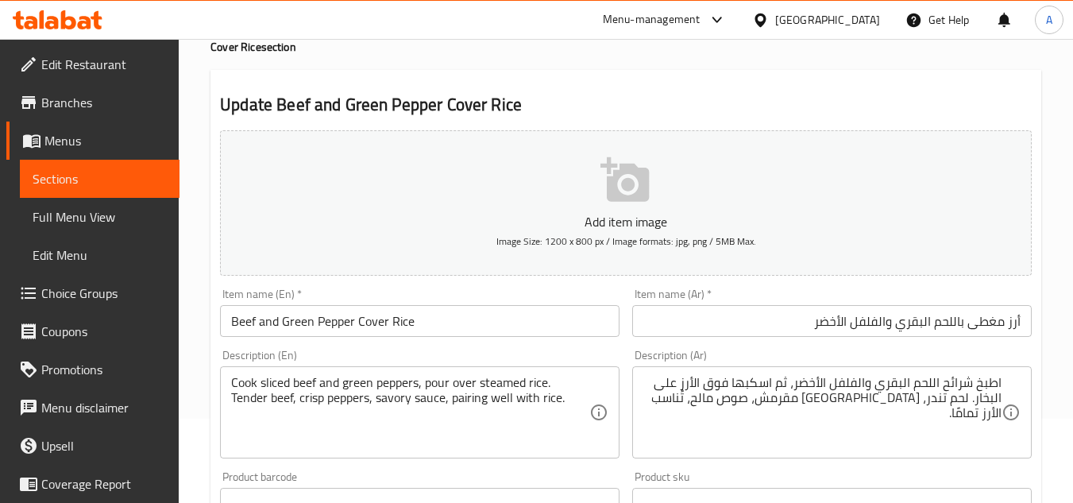
scroll to position [0, 0]
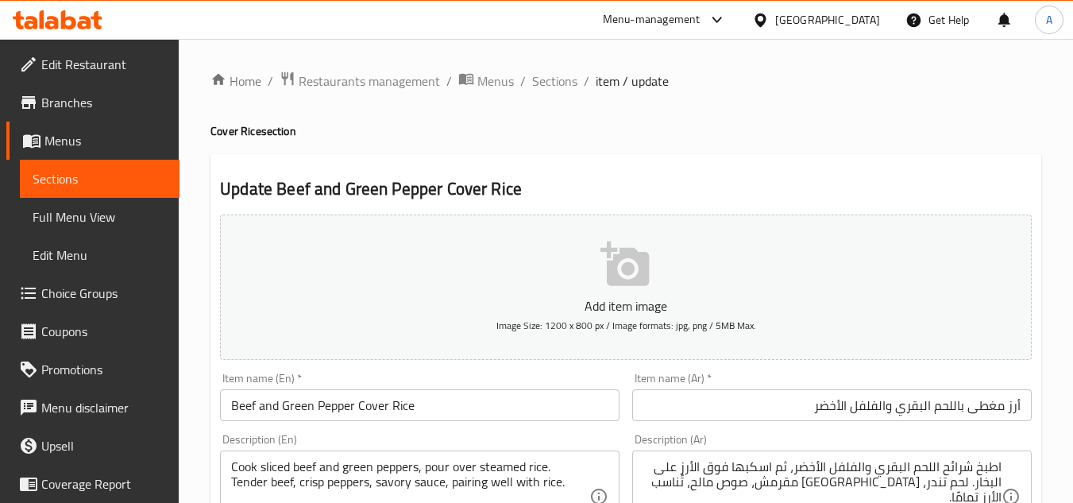
click at [520, 86] on li "/" at bounding box center [523, 80] width 6 height 19
click at [542, 79] on span "Sections" at bounding box center [554, 80] width 45 height 19
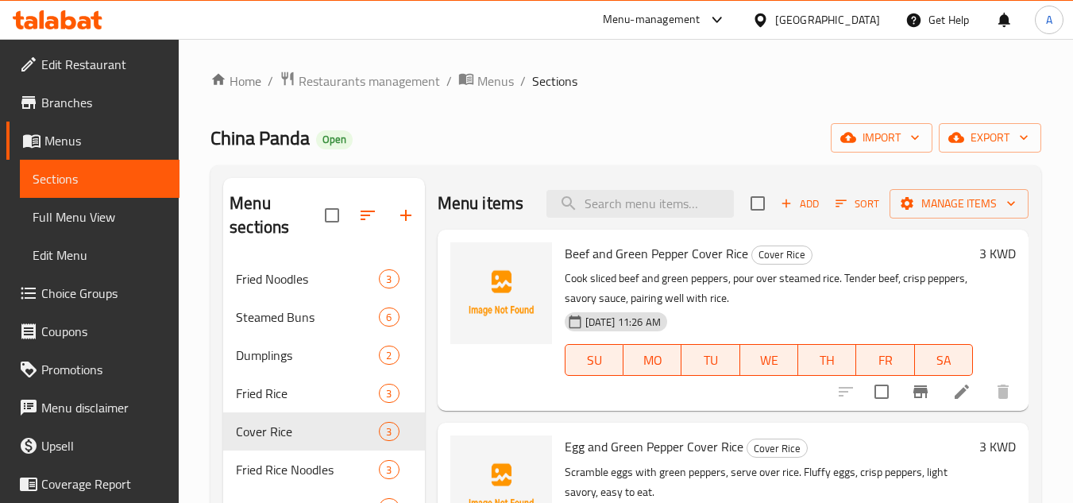
click at [663, 187] on div "Menu items Add Sort Manage items" at bounding box center [733, 204] width 591 height 52
click at [664, 196] on input "search" at bounding box center [640, 204] width 187 height 28
paste input "Egg and Green Pepper Cover Rice"
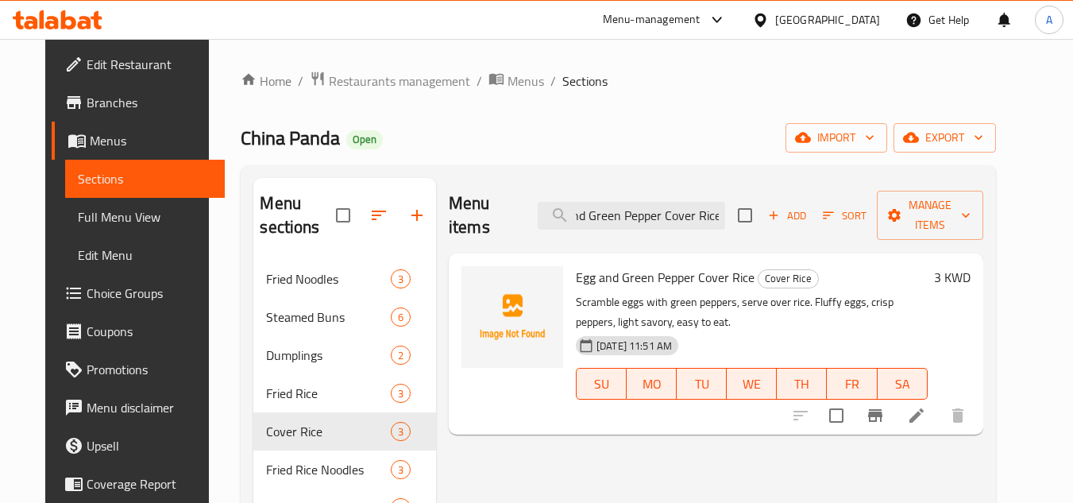
type input "Egg and Green Pepper Cover Rice"
click at [926, 406] on icon at bounding box center [916, 415] width 19 height 19
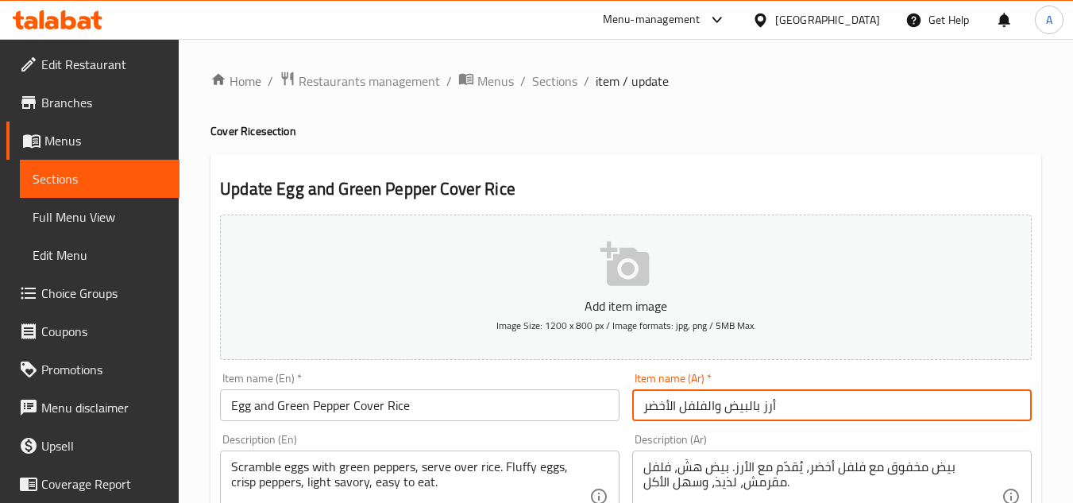
click at [759, 406] on input "أرز بالبيض والفلفل الأخضر" at bounding box center [832, 405] width 400 height 32
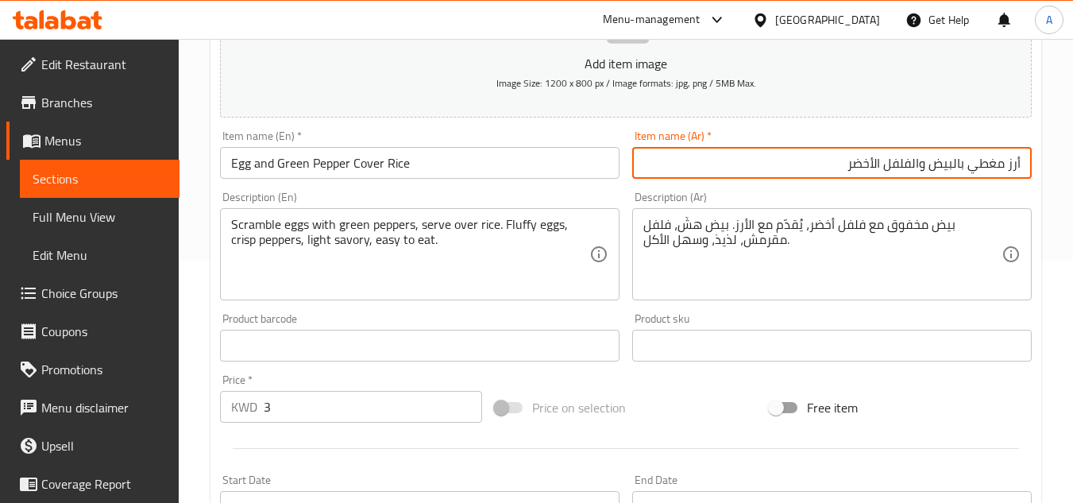
scroll to position [238, 0]
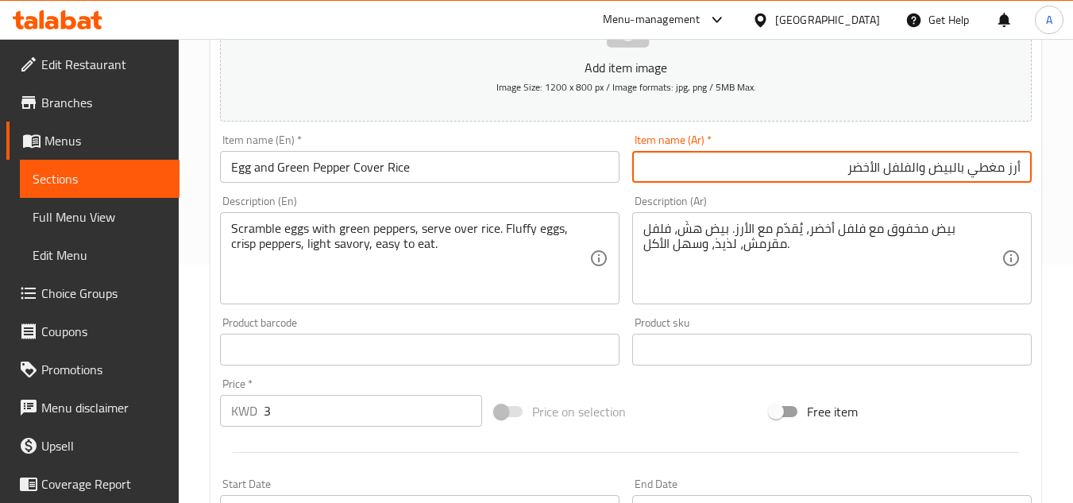
type input "أرز مغطي بالبيض والفلفل الأخضر"
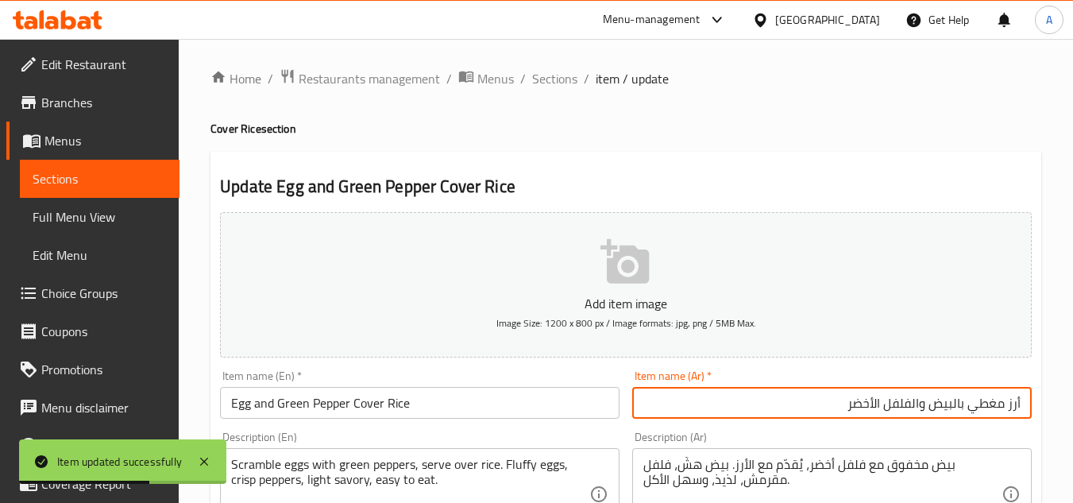
scroll to position [0, 0]
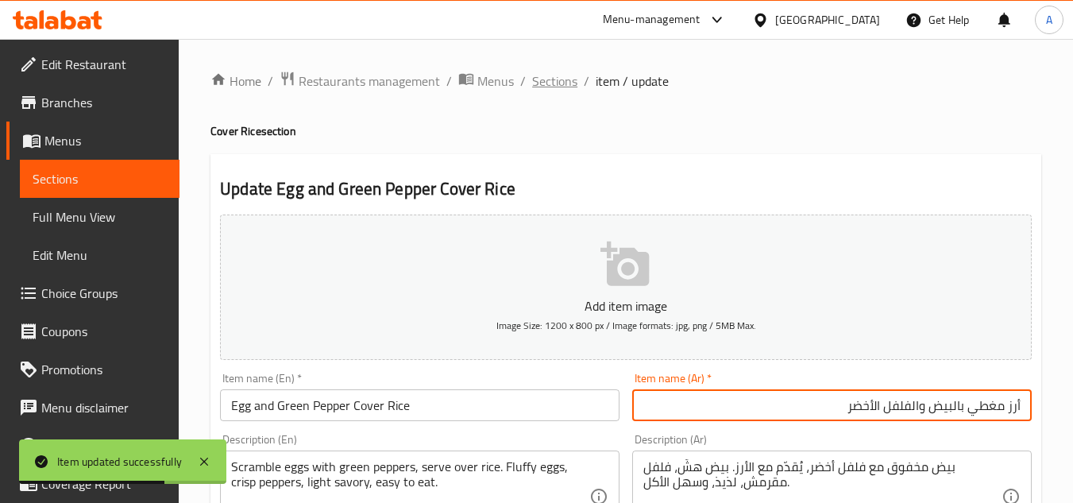
click at [564, 79] on span "Sections" at bounding box center [554, 80] width 45 height 19
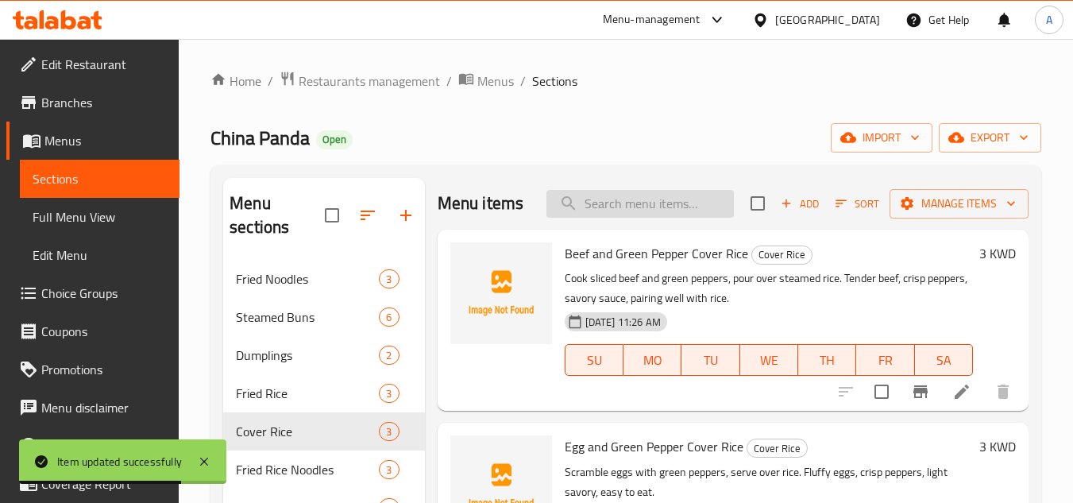
click at [626, 204] on input "search" at bounding box center [640, 204] width 187 height 28
paste input "Chicken and Green Pepper Cover Rice"
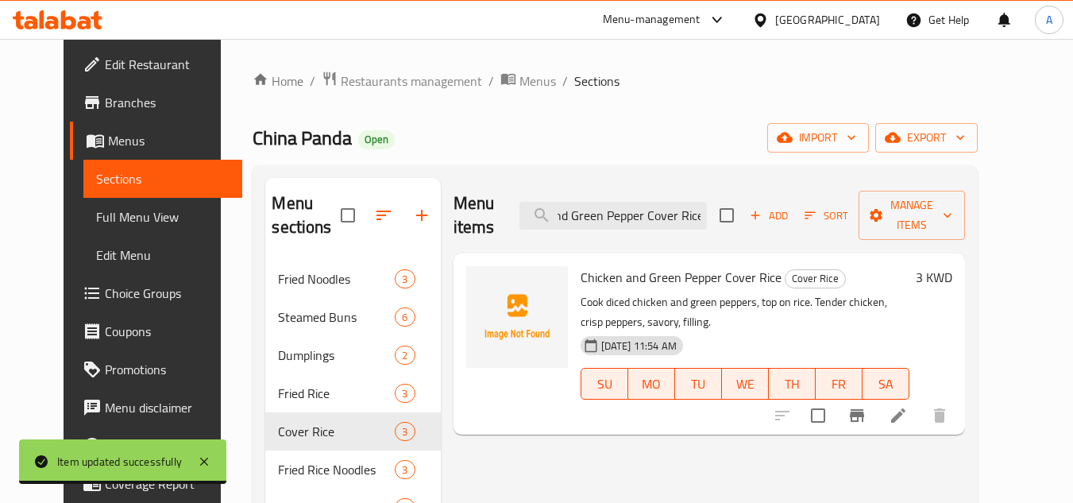
type input "Chicken and Green Pepper Cover Rice"
click at [921, 401] on li at bounding box center [898, 415] width 44 height 29
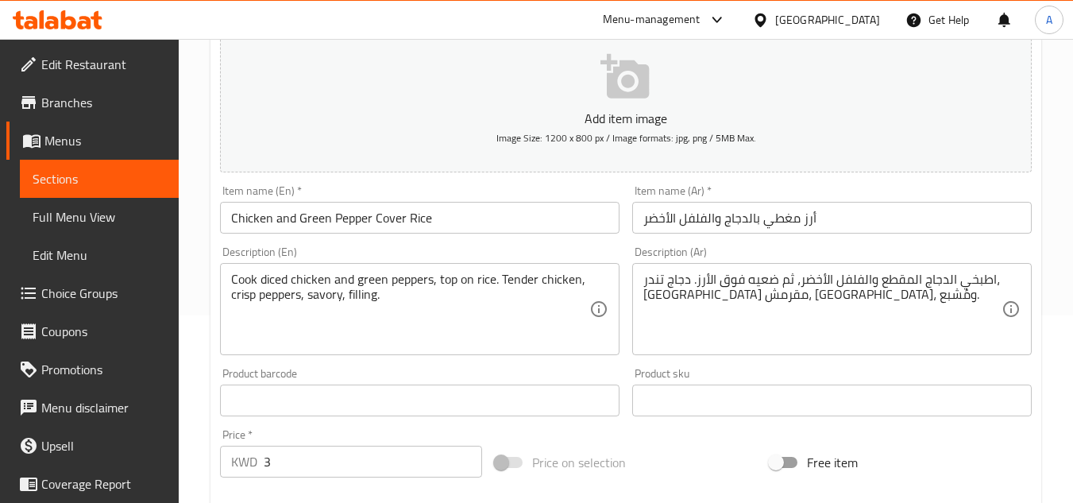
scroll to position [318, 0]
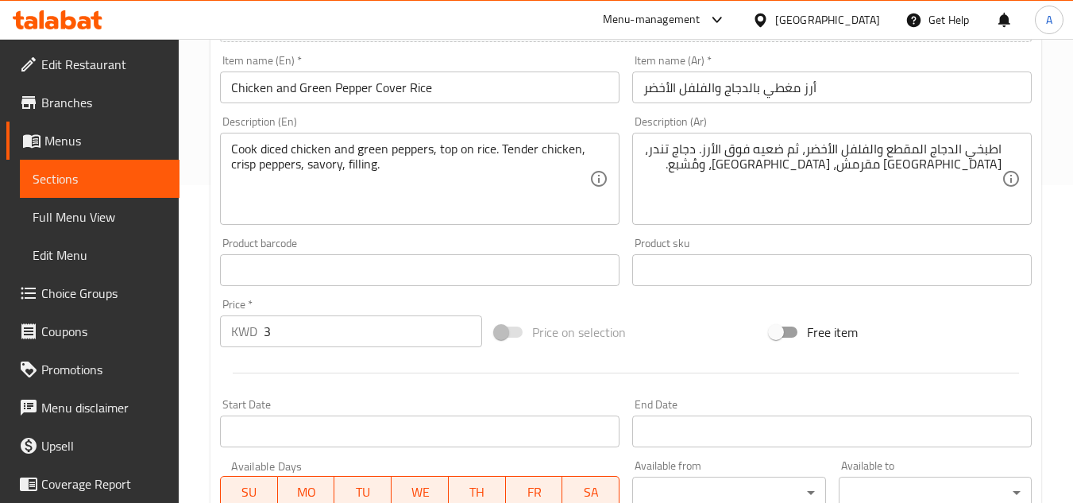
click at [1015, 147] on div "اطبخي الدجاج المقطع والفلفل الأخضر، ثم ضعيه فوق الأرز. دجاج تندر، فلفل مقرمش، م…" at bounding box center [832, 179] width 400 height 92
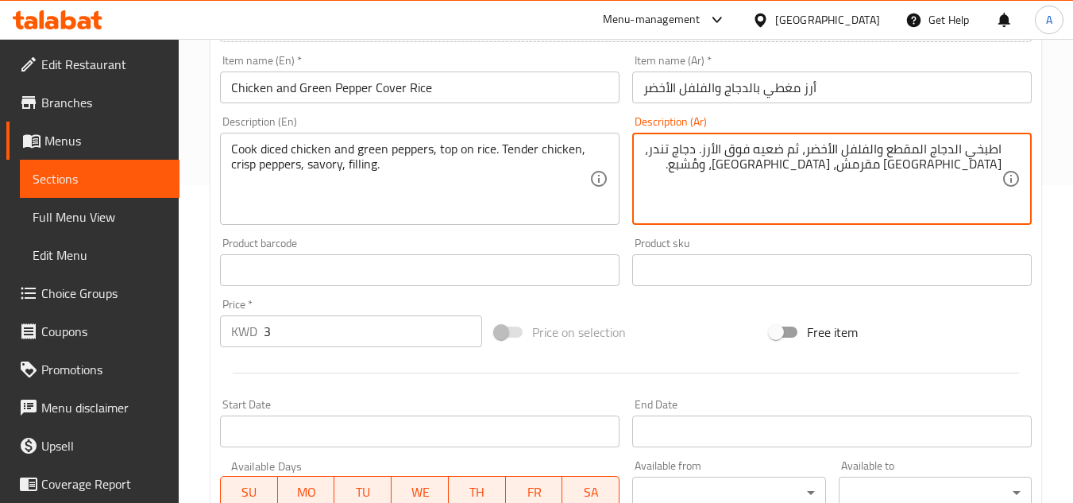
click at [996, 150] on textarea "اطبخي الدجاج المقطع والفلفل الأخضر، ثم ضعيه فوق الأرز. دجاج تندر، فلفل مقرمش، م…" at bounding box center [822, 178] width 358 height 75
click at [805, 151] on textarea "يطبخ مكعبات الدجاج والفلفل الأخضر، ثم ضعيه فوق الأرز. دجاج تندر، [GEOGRAPHIC_DA…" at bounding box center [822, 178] width 358 height 75
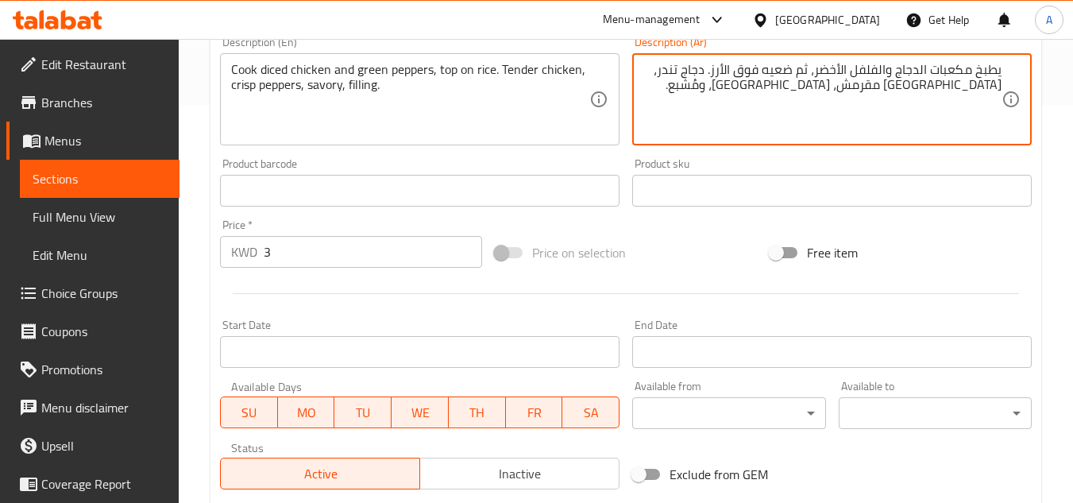
click at [907, 93] on textarea "يطبخ مكعبات الدجاج والفلفل الأخضر، ثم ضعيه فوق الأرز. دجاج تندر، [GEOGRAPHIC_DA…" at bounding box center [822, 99] width 358 height 75
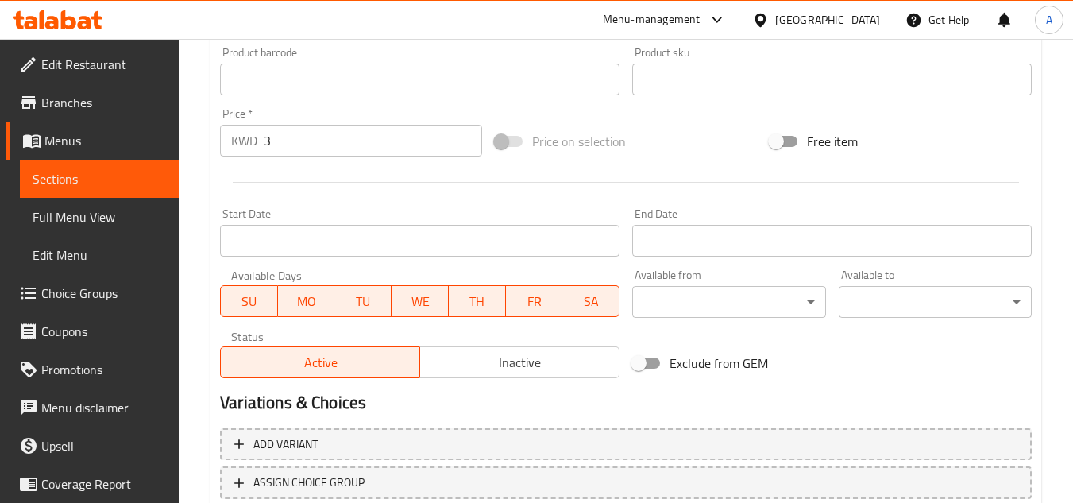
scroll to position [620, 0]
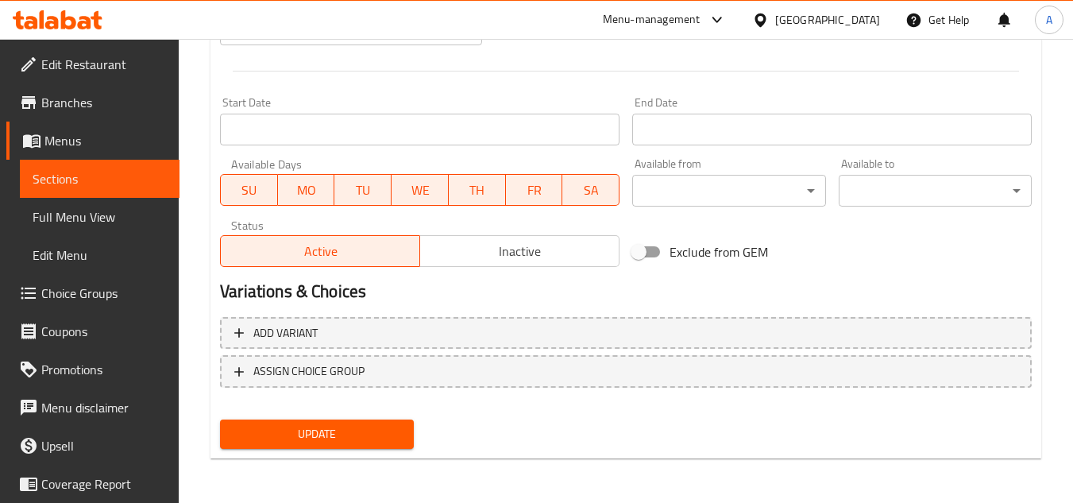
type textarea "يطبخ مكعبات الدجاج والفلفل الأخضر، ثم ضعيه فوق الأرز. دجاج تندر، [GEOGRAPHIC_DA…"
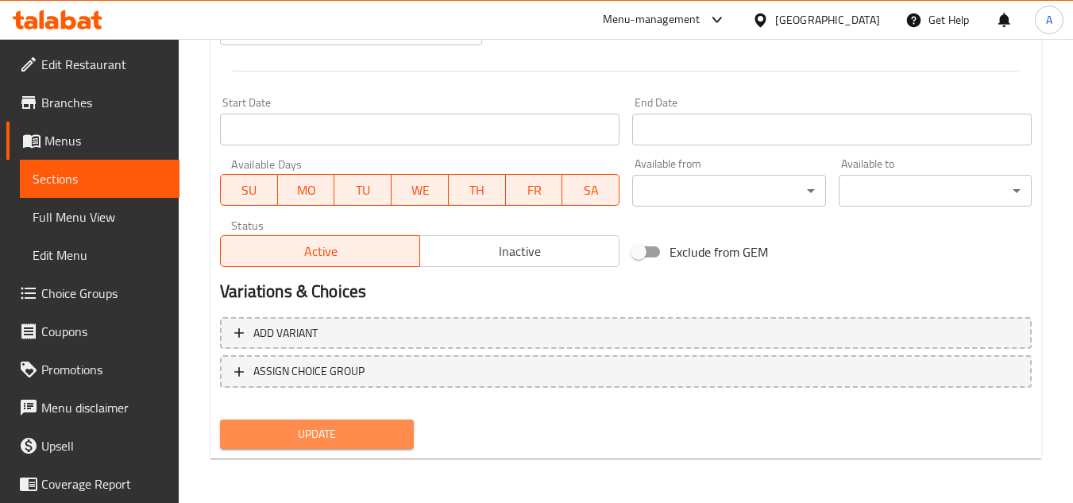
click at [344, 437] on span "Update" at bounding box center [317, 434] width 168 height 20
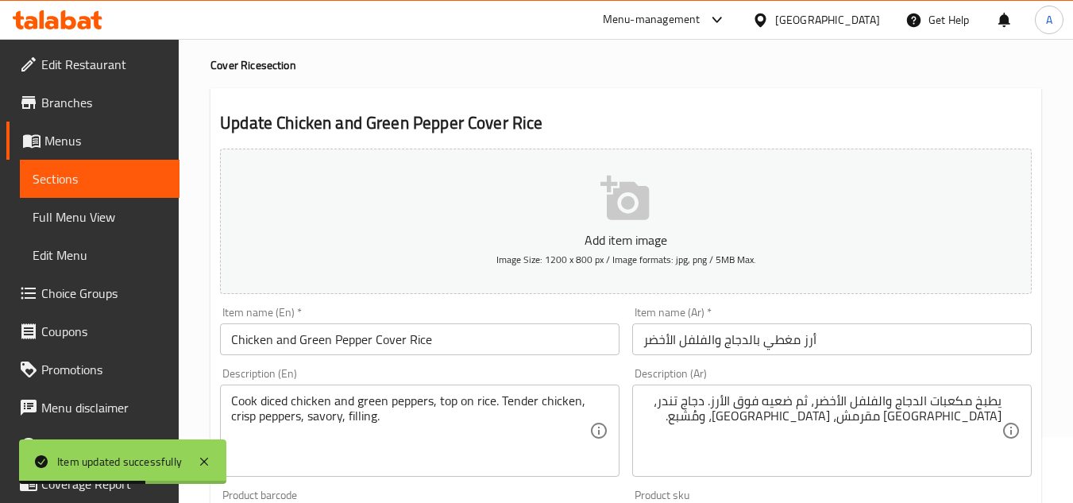
scroll to position [0, 0]
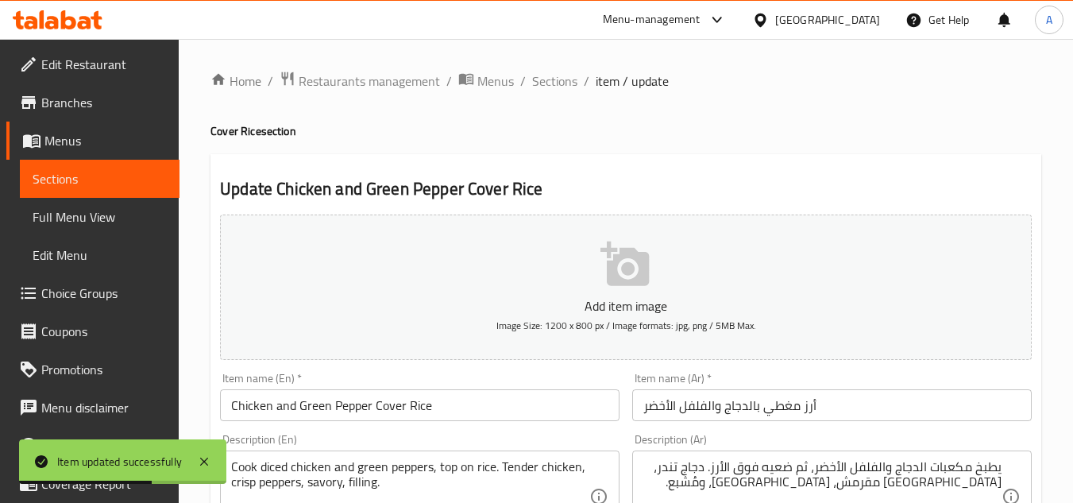
click at [578, 79] on ol "Home / Restaurants management / Menus / Sections / item / update" at bounding box center [626, 81] width 831 height 21
click at [568, 85] on span "Sections" at bounding box center [554, 80] width 45 height 19
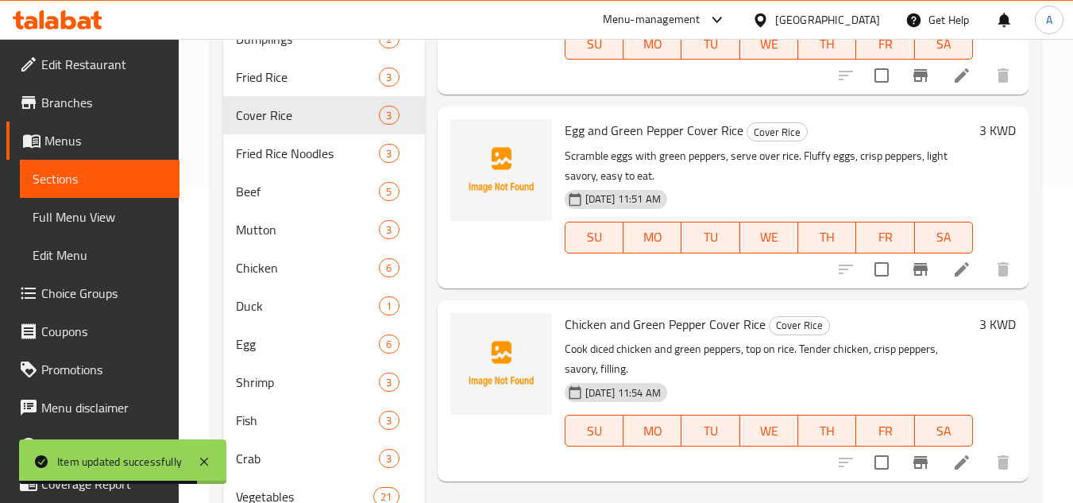
scroll to position [17, 0]
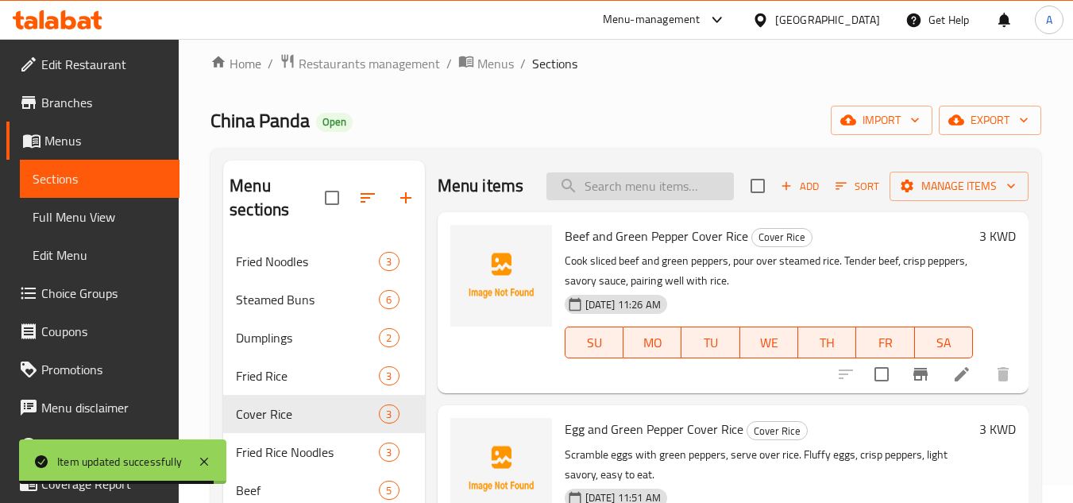
click at [724, 178] on input "search" at bounding box center [640, 186] width 187 height 28
paste input "Fried Rice Noodles with Beef and Green Peppers"
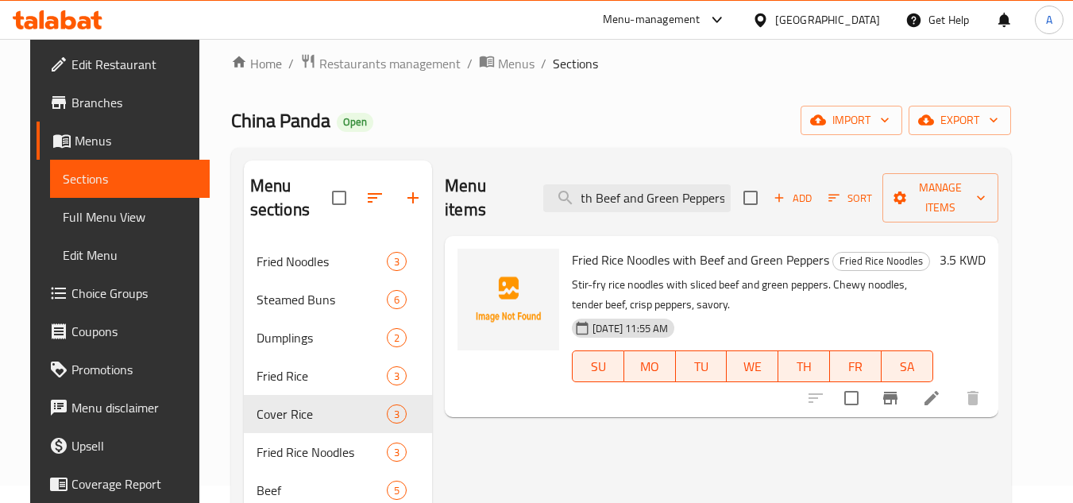
type input "Fried Rice Noodles with Beef and Green Peppers"
click at [941, 388] on icon at bounding box center [931, 397] width 19 height 19
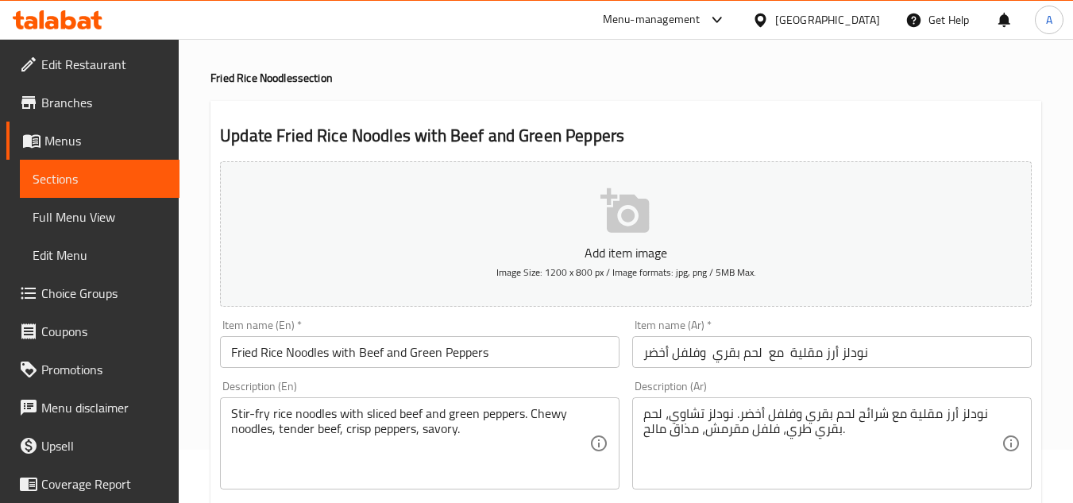
scroll to position [159, 0]
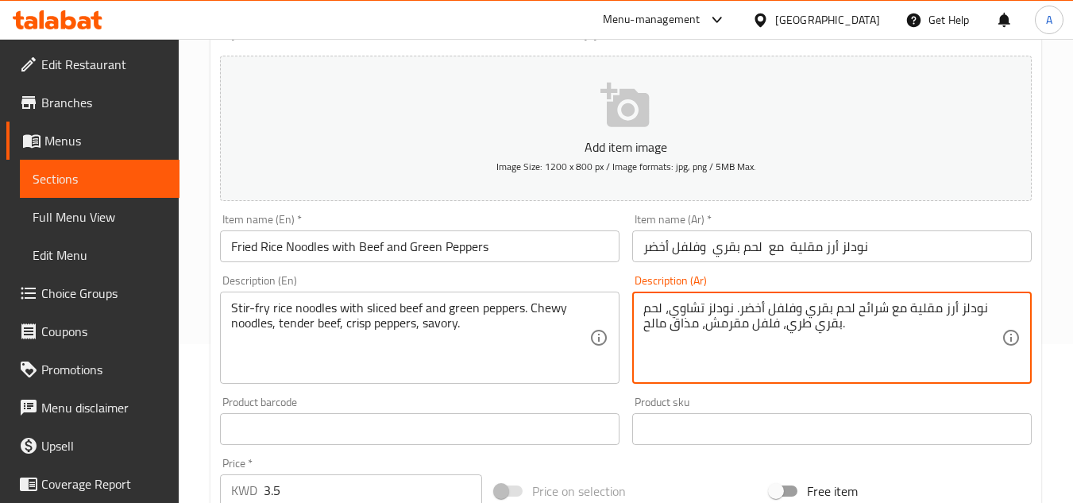
click at [795, 333] on textarea "نودلز أرز مقلية مع شرائح لحم بقري وفلفل أخضر. نودلز تشاوي، لحم بقري طري، فلفل م…" at bounding box center [822, 337] width 358 height 75
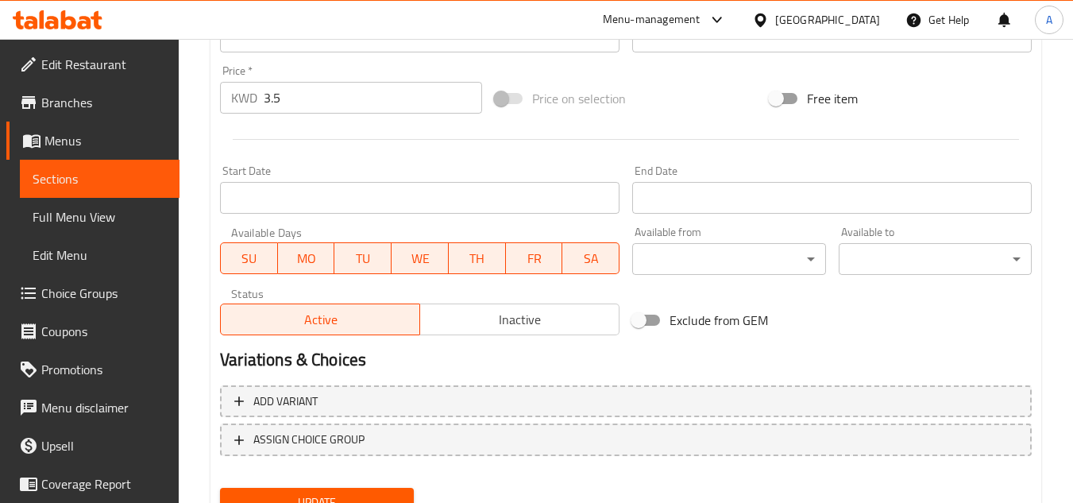
scroll to position [620, 0]
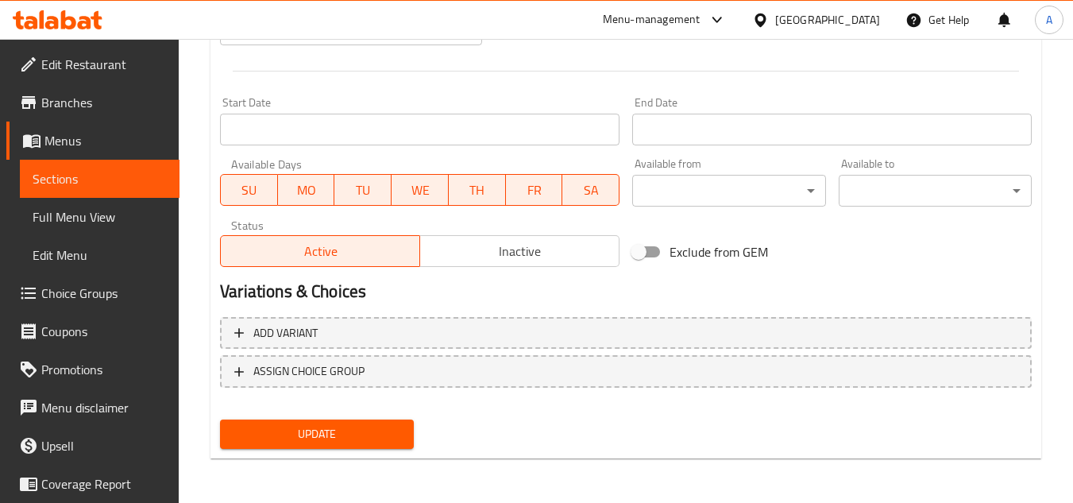
click at [339, 450] on div "Update" at bounding box center [317, 434] width 206 height 42
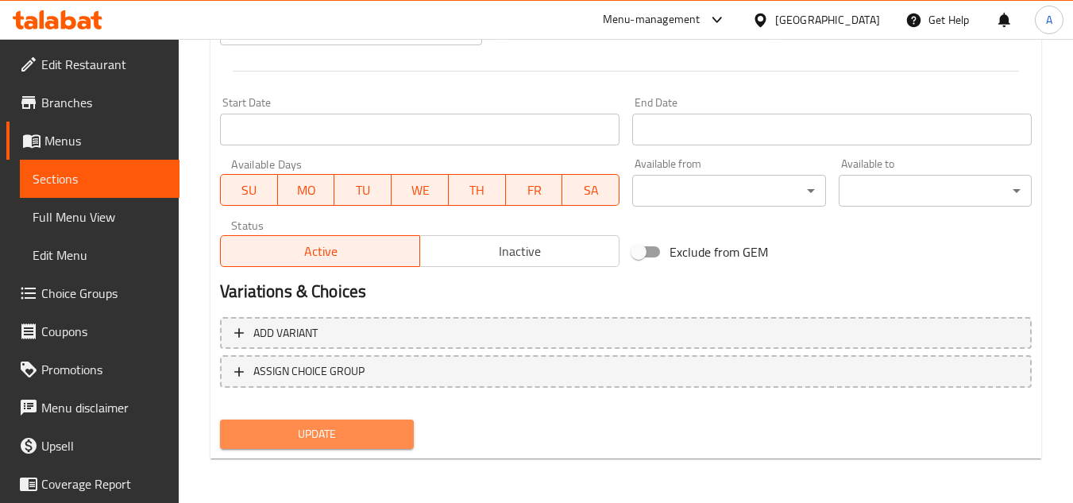
click at [348, 439] on span "Update" at bounding box center [317, 434] width 168 height 20
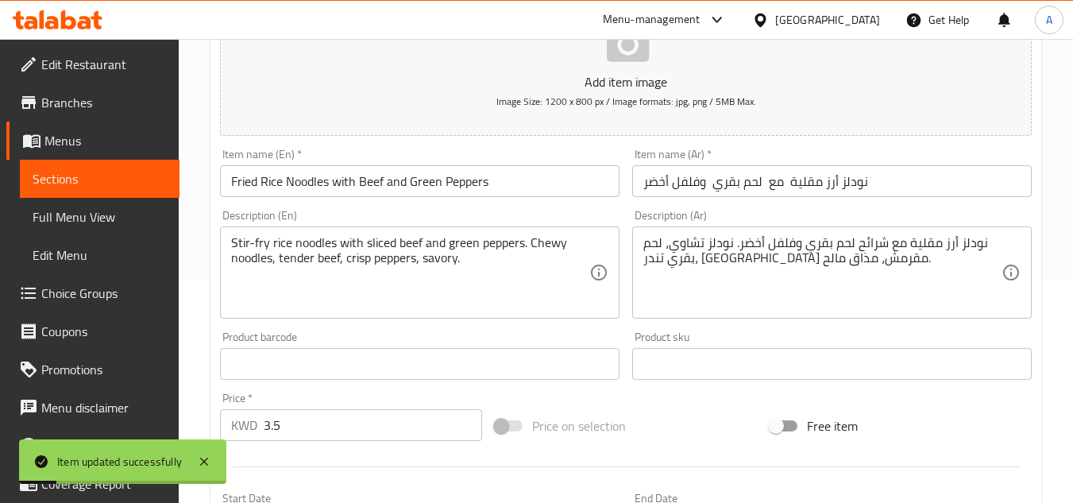
scroll to position [222, 0]
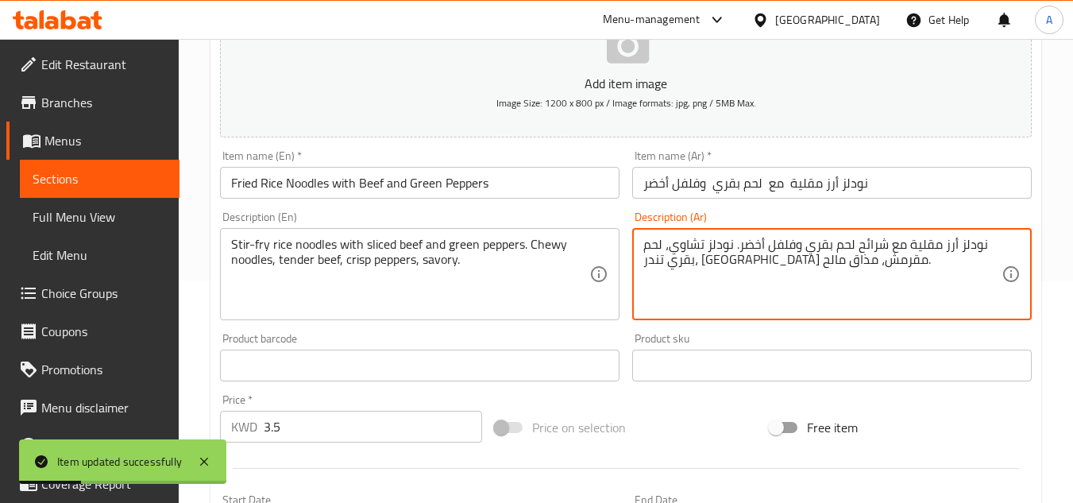
click at [679, 259] on textarea "نودلز أرز مقلية مع شرائح لحم بقري وفلفل أخضر. نودلز تشاوي، لحم بقري تندر، [GEOG…" at bounding box center [822, 274] width 358 height 75
type textarea "نودلز أرز مقلية مع شرائح لحم بقري وفلفل أخضر. نودلز تشاوي، لحم بقري تندر، فلفل …"
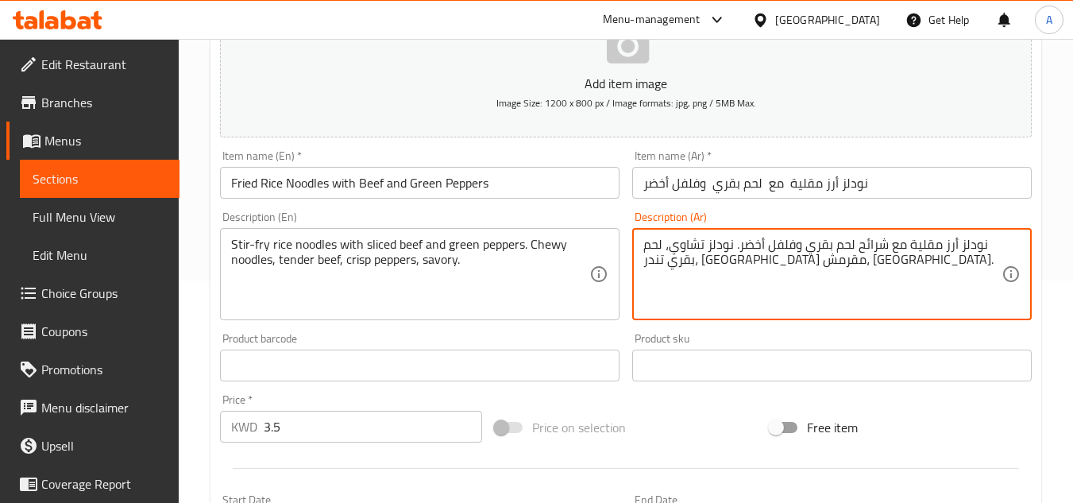
scroll to position [0, 0]
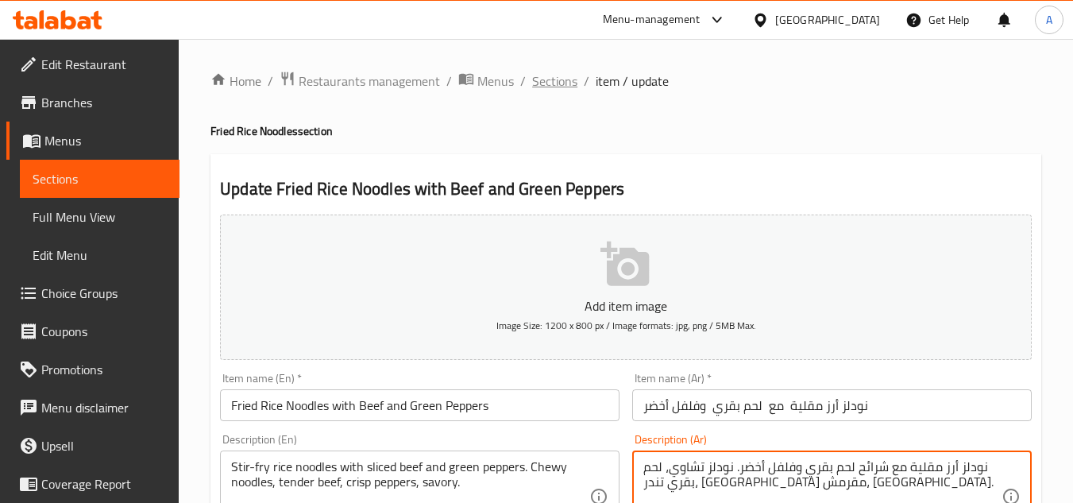
click at [532, 76] on span "Sections" at bounding box center [554, 80] width 45 height 19
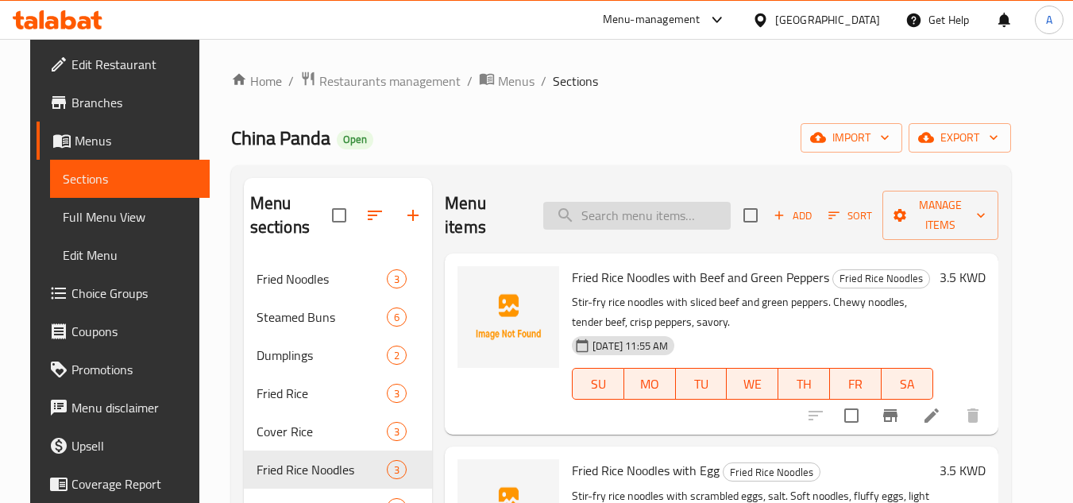
click at [682, 202] on input "search" at bounding box center [636, 216] width 187 height 28
paste input "Fried Rice Noodles with Chicken"
type input "Fried Rice Noodles with Chicken"
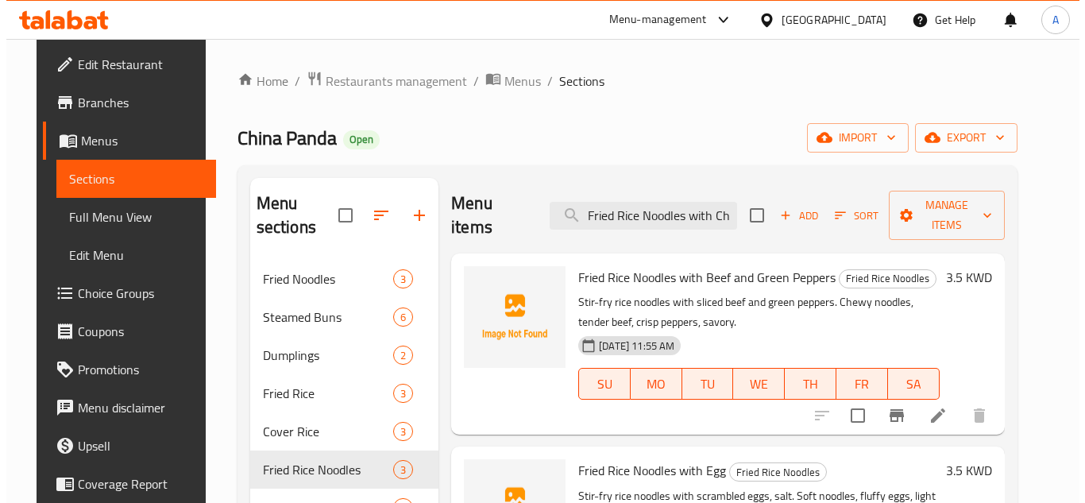
scroll to position [0, 26]
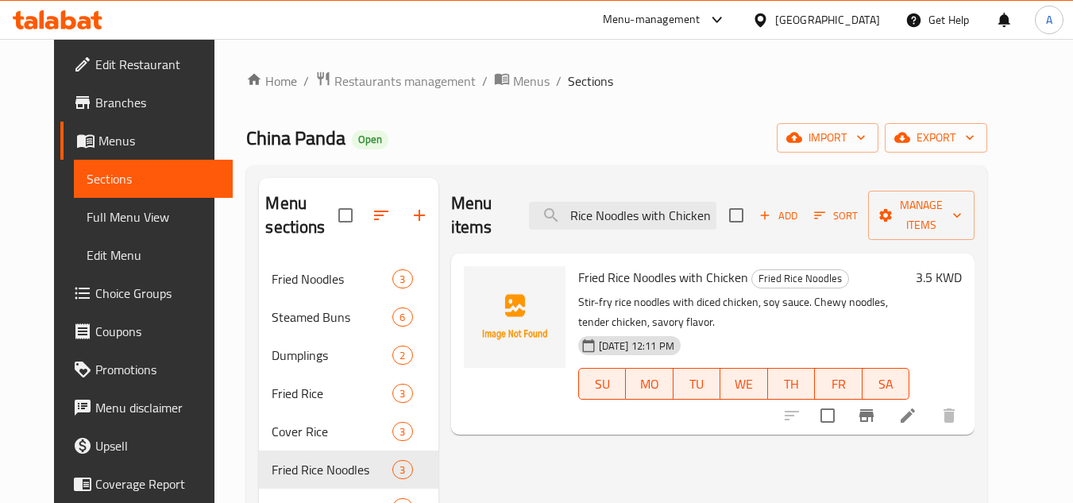
click at [930, 401] on li at bounding box center [908, 415] width 44 height 29
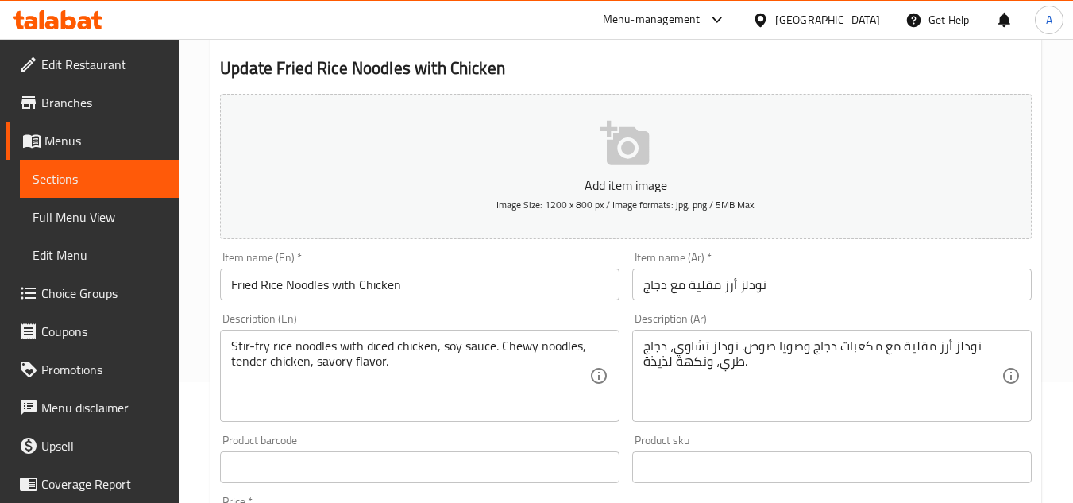
scroll to position [238, 0]
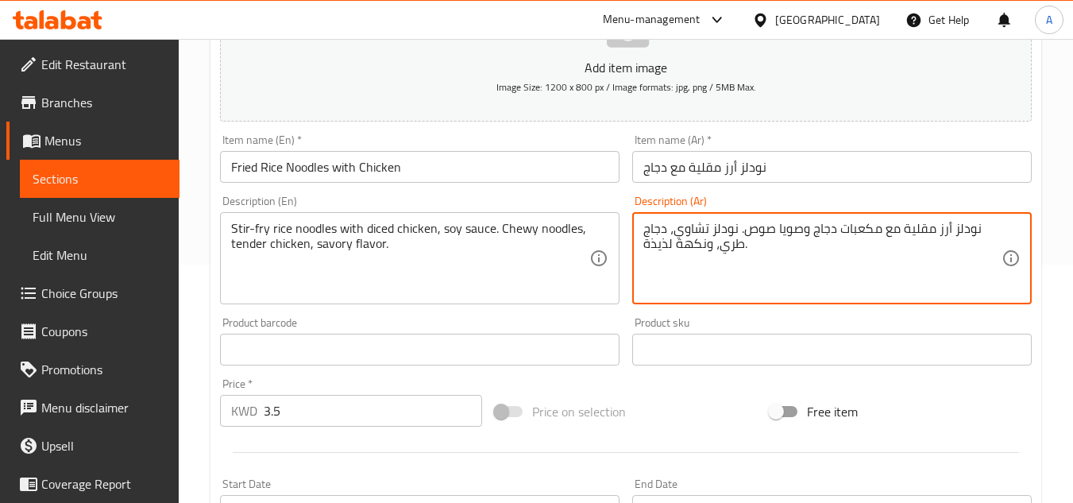
click at [744, 252] on textarea "نودلز أرز مقلية مع مكعبات دجاج وصويا صوص. نودلز تشاوي، دجاج طري، ونكهة لذيذة." at bounding box center [822, 258] width 358 height 75
click at [728, 249] on textarea "نودلز أرز مقلية مع مكعبات دجاج وصويا صوص. نودلز تشاوي، دجاج طري، ونكهة لذيذة." at bounding box center [822, 258] width 358 height 75
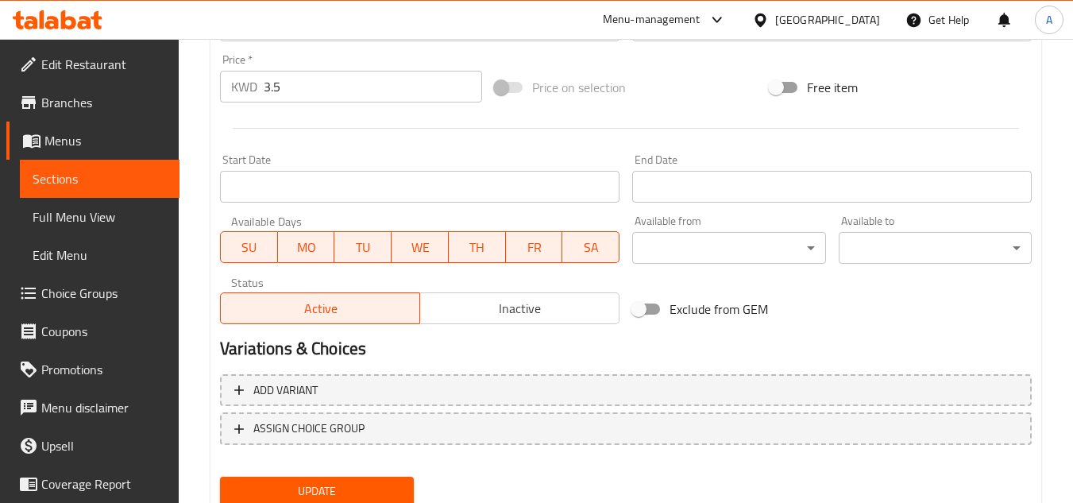
scroll to position [620, 0]
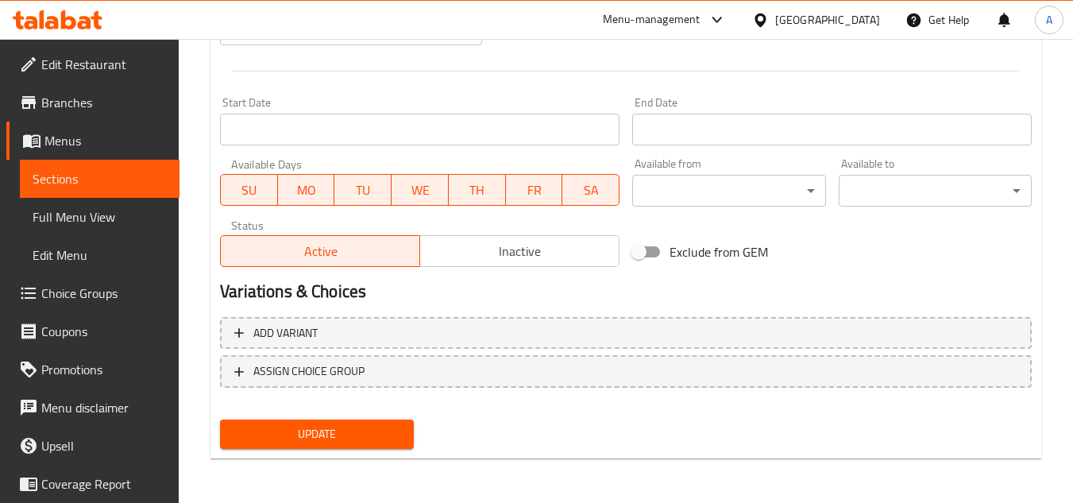
type textarea "نودلز أرز مقلية مع مكعبات دجاج وصويا صوص. نودلز تشاوي، دجاج تندر، ونكهة لذيذة."
click at [377, 442] on span "Update" at bounding box center [317, 434] width 168 height 20
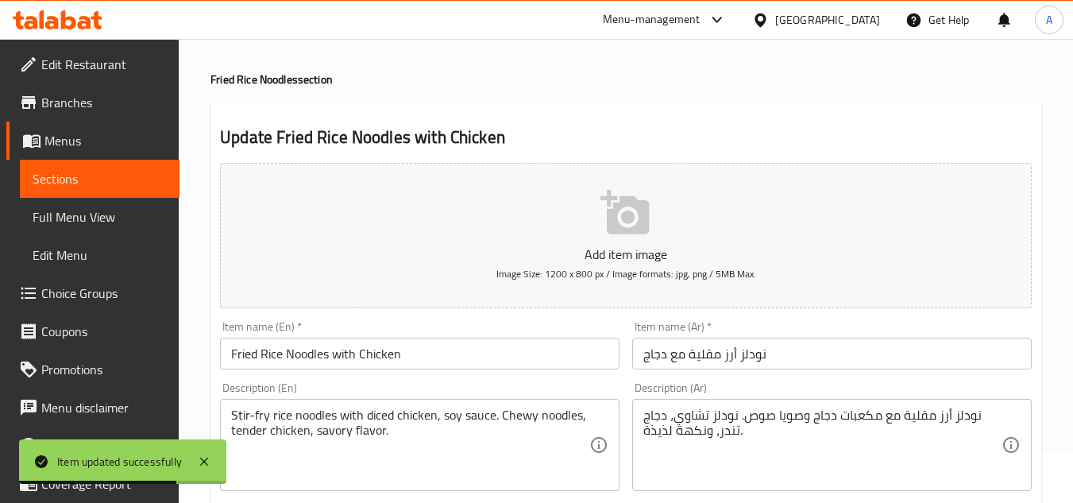
scroll to position [0, 0]
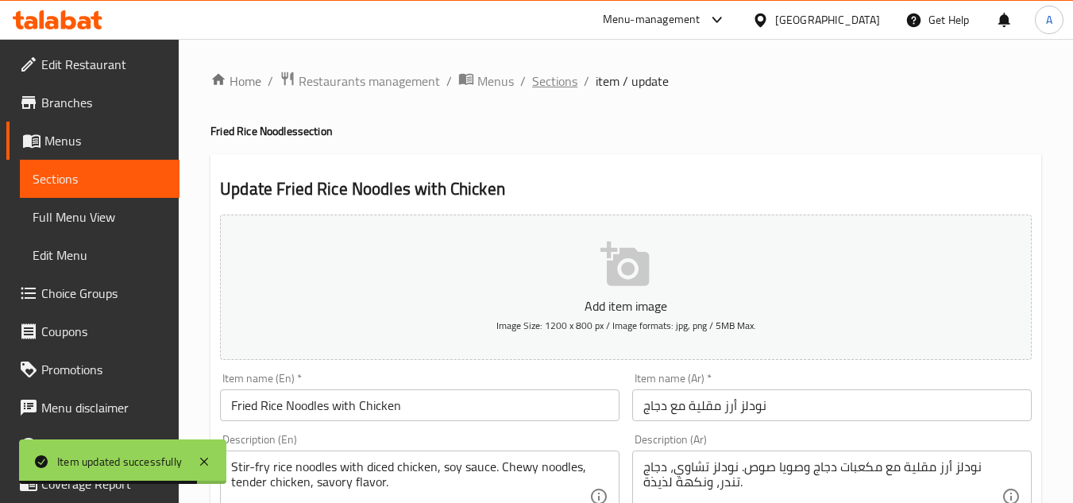
click at [558, 82] on span "Sections" at bounding box center [554, 80] width 45 height 19
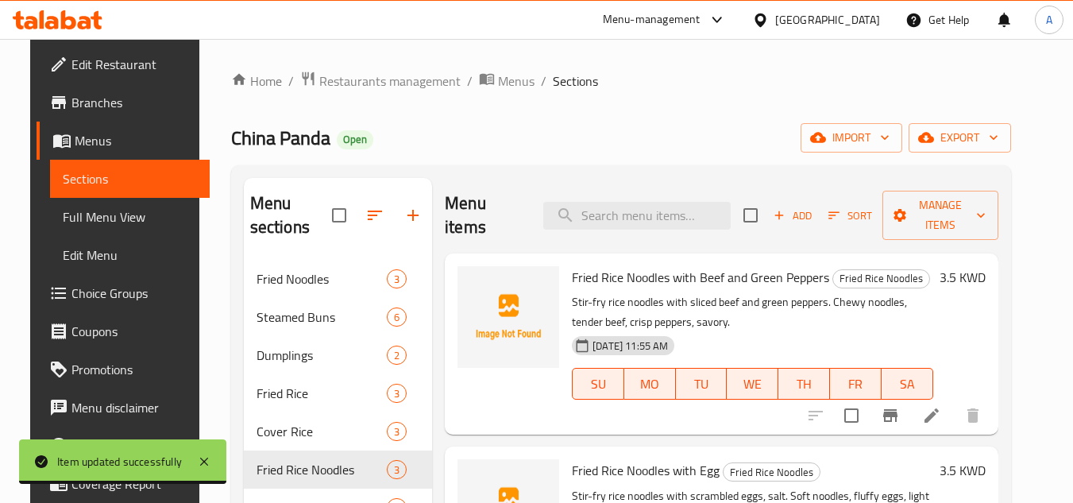
click at [652, 203] on input "search" at bounding box center [636, 216] width 187 height 28
paste input "Sauteed Beef with Garlic and Chili"
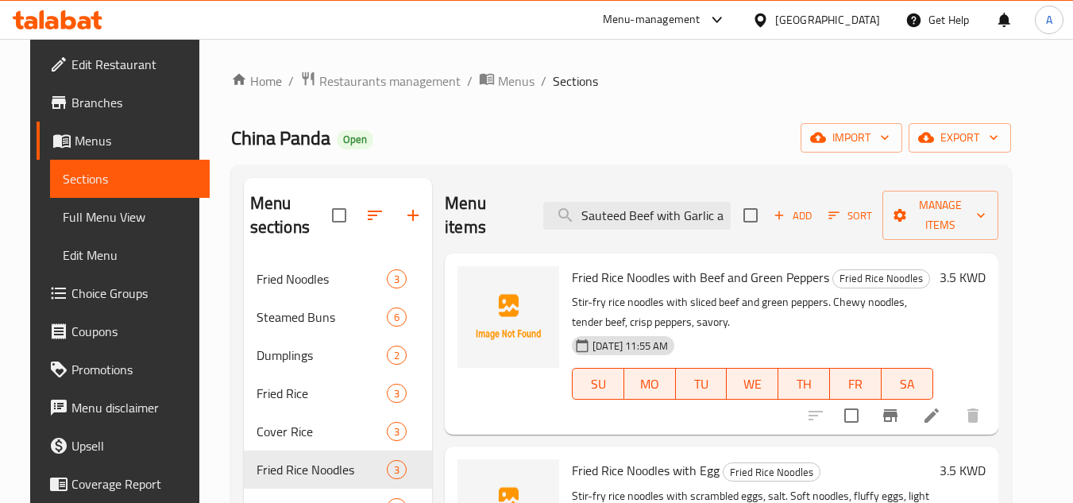
scroll to position [0, 36]
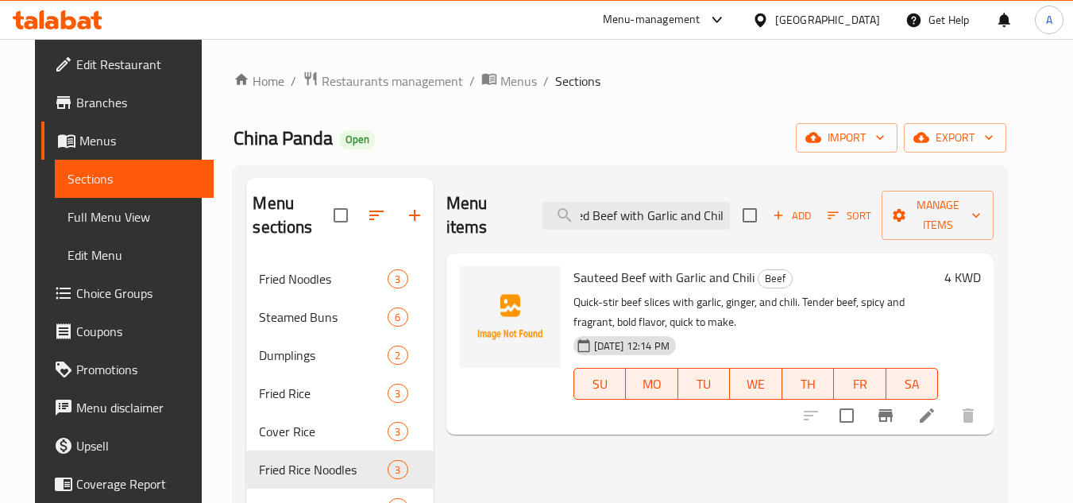
type input "Sauteed Beef with Garlic and Chili"
click at [937, 406] on icon at bounding box center [927, 415] width 19 height 19
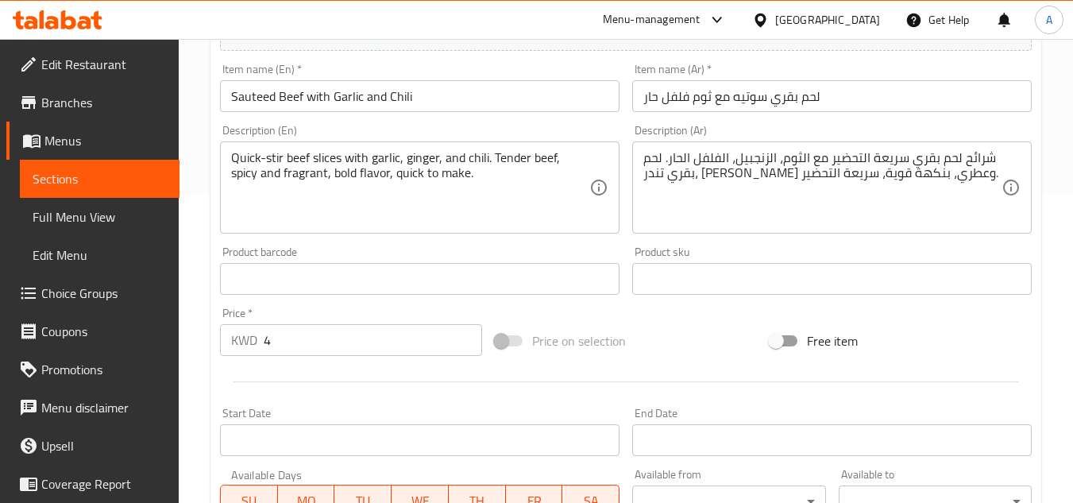
scroll to position [318, 0]
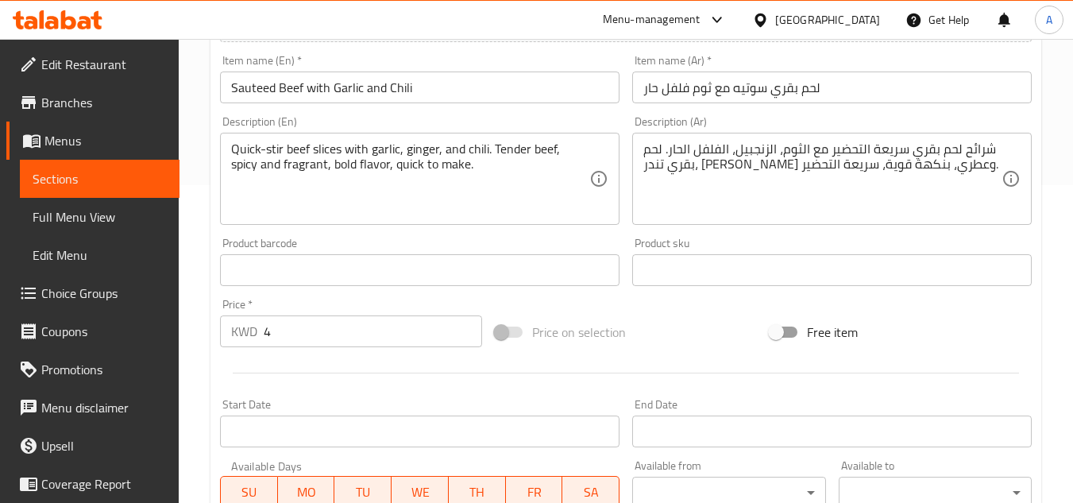
click at [676, 229] on div "Description (Ar) شرائح لحم بقري سريعة التحضير مع الثوم، الزنجبيل، الفلفل الحار.…" at bounding box center [832, 171] width 412 height 122
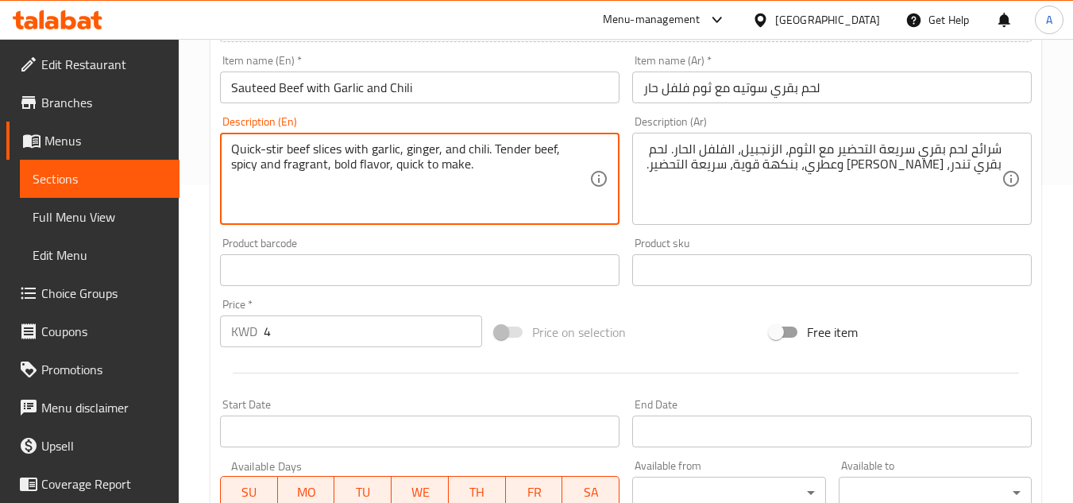
drag, startPoint x: 490, startPoint y: 150, endPoint x: 58, endPoint y: 118, distance: 433.4
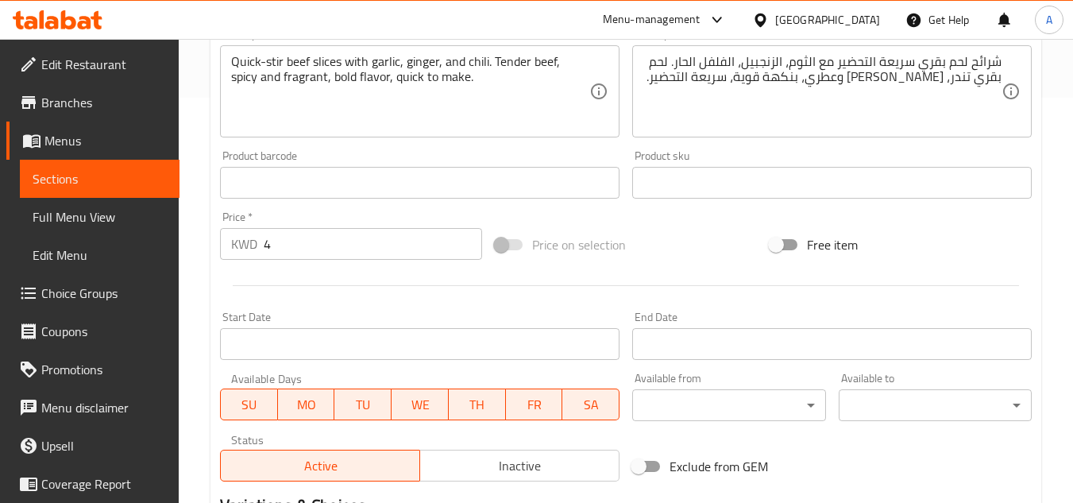
scroll to position [556, 0]
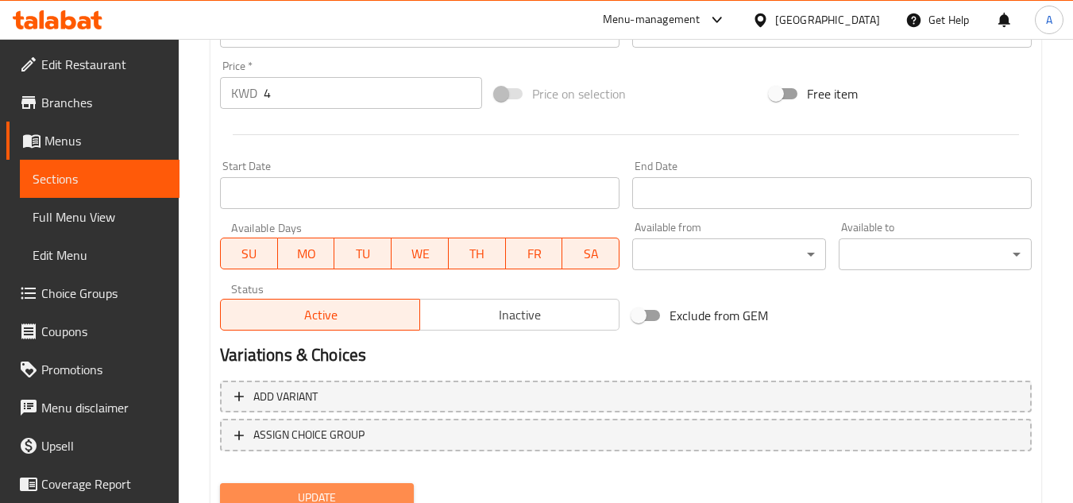
drag, startPoint x: 404, startPoint y: 486, endPoint x: 407, endPoint y: 466, distance: 20.8
click at [404, 486] on button "Update" at bounding box center [316, 497] width 193 height 29
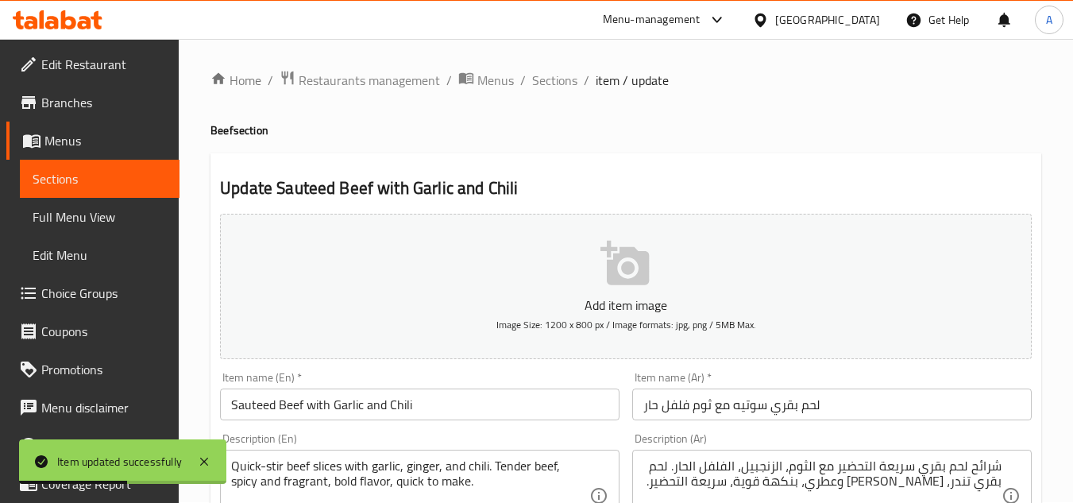
scroll to position [0, 0]
click at [535, 83] on span "Sections" at bounding box center [554, 80] width 45 height 19
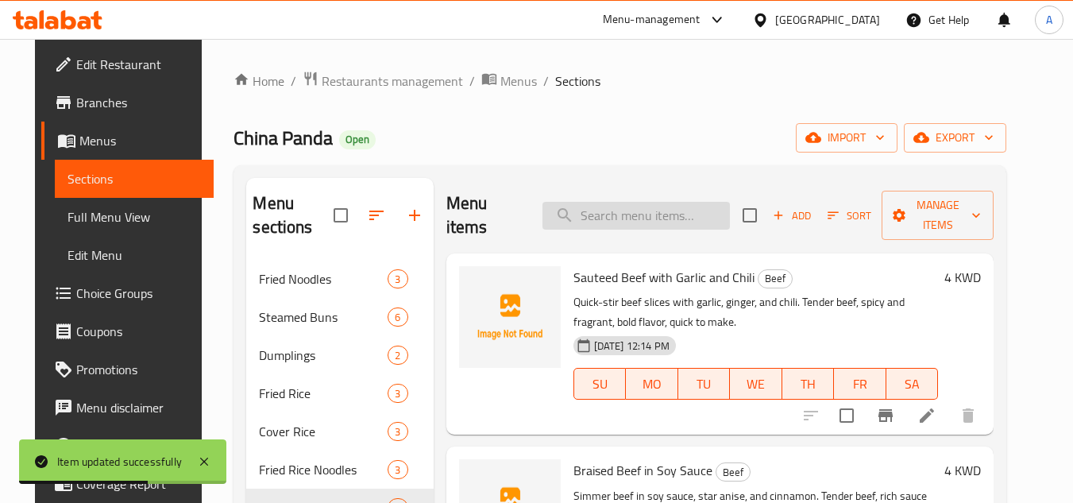
click at [673, 226] on input "search" at bounding box center [636, 216] width 187 height 28
paste input "Braised Beef in Soy Sauce"
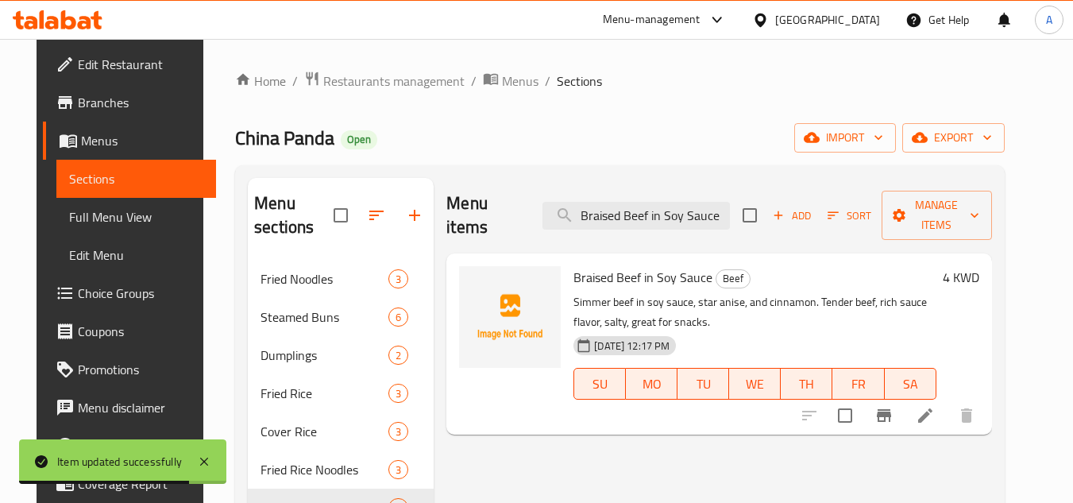
type input "Braised Beef in Soy Sauce"
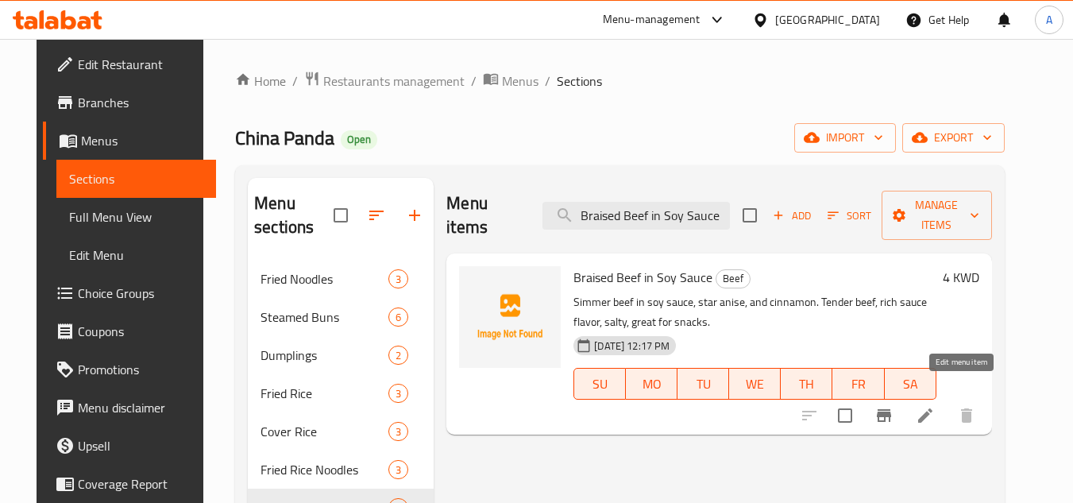
click at [935, 406] on icon at bounding box center [925, 415] width 19 height 19
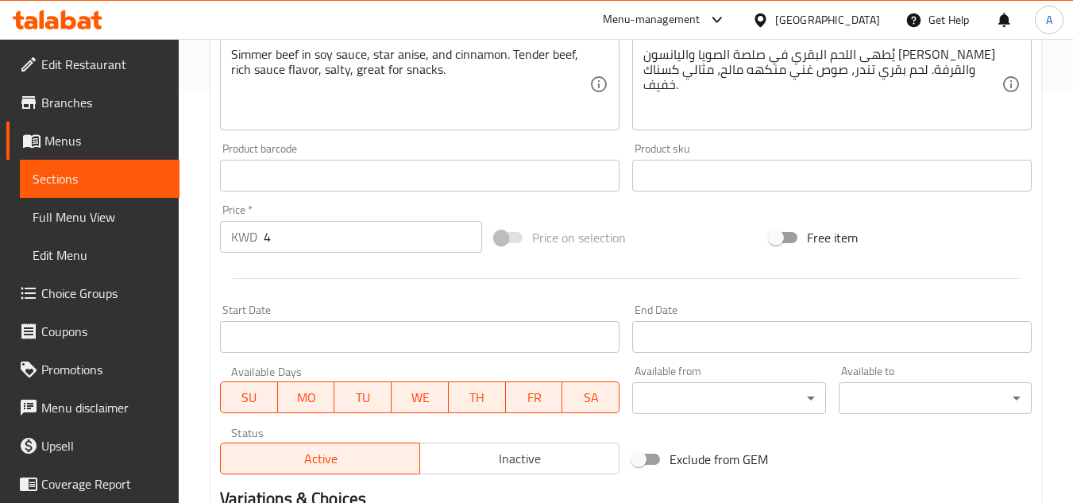
scroll to position [238, 0]
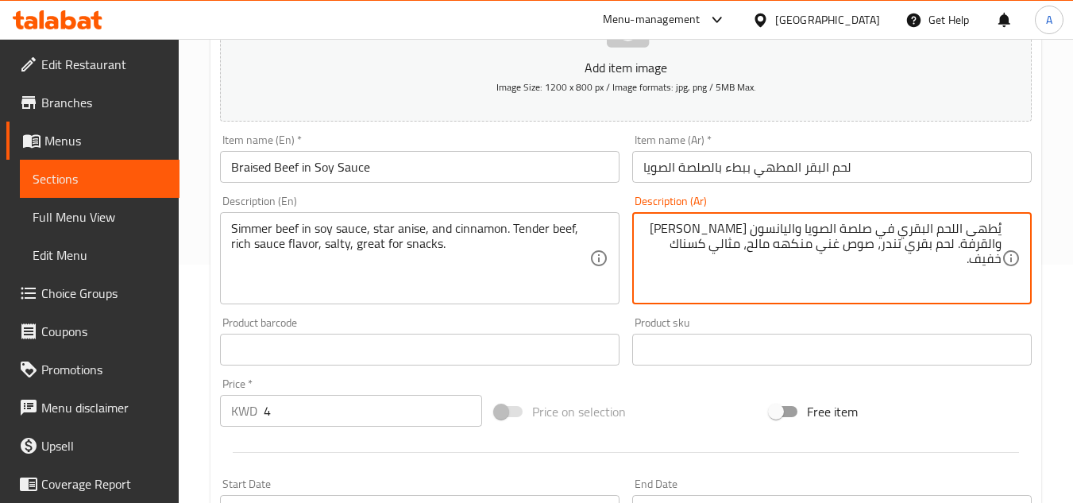
click at [902, 226] on textarea "يُطهى اللحم البقري في صلصة الصويا واليانسون النجمي والقرفة. لحم بقري تندر، صوص …" at bounding box center [822, 258] width 358 height 75
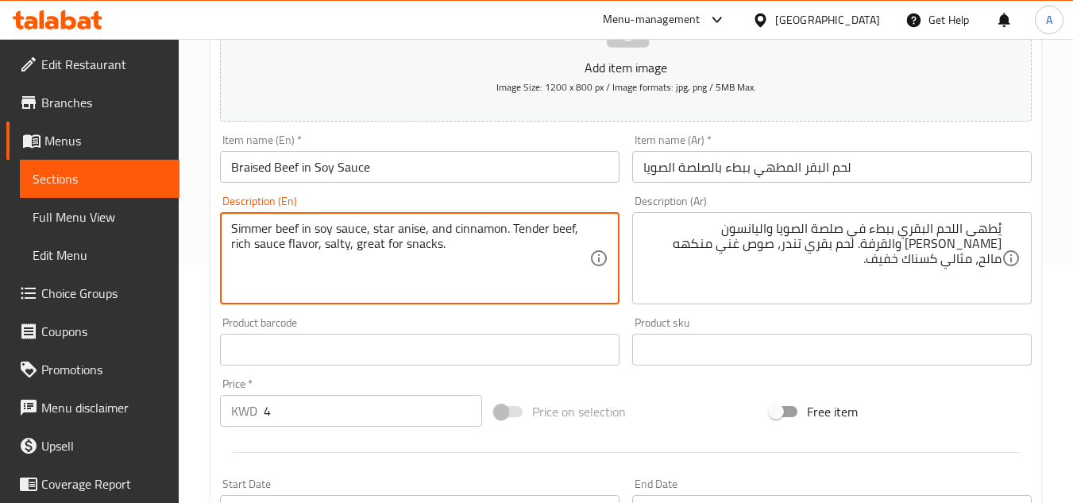
drag, startPoint x: 373, startPoint y: 231, endPoint x: 420, endPoint y: 231, distance: 46.9
click at [420, 231] on textarea "Simmer beef in soy sauce, star anise, and cinnamon. Tender beef, rich sauce fla…" at bounding box center [410, 258] width 358 height 75
click at [736, 168] on input "لحم البقر المطهي ببطء بالصلصة الصويا" at bounding box center [832, 167] width 400 height 32
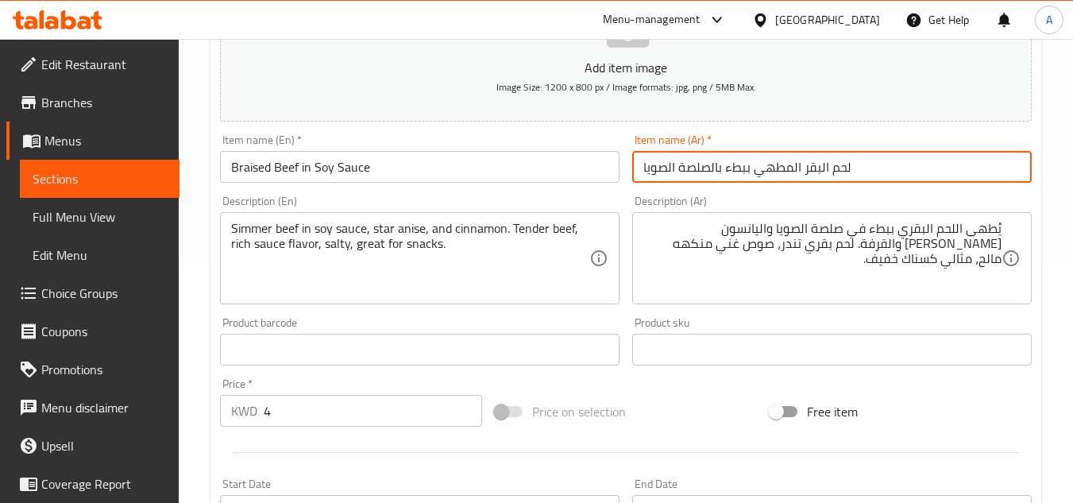
click at [736, 168] on input "لحم البقر المطهي ببطء بالصلصة الصويا" at bounding box center [832, 167] width 400 height 32
click at [891, 234] on textarea "يُطهى اللحم البقري ببطء في صلصة الصويا واليانسون النجمي والقرفة. لحم بقري تندر،…" at bounding box center [822, 258] width 358 height 75
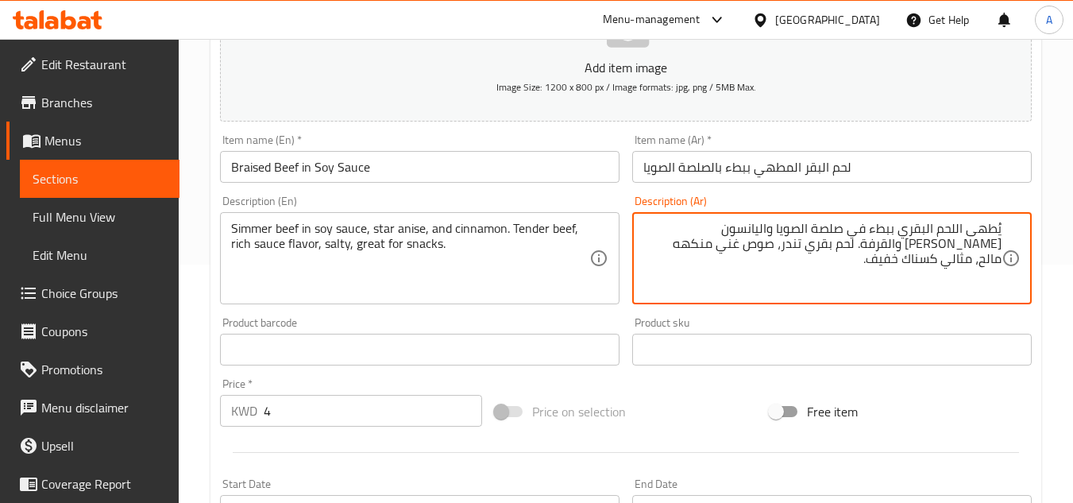
paste textarea "لى نار هادئة"
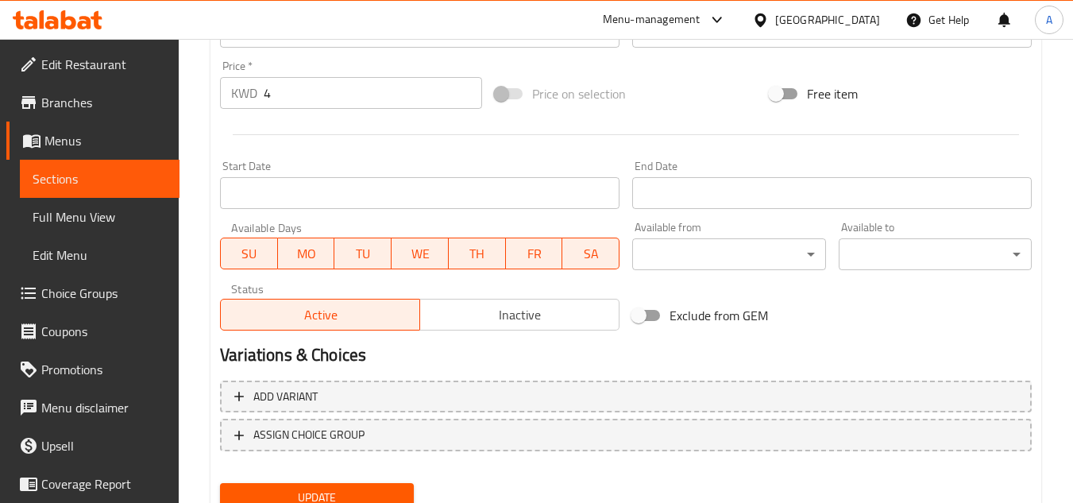
type textarea "يُطهى اللحم البقري على نار هادئة في صلصة الصويا واليانسون [PERSON_NAME] والقرفة…"
click at [352, 479] on div "Update" at bounding box center [317, 498] width 206 height 42
click at [366, 486] on button "Update" at bounding box center [316, 497] width 193 height 29
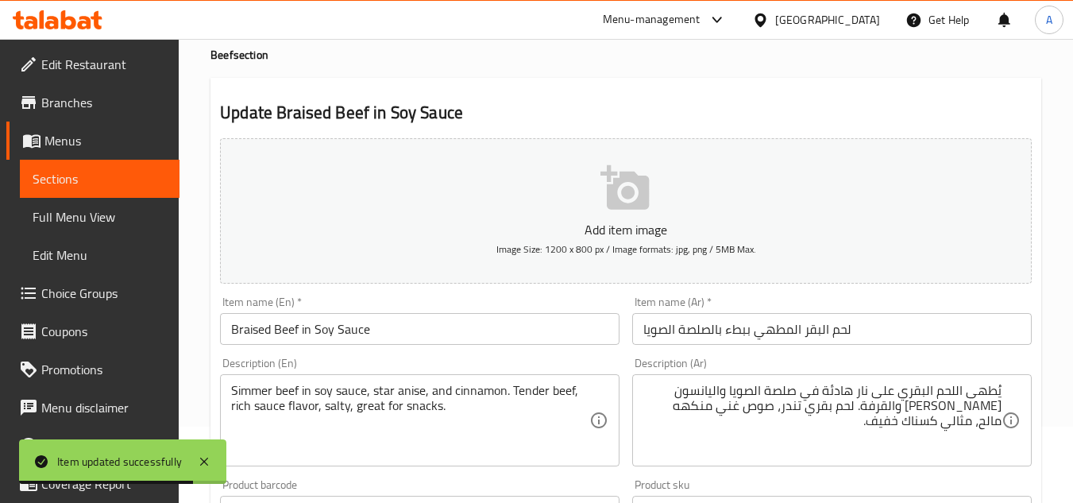
scroll to position [0, 0]
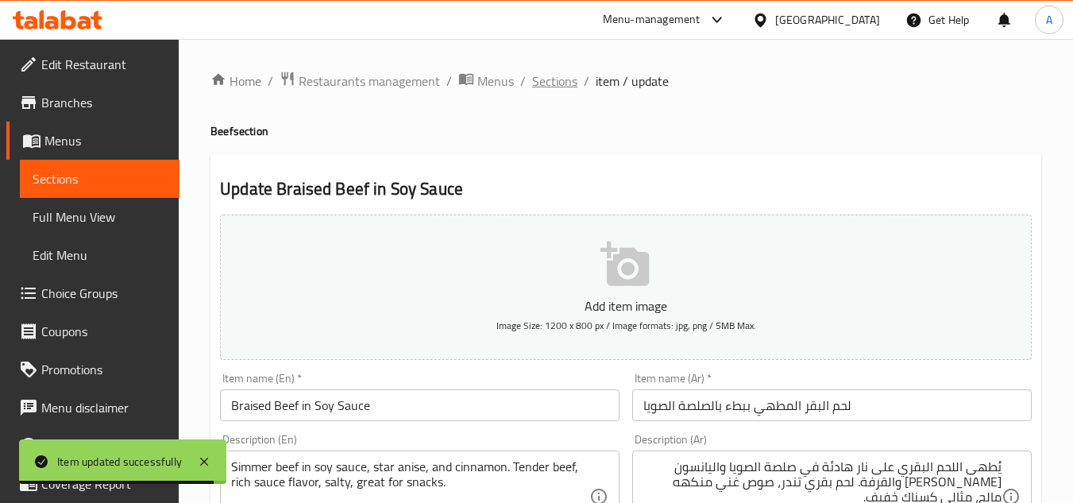
drag, startPoint x: 562, startPoint y: 85, endPoint x: 673, endPoint y: 91, distance: 110.6
click at [562, 85] on span "Sections" at bounding box center [554, 80] width 45 height 19
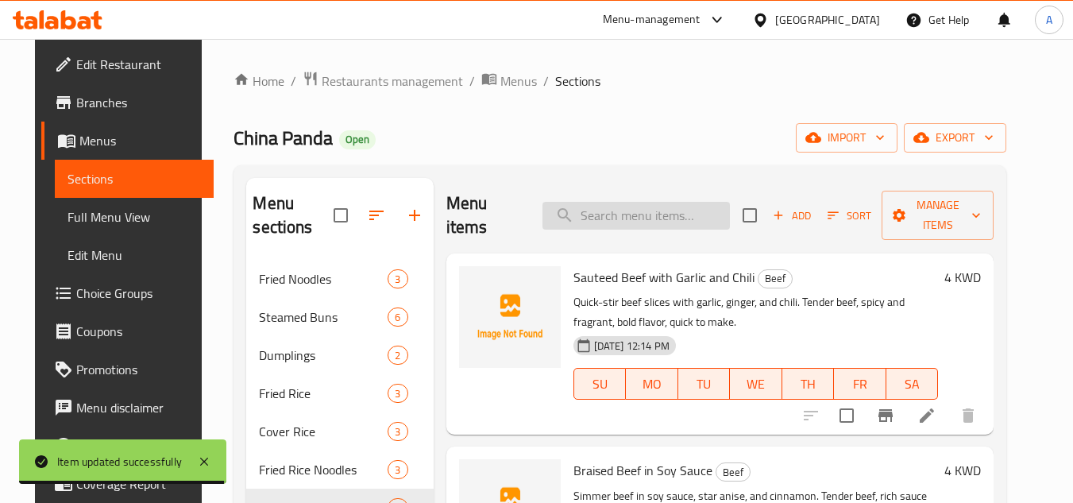
click at [690, 211] on input "search" at bounding box center [636, 216] width 187 height 28
paste input "Beef Stew with Patatoes"
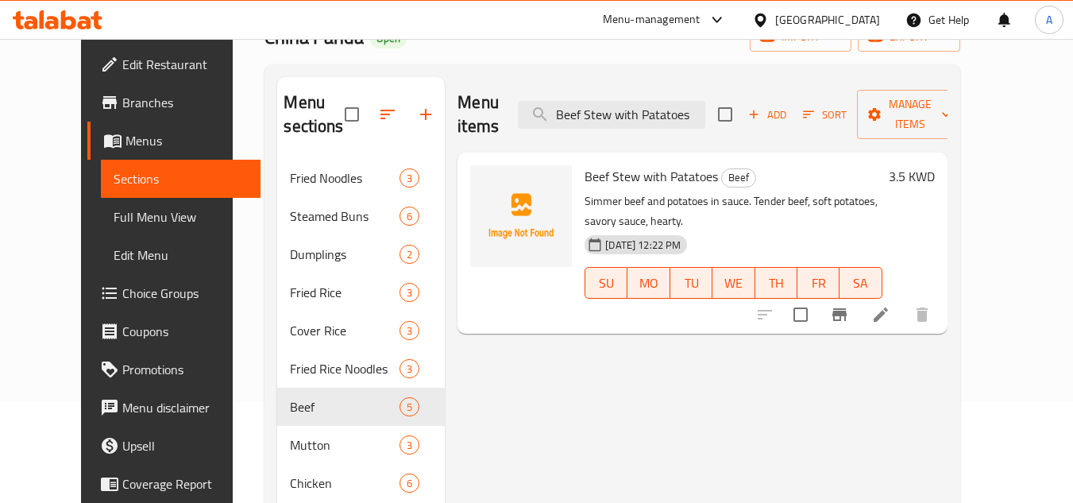
scroll to position [159, 0]
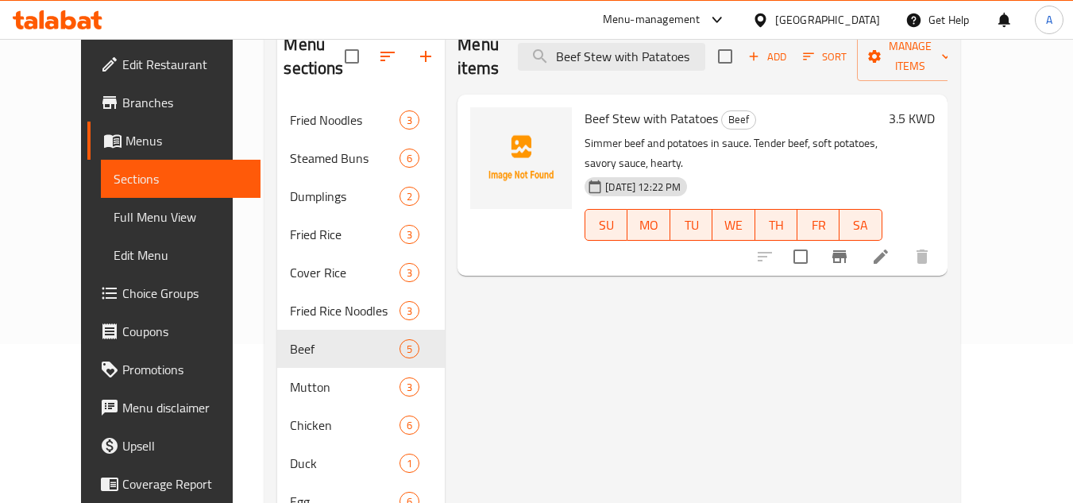
type input "Beef Stew with Patatoes"
click at [903, 242] on li at bounding box center [881, 256] width 44 height 29
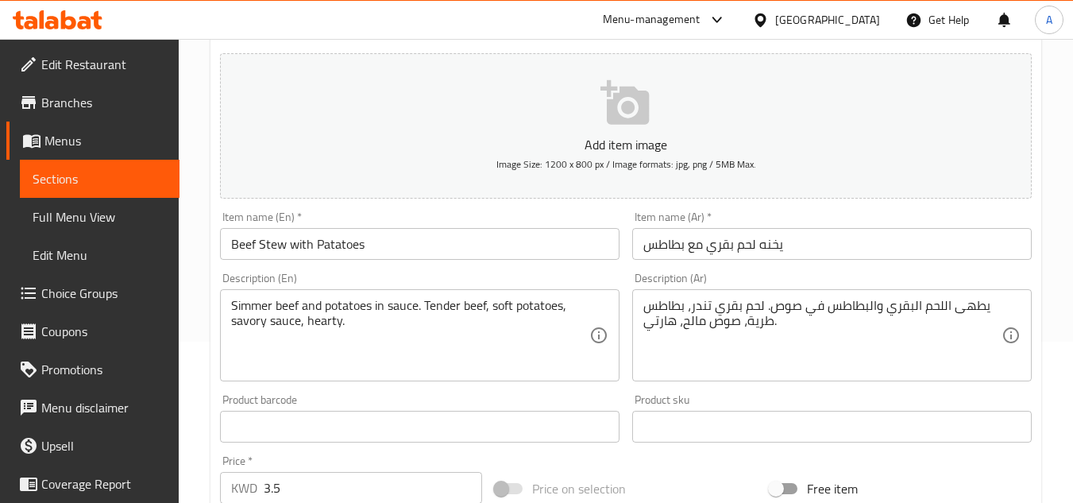
scroll to position [318, 0]
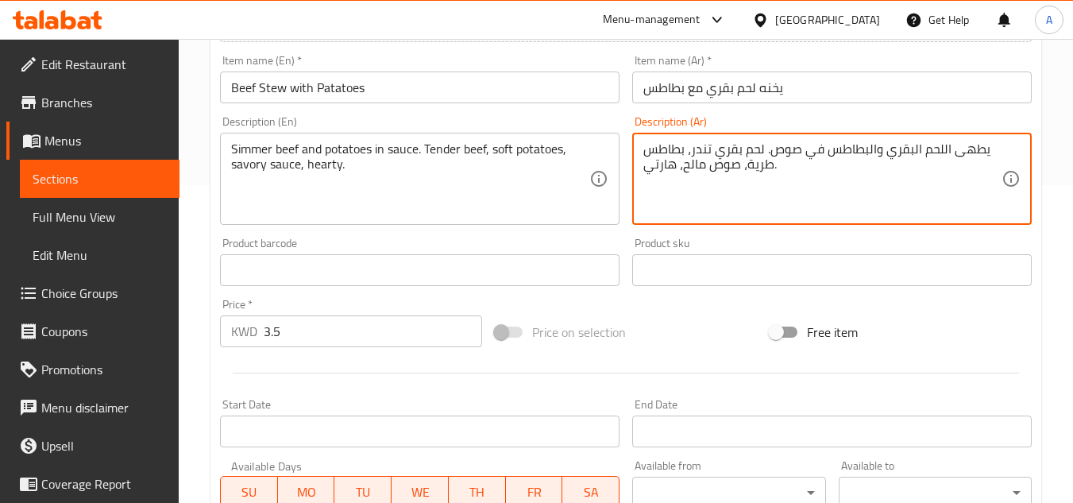
click at [830, 162] on textarea "يطهى اللحم البقري والبطاطس في صوص. لحم بقري تندر، بطاطس طرية، صوص مالح، هارتي." at bounding box center [822, 178] width 358 height 75
click at [776, 153] on textarea "يطهى اللحم البقري والبطاطس في صوص. لحم بقري تندر، بطاطس طرية، صوص مالح، هارتي." at bounding box center [822, 178] width 358 height 75
click at [773, 153] on textarea "يطهى اللحم البقري والبطاطس في صوص. لحم بقري تندر، بطاطس طرية، صوص مالح، هارتي." at bounding box center [822, 178] width 358 height 75
paste textarea "على نار هادئة"
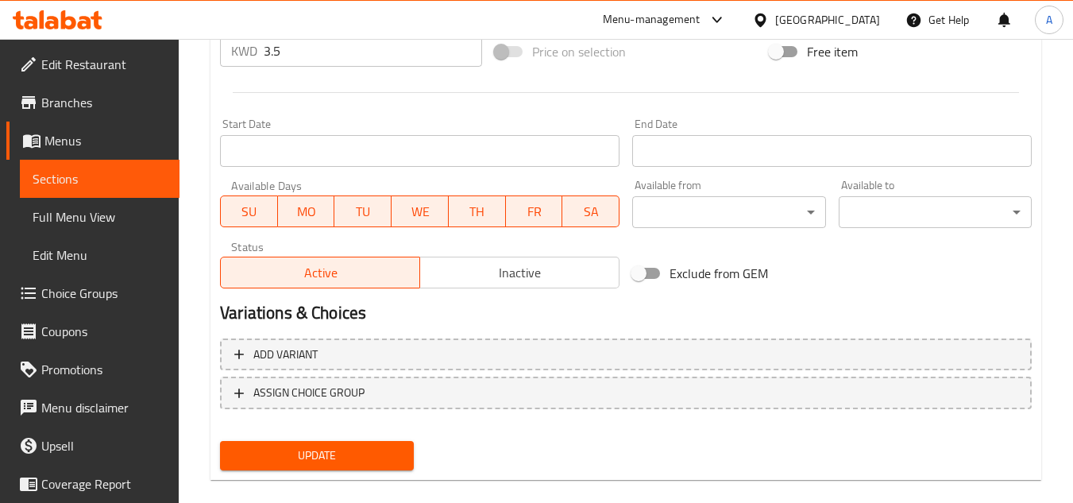
scroll to position [620, 0]
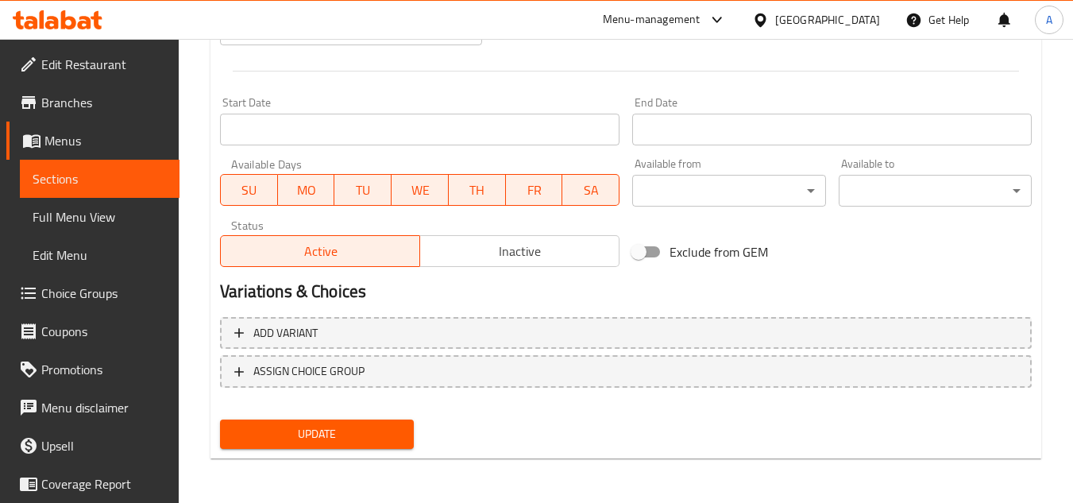
type textarea "يطهى اللحم البقري والبطاطس في صوص على نار هادئة. لحم بقري تندر، بطاطس طرية، صوص…"
click at [361, 419] on div "Update" at bounding box center [317, 434] width 206 height 42
drag, startPoint x: 398, startPoint y: 420, endPoint x: 454, endPoint y: 447, distance: 61.8
click at [398, 428] on button "Update" at bounding box center [316, 433] width 193 height 29
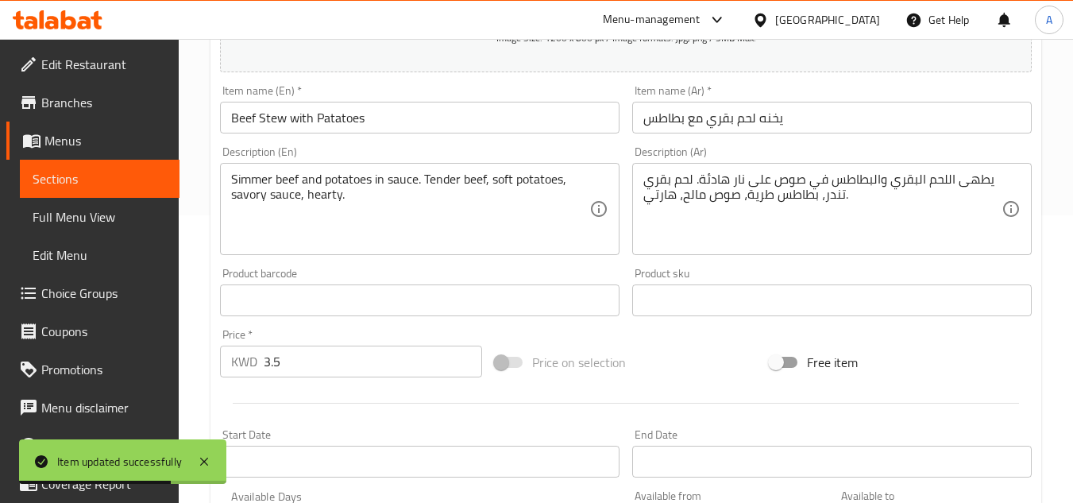
scroll to position [0, 0]
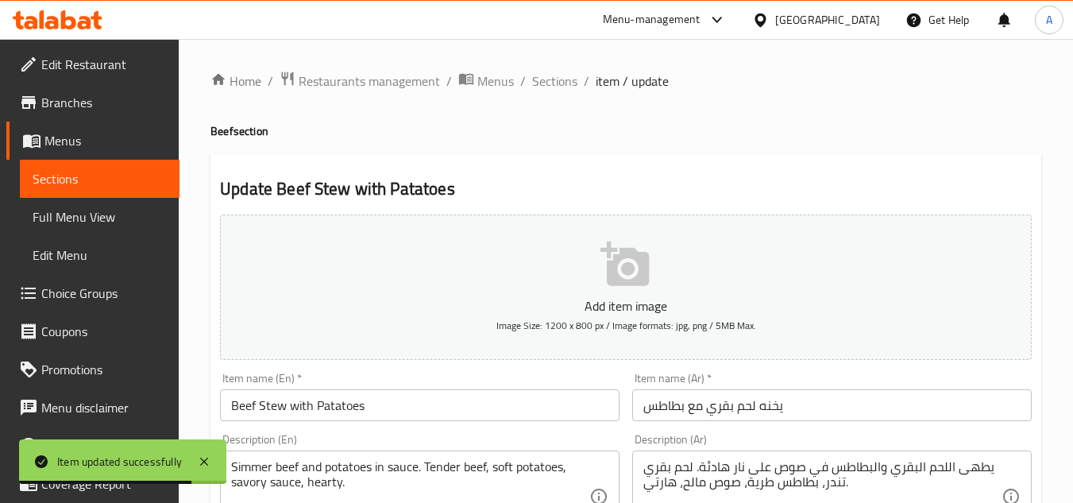
click at [558, 76] on span "Sections" at bounding box center [554, 80] width 45 height 19
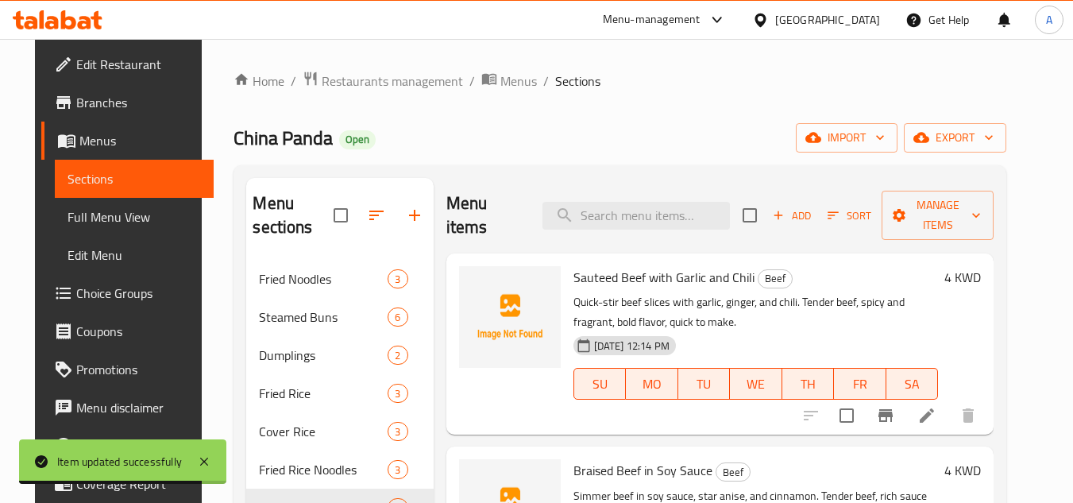
click at [759, 147] on div "China Panda Open import export" at bounding box center [620, 137] width 773 height 29
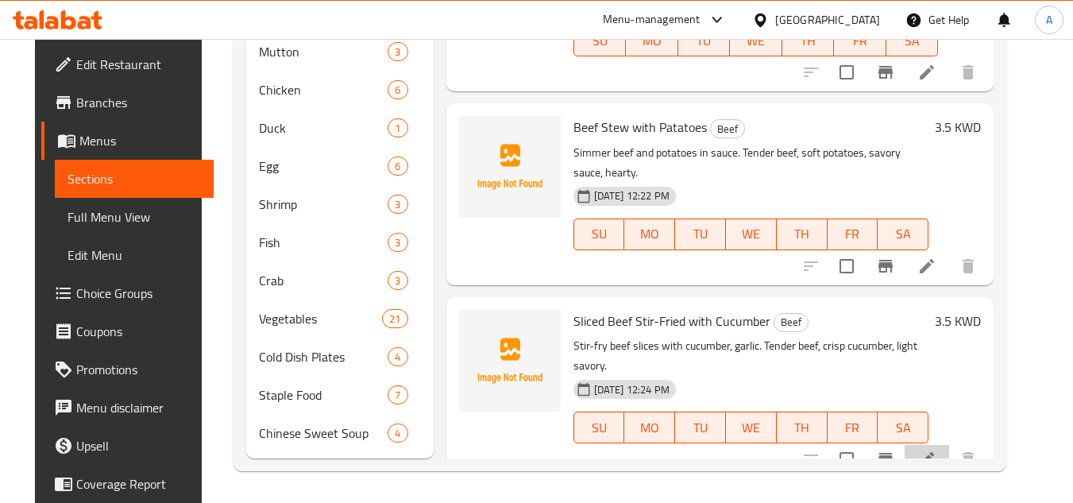
click at [929, 445] on li at bounding box center [927, 459] width 44 height 29
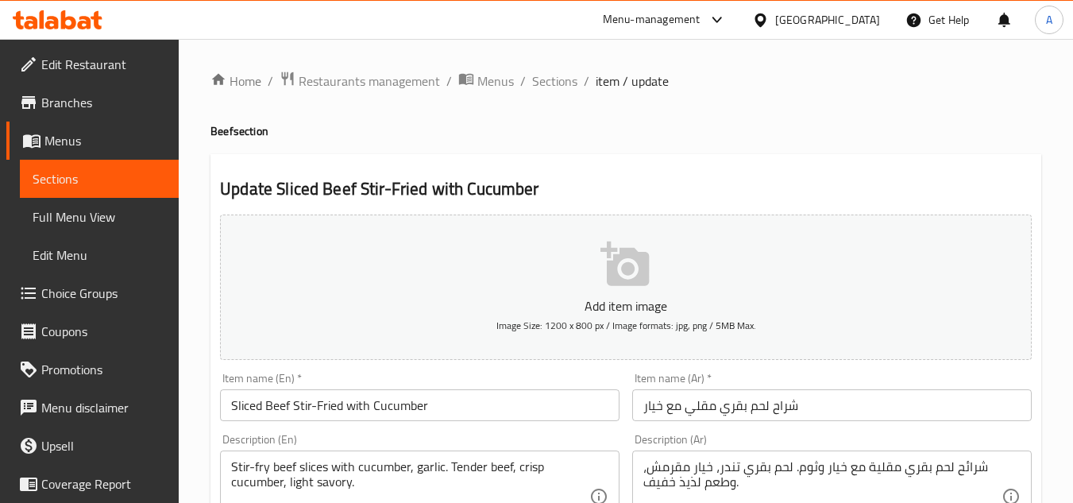
scroll to position [238, 0]
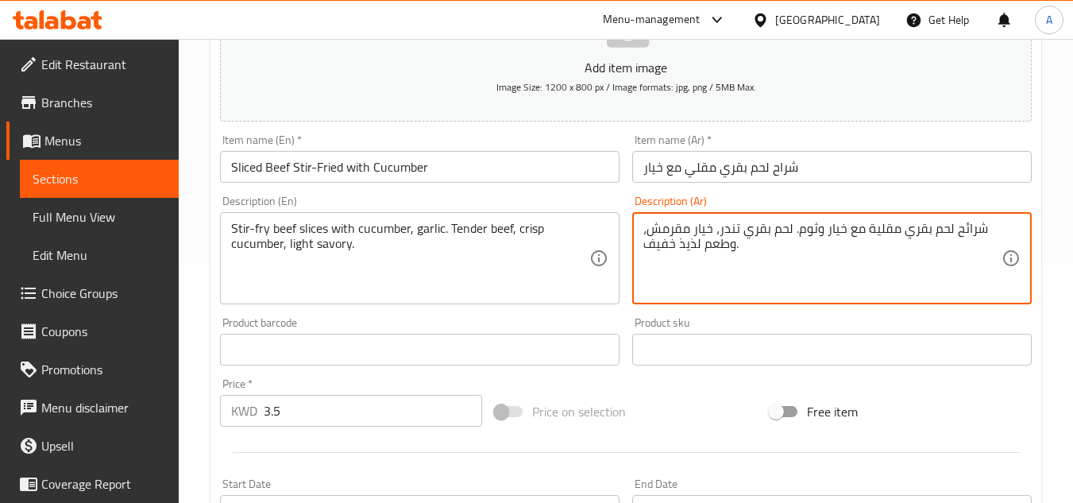
click at [690, 242] on textarea "شرائح لحم بقري مقلية مع خيار وثوم. لحم بقري تندر، خيار مقرمش، وطعم لذيذ خفيف." at bounding box center [822, 258] width 358 height 75
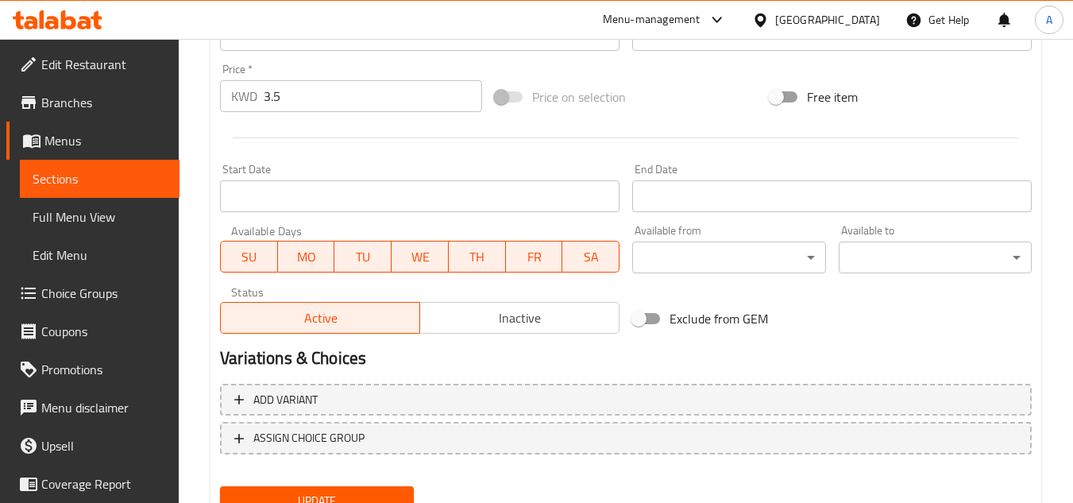
scroll to position [620, 0]
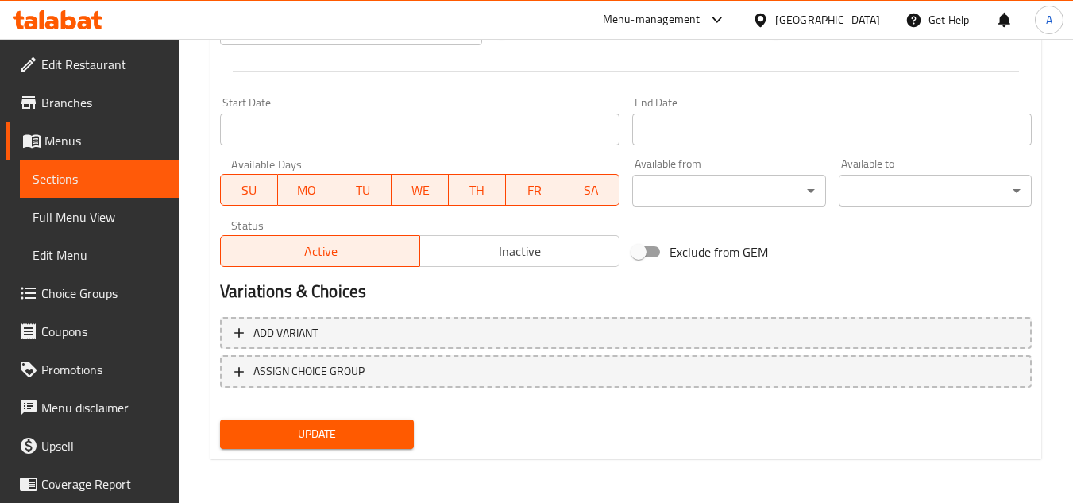
type textarea "شرائح لحم بقري مقلية مع خيار وثوم. لحم ب[GEOGRAPHIC_DATA]، خيار مقرمش، وطعم مال…"
click at [223, 431] on button "Update" at bounding box center [316, 433] width 193 height 29
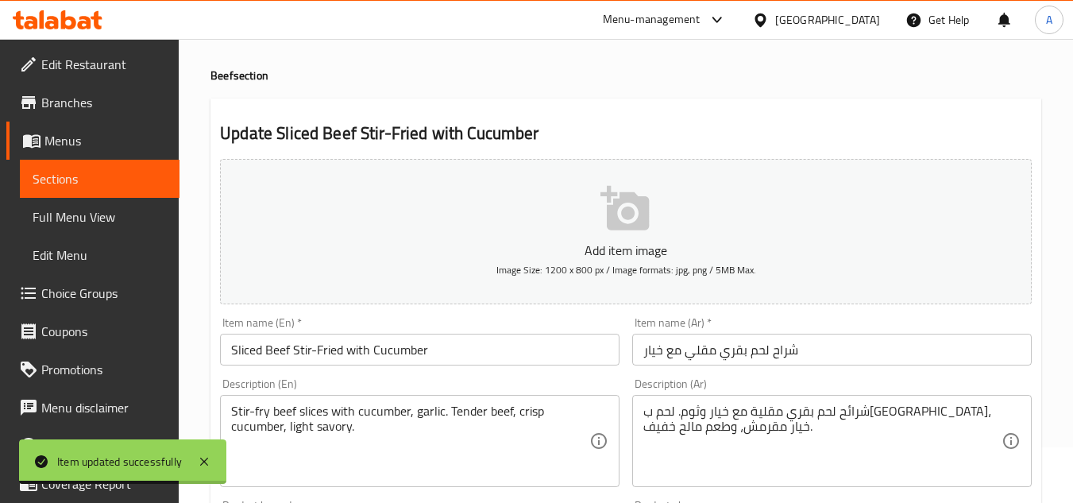
scroll to position [0, 0]
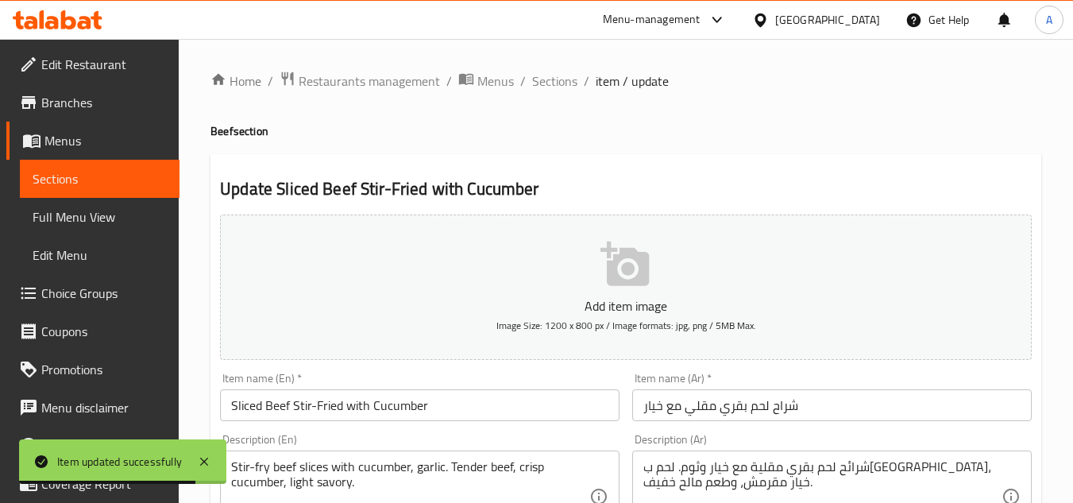
drag, startPoint x: 567, startPoint y: 79, endPoint x: 582, endPoint y: 91, distance: 19.7
click at [567, 79] on span "Sections" at bounding box center [554, 80] width 45 height 19
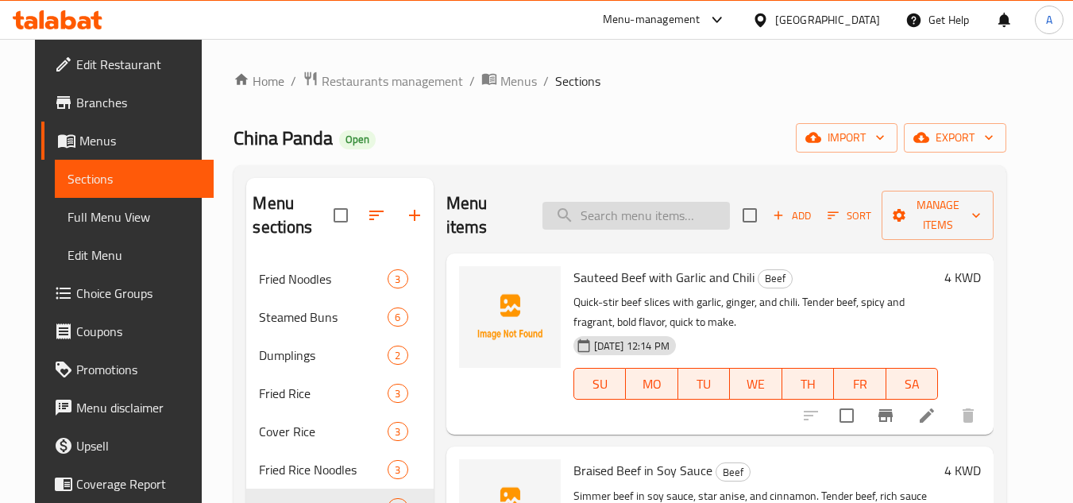
click at [659, 224] on input "search" at bounding box center [636, 216] width 187 height 28
paste input "Cumin Lamb"
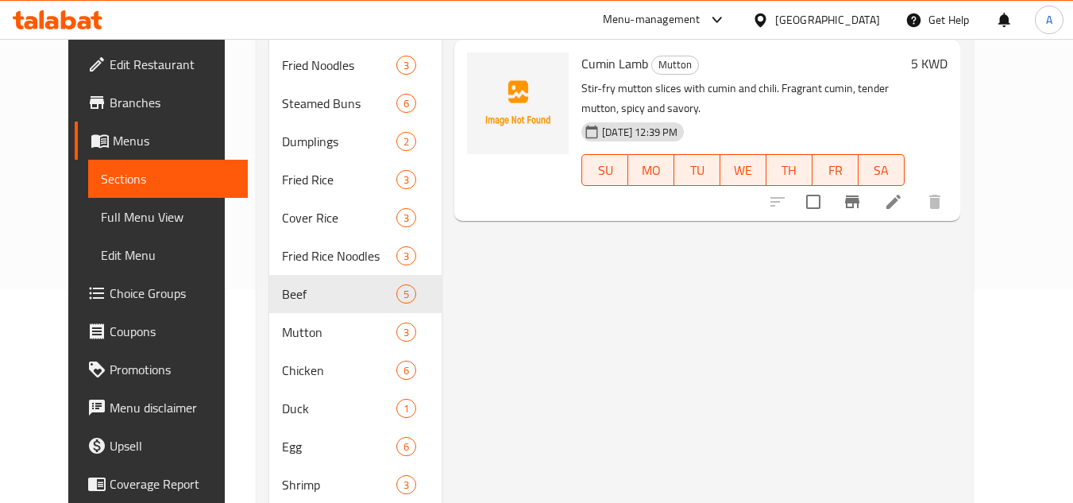
scroll to position [79, 0]
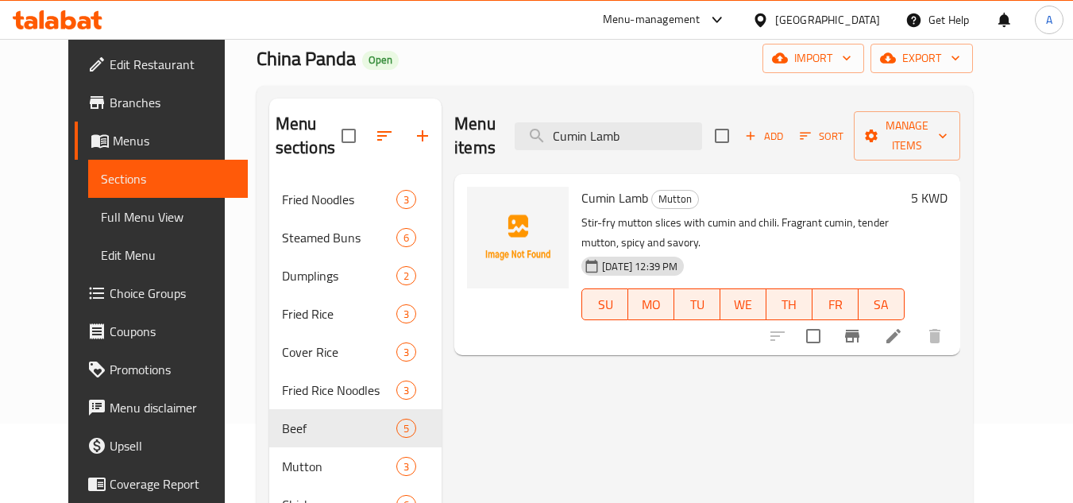
type input "Cumin Lamb"
click at [916, 322] on li at bounding box center [893, 336] width 44 height 29
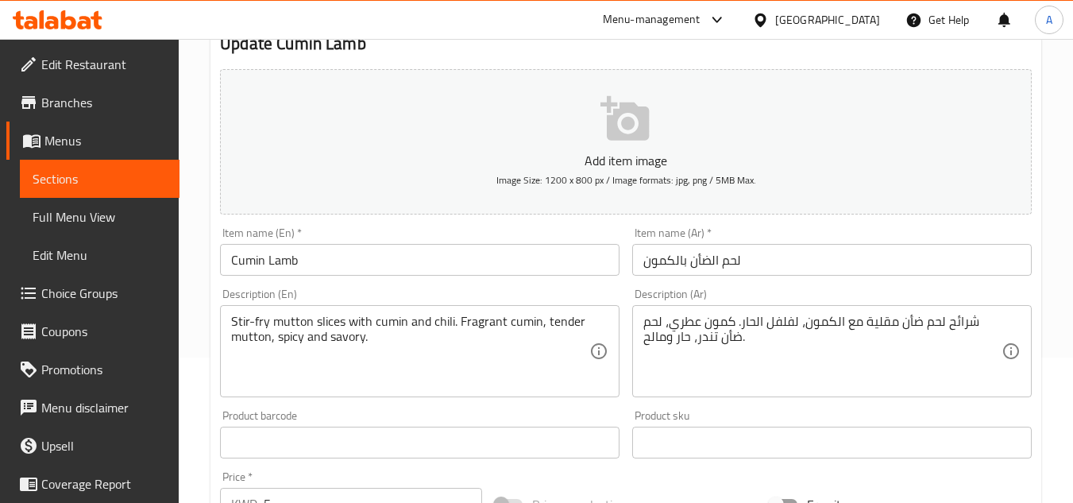
scroll to position [318, 0]
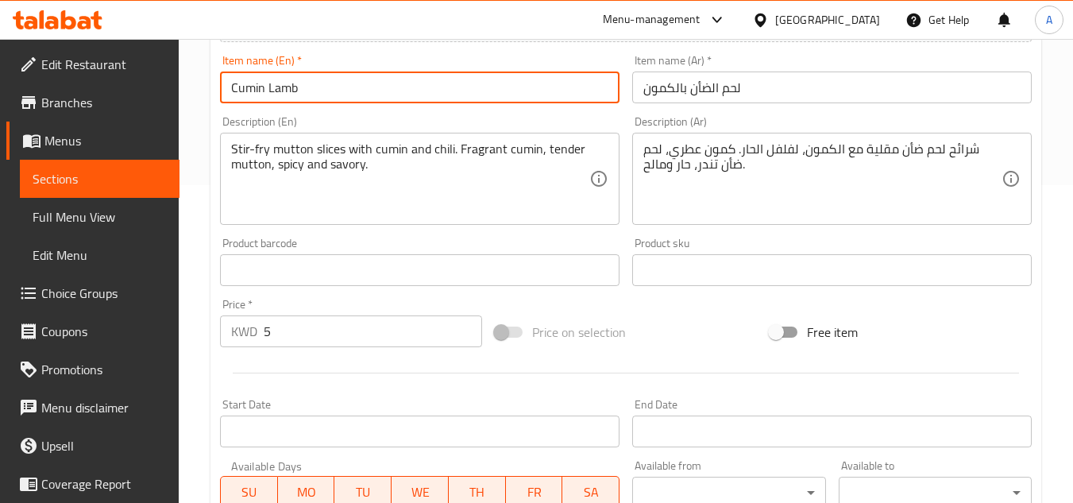
click at [265, 89] on input "Cumin Lamb" at bounding box center [420, 87] width 400 height 32
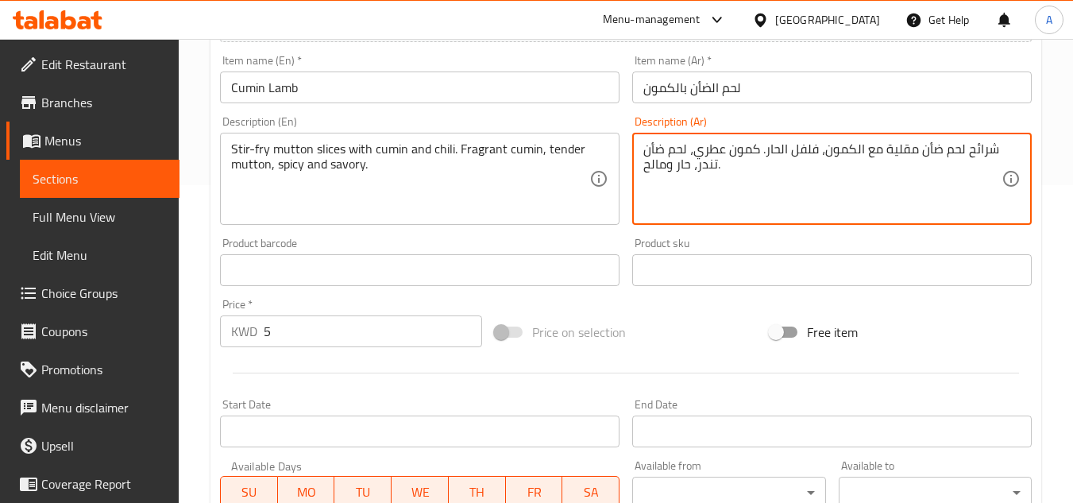
type textarea "شرائح لحم ضأن مقلية مع الكمون، فلفل الحار. كمون عطري، لحم ضأن تندر، حار ومالح."
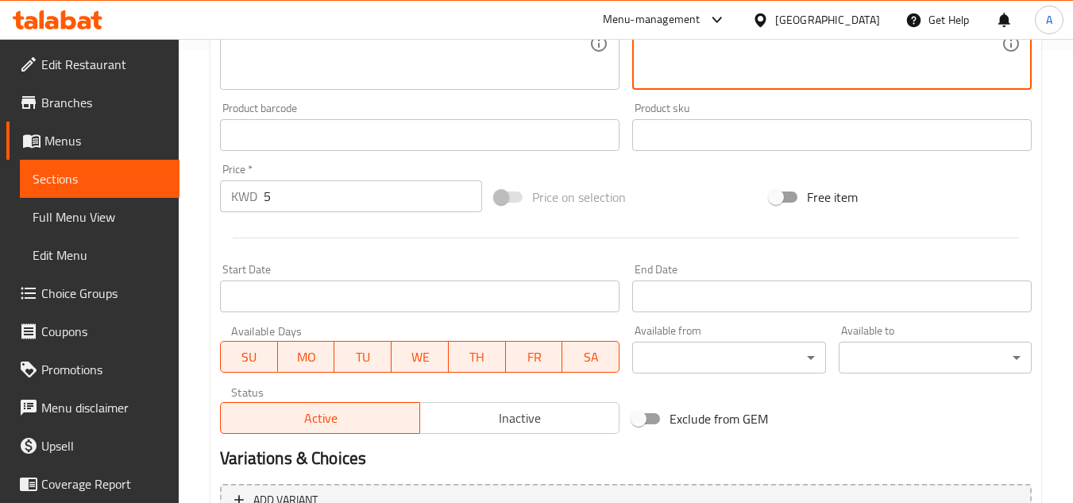
scroll to position [620, 0]
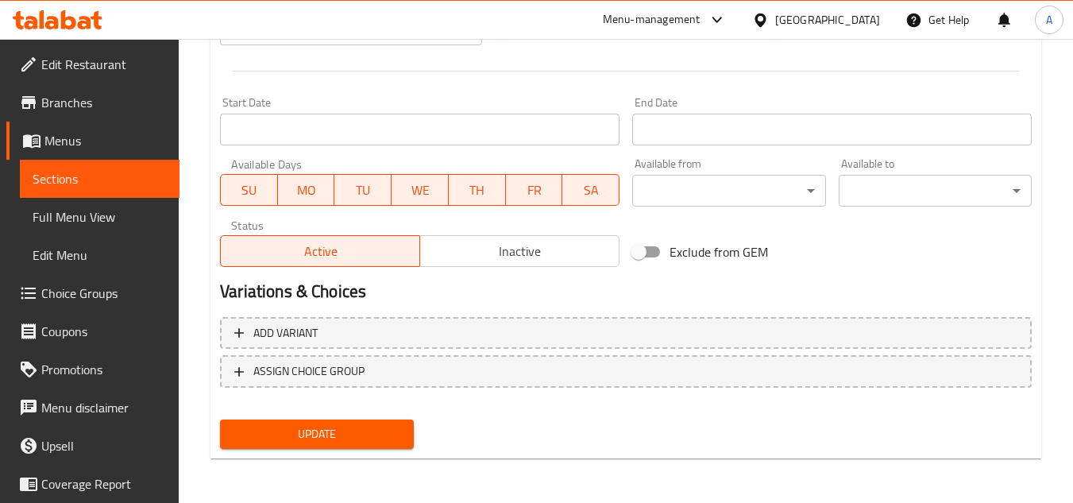
click at [315, 424] on span "Update" at bounding box center [317, 434] width 168 height 20
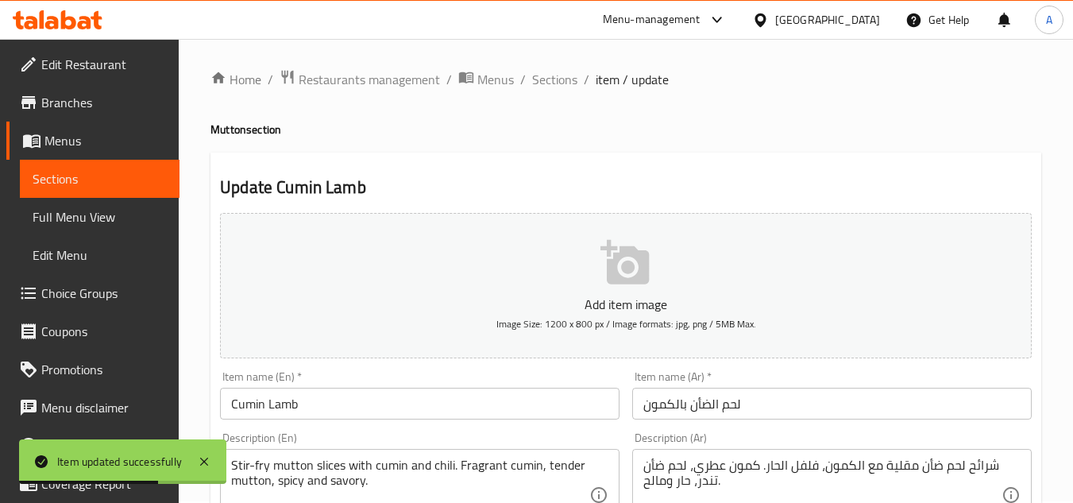
scroll to position [0, 0]
click at [557, 73] on span "Sections" at bounding box center [554, 80] width 45 height 19
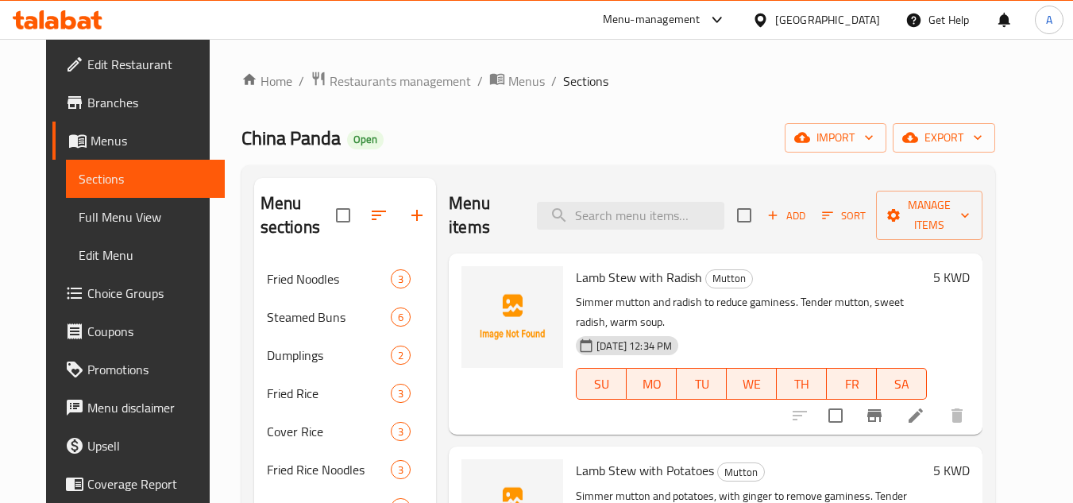
click at [639, 218] on div "Menu items Add Sort Manage items" at bounding box center [716, 215] width 534 height 75
paste input "Braised Chicken Drumsticks in Brown Sauce"
click at [643, 202] on input "Braised Chicken Drumsticks in Brown Sauce" at bounding box center [630, 216] width 187 height 28
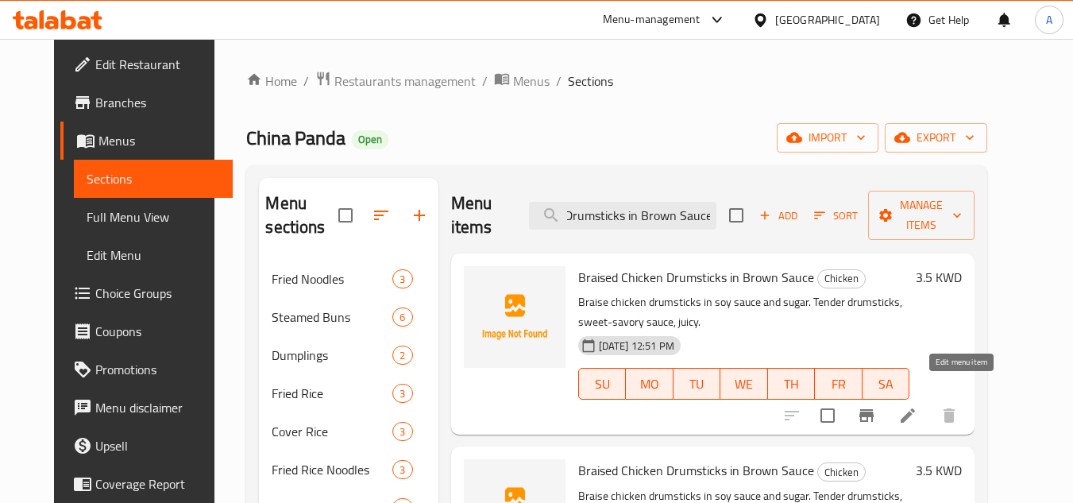
type input "Braised Chicken Drumsticks in Brown Sauce"
click at [915, 408] on icon at bounding box center [908, 415] width 14 height 14
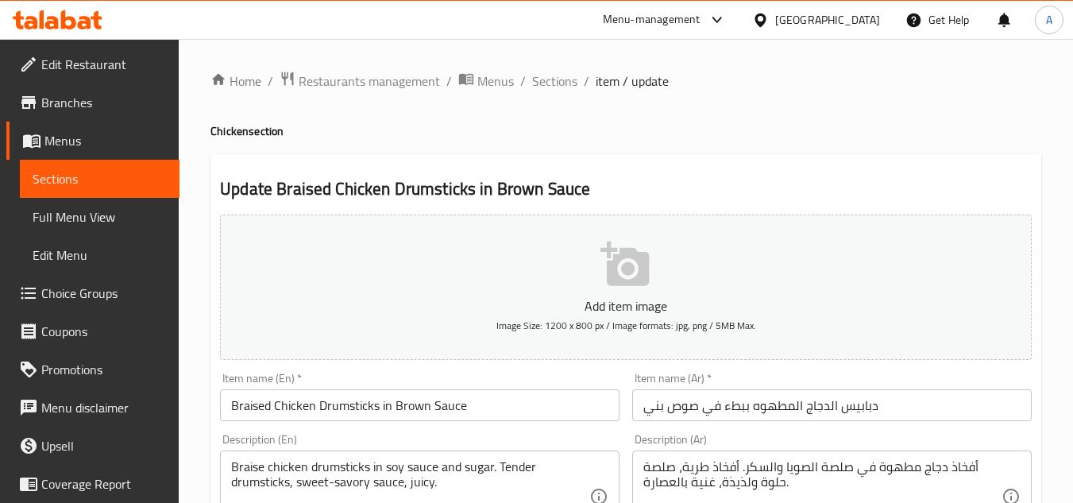
click at [954, 400] on input "دبابيس الدجاج المطهوه ببطء في صوص بني" at bounding box center [832, 405] width 400 height 32
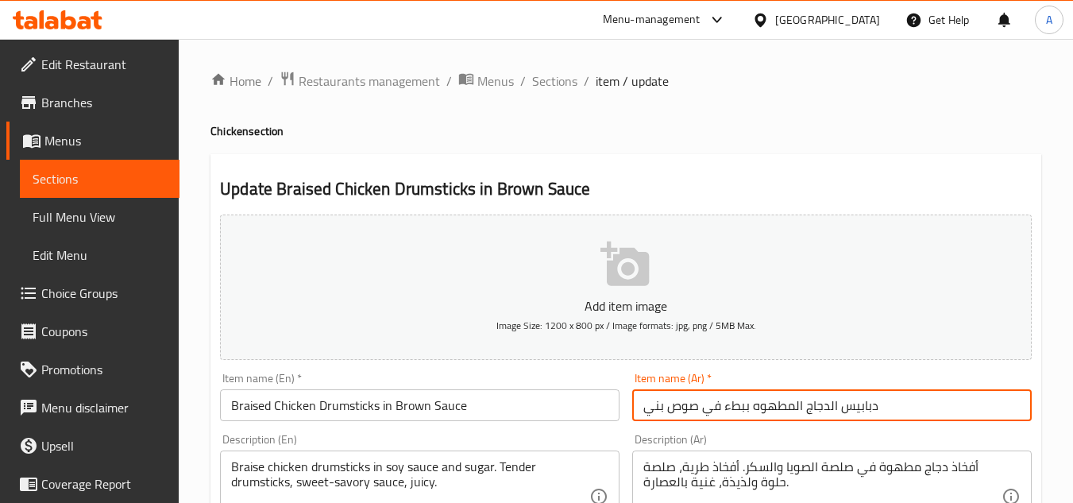
drag, startPoint x: 698, startPoint y: 404, endPoint x: 582, endPoint y: 397, distance: 117.0
paste input "الصلصة البنية"
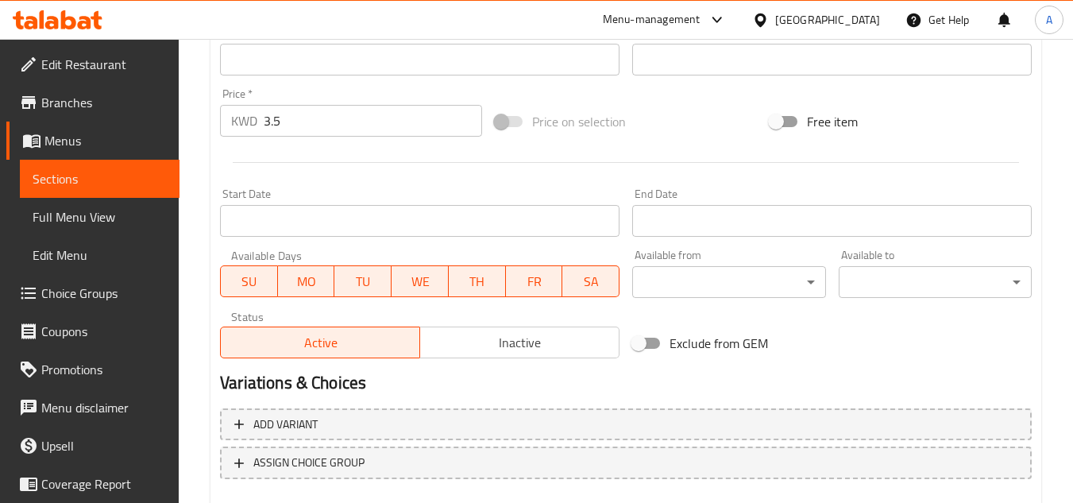
scroll to position [620, 0]
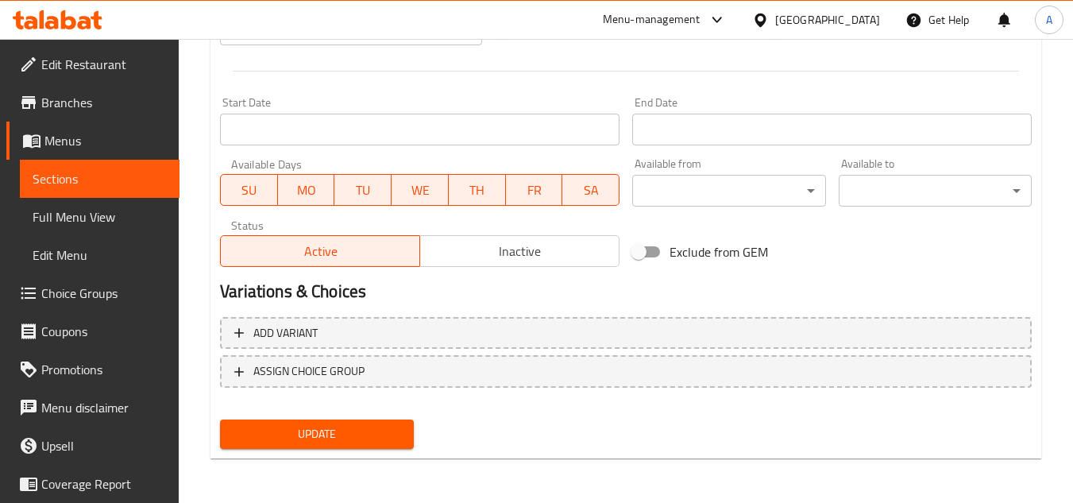
type input "دبابيس الدجاج المطهوه ببطء في بالصلصة البنية"
click at [417, 441] on div "Update" at bounding box center [317, 434] width 206 height 42
click at [413, 434] on button "Update" at bounding box center [316, 433] width 193 height 29
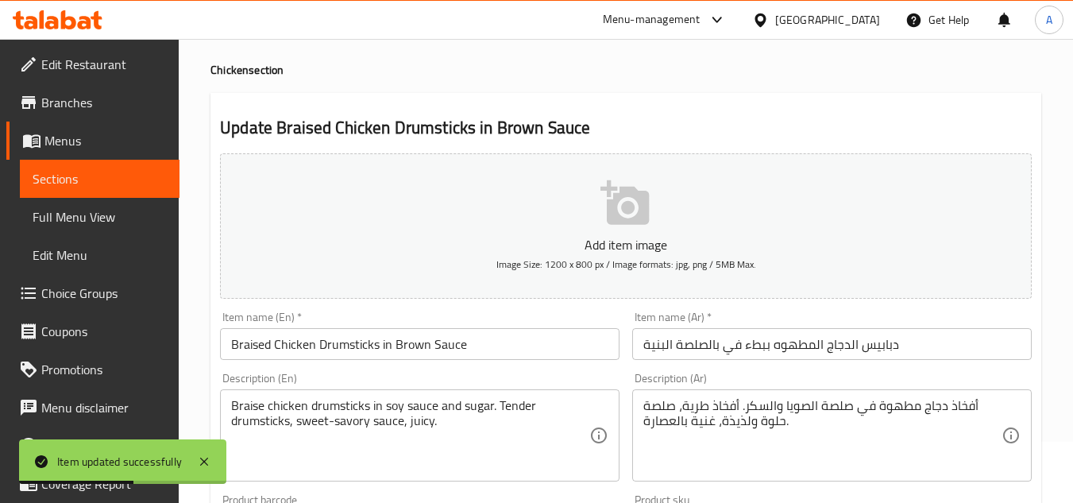
scroll to position [0, 0]
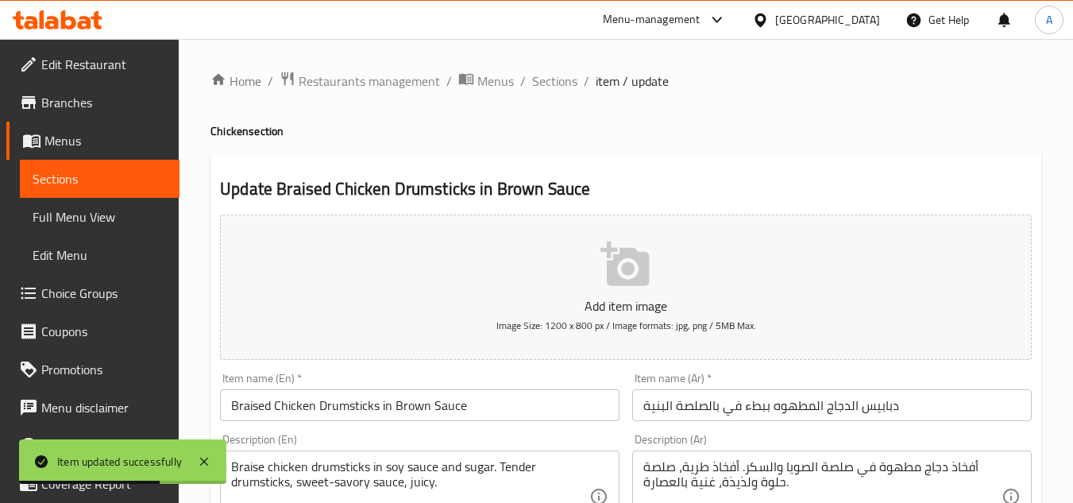
click at [566, 201] on h2 "Update Braised Chicken Drumsticks in Brown Sauce" at bounding box center [626, 189] width 812 height 24
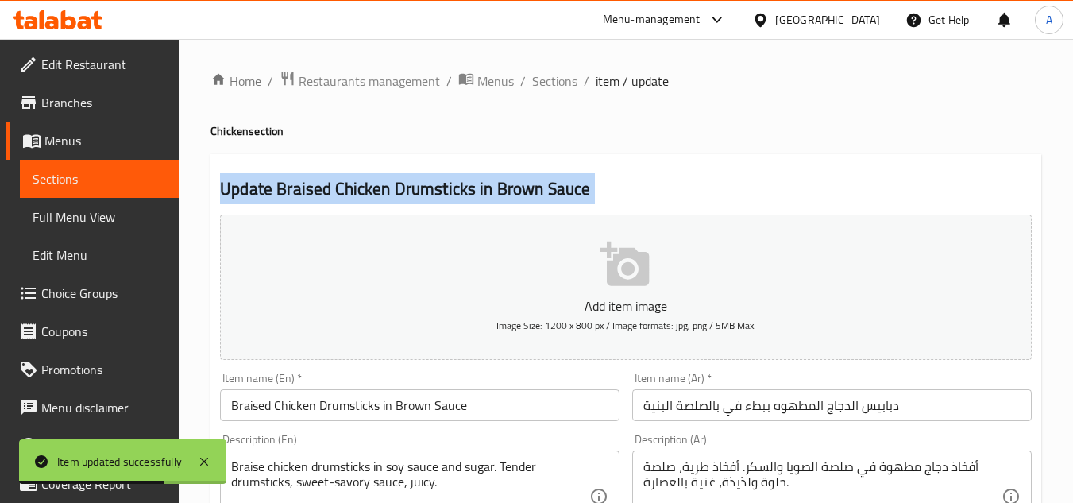
click at [566, 201] on h2 "Update Braised Chicken Drumsticks in Brown Sauce" at bounding box center [626, 189] width 812 height 24
click at [317, 191] on h2 "Update Braised Chicken Drumsticks in Brown Sauce" at bounding box center [626, 189] width 812 height 24
drag, startPoint x: 280, startPoint y: 179, endPoint x: 690, endPoint y: 187, distance: 410.8
click at [690, 187] on h2 "Update Braised Chicken Drumsticks in Brown Sauce" at bounding box center [626, 189] width 812 height 24
copy h2 "Braised Chicken Drumsticks in Brown Sauce"
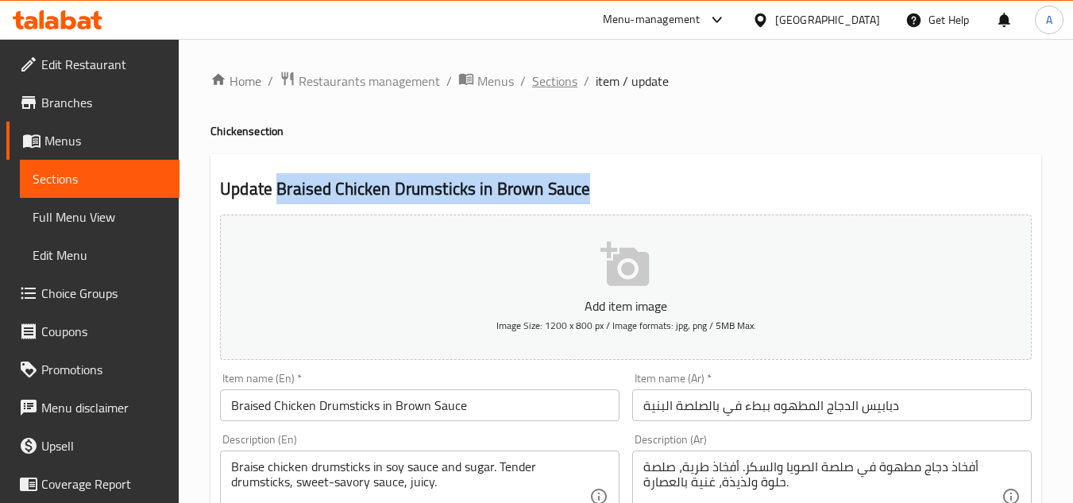
click at [547, 88] on span "Sections" at bounding box center [554, 80] width 45 height 19
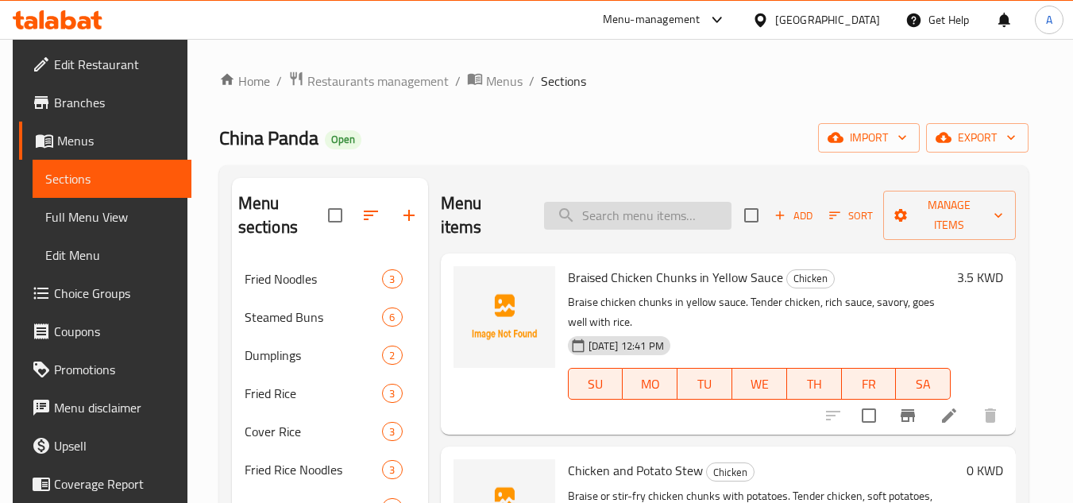
click at [639, 203] on input "search" at bounding box center [637, 216] width 187 height 28
paste input "Braised Duck Chunks in Brown Sauce"
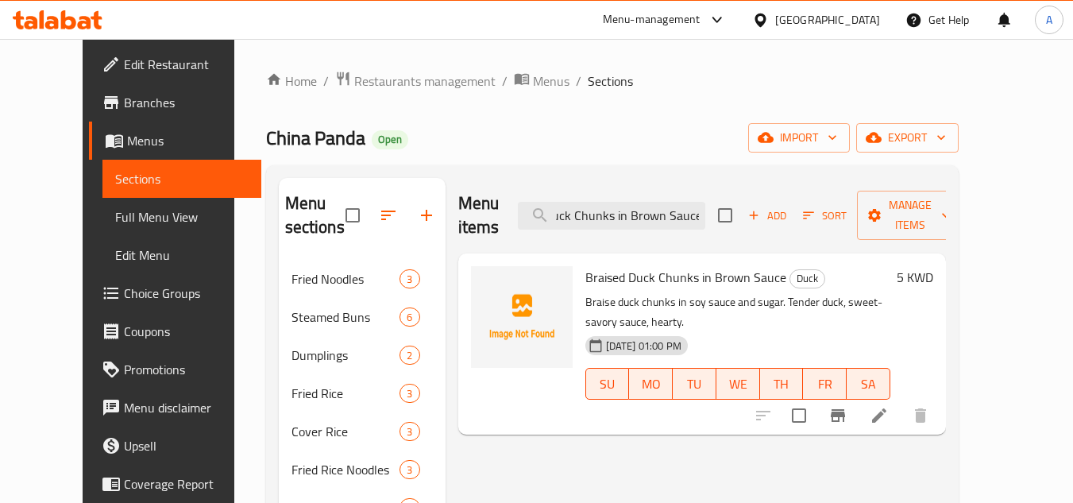
type input "Braised Duck Chunks in Brown Sauce"
click at [889, 406] on icon at bounding box center [879, 415] width 19 height 19
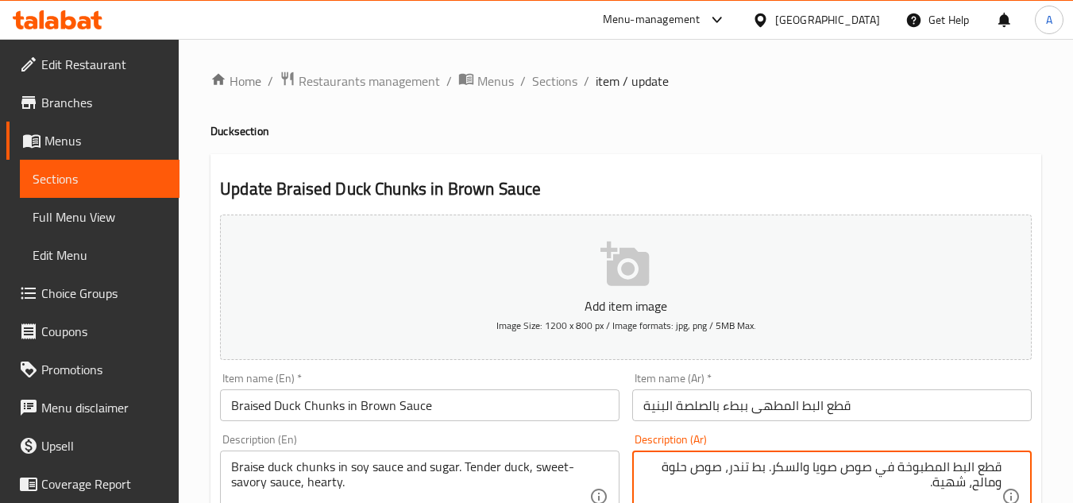
scroll to position [159, 0]
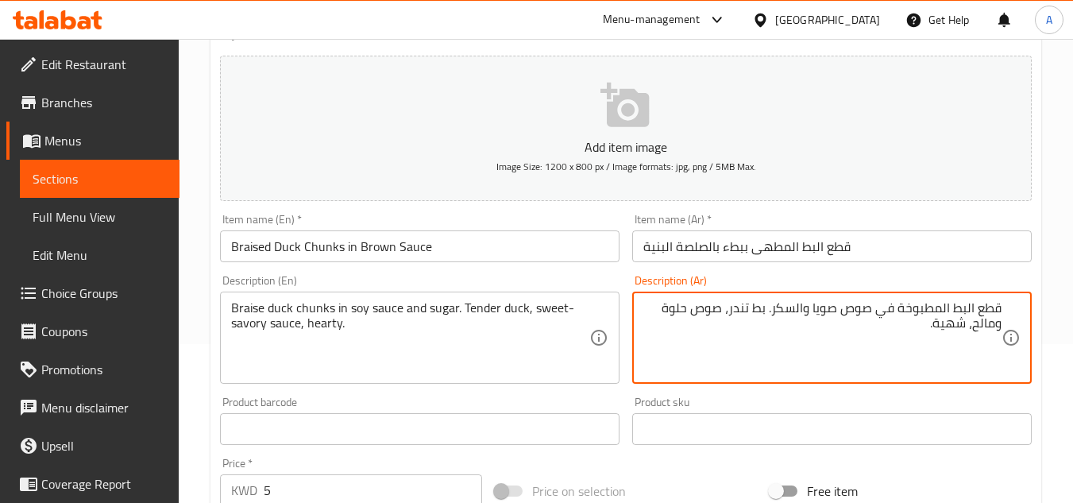
click at [956, 337] on textarea "قطع البط المطبوخة في صوص صويا والسكر. بط تندر، صوص حلوة ومالح، شهية." at bounding box center [822, 337] width 358 height 75
type textarea "قطع البط المطبوخة في صوص صويا والسكر. بط تندر، صوص حلوة ومالح، هارتي ."
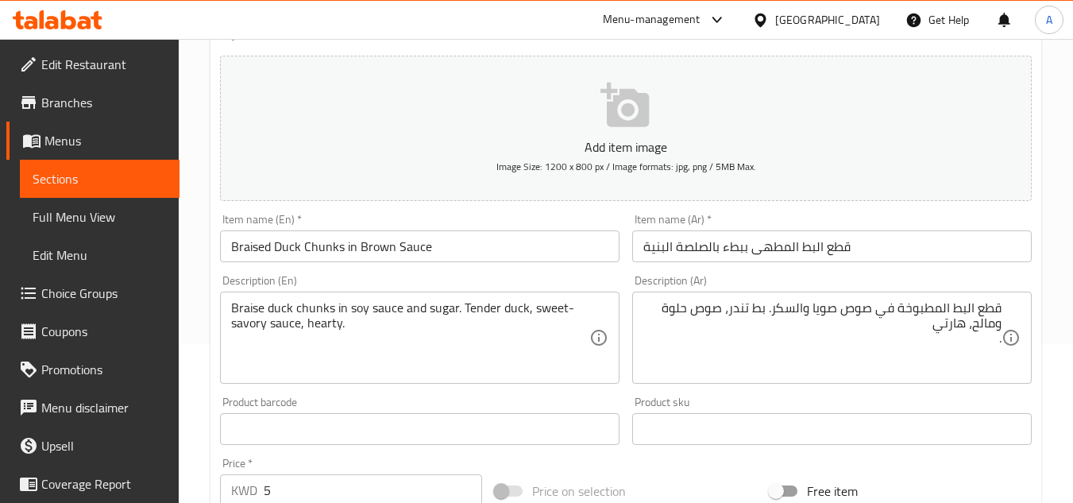
click at [944, 399] on div "Product sku Product sku" at bounding box center [832, 420] width 400 height 48
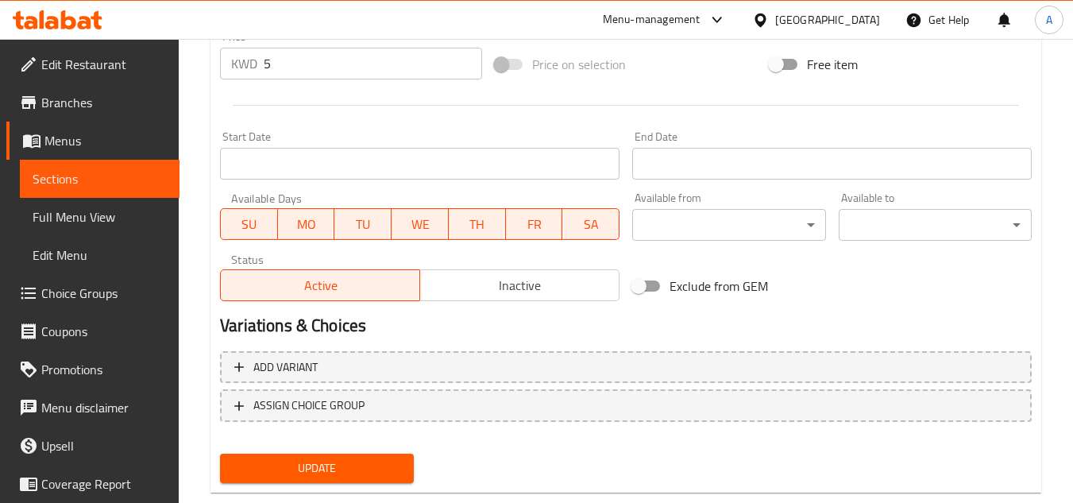
scroll to position [620, 0]
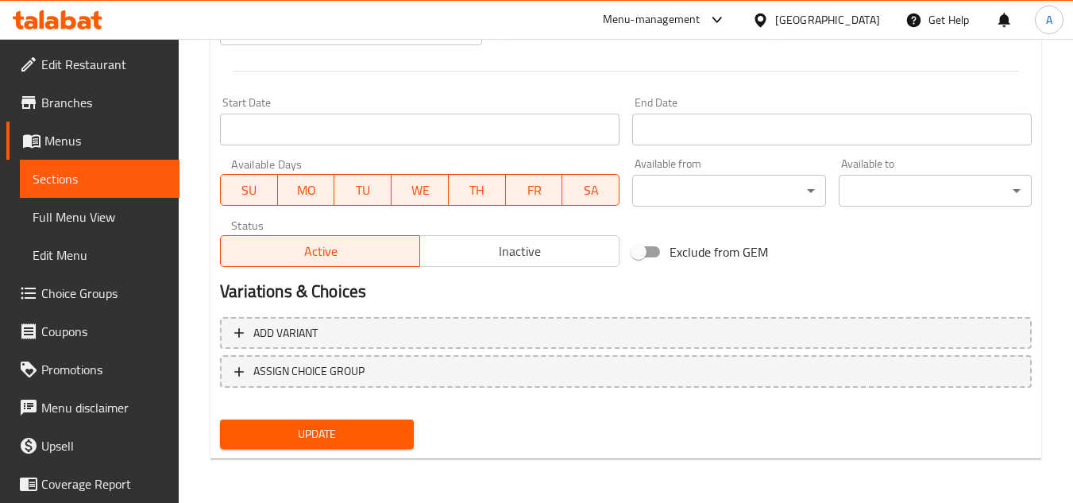
click at [354, 414] on div "Update" at bounding box center [317, 434] width 206 height 42
click at [351, 425] on span "Update" at bounding box center [317, 434] width 168 height 20
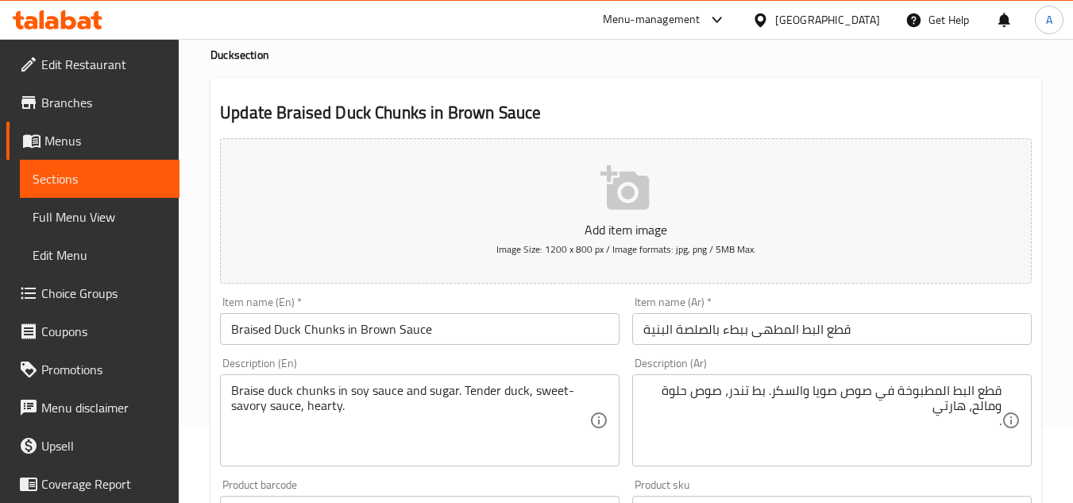
scroll to position [0, 0]
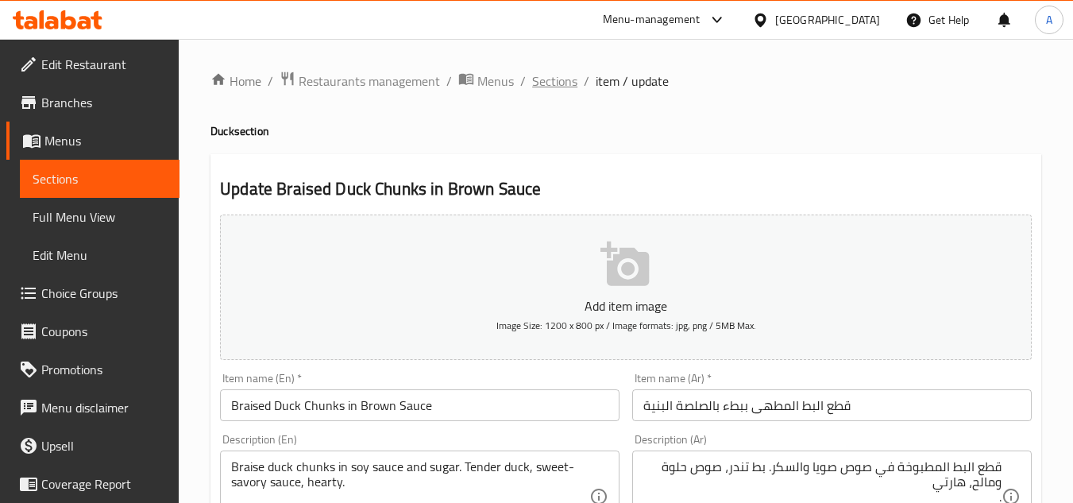
click at [563, 77] on span "Sections" at bounding box center [554, 80] width 45 height 19
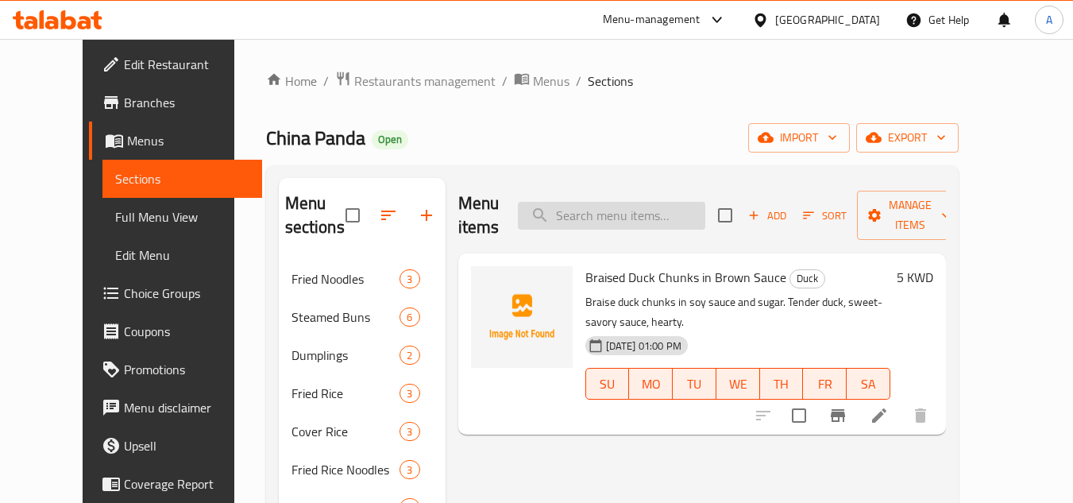
click at [687, 214] on input "search" at bounding box center [611, 216] width 187 height 28
paste input "Steamed Egg with Shrimp"
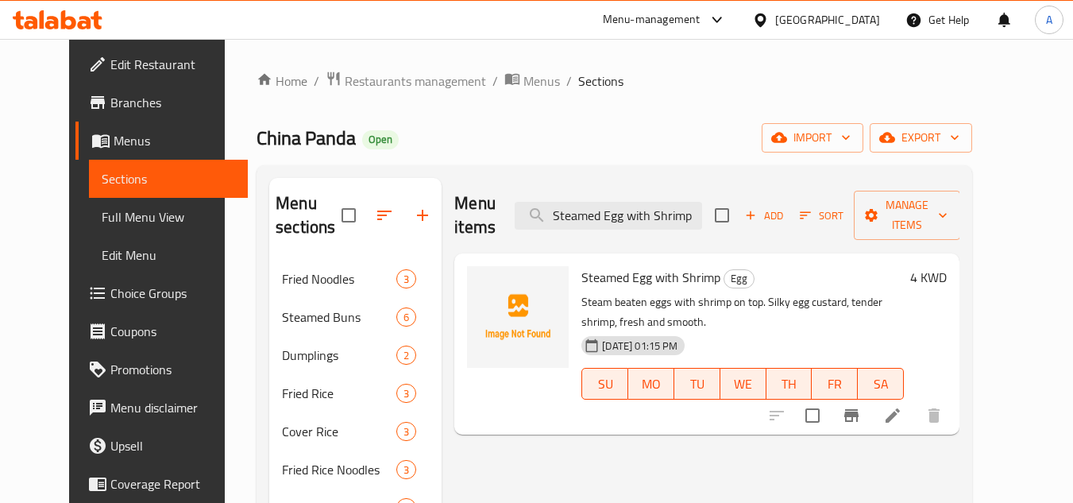
type input "Steamed Egg with Shrimp"
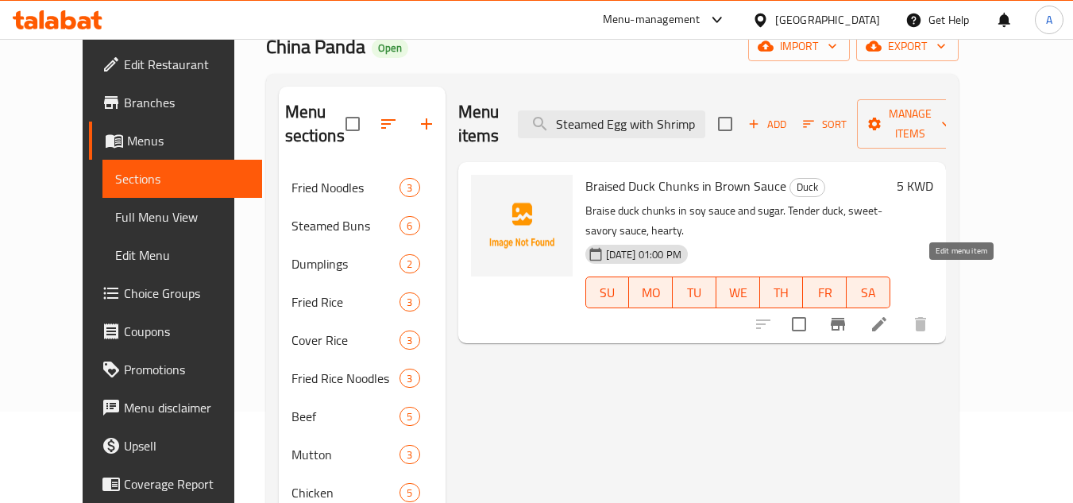
scroll to position [79, 0]
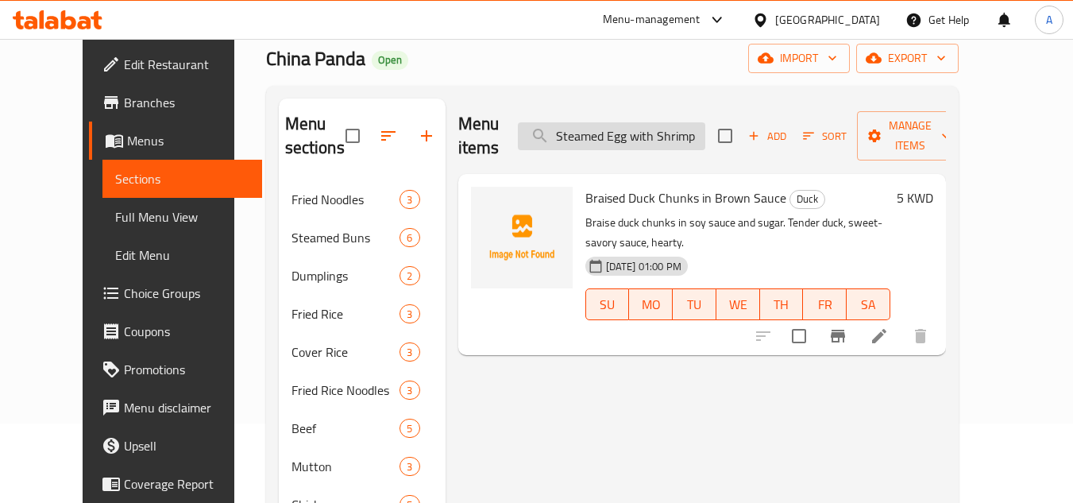
click at [584, 129] on input "Steamed Egg with Shrimp" at bounding box center [611, 136] width 187 height 28
paste input "في الأعلى."
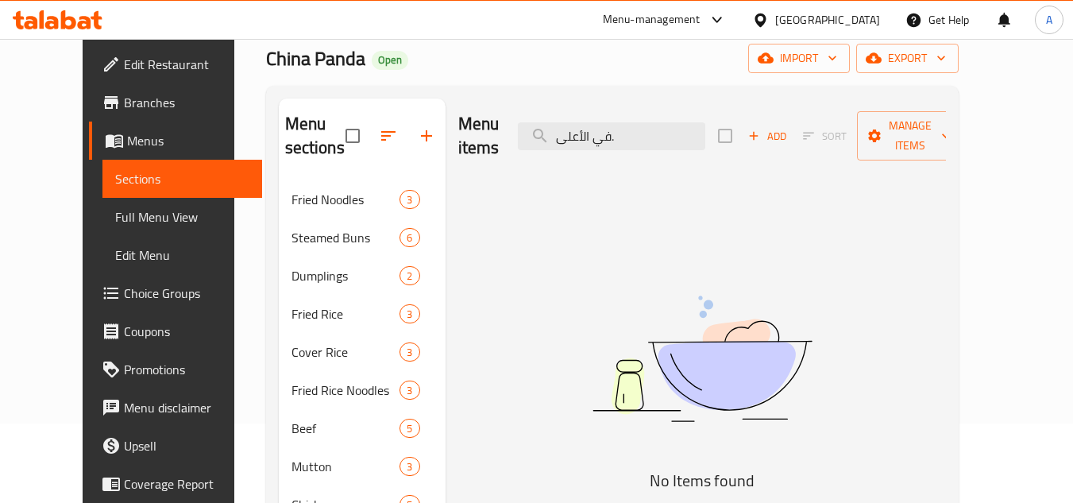
click at [639, 148] on div "Menu items في الأعلى. Add Sort Manage items" at bounding box center [702, 136] width 488 height 75
click at [655, 128] on input "في الأعلى." at bounding box center [611, 136] width 187 height 28
paste input "Steamed Egg with Shrimp"
click at [655, 128] on input "Steamed Egg with Shrimp" at bounding box center [611, 136] width 187 height 28
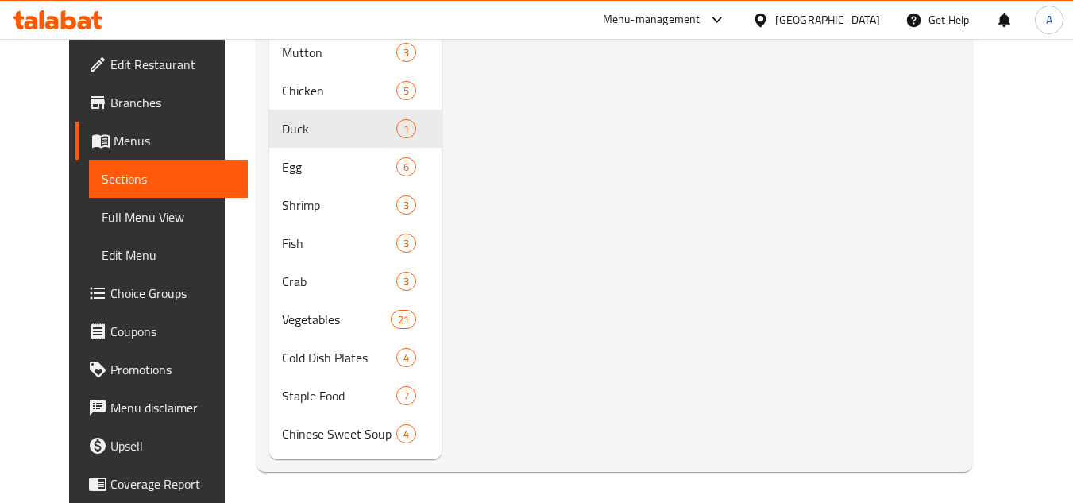
scroll to position [494, 0]
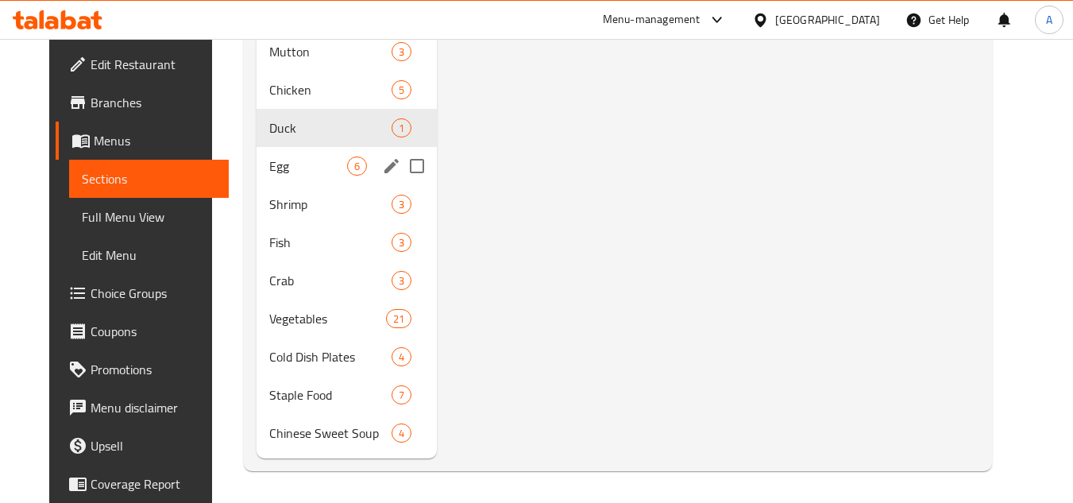
type input "Steamed Egg with Shrimp"
click at [303, 164] on span "Egg" at bounding box center [308, 165] width 78 height 19
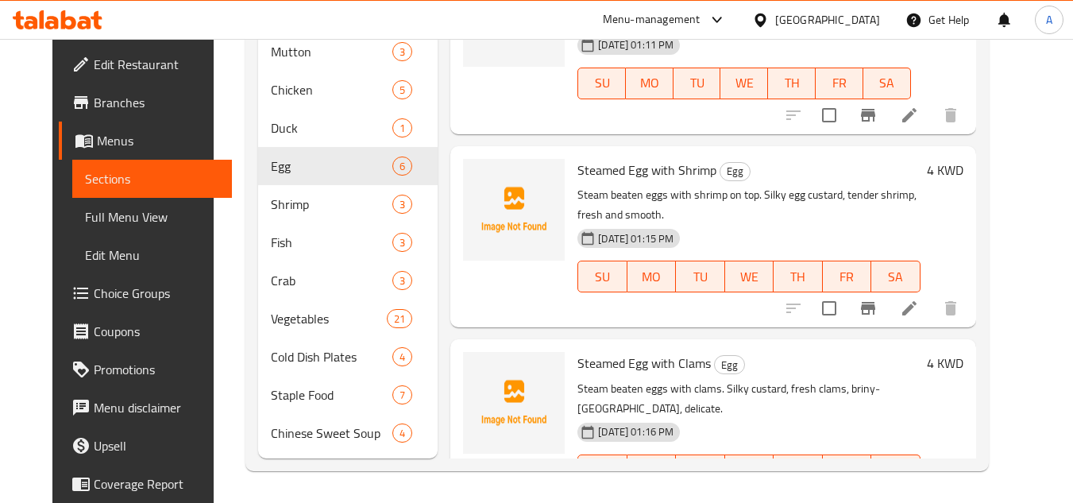
scroll to position [97, 0]
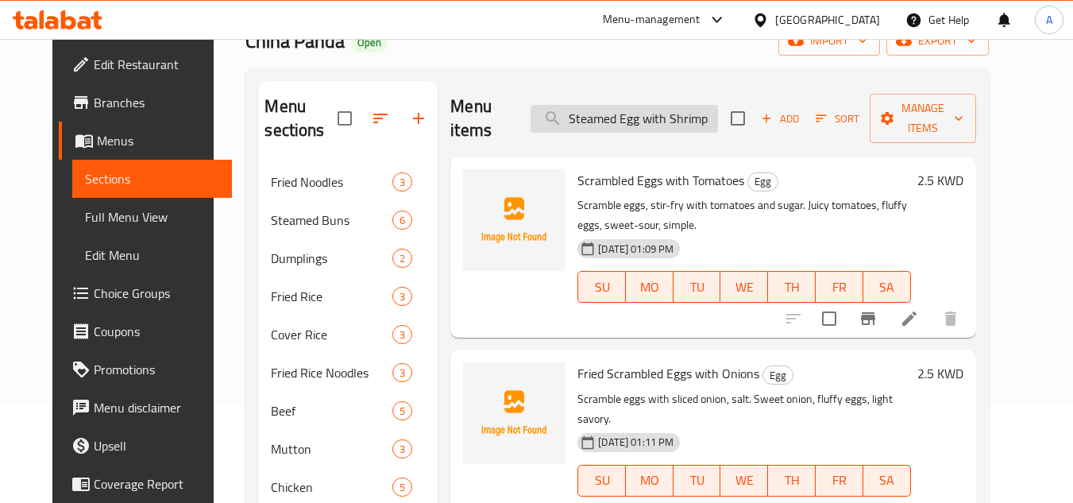
click at [715, 114] on input "Steamed Egg with Shrimp" at bounding box center [624, 119] width 187 height 28
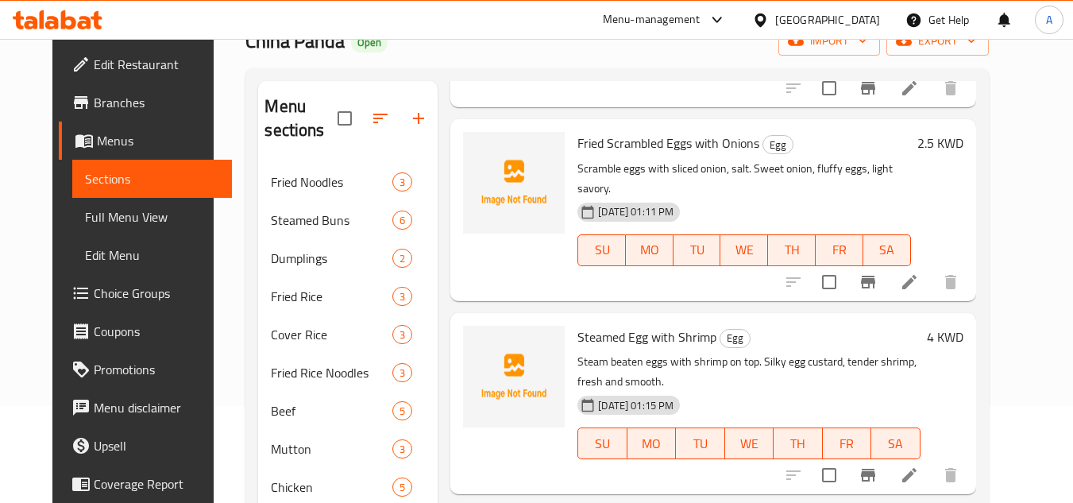
scroll to position [238, 0]
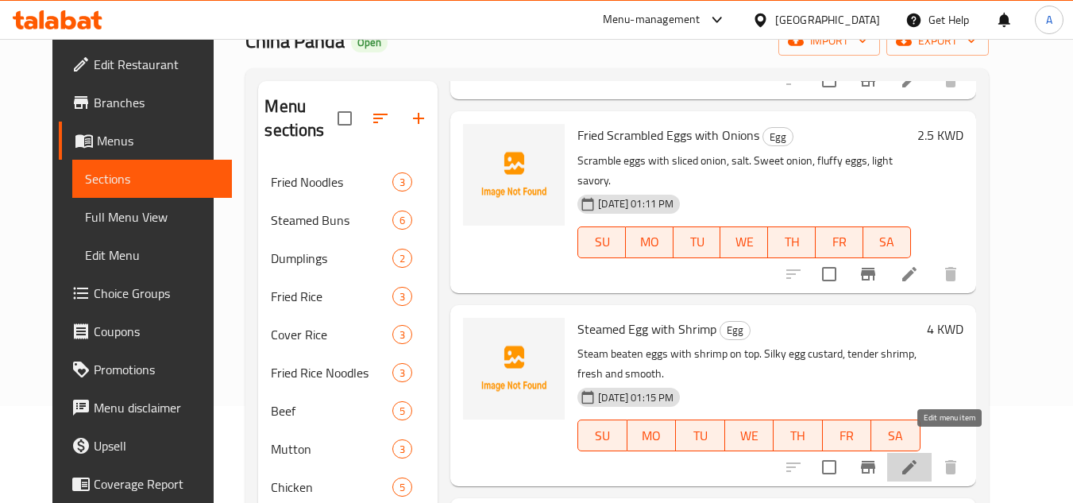
click at [917, 460] on icon at bounding box center [909, 467] width 14 height 14
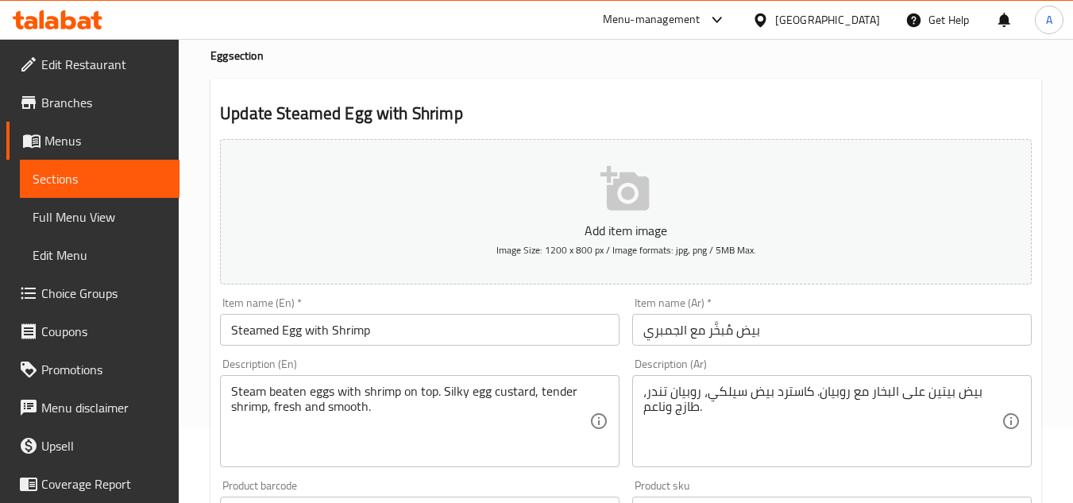
scroll to position [159, 0]
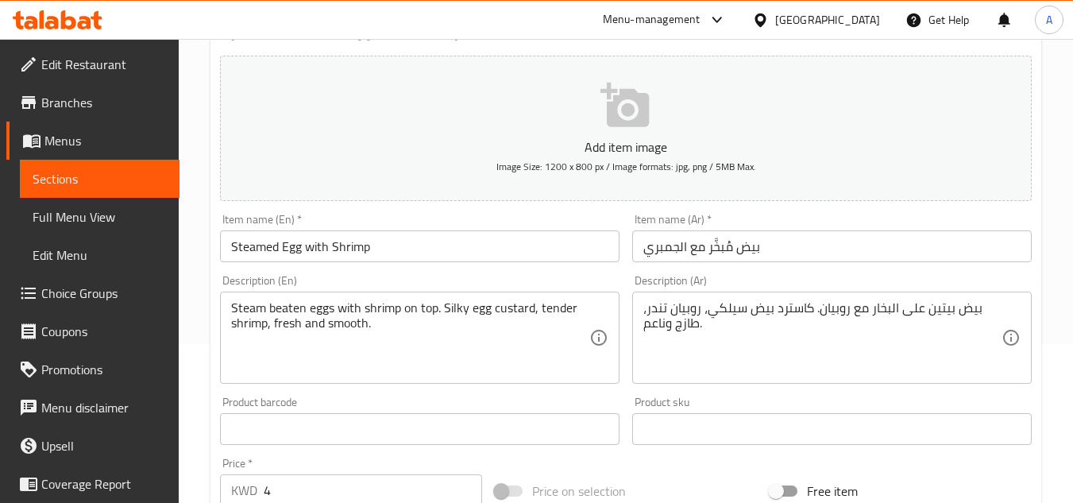
click at [820, 292] on div "بيض بيتين على البخار مع روبيان. كاسترد بيض سيلكي، روبيان تندر، طازج وناعم. Desc…" at bounding box center [832, 338] width 400 height 92
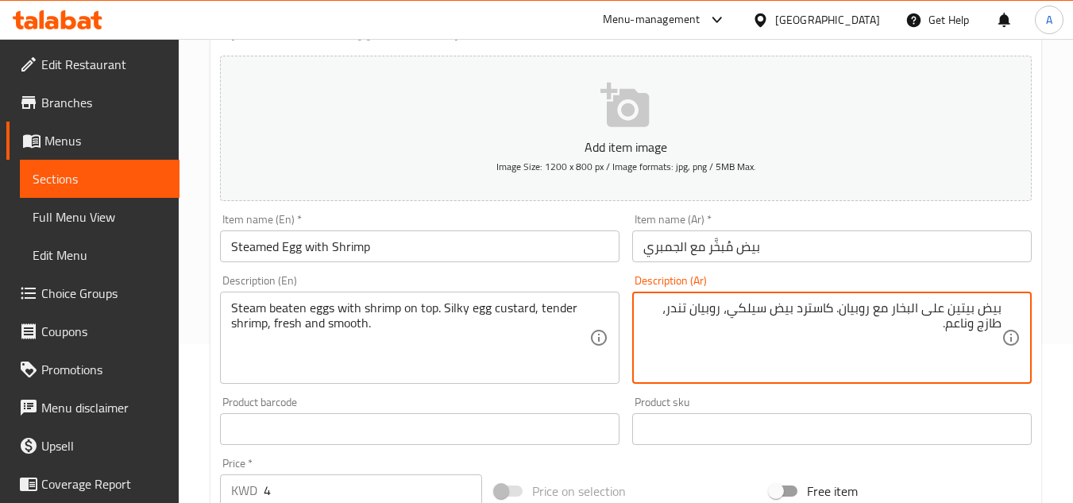
click at [850, 309] on textarea "بيض بيتين على البخار مع روبيان. كاسترد بيض سيلكي، روبيان تندر، طازج وناعم." at bounding box center [822, 337] width 358 height 75
click at [844, 310] on textarea "بيض بيتين على البخار مع روبيان. كاسترد بيض سيلكي، روبيان تندر، طازج وناعم." at bounding box center [822, 337] width 358 height 75
paste textarea "في الأعلى"
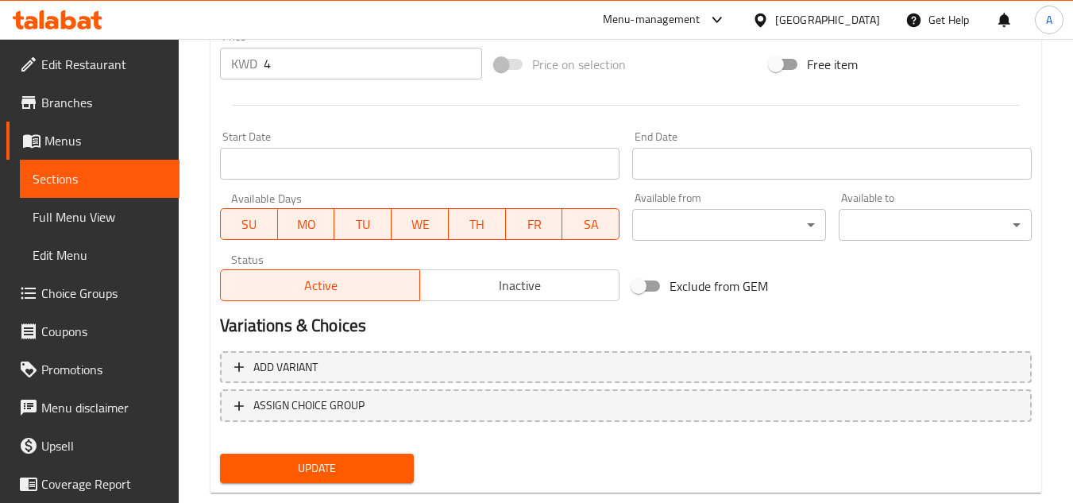
scroll to position [620, 0]
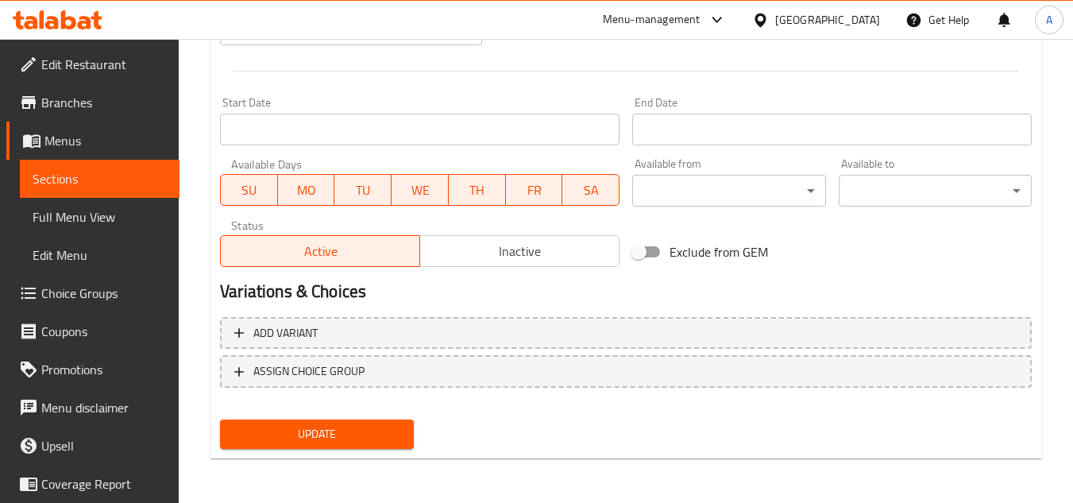
click at [292, 430] on span "Update" at bounding box center [317, 434] width 168 height 20
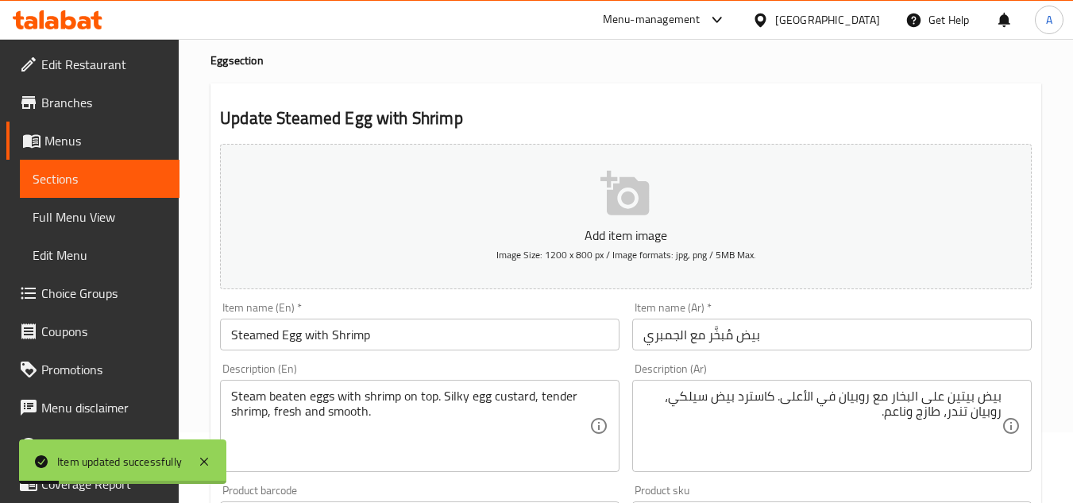
scroll to position [64, 0]
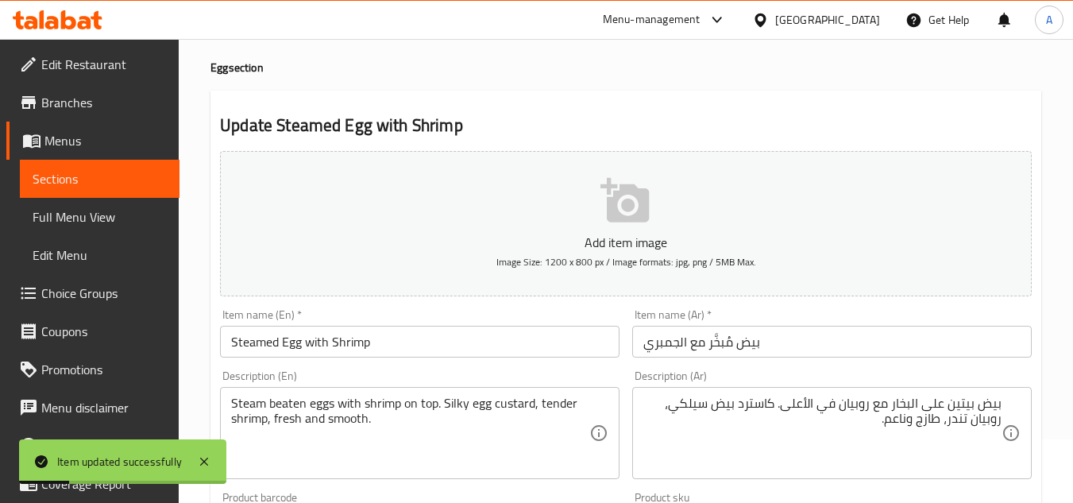
click at [660, 342] on input "بيض مُبخَّر مع الجمبري" at bounding box center [832, 342] width 400 height 32
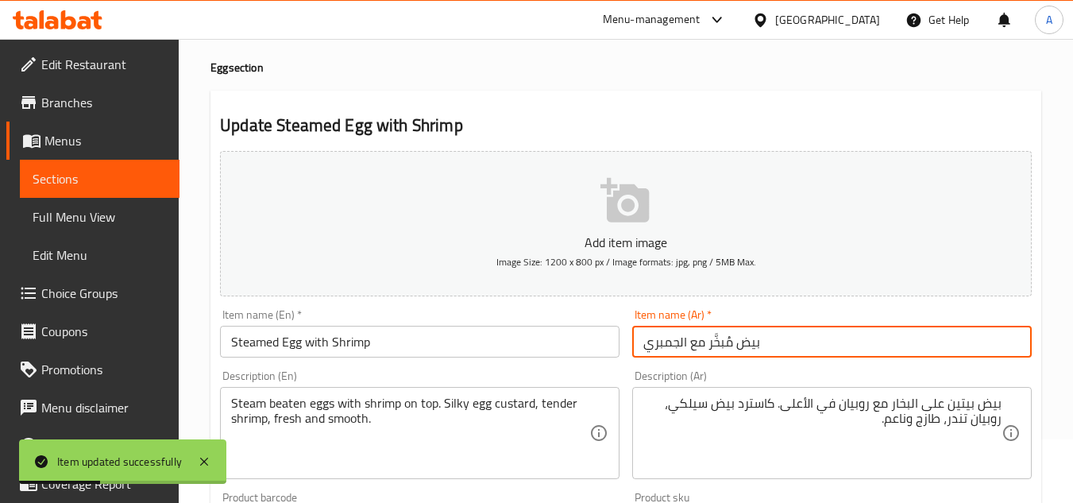
drag, startPoint x: 683, startPoint y: 336, endPoint x: 646, endPoint y: 338, distance: 37.4
click at [646, 338] on input "بيض مُبخَّر مع الجمبري" at bounding box center [832, 342] width 400 height 32
click at [667, 342] on input "بيض مُبخَّر مع الجمبري" at bounding box center [832, 342] width 400 height 32
drag, startPoint x: 679, startPoint y: 345, endPoint x: 622, endPoint y: 342, distance: 57.2
click at [622, 342] on div "Add item image Image Size: 1200 x 800 px / Image formats: jpg, png / 5MB Max. I…" at bounding box center [626, 487] width 825 height 685
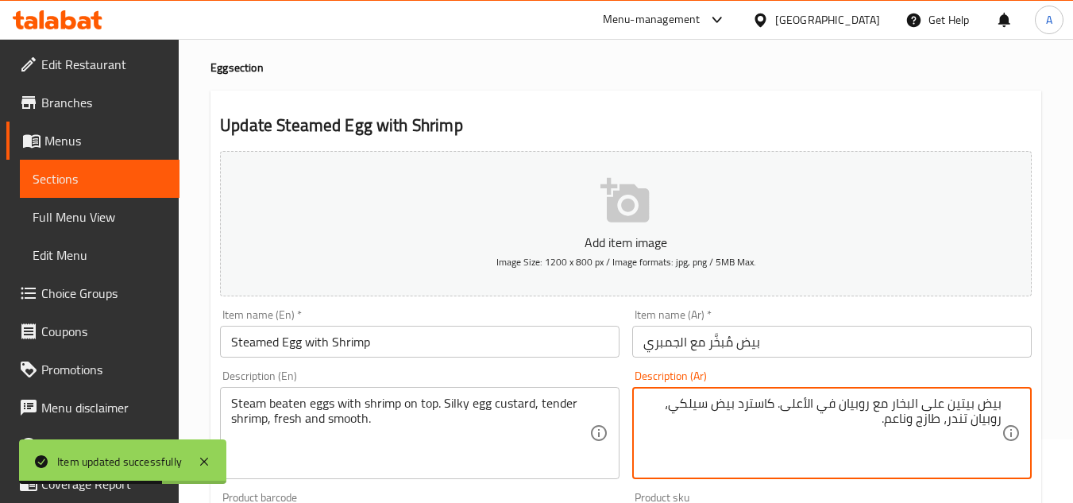
click at [866, 412] on textarea "بيض بيتين على البخار مع روبيان في الأعلى. كاسترد بيض سيلكي، روبيان تندر، طازج و…" at bounding box center [822, 433] width 358 height 75
paste textarea "مبري"
click at [988, 422] on textarea "بيض بيتين على البخار مع جمبري في الأعلى. كاسترد بيض سيلكي، روبيان تندر، طازج ون…" at bounding box center [822, 433] width 358 height 75
paste textarea "مبري"
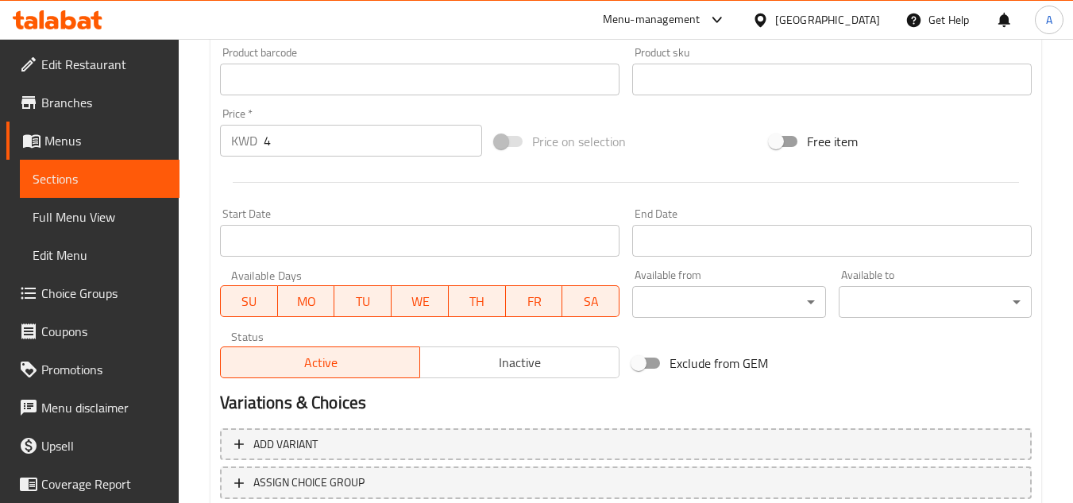
scroll to position [620, 0]
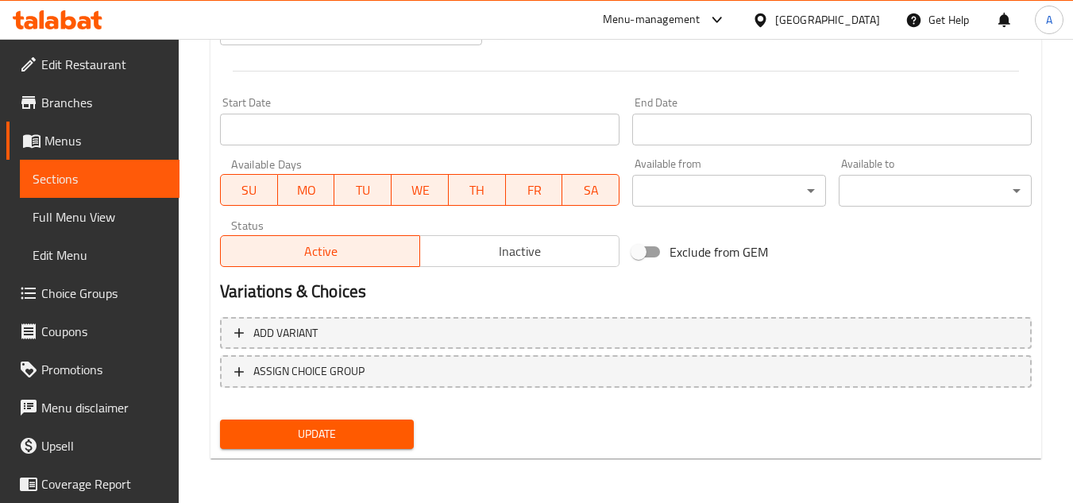
type textarea "بيض بيتين على البخار مع [PERSON_NAME] في الأعلى. كاسترد بيض سيلكي، [PERSON_NAME…"
click at [413, 418] on div "Update" at bounding box center [317, 434] width 206 height 42
drag, startPoint x: 353, startPoint y: 431, endPoint x: 531, endPoint y: 424, distance: 178.1
click at [354, 431] on span "Update" at bounding box center [317, 434] width 168 height 20
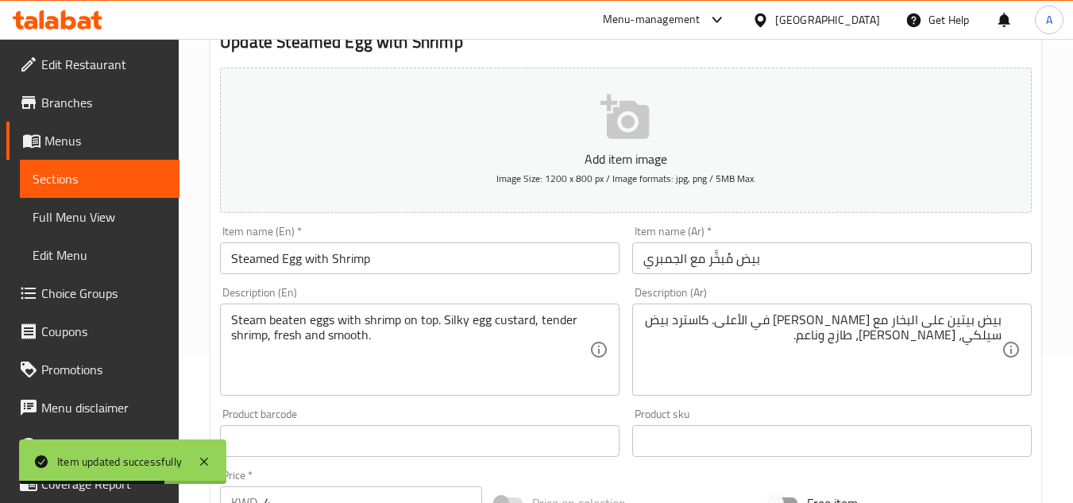
scroll to position [0, 0]
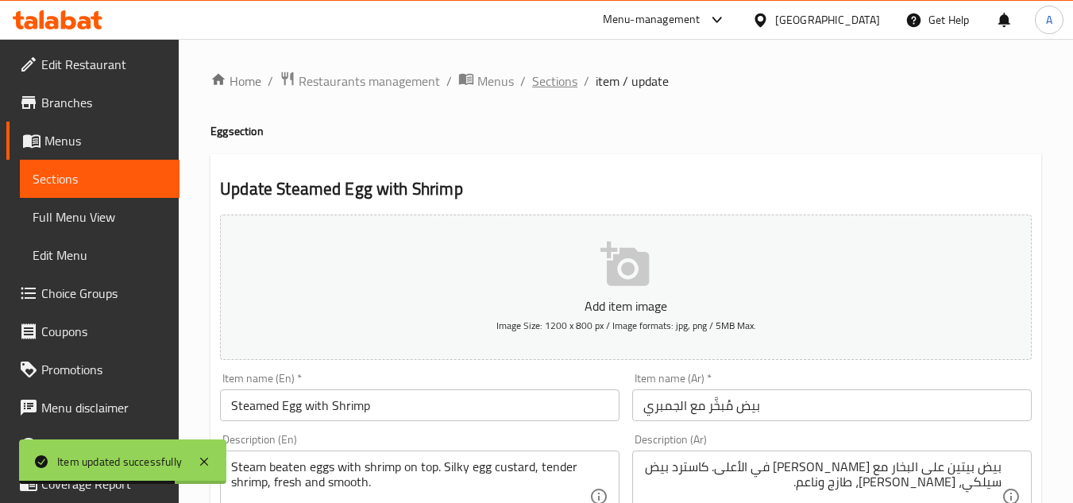
click at [557, 81] on span "Sections" at bounding box center [554, 80] width 45 height 19
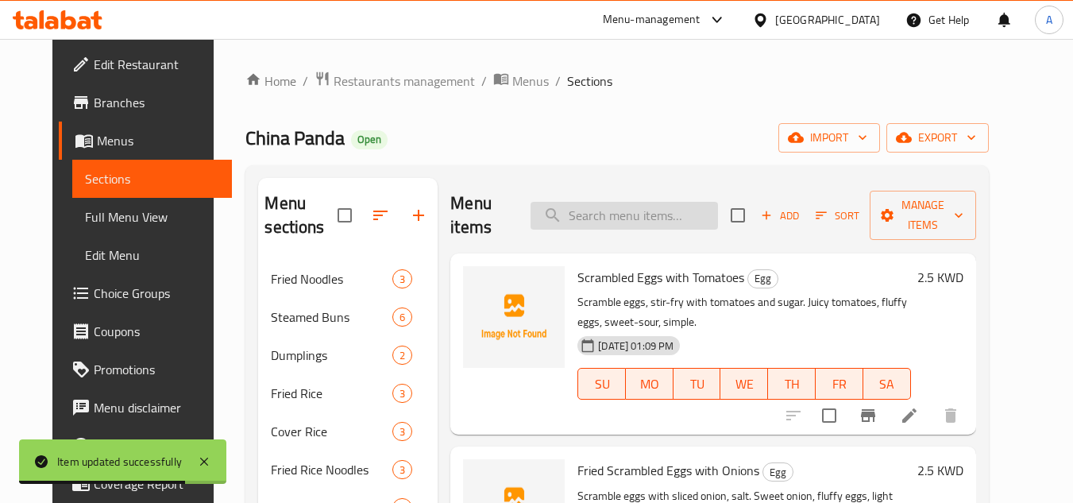
click at [684, 203] on input "search" at bounding box center [624, 216] width 187 height 28
paste input "Steamed Egg with Clams"
type input "Steamed Egg with Clams"
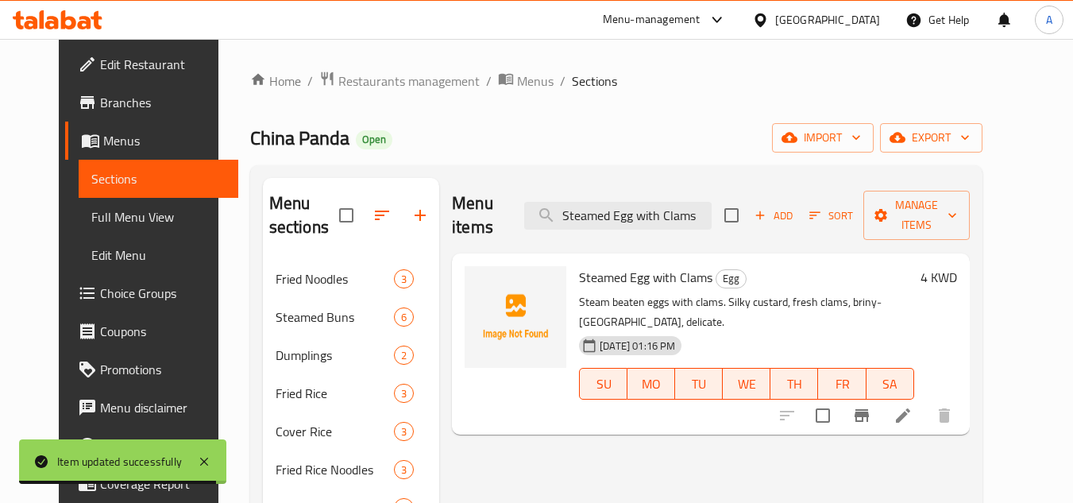
click at [913, 406] on icon at bounding box center [903, 415] width 19 height 19
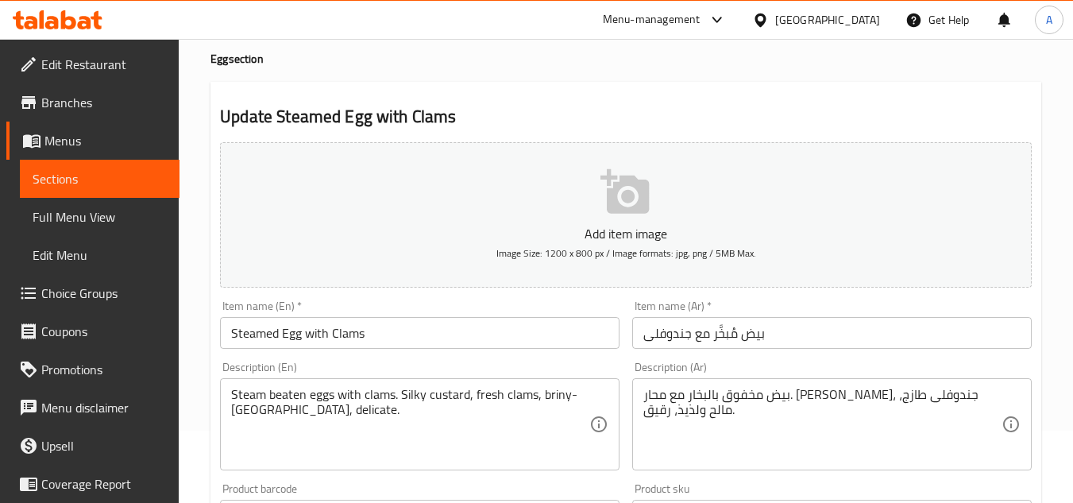
scroll to position [159, 0]
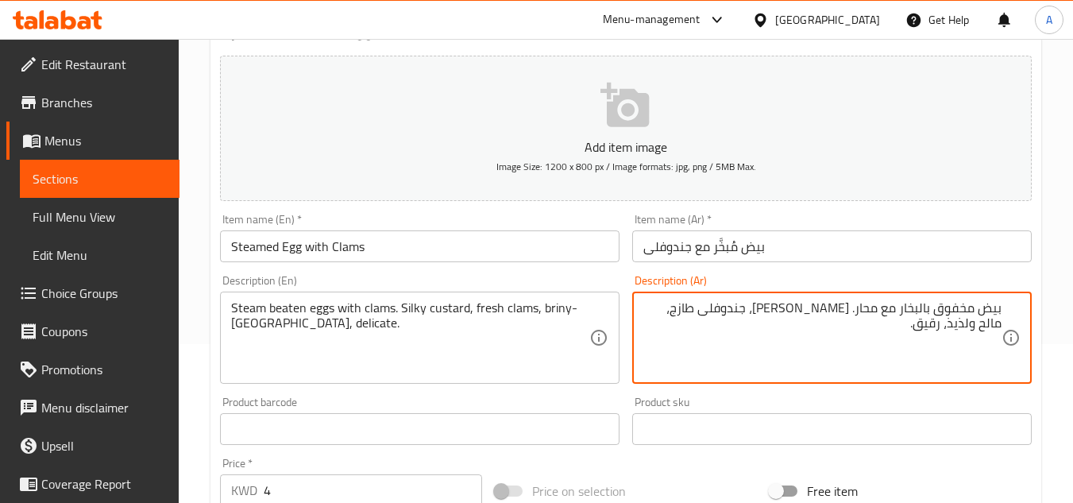
click at [964, 312] on textarea "بيض مخفوق بالبخار مع محار. كاسترد سيلكي، جندوفلى طازج، مالح ولذيذ، رقيق." at bounding box center [822, 337] width 358 height 75
click at [973, 312] on textarea "بيض مخفوق بالبخار مع محار. كاسترد سيلكي، جندوفلى طازج، مالح ولذيذ، رقيق." at bounding box center [822, 337] width 358 height 75
click at [910, 408] on div "Product sku Product sku" at bounding box center [832, 420] width 400 height 48
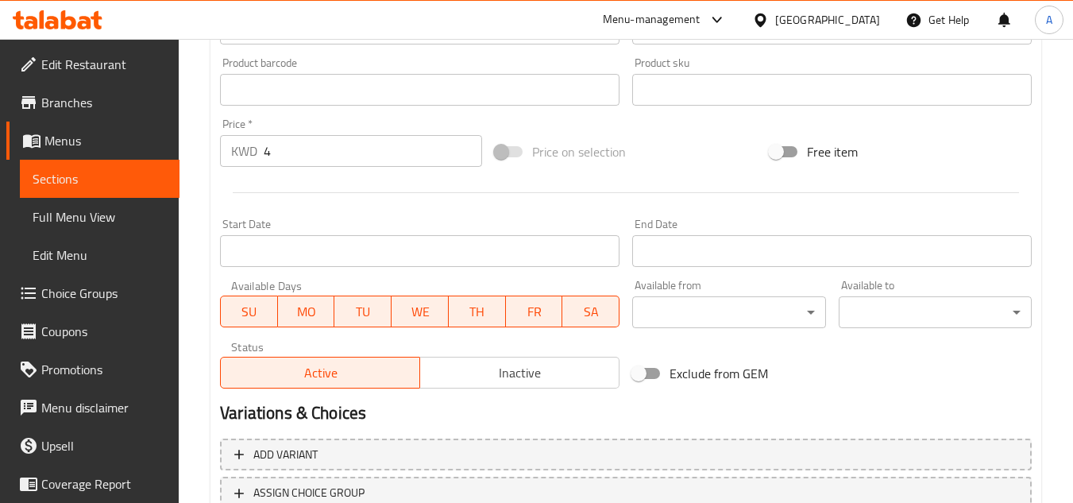
scroll to position [556, 0]
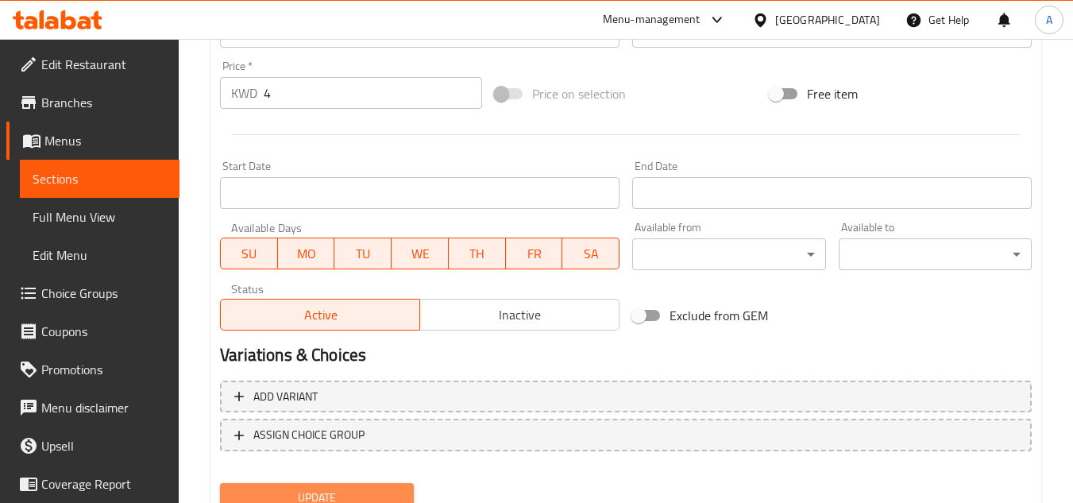
click at [344, 483] on button "Update" at bounding box center [316, 497] width 193 height 29
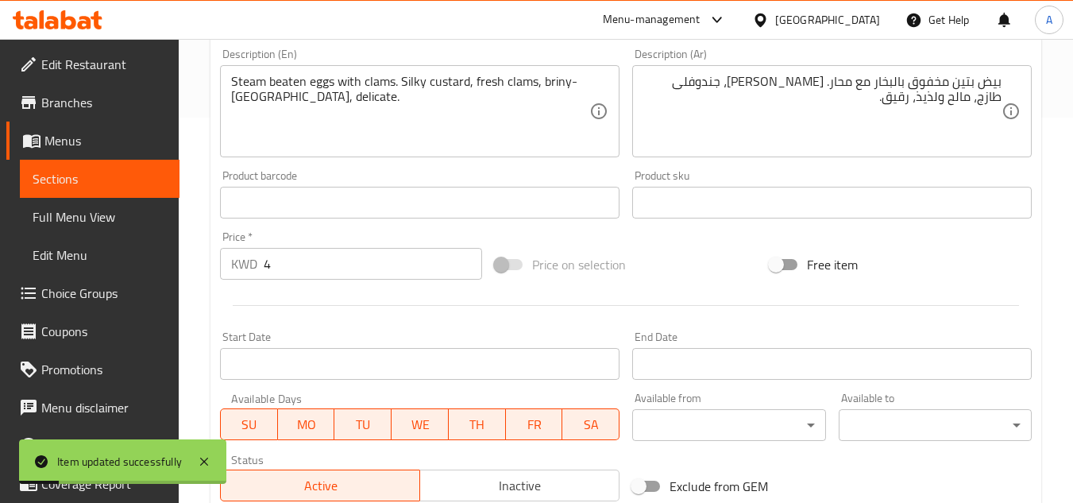
scroll to position [159, 0]
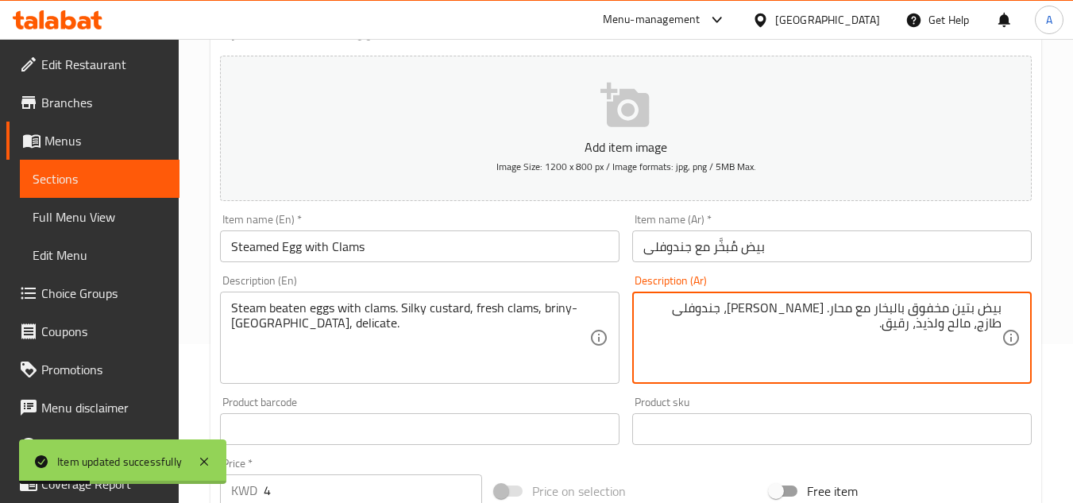
click at [936, 327] on textarea "بيض بتين مخفوق بالبخار مع محار. كاسترد سيلكي، جندوفلى طازج، مالح ولذيذ، رقيق." at bounding box center [822, 337] width 358 height 75
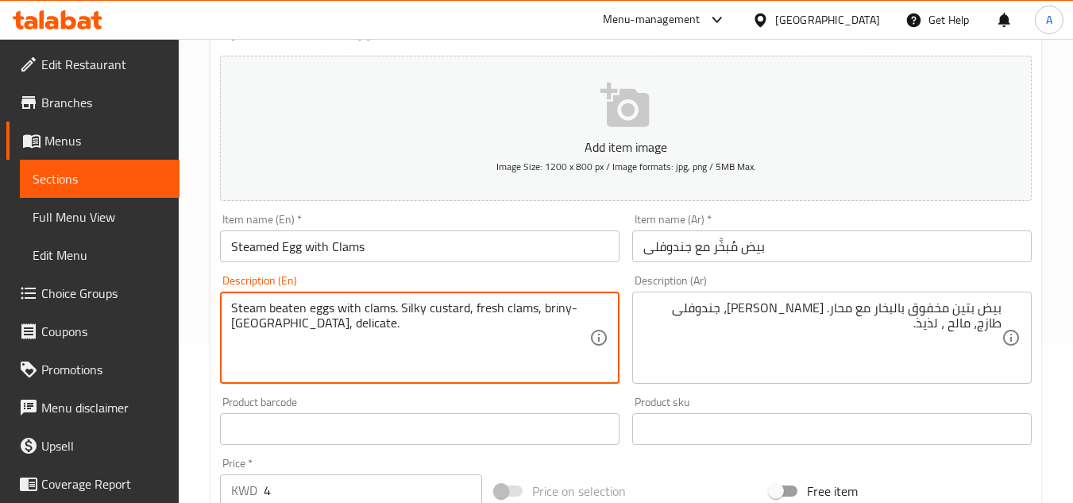
click at [554, 318] on textarea "Steam beaten eggs with clams. Silky custard, fresh clams, briny-[GEOGRAPHIC_DAT…" at bounding box center [410, 337] width 358 height 75
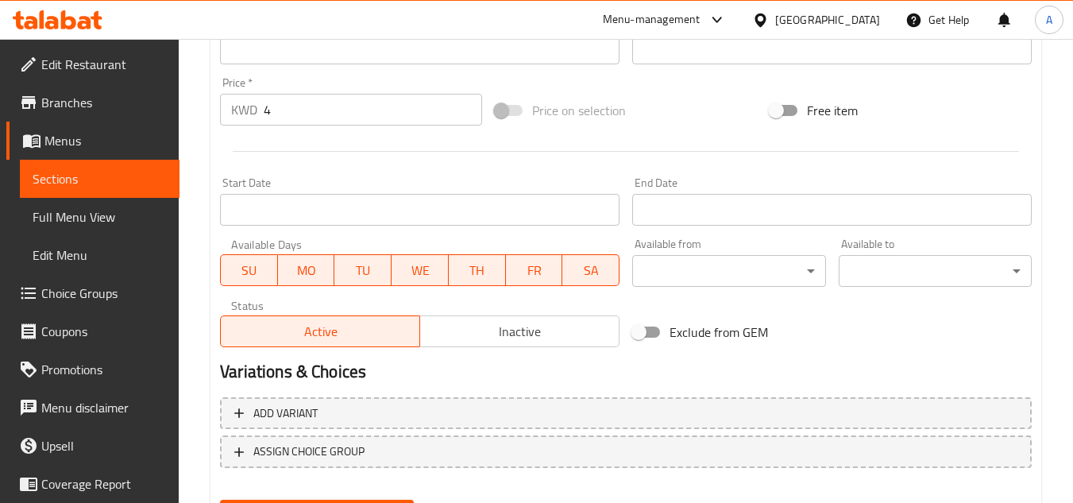
scroll to position [620, 0]
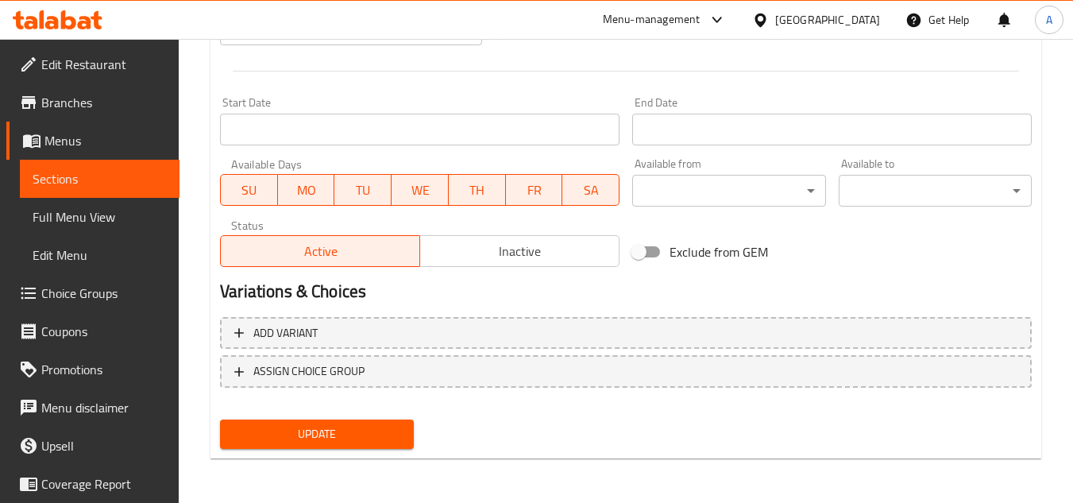
type textarea "بيض بتين مخفوق بالبخار مع محار. [PERSON_NAME]، جندوفلى طازج، مالح ، لذيذ و[PERS…"
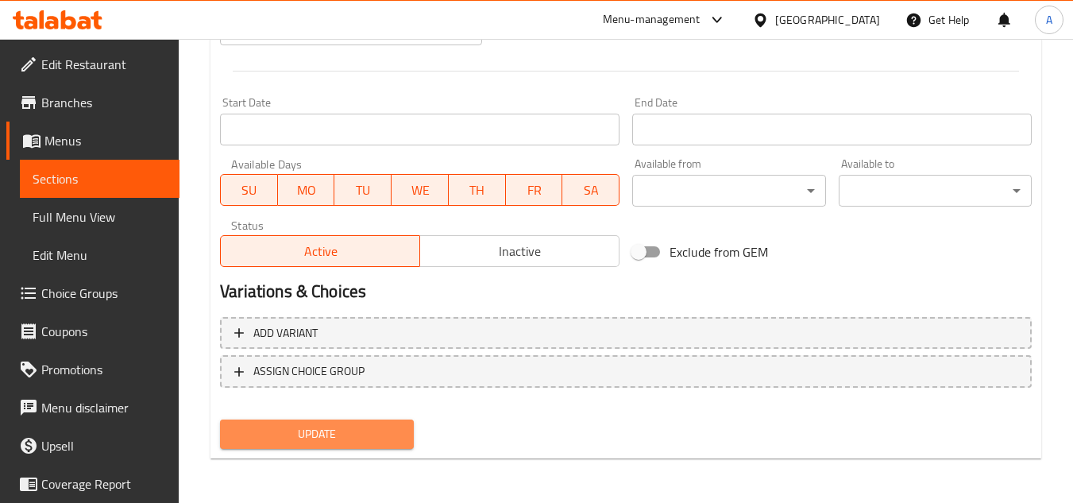
click at [380, 443] on span "Update" at bounding box center [317, 434] width 168 height 20
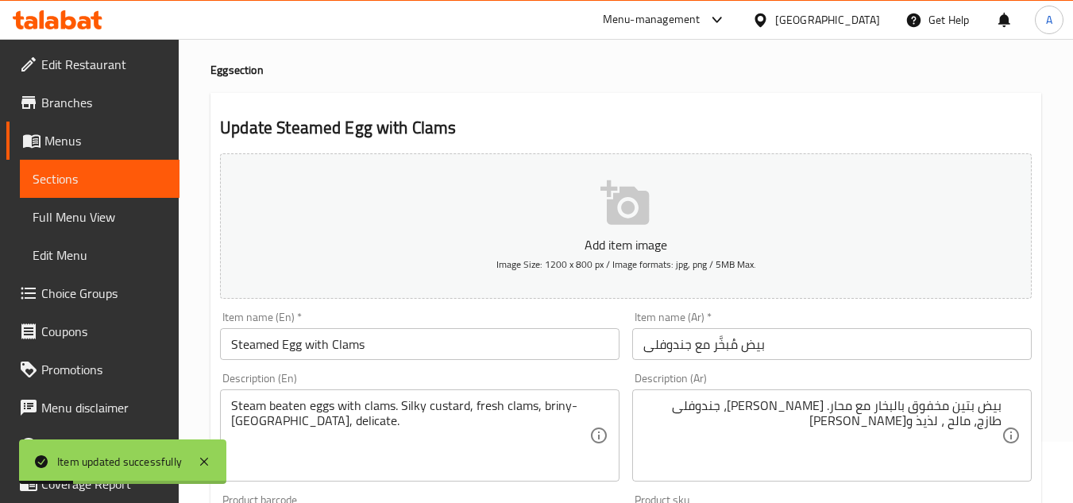
scroll to position [0, 0]
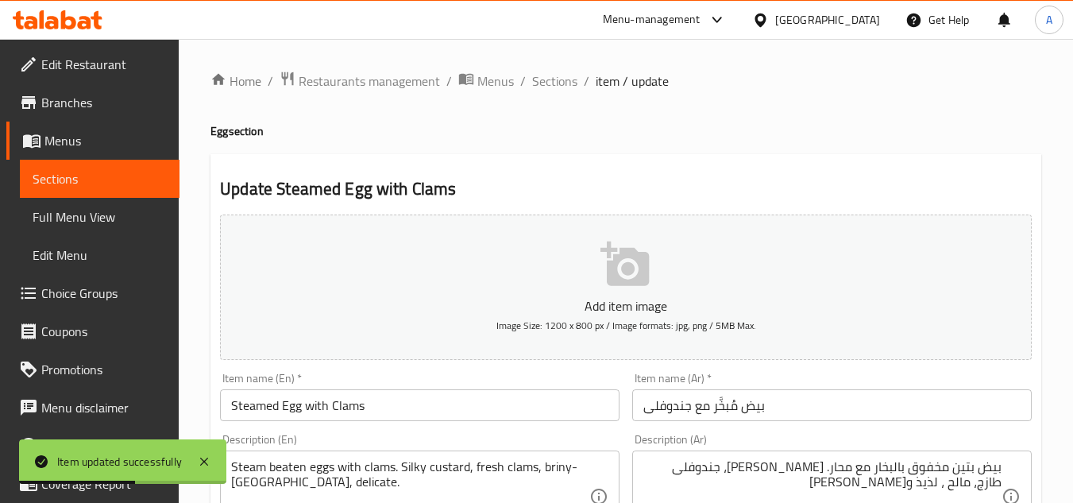
click at [290, 406] on input "Steamed Egg with Clams" at bounding box center [420, 405] width 400 height 32
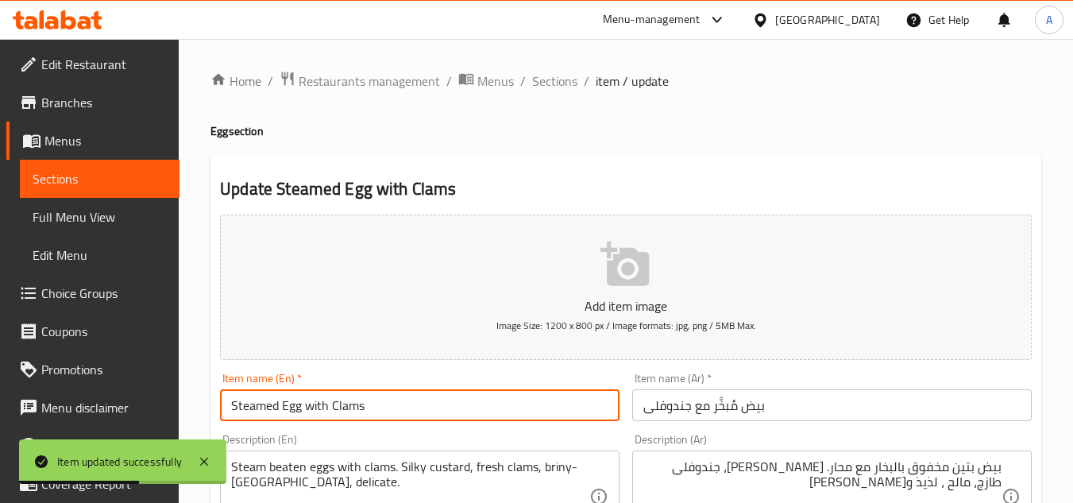
click at [290, 406] on input "Steamed Egg with Clams" at bounding box center [420, 405] width 400 height 32
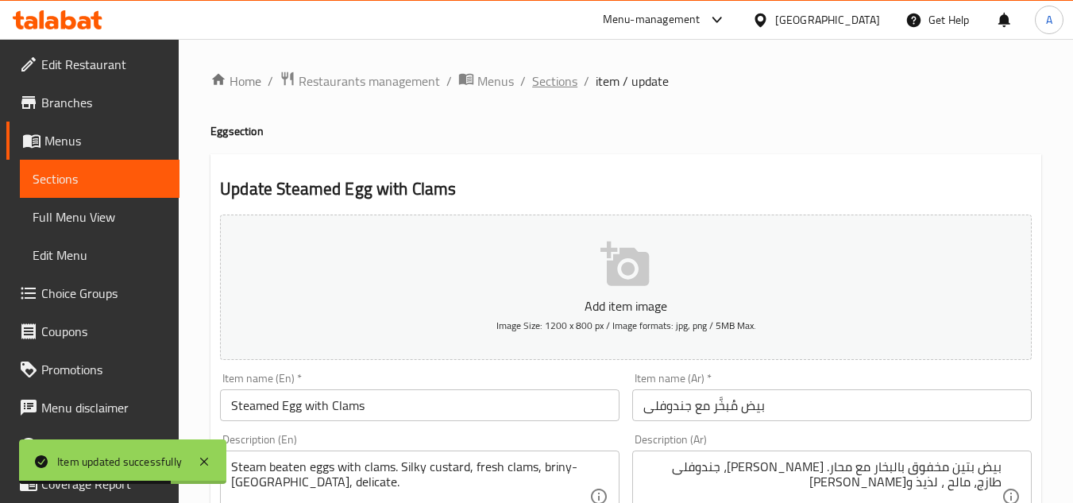
click at [555, 85] on span "Sections" at bounding box center [554, 80] width 45 height 19
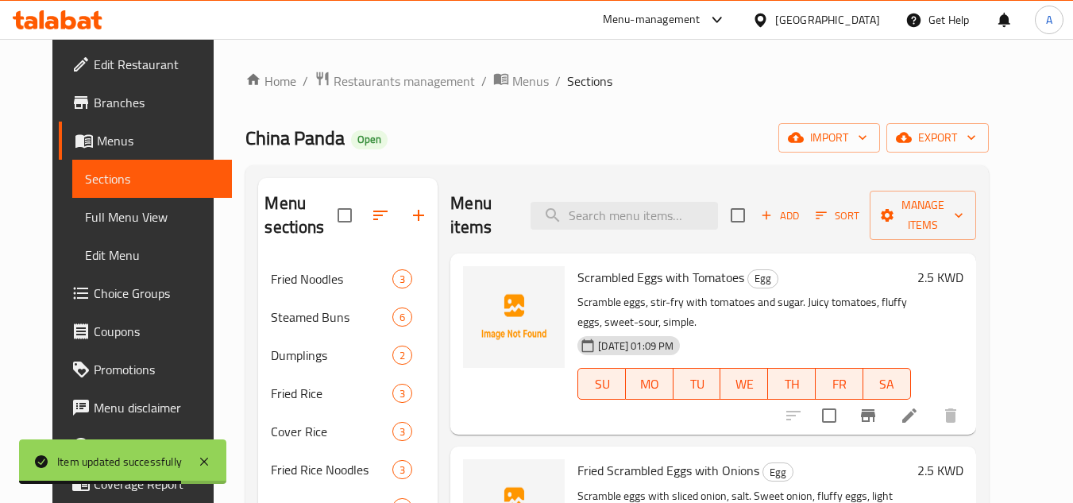
click at [674, 238] on div "Menu items Add Sort Manage items" at bounding box center [712, 215] width 525 height 75
paste input "Fried Scrambled Eggs with Green Peppers"
click at [682, 210] on input "search" at bounding box center [624, 216] width 187 height 28
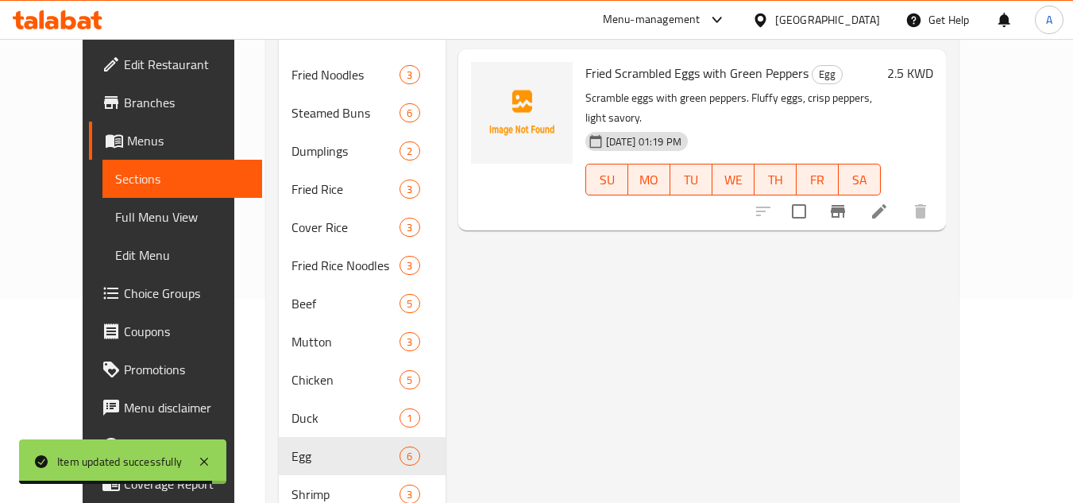
scroll to position [79, 0]
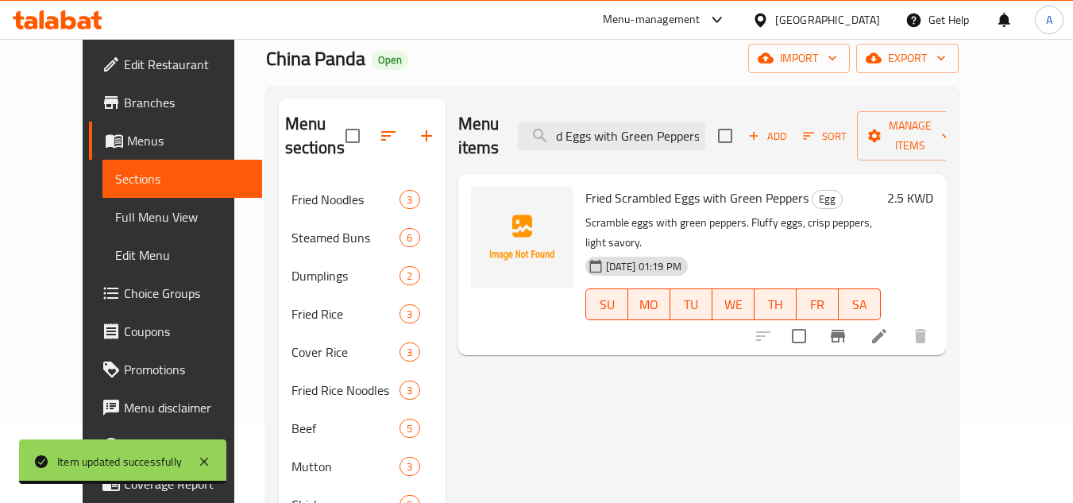
click at [946, 182] on div "Fried Scrambled Eggs with Green Peppers Egg Scramble eggs with green peppers. F…" at bounding box center [702, 178] width 488 height 8
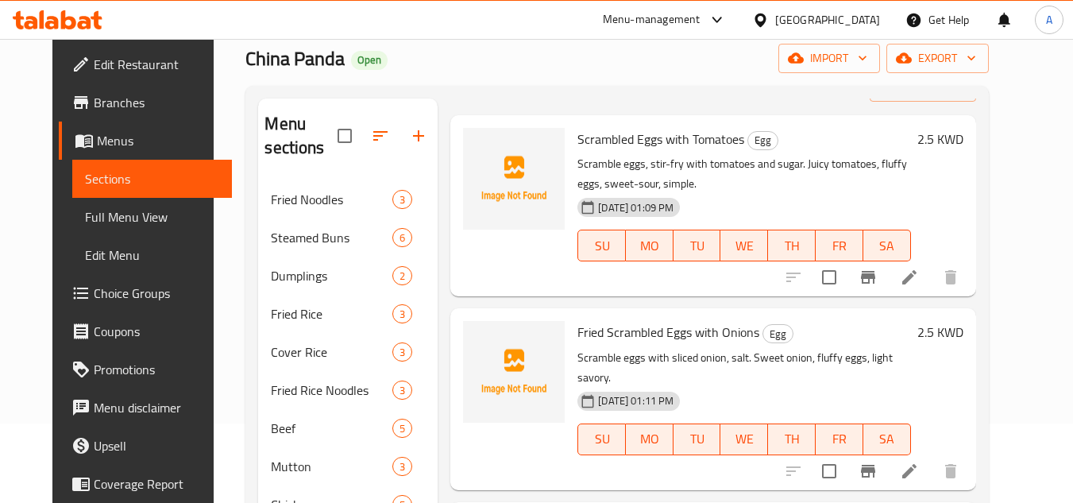
scroll to position [0, 0]
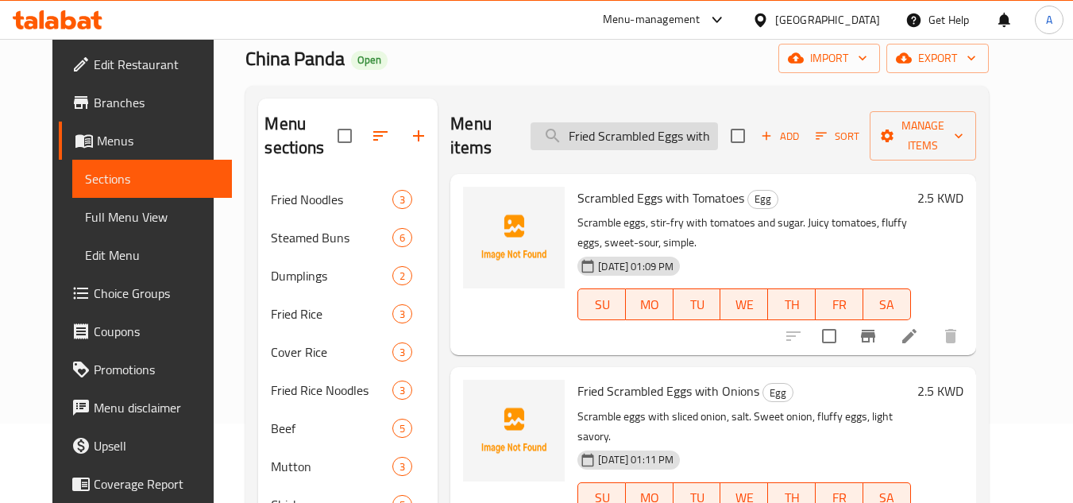
click at [712, 144] on input "Fried Scrambled Eggs with Green Peppers" at bounding box center [624, 136] width 187 height 28
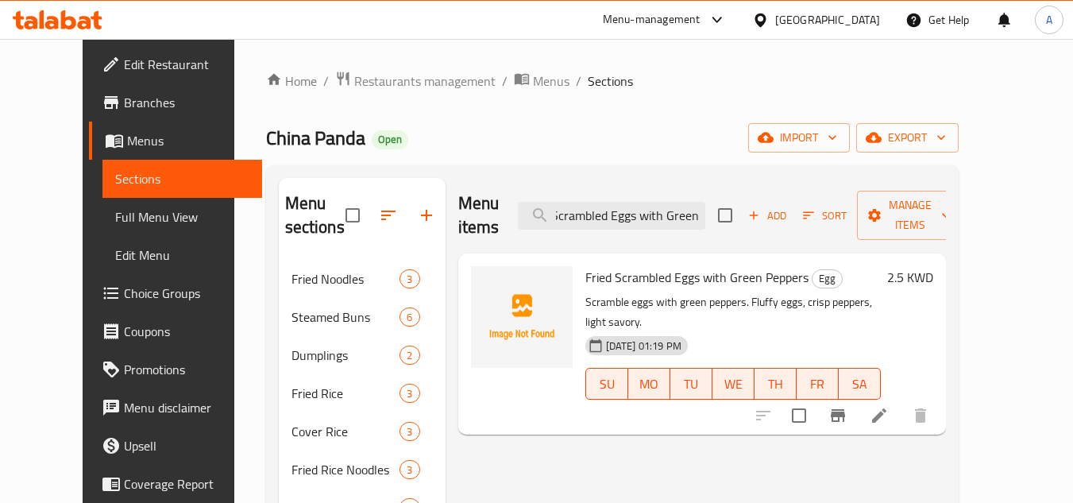
type input "Fried Scrambled Eggs with Green"
click at [902, 401] on li at bounding box center [879, 415] width 44 height 29
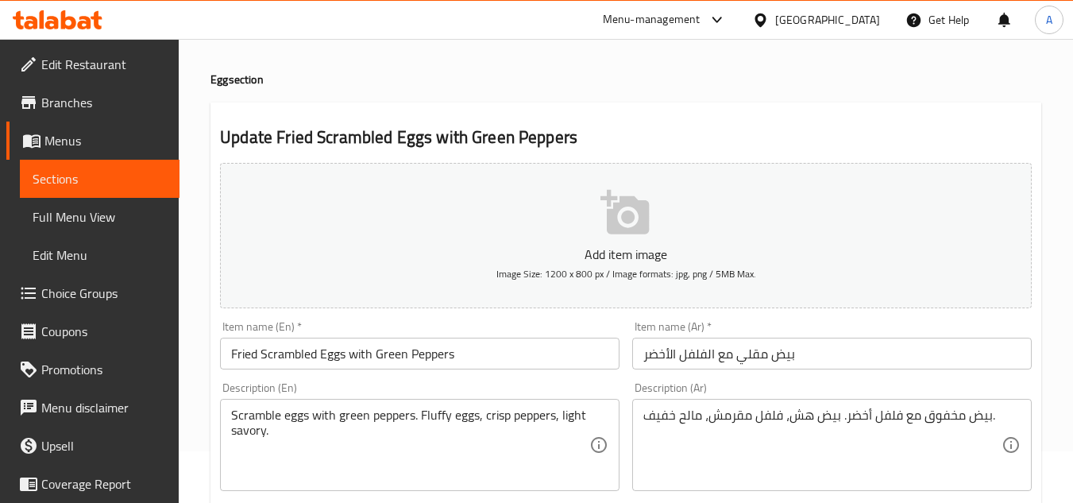
scroll to position [79, 0]
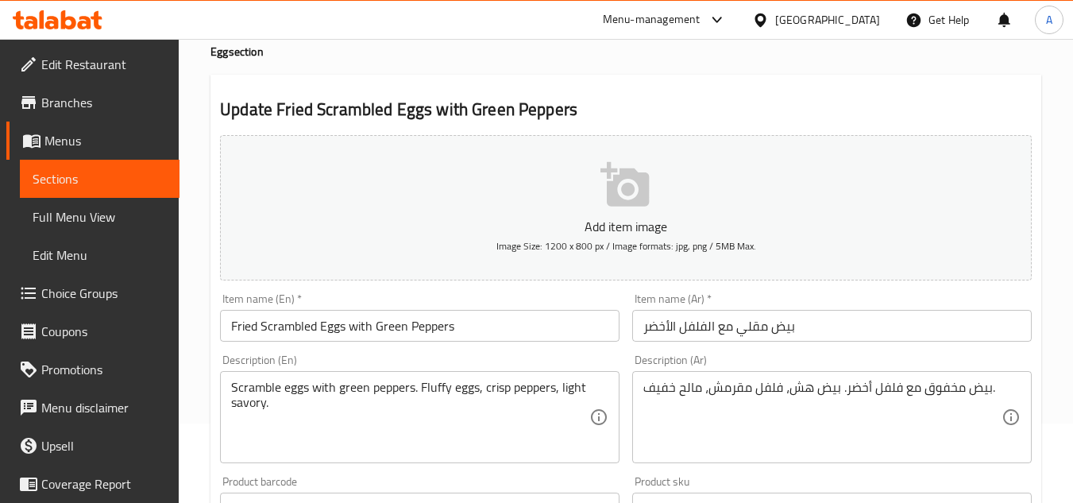
click at [855, 346] on div "Item name (Ar)   * بيض مقلي مع الفلفل الأخضر Item name (Ar) *" at bounding box center [832, 317] width 412 height 61
click at [850, 321] on input "بيض مقلي مع الفلفل الأخضر" at bounding box center [832, 326] width 400 height 32
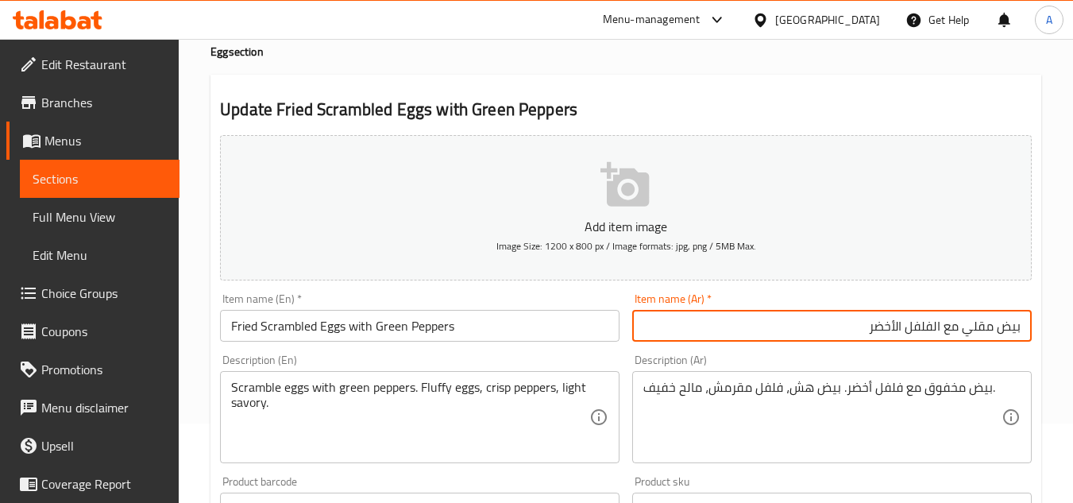
click at [969, 333] on input "بيض مقلي مع الفلفل الأخضر" at bounding box center [832, 326] width 400 height 32
click at [999, 330] on input "بيض مقلي مع الفلفل الأخضر" at bounding box center [832, 326] width 400 height 32
type input "بيض مخفوق مقلي مع الفلفل الأخضر"
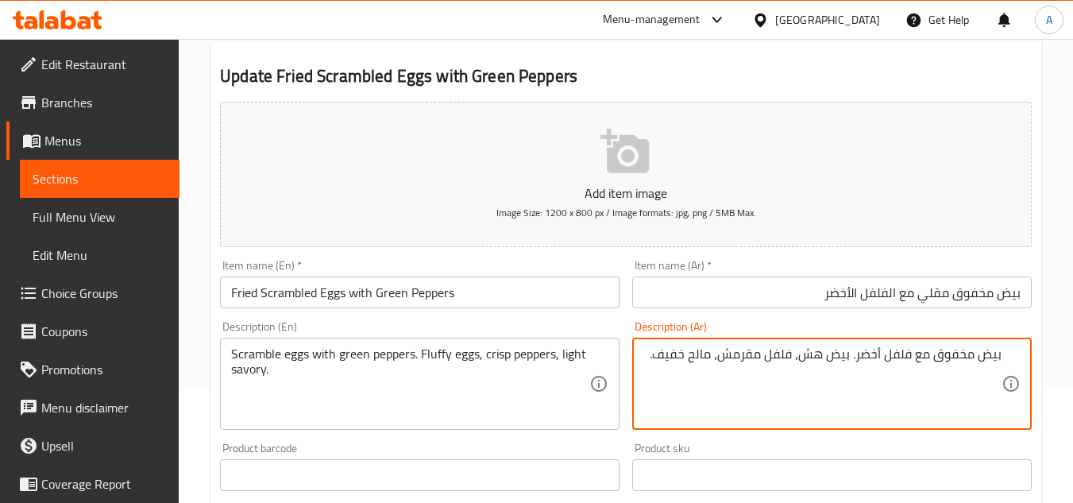
scroll to position [0, 0]
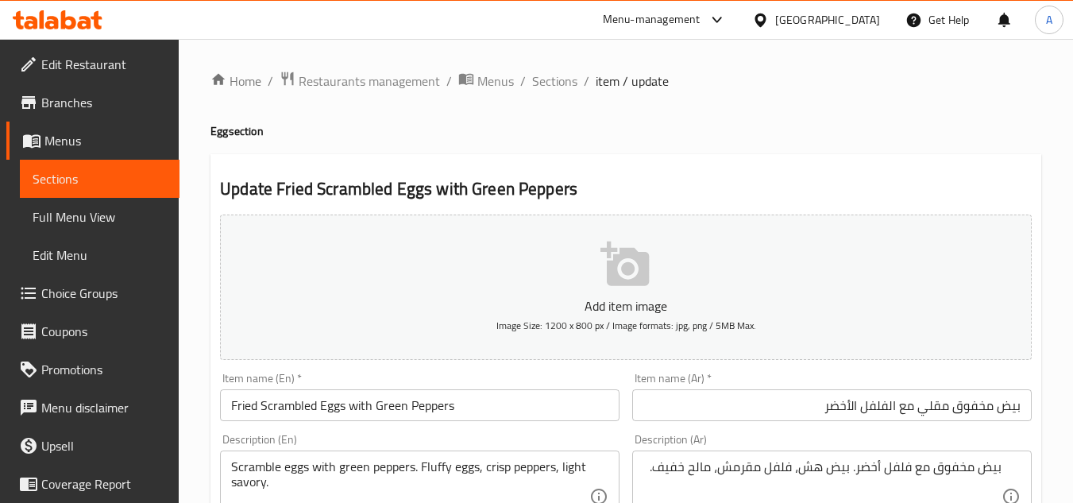
click at [578, 82] on ol "Home / Restaurants management / Menus / Sections / item / update" at bounding box center [626, 81] width 831 height 21
click at [564, 82] on span "Sections" at bounding box center [554, 80] width 45 height 19
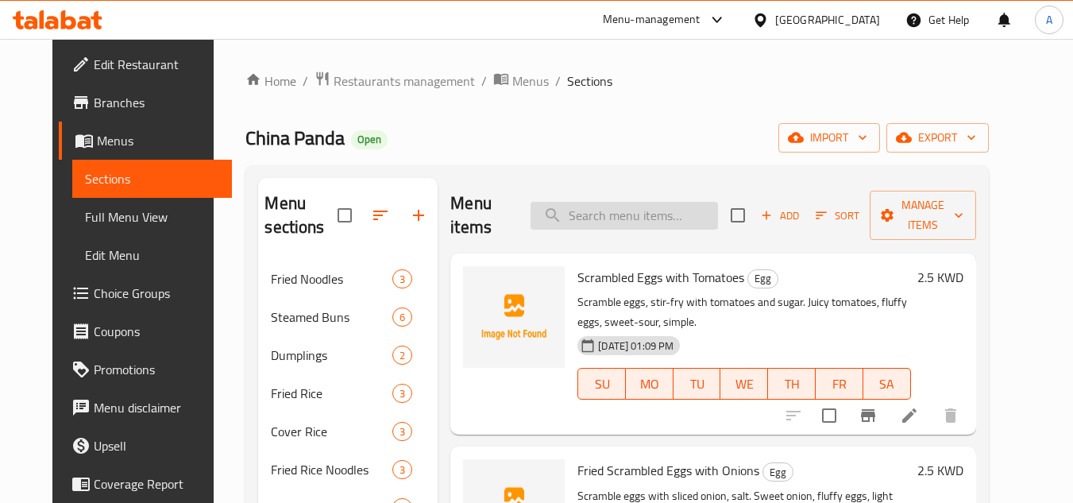
click at [629, 219] on input "search" at bounding box center [624, 216] width 187 height 28
paste input "Pumpkin with Egg Yolk"
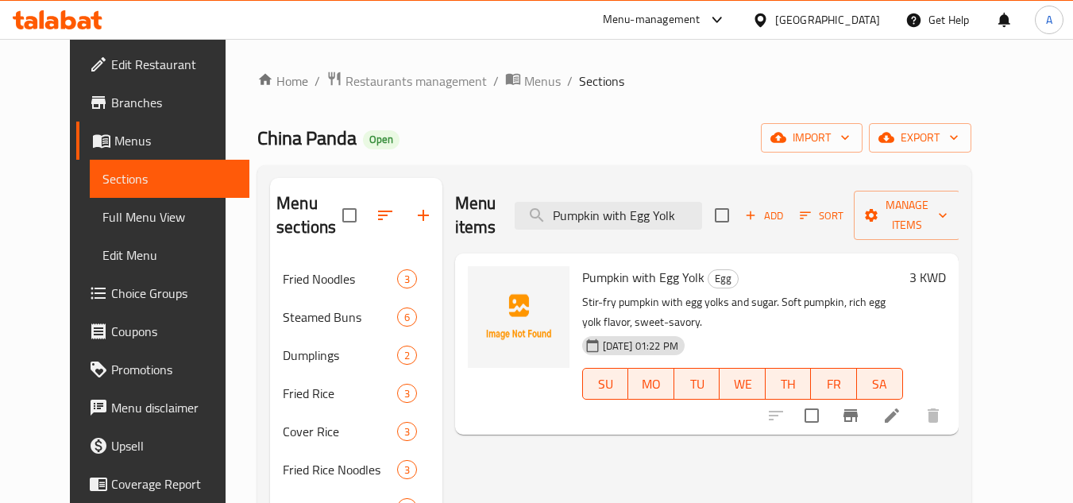
type input "Pumpkin with Egg Yolk"
click at [914, 401] on li at bounding box center [892, 415] width 44 height 29
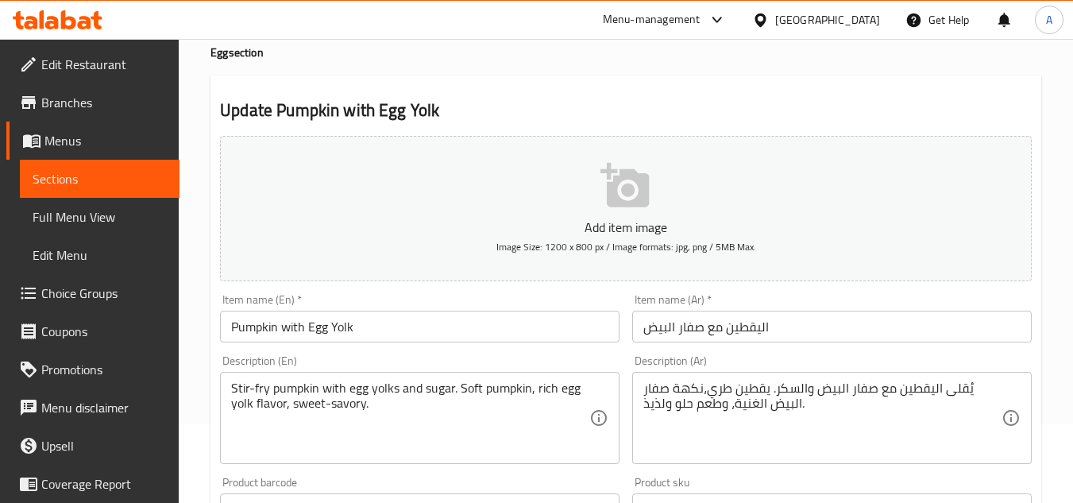
scroll to position [159, 0]
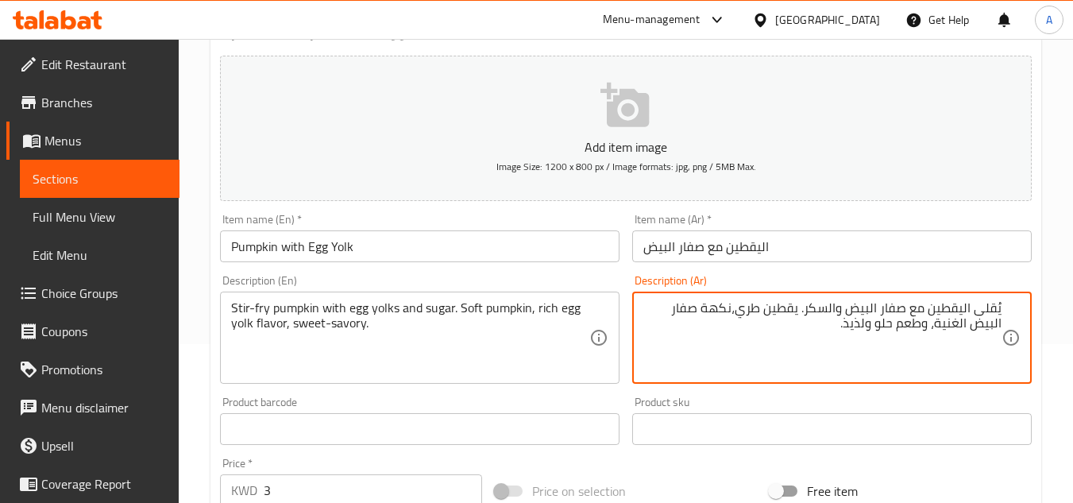
click at [847, 327] on textarea "يُقلى اليقطين مع صفار البيض والسكر. يقطين طري،نكهة صفار البيض الغنية، وطعم حلو …" at bounding box center [822, 337] width 358 height 75
click at [856, 331] on textarea "يُقلى اليقطين مع صفار البيض والسكر. يقطين طري،نكهة صفار البيض الغنية، وطعم حلو …" at bounding box center [822, 337] width 358 height 75
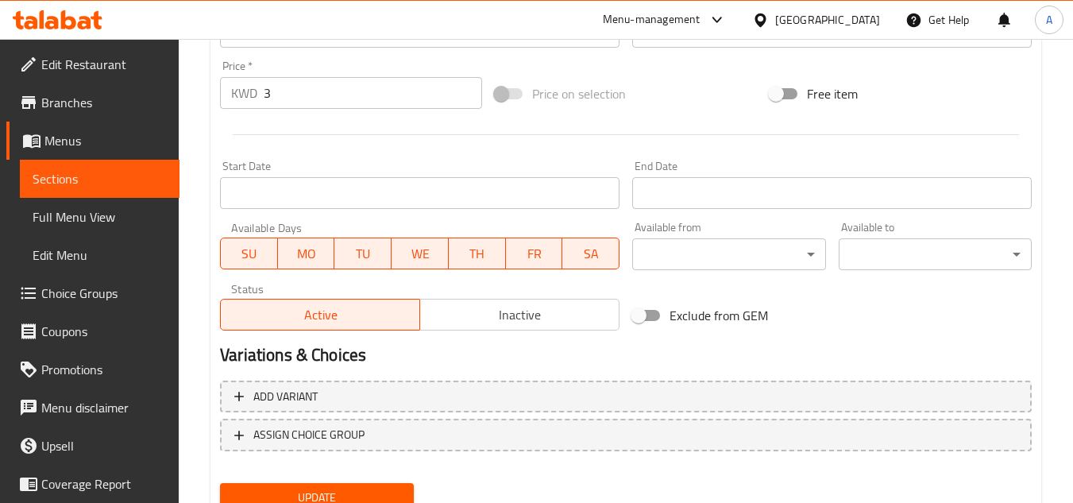
scroll to position [620, 0]
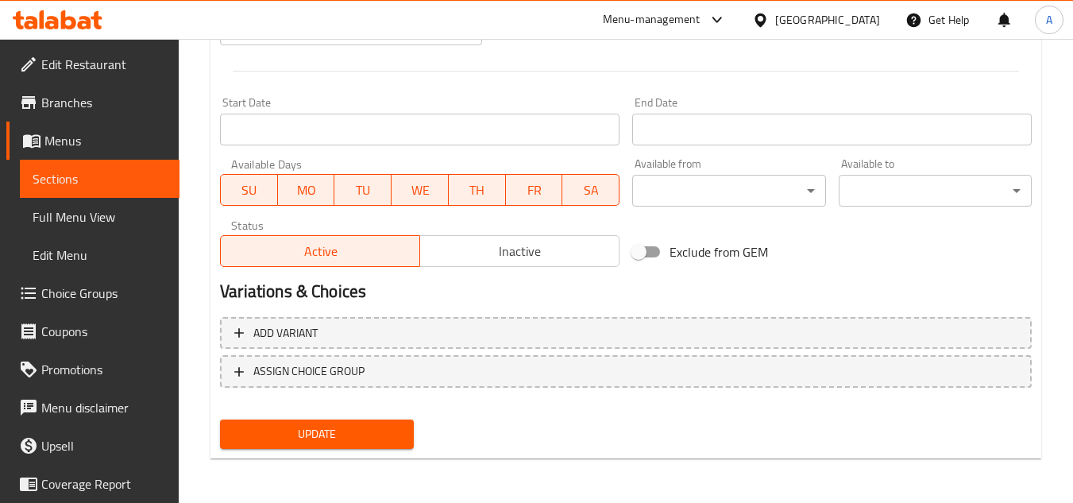
type textarea "يُقلى اليقطين مع صفار البيض والسكر. يقطين طري،نكهة صفار البيض الغنية، وطعم حلو …"
click at [395, 445] on button "Update" at bounding box center [316, 433] width 193 height 29
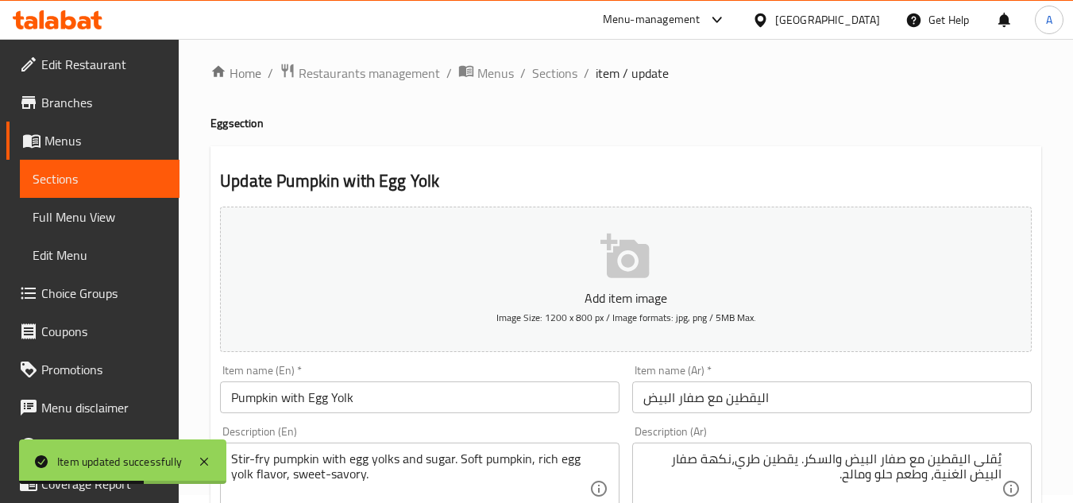
scroll to position [0, 0]
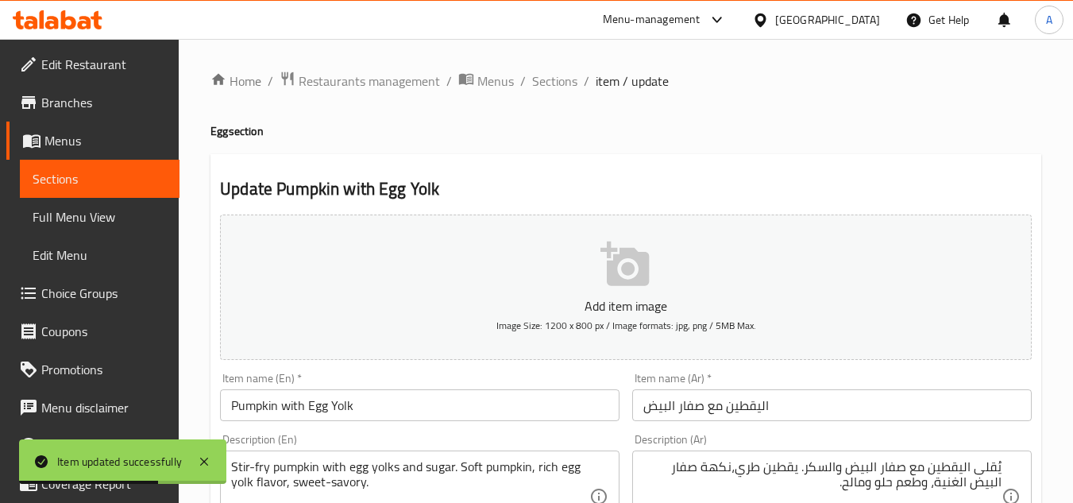
click at [557, 72] on span "Sections" at bounding box center [554, 80] width 45 height 19
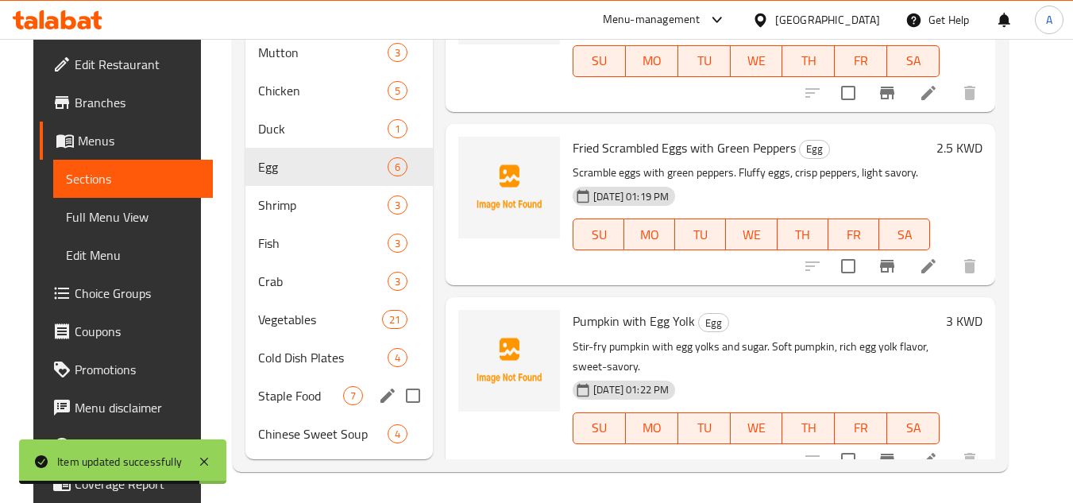
scroll to position [494, 0]
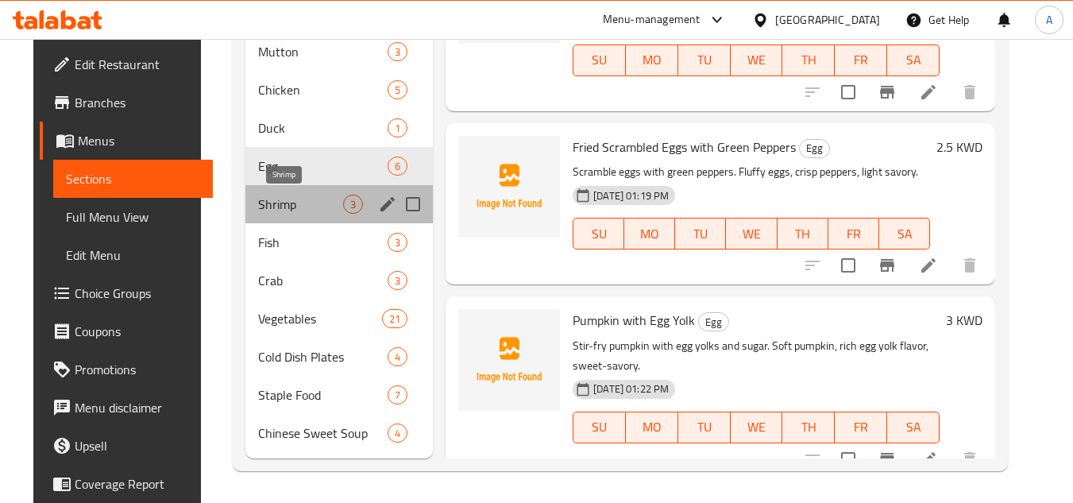
click at [315, 201] on span "Shrimp" at bounding box center [300, 204] width 85 height 19
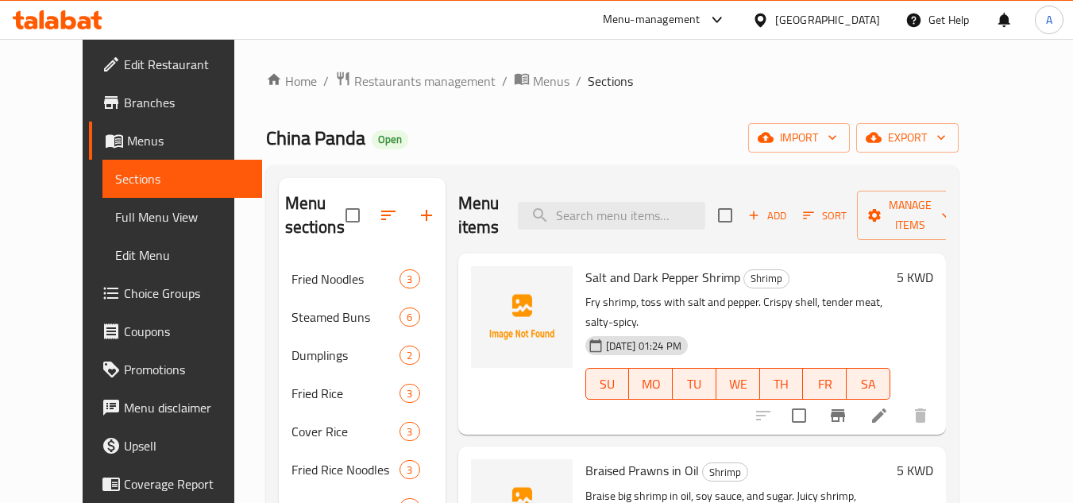
click at [647, 260] on div "Salt and Dark Pepper Shrimp Shrimp Fry shrimp, toss with salt and pepper. Crisp…" at bounding box center [738, 344] width 318 height 168
click at [680, 211] on input "search" at bounding box center [611, 216] width 187 height 28
paste input "Sweet and Sour Shrimp"
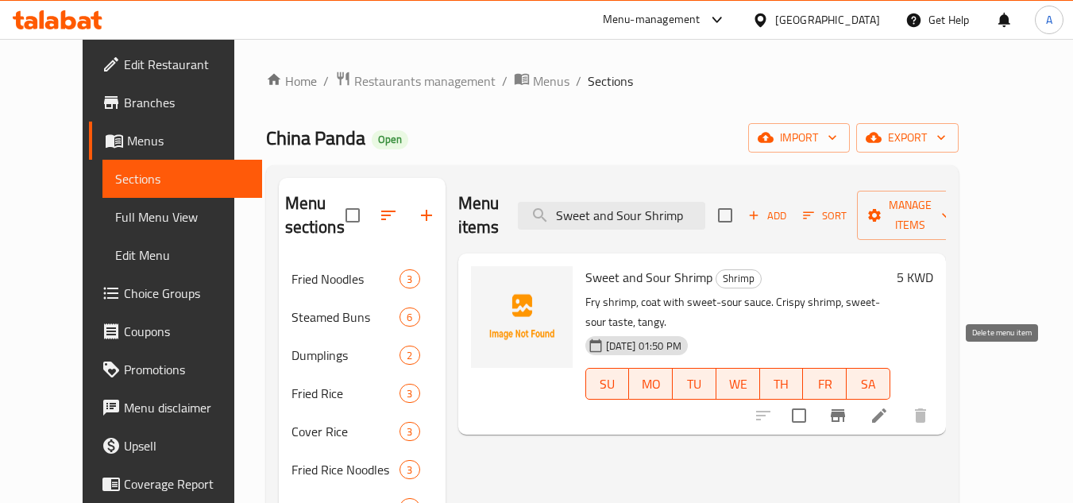
type input "Sweet and Sour Shrimp"
click at [902, 401] on li at bounding box center [879, 415] width 44 height 29
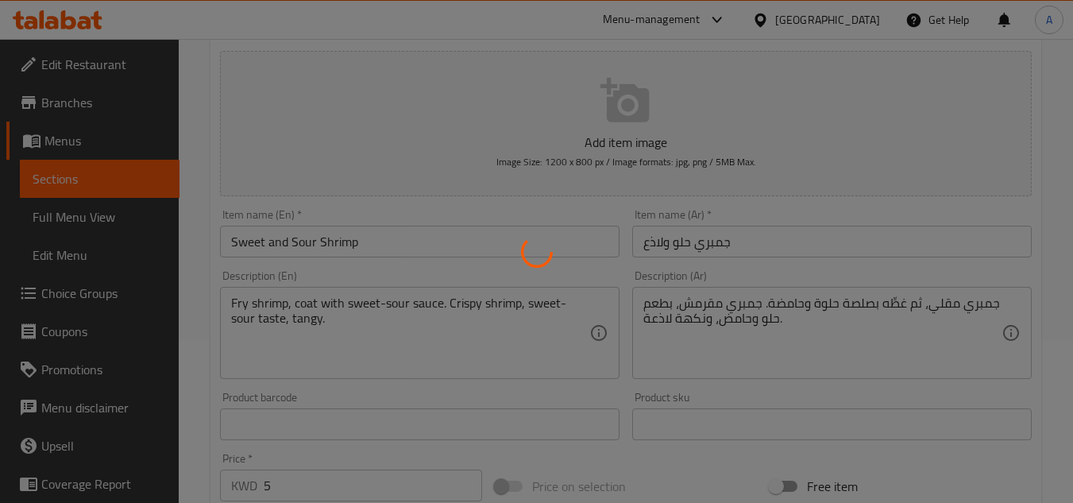
scroll to position [238, 0]
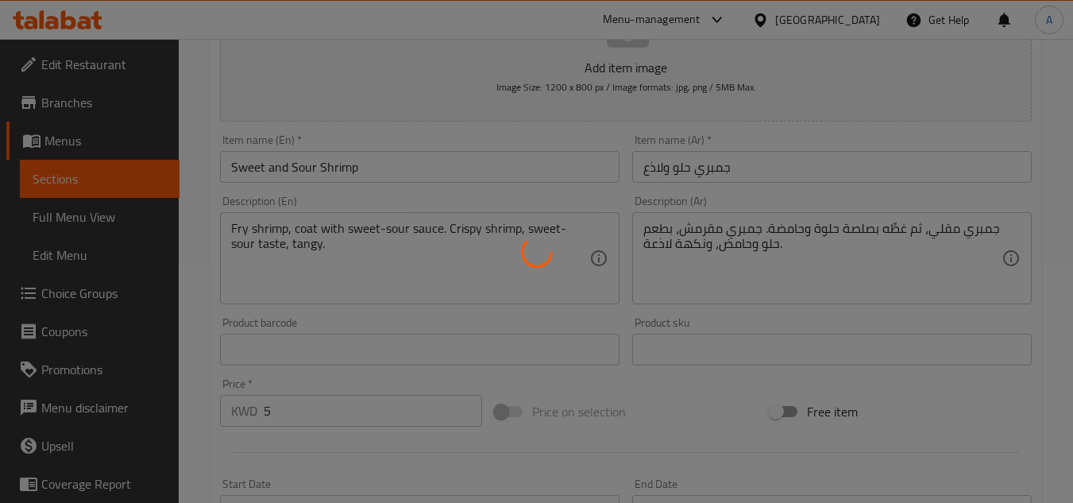
click at [840, 249] on div at bounding box center [536, 251] width 1073 height 503
click at [301, 163] on div at bounding box center [536, 251] width 1073 height 503
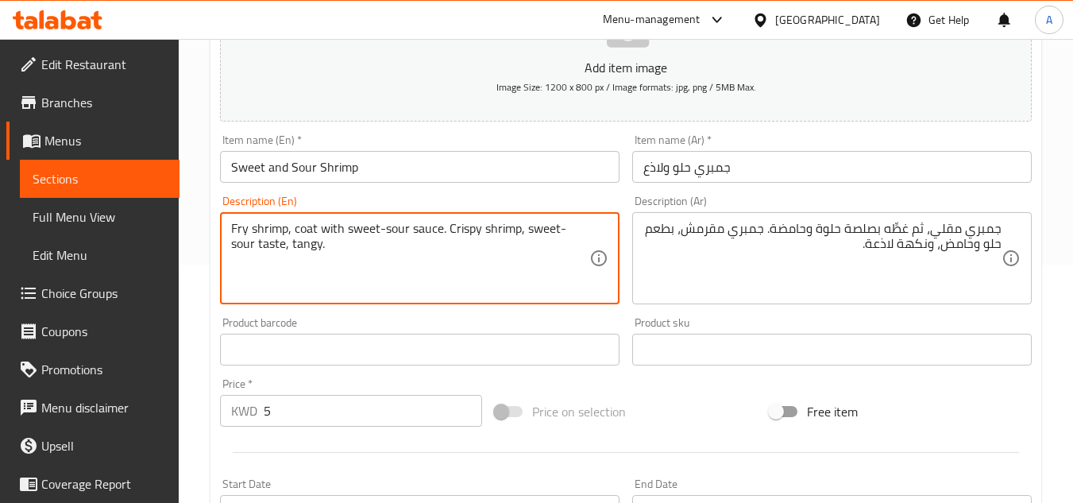
drag, startPoint x: 398, startPoint y: 235, endPoint x: 435, endPoint y: 233, distance: 36.6
drag, startPoint x: 303, startPoint y: 245, endPoint x: 234, endPoint y: 247, distance: 68.3
click at [234, 247] on textarea "Fry shrimp, coat with sweet-sour sauce. Crispy shrimp, sweet-sour taste, tangy." at bounding box center [410, 258] width 358 height 75
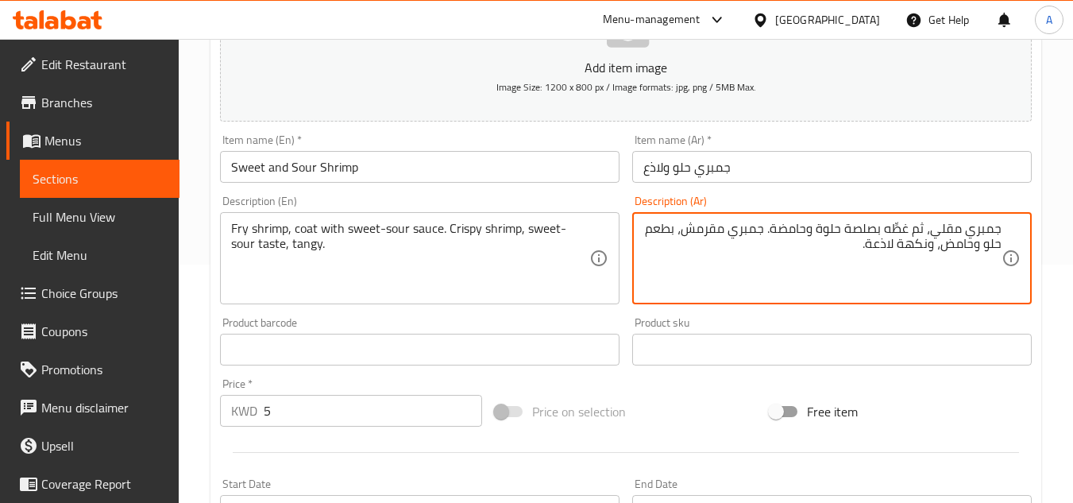
drag, startPoint x: 933, startPoint y: 250, endPoint x: 890, endPoint y: 242, distance: 44.4
click at [937, 244] on textarea "جمبري مقلي، ثم غطِّه بصلصة حلوة وحامضة. جمبري مقرمش، بطعم حلو وحامض، ونكهة لاذع…" at bounding box center [822, 258] width 358 height 75
click at [942, 252] on textarea "جمبري مقلي، ثم غطِّه بصلصة حلوة وحامضة. جمبري مقرمش، بطعم حلو وحامض، ونكهة لاذع…" at bounding box center [822, 258] width 358 height 75
click at [930, 252] on textarea "جمبري مقلي، ثم غطِّه بصلصة حلوة وحامضة. جمبري مقرمش، بطعم حلو وحامض، ونكهة لاذع…" at bounding box center [822, 258] width 358 height 75
click at [975, 248] on textarea "جمبري مقلي، ثم غطِّه بصلصة حلوة وحامضة. جمبري مقرمش، بطعم حلو وحامض، ونكهة لاذع…" at bounding box center [822, 258] width 358 height 75
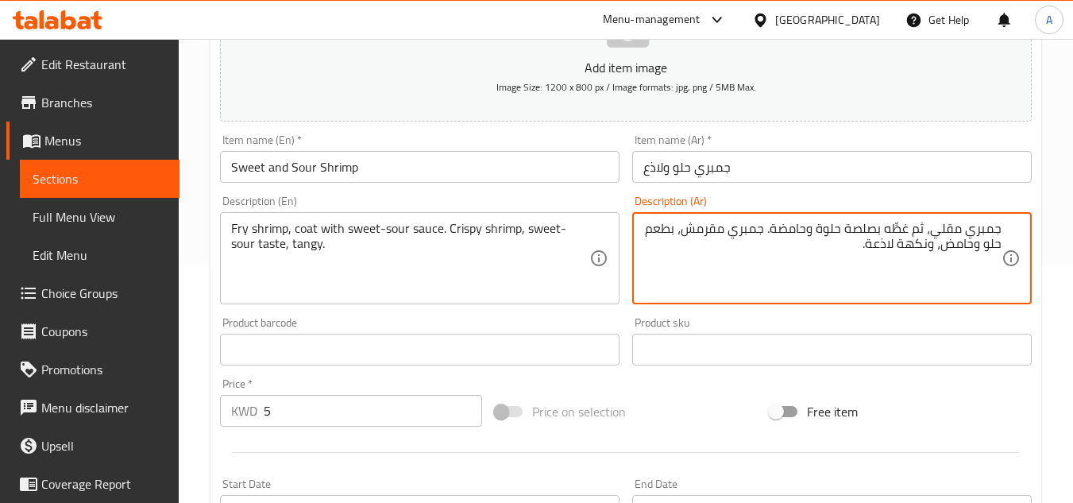
drag, startPoint x: 982, startPoint y: 247, endPoint x: 871, endPoint y: 252, distance: 111.3
click at [871, 252] on textarea "جمبري مقلي، ثم غطِّه بصلصة حلوة وحامضة. جمبري مقرمش، بطعم حلو وحامض، ونكهة لاذع…" at bounding box center [822, 258] width 358 height 75
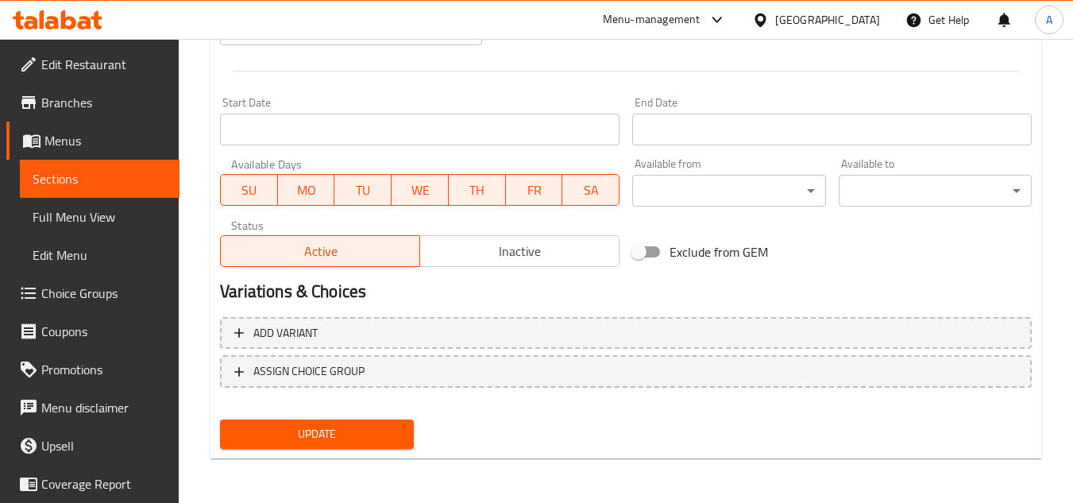
type textarea "جمبري مقلي، ثم غطِّه بصلصة حلوة وحامضة. جمبري مقرمش، بطعم حلو ،لاذع ومنعش ."
click at [376, 450] on div "Update" at bounding box center [317, 434] width 206 height 42
click at [385, 442] on span "Update" at bounding box center [317, 434] width 168 height 20
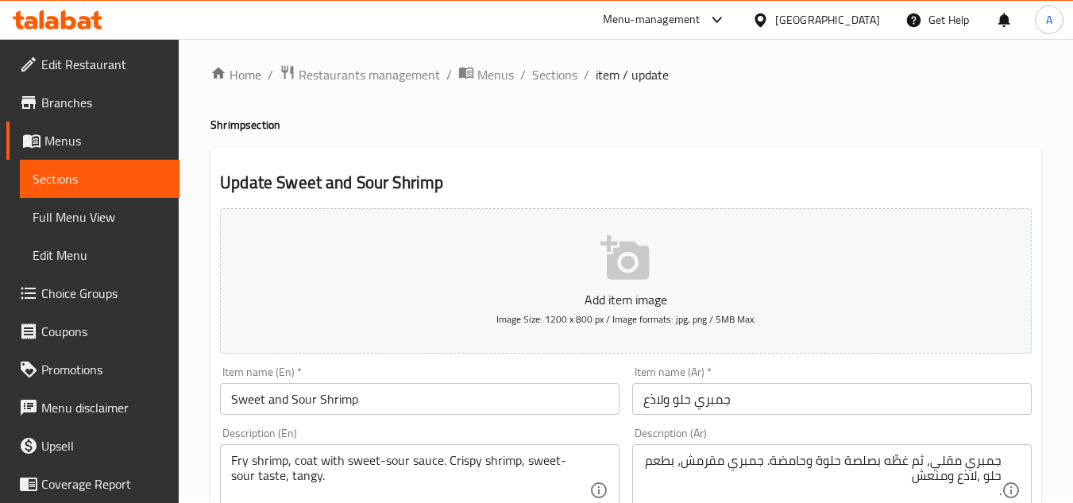
scroll to position [0, 0]
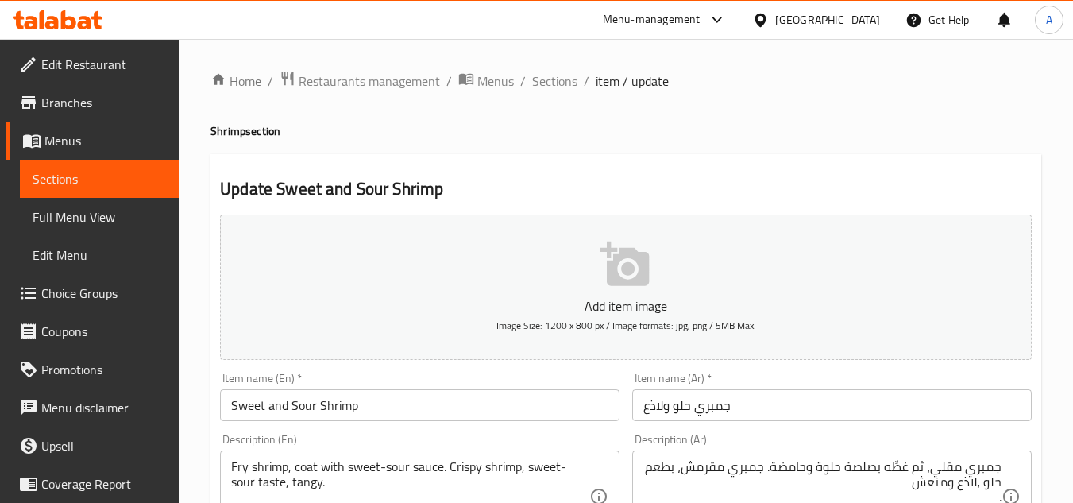
click at [541, 86] on span "Sections" at bounding box center [554, 80] width 45 height 19
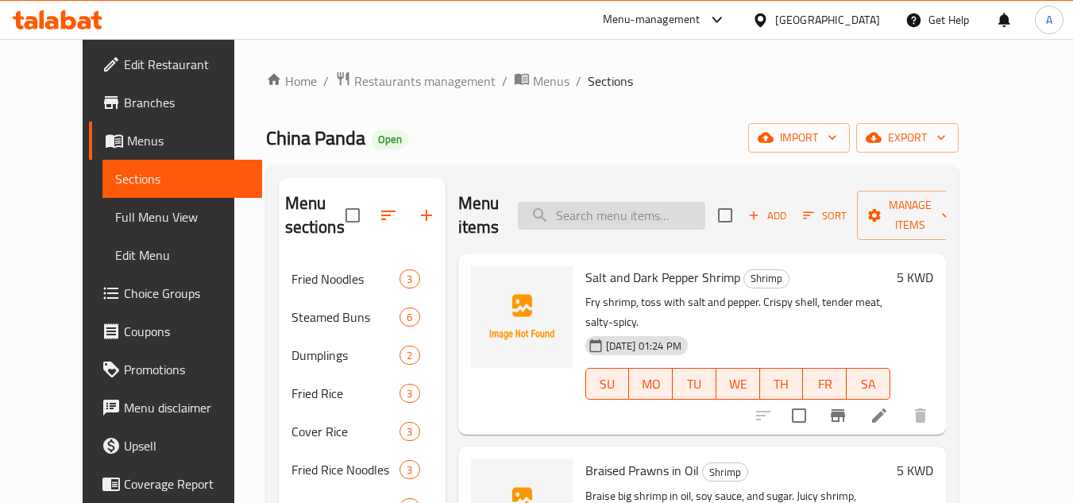
click at [684, 211] on input "search" at bounding box center [611, 216] width 187 height 28
paste input "Fry fish, pour sweet-sour sauce over it. Crispy skin, tender fish, sweet-sour, …"
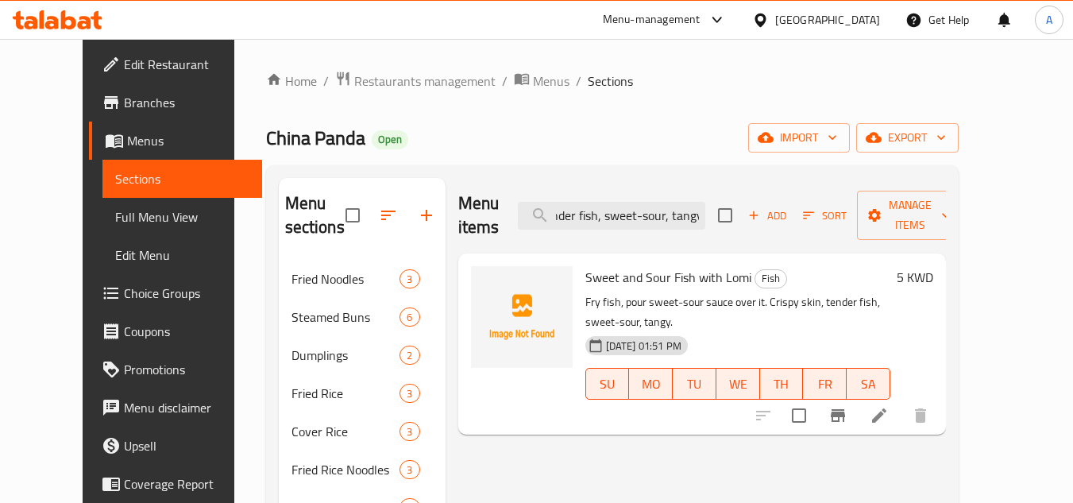
type input "Fry fish, pour sweet-sour sauce over it. Crispy skin, tender fish, sweet-sour, …"
click at [889, 406] on icon at bounding box center [879, 415] width 19 height 19
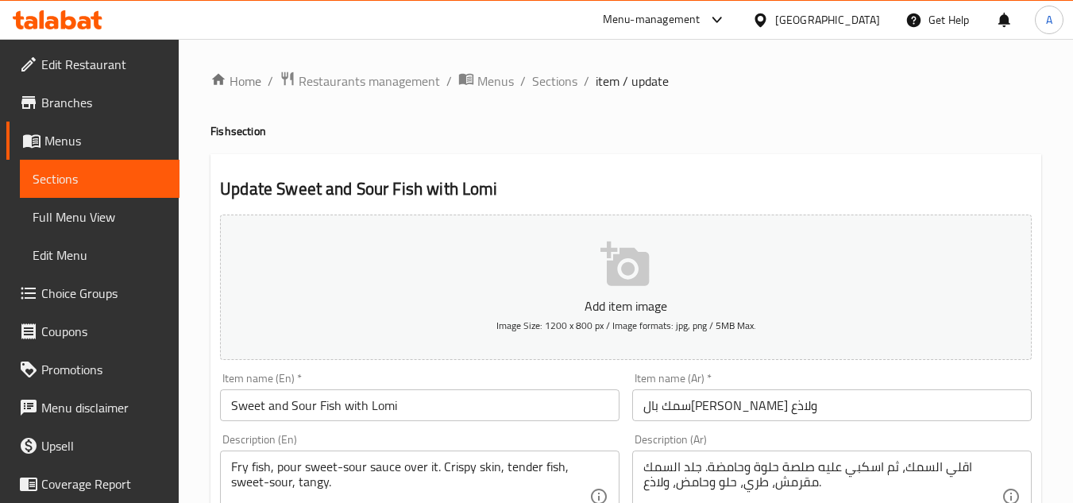
click at [667, 412] on input "سمك بال[PERSON_NAME] ولاذع" at bounding box center [832, 405] width 400 height 32
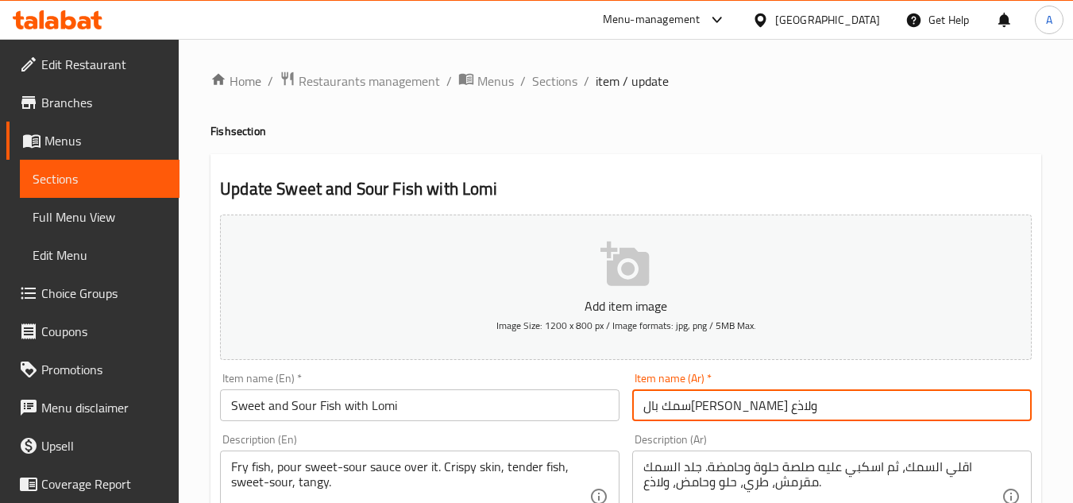
click at [667, 412] on input "سمك بال[PERSON_NAME] ولاذع" at bounding box center [832, 405] width 400 height 32
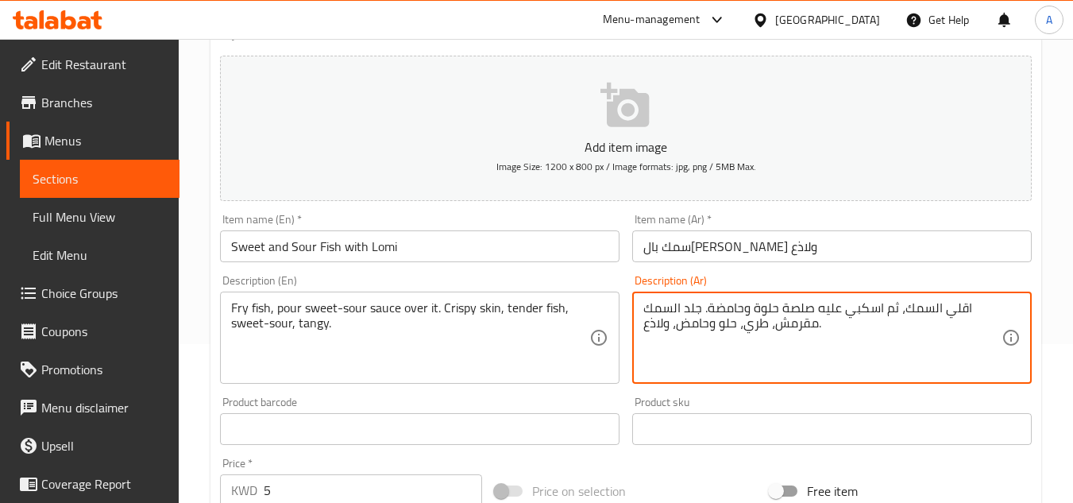
click at [739, 307] on textarea "اقلي السمك، ثم اسكبي عليه صلصة حلوة وحامضة. جلد السمك مقرمش، طري، حلو وحامض، ول…" at bounding box center [822, 337] width 358 height 75
paste textarea "لاذع"
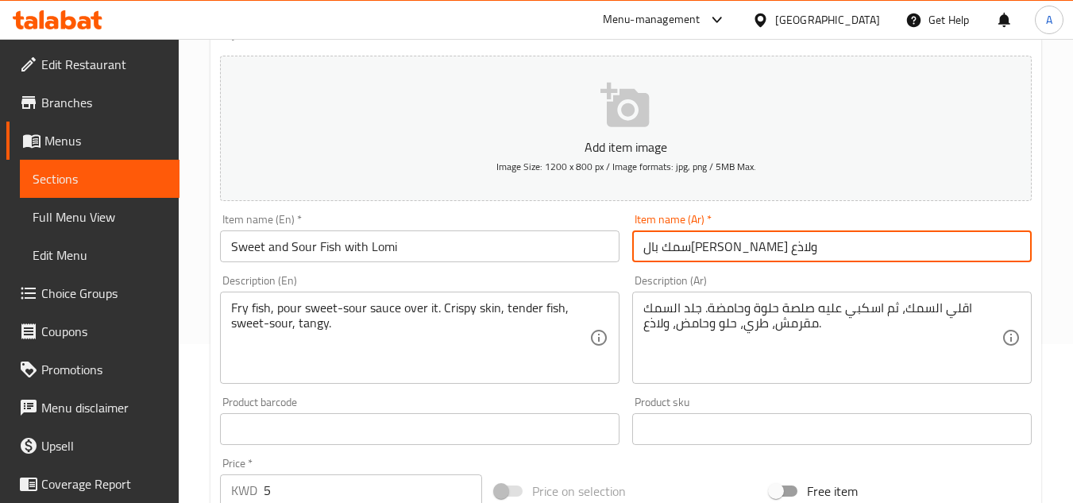
click at [659, 251] on input "سمك بال[PERSON_NAME] ولاذع" at bounding box center [832, 246] width 400 height 32
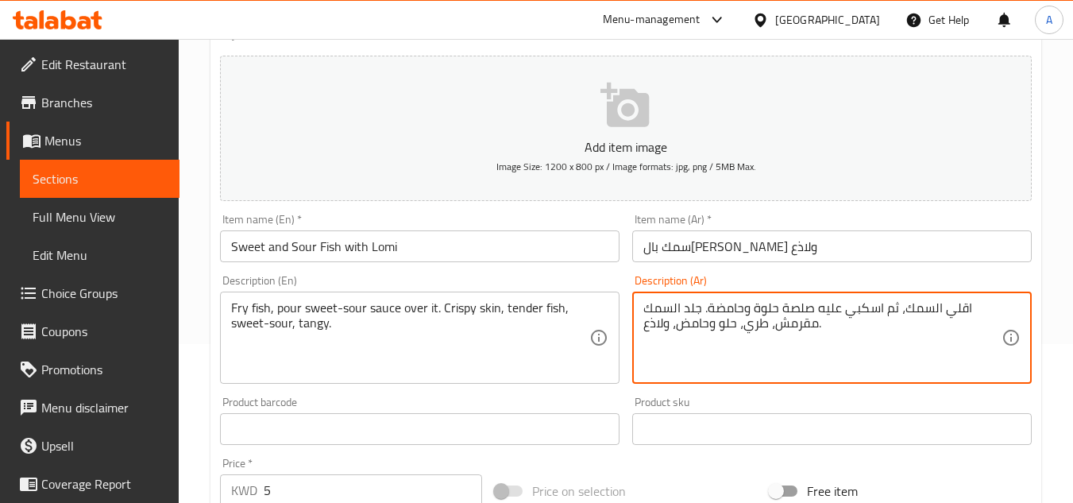
click at [740, 310] on textarea "اقلي السمك، ثم اسكبي عليه صلصة حلوة وحامضة. جلد السمك مقرمش، طري، حلو وحامض، ول…" at bounding box center [822, 337] width 358 height 75
paste textarea "لاذع"
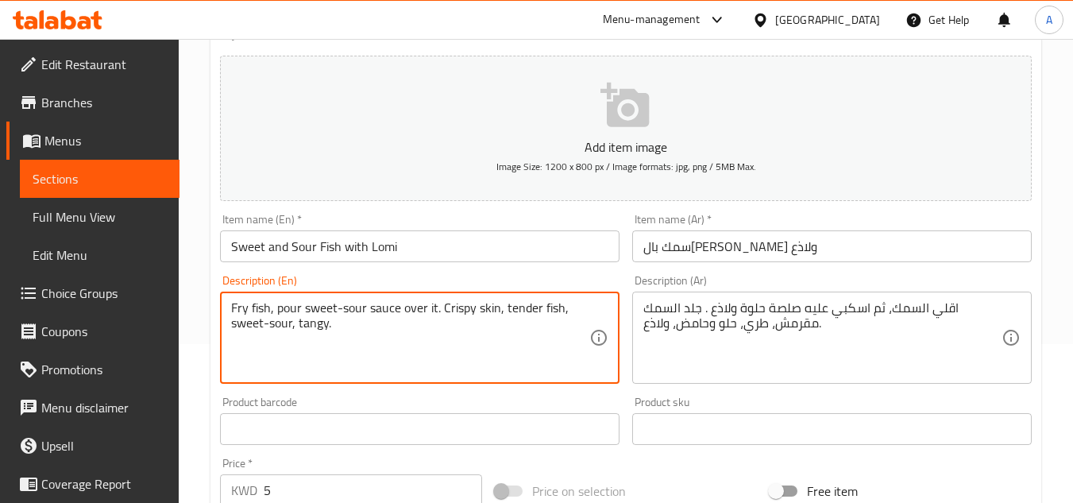
drag, startPoint x: 439, startPoint y: 311, endPoint x: 495, endPoint y: 312, distance: 56.4
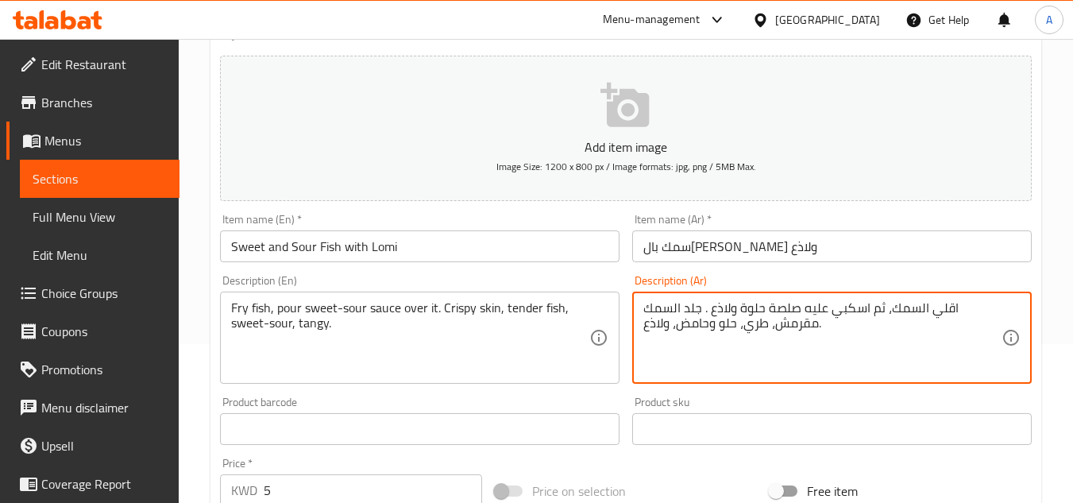
click at [670, 311] on textarea "اقلي السمك، ثم اسكبي عليه صلصة حلوة ولاذع . جلد السمك مقرمش، طري، حلو وحامض، ول…" at bounding box center [822, 337] width 358 height 75
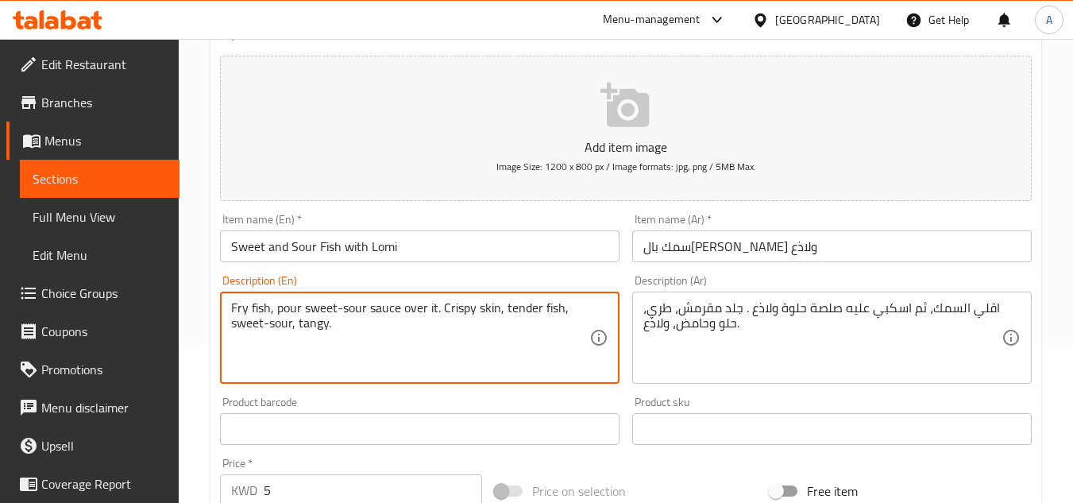
click at [475, 315] on textarea "Fry fish, pour sweet-sour sauce over it. Crispy skin, tender fish, sweet-sour, …" at bounding box center [410, 337] width 358 height 75
drag, startPoint x: 671, startPoint y: 311, endPoint x: 683, endPoint y: 311, distance: 11.9
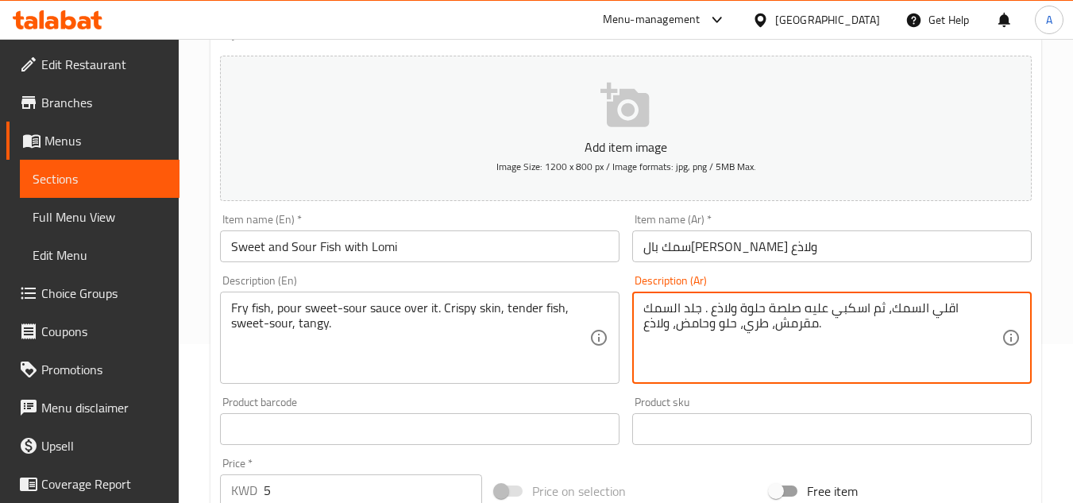
click at [792, 324] on textarea "اقلي السمك، ثم اسكبي عليه صلصة حلوة ولاذع . جلد السمك مقرمش، طري، حلو وحامض، ول…" at bounding box center [822, 337] width 358 height 75
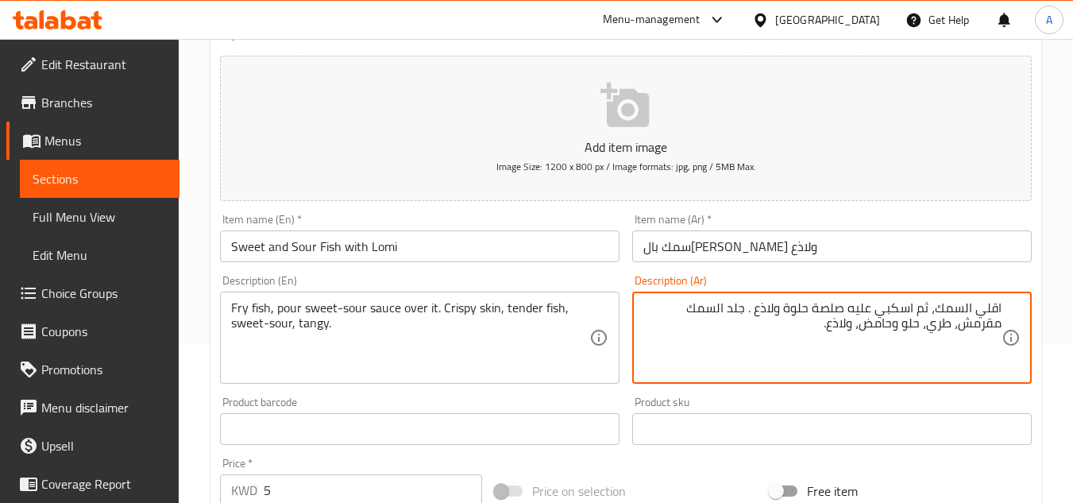
click at [944, 326] on textarea "اقلي السمك، ثم اسكبي عليه صلصة حلوة ولاذع . جلد السمك مقرمش، طري، حلو وحامض، ول…" at bounding box center [822, 337] width 358 height 75
click at [898, 330] on textarea "اقلي السمك، ثم اسكبي عليه صلصة حلوة ولاذع . جلد السمك مقرمش، تندر، حلو وحامض، و…" at bounding box center [822, 337] width 358 height 75
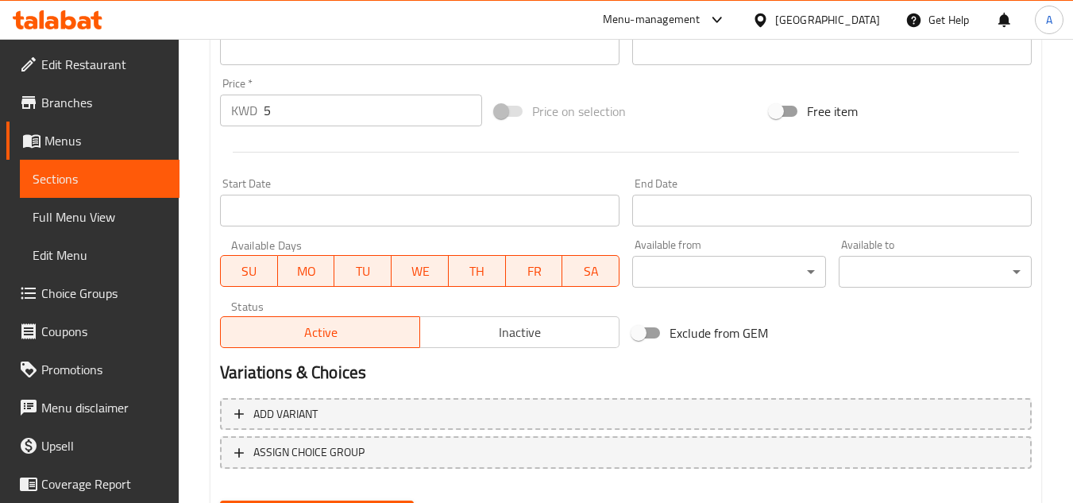
scroll to position [620, 0]
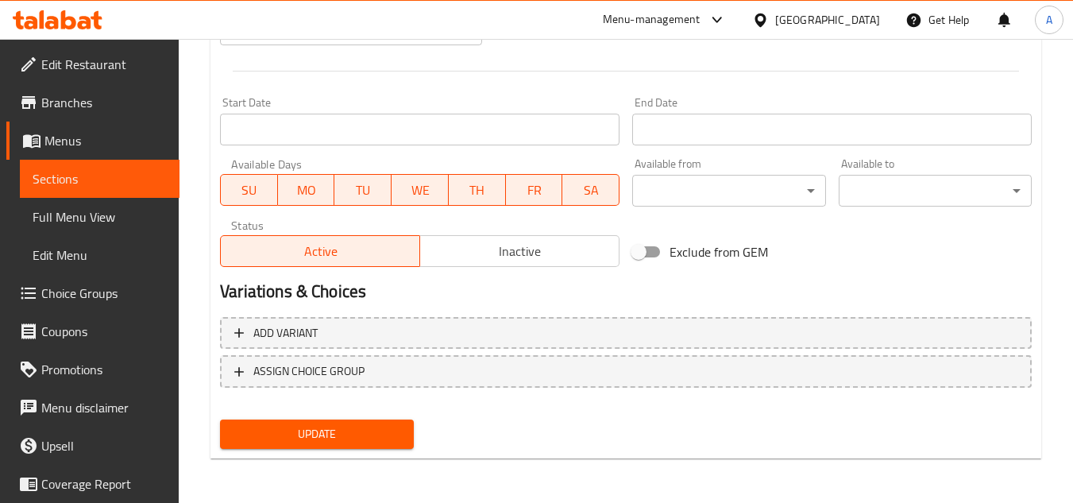
type textarea "اقلي السمك، ثم اسكبي عليه صلصة حلوة ولاذع . جلد السمك مقرمش، [GEOGRAPHIC_DATA]،…"
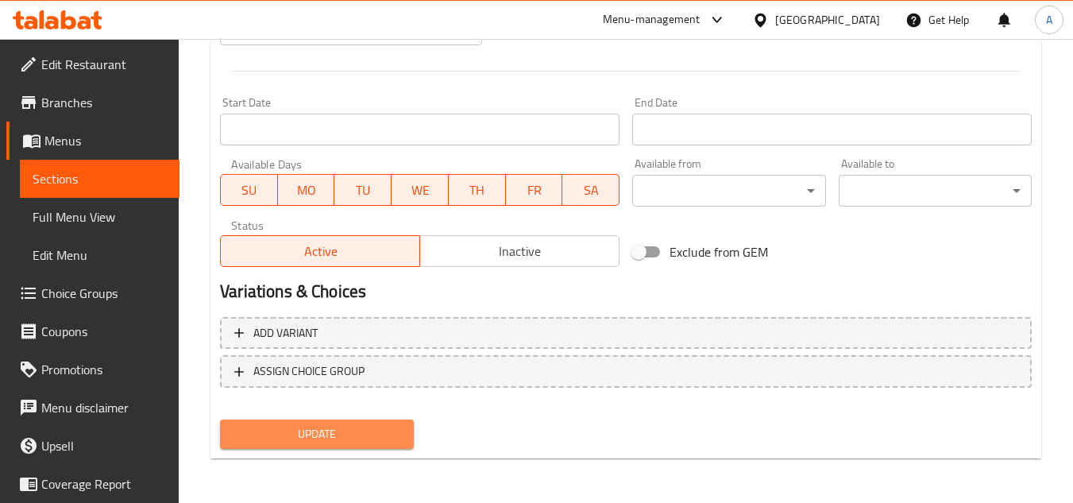
click at [275, 444] on span "Update" at bounding box center [317, 434] width 168 height 20
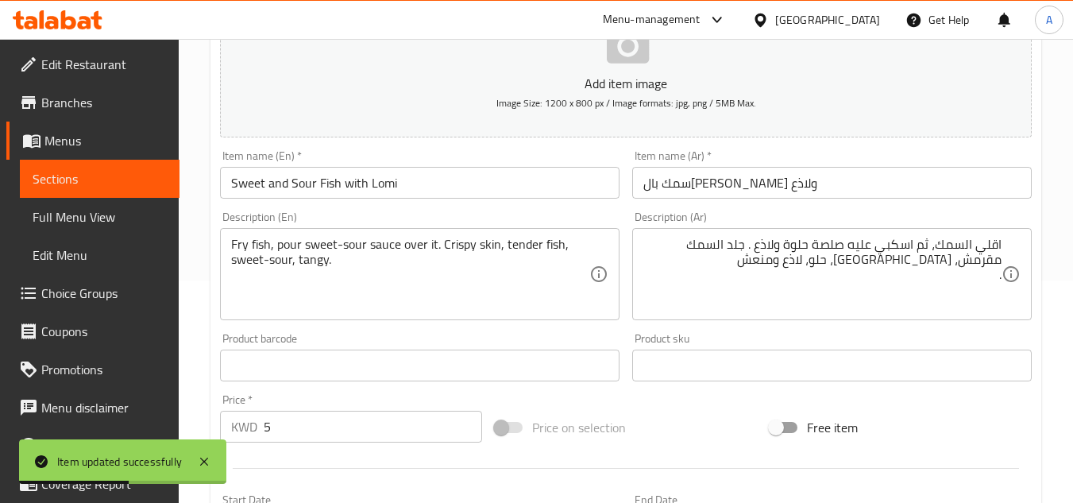
scroll to position [0, 0]
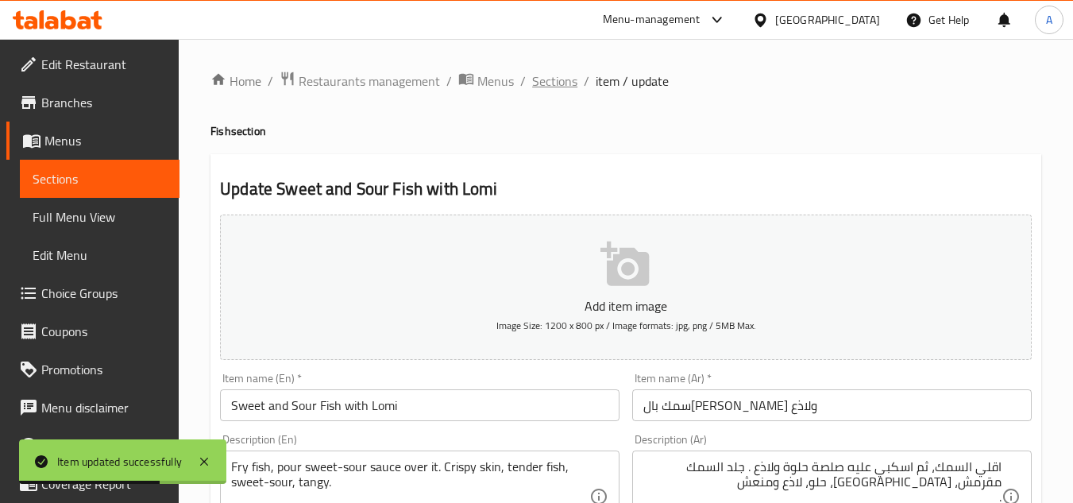
click at [567, 87] on span "Sections" at bounding box center [554, 80] width 45 height 19
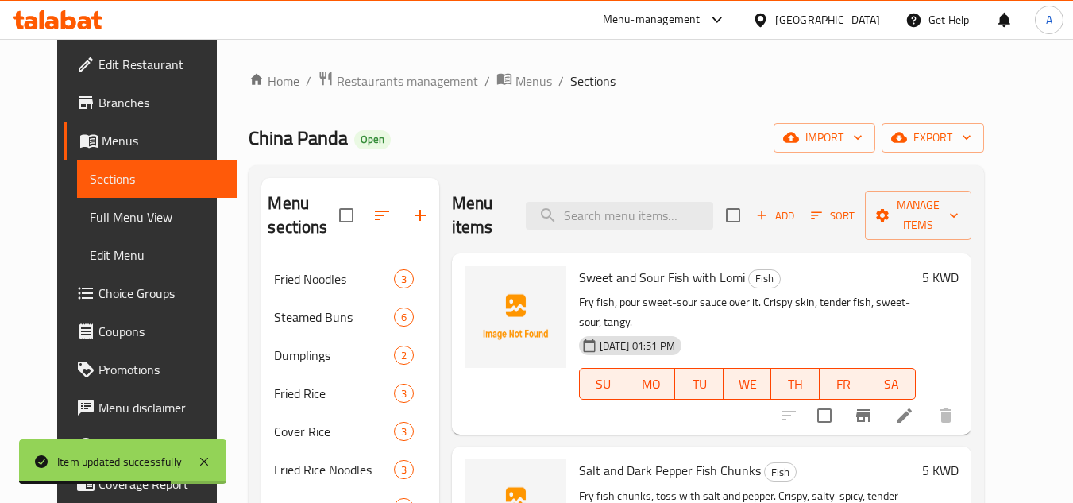
paste input "Salt and Dark Pepper Fish Chunks"
type input "Salt and Dark Pepper Fish Chunks"
click at [618, 202] on input "Salt and Dark Pepper Fish Chunks" at bounding box center [619, 216] width 187 height 28
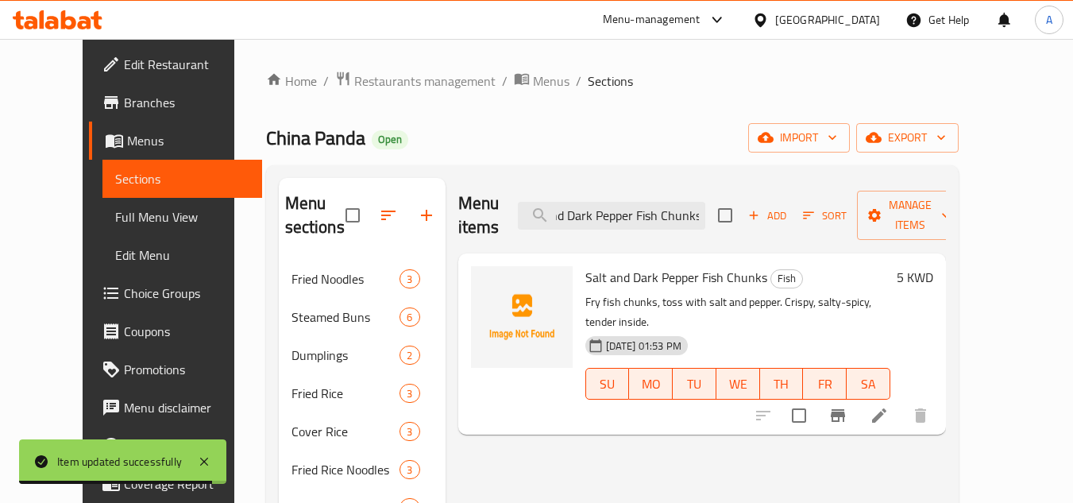
click at [889, 406] on icon at bounding box center [879, 415] width 19 height 19
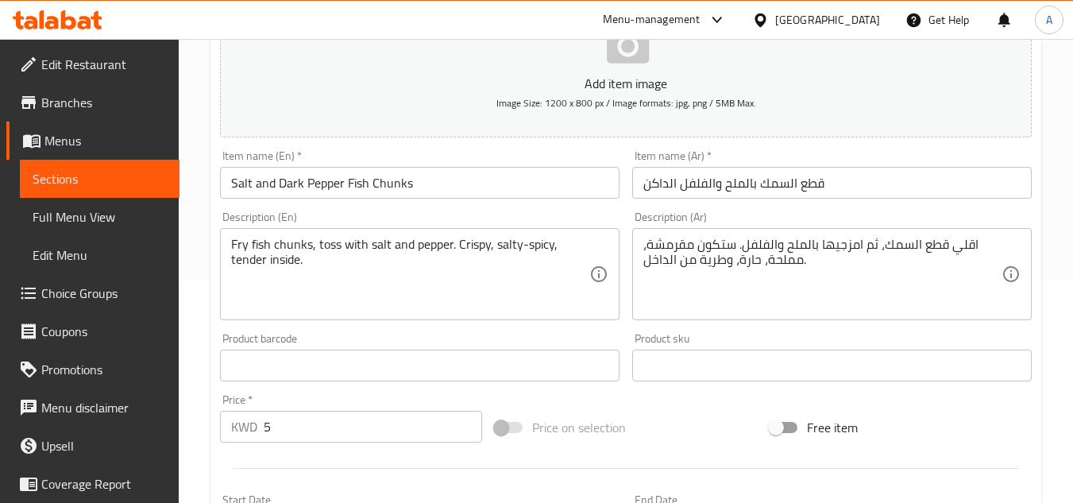
scroll to position [318, 0]
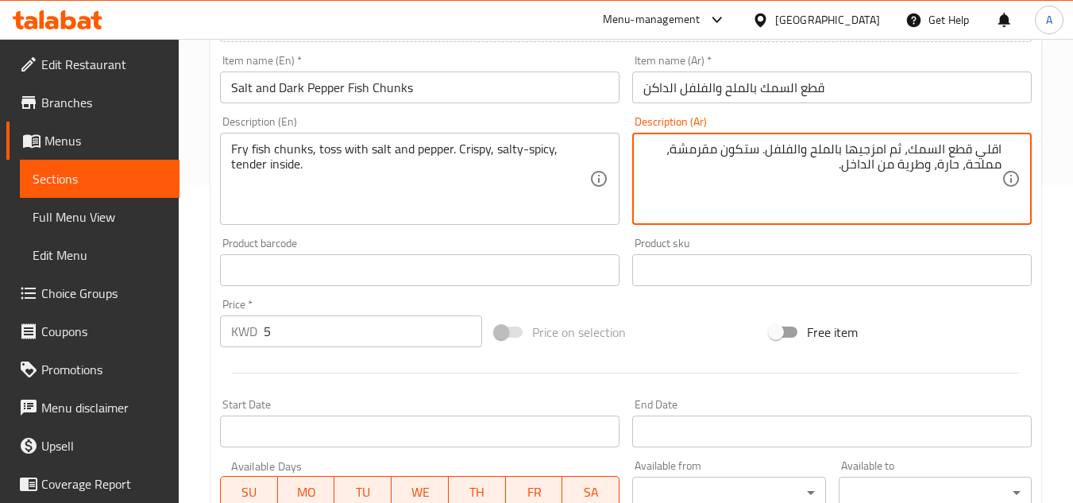
click at [998, 143] on textarea "اقلي قطع السمك، ثم امزجيها بالملح والفلفل. ستكون مقرمشة، مملحة، حارة، وطرية من …" at bounding box center [822, 178] width 358 height 75
click at [760, 145] on textarea "تقلي قطع السمك، ثم امزجيها بالملح والفلفل. ستكون مقرمشة، مملحة، حارة، وطرية من …" at bounding box center [822, 178] width 358 height 75
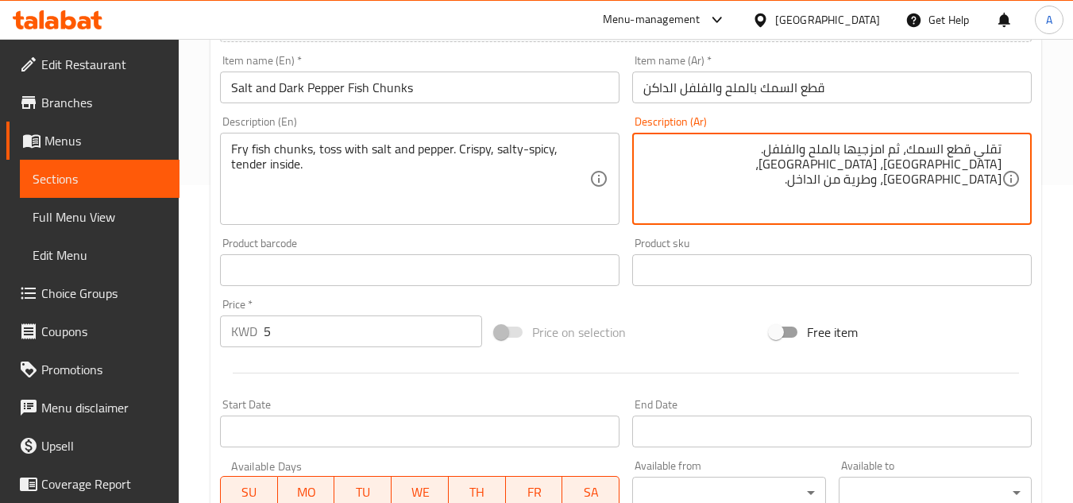
click at [969, 167] on textarea "تقلي قطع السمك، ثم امزجيها بالملح والفلفل. مقرمشة، مملحة، حارة، وطرية من الداخل." at bounding box center [822, 178] width 358 height 75
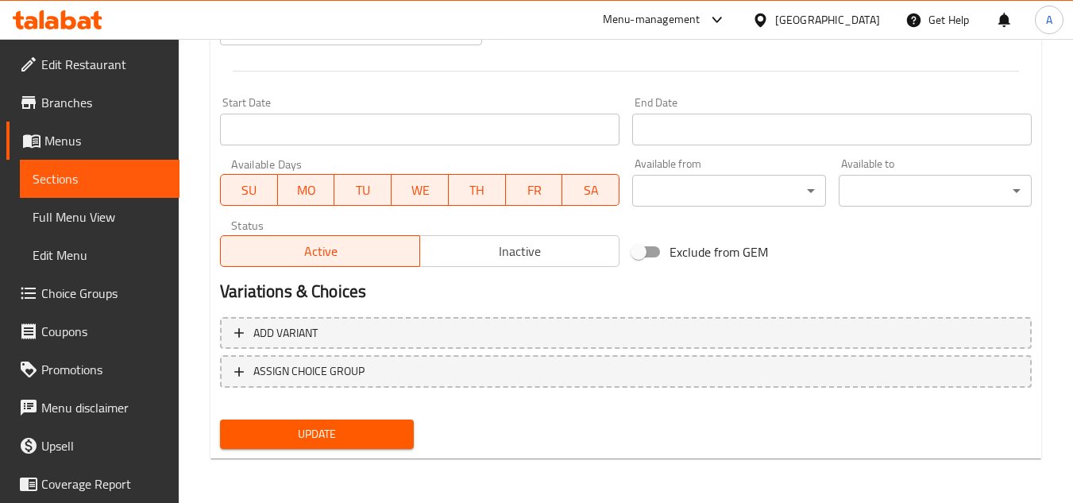
type textarea "تقلي قطع السمك، ثم امزجيها بالملح والفلفل. [GEOGRAPHIC_DATA]، [GEOGRAPHIC_DATA]…"
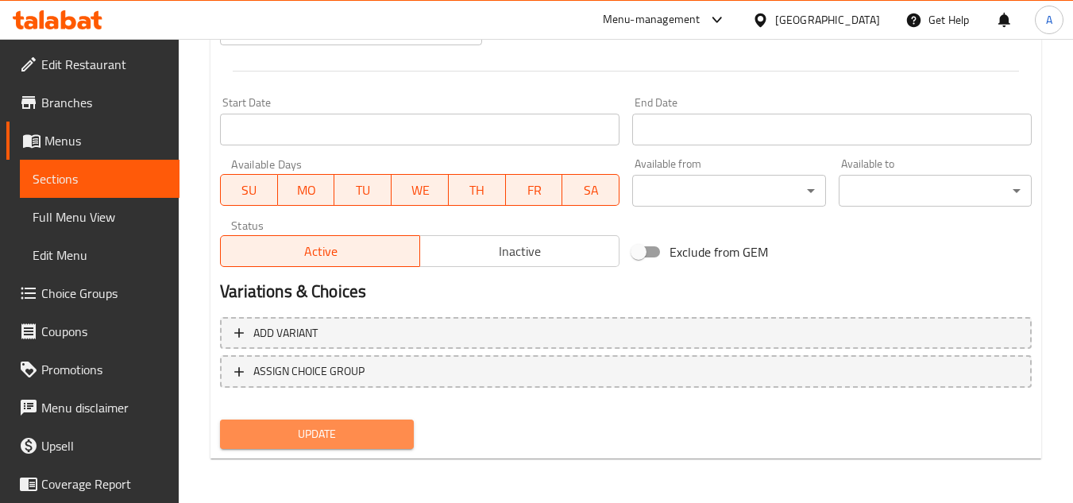
click at [353, 421] on button "Update" at bounding box center [316, 433] width 193 height 29
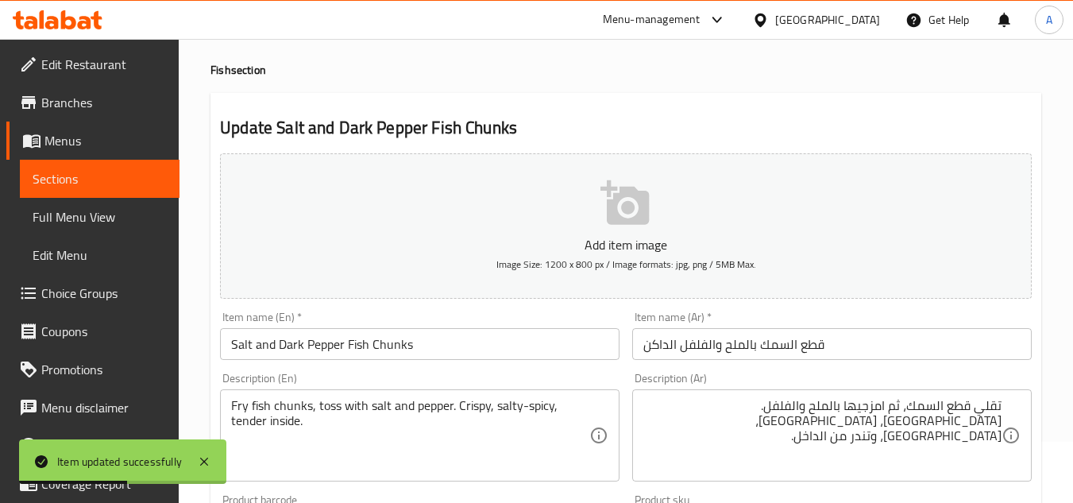
scroll to position [0, 0]
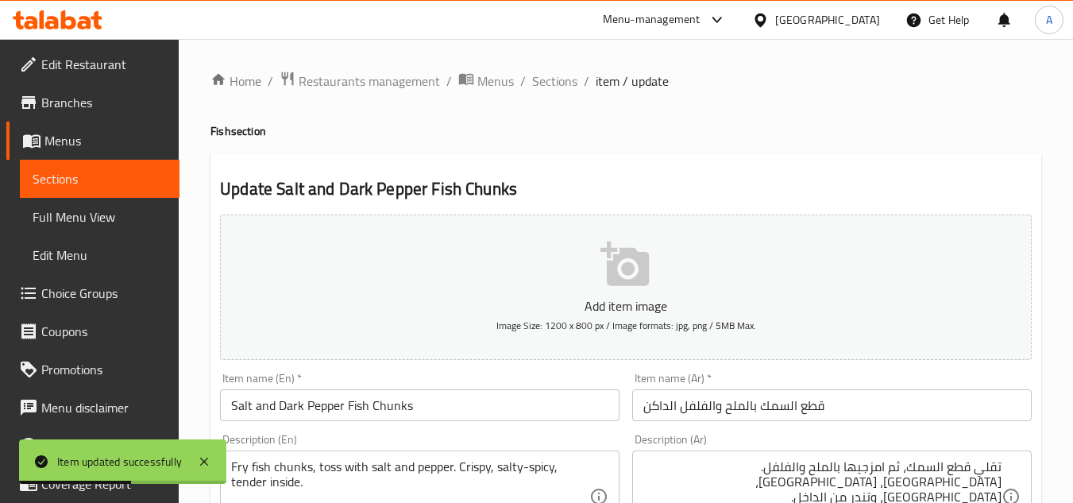
click at [566, 86] on span "Sections" at bounding box center [554, 80] width 45 height 19
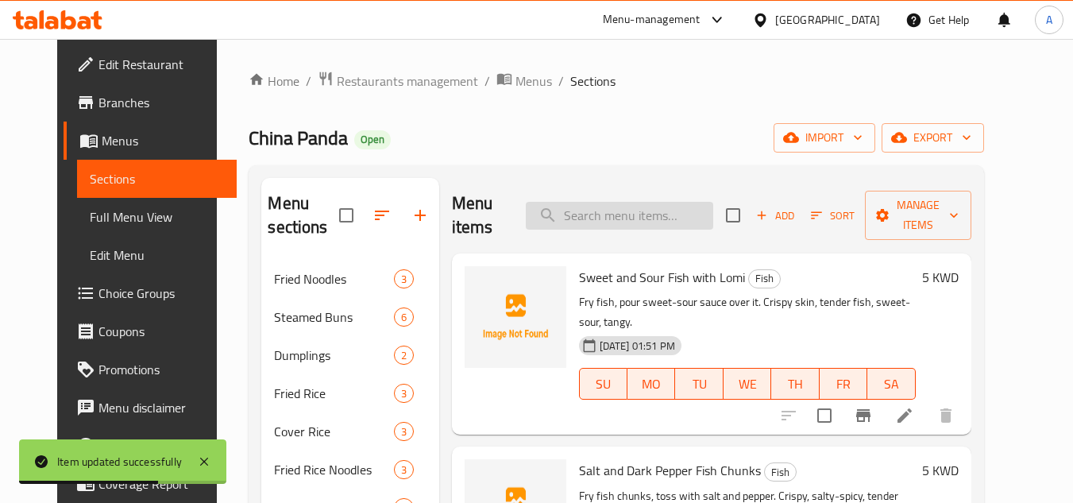
click at [694, 211] on input "search" at bounding box center [619, 216] width 187 height 28
paste input "Steam fish with vermicelli and minced garlic. Tender fish, chewy vermicelli, ga…"
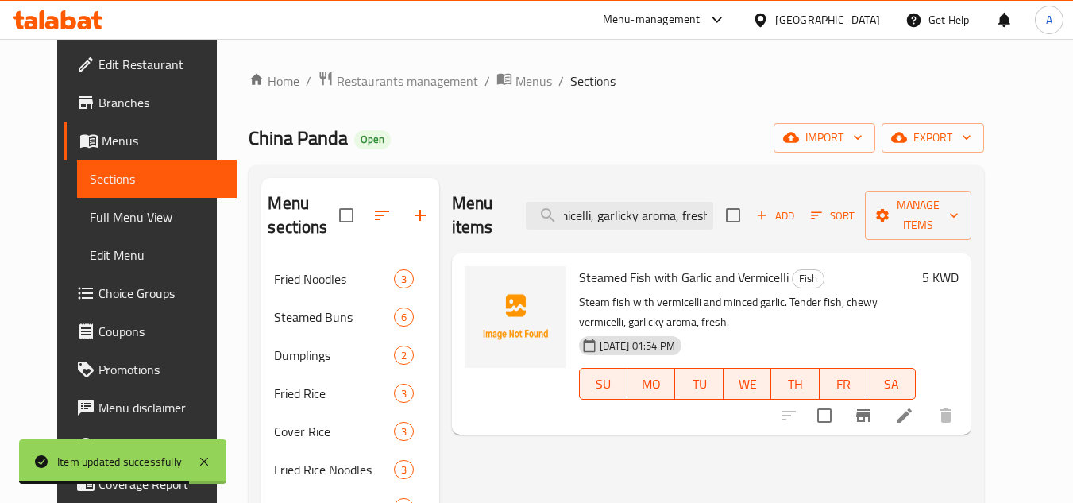
type input "Steam fish with vermicelli and minced garlic. Tender fish, chewy vermicelli, ga…"
click at [927, 404] on li at bounding box center [905, 415] width 44 height 29
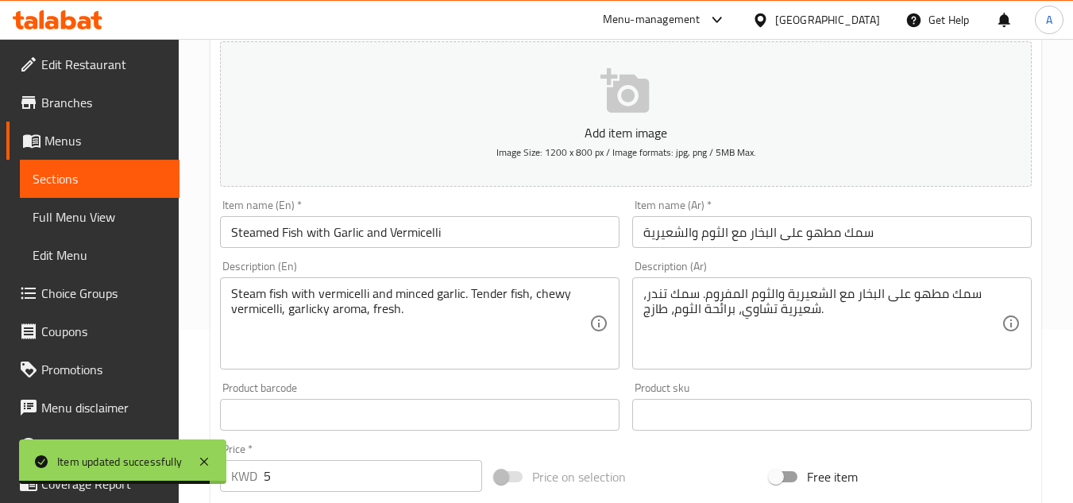
scroll to position [318, 0]
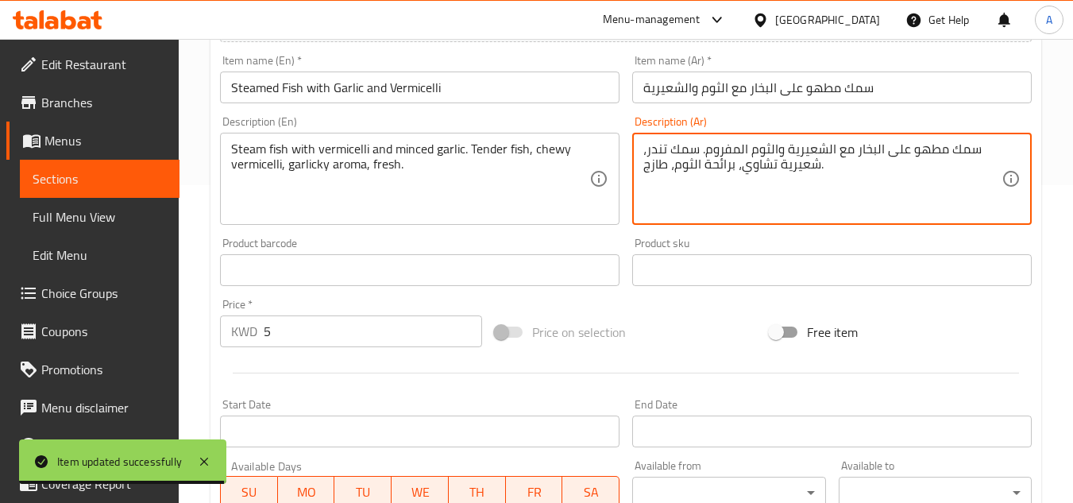
click at [922, 149] on textarea "سمك مطهو على البخار مع الشعيرية والثوم المفروم. سمك تندر، شعيرية تشاوي، برائحة …" at bounding box center [822, 178] width 358 height 75
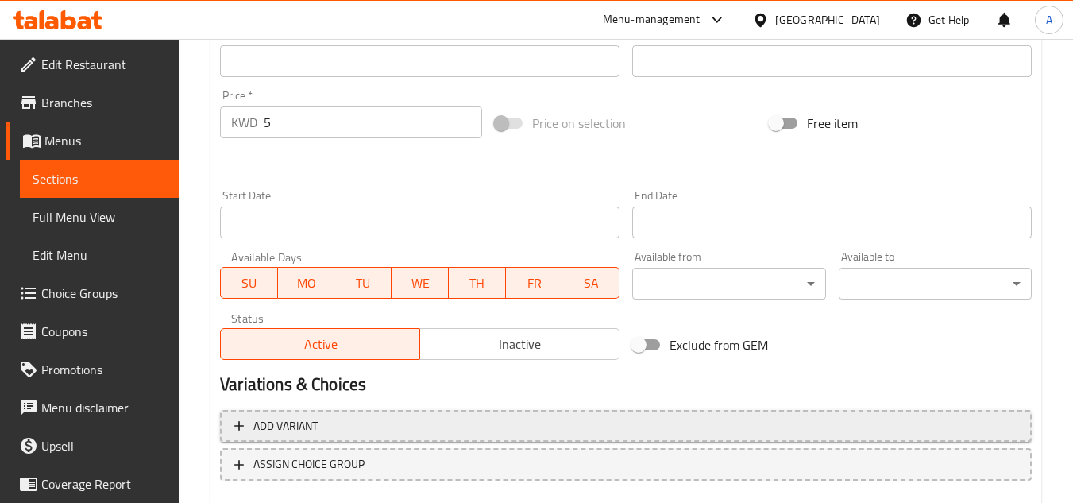
scroll to position [620, 0]
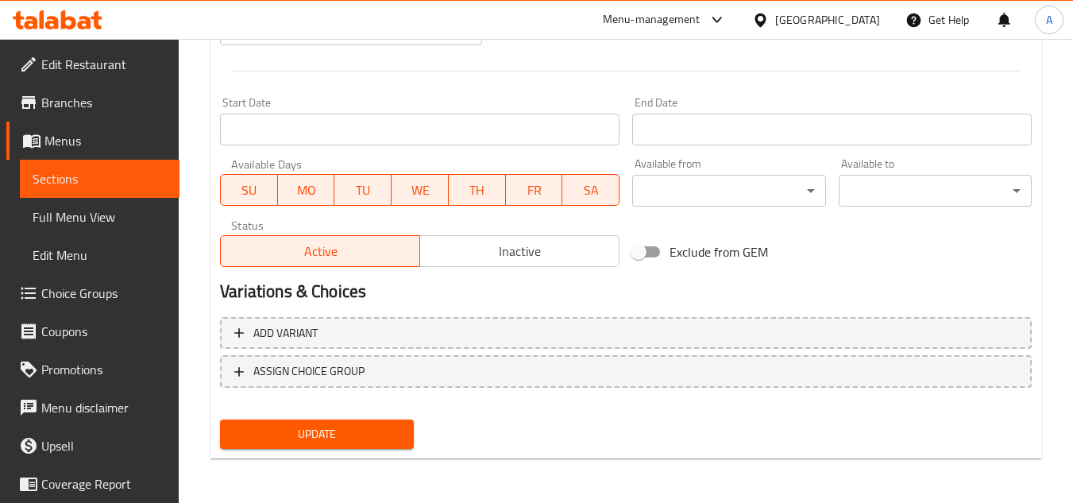
type textarea "سمك على البخار مع الشعيرية والثوم المفروم. سمك تندر، شعيرية تشاوي، برائحة الثوم…"
drag, startPoint x: 359, startPoint y: 398, endPoint x: 369, endPoint y: 426, distance: 29.7
click at [358, 398] on nav at bounding box center [626, 400] width 812 height 13
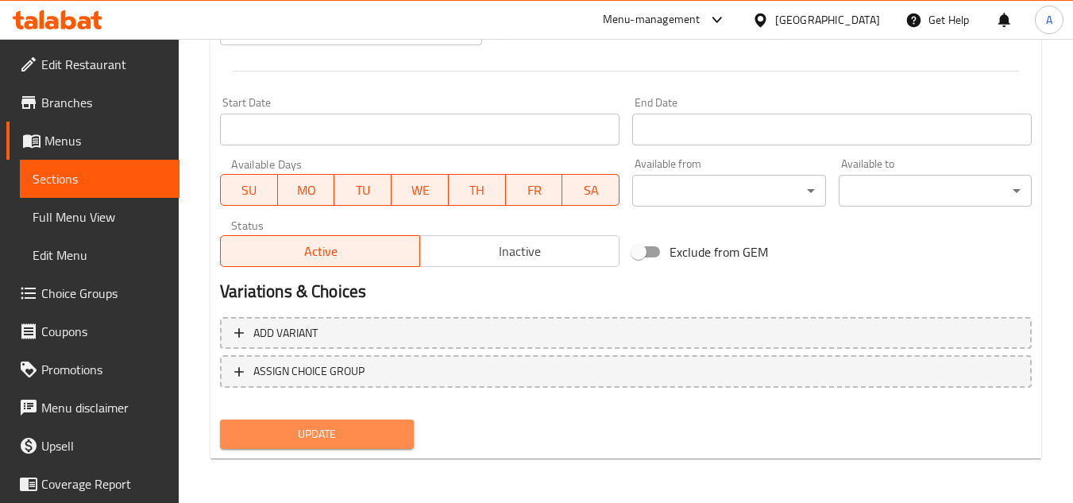
click at [370, 427] on span "Update" at bounding box center [317, 434] width 168 height 20
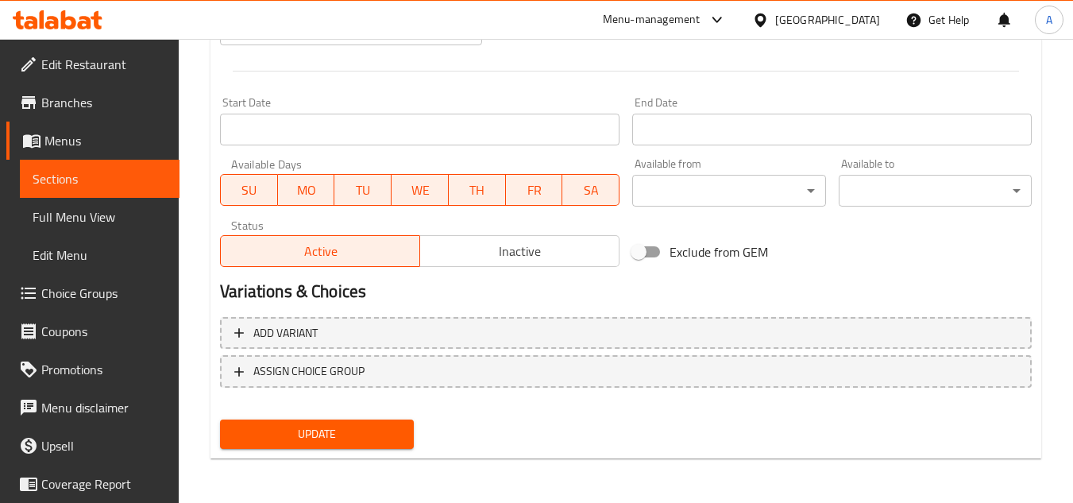
drag, startPoint x: 308, startPoint y: 455, endPoint x: 318, endPoint y: 457, distance: 9.7
click at [309, 455] on div "Update" at bounding box center [317, 434] width 206 height 42
click at [329, 449] on button "Update" at bounding box center [316, 433] width 193 height 29
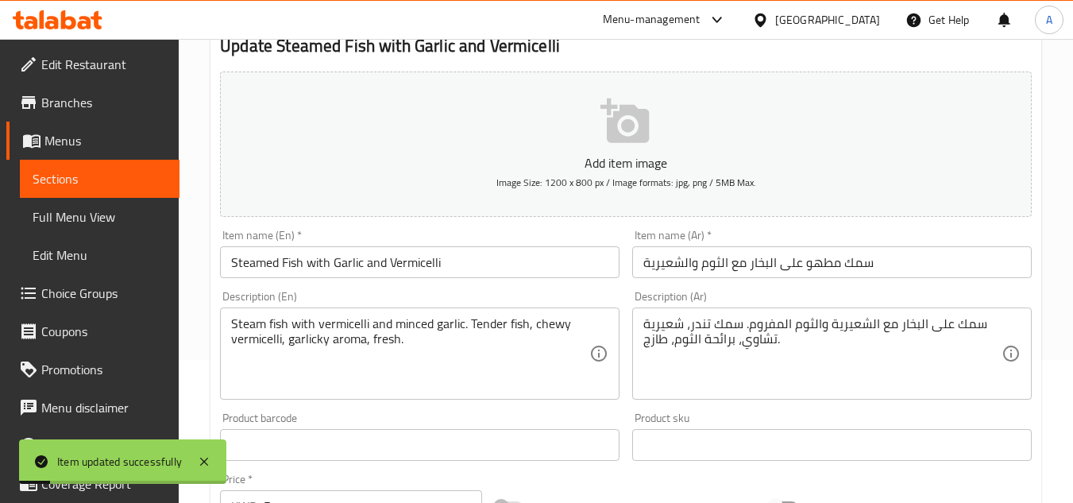
scroll to position [0, 0]
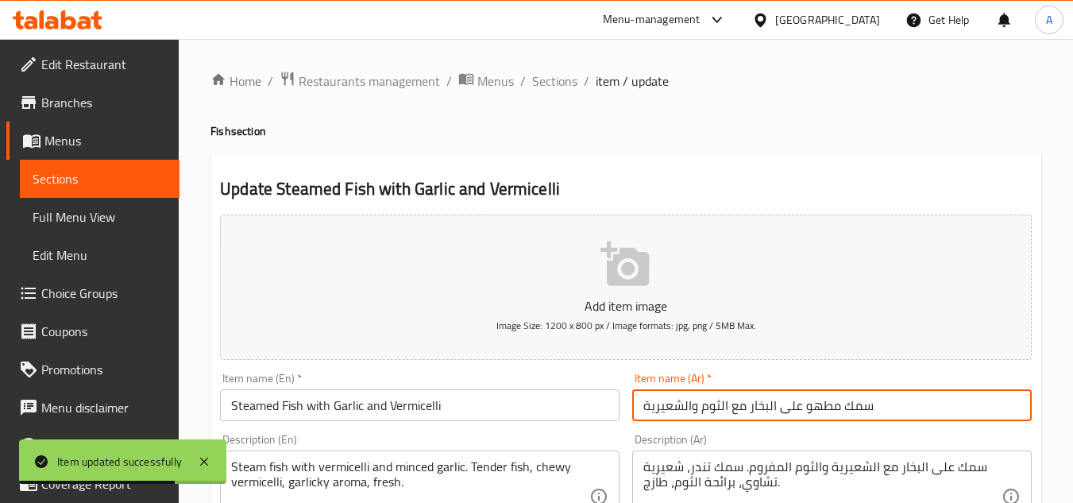
drag, startPoint x: 748, startPoint y: 412, endPoint x: 918, endPoint y: 423, distance: 170.4
click at [918, 423] on div "Item name (Ar)   * سمك مطهو على البخار مع الثوم والشعيرية Item name (Ar) *" at bounding box center [832, 396] width 412 height 61
paste input "ُبخَّ"
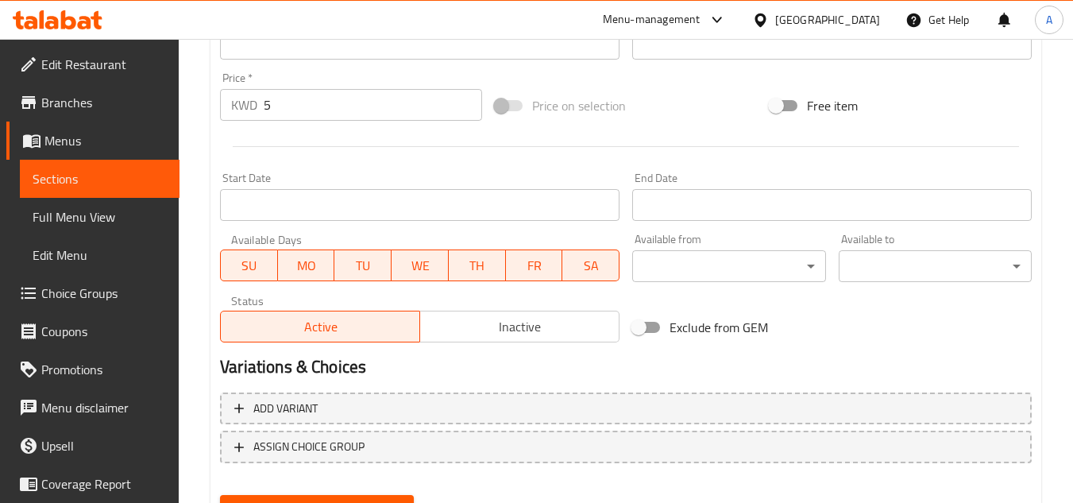
scroll to position [620, 0]
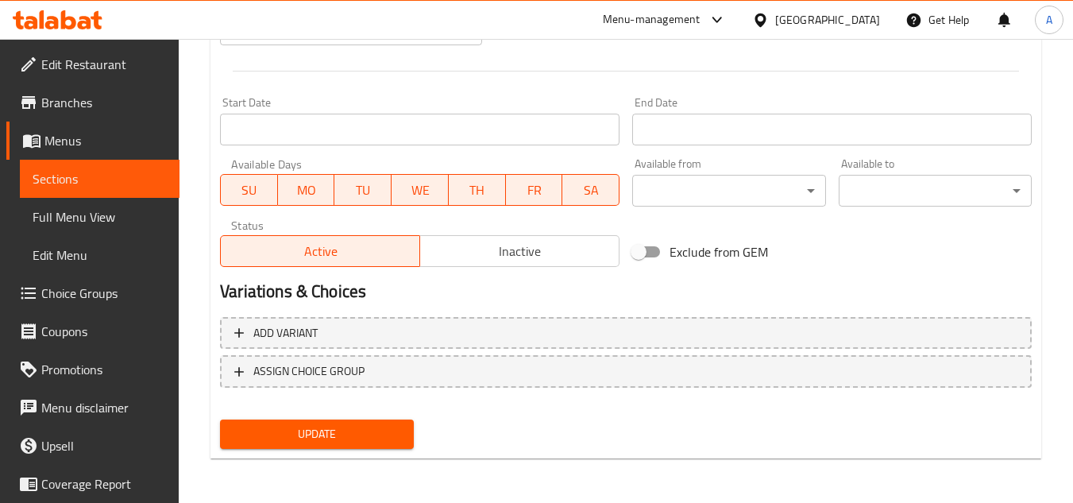
type input "سمك مُبخَّر مع الثوم والشعيرية"
click at [371, 426] on span "Update" at bounding box center [317, 434] width 168 height 20
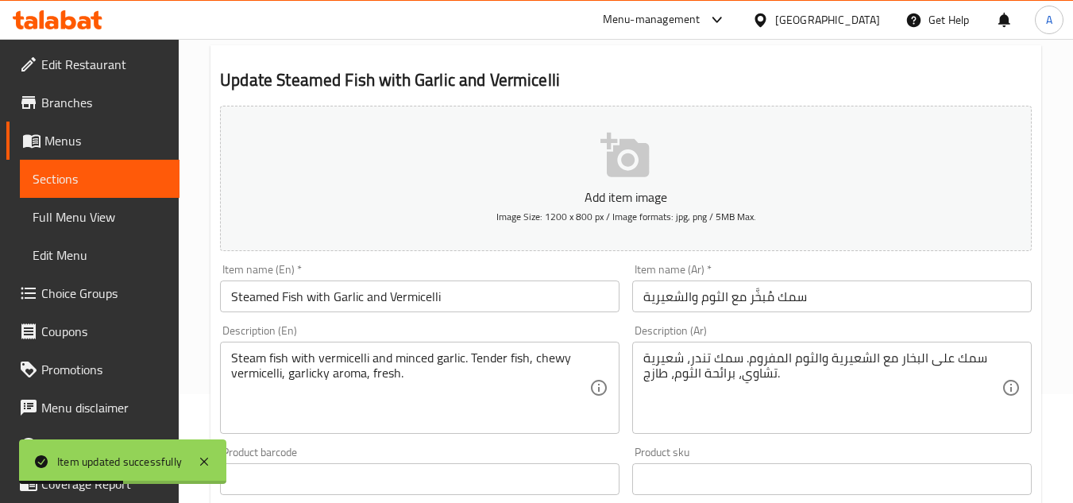
scroll to position [0, 0]
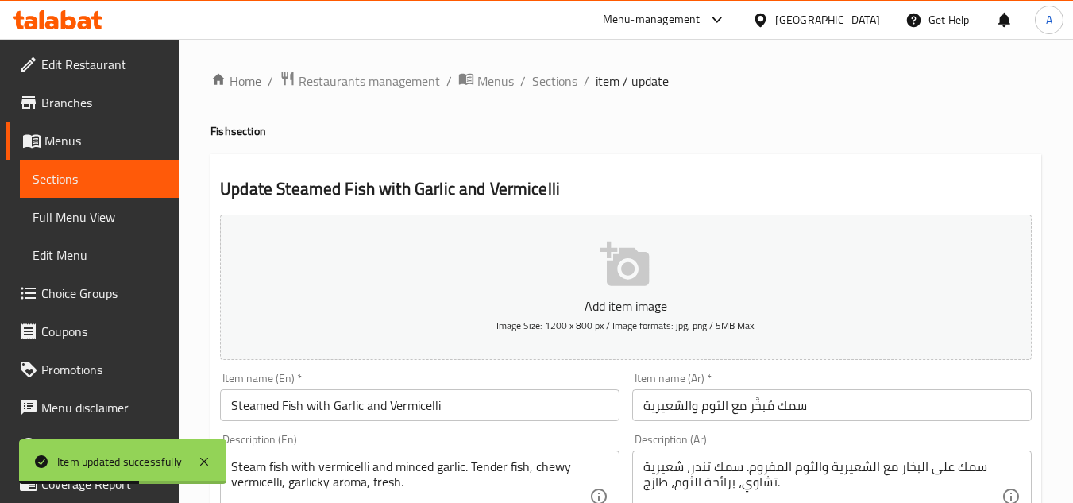
drag, startPoint x: 565, startPoint y: 75, endPoint x: 849, endPoint y: 59, distance: 284.9
click at [565, 75] on span "Sections" at bounding box center [554, 80] width 45 height 19
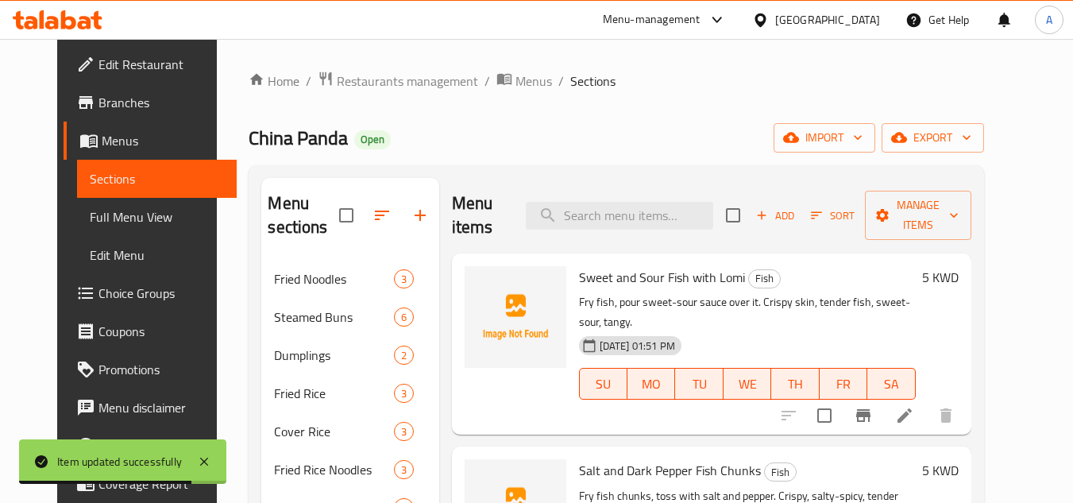
click at [664, 218] on div "Menu items Add Sort Manage items" at bounding box center [712, 215] width 520 height 75
click at [690, 202] on input "search" at bounding box center [619, 216] width 187 height 28
paste input "Salt and Dark Pepper Crab"
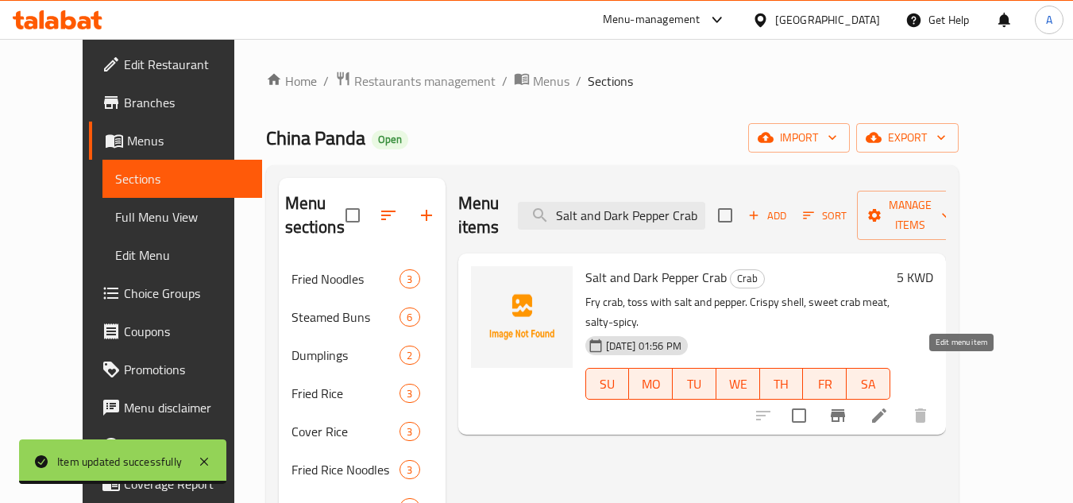
type input "Salt and Dark Pepper Crab"
click at [887, 408] on icon at bounding box center [879, 415] width 14 height 14
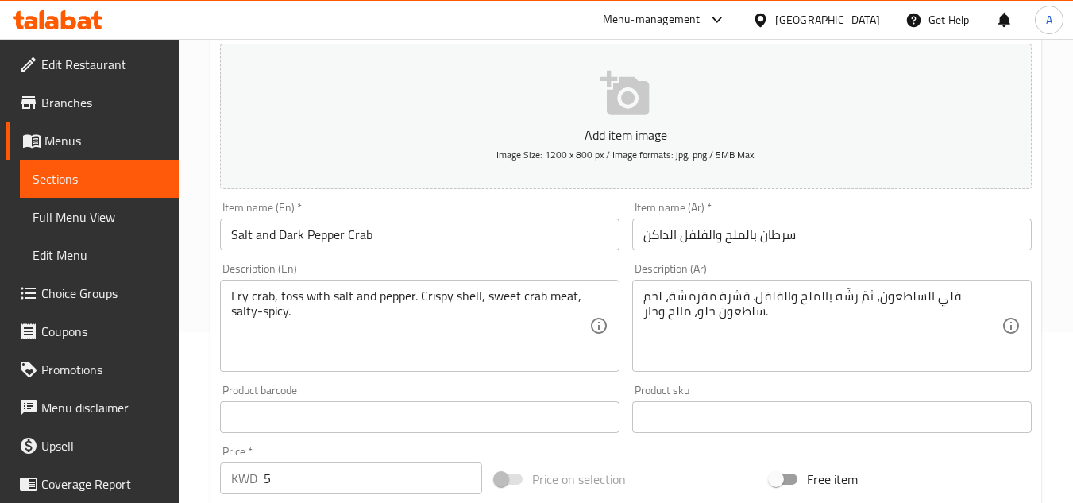
scroll to position [318, 0]
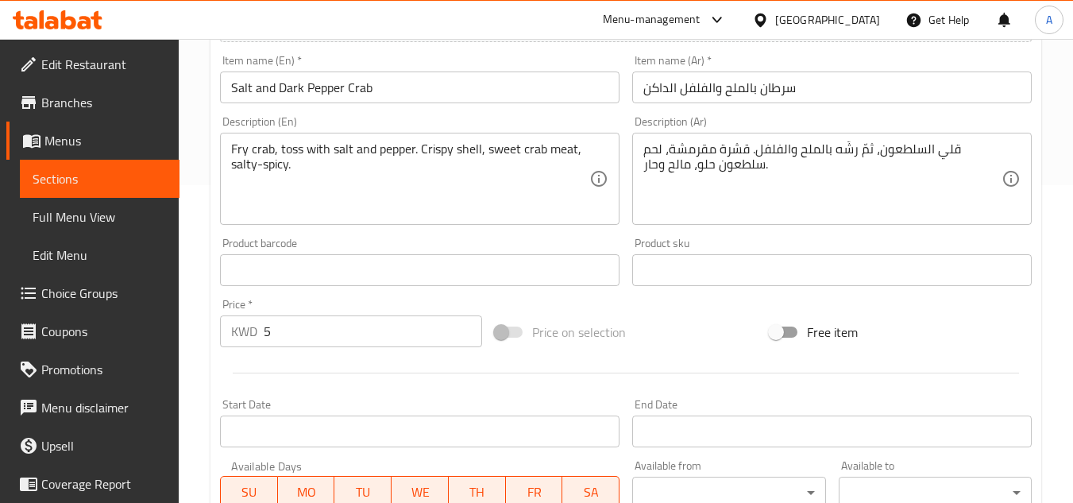
click at [953, 139] on div "قلي السلطعون، ثمّ رشّه بالملح والفلفل. قشرة مقرمشة، لحم سلطعون حلو، مالح وحار. …" at bounding box center [832, 179] width 400 height 92
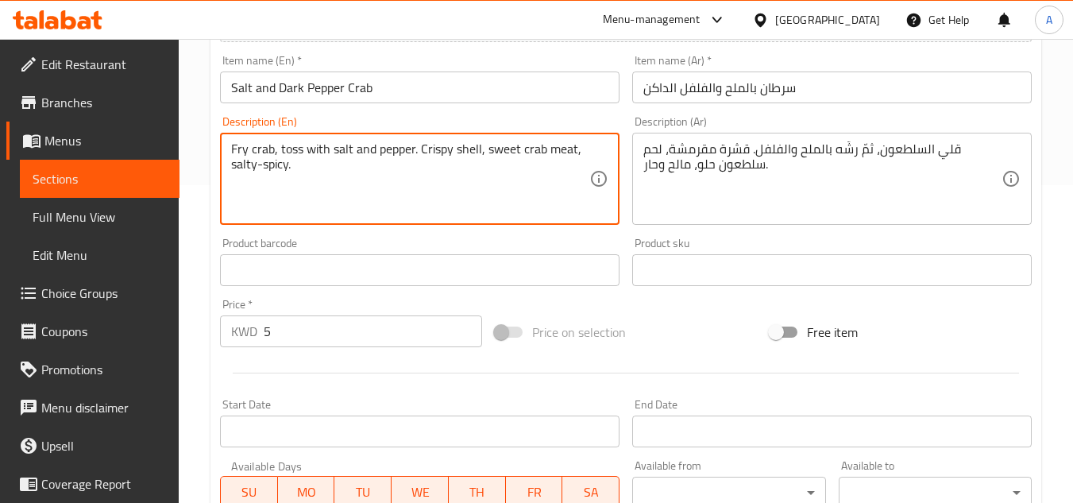
drag, startPoint x: 415, startPoint y: 151, endPoint x: 5, endPoint y: 110, distance: 412.0
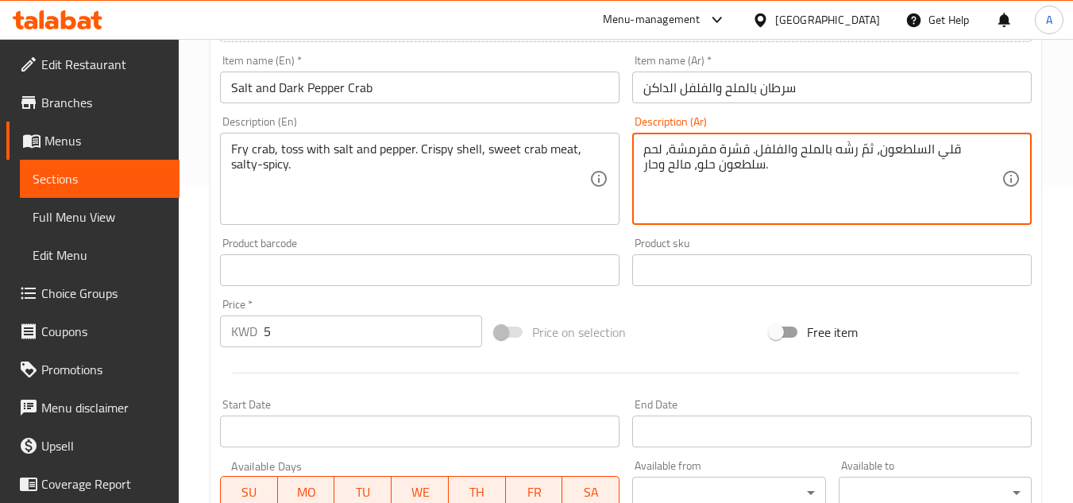
drag, startPoint x: 823, startPoint y: 149, endPoint x: 752, endPoint y: 145, distance: 71.6
paste textarea "م قلّبه بالملح والفلفل"
type textarea "قلي السلطعون،ثم قلّبه بالملح والفلفل. قشرة مقرمشة، لحم سلطعون حلو، مالح وحار."
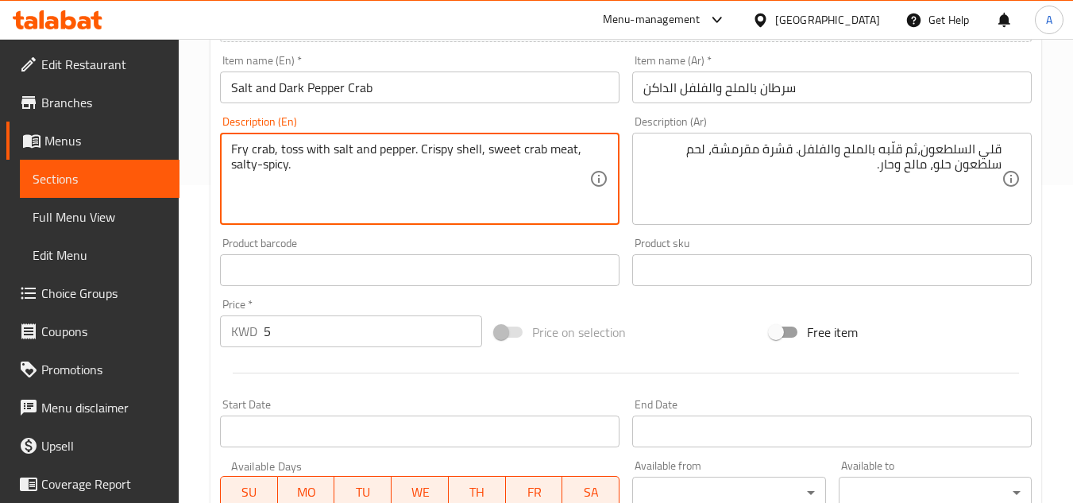
drag, startPoint x: 489, startPoint y: 155, endPoint x: 574, endPoint y: 41, distance: 142.5
click at [545, 152] on textarea "Fry crab, toss with salt and pepper. Crispy shell, sweet crab meat, salty-spicy." at bounding box center [410, 178] width 358 height 75
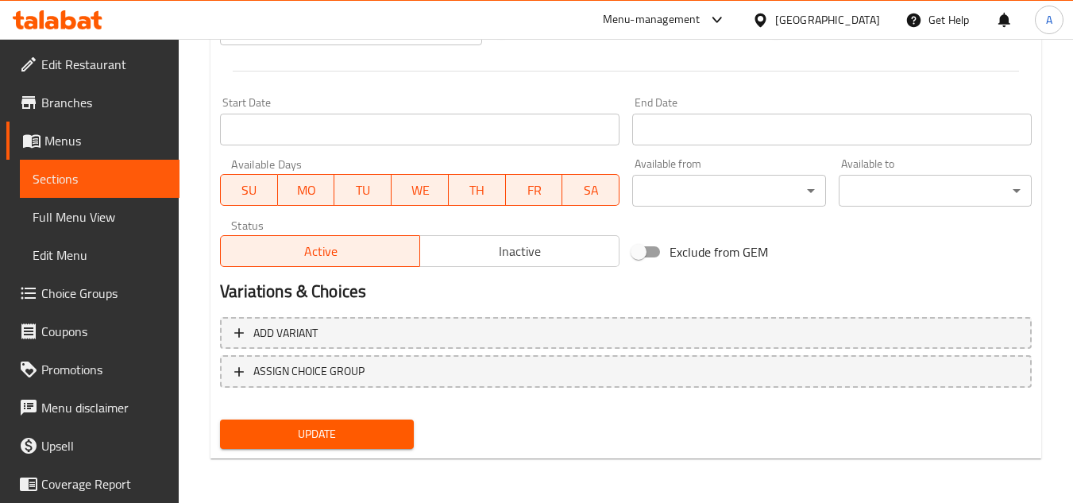
click at [347, 446] on button "Update" at bounding box center [316, 433] width 193 height 29
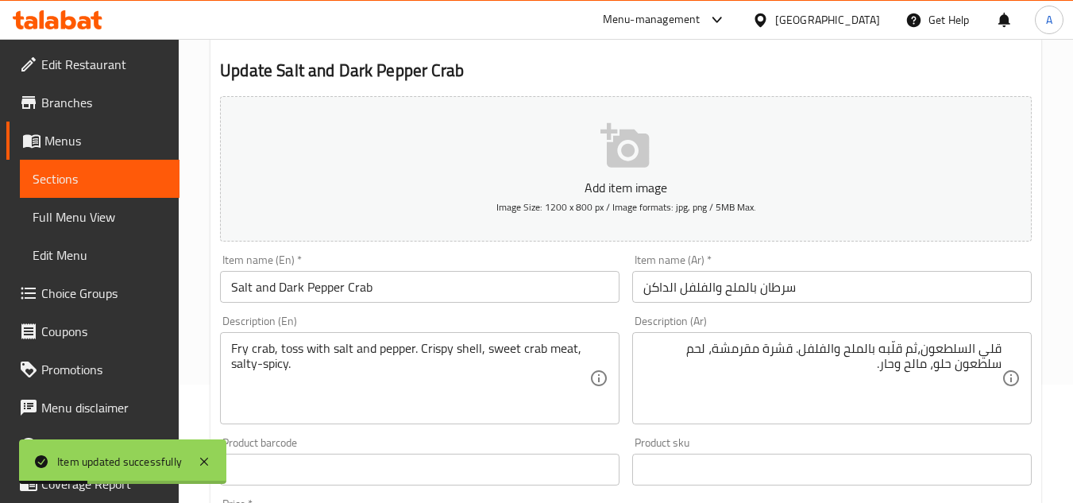
scroll to position [0, 0]
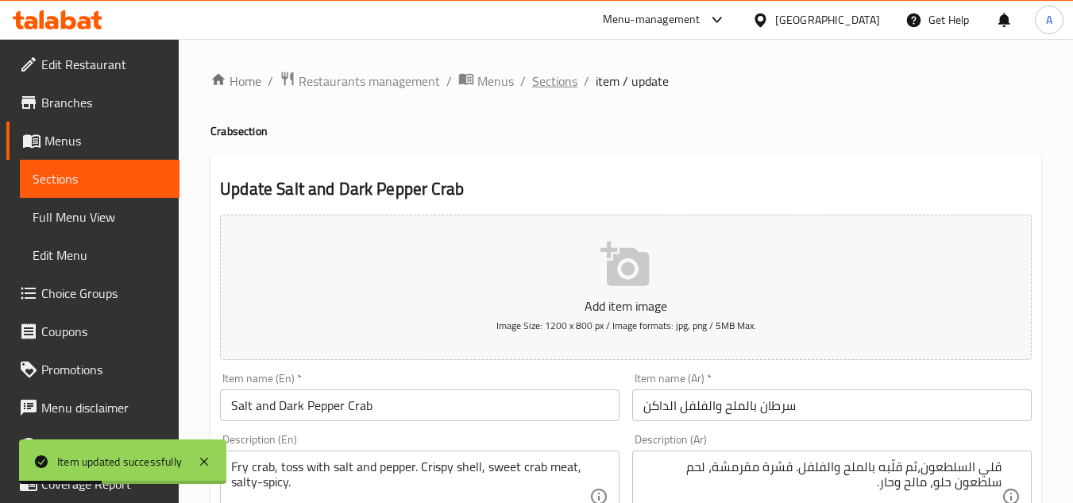
click at [549, 75] on span "Sections" at bounding box center [554, 80] width 45 height 19
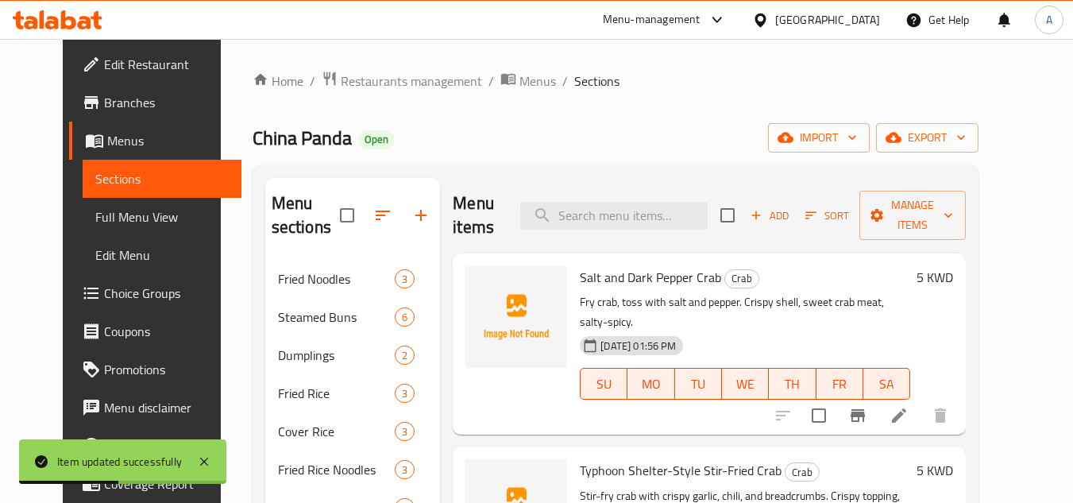
click at [652, 184] on div "Menu items Add Sort Manage items" at bounding box center [709, 215] width 513 height 75
click at [647, 202] on input "search" at bounding box center [613, 216] width 187 height 28
paste input "Stir-fry crab with crispy garlic, chili, and breadcrumbs. Crispy topping, sweet…"
type input "Stir-fry crab with crispy garlic, chili, and breadcrumbs. Crispy topping, sweet…"
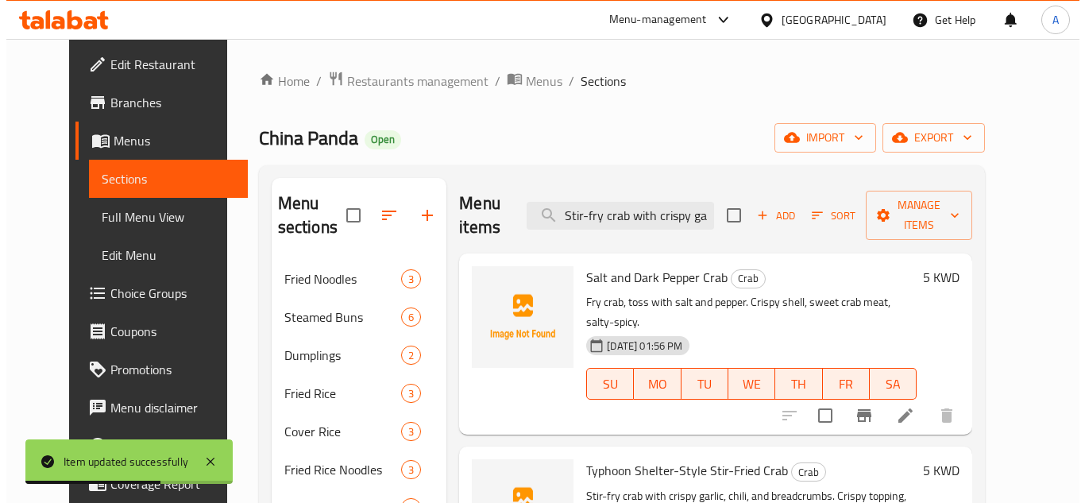
scroll to position [0, 360]
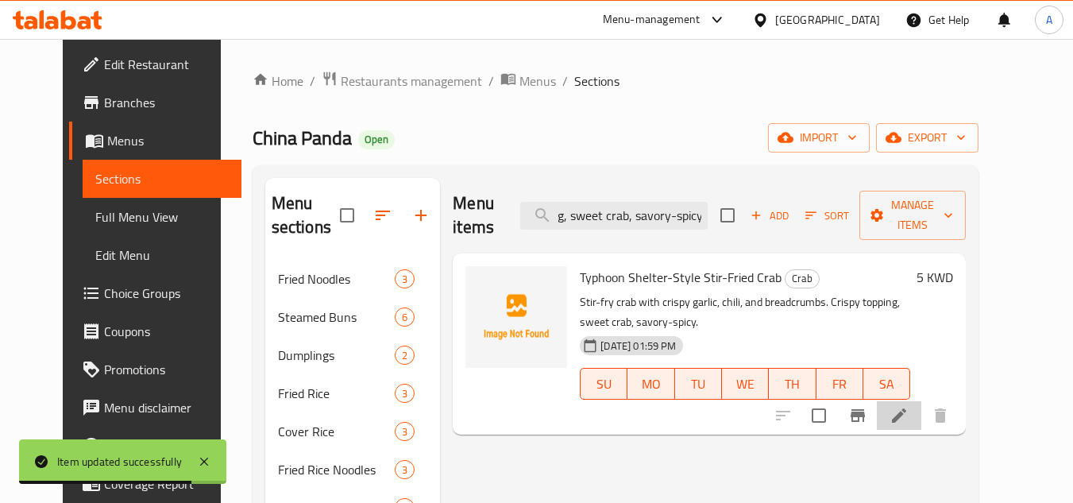
click at [922, 402] on li at bounding box center [899, 415] width 44 height 29
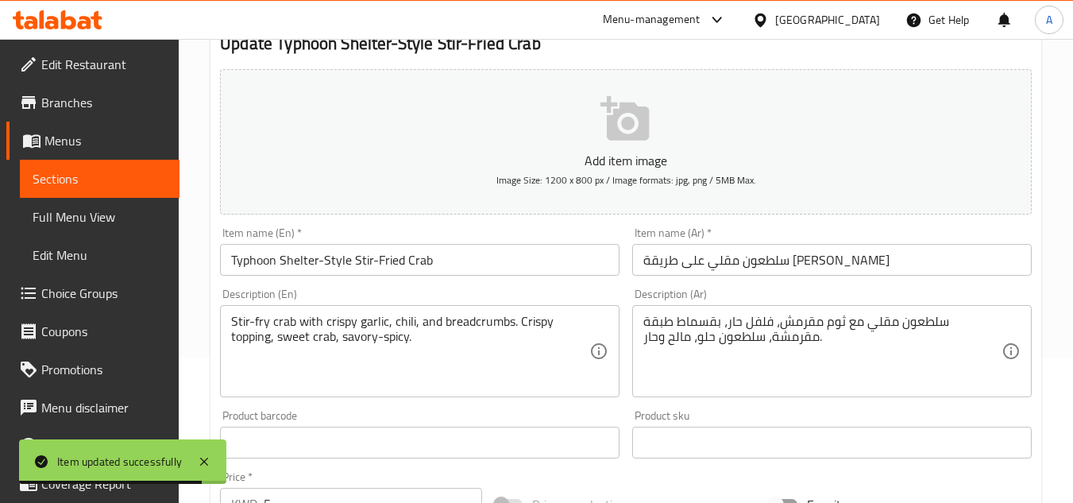
scroll to position [159, 0]
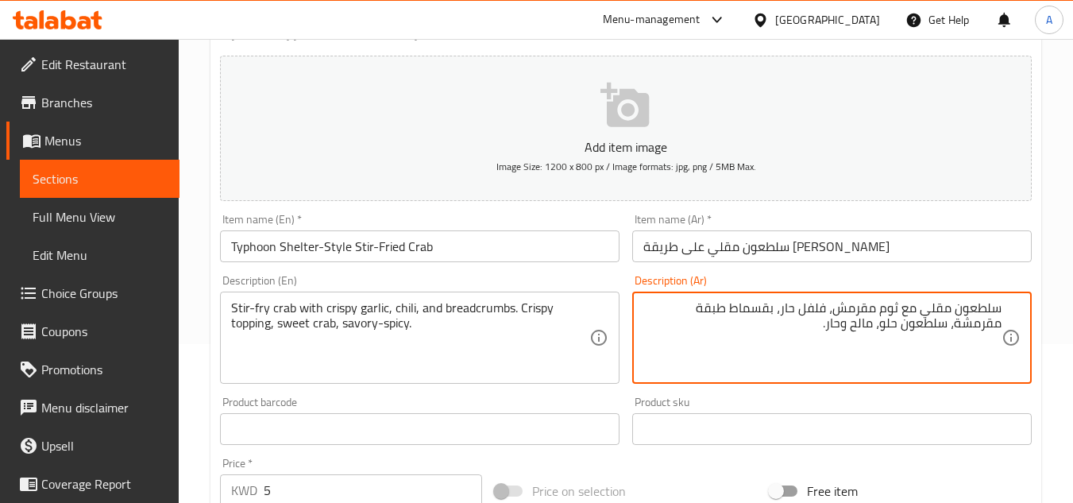
click at [728, 313] on textarea "سلطعون مقلي مع ثوم مقرمش، فلفل حار، بقسماط طبقة مقرمشة، سلطعون حلو، مالح وحار." at bounding box center [822, 337] width 358 height 75
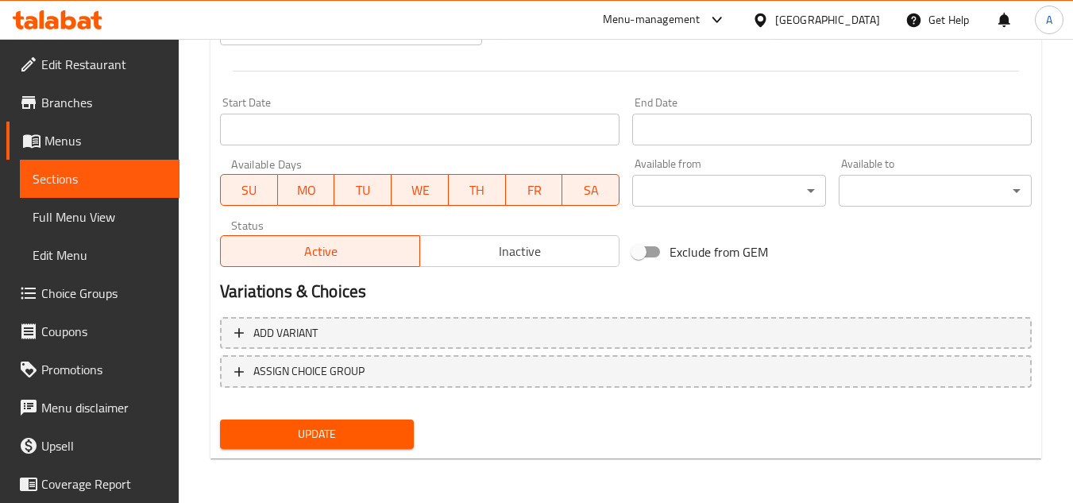
type textarea "سلطعون مقلي مع ثوم مقرمش، [GEOGRAPHIC_DATA]، بقسماط توبينج مقرمش، سلطعون حلو، م…"
click at [361, 421] on button "Update" at bounding box center [316, 433] width 193 height 29
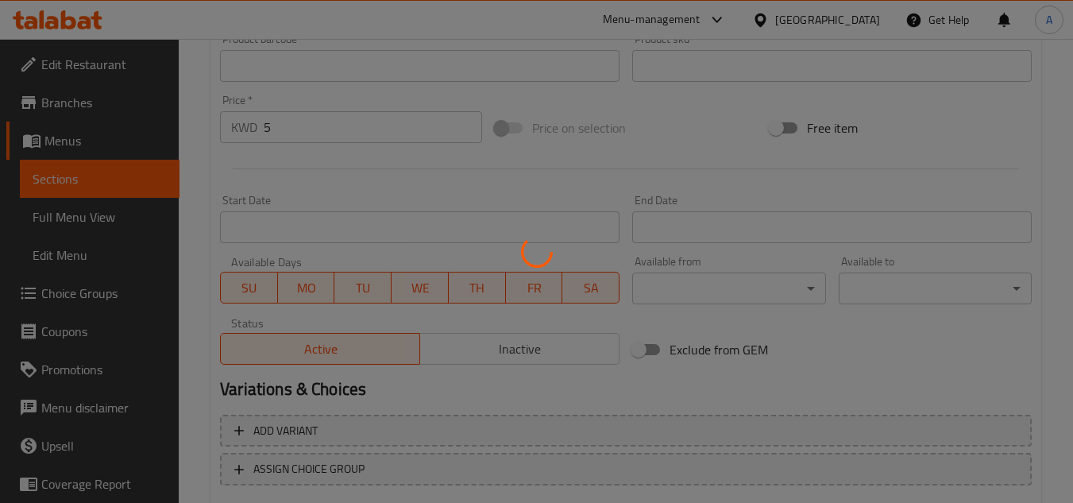
scroll to position [381, 0]
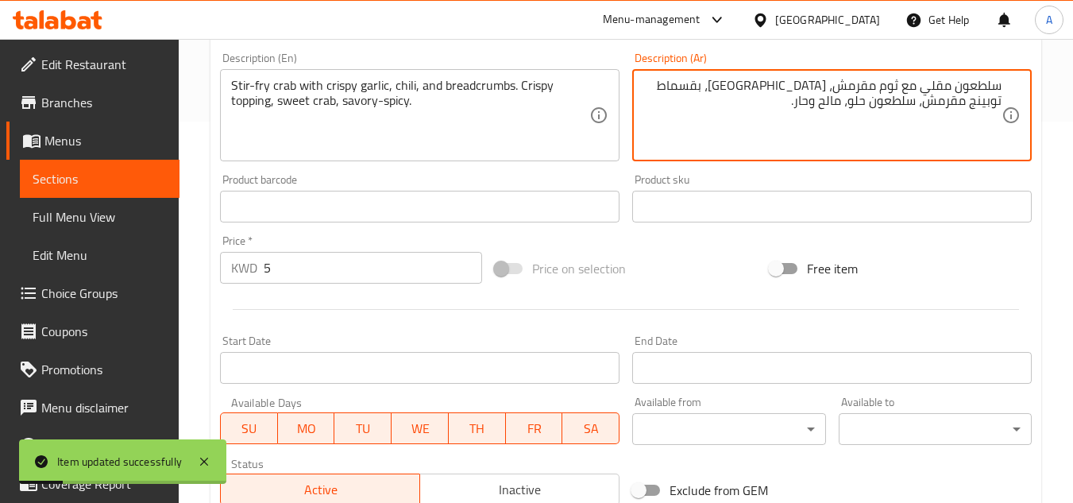
drag, startPoint x: 1007, startPoint y: 102, endPoint x: 940, endPoint y: 105, distance: 67.6
click at [940, 105] on div "سلطعون مقلي مع ثوم مقرمش، فلفل حار، بقسماط توبينج مقرمش، سلطعون حلو، مالح وحار.…" at bounding box center [832, 115] width 400 height 92
click at [949, 104] on textarea "سلطعون مقلي مع ثوم مقرمش، [GEOGRAPHIC_DATA]، بقسماط توبينج مقرمش، سلطعون حلو، م…" at bounding box center [822, 115] width 358 height 75
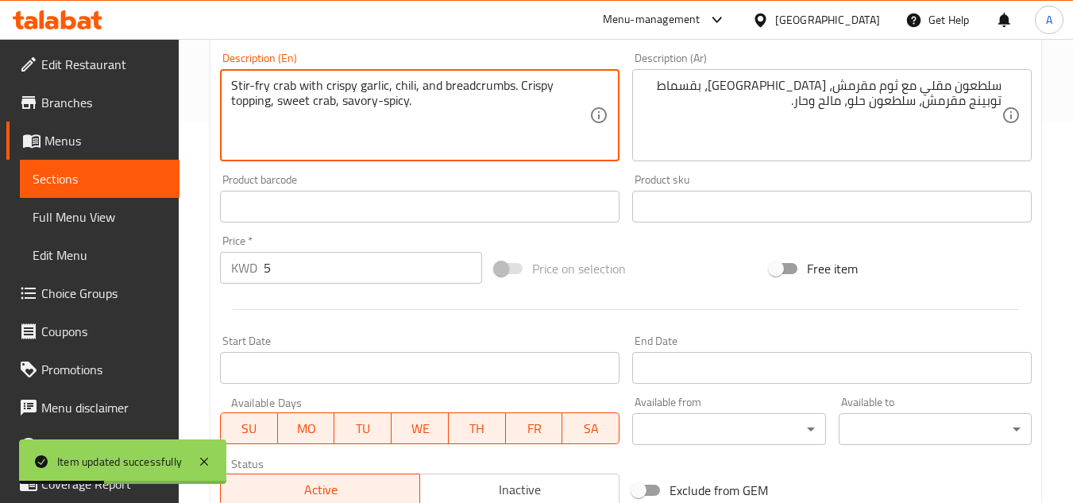
drag, startPoint x: 279, startPoint y: 107, endPoint x: 338, endPoint y: 108, distance: 59.6
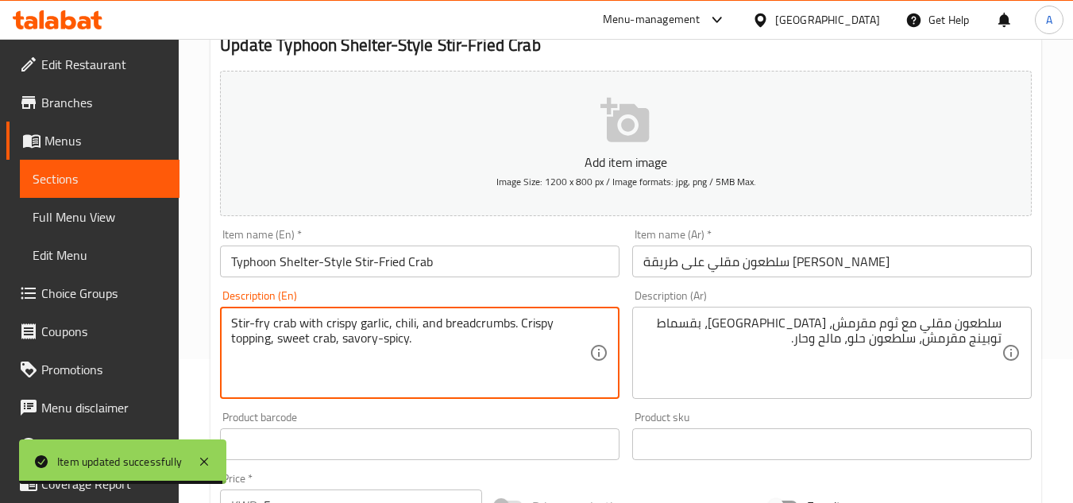
scroll to position [143, 0]
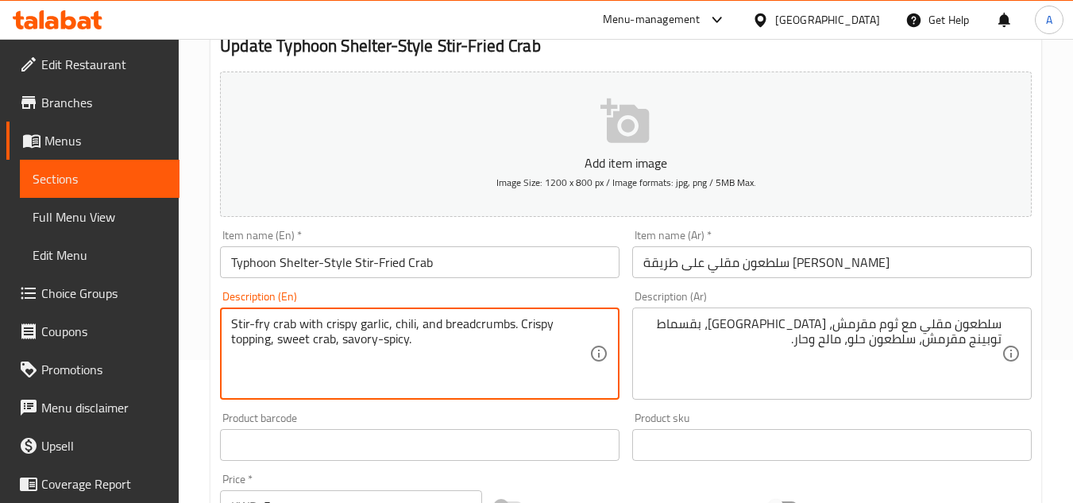
click at [552, 344] on textarea "Stir-fry crab with crispy garlic, chili, and breadcrumbs. Crispy topping, sweet…" at bounding box center [410, 353] width 358 height 75
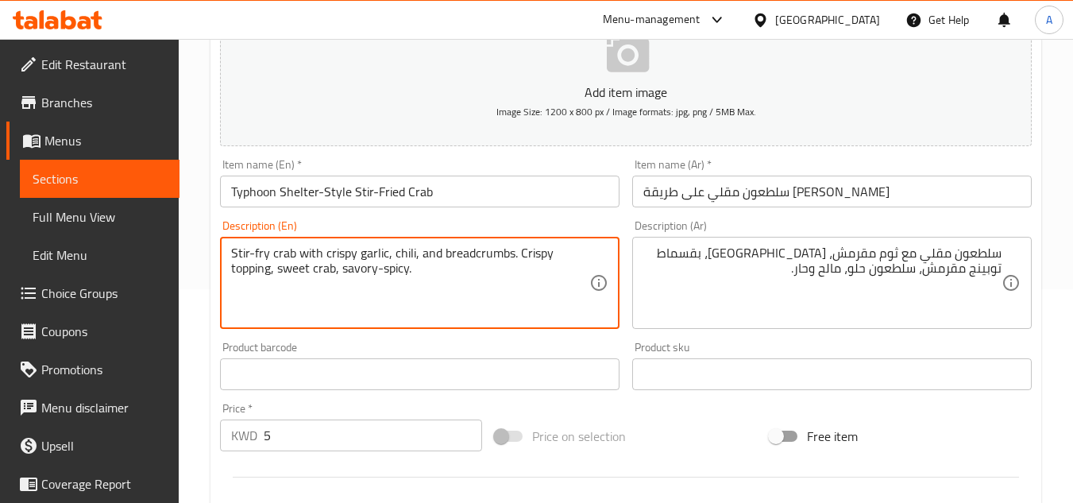
scroll to position [556, 0]
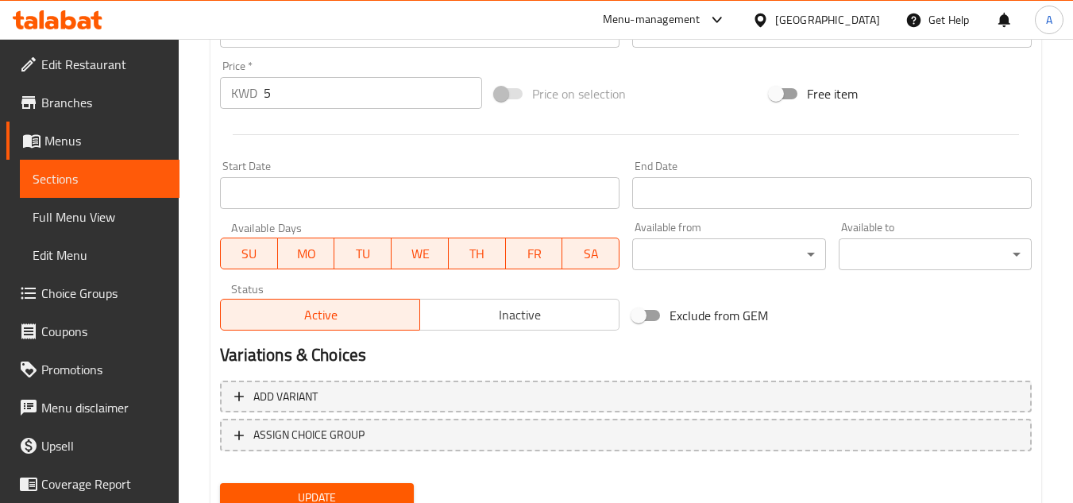
click at [354, 482] on div "Update" at bounding box center [317, 498] width 206 height 42
drag, startPoint x: 385, startPoint y: 485, endPoint x: 425, endPoint y: 473, distance: 41.5
click at [386, 485] on button "Update" at bounding box center [316, 497] width 193 height 29
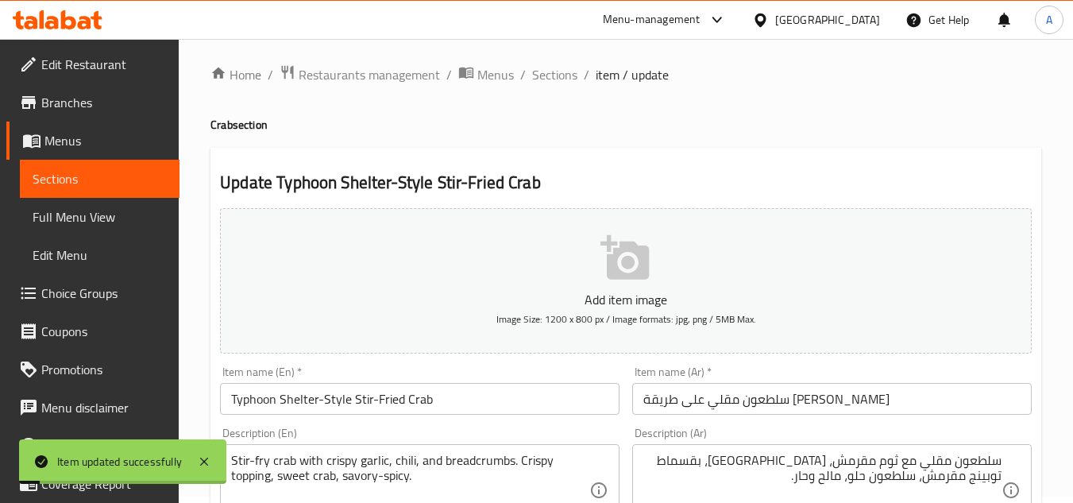
scroll to position [0, 0]
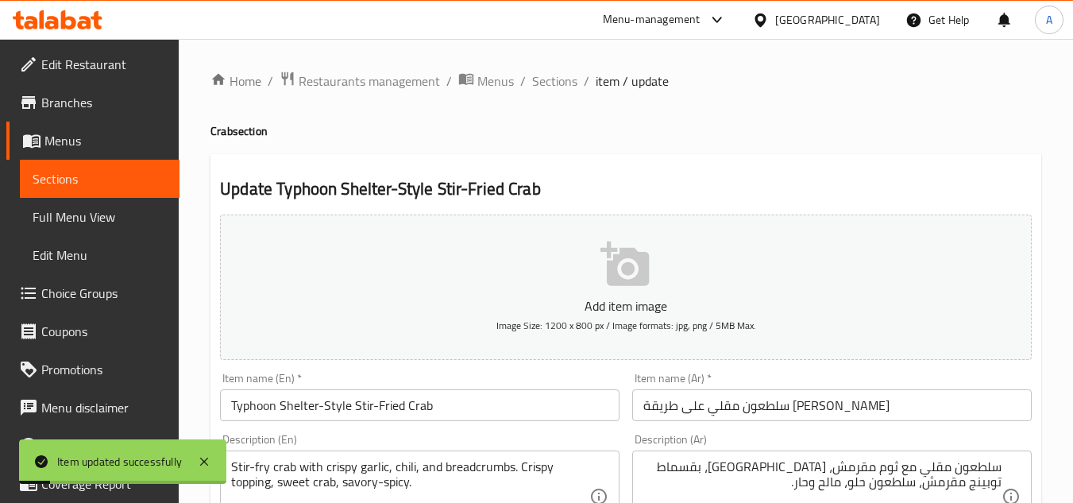
click at [561, 83] on span "Sections" at bounding box center [554, 80] width 45 height 19
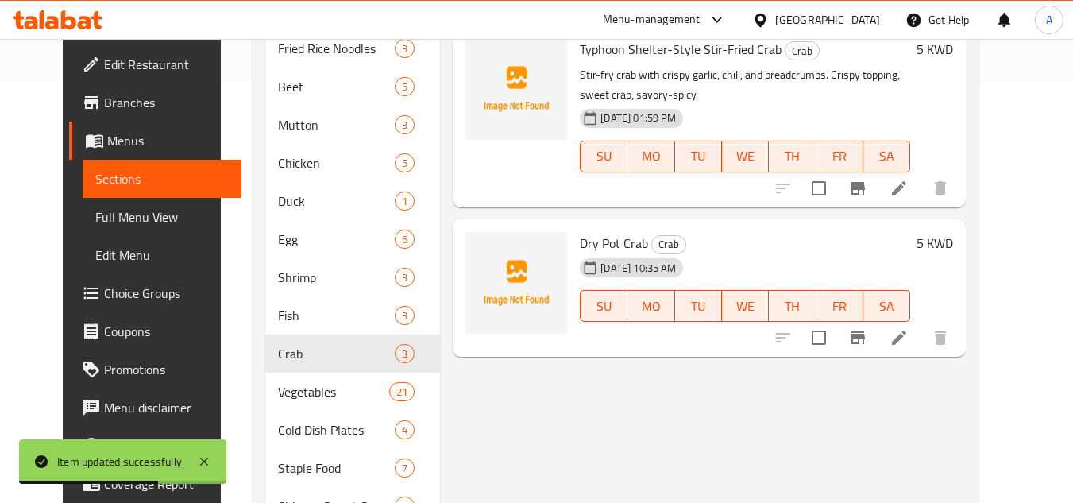
scroll to position [494, 0]
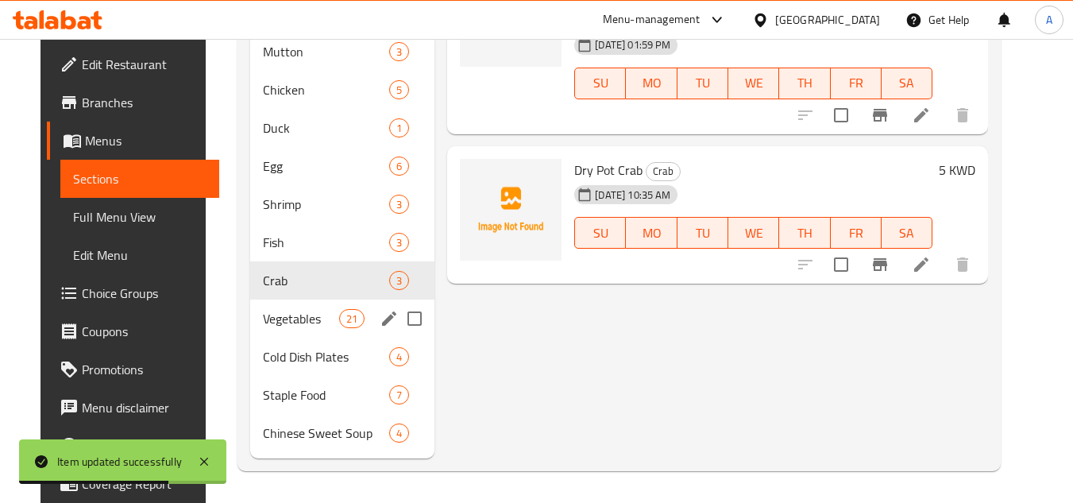
click at [283, 322] on span "Vegetables" at bounding box center [301, 318] width 76 height 19
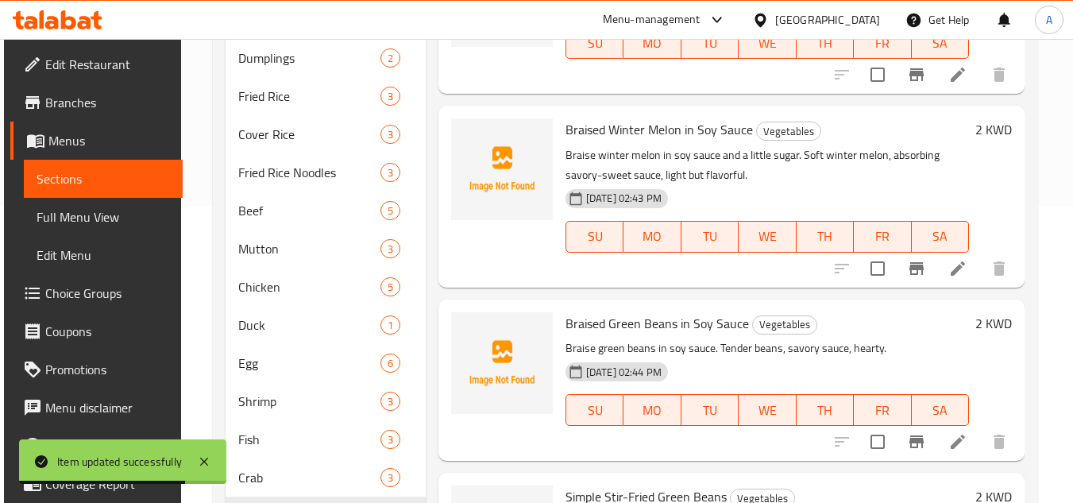
scroll to position [97, 0]
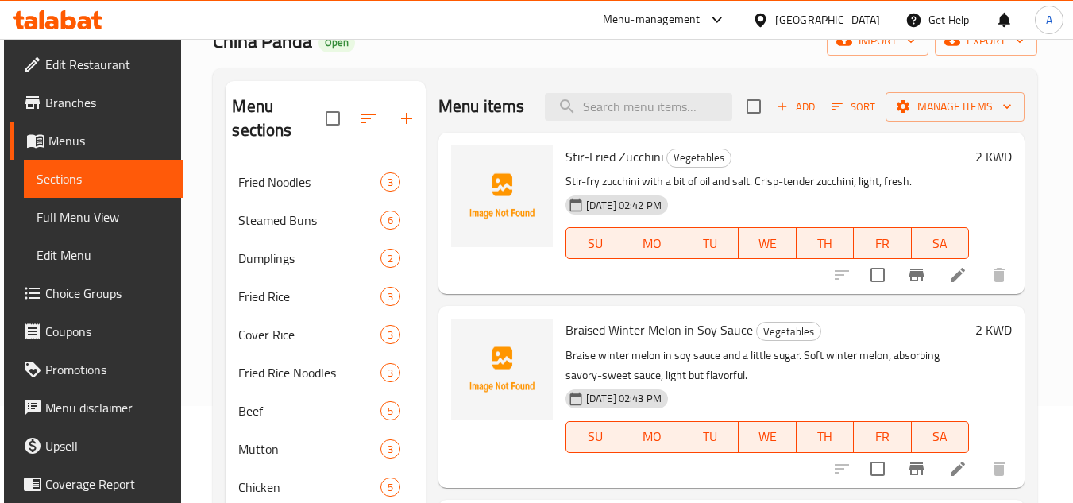
click at [639, 91] on div "Menu items Add Sort Manage items" at bounding box center [732, 107] width 586 height 52
click at [637, 118] on input "search" at bounding box center [638, 107] width 187 height 28
paste input "Stir-Fried Zucchini"
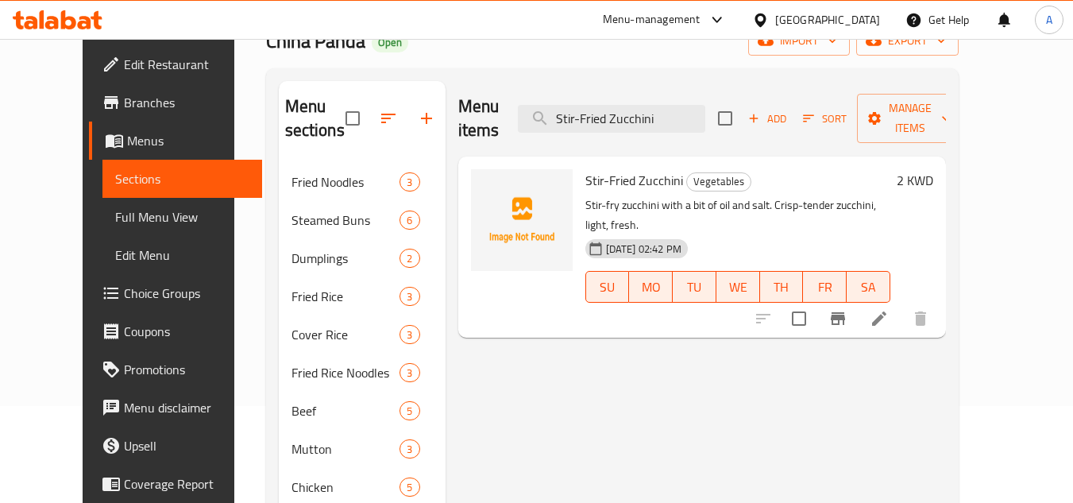
type input "Stir-Fried Zucchini"
click at [889, 309] on icon at bounding box center [879, 318] width 19 height 19
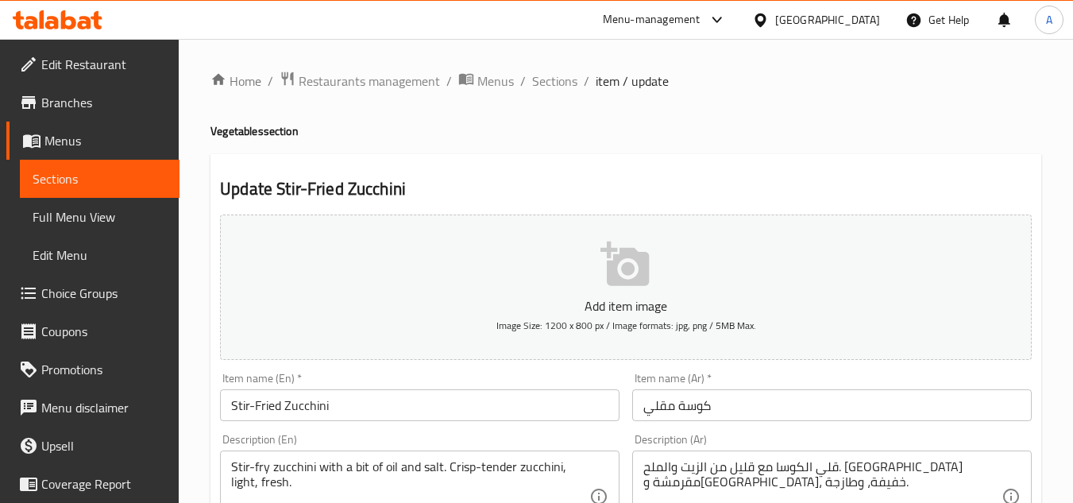
click at [1027, 484] on div "قلي الكوسا مع قليل من الزيت والملح. كوسا مقرمشة وطرية، خفيفة، وطازجة. Descripti…" at bounding box center [832, 496] width 400 height 92
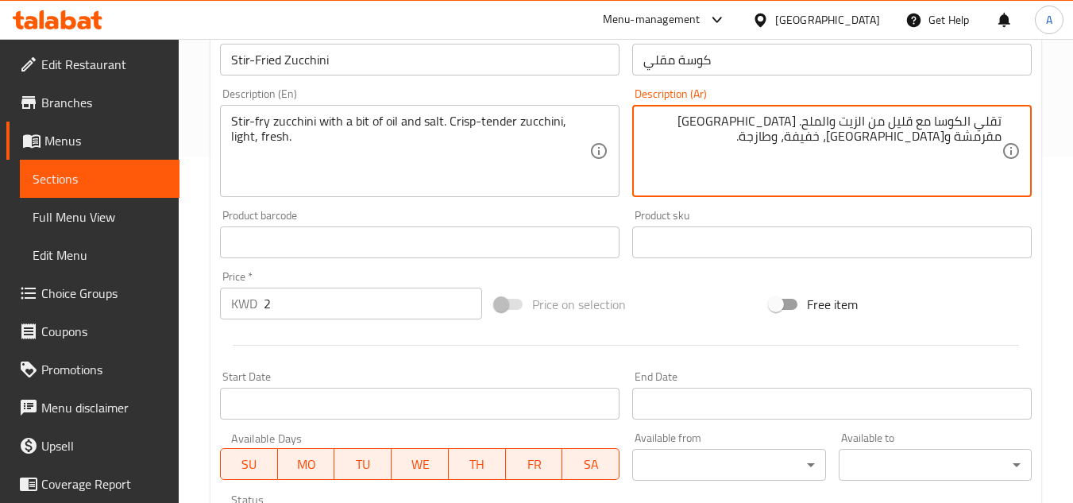
scroll to position [238, 0]
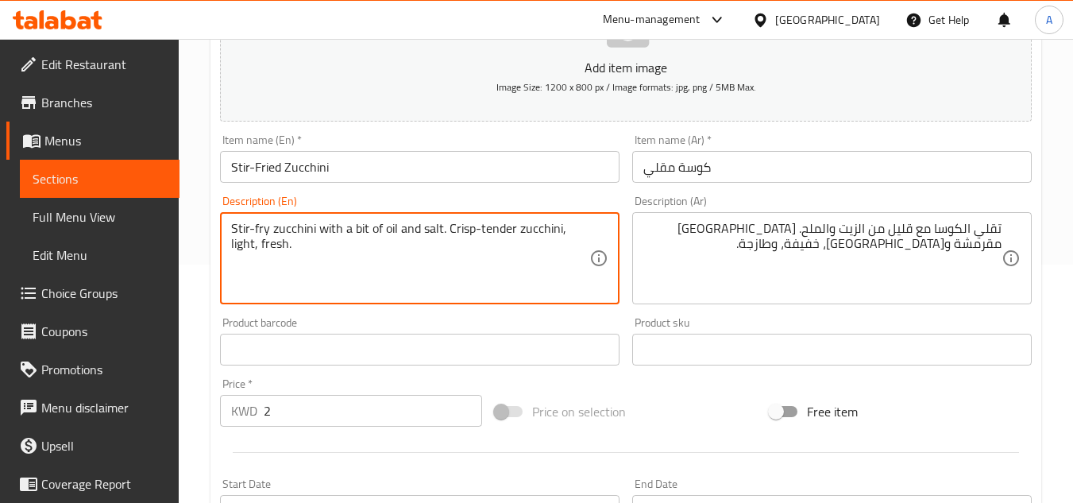
drag, startPoint x: 388, startPoint y: 235, endPoint x: 405, endPoint y: 232, distance: 17.8
click at [550, 315] on div "Product barcode Product barcode" at bounding box center [420, 341] width 412 height 61
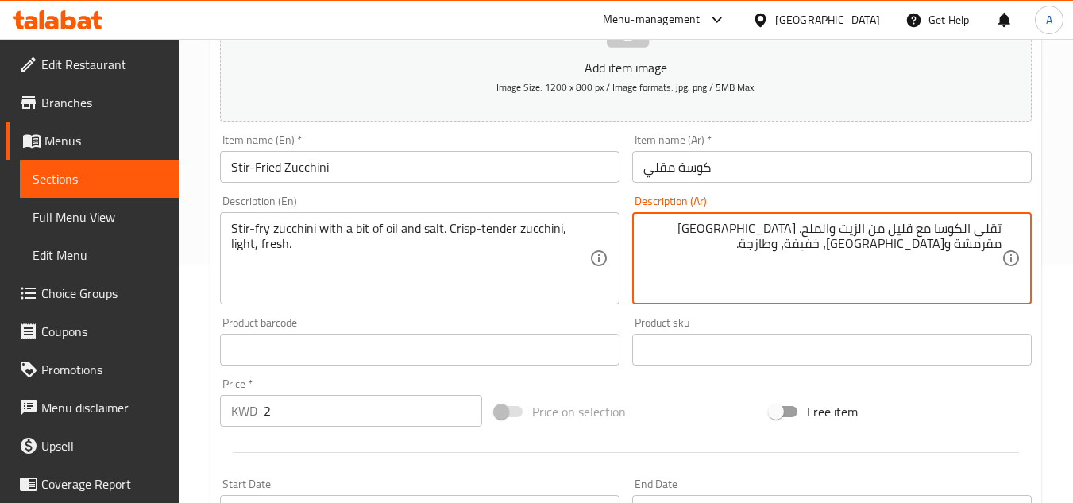
click at [707, 230] on textarea "تقلي الكوسا مع قليل من الزيت والملح. كوسا مقرمشة وطرية، خفيفة، وطازجة." at bounding box center [822, 258] width 358 height 75
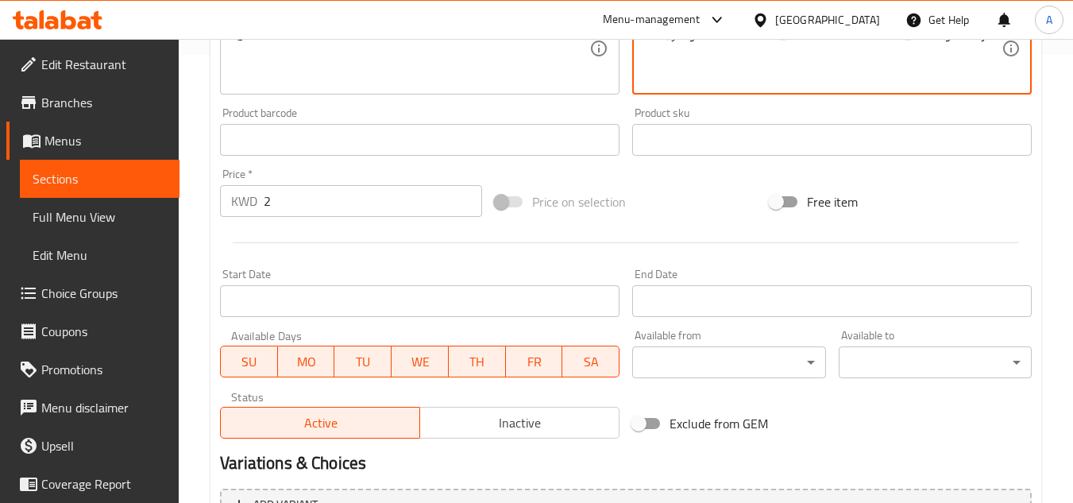
scroll to position [556, 0]
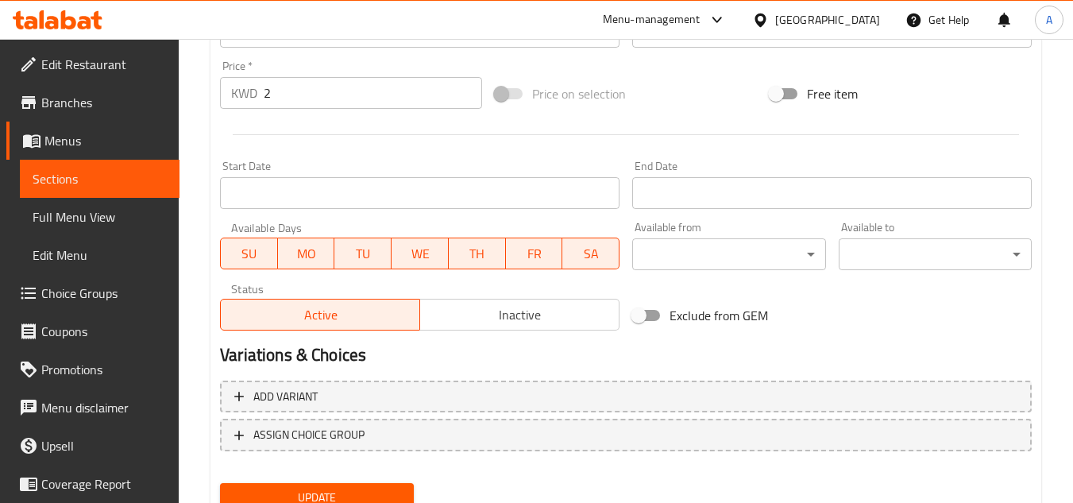
type textarea "تقلي الكوسا مع قليل من الزيت والملح. [GEOGRAPHIC_DATA] مقرمشة و[GEOGRAPHIC_DATA…"
click at [372, 501] on span "Update" at bounding box center [317, 498] width 168 height 20
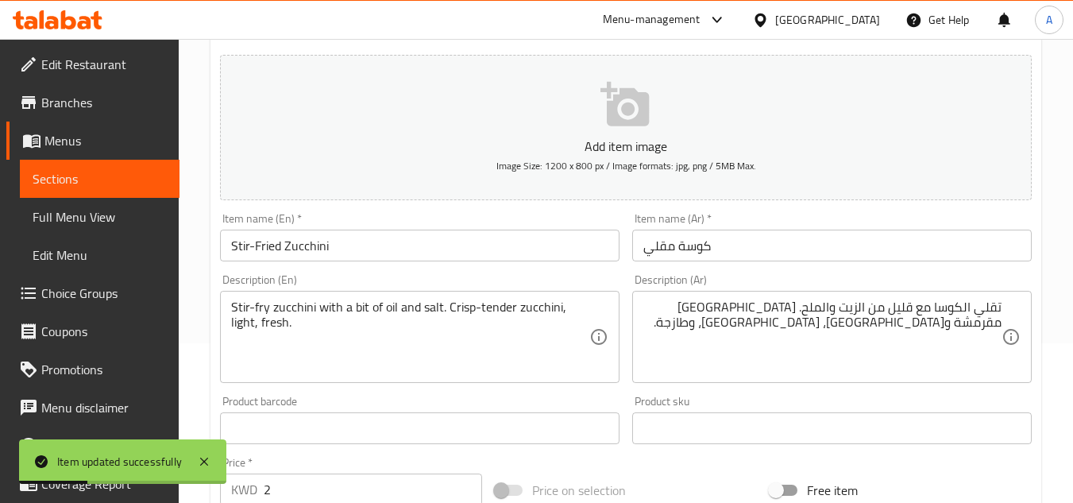
scroll to position [0, 0]
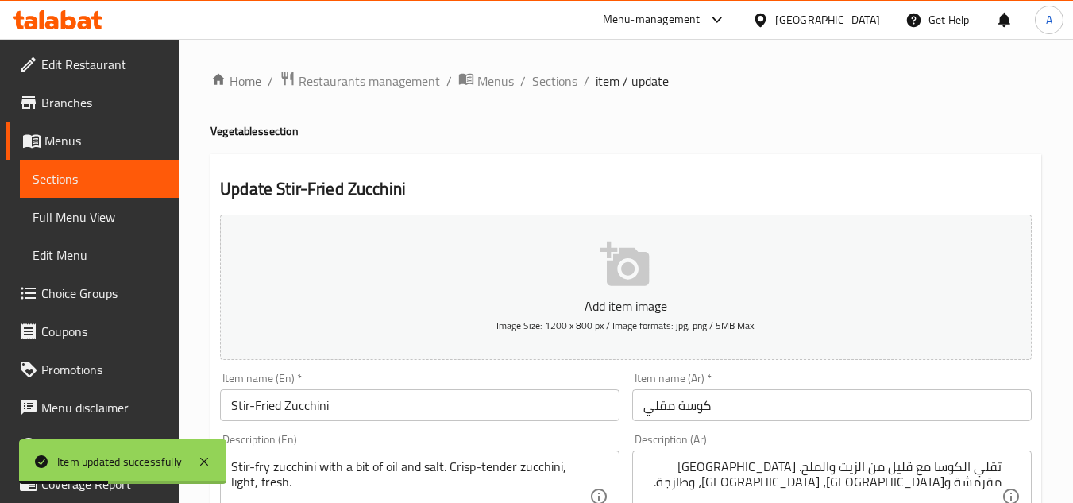
click at [558, 85] on span "Sections" at bounding box center [554, 80] width 45 height 19
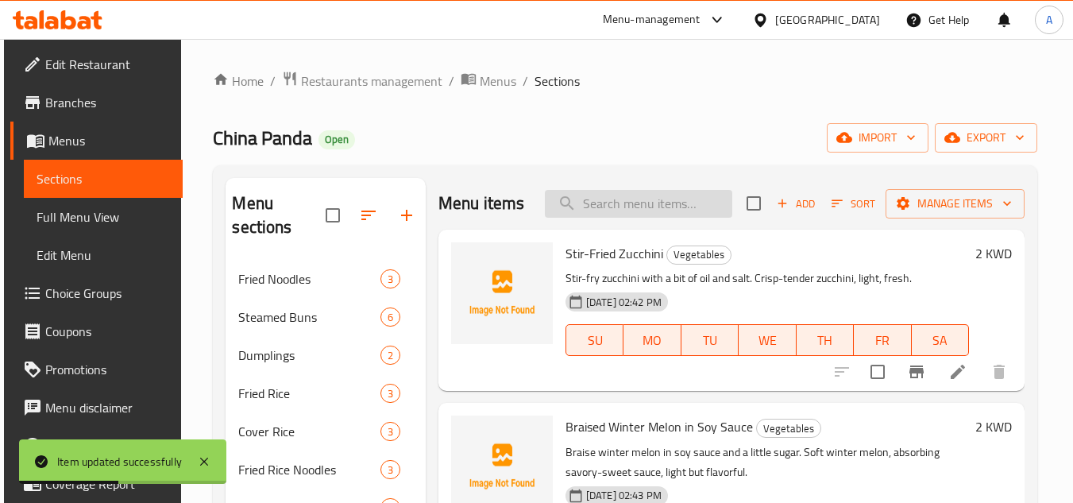
click at [658, 218] on input "search" at bounding box center [638, 204] width 187 height 28
paste input "Braised Winter Melon in Soy Sauce"
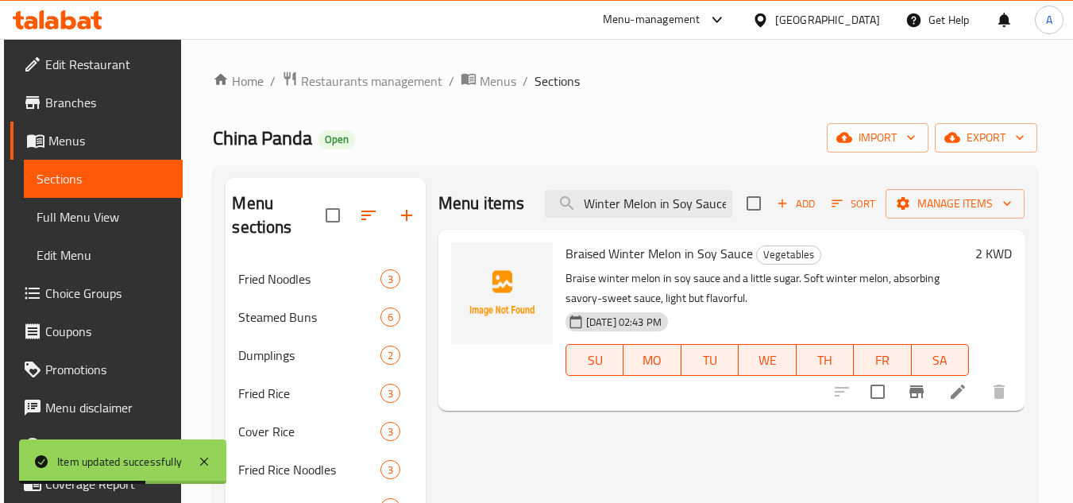
type input "Braised Winter Melon in Soy Sauce"
click at [952, 380] on li at bounding box center [958, 391] width 44 height 29
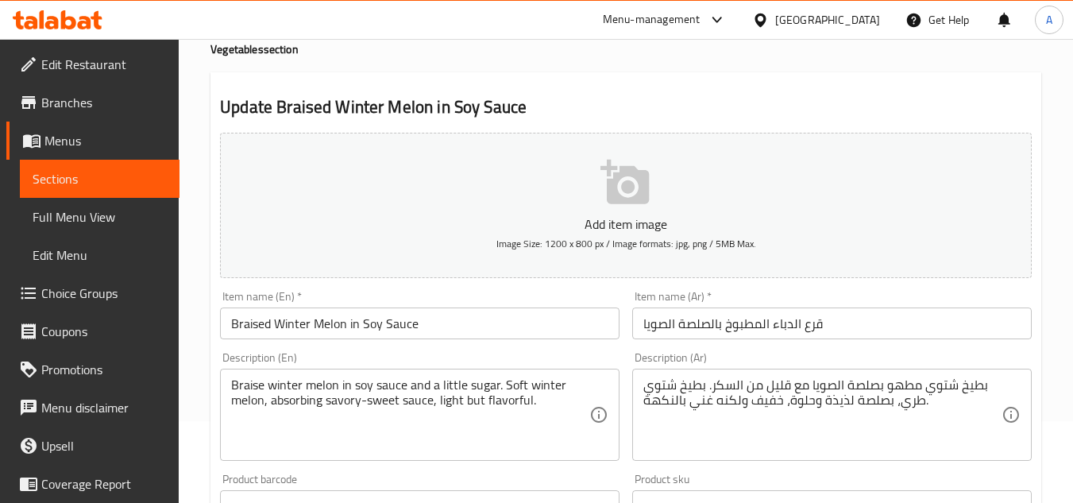
scroll to position [238, 0]
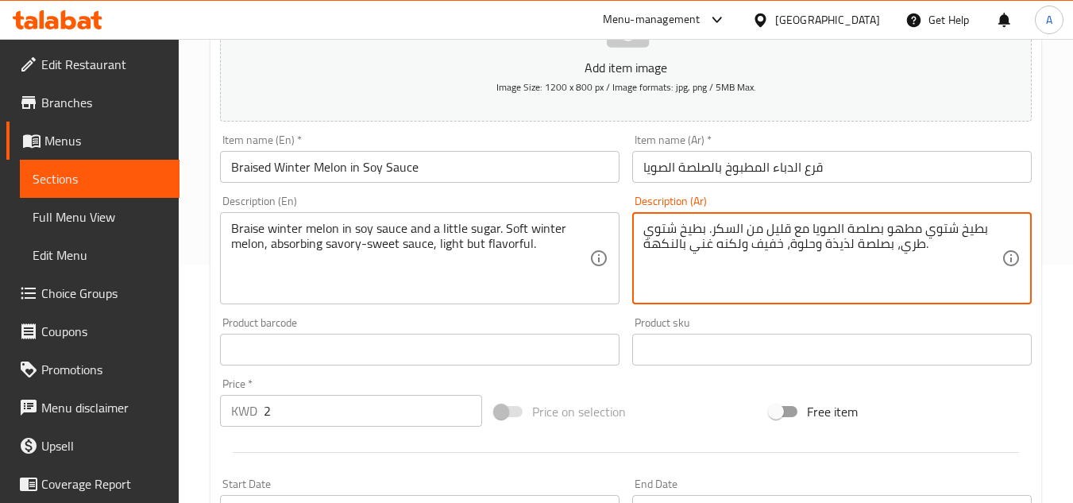
click at [838, 248] on textarea "بطيخ شتوي مطهو بصلصة الصويا مع قليل من السكر. بطيخ شتوي طري، بصلصة لذيذة وحلوة،…" at bounding box center [822, 258] width 358 height 75
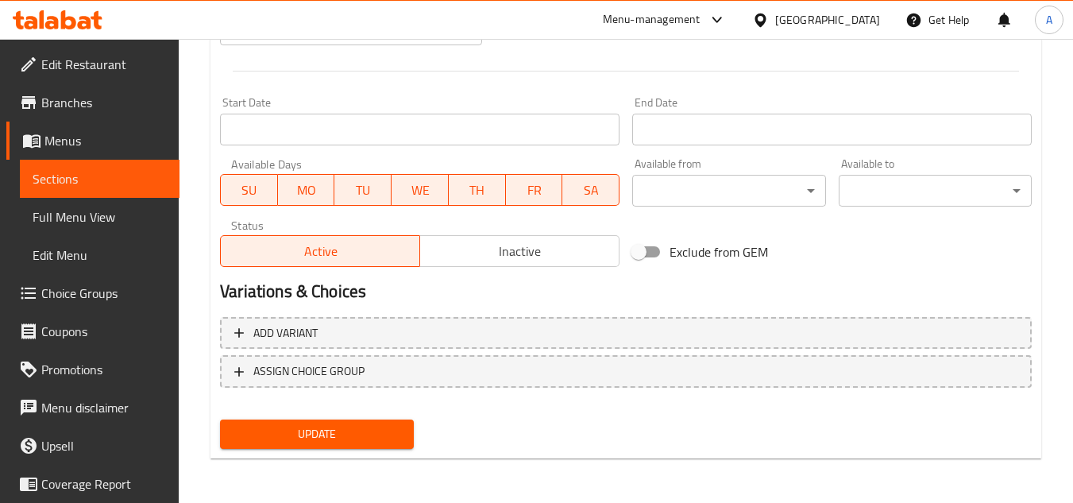
type textarea "بطيخ شتوي مطهو بصلصة الصويا مع قليل من السكر. بطيخ شتوي طري، بصلصة مالحه وحلوة،…"
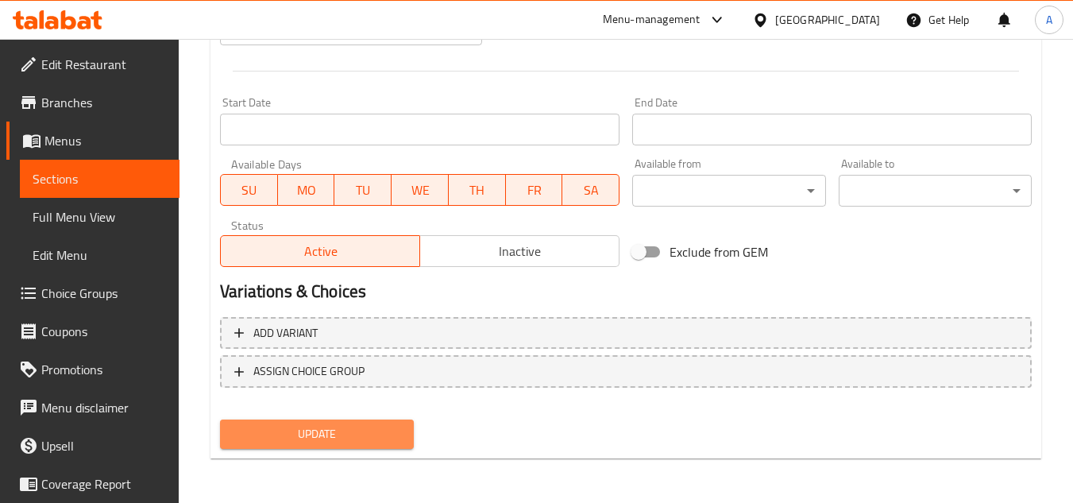
click at [338, 440] on span "Update" at bounding box center [317, 434] width 168 height 20
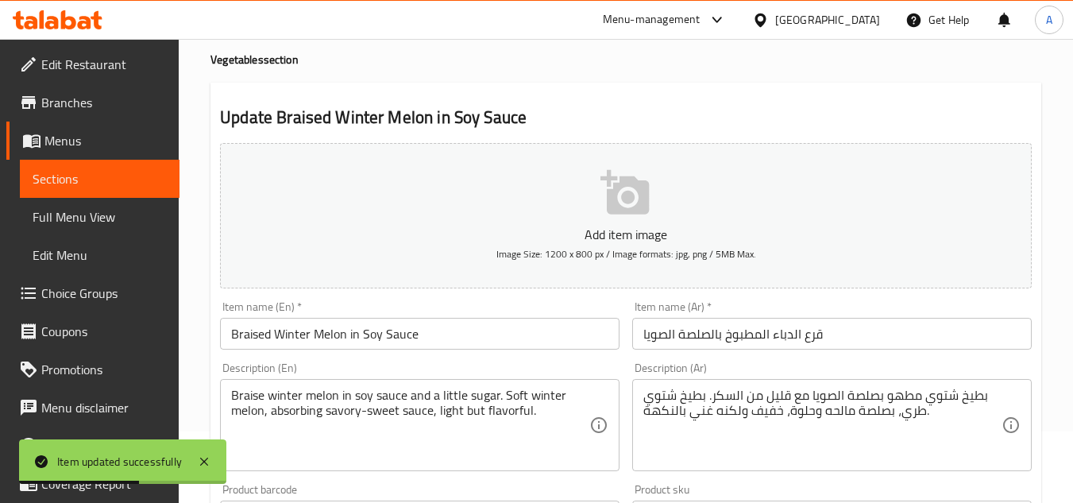
scroll to position [0, 0]
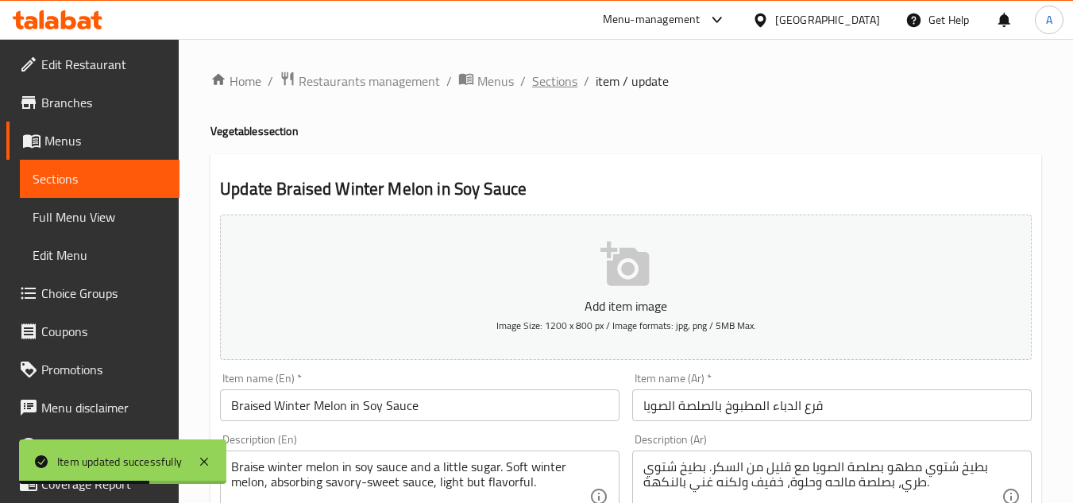
click at [566, 79] on span "Sections" at bounding box center [554, 80] width 45 height 19
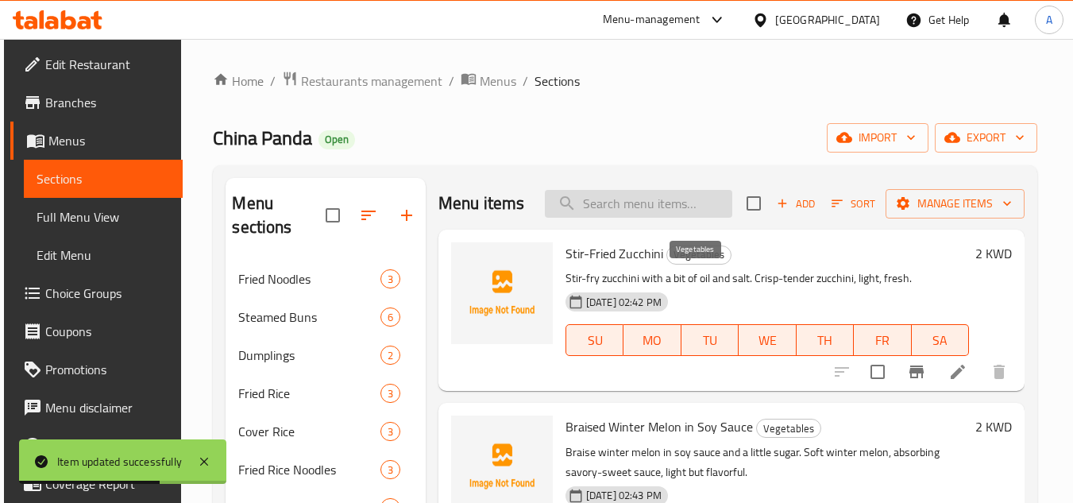
click at [688, 214] on input "search" at bounding box center [638, 204] width 187 height 28
paste input "Stir-fry green beans with salt. Crisp-tender beans, light, fresh."
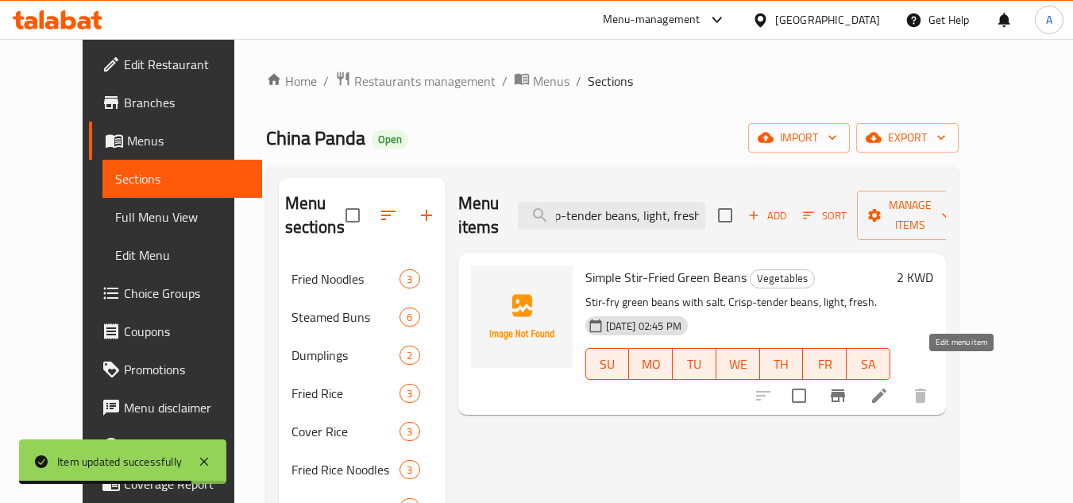
type input "Stir-fry green beans with salt. Crisp-tender beans, light, fresh."
click at [889, 386] on icon at bounding box center [879, 395] width 19 height 19
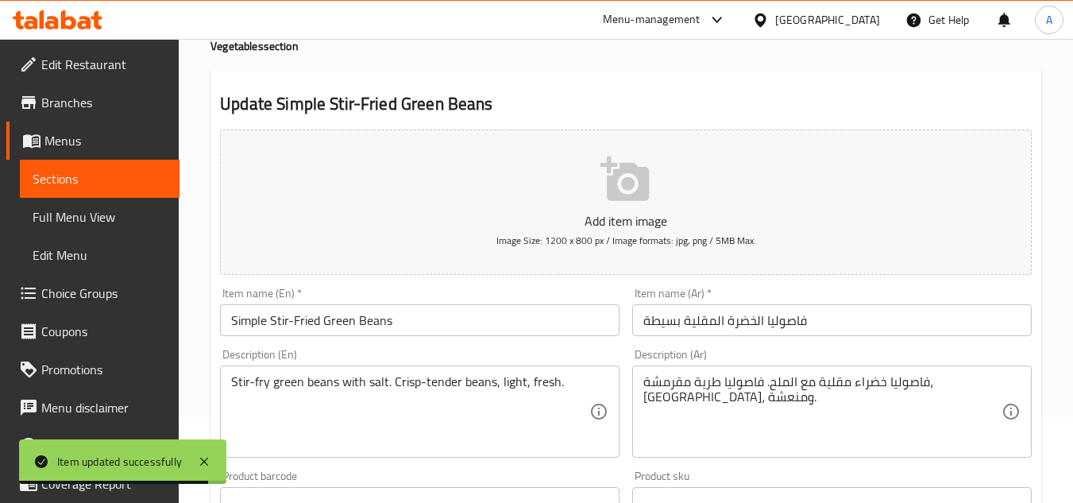
scroll to position [159, 0]
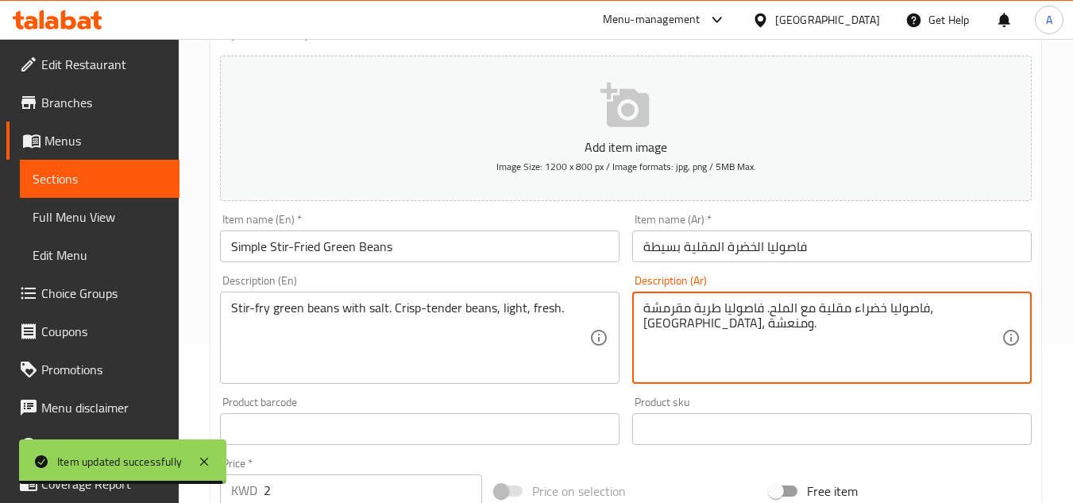
click at [758, 307] on textarea "فاصوليا خضراء مقلية مع الملح. فاصوليا طرية مقرمشة، خفيفة، ومنعشة." at bounding box center [822, 337] width 358 height 75
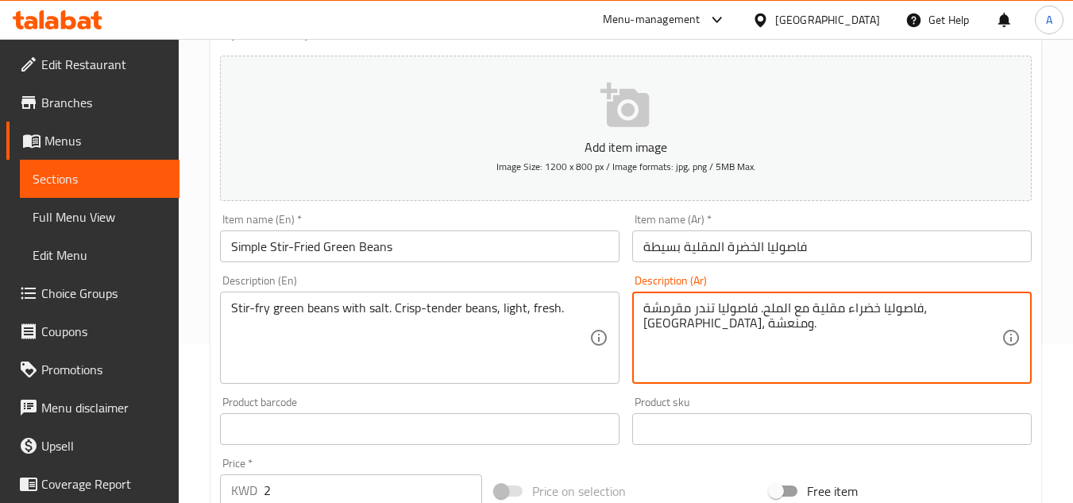
type textarea "فاصوليا خضراء مقلية مع الملح. فاصوليا تندر مقرمشة، [GEOGRAPHIC_DATA]، ومنعشة."
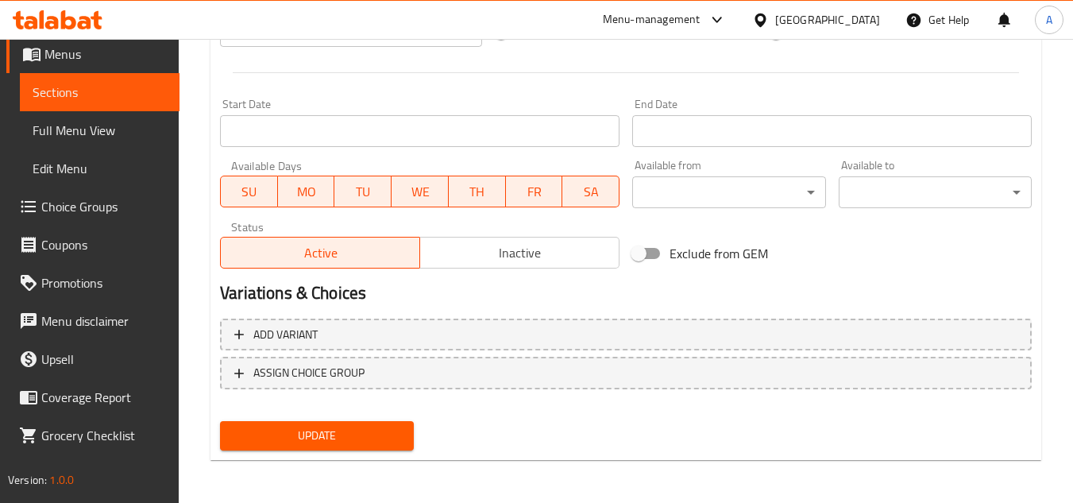
scroll to position [620, 0]
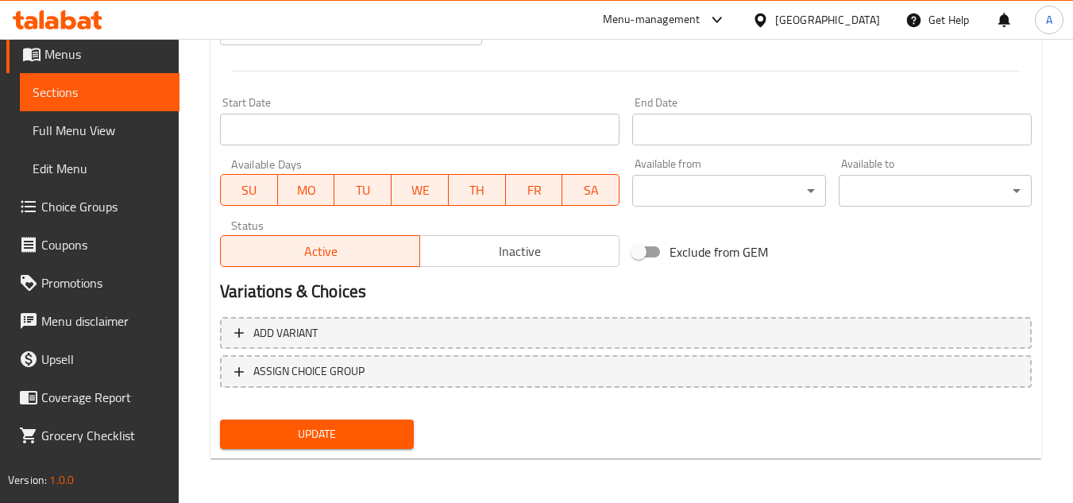
click at [428, 444] on div "Update" at bounding box center [626, 434] width 825 height 42
click at [381, 435] on span "Update" at bounding box center [317, 434] width 168 height 20
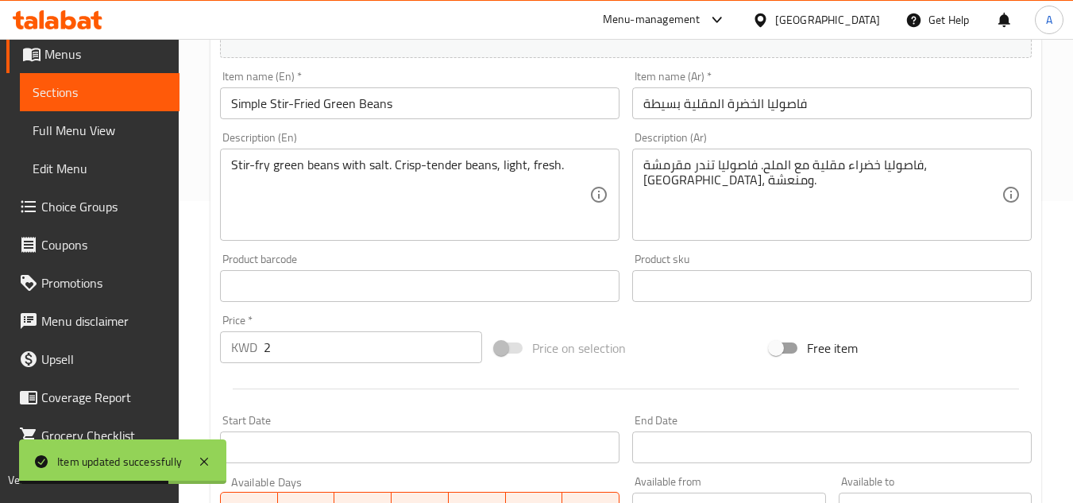
scroll to position [0, 0]
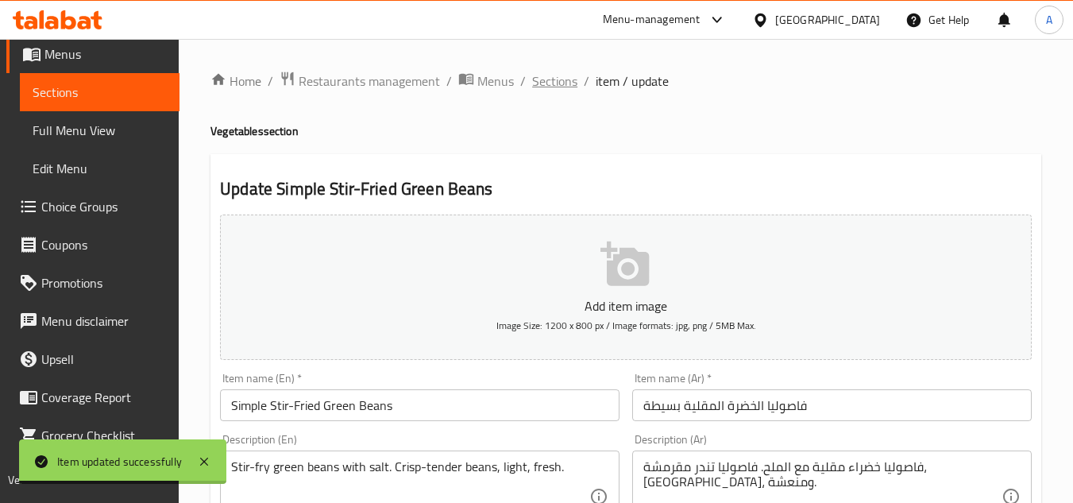
click at [560, 71] on span "Sections" at bounding box center [554, 80] width 45 height 19
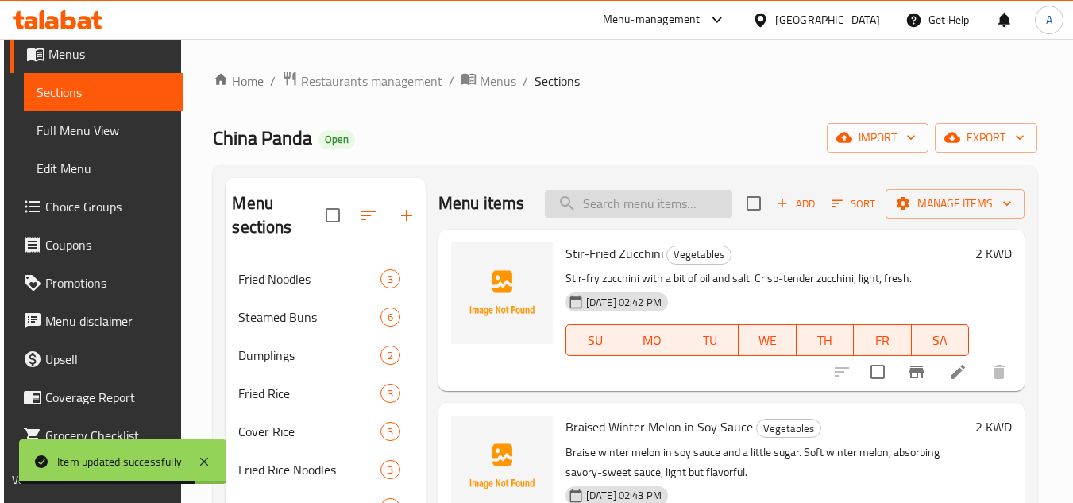
click at [615, 217] on input "search" at bounding box center [638, 204] width 187 height 28
paste input "Simple Stir-Fried Tomatoes"
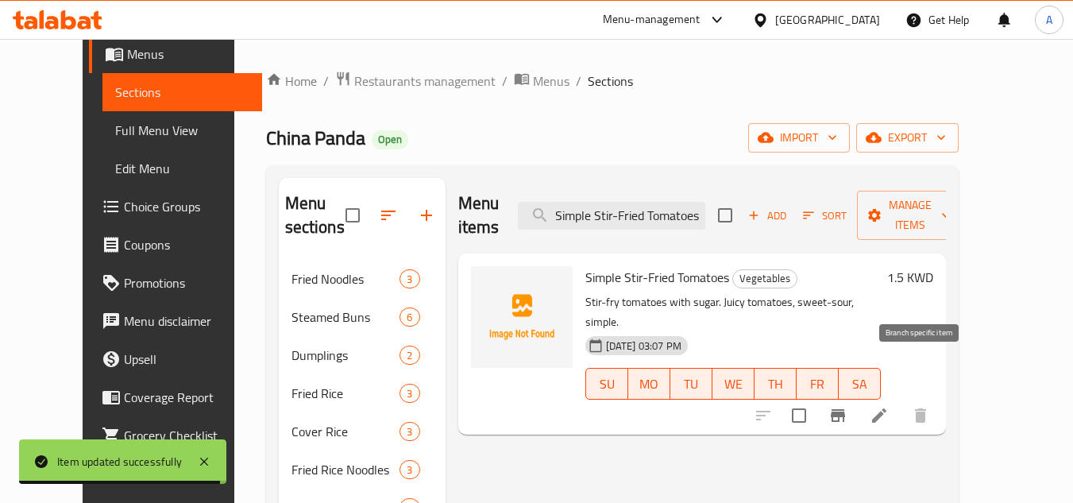
type input "Simple Stir-Fried Tomatoes"
click at [902, 401] on li at bounding box center [879, 415] width 44 height 29
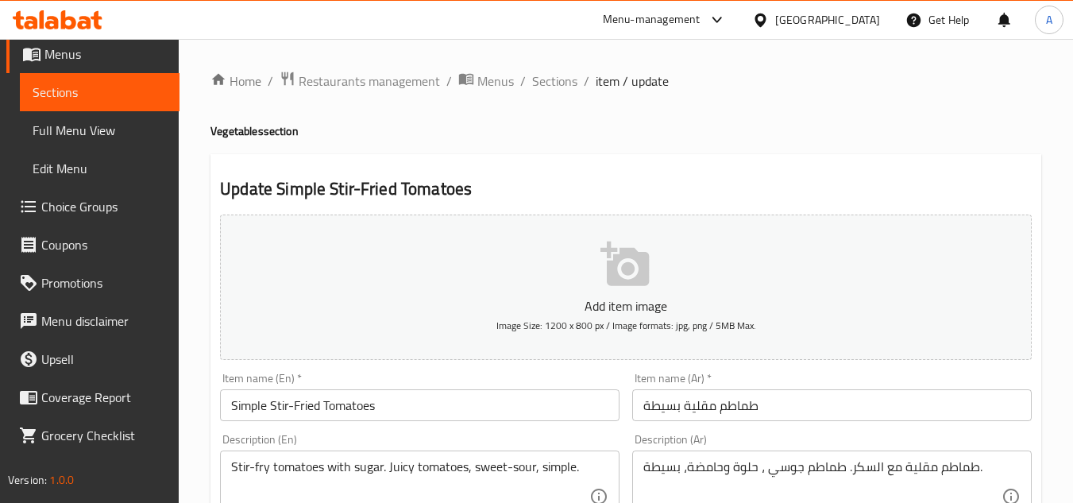
scroll to position [318, 0]
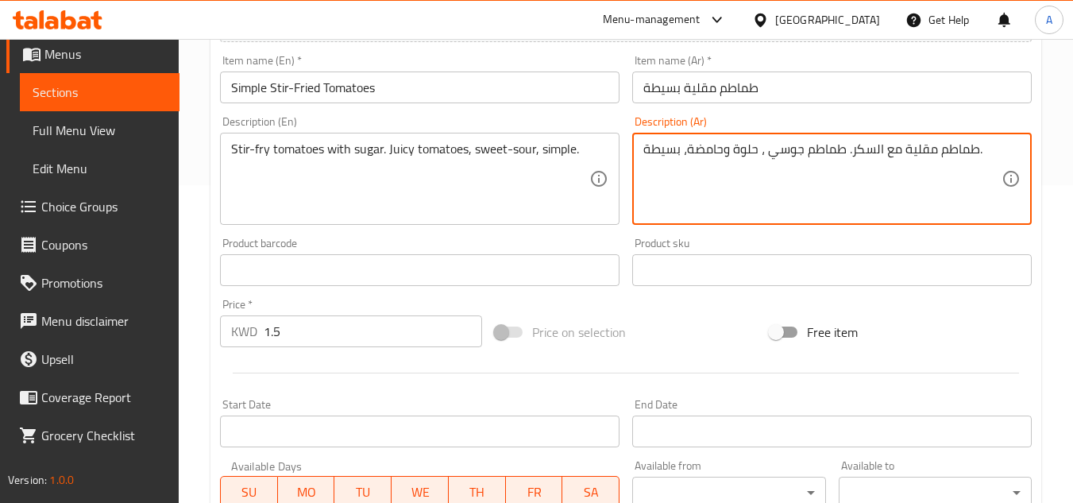
click at [703, 149] on textarea "طماطم مقلية مع السكر. طماطم جوسي ، حلوة وحامضة، بسيطة." at bounding box center [822, 178] width 358 height 75
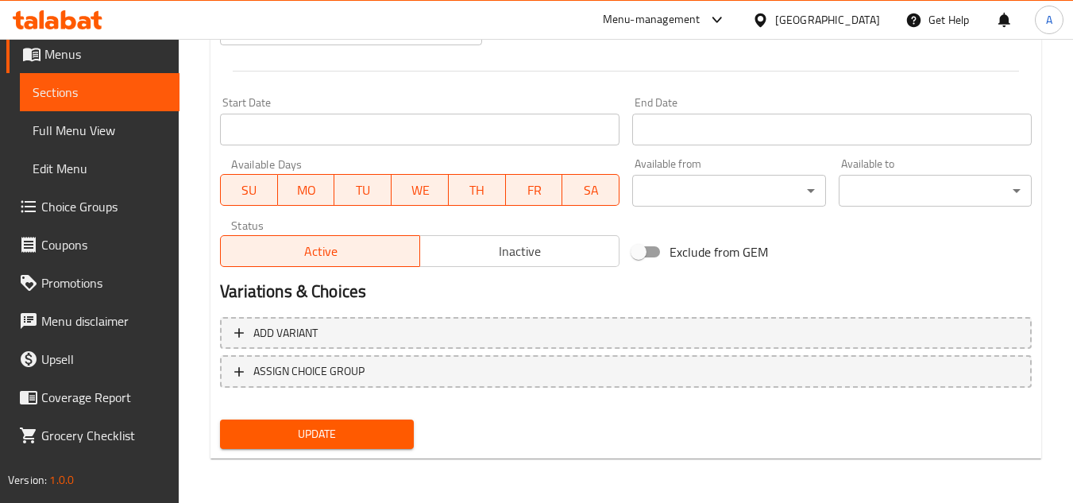
type textarea "طماطم مقلية مع السكر. طماطم جوسي ، حلوة ولاذع، بسيطة."
click at [370, 438] on span "Update" at bounding box center [317, 434] width 168 height 20
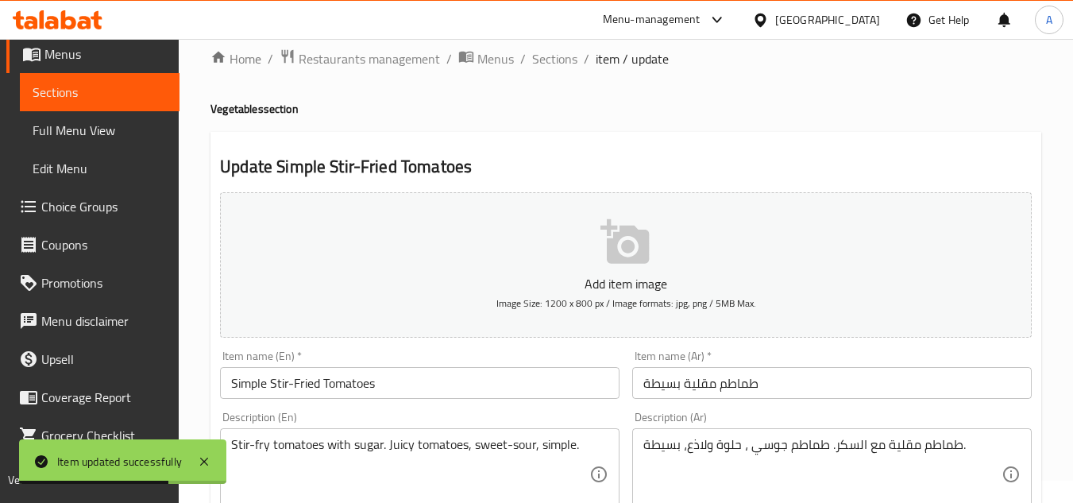
scroll to position [0, 0]
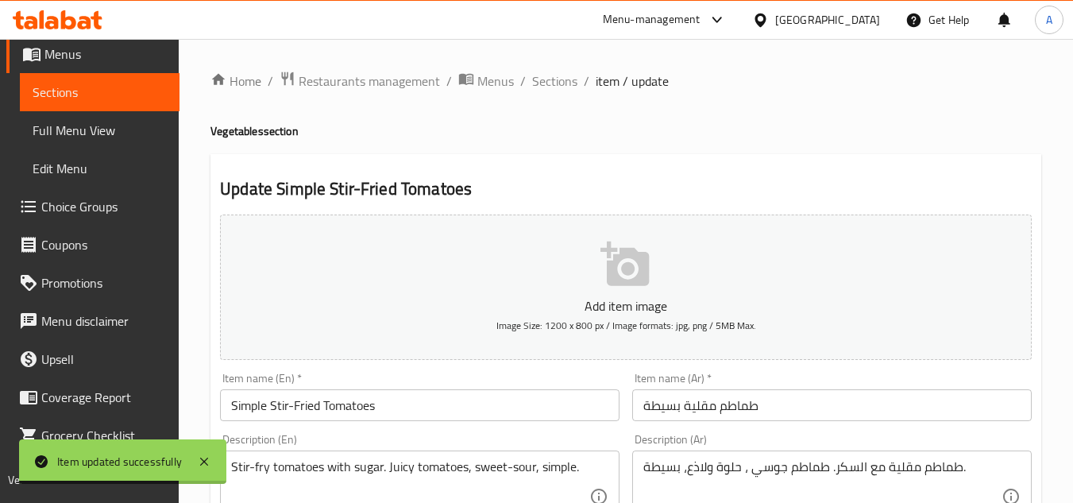
click at [549, 71] on span "Sections" at bounding box center [554, 80] width 45 height 19
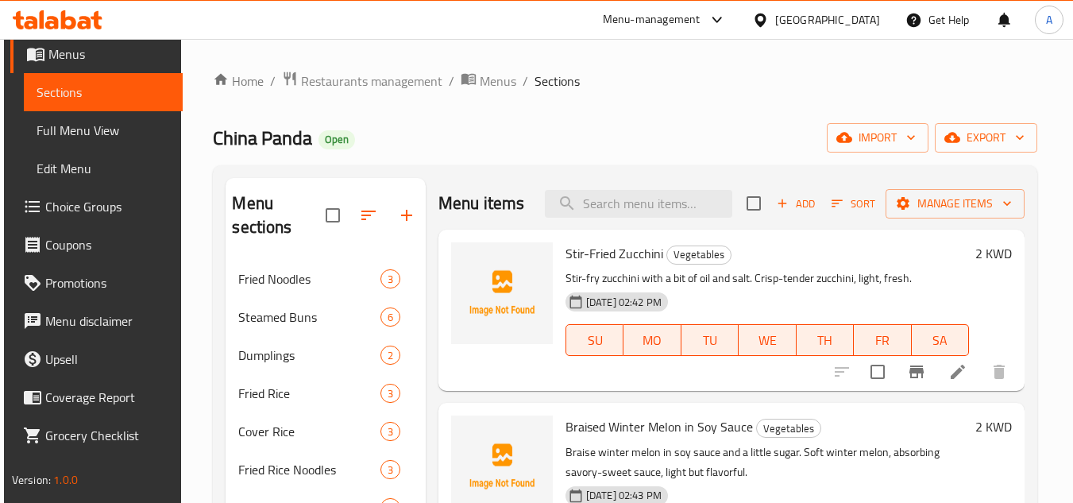
drag, startPoint x: 662, startPoint y: 184, endPoint x: 663, endPoint y: 198, distance: 14.4
click at [662, 184] on div "Menu items Add Sort Manage items" at bounding box center [732, 204] width 586 height 52
drag, startPoint x: 663, startPoint y: 198, endPoint x: 612, endPoint y: 265, distance: 85.0
click at [663, 199] on div "Menu items Add Sort Manage items" at bounding box center [732, 204] width 586 height 52
click at [633, 218] on input "search" at bounding box center [638, 204] width 187 height 28
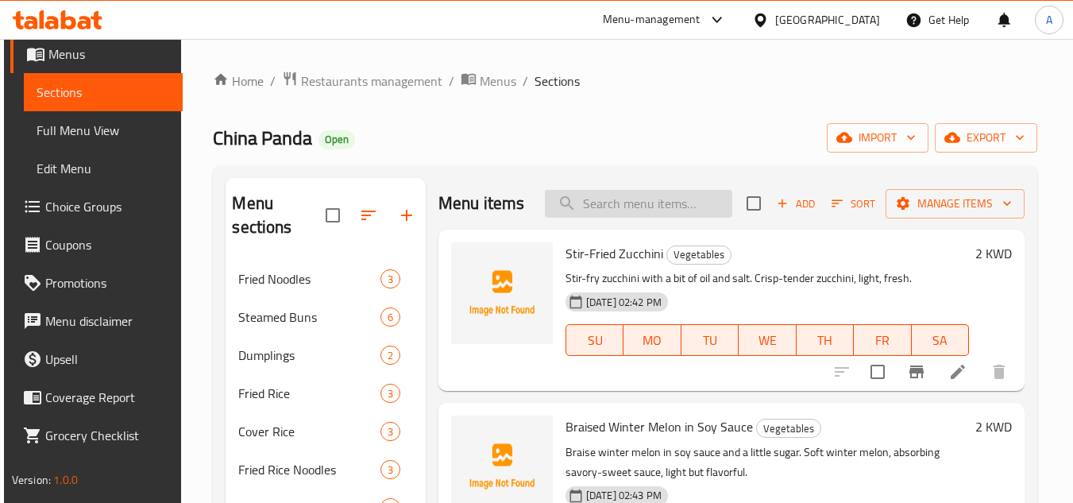
click at [641, 218] on input "search" at bounding box center [638, 204] width 187 height 28
paste input "Stir-Fried Cucumber"
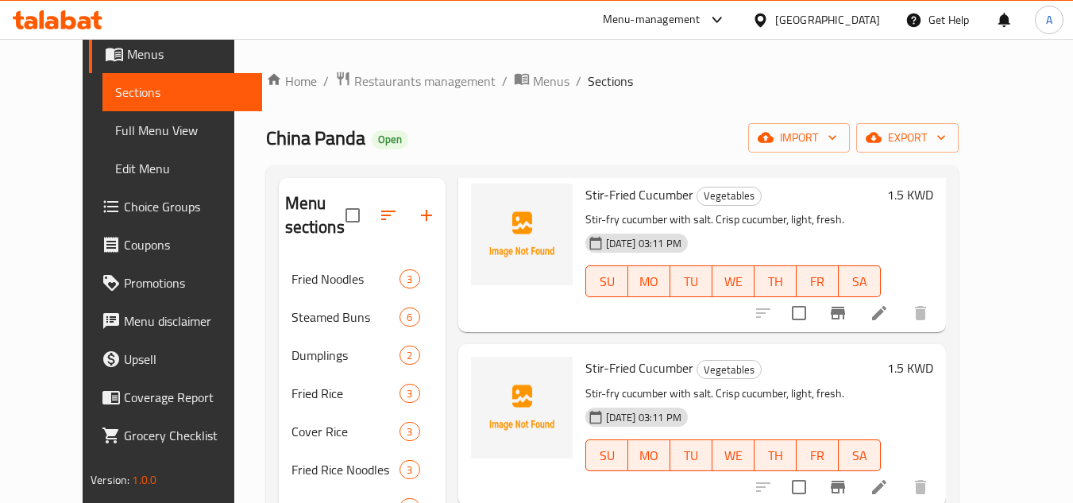
scroll to position [79, 0]
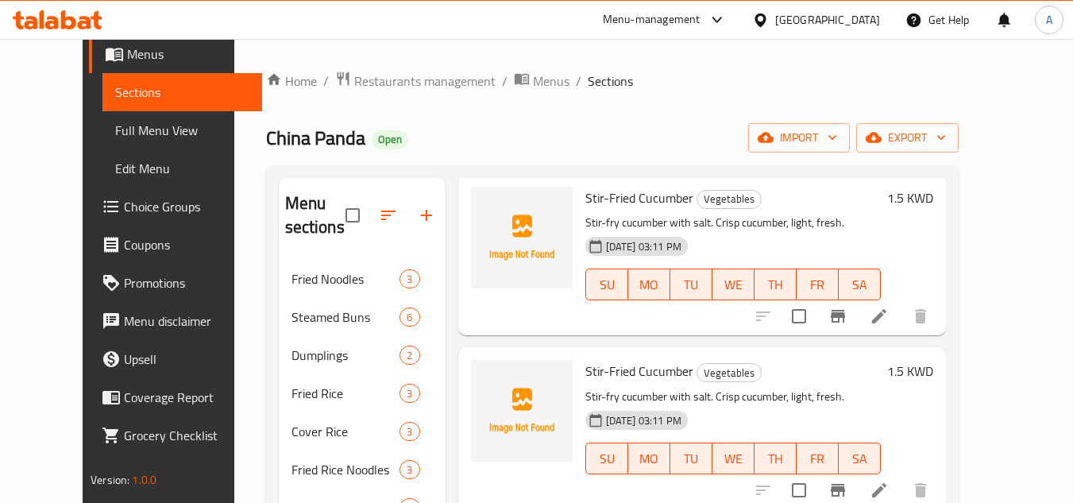
type input "Stir-Fried Cucumber"
click at [624, 210] on div "Stir-Fried Cucumber Vegetables Stir-fry cucumber with salt. Crisp cucumber, lig…" at bounding box center [733, 254] width 308 height 149
click at [635, 195] on span "Stir-Fried Cucumber" at bounding box center [639, 198] width 108 height 24
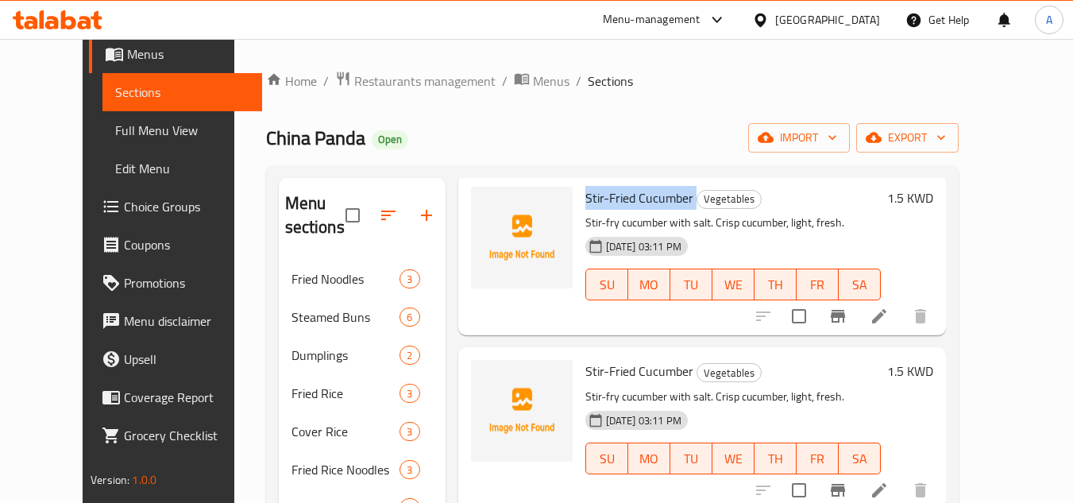
copy h6 "Stir-Fried Cucumber"
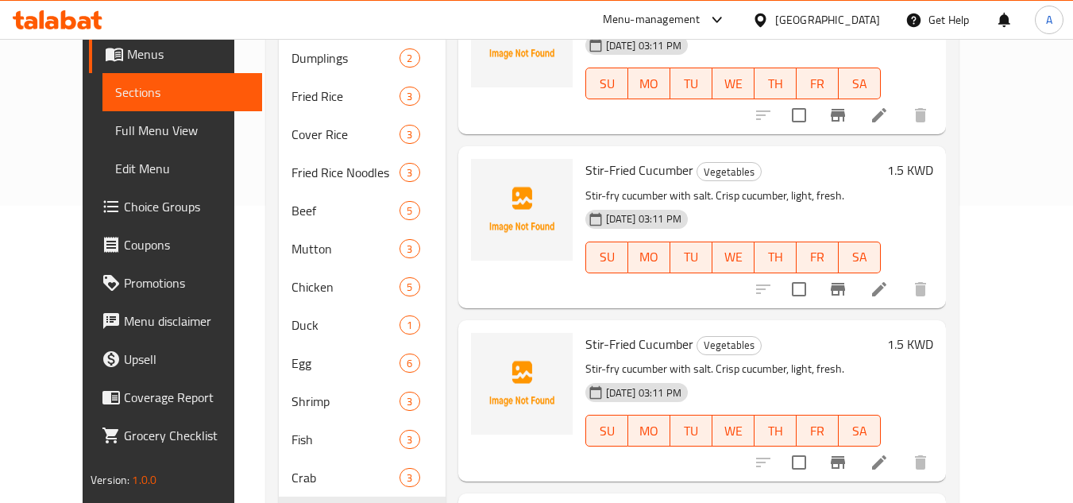
scroll to position [494, 0]
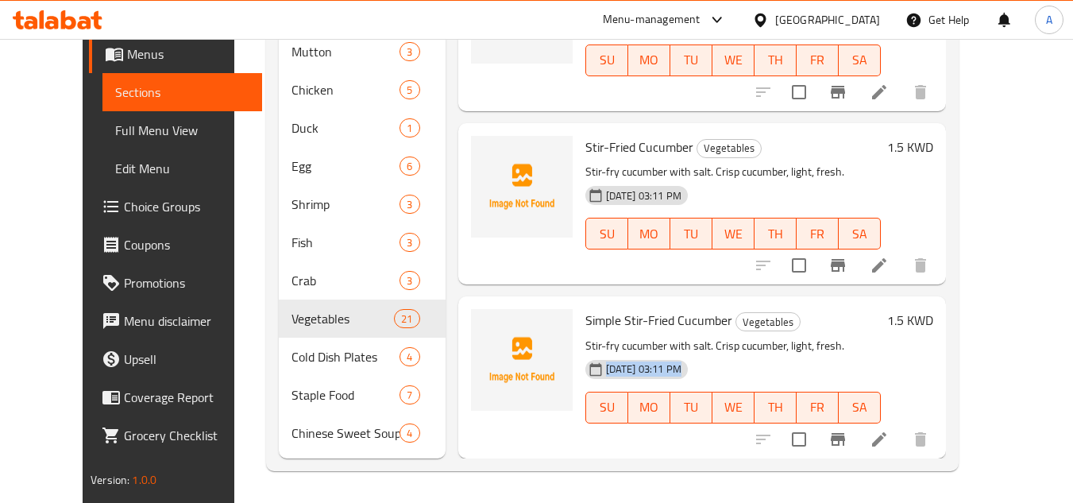
drag, startPoint x: 715, startPoint y: 375, endPoint x: 585, endPoint y: 370, distance: 130.4
click at [585, 370] on div "19-08-2025 03:11 PM SU MO TU WE TH FR SA" at bounding box center [733, 397] width 308 height 86
click at [809, 357] on div "19-08-2025 03:11 PM SU MO TU WE TH FR SA" at bounding box center [733, 397] width 308 height 86
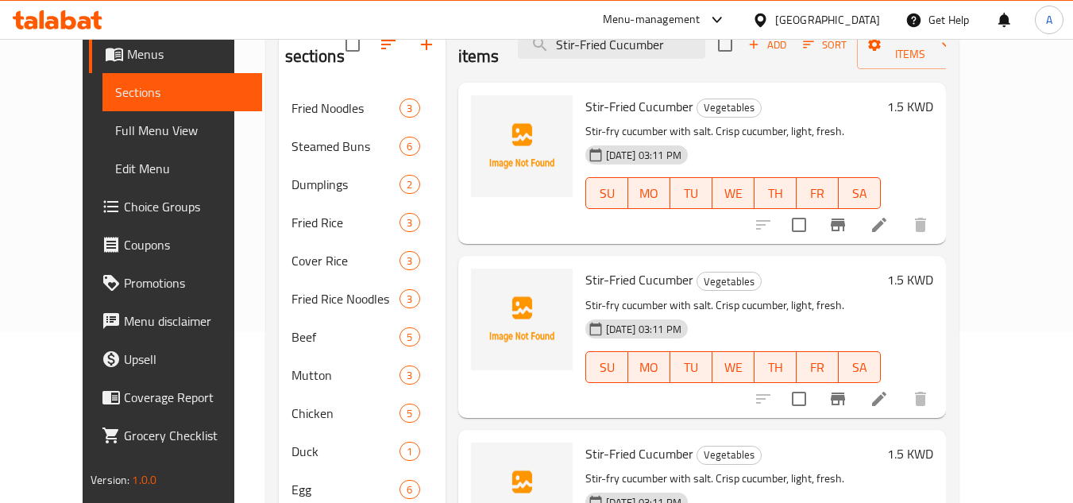
scroll to position [0, 0]
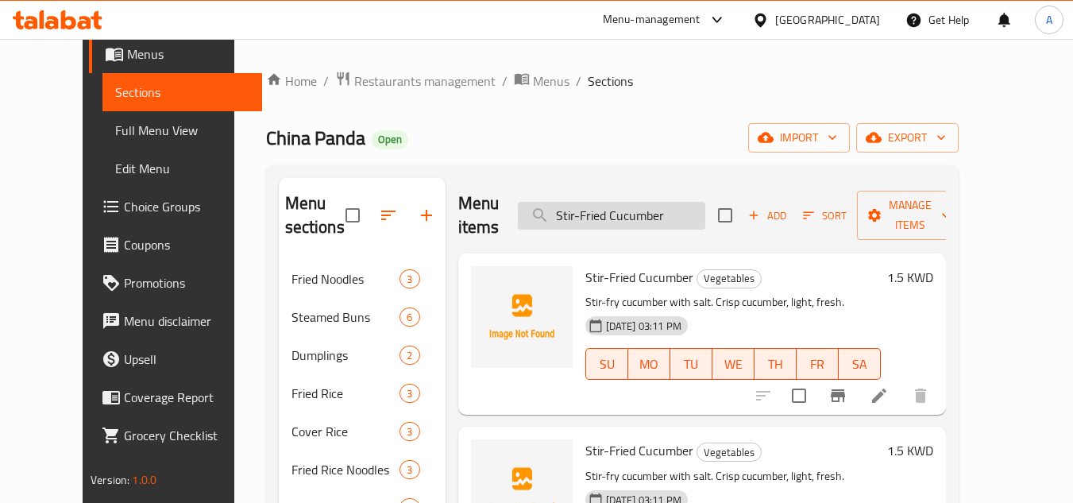
click at [568, 220] on input "Stir-Fried Cucumber" at bounding box center [611, 216] width 187 height 28
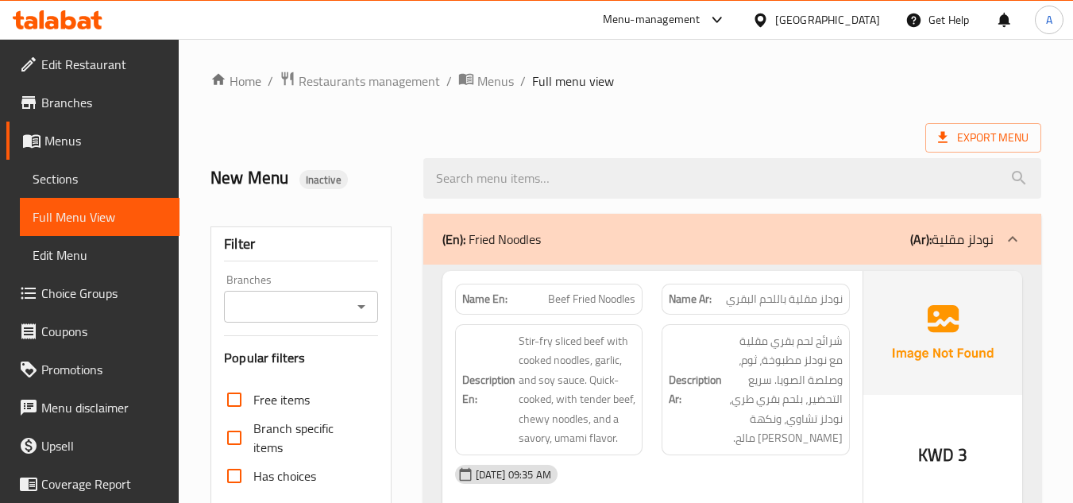
click at [315, 284] on div "Branches Branches" at bounding box center [300, 298] width 153 height 48
click at [323, 292] on div "Branches" at bounding box center [300, 307] width 153 height 32
click at [372, 318] on div "Branches" at bounding box center [300, 307] width 153 height 32
click at [357, 310] on icon "Open" at bounding box center [361, 306] width 19 height 19
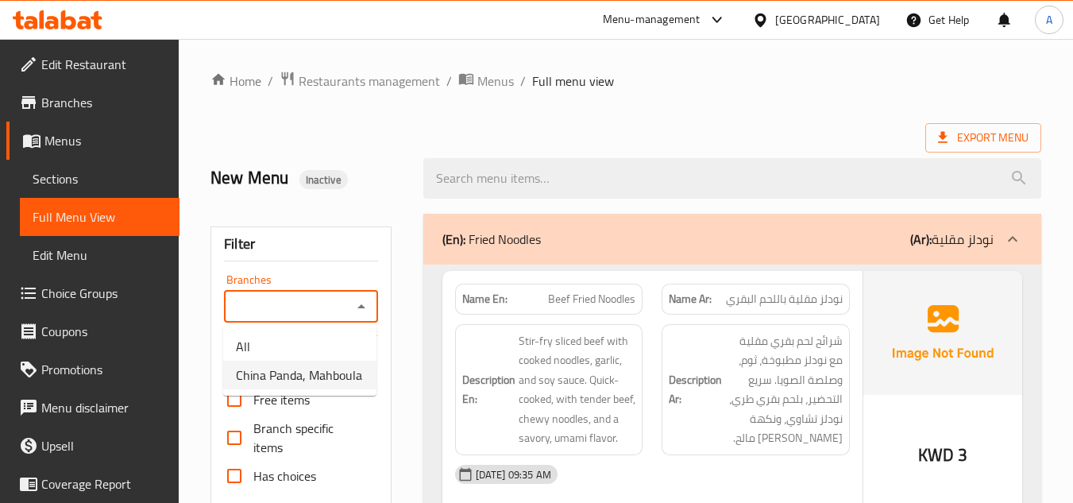
click at [320, 367] on span "China Panda, Mahboula" at bounding box center [299, 374] width 126 height 19
type input "China Panda, Mahboula"
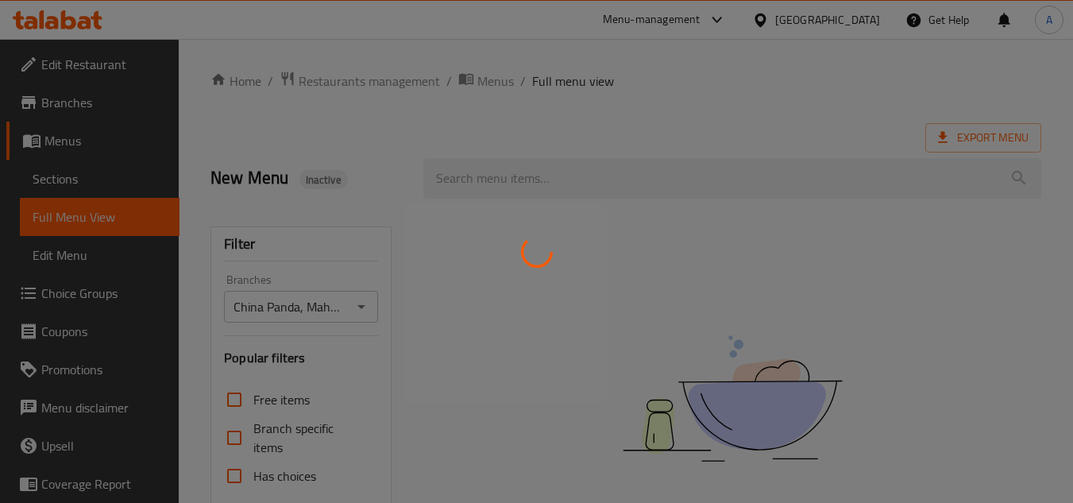
click at [790, 120] on div at bounding box center [536, 251] width 1073 height 503
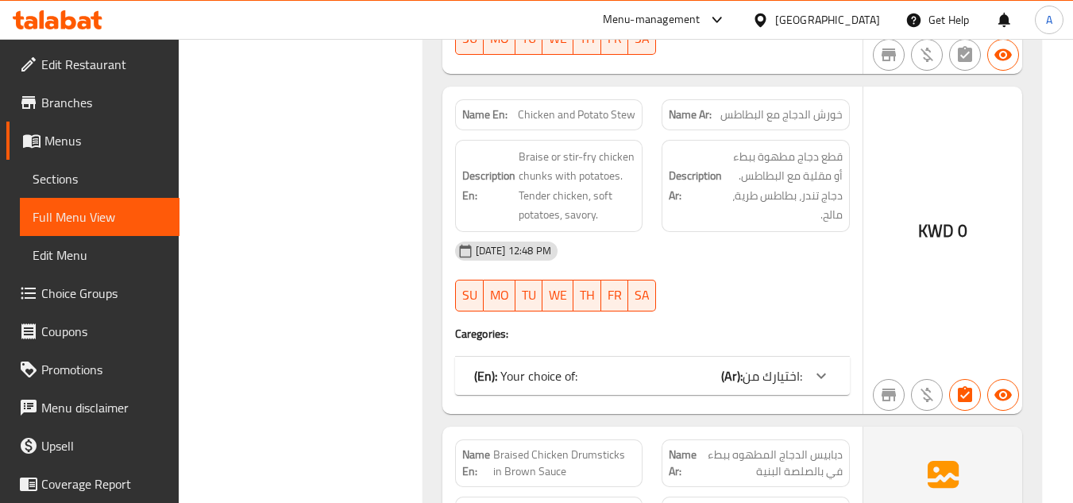
scroll to position [10508, 0]
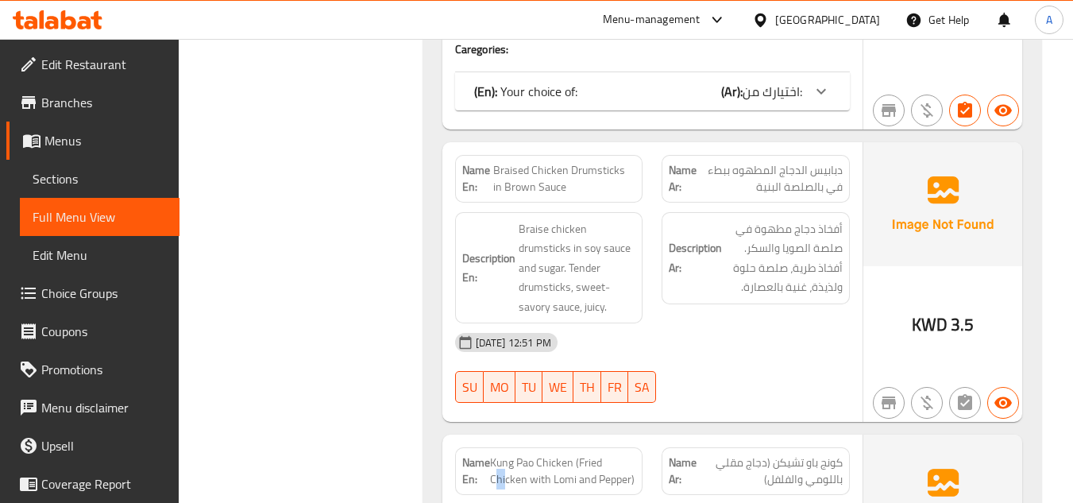
drag, startPoint x: 498, startPoint y: 269, endPoint x: 540, endPoint y: 269, distance: 42.1
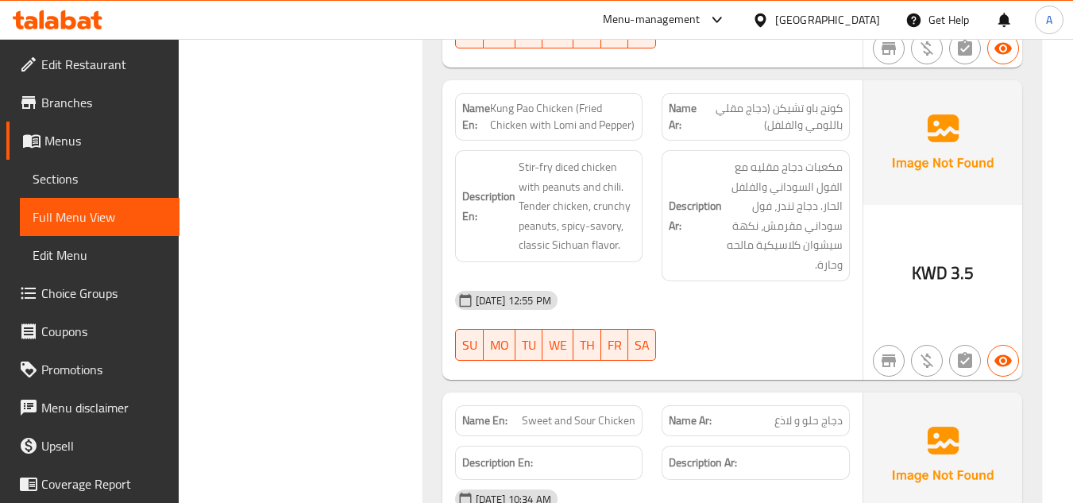
scroll to position [10900, 0]
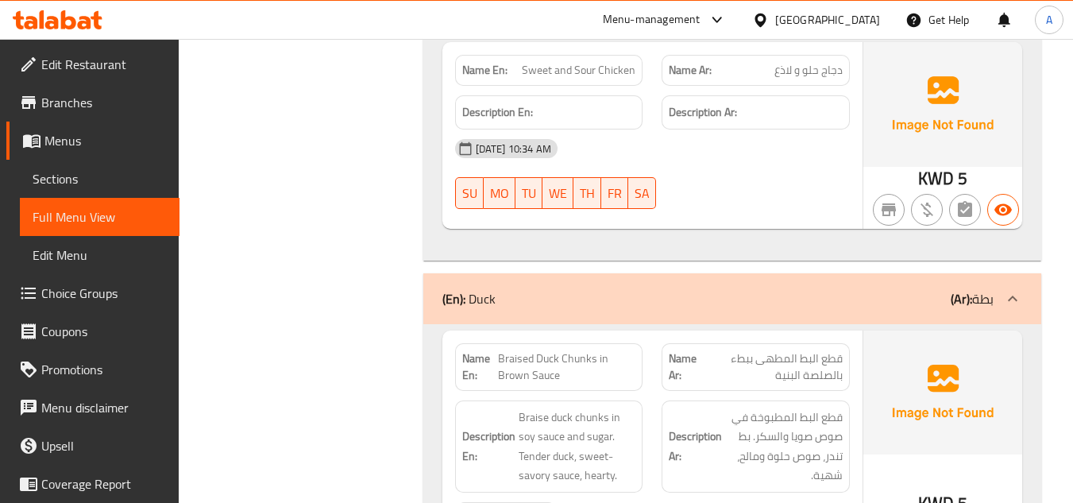
scroll to position [11297, 0]
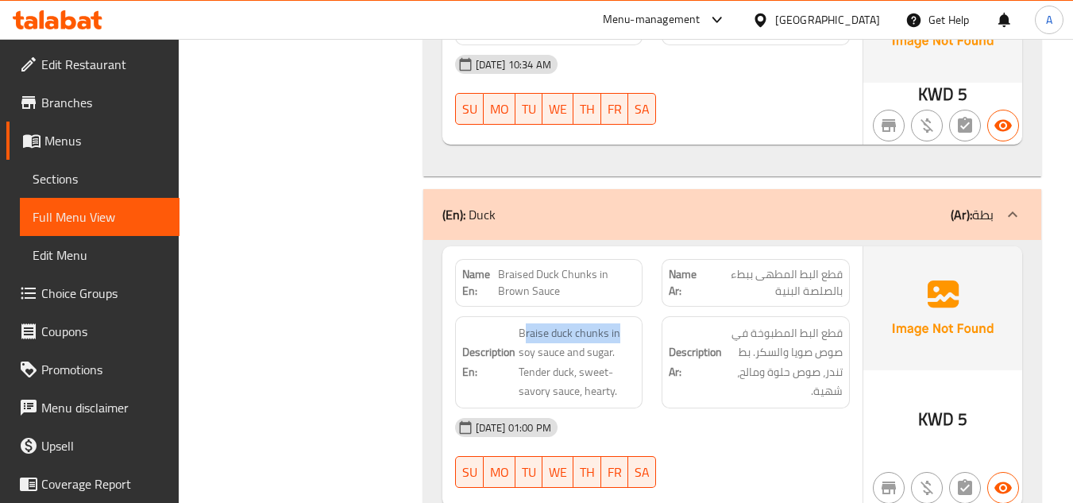
drag, startPoint x: 525, startPoint y: 118, endPoint x: 639, endPoint y: 125, distance: 114.6
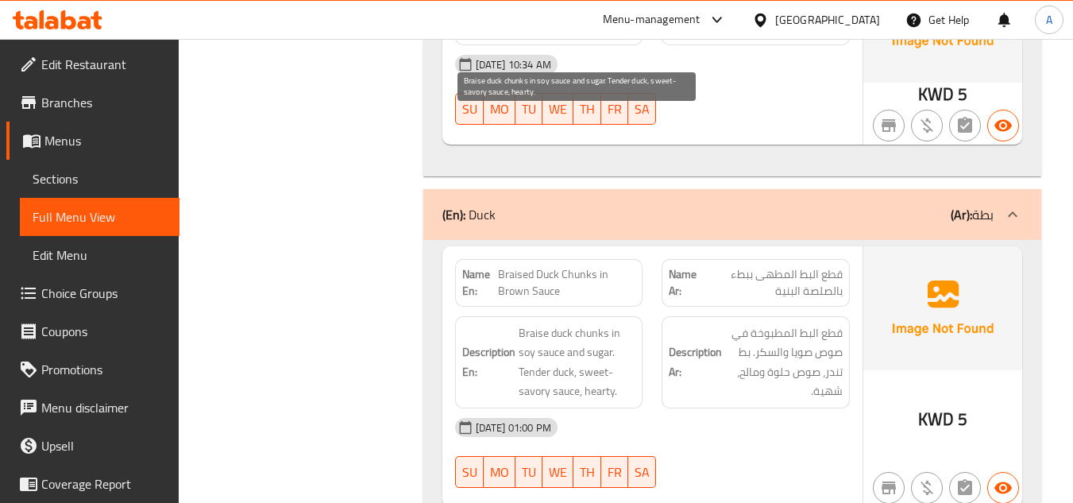
click at [582, 323] on span "Braise duck chunks in soy sauce and sugar. Tender duck, sweet-savory sauce, hea…" at bounding box center [578, 362] width 118 height 78
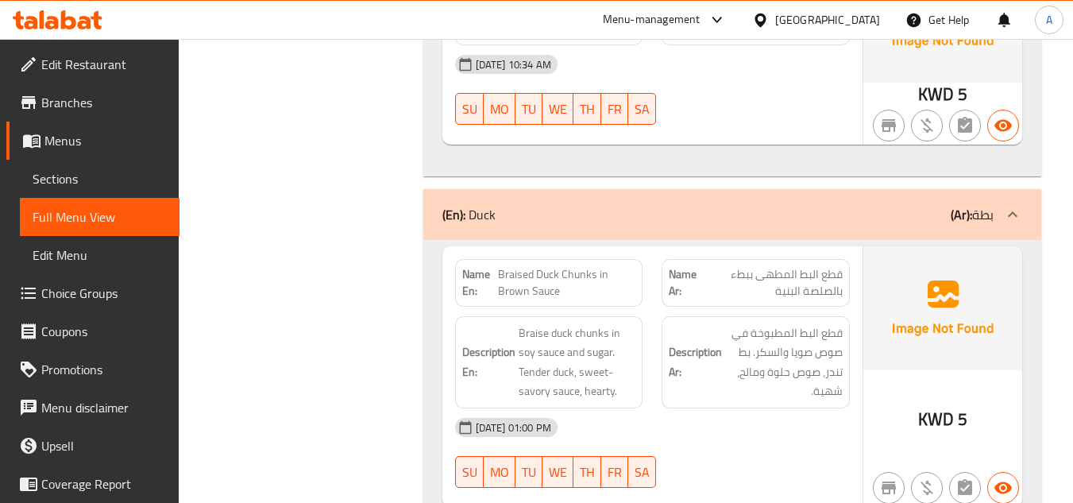
copy span "Braised Duck Chunks in Brown Sauce"
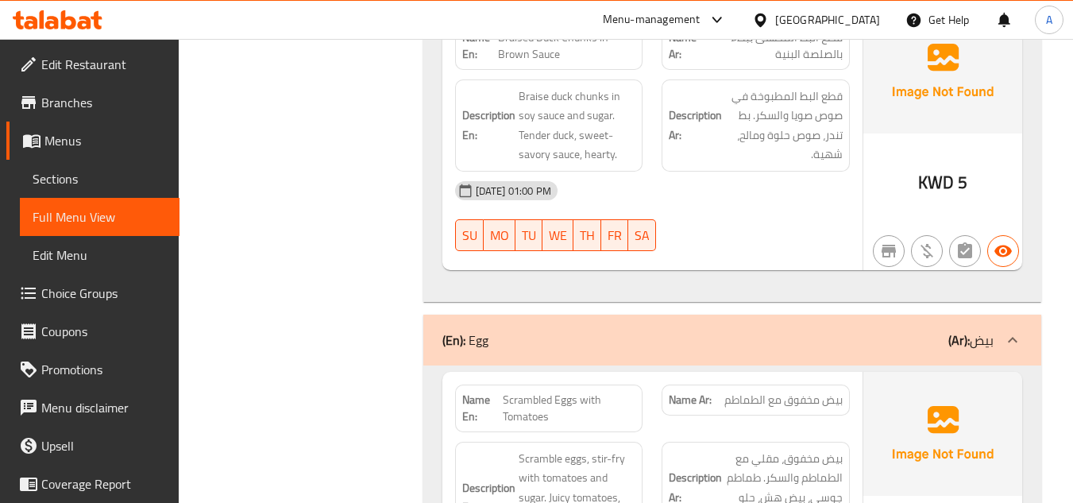
scroll to position [11536, 0]
drag, startPoint x: 976, startPoint y: 338, endPoint x: 953, endPoint y: 334, distance: 22.5
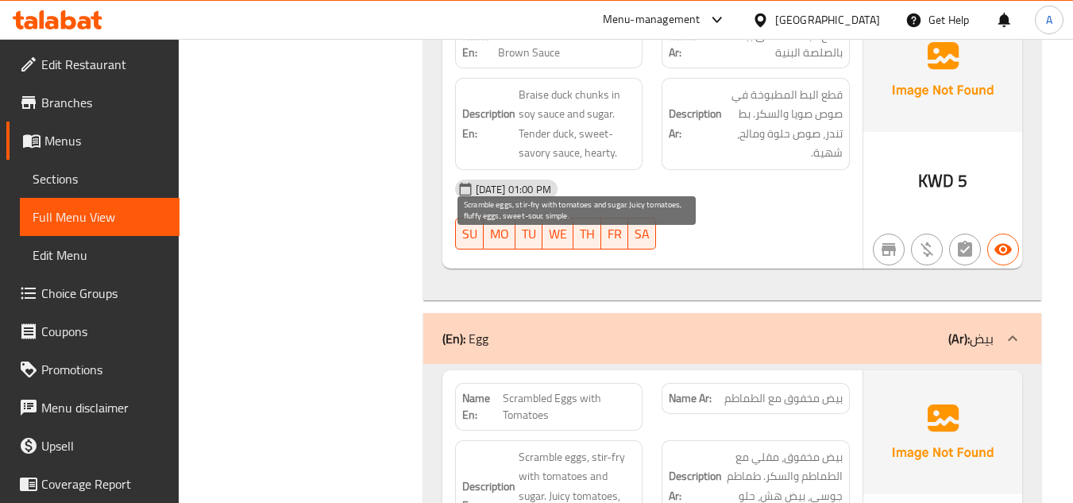
click at [617, 447] on span "Scramble eggs, stir-fry with tomatoes and sugar. Juicy tomatoes, fluffy eggs, s…" at bounding box center [578, 496] width 118 height 98
click at [615, 447] on span "Scramble eggs, stir-fry with tomatoes and sugar. Juicy tomatoes, fluffy eggs, s…" at bounding box center [578, 496] width 118 height 98
copy span "sour"
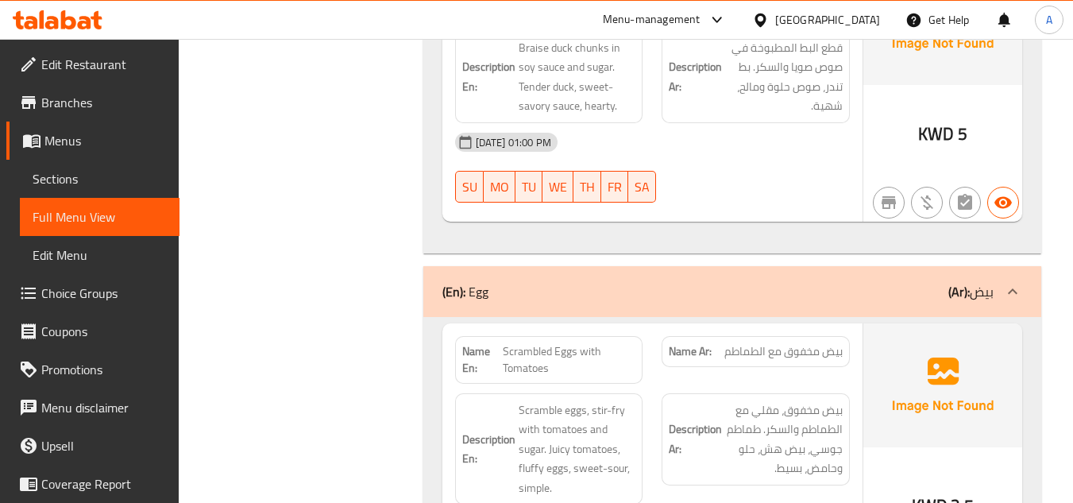
scroll to position [11619, 0]
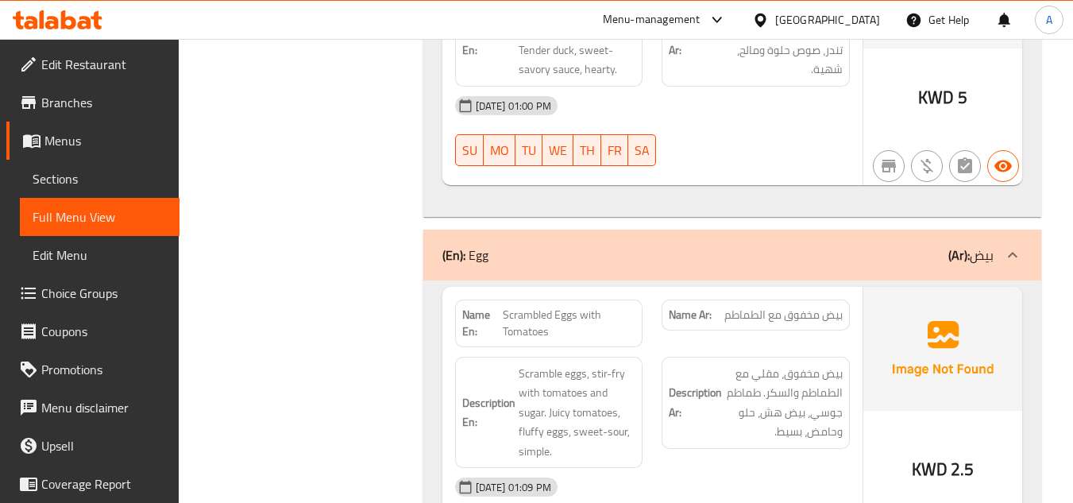
drag, startPoint x: 842, startPoint y: 398, endPoint x: 744, endPoint y: 400, distance: 98.5
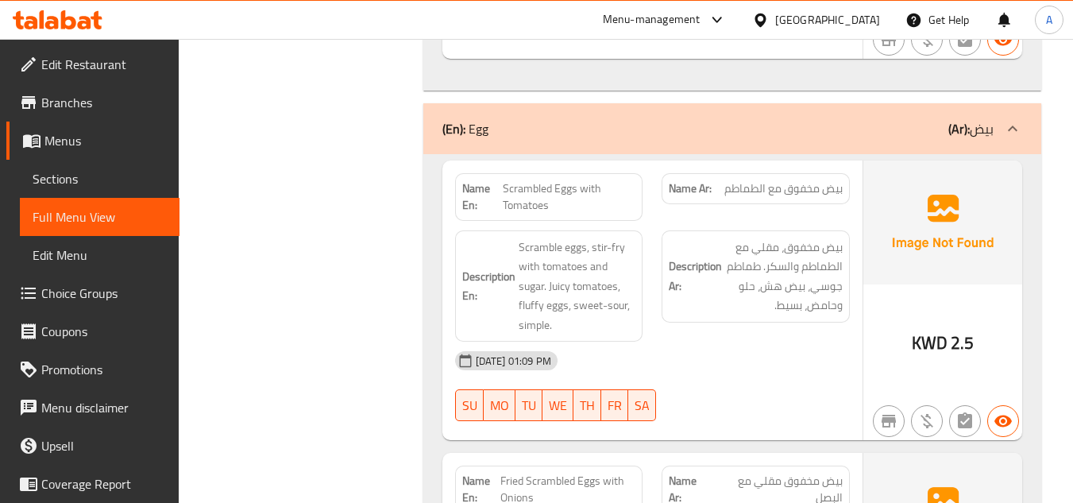
scroll to position [11778, 0]
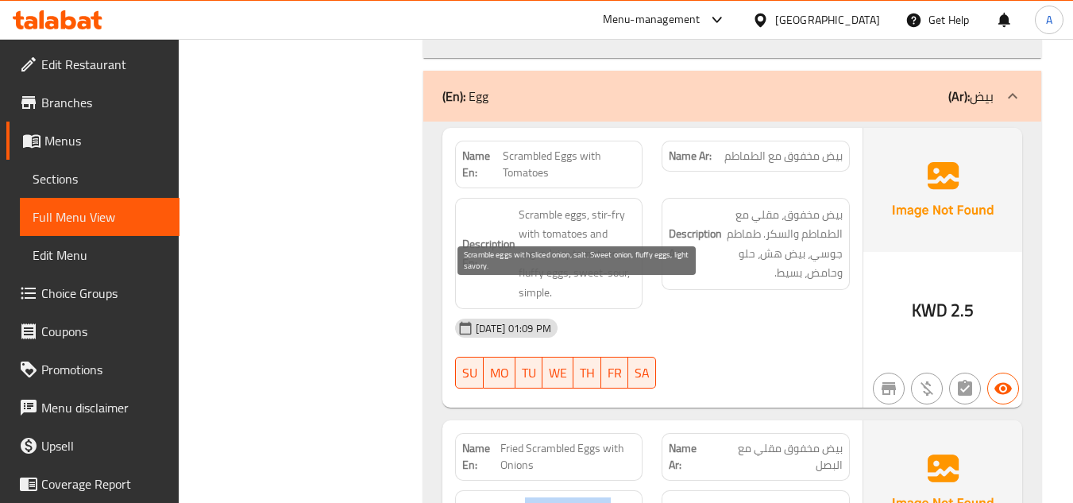
drag, startPoint x: 524, startPoint y: 299, endPoint x: 575, endPoint y: 308, distance: 51.7
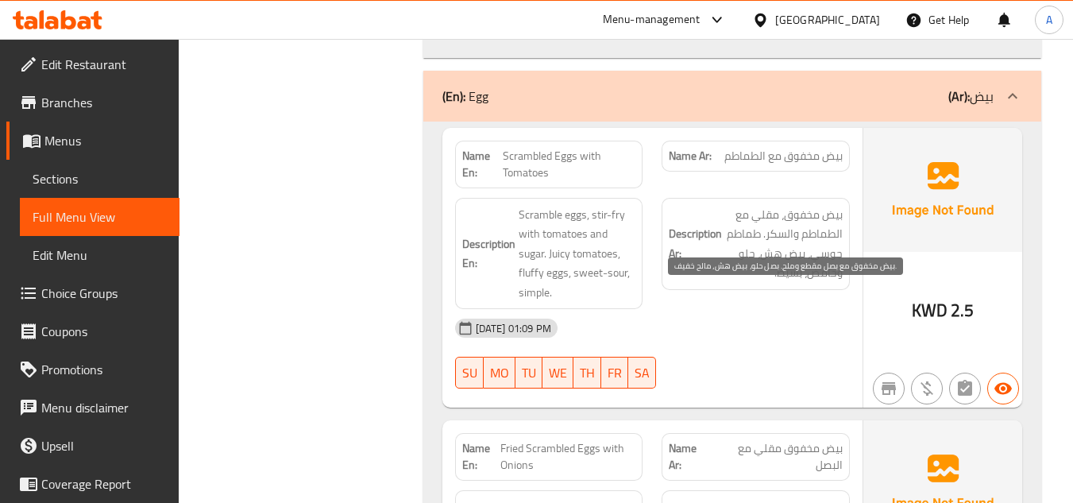
drag, startPoint x: 841, startPoint y: 312, endPoint x: 764, endPoint y: 314, distance: 77.1
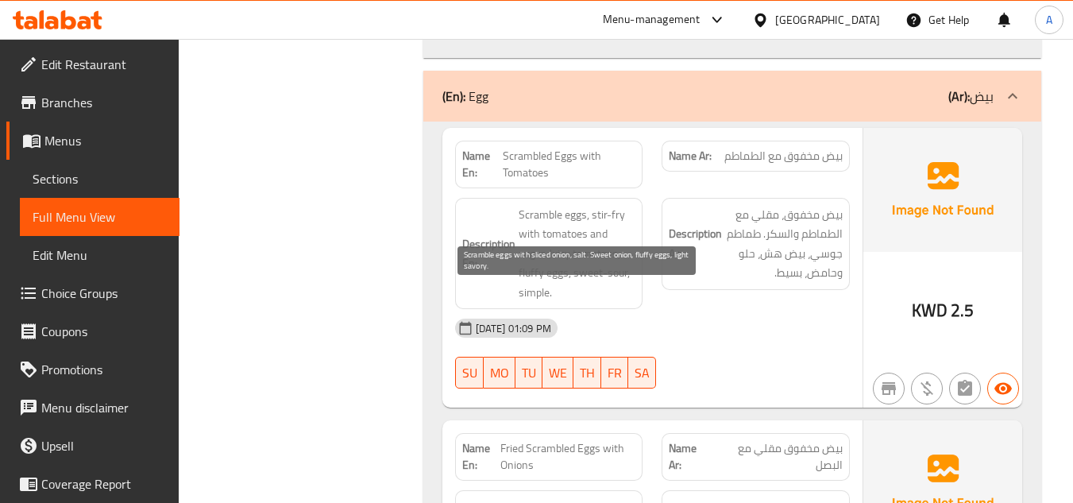
copy span "sliced"
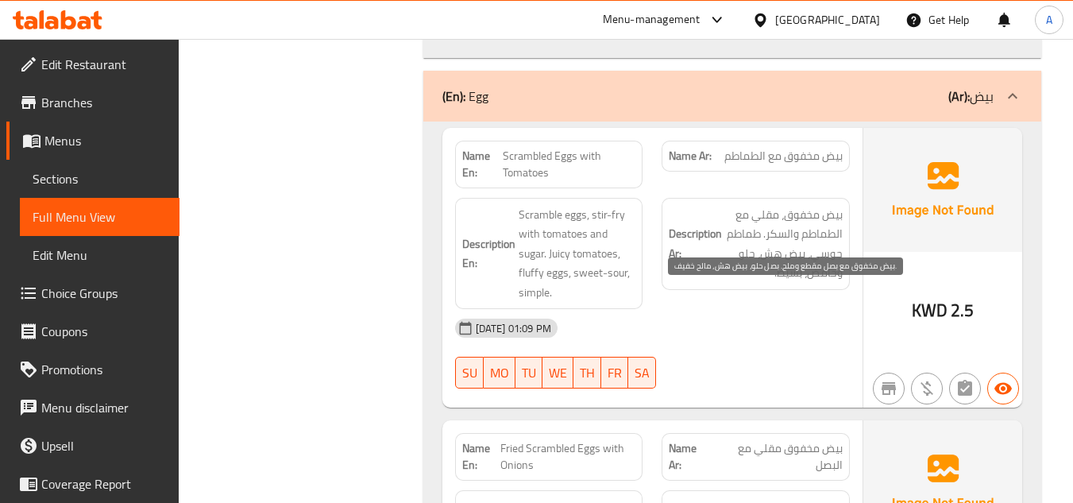
drag, startPoint x: 779, startPoint y: 321, endPoint x: 756, endPoint y: 320, distance: 23.1
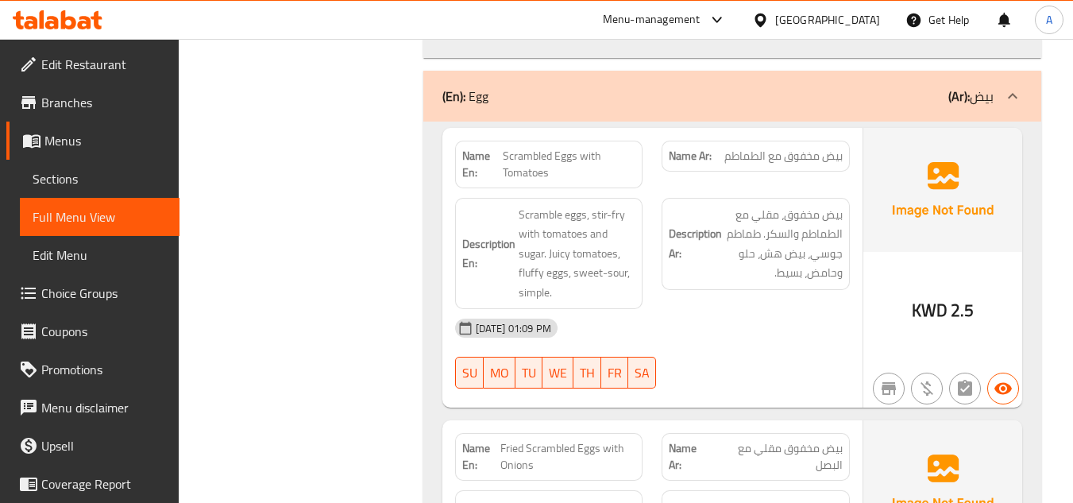
drag, startPoint x: 973, startPoint y: 380, endPoint x: 932, endPoint y: 384, distance: 41.6
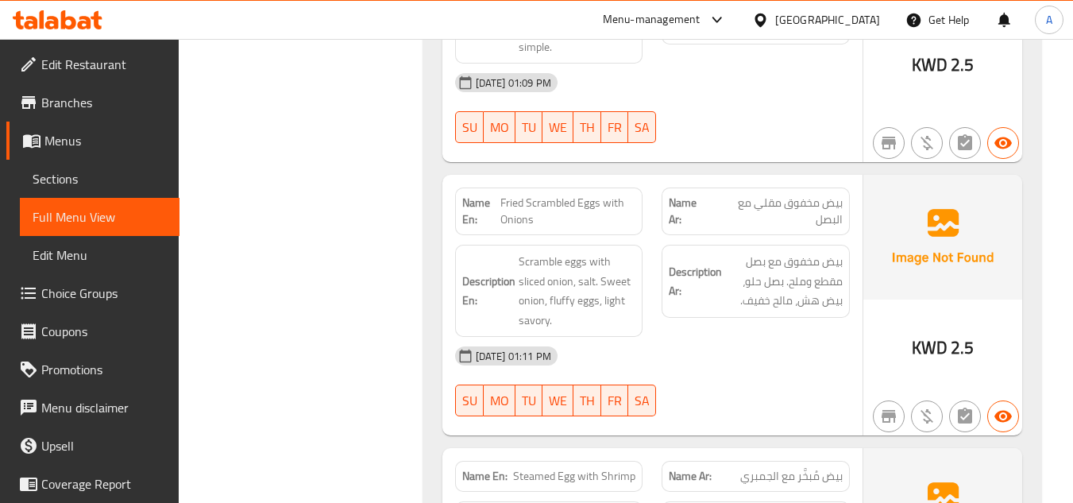
scroll to position [12114, 0]
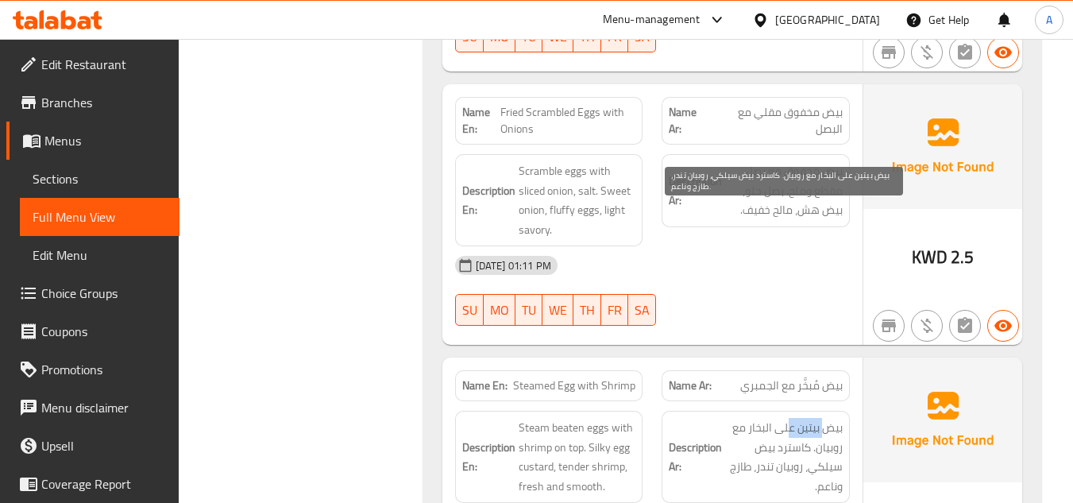
drag, startPoint x: 826, startPoint y: 225, endPoint x: 789, endPoint y: 222, distance: 37.5
click at [789, 418] on span "بيض بيتين على البخار مع روبيان. كاسترد بيض سيلكي، روبيان تندر، طازج وناعم." at bounding box center [784, 457] width 118 height 78
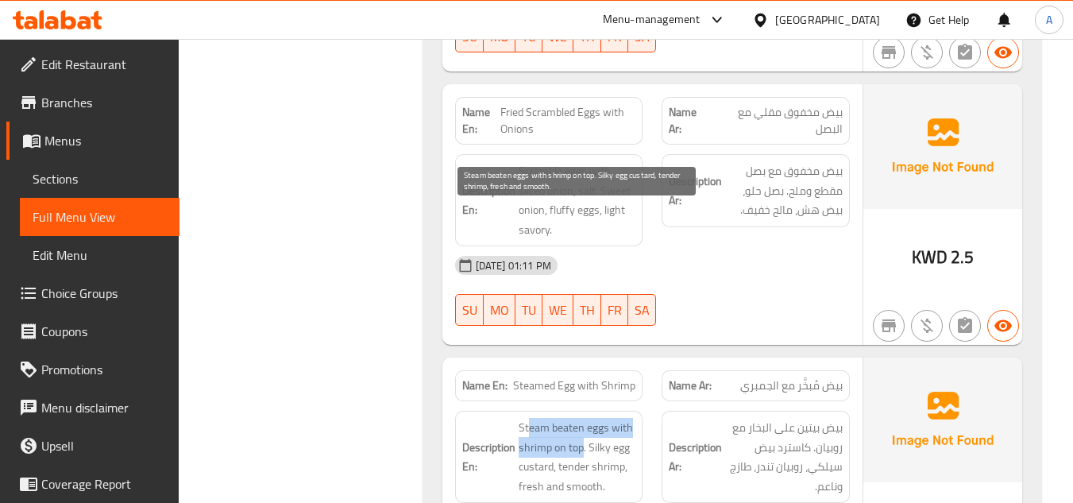
drag, startPoint x: 584, startPoint y: 239, endPoint x: 528, endPoint y: 223, distance: 57.8
click at [528, 418] on span "Steam beaten eggs with shrimp on top. Silky egg custard, tender shrimp, fresh a…" at bounding box center [578, 457] width 118 height 78
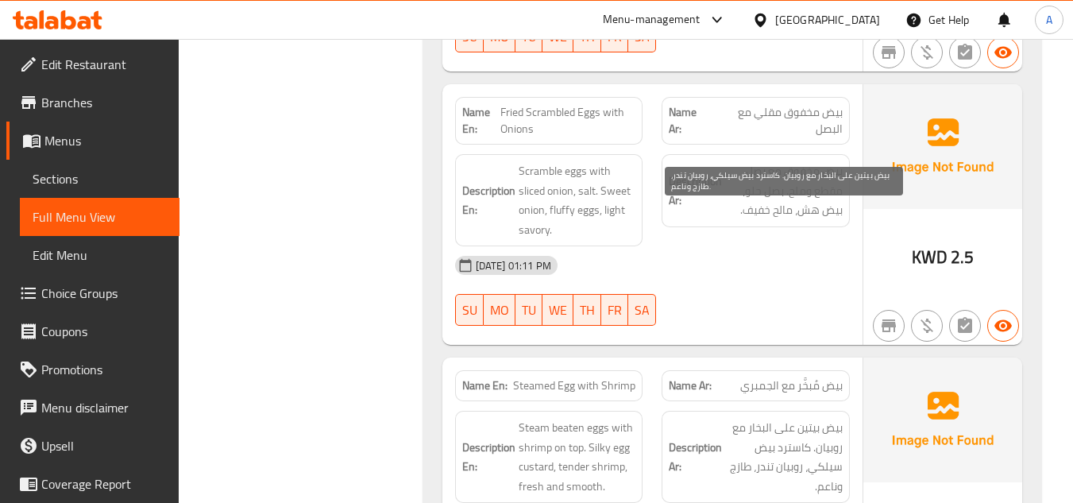
click at [829, 418] on span "بيض بيتين على البخار مع روبيان. كاسترد بيض سيلكي، روبيان تندر، طازج وناعم." at bounding box center [784, 457] width 118 height 78
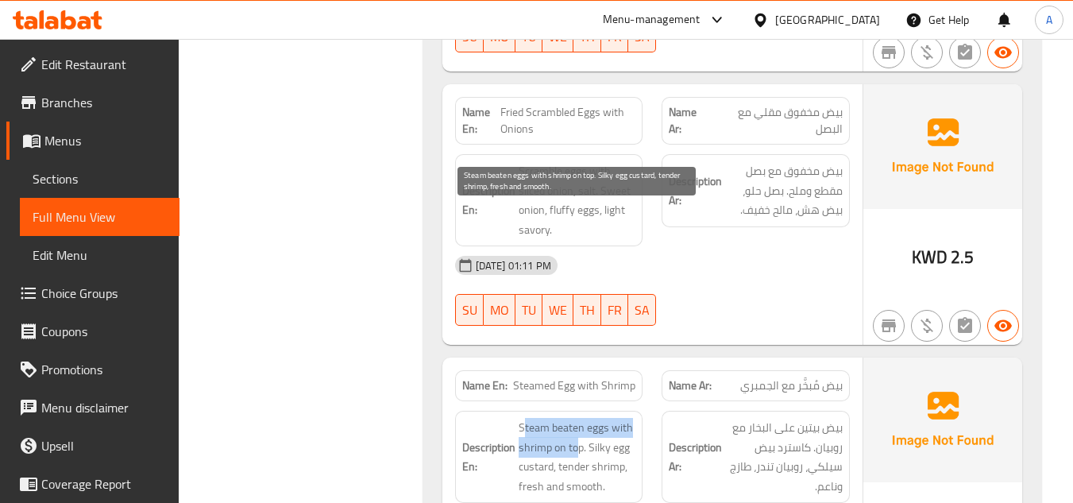
drag, startPoint x: 576, startPoint y: 234, endPoint x: 523, endPoint y: 205, distance: 60.8
click at [567, 418] on span "Steam beaten eggs with shrimp on top. Silky egg custard, tender shrimp, fresh a…" at bounding box center [578, 457] width 118 height 78
drag, startPoint x: 595, startPoint y: 238, endPoint x: 519, endPoint y: 209, distance: 81.7
click at [519, 418] on span "Steam beaten eggs with shrimp on top. Silky egg custard, tender shrimp, fresh a…" at bounding box center [578, 457] width 118 height 78
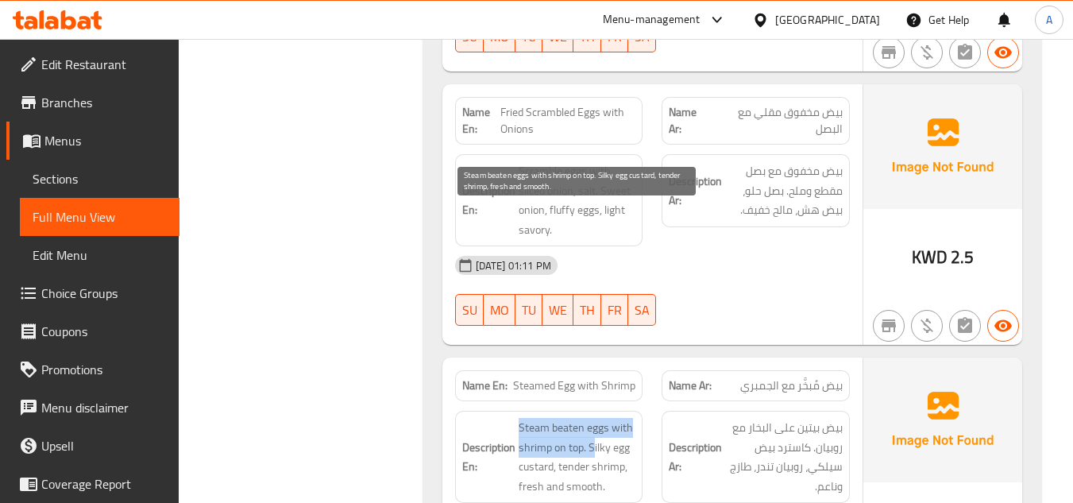
copy span "Steam beaten eggs with shrimp on top. S"
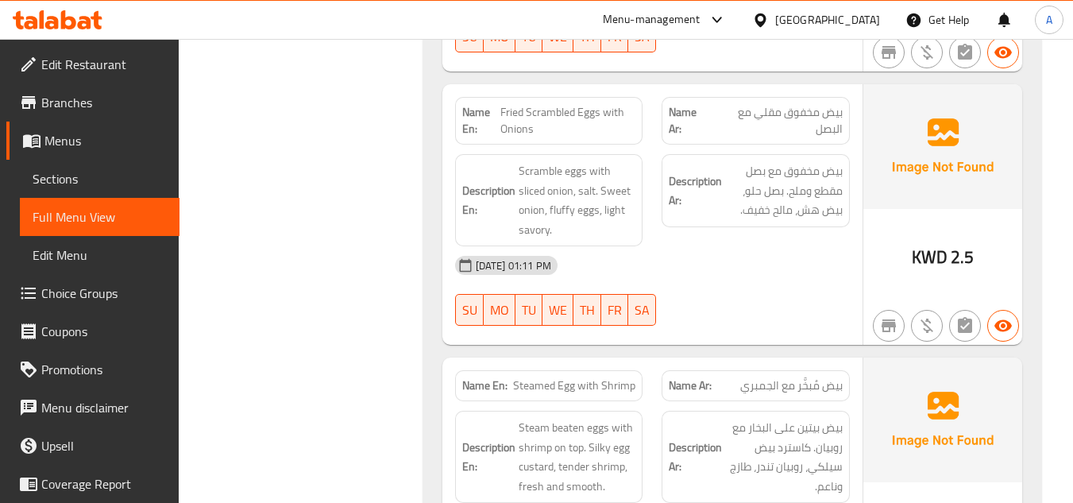
copy span "Steamed Egg with Shrimp"
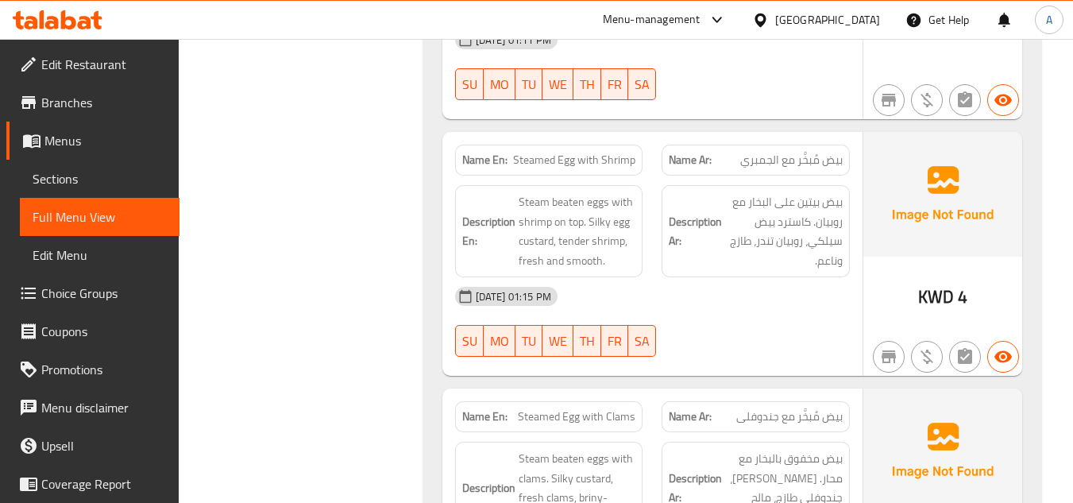
scroll to position [12352, 0]
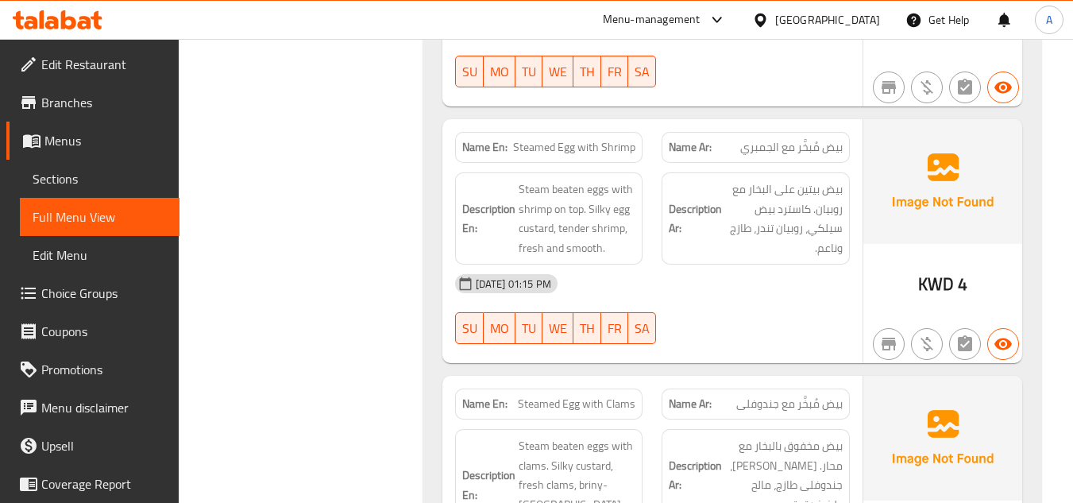
drag, startPoint x: 843, startPoint y: 189, endPoint x: 824, endPoint y: 186, distance: 19.3
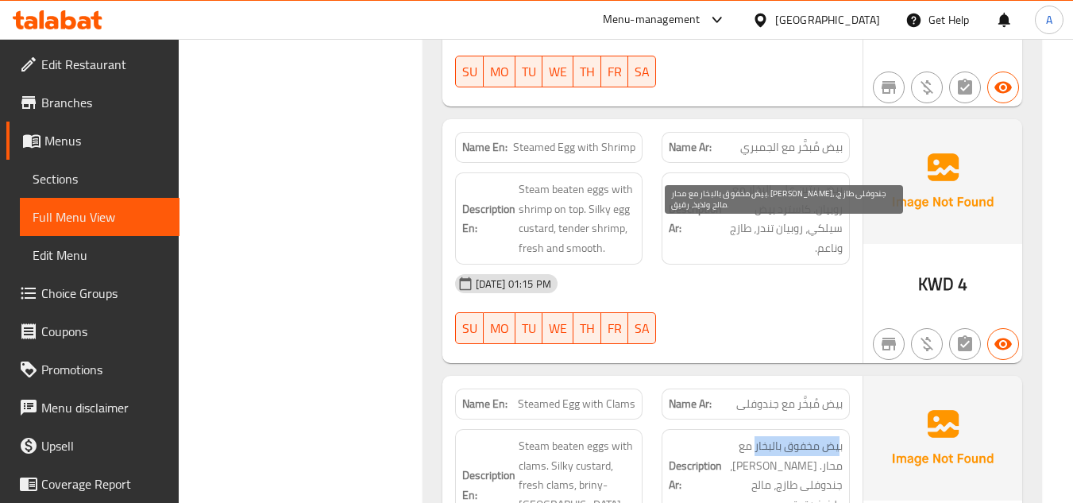
drag, startPoint x: 840, startPoint y: 244, endPoint x: 732, endPoint y: 241, distance: 108.1
click at [737, 436] on span "بيض مخفوق بالبخار مع محار. [PERSON_NAME]، جندوفلى طازج، مالح ولذيذ، رقيق." at bounding box center [784, 475] width 118 height 78
click at [732, 436] on span "بيض مخفوق بالبخار مع محار. [PERSON_NAME]، جندوفلى طازج، مالح ولذيذ، رقيق." at bounding box center [784, 475] width 118 height 78
drag, startPoint x: 837, startPoint y: 233, endPoint x: 731, endPoint y: 234, distance: 105.7
click at [736, 436] on span "بيض مخفوق بالبخار مع محار. [PERSON_NAME]، جندوفلى طازج، مالح ولذيذ، رقيق." at bounding box center [784, 475] width 118 height 78
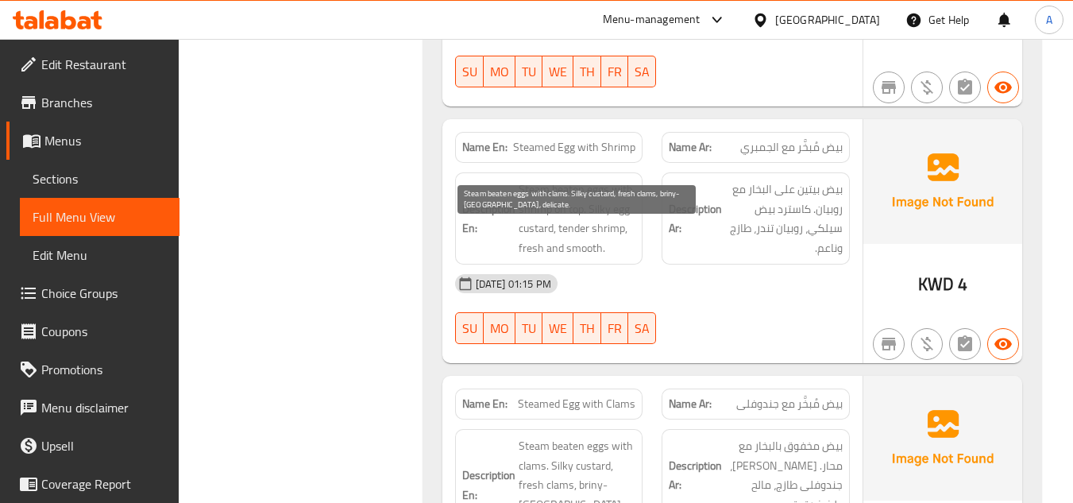
click at [558, 436] on span "Steam beaten eggs with clams. Silky custard, fresh clams, briny-[GEOGRAPHIC_DAT…" at bounding box center [578, 485] width 118 height 98
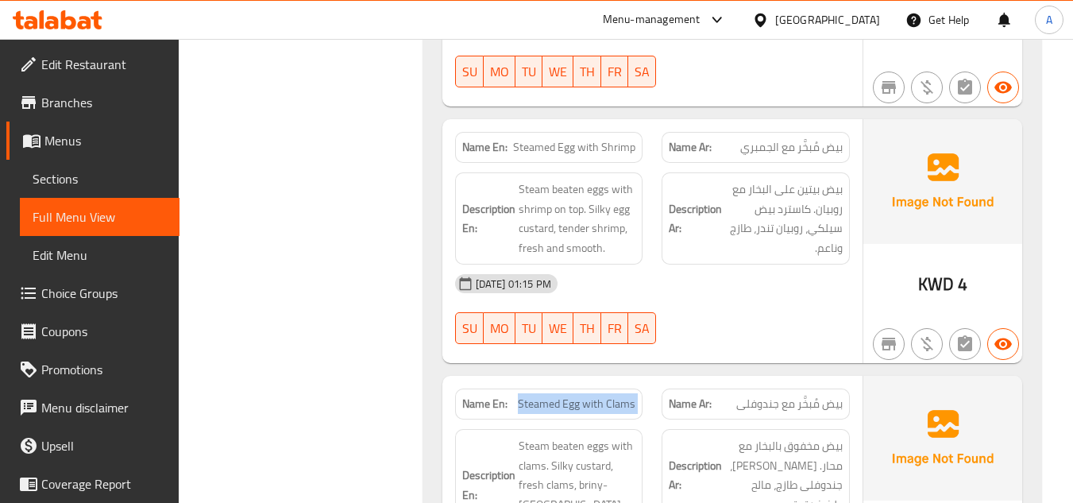
copy span "Steamed Egg with Clams"
drag, startPoint x: 850, startPoint y: 253, endPoint x: 804, endPoint y: 257, distance: 46.2
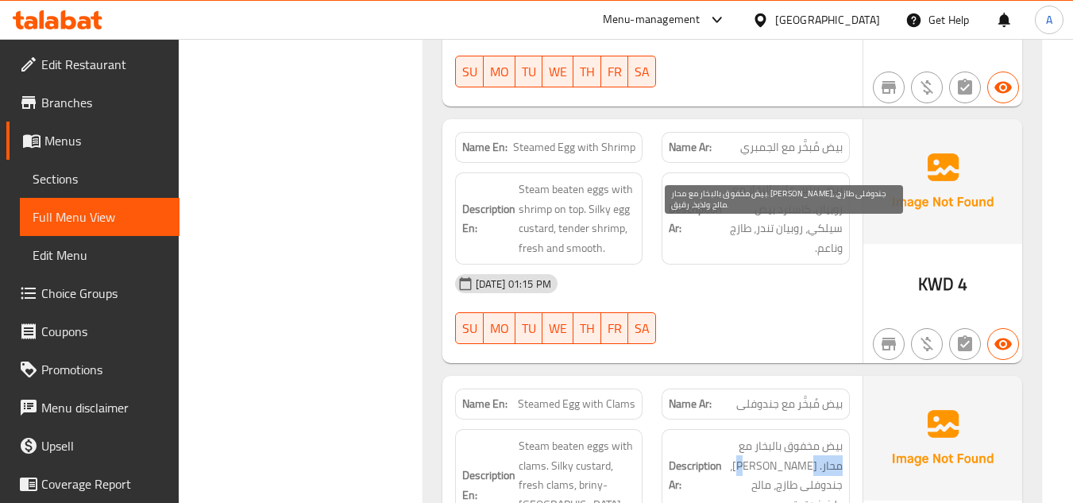
click at [804, 436] on span "بيض مخفوق بالبخار مع محار. [PERSON_NAME]، جندوفلى طازج، مالح ولذيذ، رقيق." at bounding box center [784, 475] width 118 height 78
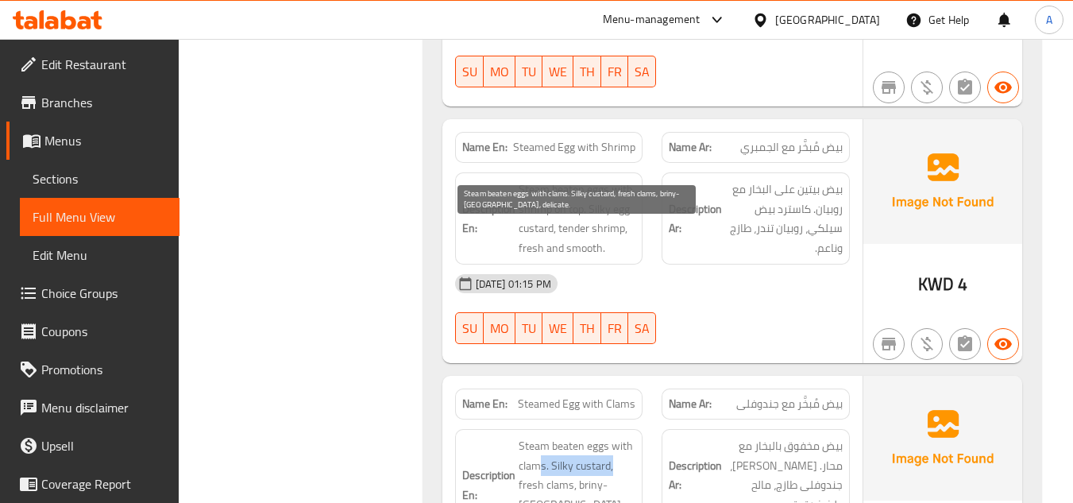
drag, startPoint x: 543, startPoint y: 257, endPoint x: 614, endPoint y: 256, distance: 71.5
click at [614, 436] on span "Steam beaten eggs with clams. Silky custard, fresh clams, briny-[GEOGRAPHIC_DAT…" at bounding box center [578, 485] width 118 height 98
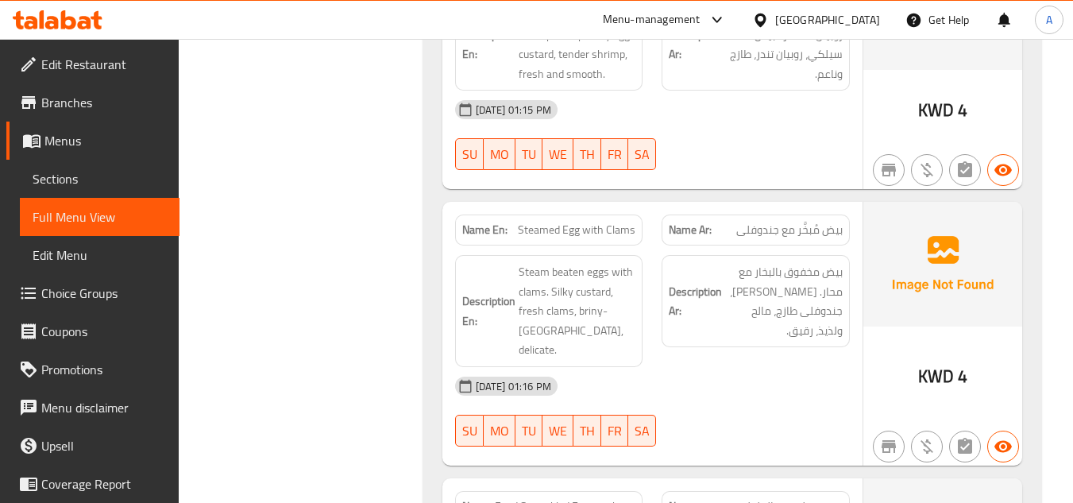
scroll to position [12670, 0]
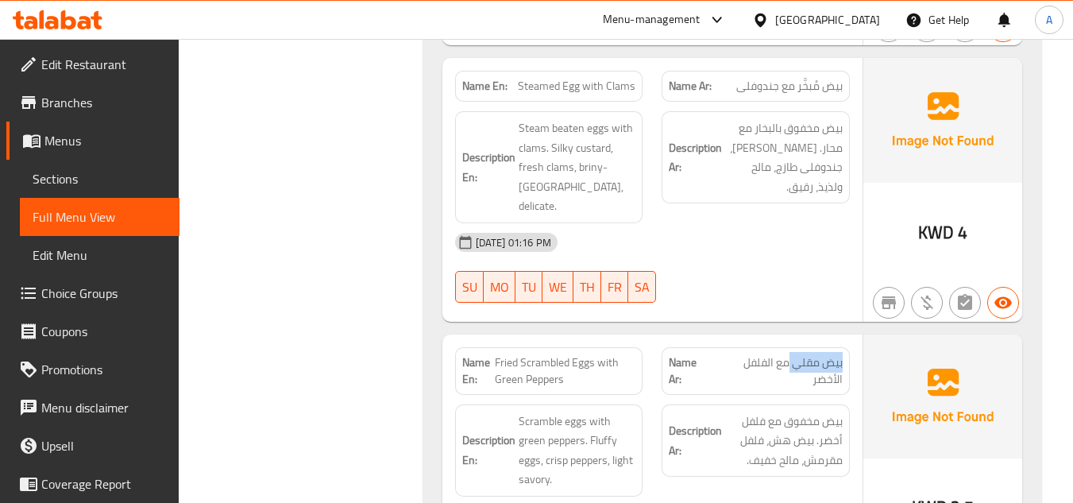
drag, startPoint x: 847, startPoint y: 135, endPoint x: 786, endPoint y: 137, distance: 60.4
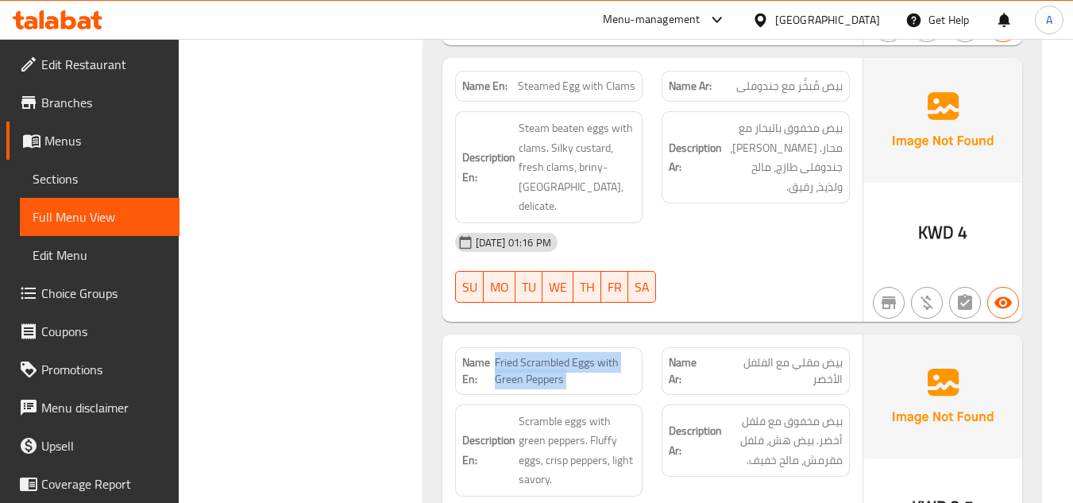
copy span "Fried Scrambled Eggs with Green Peppers"
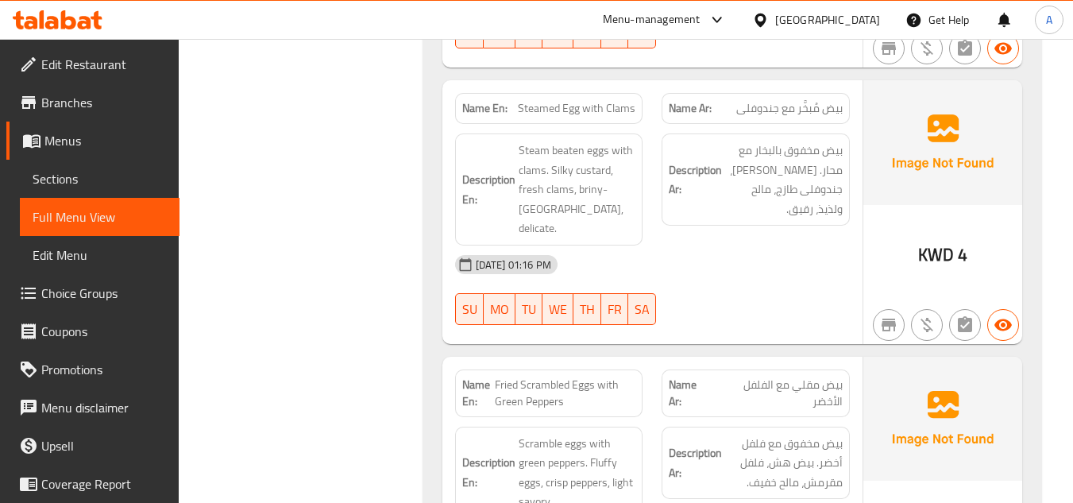
scroll to position [12797, 0]
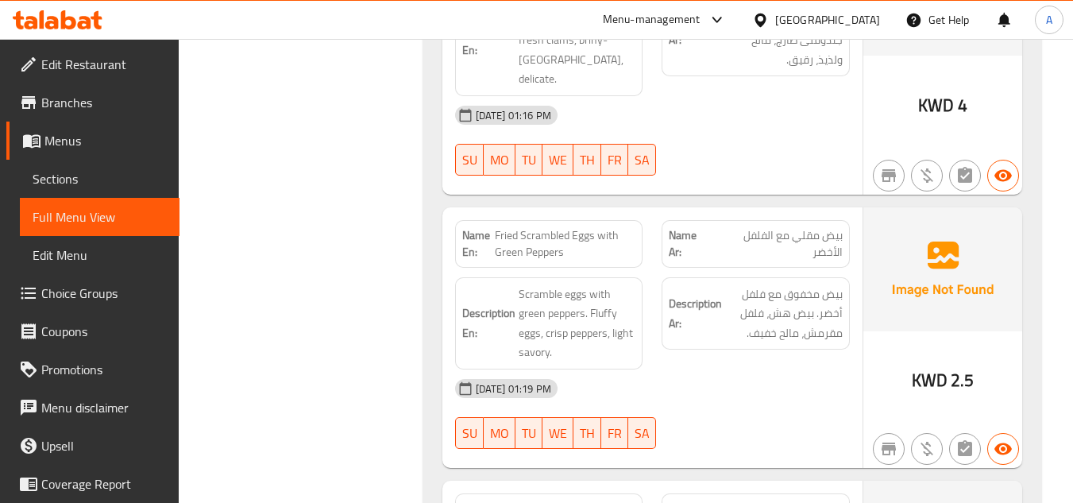
drag, startPoint x: 603, startPoint y: 279, endPoint x: 641, endPoint y: 276, distance: 38.2
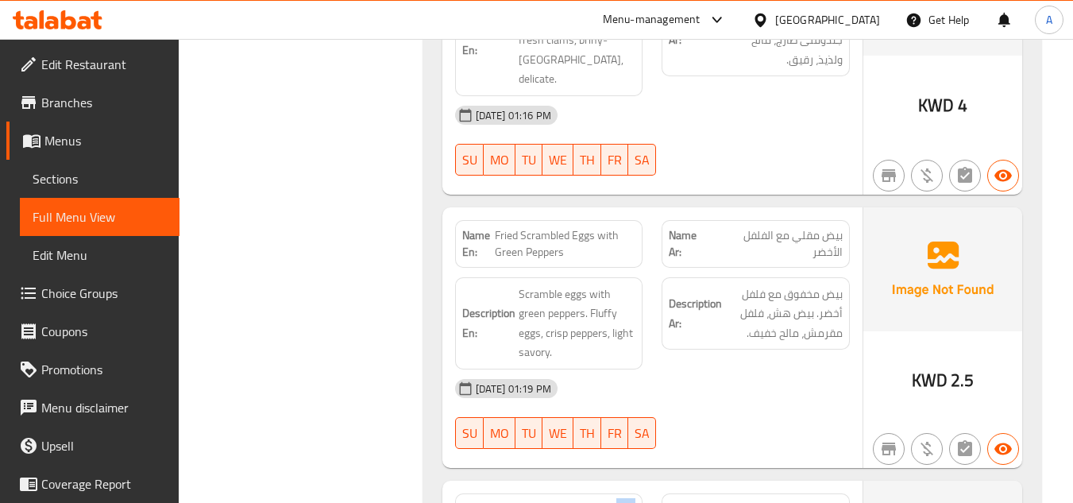
drag, startPoint x: 610, startPoint y: 279, endPoint x: 659, endPoint y: 296, distance: 52.0
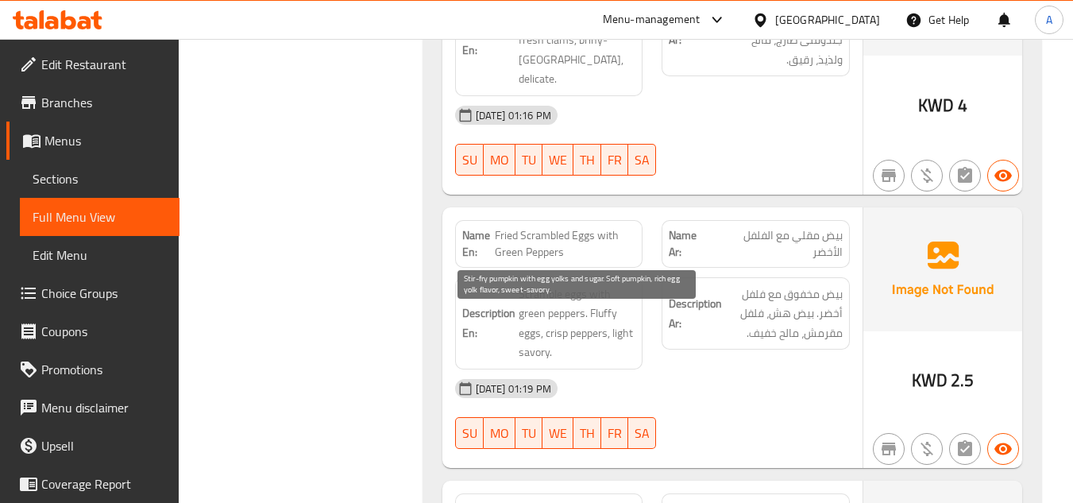
drag, startPoint x: 574, startPoint y: 363, endPoint x: 626, endPoint y: 361, distance: 52.5
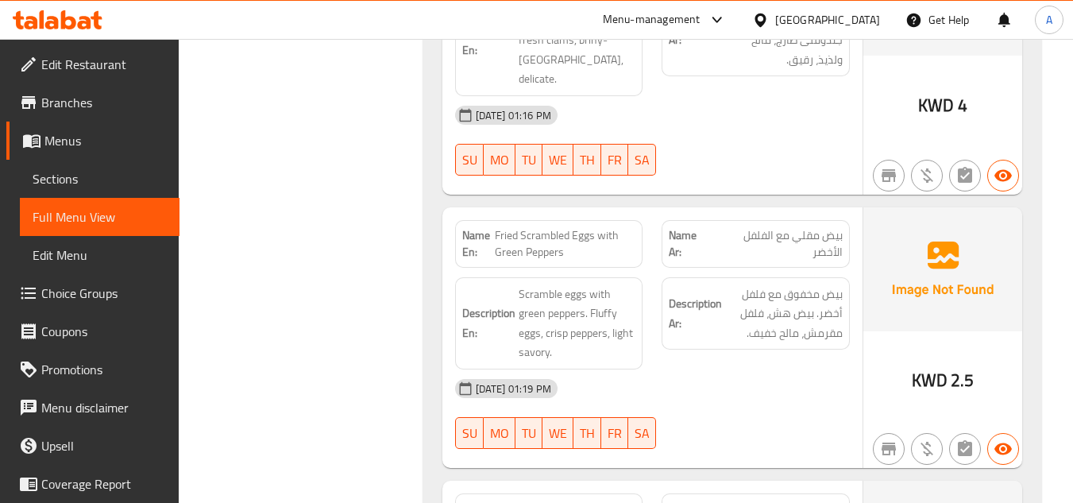
drag, startPoint x: 544, startPoint y: 381, endPoint x: 649, endPoint y: 383, distance: 104.9
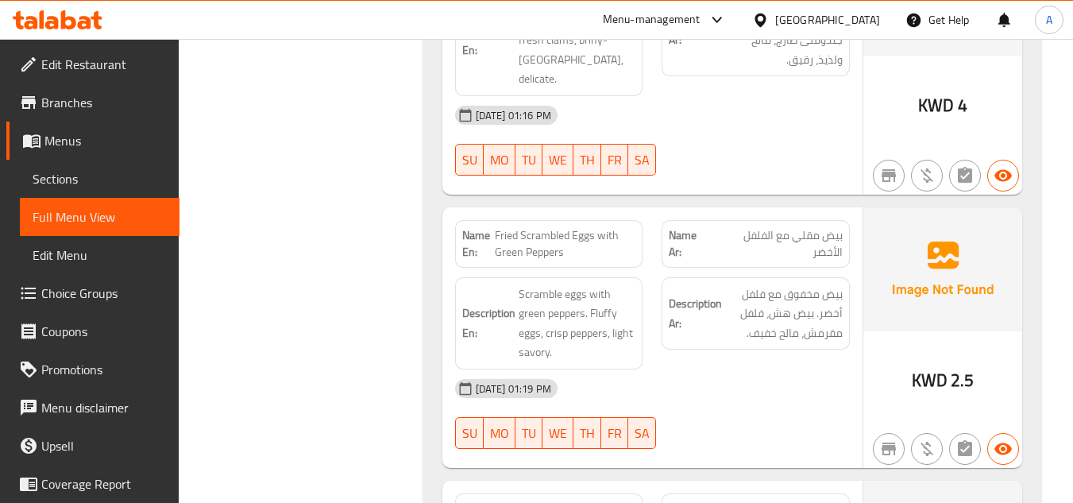
copy span "Pumpkin with Egg Yolk"
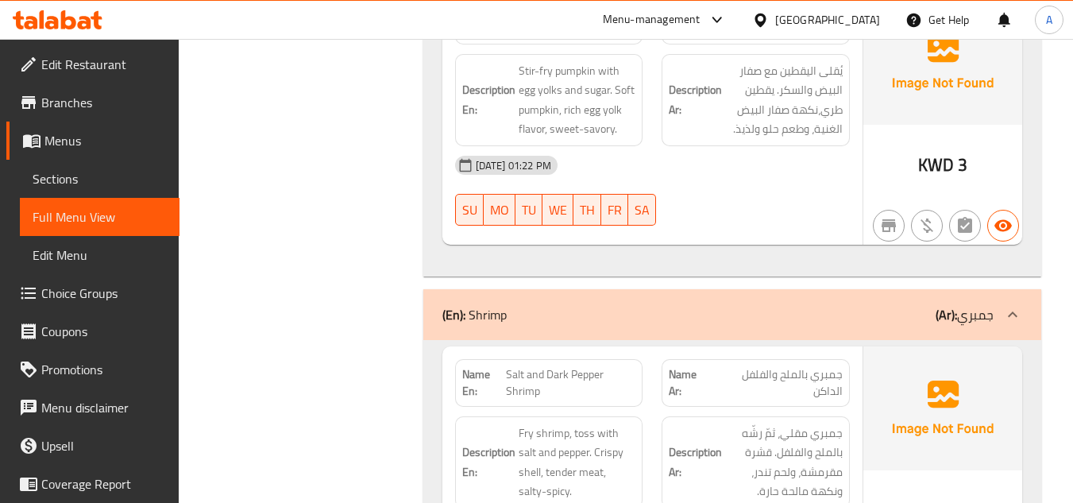
scroll to position [13353, 0]
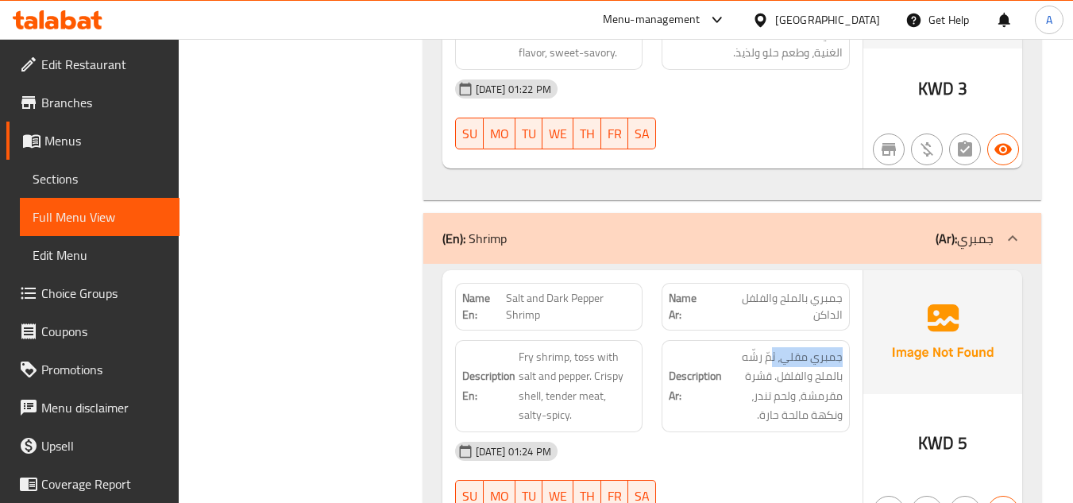
drag, startPoint x: 844, startPoint y: 128, endPoint x: 771, endPoint y: 127, distance: 72.3
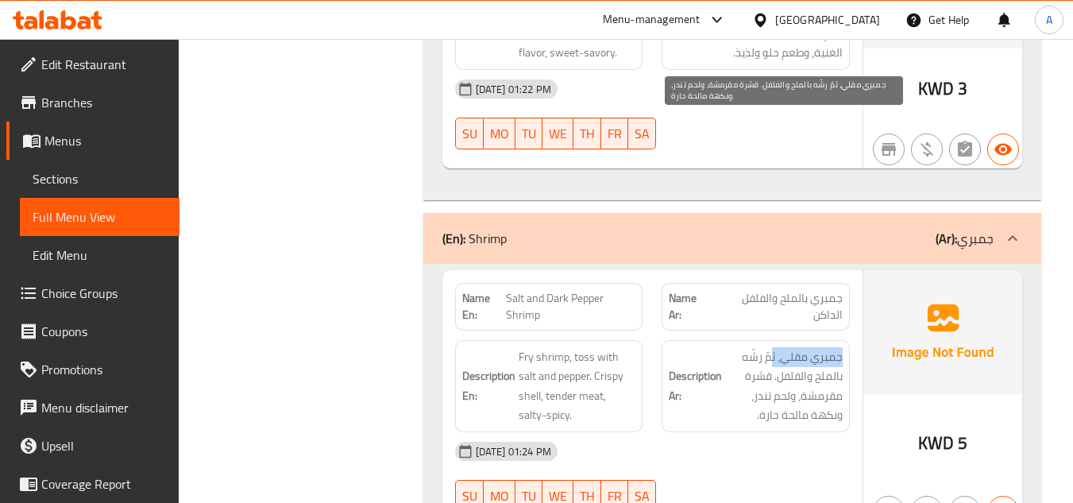
click at [772, 347] on span "جمبري مقلي، ثمّ رشّه بالملح والفلفل. قشرة مقرمشة، ولحم تندر، ونكهة مالحة حارة." at bounding box center [784, 386] width 118 height 78
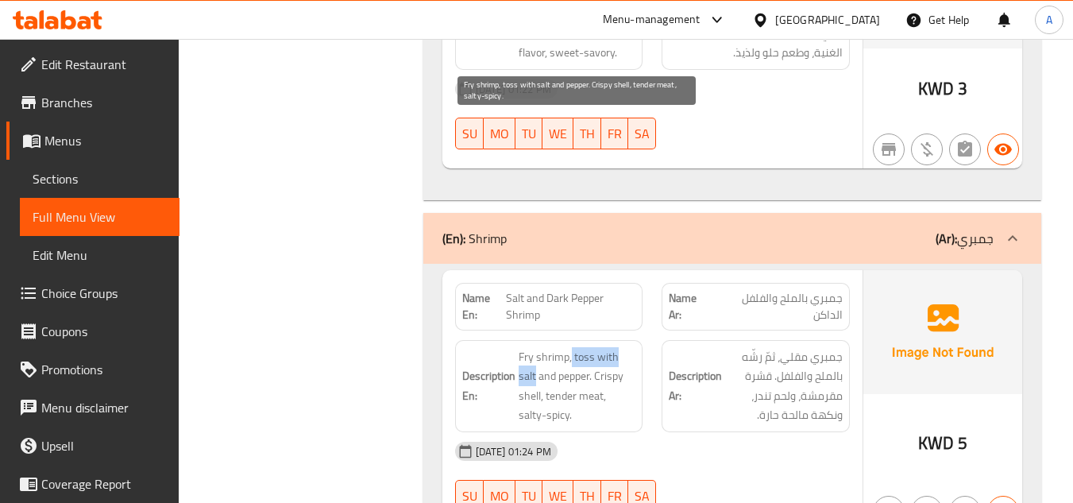
drag, startPoint x: 570, startPoint y: 126, endPoint x: 635, endPoint y: 129, distance: 64.4
click at [635, 347] on span "Fry shrimp, toss with salt and pepper. Crispy shell, tender meat, salty-spicy." at bounding box center [578, 386] width 118 height 78
click at [572, 347] on span "Fry shrimp, toss with salt and pepper. Crispy shell, tender meat, salty-spicy." at bounding box center [578, 386] width 118 height 78
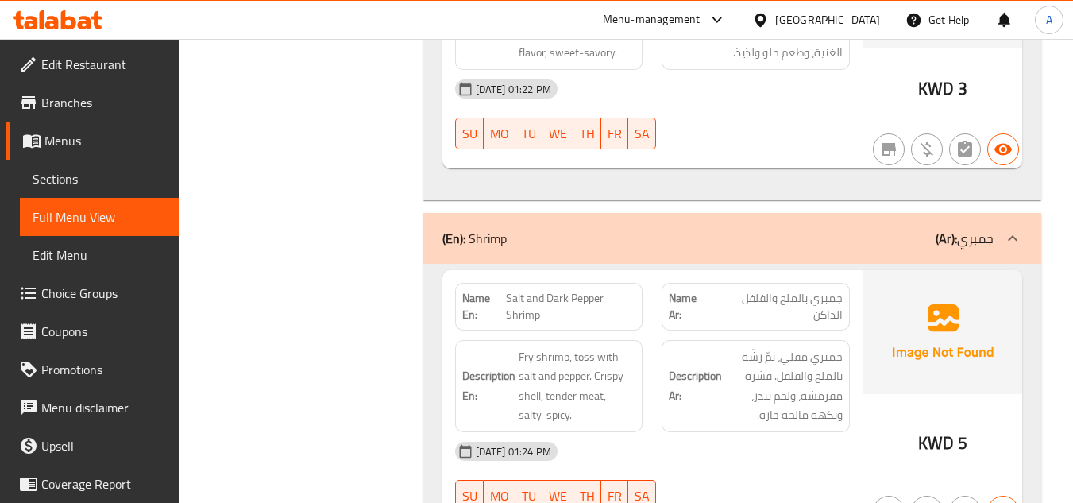
copy span "Salt and Dark Pepper Shrimp"
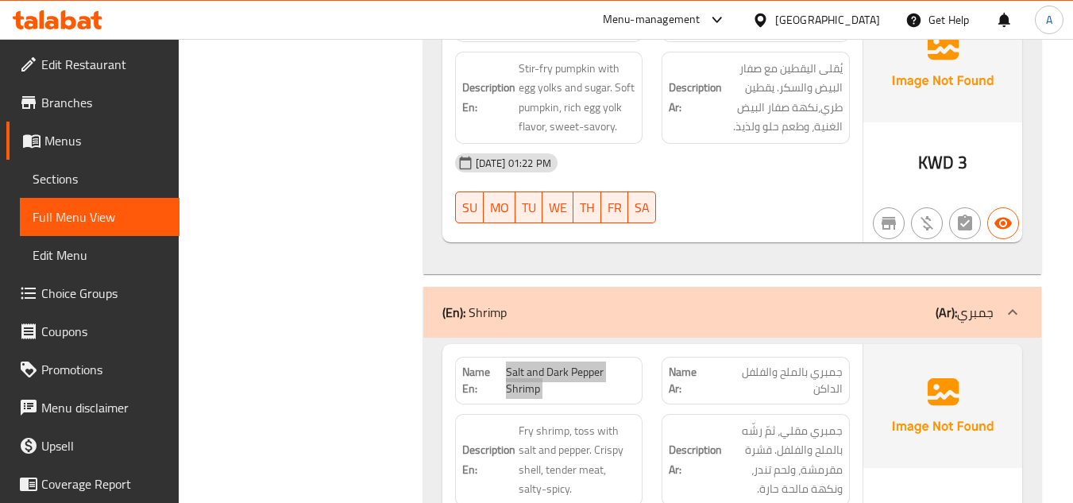
scroll to position [13274, 0]
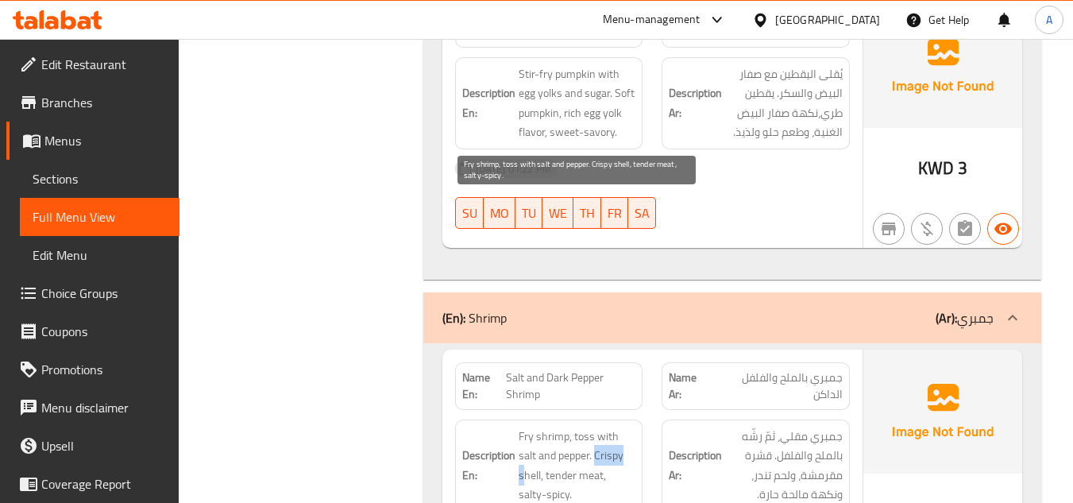
drag, startPoint x: 578, startPoint y: 223, endPoint x: 612, endPoint y: 225, distance: 35.0
click at [612, 427] on span "Fry shrimp, toss with salt and pepper. Crispy shell, tender meat, salty-spicy." at bounding box center [578, 466] width 118 height 78
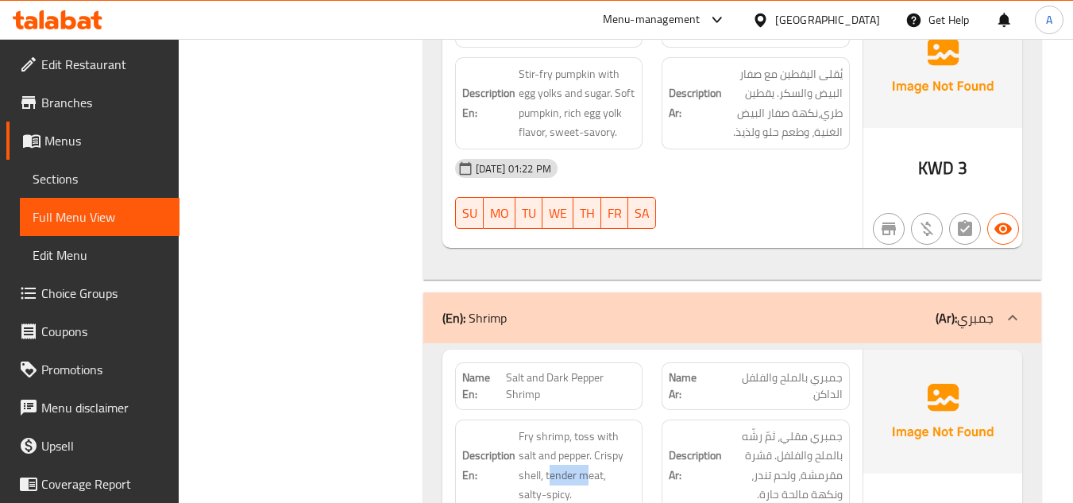
drag, startPoint x: 527, startPoint y: 249, endPoint x: 558, endPoint y: 255, distance: 30.7
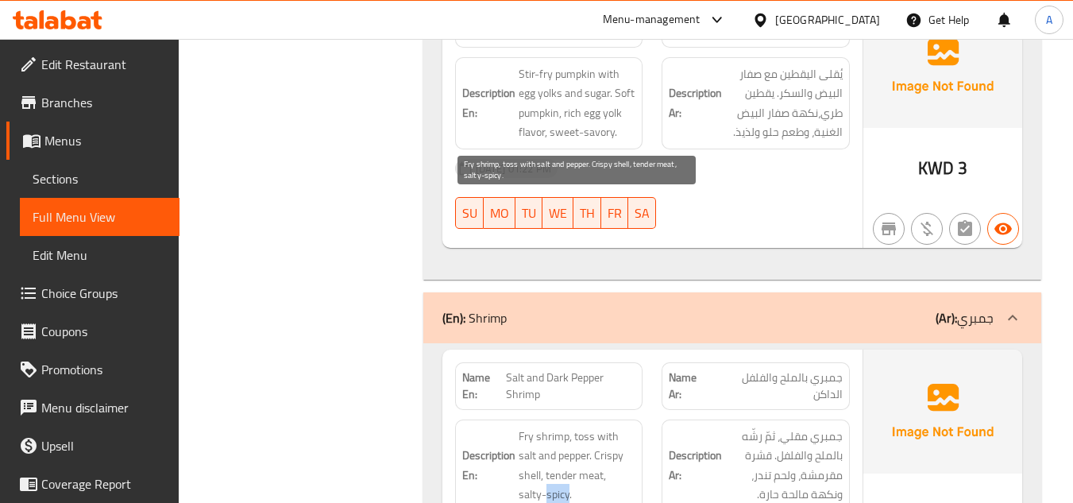
click at [611, 427] on span "Fry shrimp, toss with salt and pepper. Crispy shell, tender meat, salty-spicy." at bounding box center [578, 466] width 118 height 78
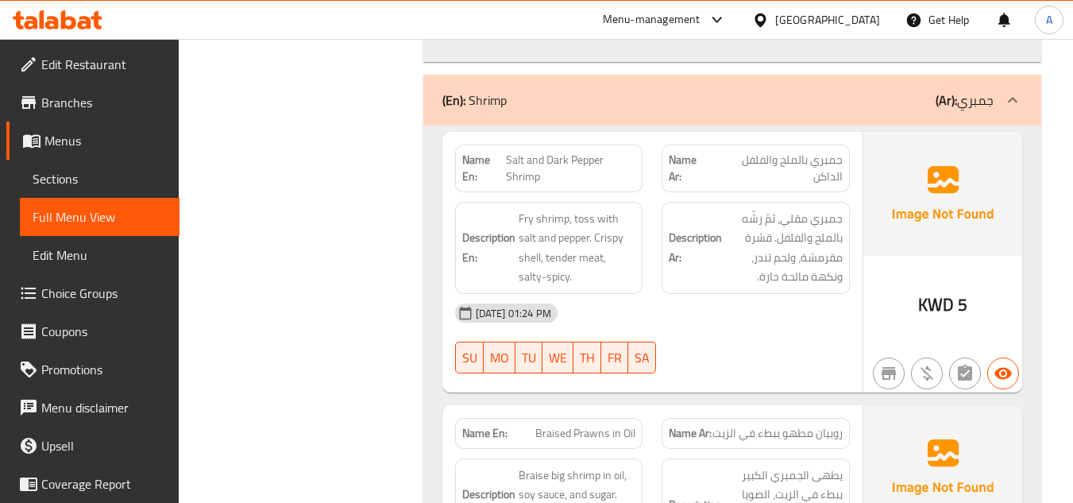
scroll to position [13512, 0]
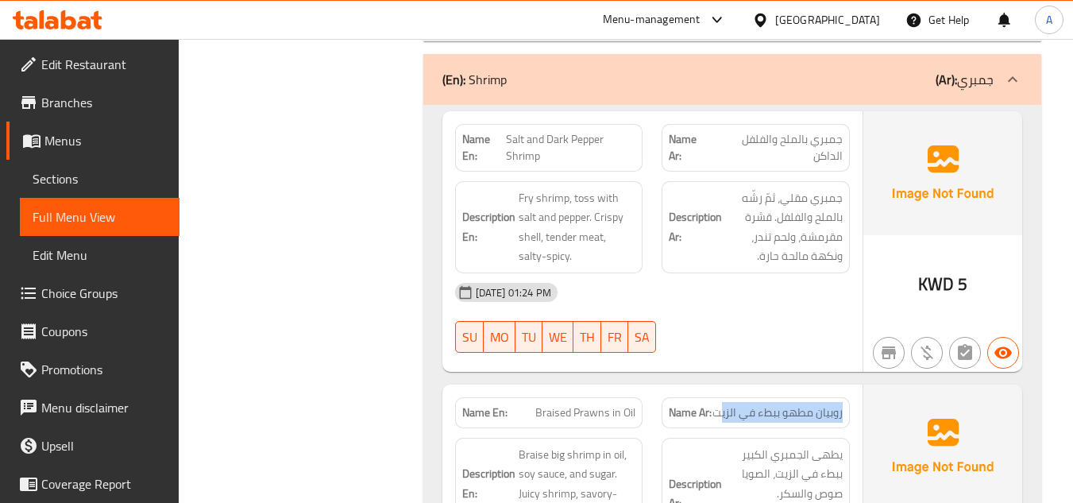
drag, startPoint x: 840, startPoint y: 187, endPoint x: 700, endPoint y: 180, distance: 140.0
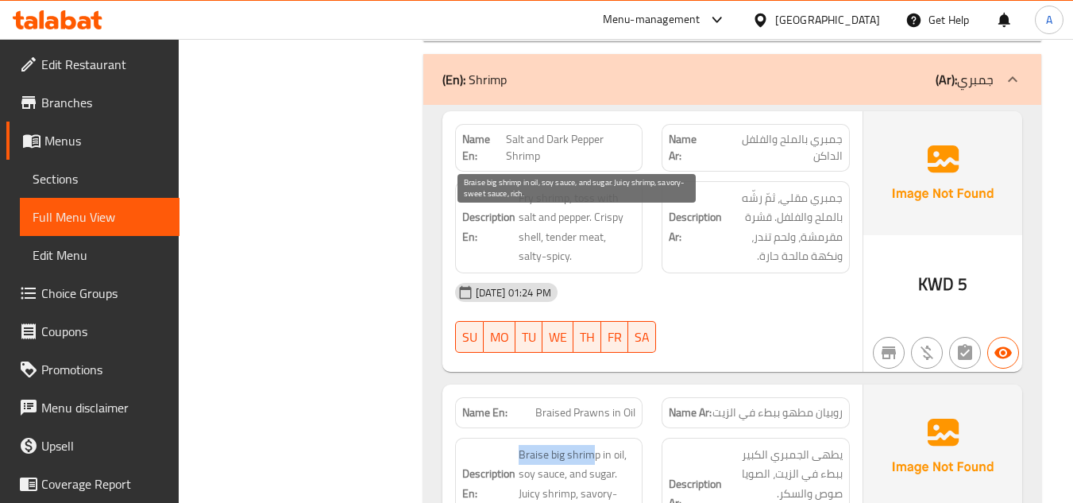
drag, startPoint x: 519, startPoint y: 222, endPoint x: 594, endPoint y: 229, distance: 75.8
click at [594, 445] on span "Braise big shrimp in oil, soy sauce, and sugar. Juicy shrimp, savory-sweet sauc…" at bounding box center [578, 484] width 118 height 78
drag, startPoint x: 537, startPoint y: 241, endPoint x: 603, endPoint y: 248, distance: 66.2
click at [603, 445] on span "Braise big shrimp in oil, soy sauce, and sugar. Juicy shrimp, savory-sweet sauc…" at bounding box center [578, 484] width 118 height 78
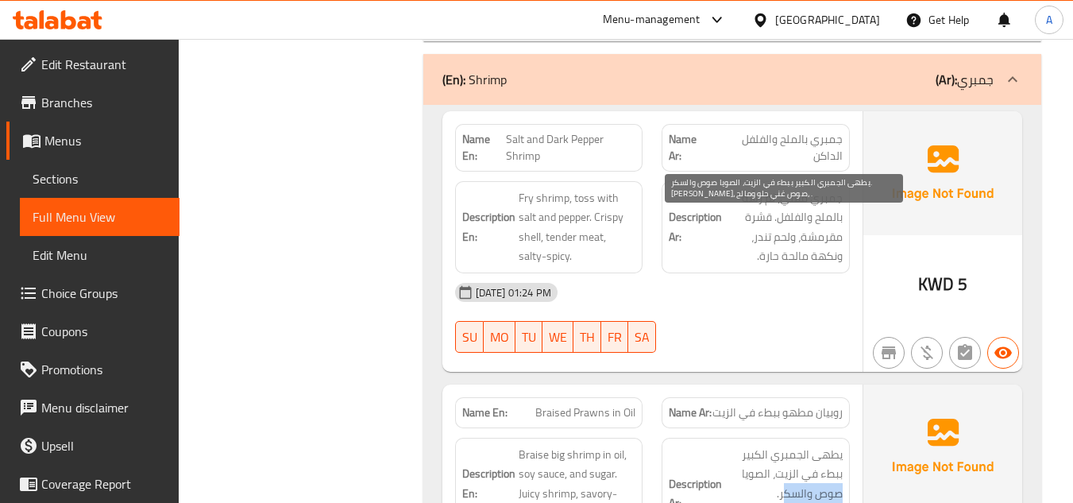
drag, startPoint x: 852, startPoint y: 263, endPoint x: 783, endPoint y: 262, distance: 69.1
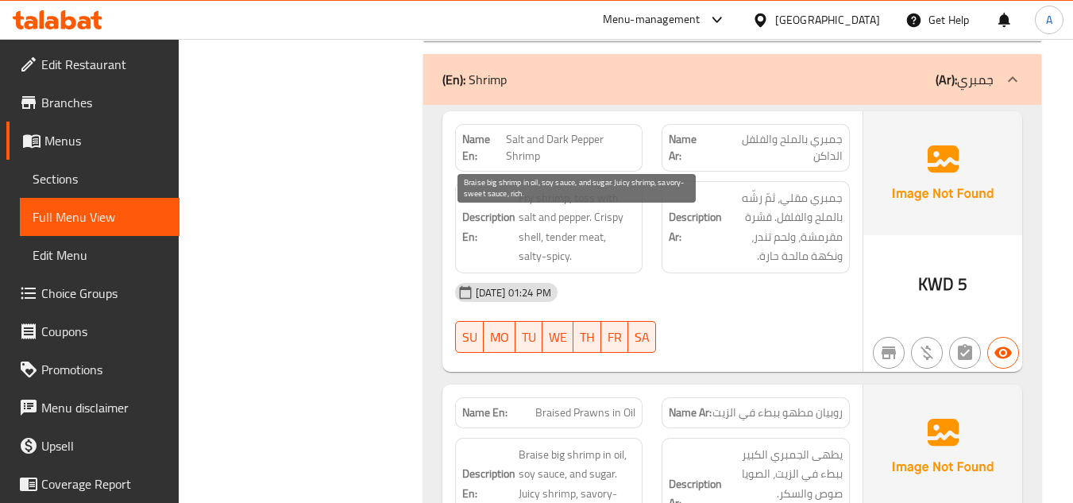
click at [554, 445] on span "Braise big shrimp in oil, soy sauce, and sugar. Juicy shrimp, savory-sweet sauc…" at bounding box center [578, 484] width 118 height 78
click at [527, 445] on span "Braise big shrimp in oil, soy sauce, and sugar. Juicy shrimp, savory-sweet sauc…" at bounding box center [578, 484] width 118 height 78
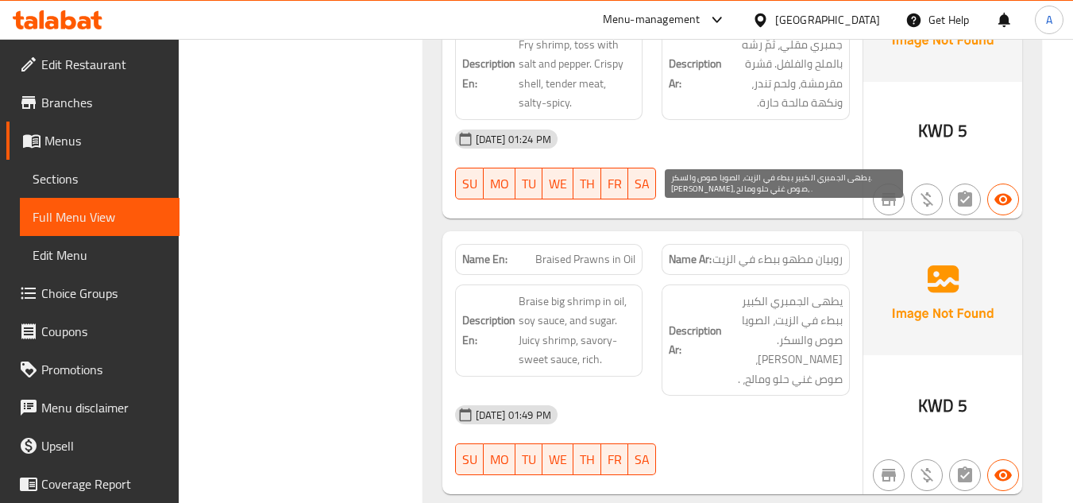
scroll to position [13750, 0]
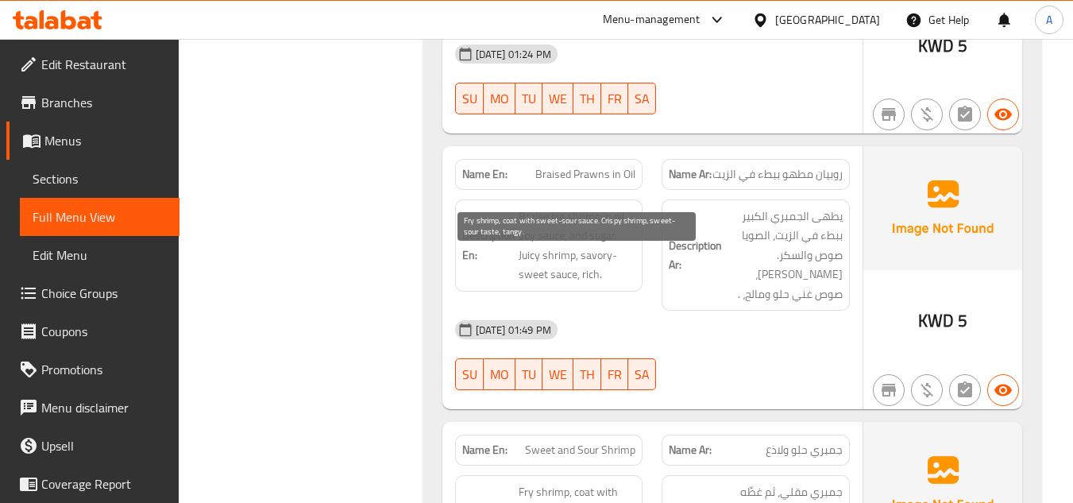
drag, startPoint x: 582, startPoint y: 317, endPoint x: 534, endPoint y: 290, distance: 55.5
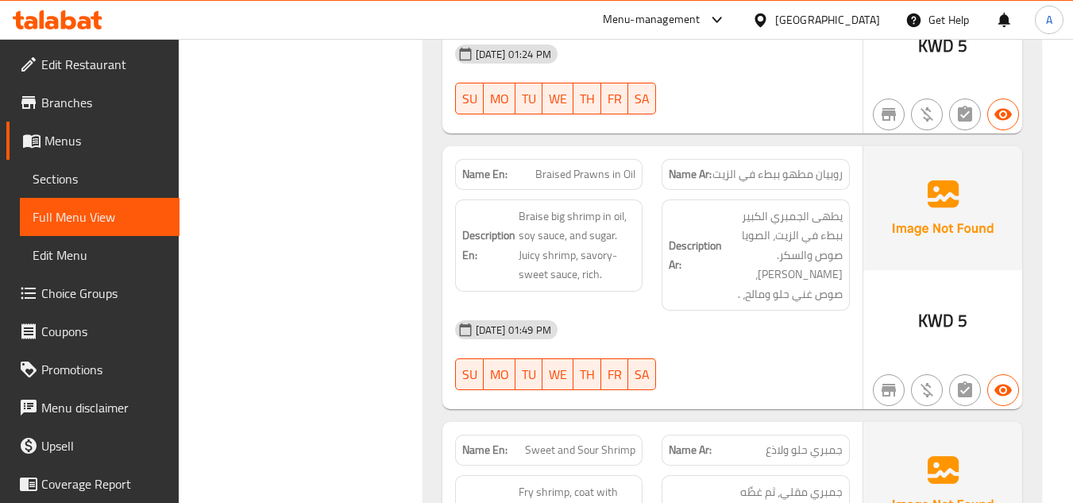
copy span "Sweet and Sour Shrimp"
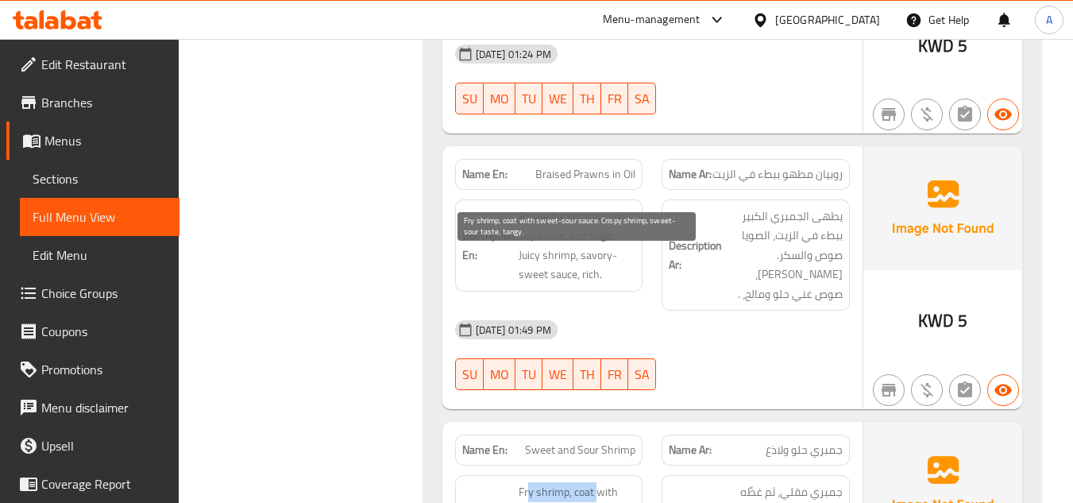
drag, startPoint x: 526, startPoint y: 259, endPoint x: 596, endPoint y: 270, distance: 70.8
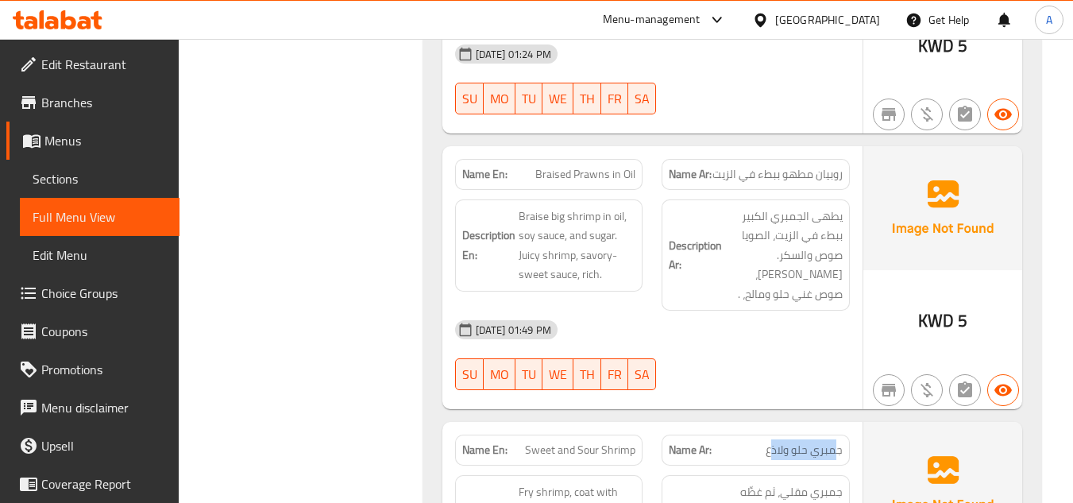
drag, startPoint x: 844, startPoint y: 225, endPoint x: 778, endPoint y: 218, distance: 66.3
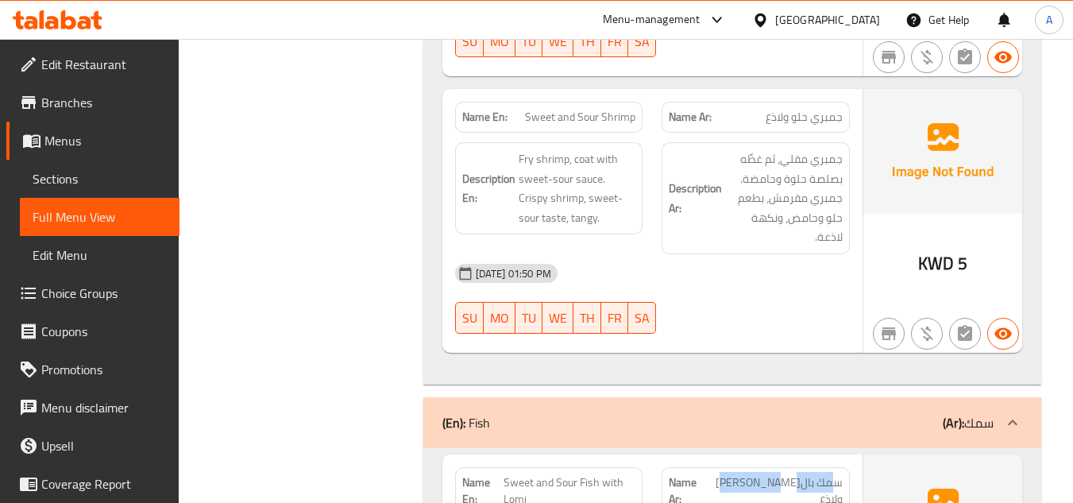
drag, startPoint x: 833, startPoint y: 249, endPoint x: 750, endPoint y: 252, distance: 82.7
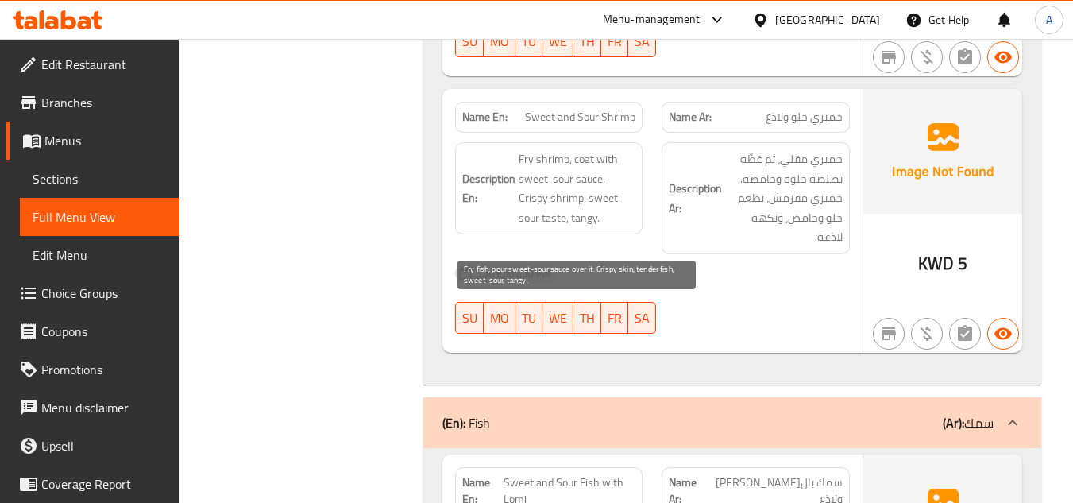
drag, startPoint x: 551, startPoint y: 305, endPoint x: 582, endPoint y: 305, distance: 30.2
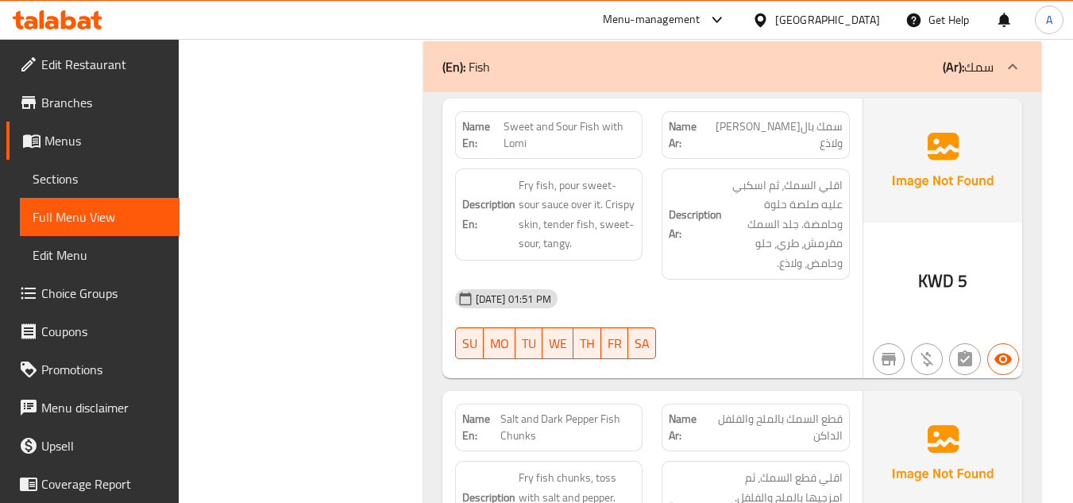
scroll to position [14464, 0]
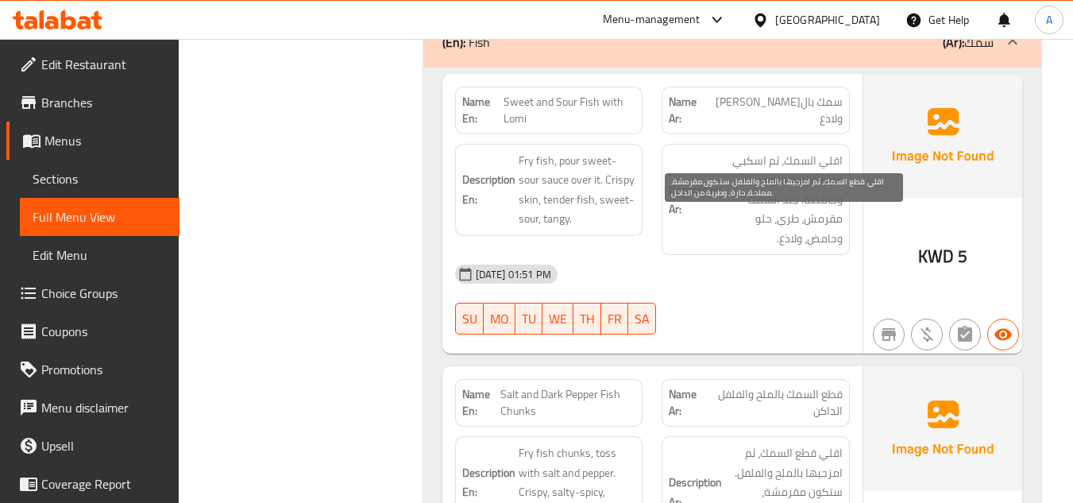
drag, startPoint x: 839, startPoint y: 238, endPoint x: 824, endPoint y: 243, distance: 15.8
click at [840, 443] on span "اقلي قطع السمك، ثم امزجيها بالملح والفلفل. ستكون مقرمشة، مملحة، حارة، وطرية من …" at bounding box center [784, 492] width 118 height 98
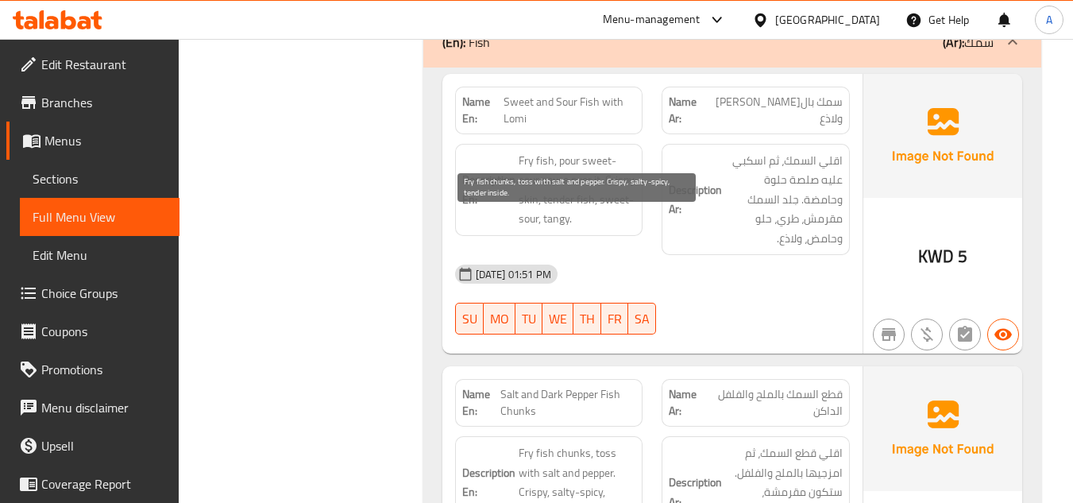
click at [531, 443] on span "Fry fish chunks, toss with salt and pepper. Crispy, salty-spicy, tender inside." at bounding box center [578, 482] width 118 height 78
drag, startPoint x: 605, startPoint y: 245, endPoint x: 524, endPoint y: 245, distance: 81.8
click at [524, 443] on span "Fry fish chunks, toss with salt and pepper. Crispy, salty-spicy, tender inside." at bounding box center [578, 482] width 118 height 78
click at [525, 443] on span "Fry fish chunks, toss with salt and pepper. Crispy, salty-spicy, tender inside." at bounding box center [578, 482] width 118 height 78
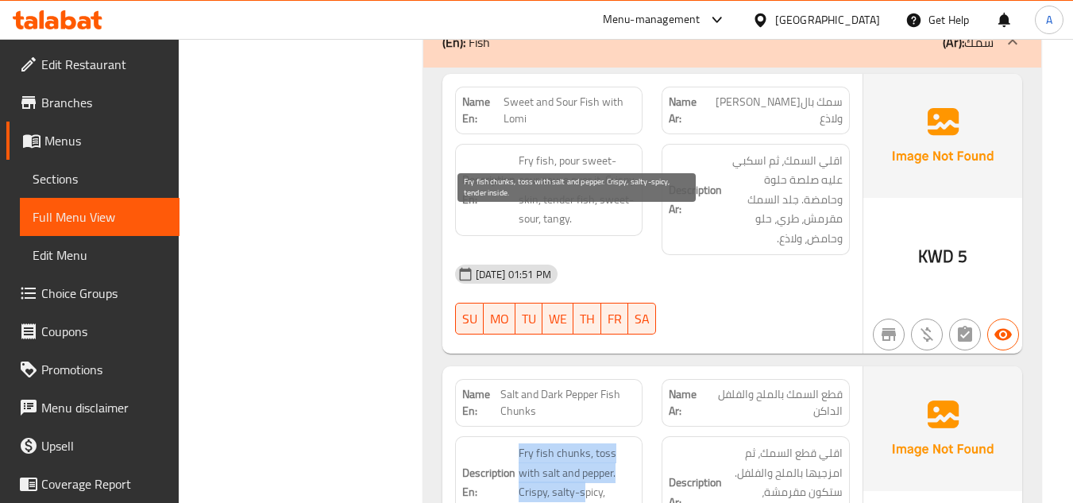
drag, startPoint x: 516, startPoint y: 262, endPoint x: 583, endPoint y: 261, distance: 67.5
click at [601, 443] on span "Fry fish chunks, toss with salt and pepper. Crispy, salty-spicy, tender inside." at bounding box center [578, 482] width 118 height 78
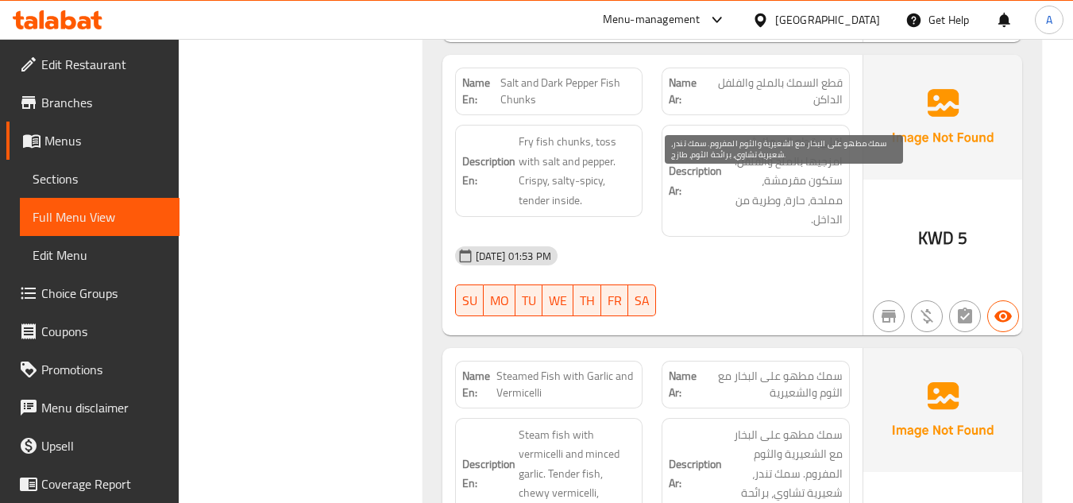
scroll to position [14781, 0]
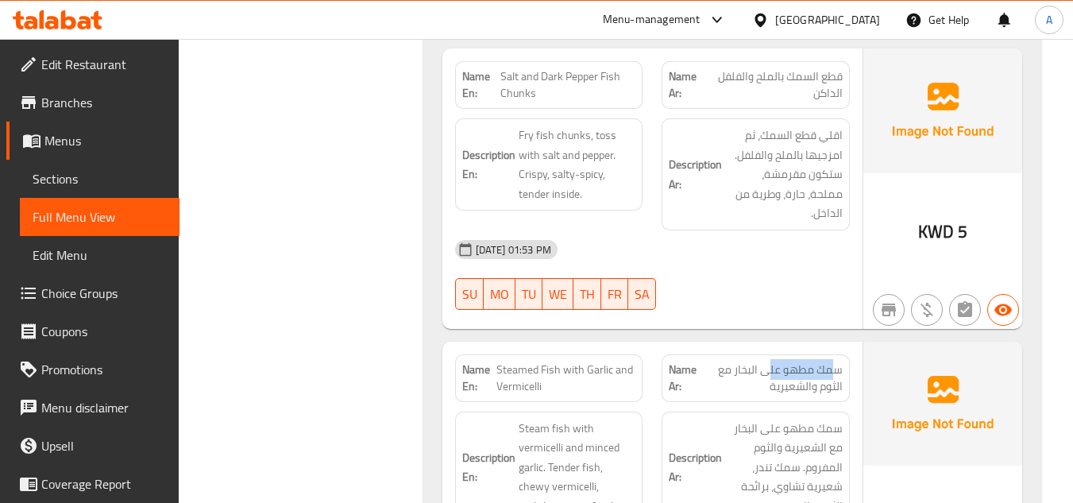
drag, startPoint x: 834, startPoint y: 116, endPoint x: 791, endPoint y: 124, distance: 43.6
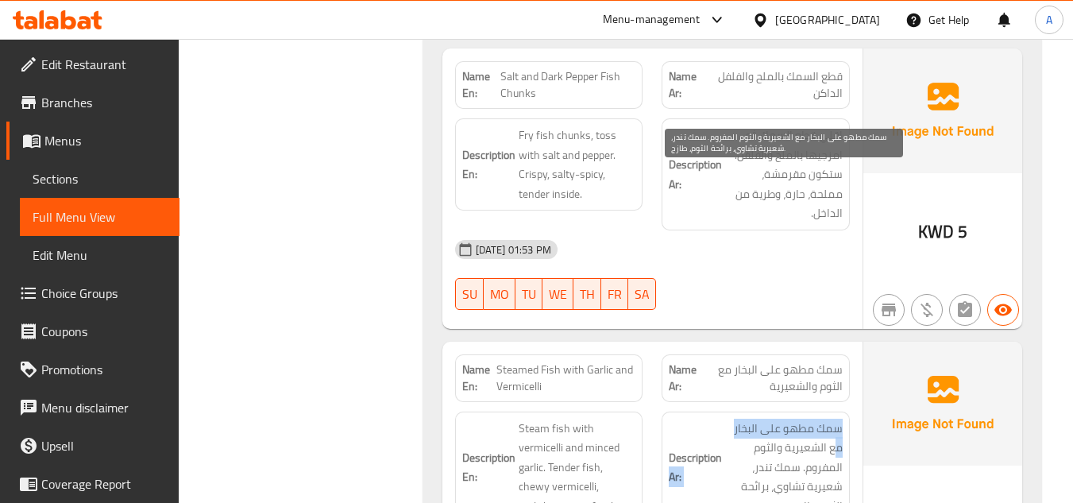
drag, startPoint x: 838, startPoint y: 201, endPoint x: 722, endPoint y: 198, distance: 116.0
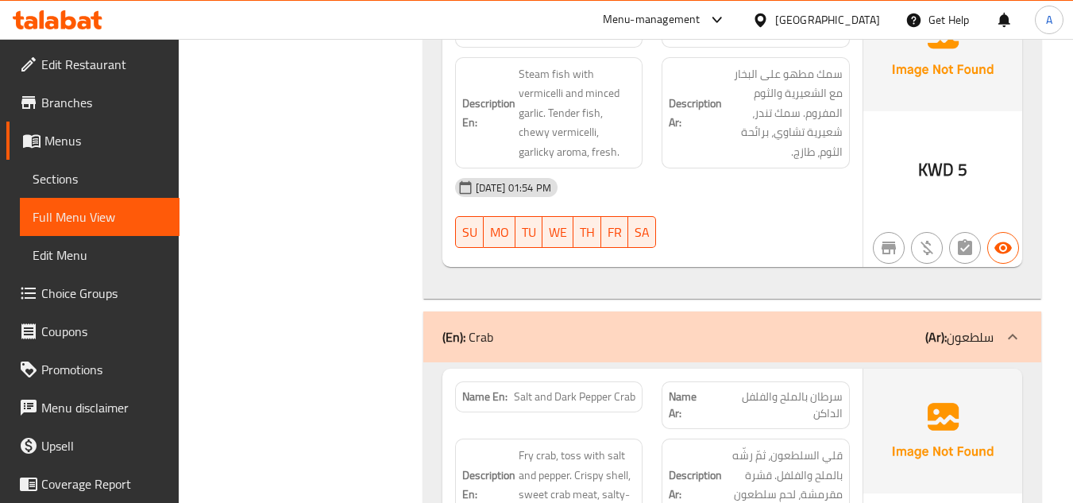
scroll to position [15029, 0]
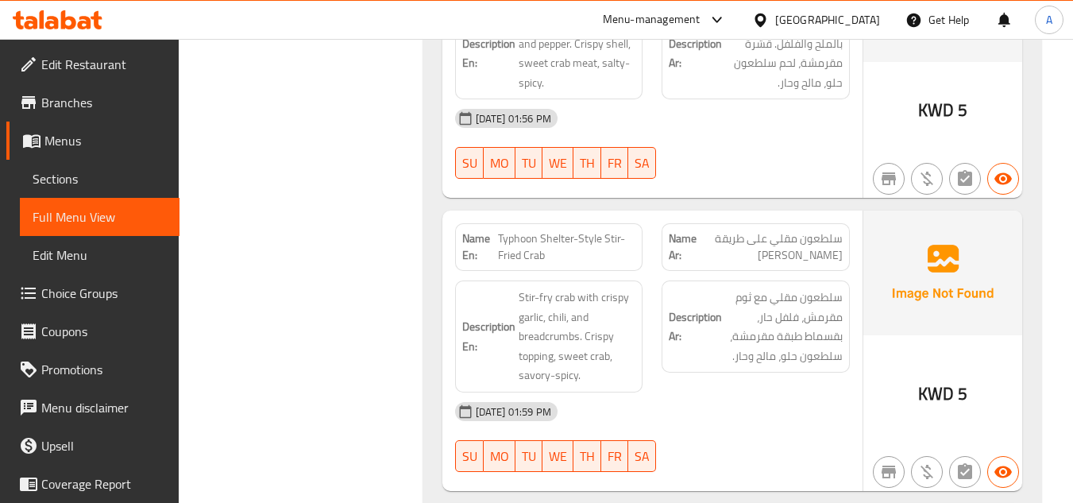
scroll to position [15585, 0]
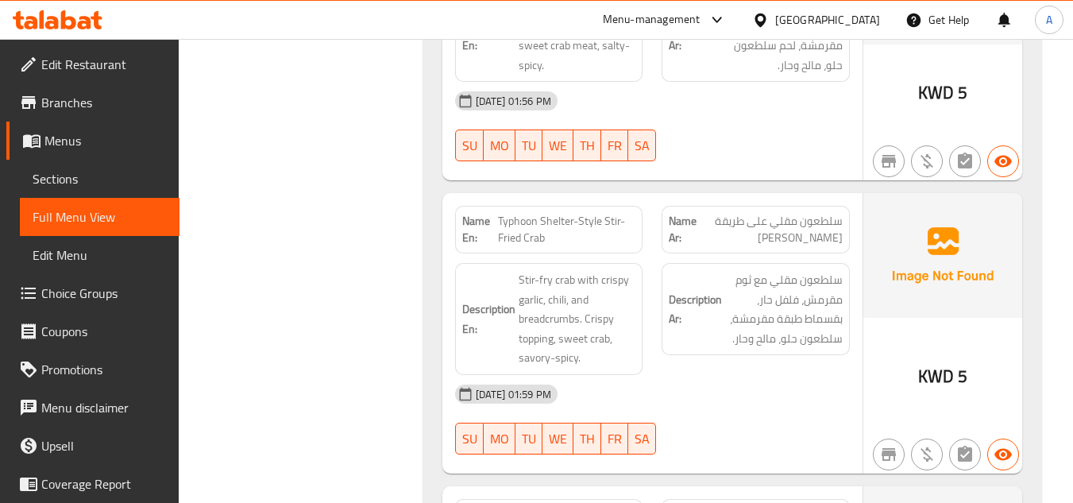
drag, startPoint x: 848, startPoint y: 268, endPoint x: 635, endPoint y: 253, distance: 213.4
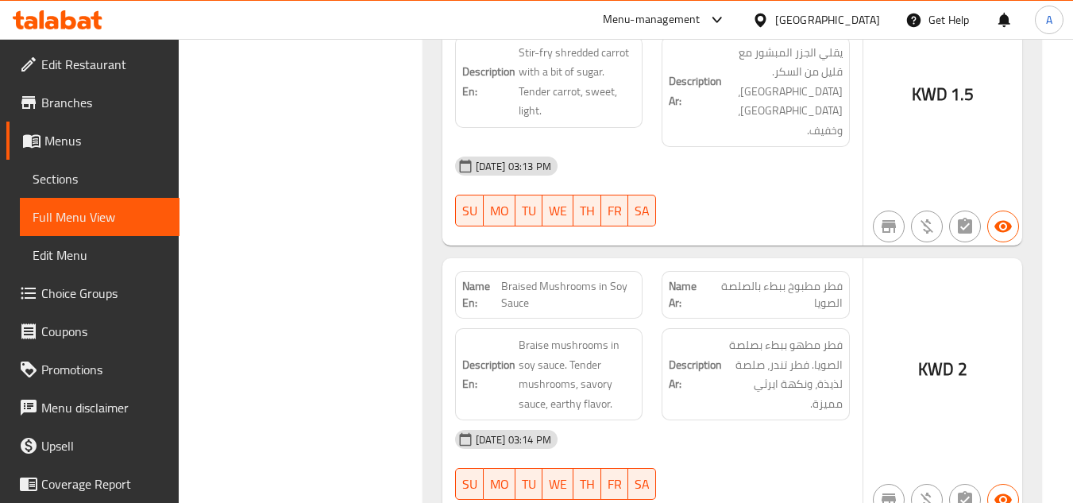
drag, startPoint x: 846, startPoint y: 249, endPoint x: 718, endPoint y: 258, distance: 128.3
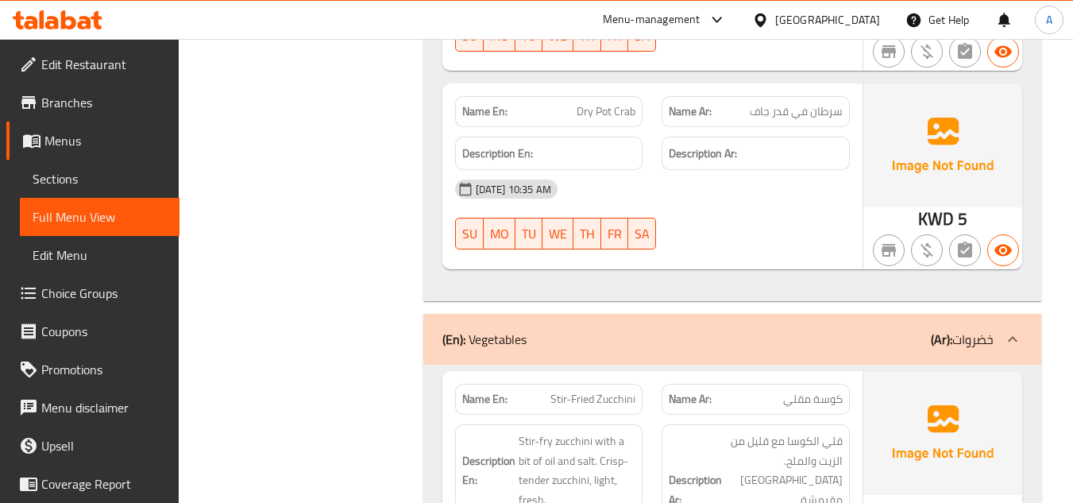
scroll to position [16123, 0]
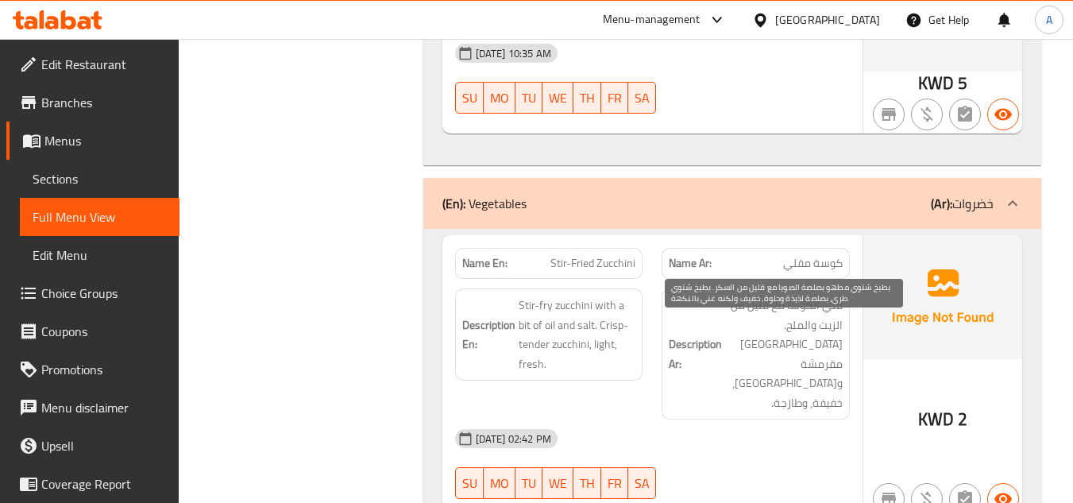
drag, startPoint x: 520, startPoint y: 325, endPoint x: 742, endPoint y: 335, distance: 222.7
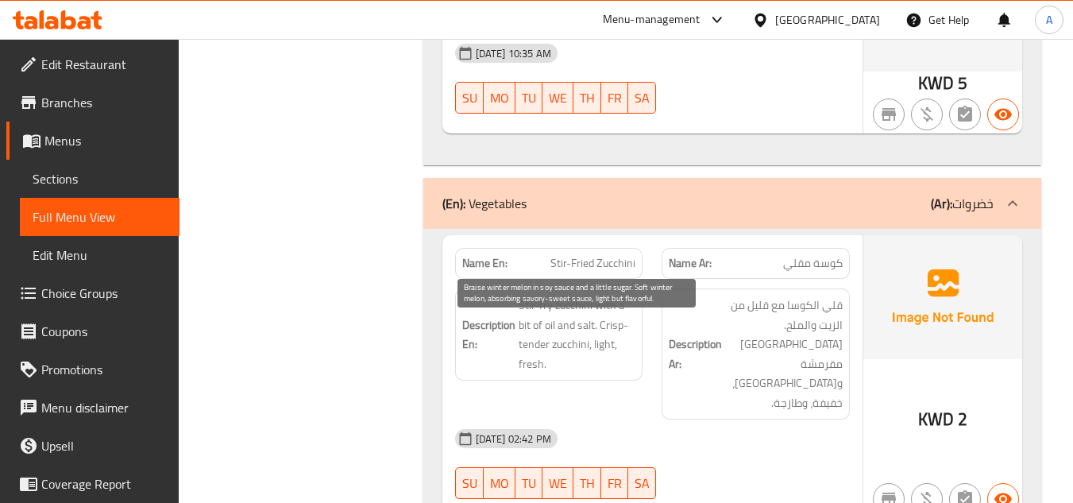
drag, startPoint x: 520, startPoint y: 350, endPoint x: 654, endPoint y: 357, distance: 134.4
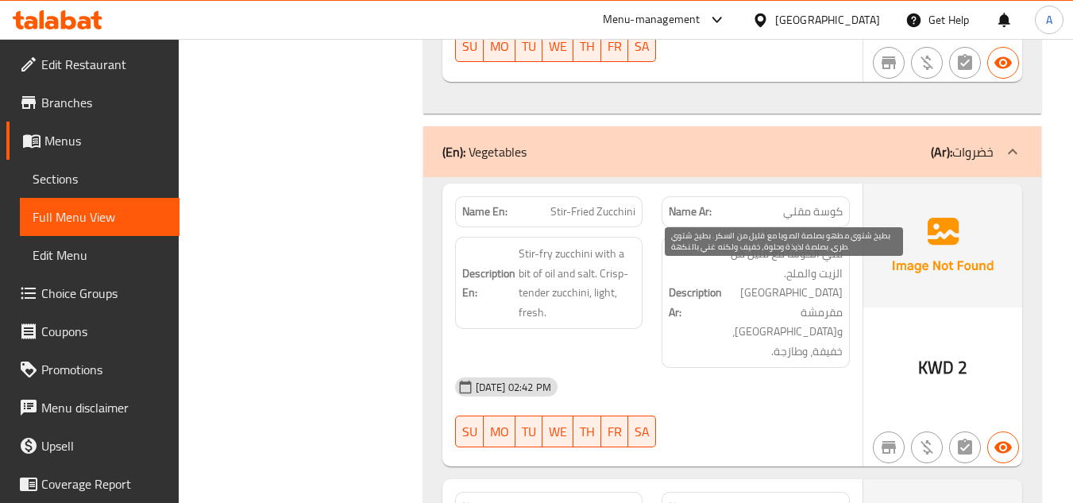
scroll to position [16203, 0]
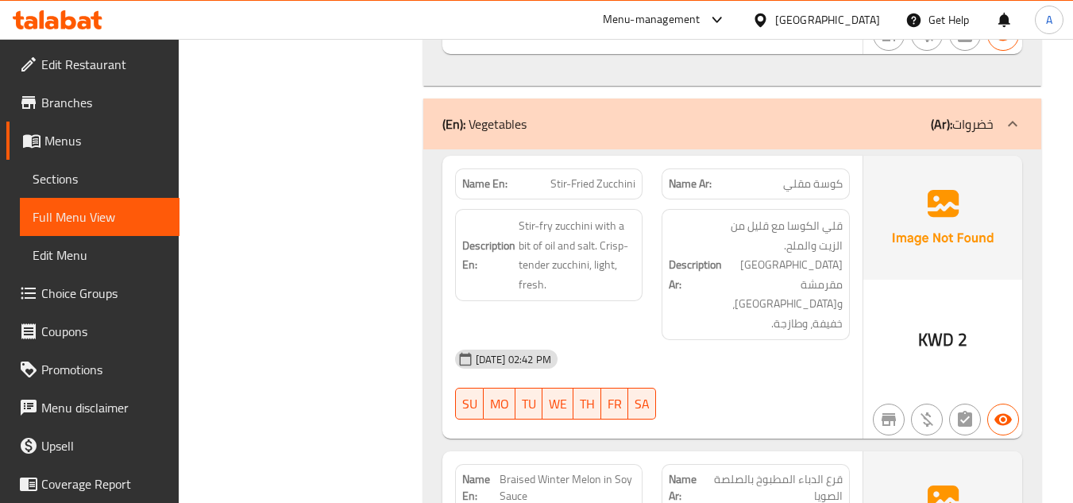
drag, startPoint x: 551, startPoint y: 290, endPoint x: 557, endPoint y: 243, distance: 47.3
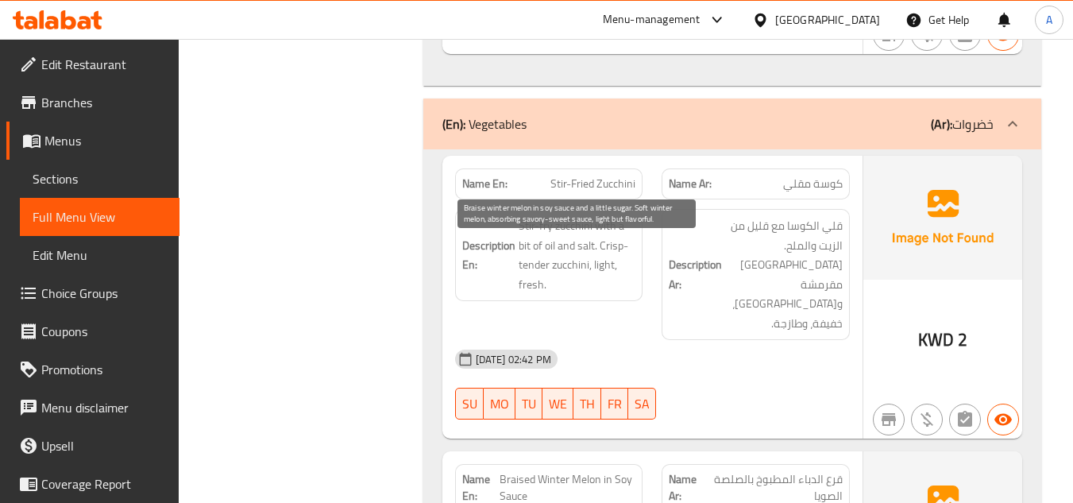
drag, startPoint x: 587, startPoint y: 300, endPoint x: 610, endPoint y: 303, distance: 23.3
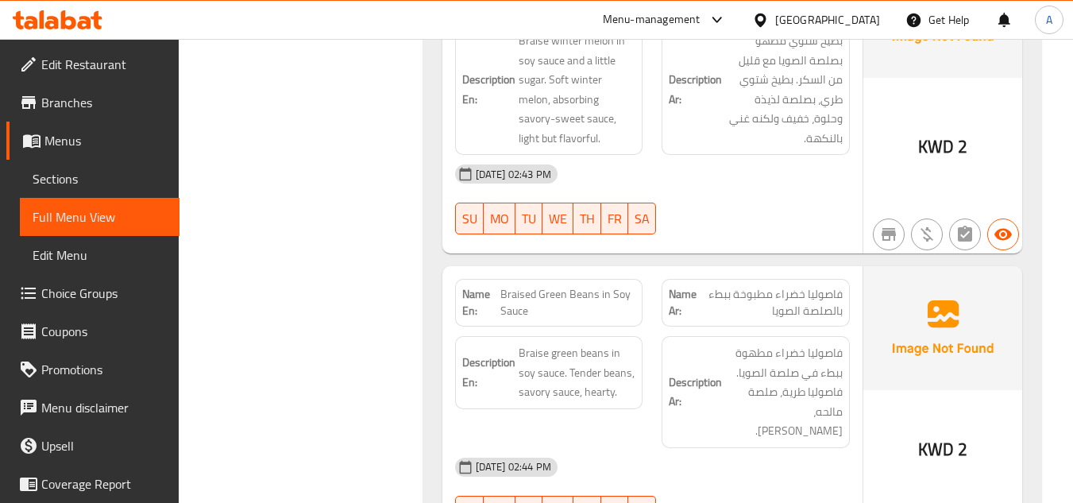
scroll to position [16706, 0]
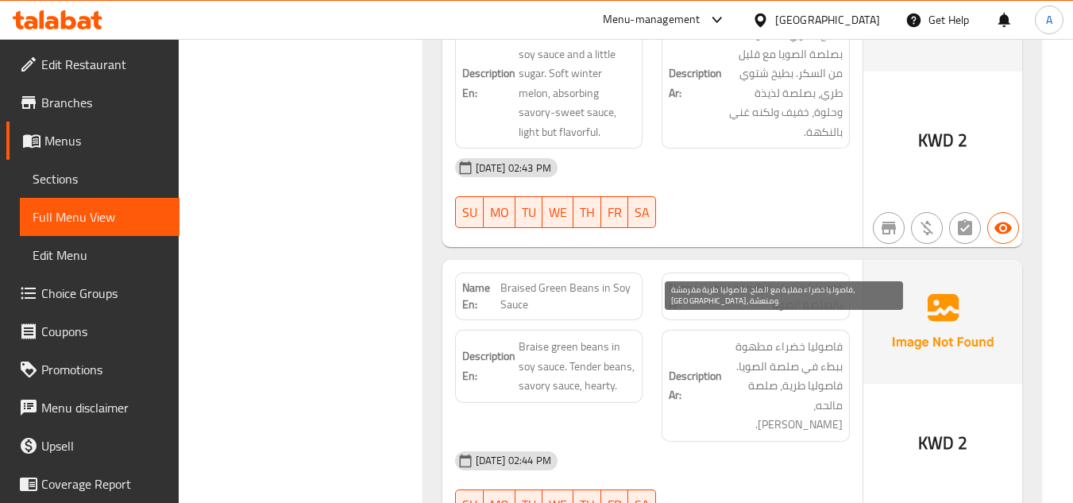
drag, startPoint x: 843, startPoint y: 334, endPoint x: 757, endPoint y: 349, distance: 87.1
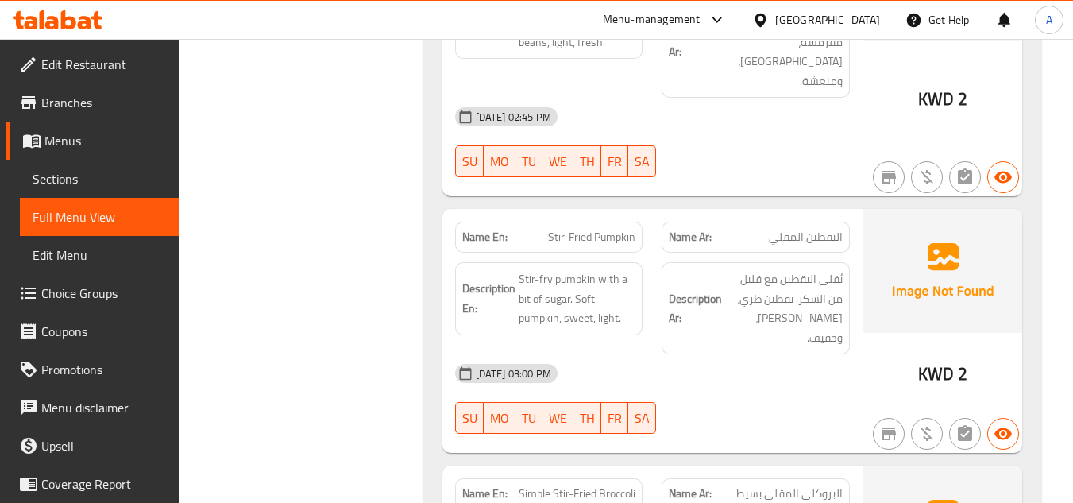
scroll to position [17489, 0]
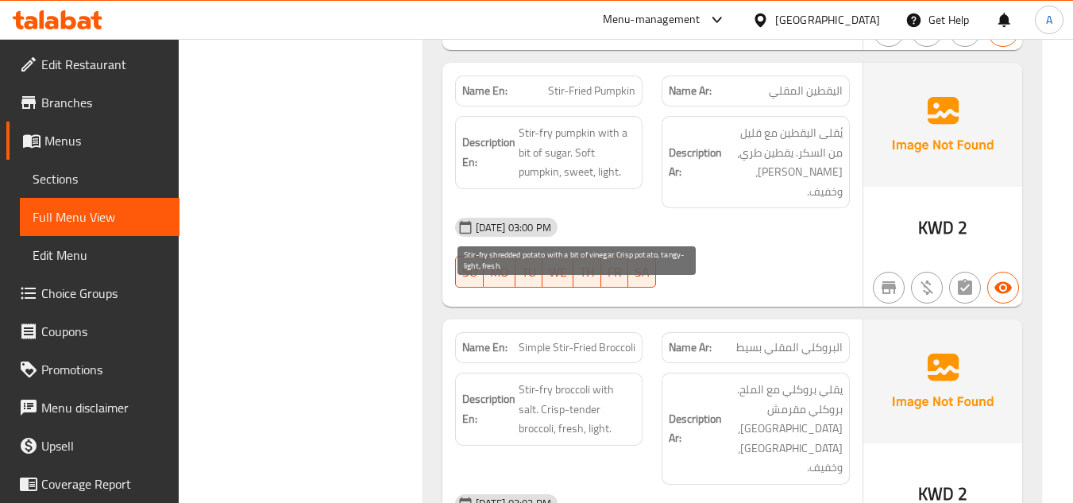
drag, startPoint x: 521, startPoint y: 292, endPoint x: 613, endPoint y: 300, distance: 92.5
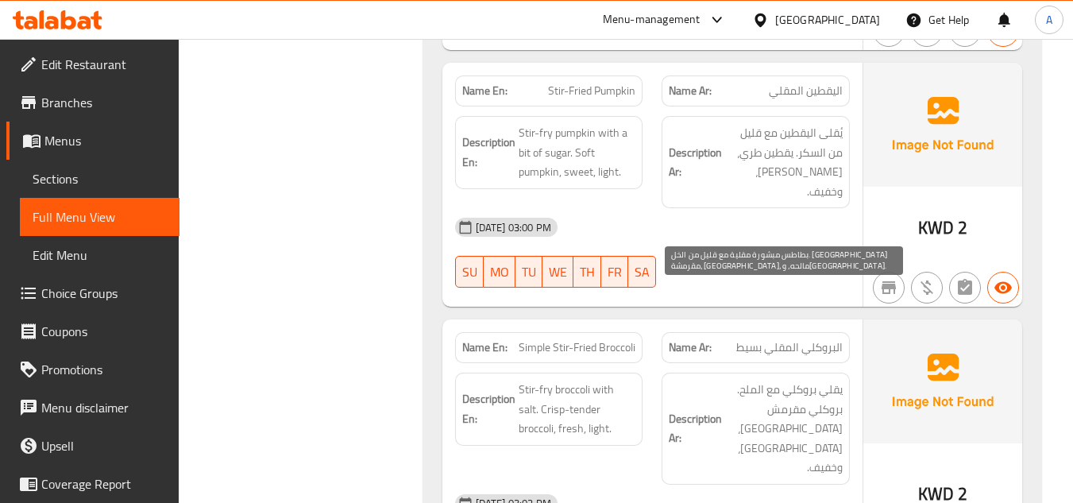
drag, startPoint x: 848, startPoint y: 336, endPoint x: 773, endPoint y: 338, distance: 75.5
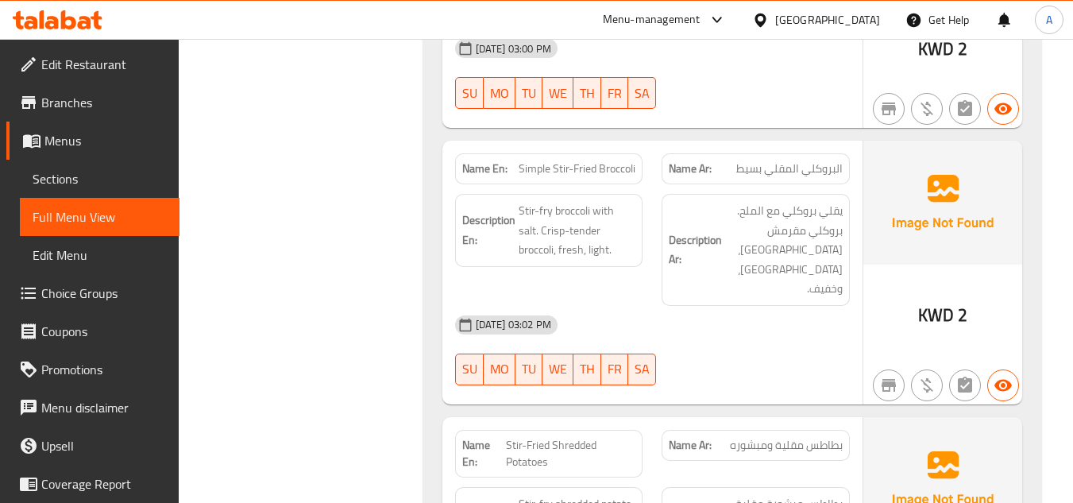
scroll to position [17745, 0]
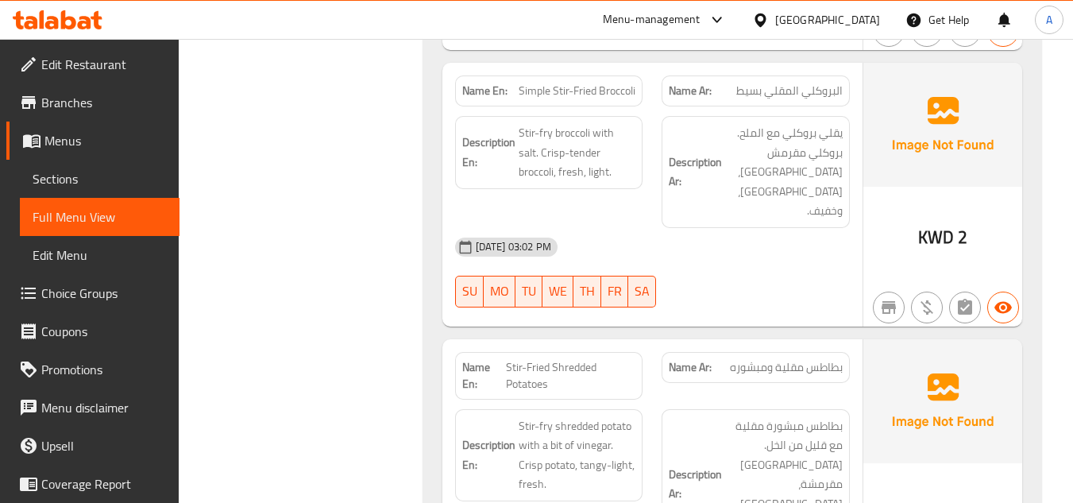
drag, startPoint x: 547, startPoint y: 318, endPoint x: 638, endPoint y: 320, distance: 91.4
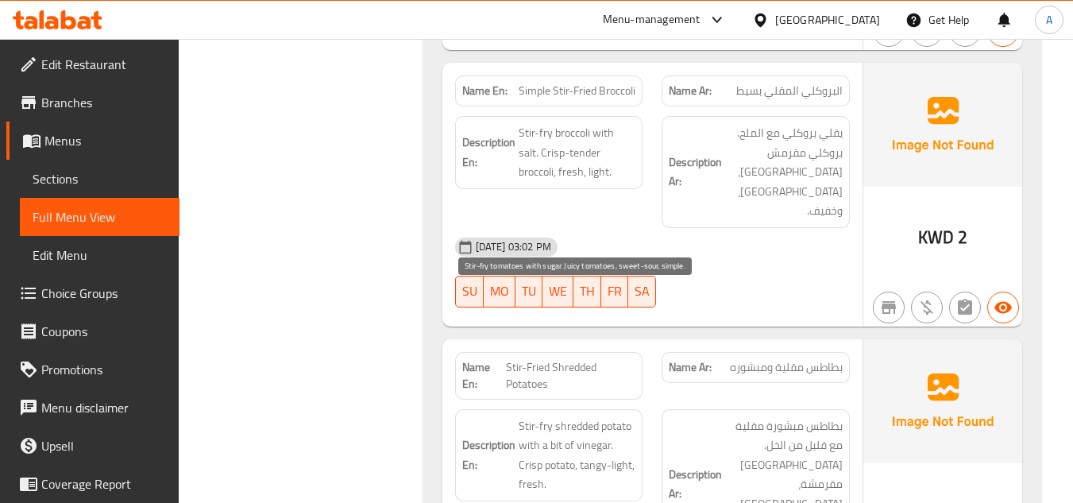
drag, startPoint x: 522, startPoint y: 339, endPoint x: 594, endPoint y: 342, distance: 72.3
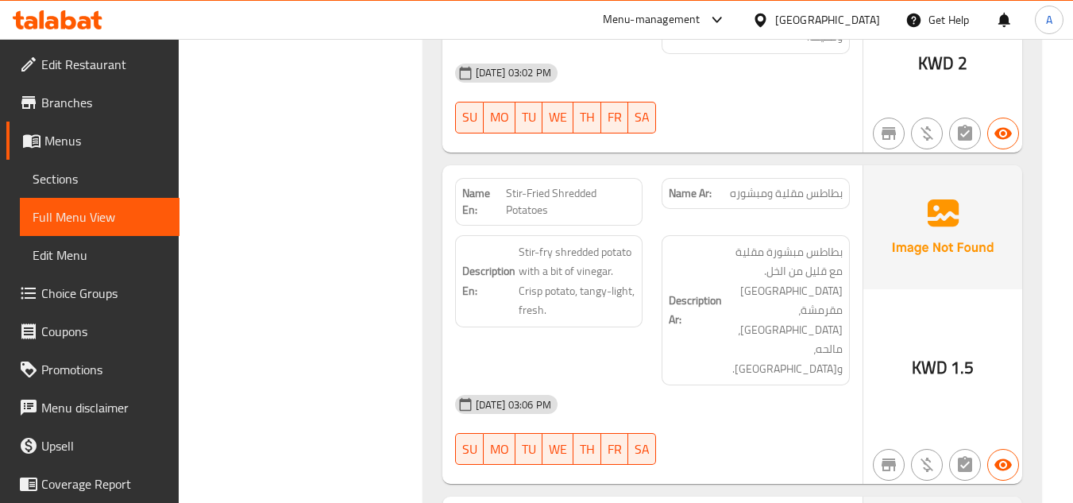
scroll to position [18063, 0]
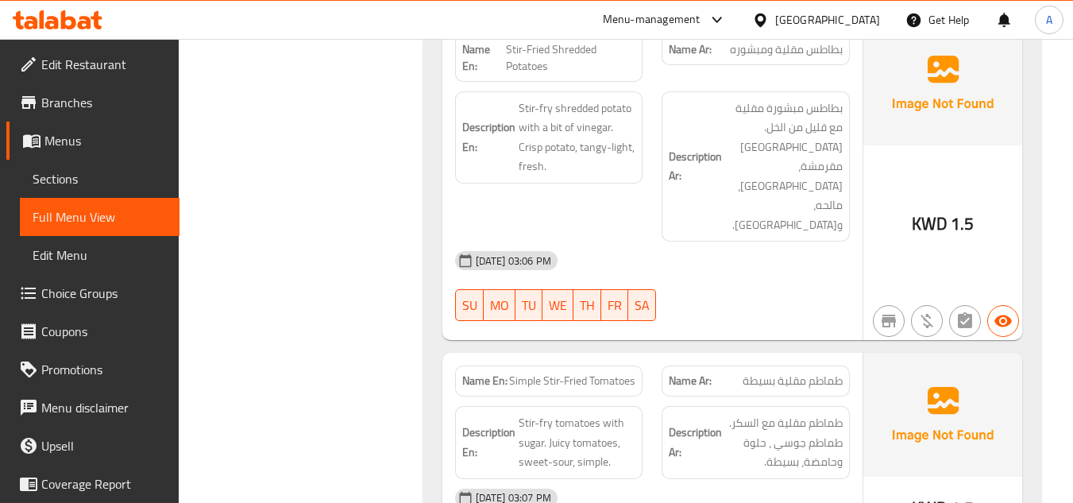
drag, startPoint x: 839, startPoint y: 171, endPoint x: 755, endPoint y: 172, distance: 84.2
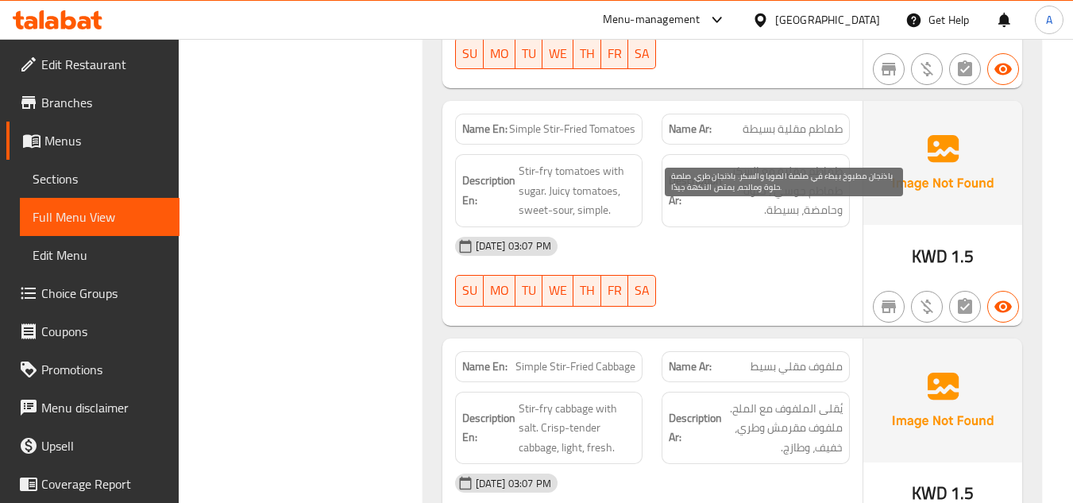
scroll to position [18301, 0]
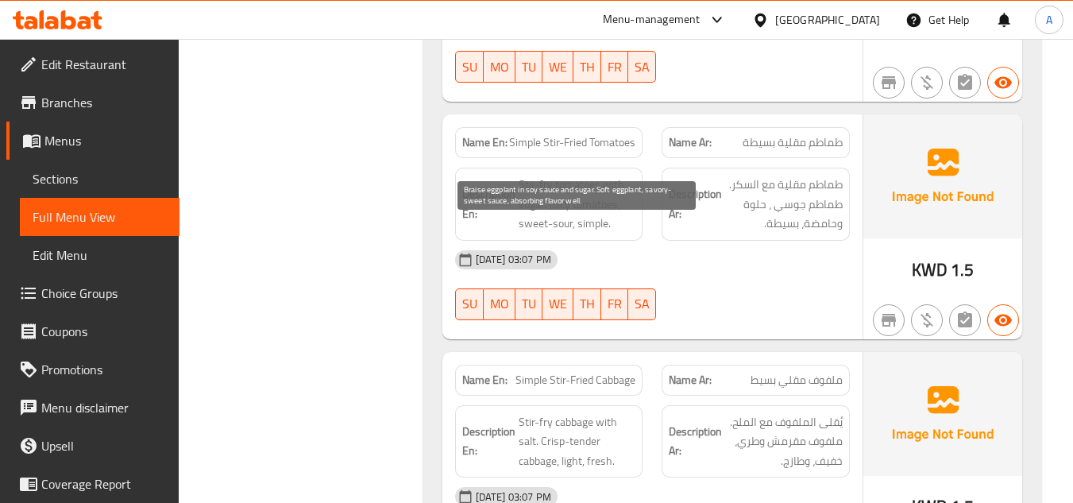
drag, startPoint x: 518, startPoint y: 234, endPoint x: 623, endPoint y: 234, distance: 104.9
drag, startPoint x: 525, startPoint y: 249, endPoint x: 567, endPoint y: 252, distance: 42.2
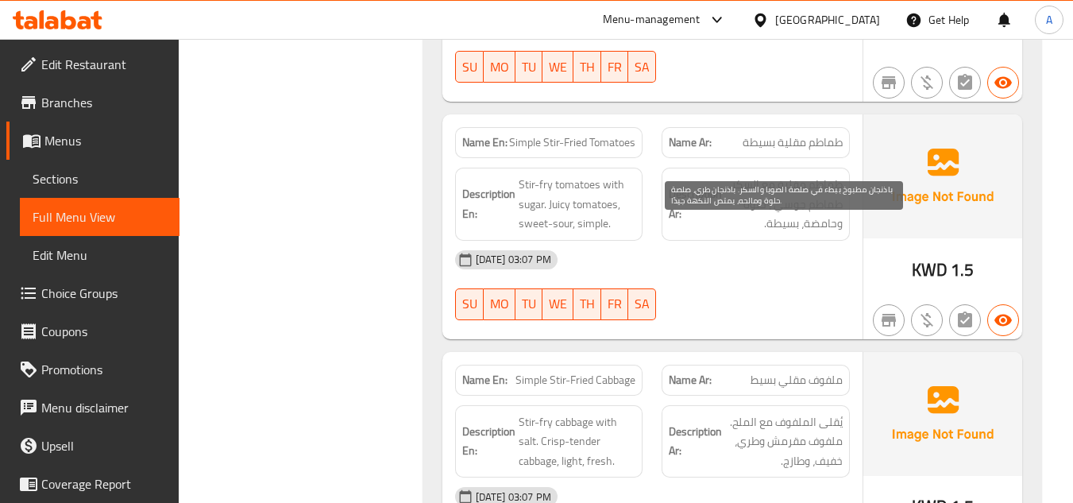
drag, startPoint x: 835, startPoint y: 230, endPoint x: 837, endPoint y: 252, distance: 22.3
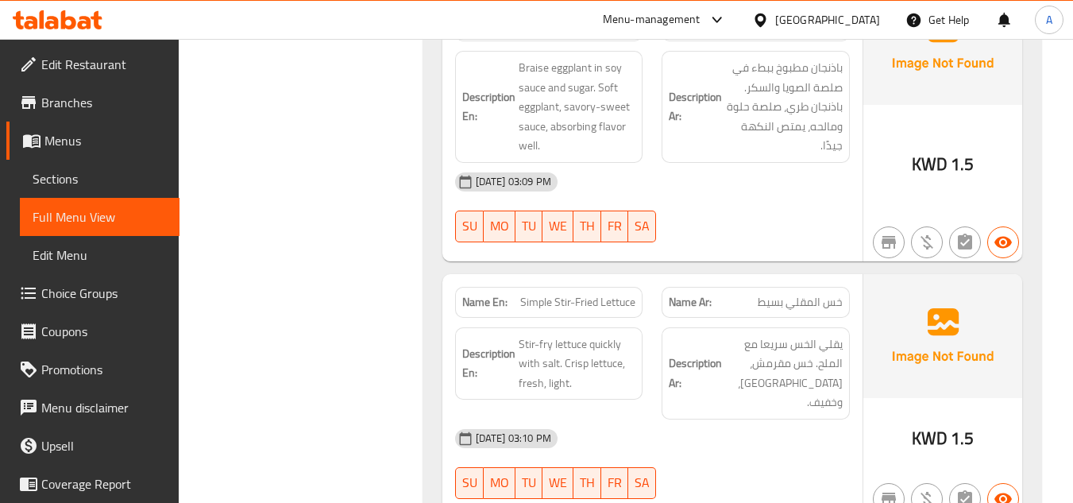
scroll to position [18937, 0]
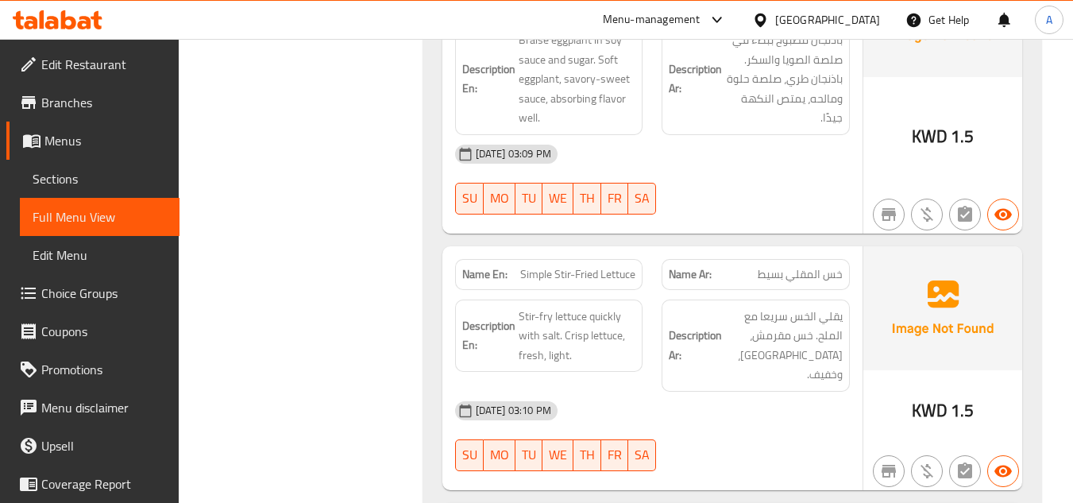
drag, startPoint x: 821, startPoint y: 191, endPoint x: 906, endPoint y: 426, distance: 249.0
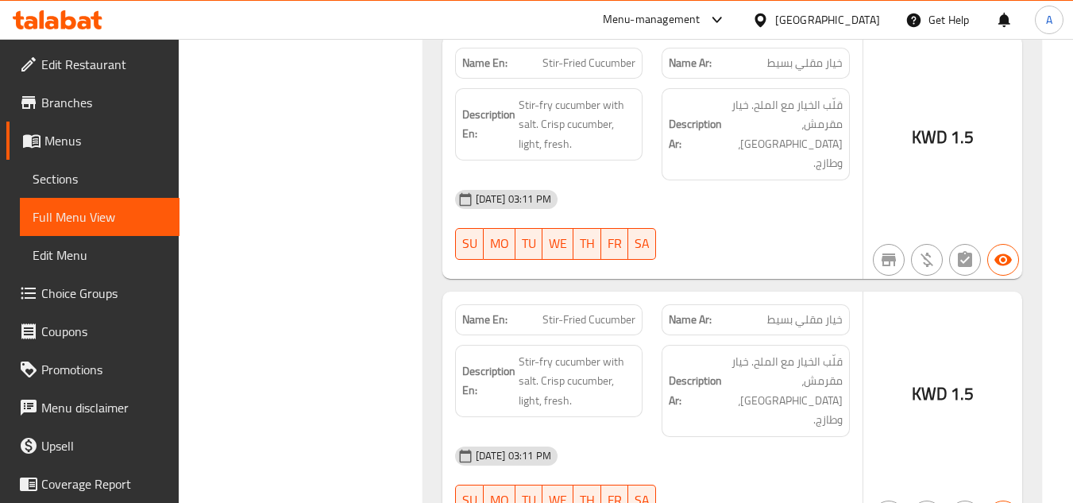
drag, startPoint x: 845, startPoint y: 253, endPoint x: 725, endPoint y: 247, distance: 120.1
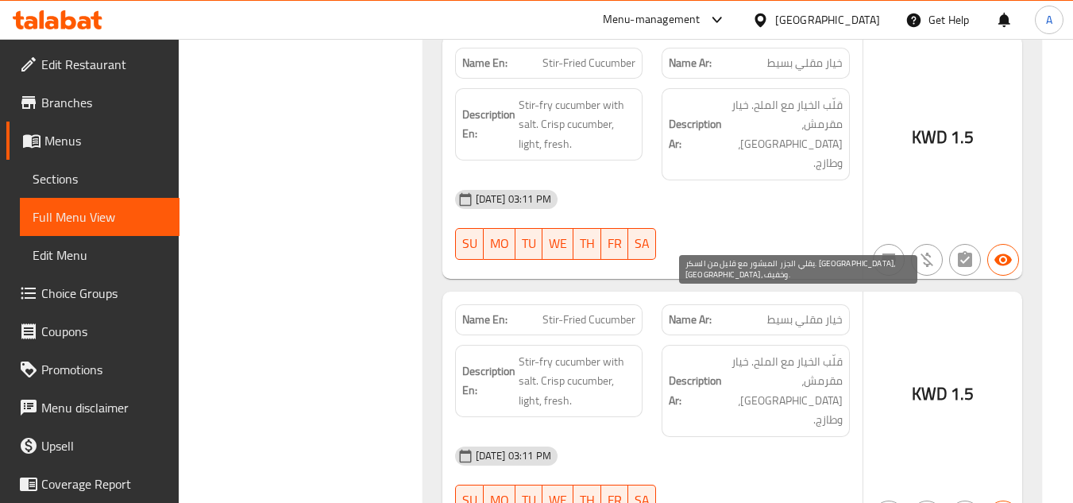
drag, startPoint x: 849, startPoint y: 295, endPoint x: 810, endPoint y: 312, distance: 42.7
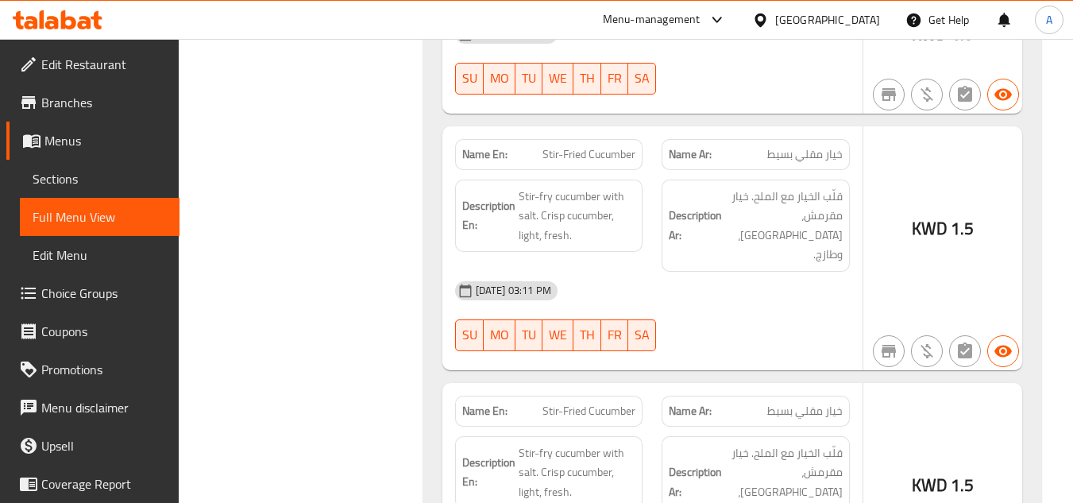
scroll to position [19936, 0]
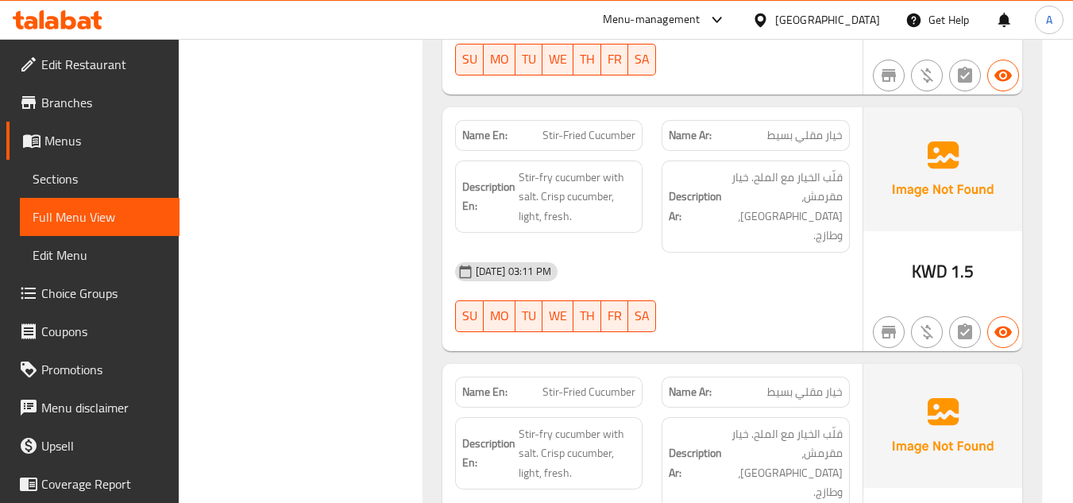
scroll to position [19705, 0]
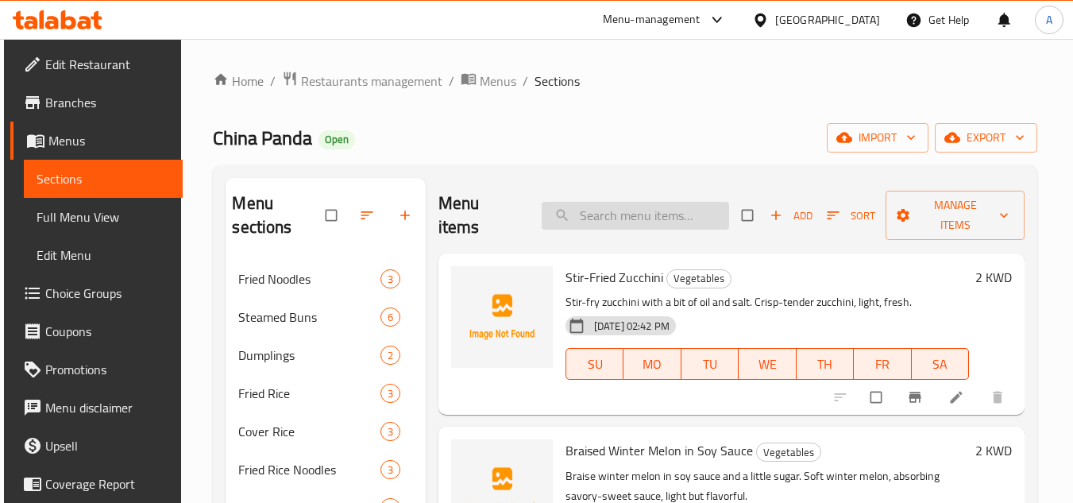
click at [593, 203] on input "search" at bounding box center [635, 216] width 187 height 28
paste input "Stir-Fried Cucumber"
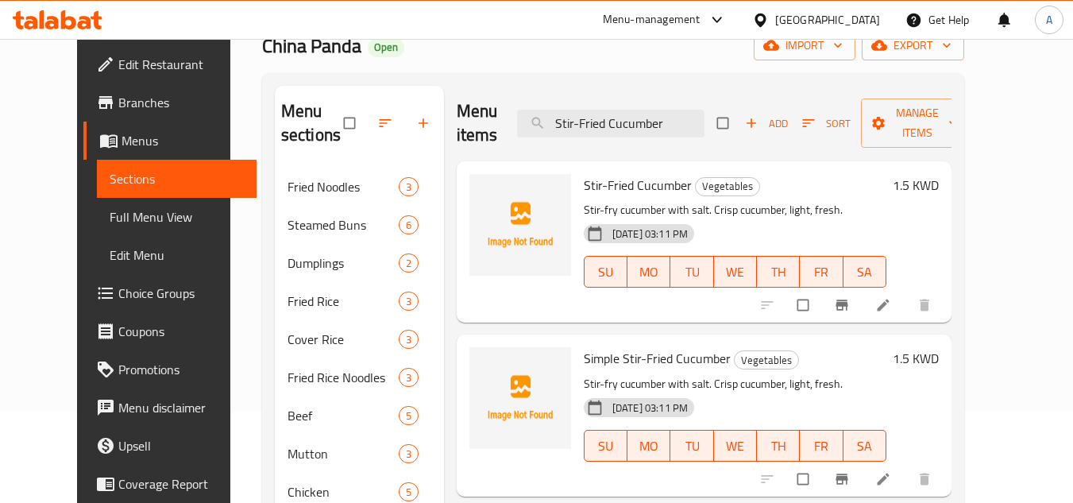
scroll to position [79, 0]
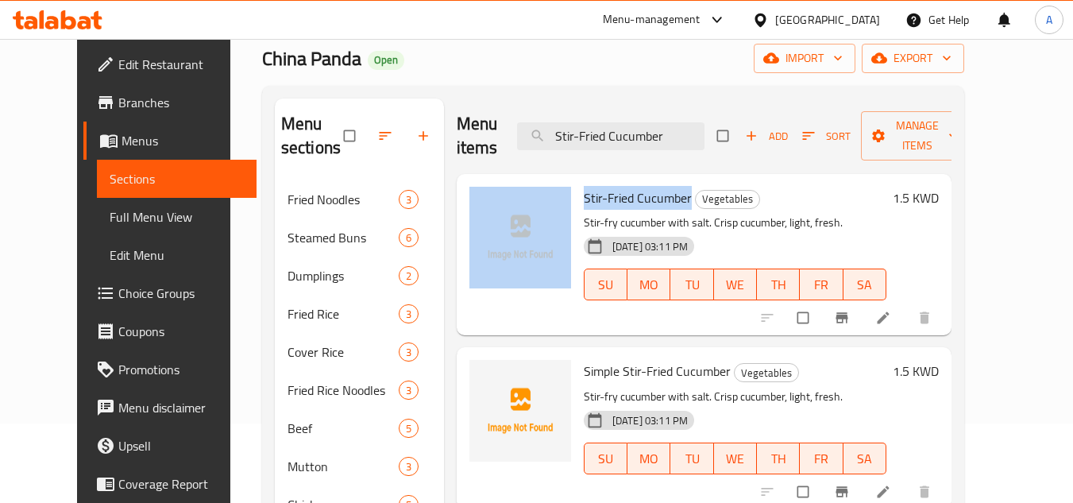
drag, startPoint x: 671, startPoint y: 201, endPoint x: 569, endPoint y: 304, distance: 145.5
click at [555, 200] on div "Stir-Fried Cucumber Vegetables Stir-fry cucumber with salt. Crisp cucumber, lig…" at bounding box center [704, 254] width 482 height 149
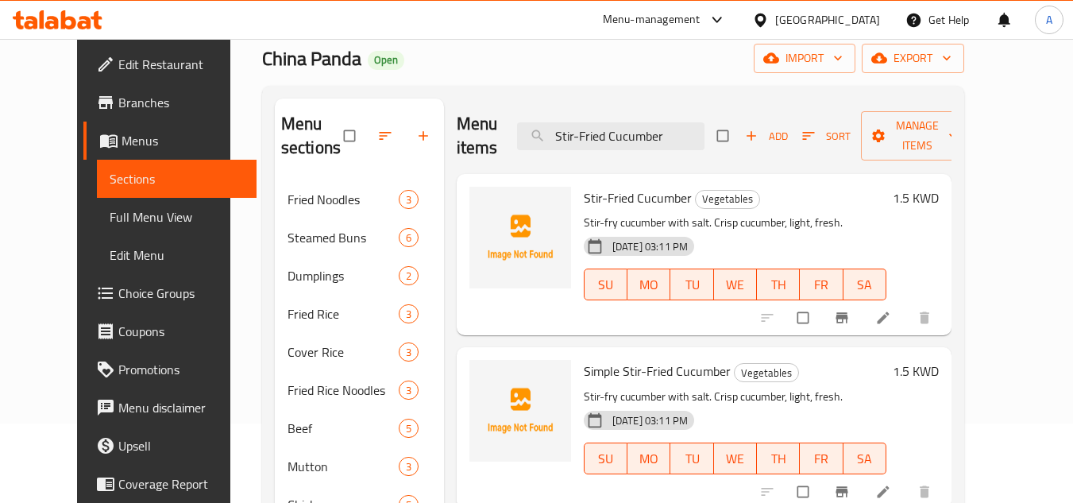
click at [586, 381] on span "Simple Stir-Fried Cucumber" at bounding box center [657, 371] width 147 height 24
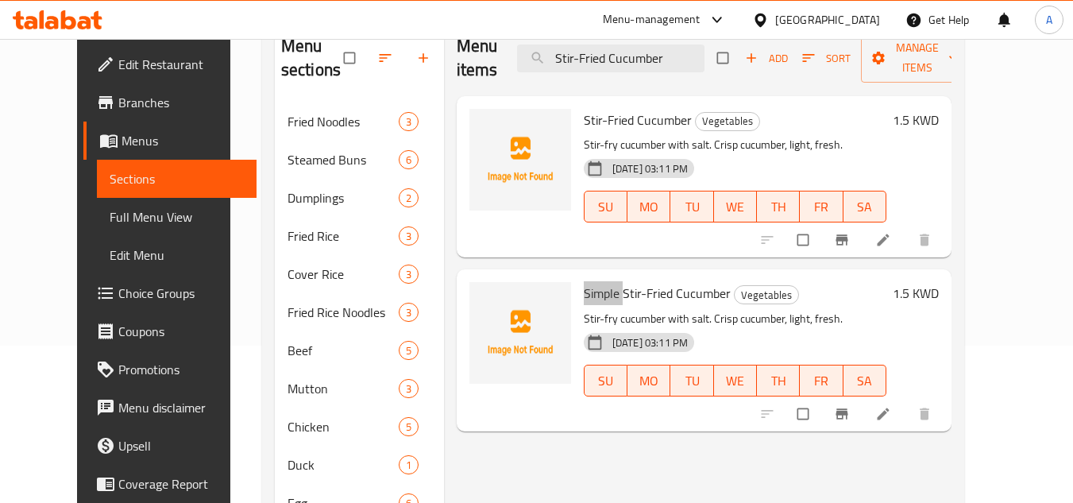
scroll to position [159, 0]
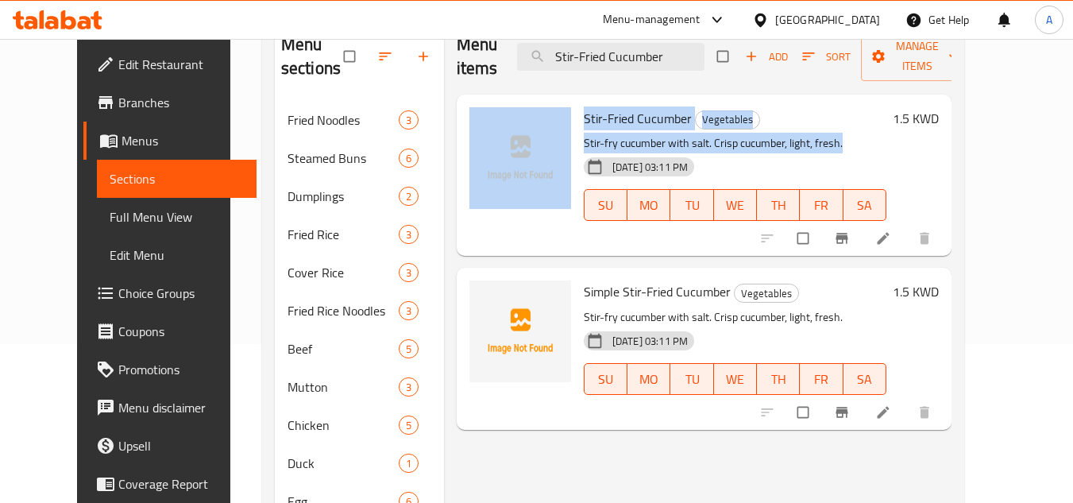
drag, startPoint x: 828, startPoint y: 139, endPoint x: 667, endPoint y: 155, distance: 162.0
click at [553, 138] on div "Stir-Fried Cucumber Vegetables Stir-fry cucumber with salt. Crisp cucumber, lig…" at bounding box center [704, 175] width 482 height 149
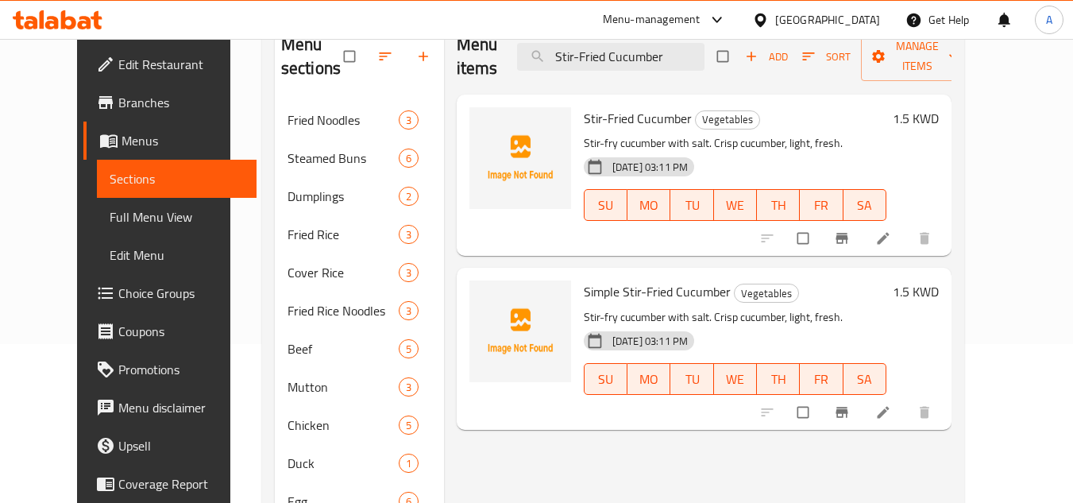
click at [893, 180] on div "[DATE] 03:11 PM SU MO TU WE TH FR SA" at bounding box center [735, 194] width 315 height 86
click at [751, 156] on div "[DATE] 03:11 PM SU MO TU WE TH FR SA" at bounding box center [735, 194] width 315 height 86
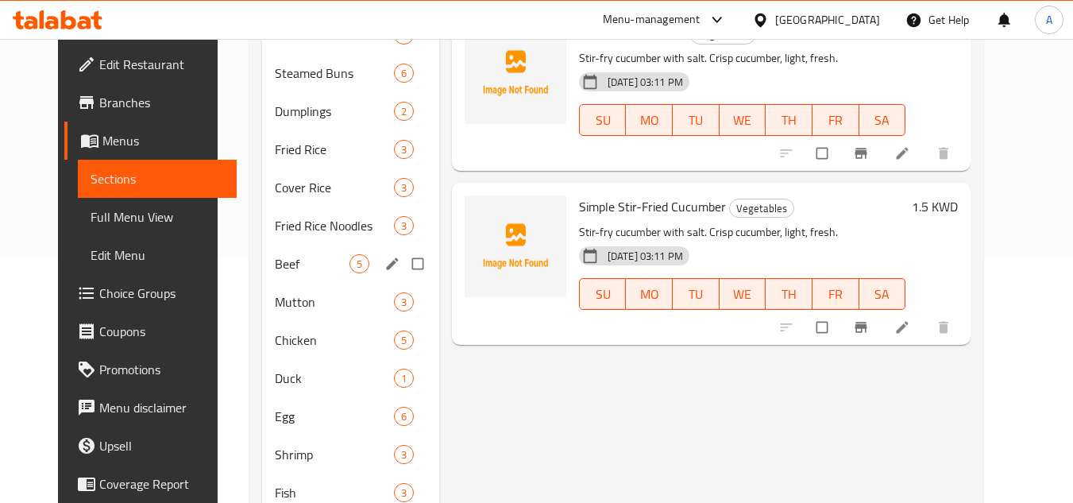
scroll to position [477, 0]
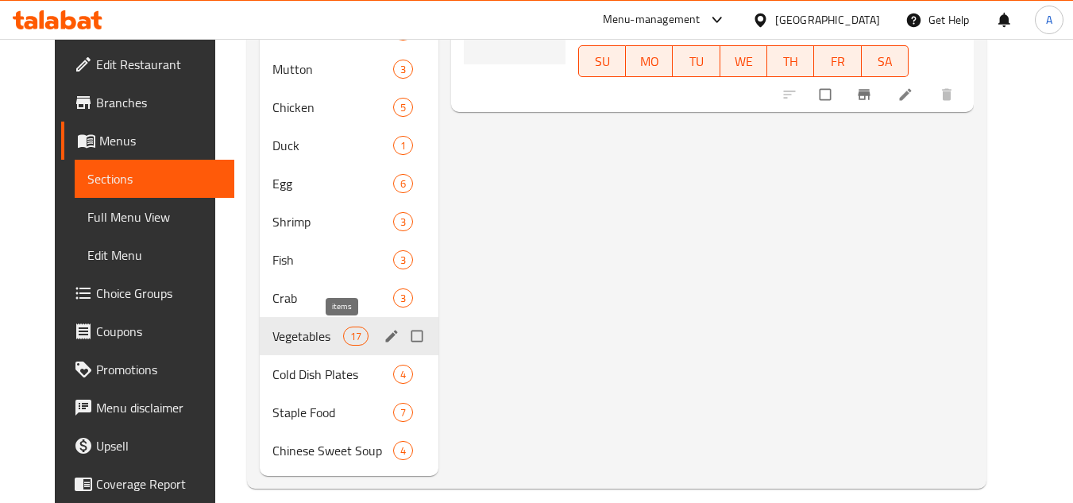
click at [344, 342] on span "17" at bounding box center [356, 336] width 24 height 15
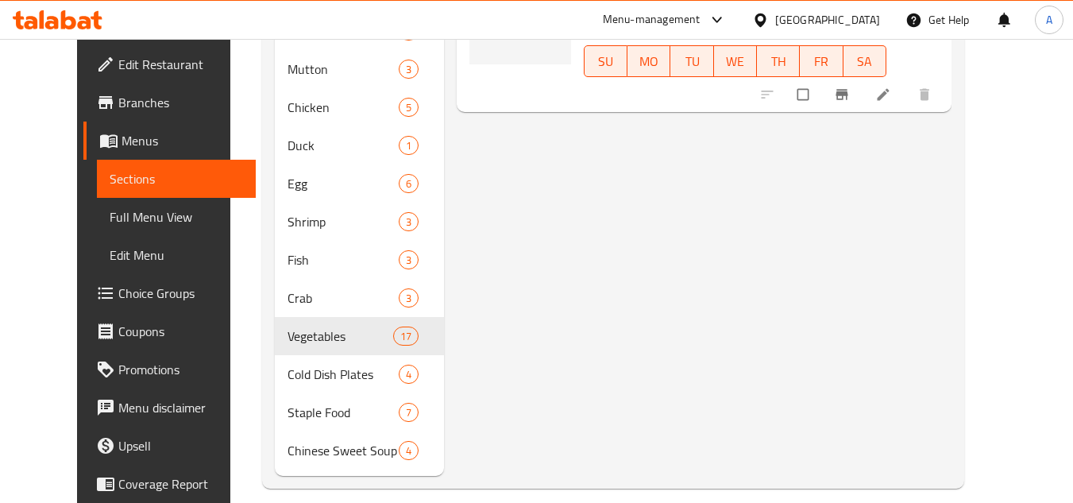
drag, startPoint x: 360, startPoint y: 472, endPoint x: 358, endPoint y: 433, distance: 39.0
click at [360, 442] on nav "Fried Noodles 3 Steamed Buns 6 Dumplings 2 Fried Rice 3 Cover Rice 3 Fried Rice…" at bounding box center [359, 126] width 169 height 699
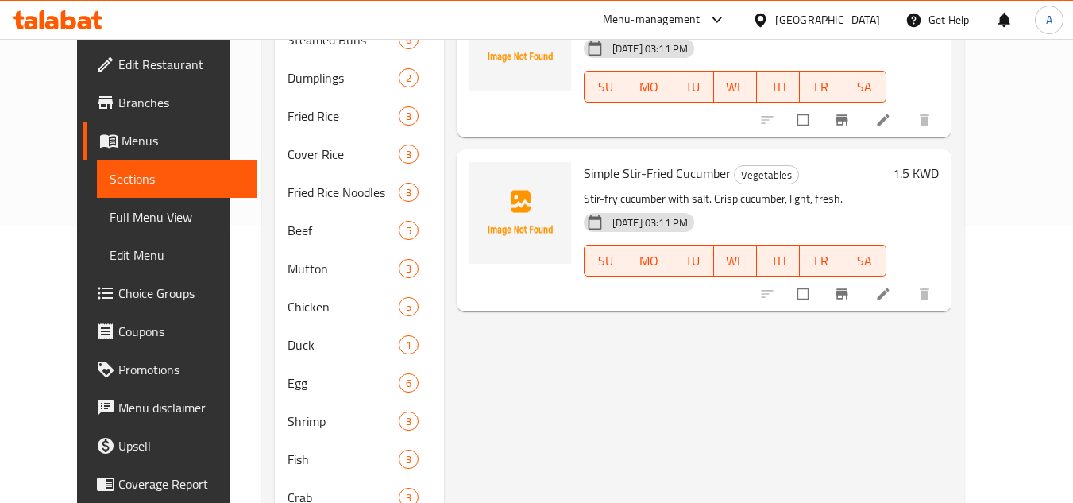
scroll to position [0, 0]
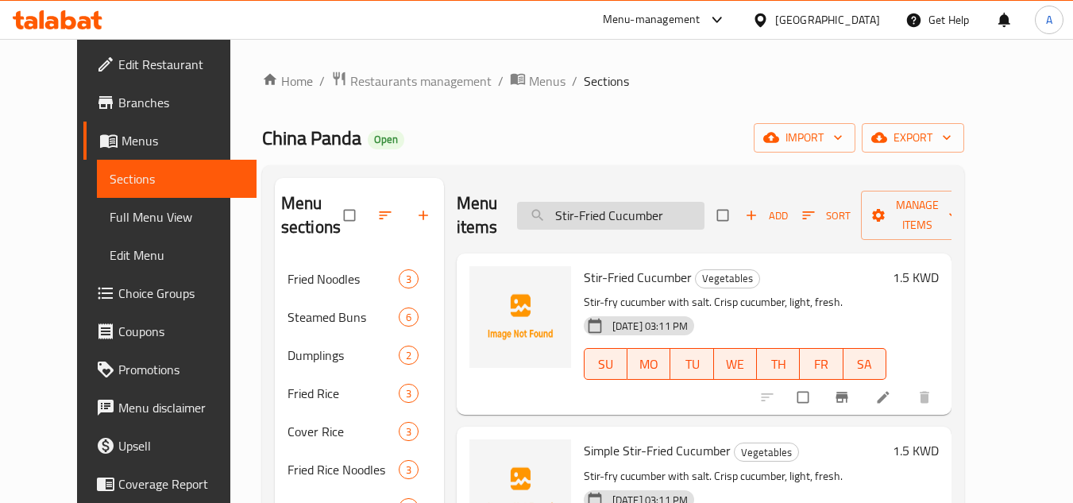
click at [685, 224] on input "Stir-Fried Cucumber" at bounding box center [610, 216] width 187 height 28
paste input "Shredded Carrots"
click at [685, 224] on input "Stir-Fried Cucumber" at bounding box center [610, 216] width 187 height 28
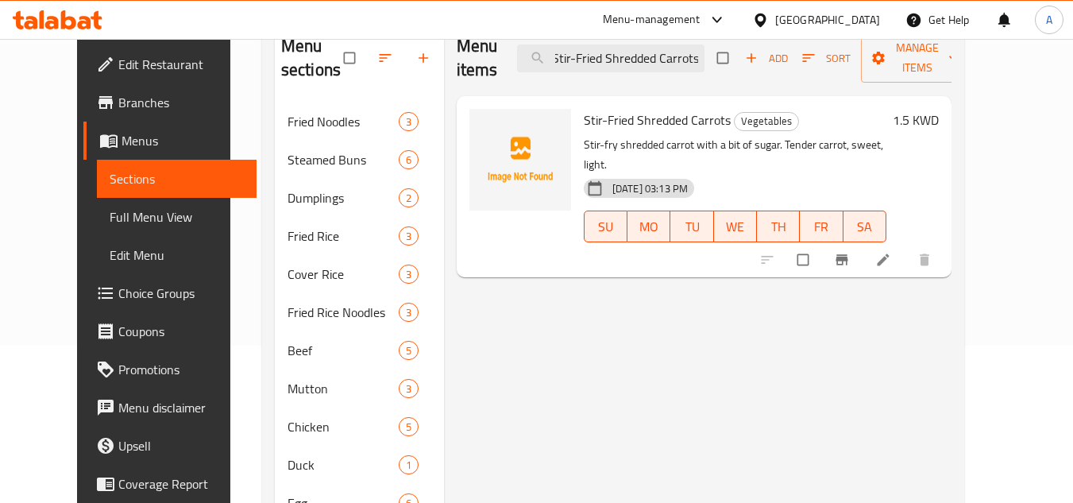
scroll to position [159, 0]
type input "Stir-Fried Shredded Carrots"
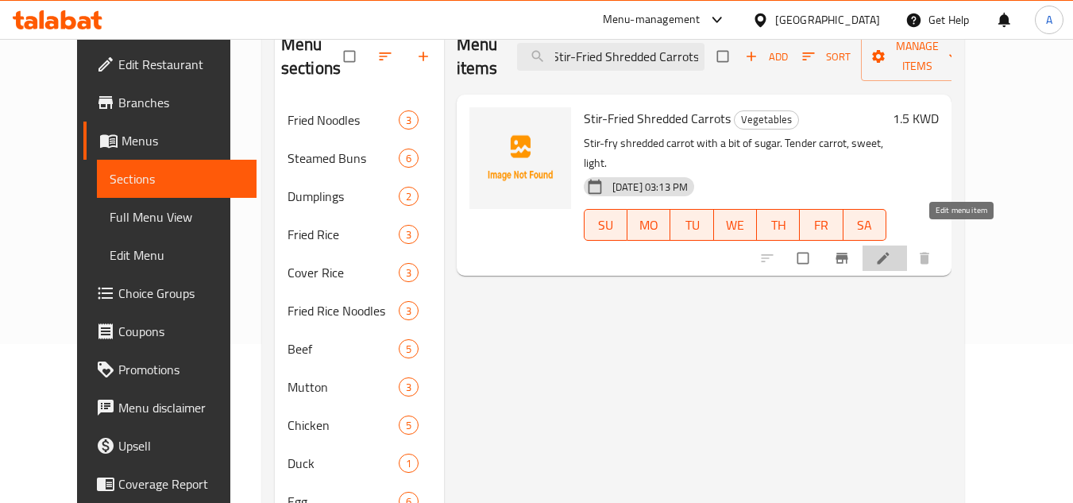
click at [891, 250] on icon at bounding box center [883, 258] width 16 height 16
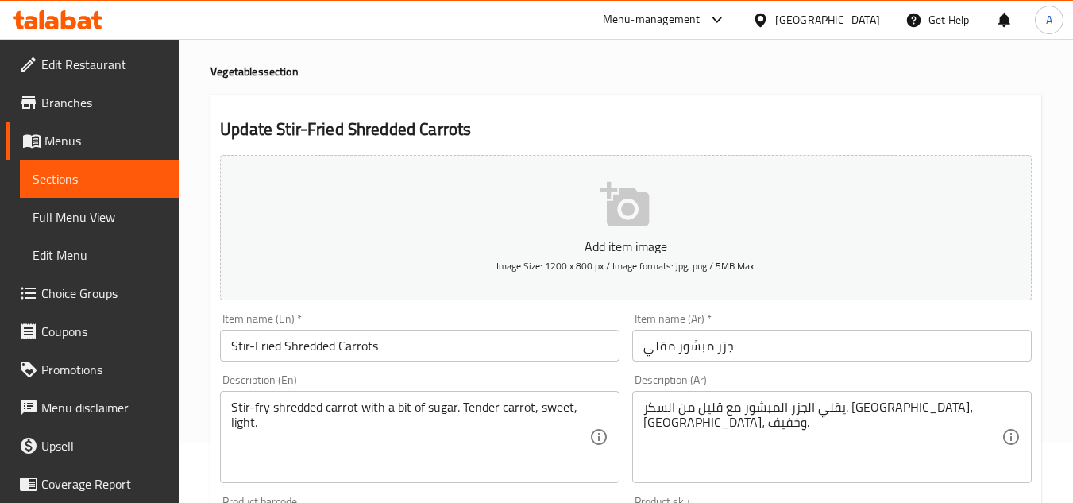
scroll to position [159, 0]
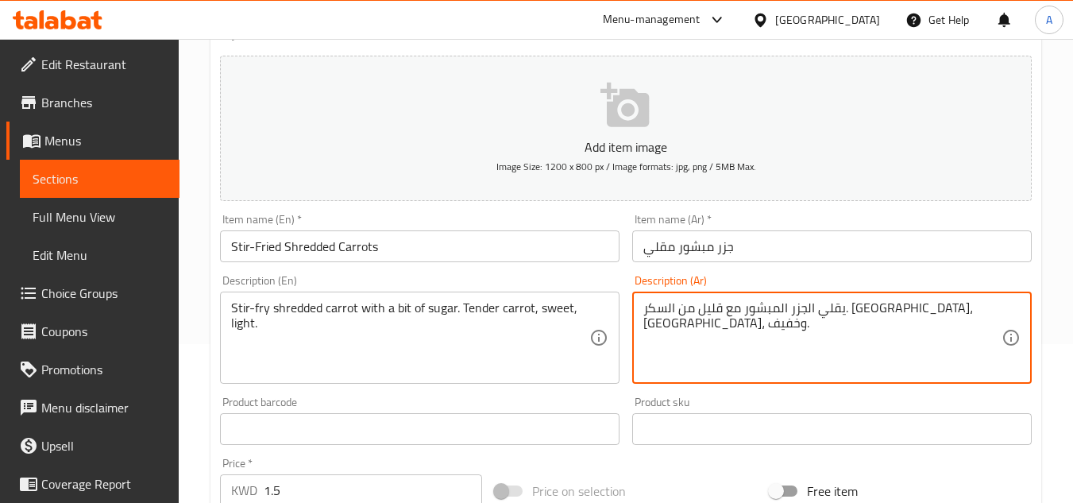
click at [948, 326] on textarea "يقلي الجزر المبشور مع قليل من السكر. [GEOGRAPHIC_DATA]، [GEOGRAPHIC_DATA]، وخفي…" at bounding box center [822, 337] width 358 height 75
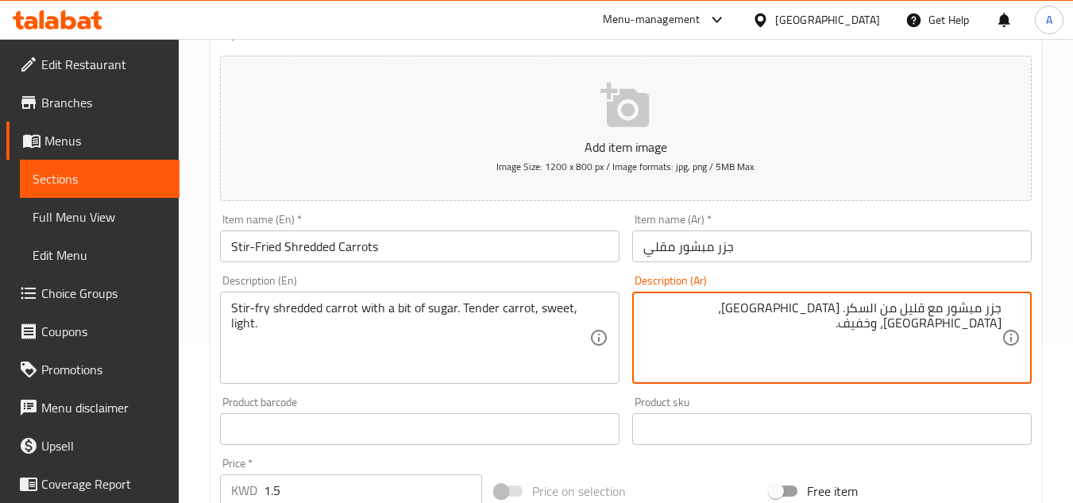
paste textarea "قلي"
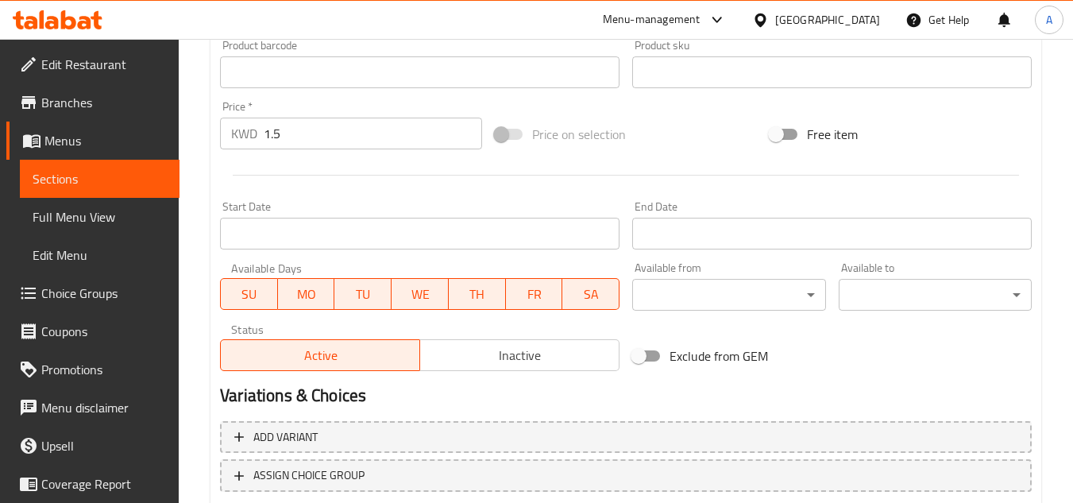
scroll to position [620, 0]
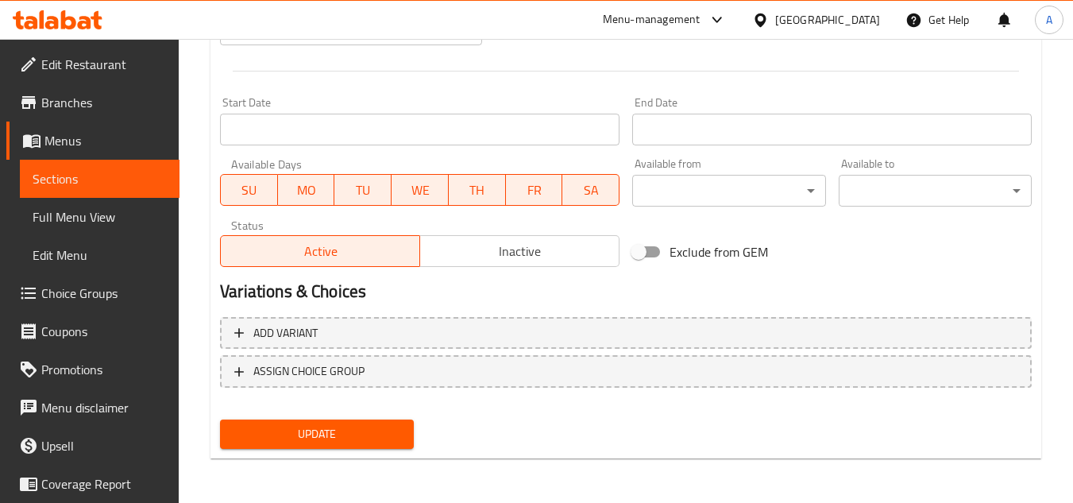
type textarea "جزر مبشور مقلي مع قليل من السكر. [GEOGRAPHIC_DATA]، [GEOGRAPHIC_DATA]، وخفيف."
click at [311, 435] on span "Update" at bounding box center [317, 434] width 168 height 20
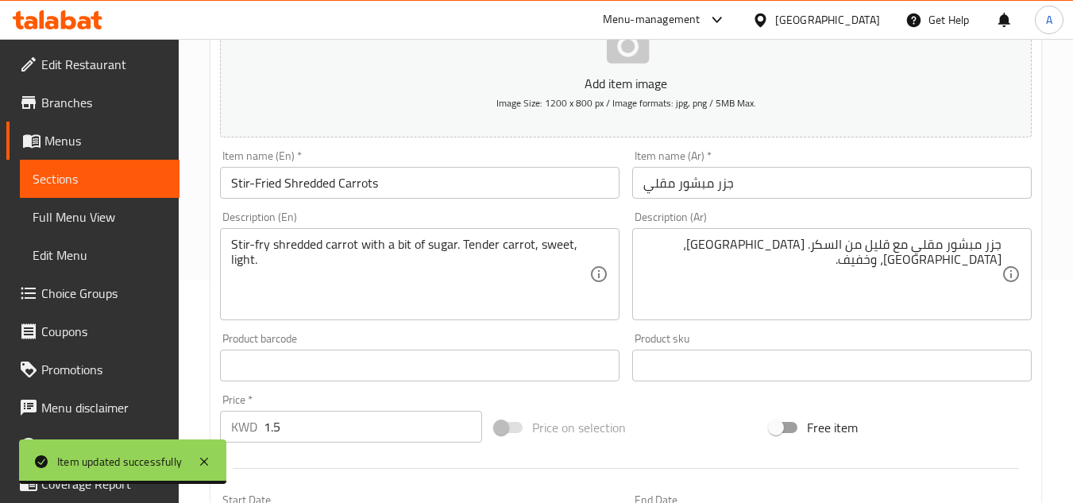
scroll to position [0, 0]
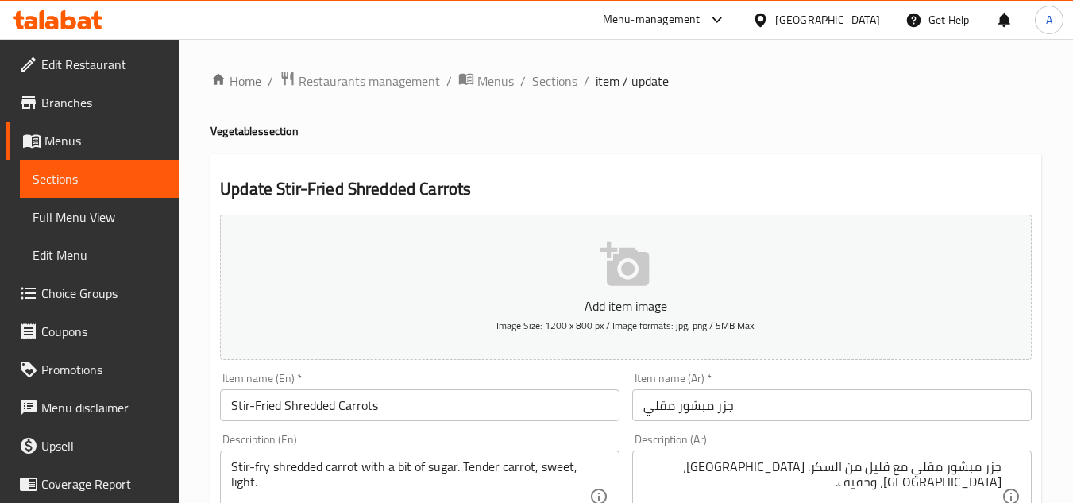
click at [566, 86] on span "Sections" at bounding box center [554, 80] width 45 height 19
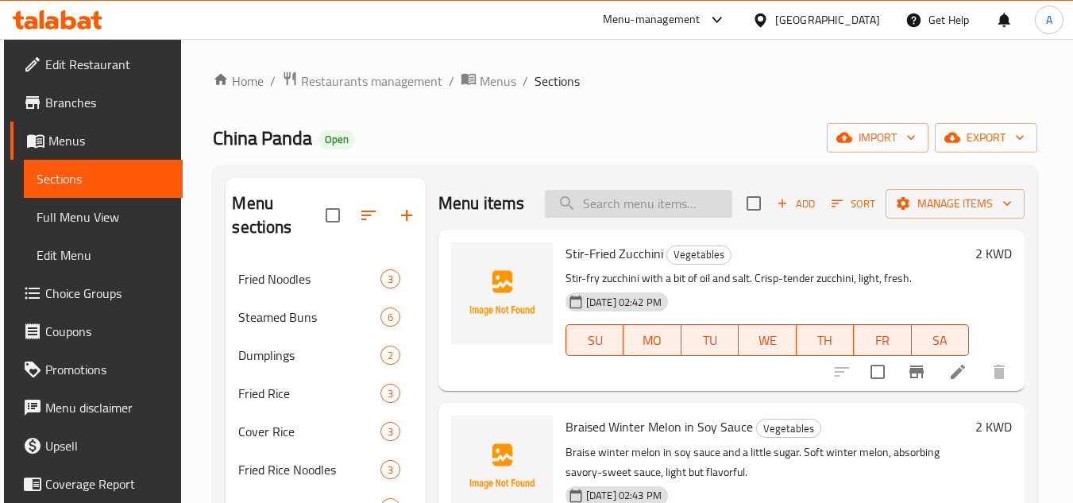
paste input "Shredded Chicken with Hot and Spicy Sauce"
click at [652, 214] on input "Shredded Chicken with Hot and Spicy Sauce" at bounding box center [638, 204] width 187 height 28
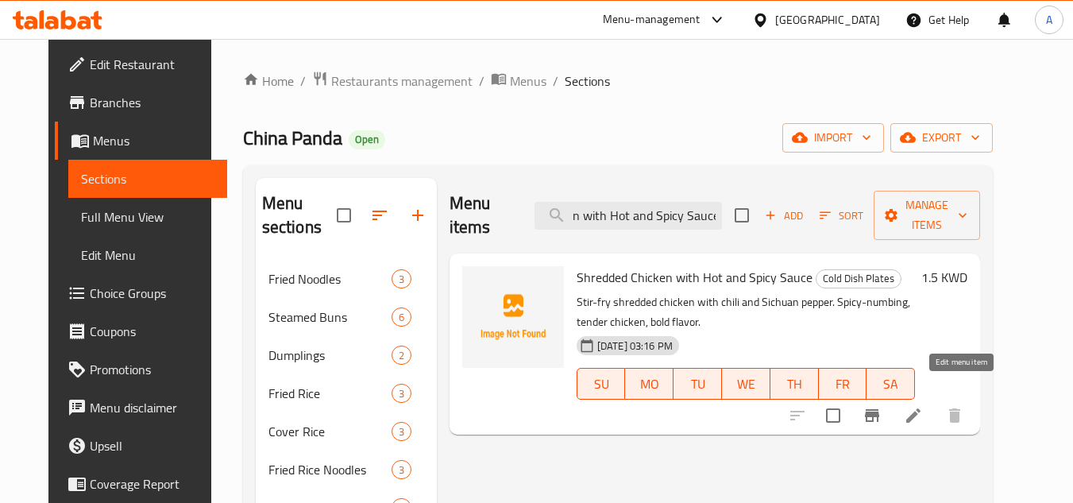
type input "Shredded Chicken with Hot and Spicy Sauce"
click at [923, 406] on icon at bounding box center [913, 415] width 19 height 19
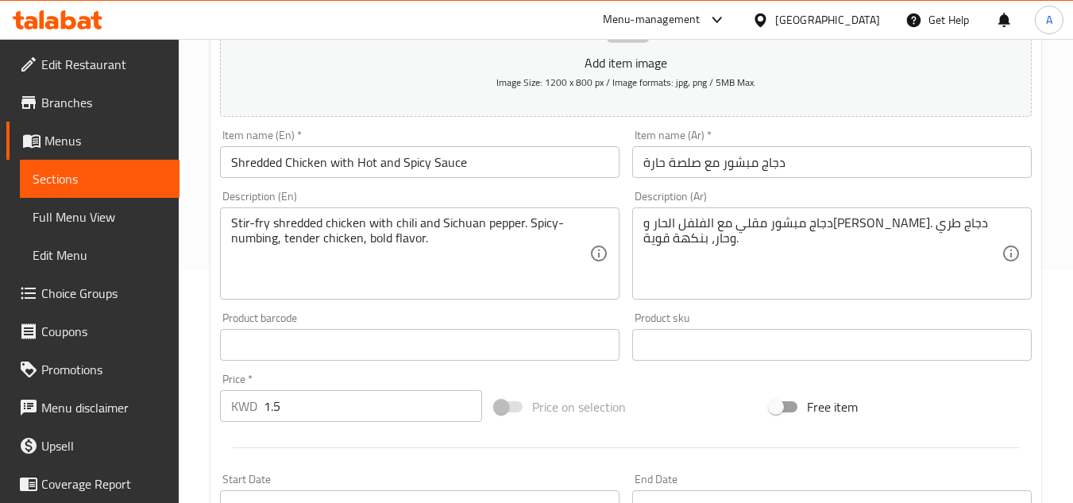
scroll to position [238, 0]
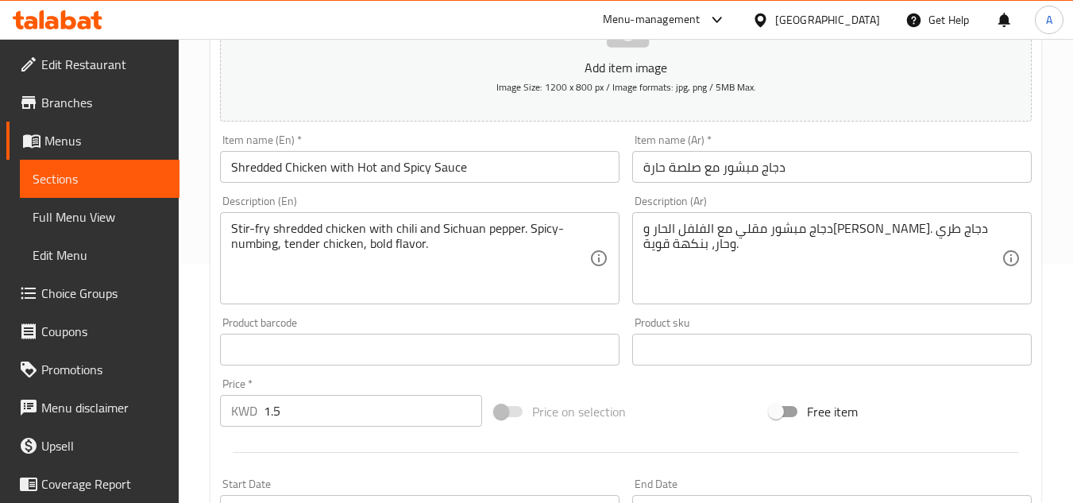
click at [735, 170] on input "دجاج مبشور مع صلصة حارة" at bounding box center [832, 167] width 400 height 32
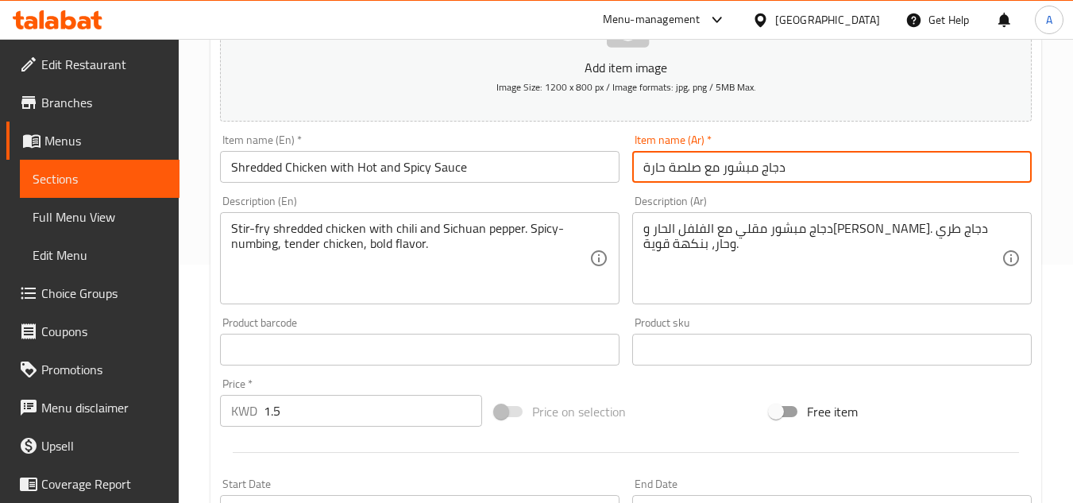
click at [643, 155] on input "دجاج مبشور مع صلصة حارة" at bounding box center [832, 167] width 400 height 32
click at [779, 179] on input "دجاج مبشور مع صلصة حارة" at bounding box center [832, 167] width 400 height 32
type input "دجاج مبشور مع صلصة حارة سبايسي"
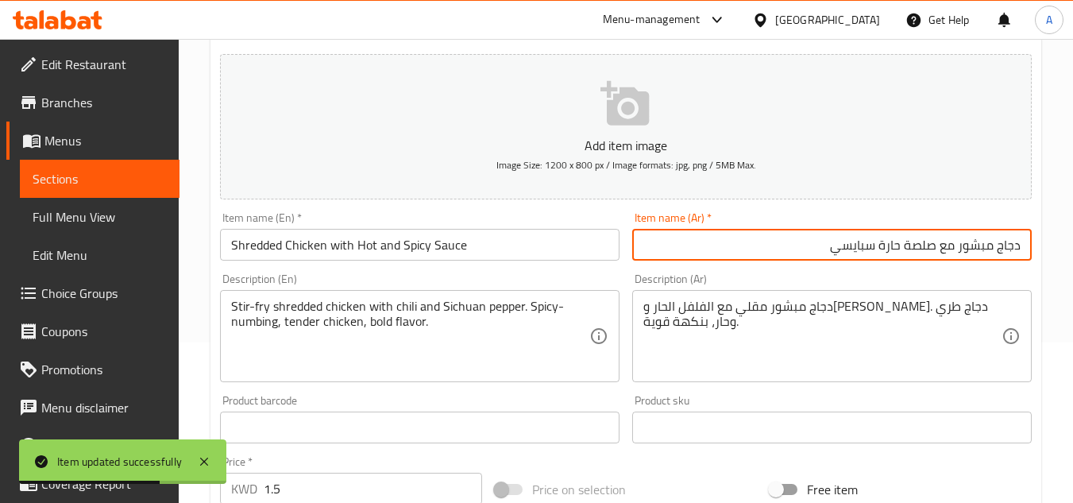
scroll to position [0, 0]
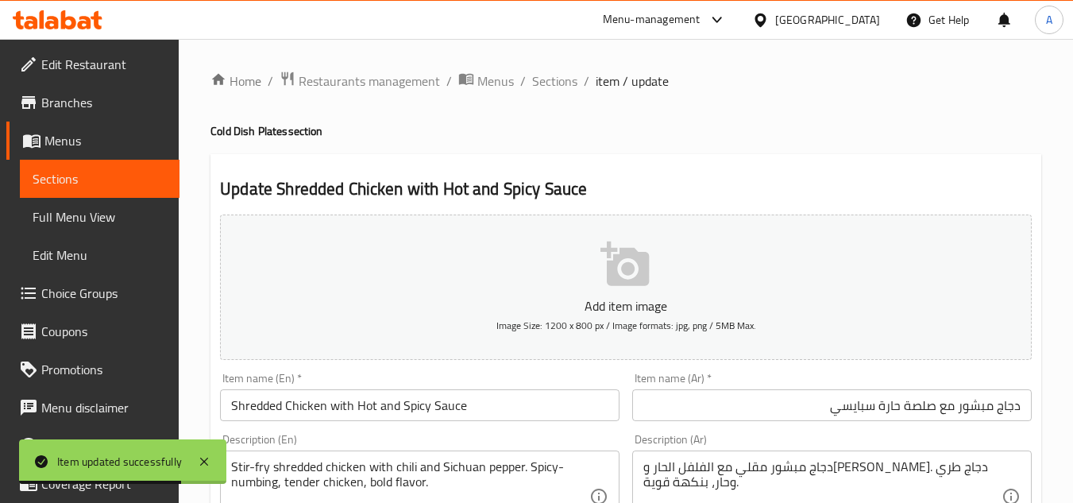
click at [579, 78] on ol "Home / Restaurants management / Menus / Sections / item / update" at bounding box center [626, 81] width 831 height 21
click at [571, 80] on span "Sections" at bounding box center [554, 80] width 45 height 19
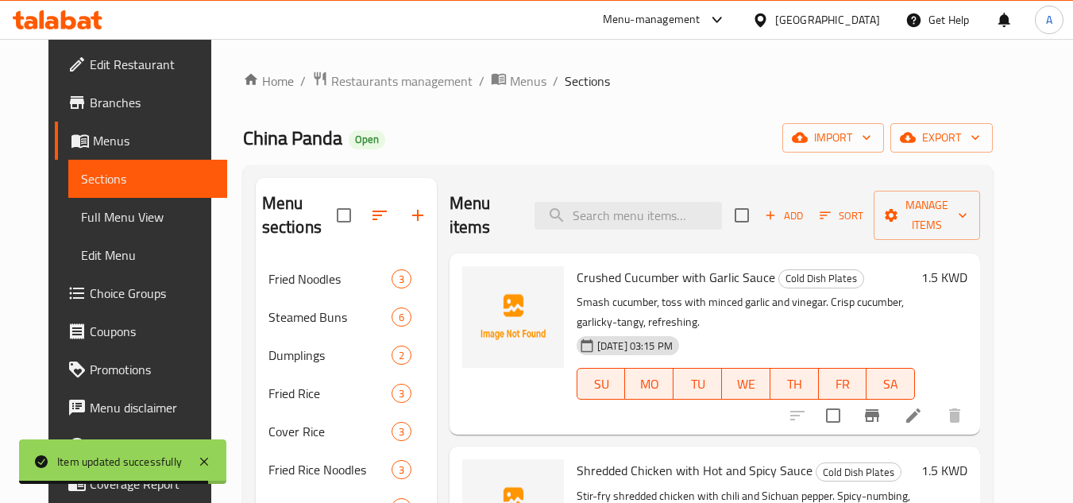
click at [691, 230] on div "Menu items Add Sort Manage items" at bounding box center [715, 215] width 531 height 75
paste input "Eggplant Salad"
click at [694, 224] on input "search" at bounding box center [628, 216] width 187 height 28
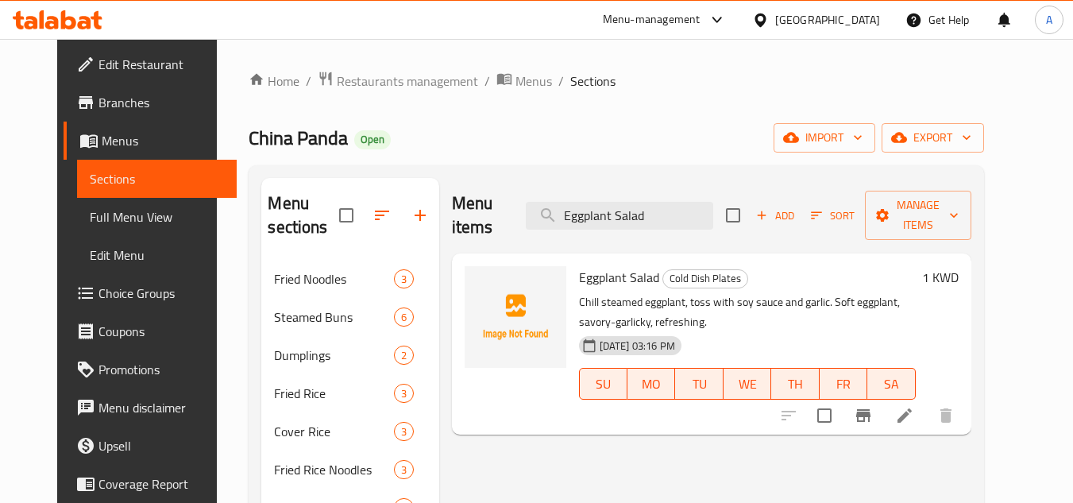
type input "Eggplant Salad"
click at [927, 401] on li at bounding box center [905, 415] width 44 height 29
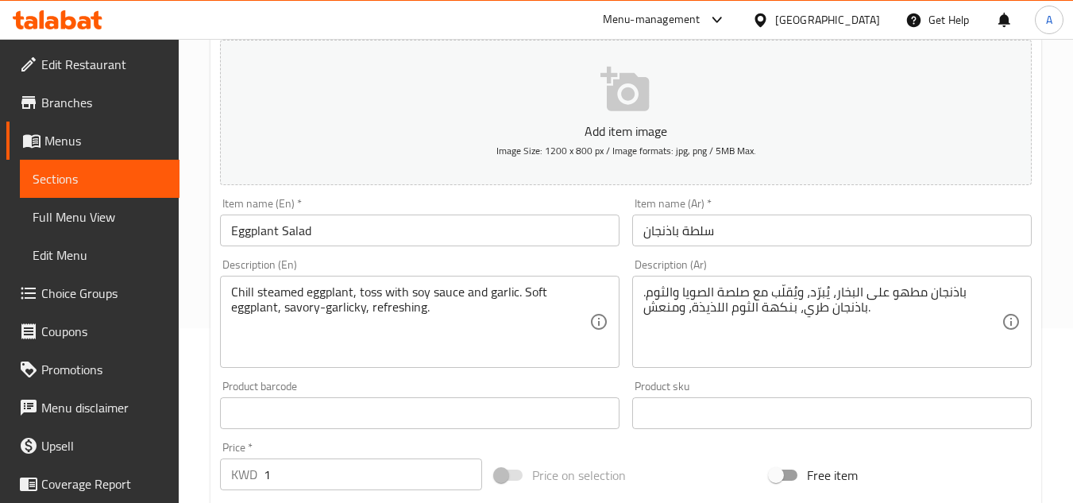
scroll to position [238, 0]
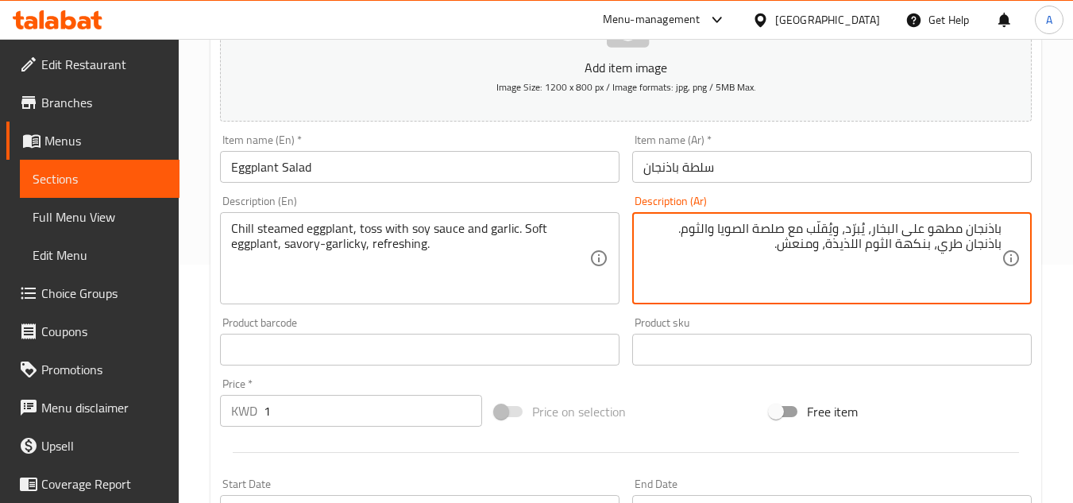
click at [952, 230] on textarea "باذنجان مطهو على البخار، يُبرّد، ويُقلّب مع صلصة الصويا والثوم. باذنجان طري، بن…" at bounding box center [822, 258] width 358 height 75
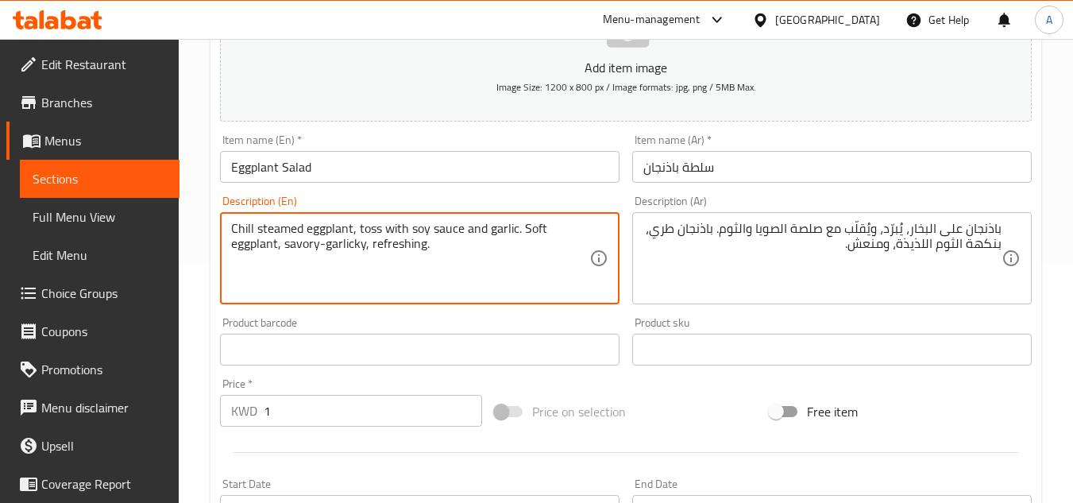
drag, startPoint x: 351, startPoint y: 234, endPoint x: 0, endPoint y: 203, distance: 352.4
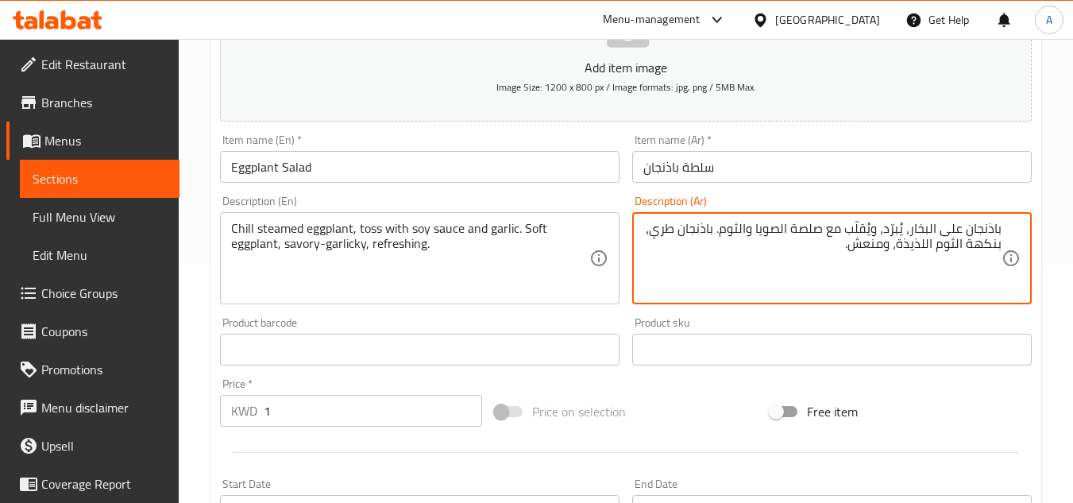
click at [901, 231] on textarea "باذنجان على البخار، يُبرّد، ويُقلّب مع صلصة الصويا والثوم. باذنجان طري، بنكهة ا…" at bounding box center [822, 258] width 358 height 75
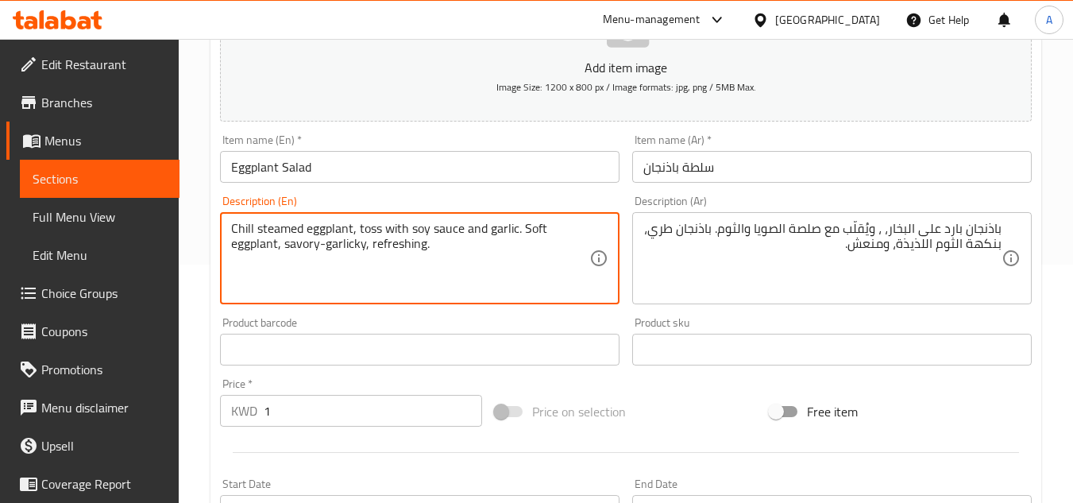
drag, startPoint x: 281, startPoint y: 247, endPoint x: 363, endPoint y: 245, distance: 81.8
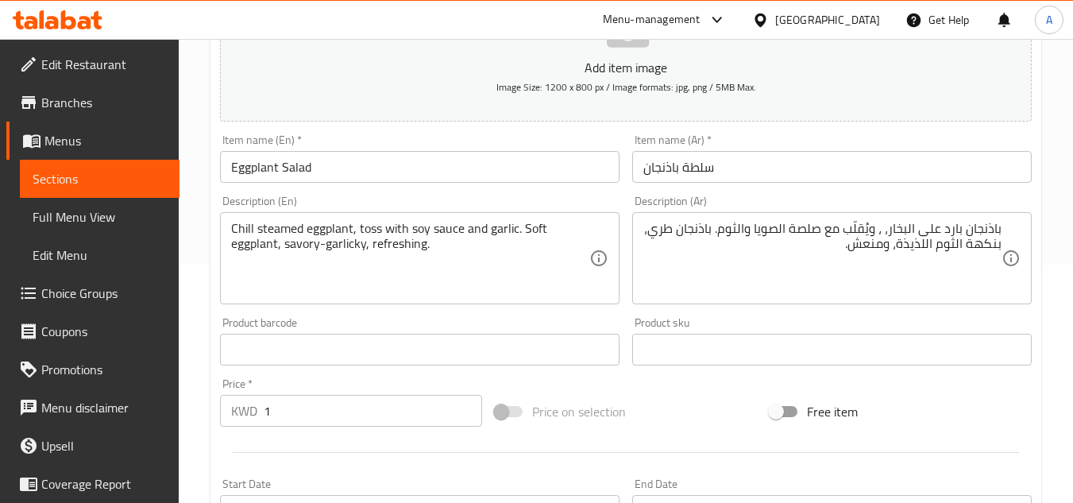
drag, startPoint x: 1007, startPoint y: 248, endPoint x: 942, endPoint y: 246, distance: 65.2
click at [942, 246] on div "باذنجان بارد على البخار، ، ويُقلّب مع صلصة الصويا والثوم. باذنجان طري، بنكهة ال…" at bounding box center [832, 258] width 400 height 92
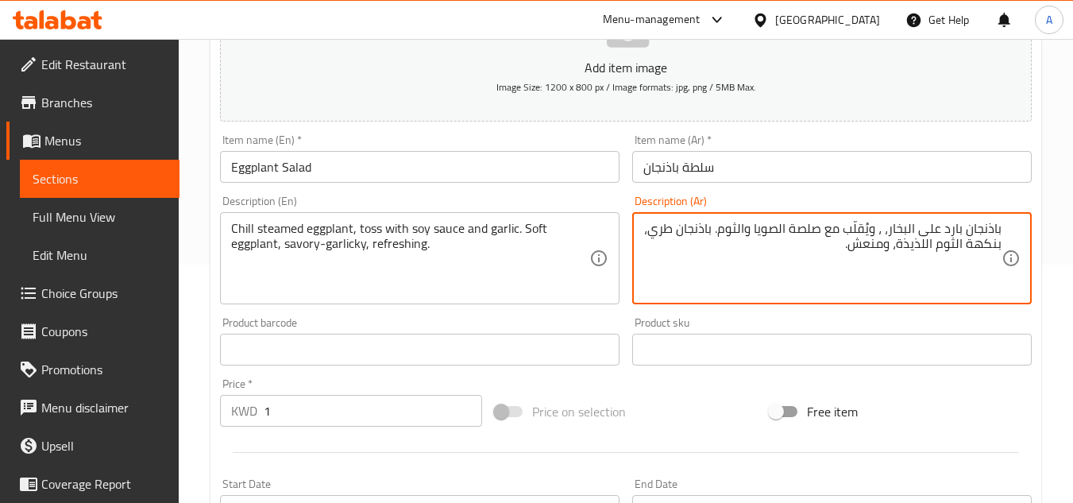
click at [945, 246] on textarea "باذنجان بارد على البخار، ، ويُقلّب مع صلصة الصويا والثوم. باذنجان طري، بنكهة ال…" at bounding box center [822, 258] width 358 height 75
drag, startPoint x: 914, startPoint y: 246, endPoint x: 1012, endPoint y: 245, distance: 98.5
click at [1012, 245] on div "باذنجان بارد على البخار، ، ويُقلّب مع صلصة الصويا والثوم. باذنجان طري، بنكهة ال…" at bounding box center [832, 258] width 400 height 92
paste textarea "لذيذ بالثوم"
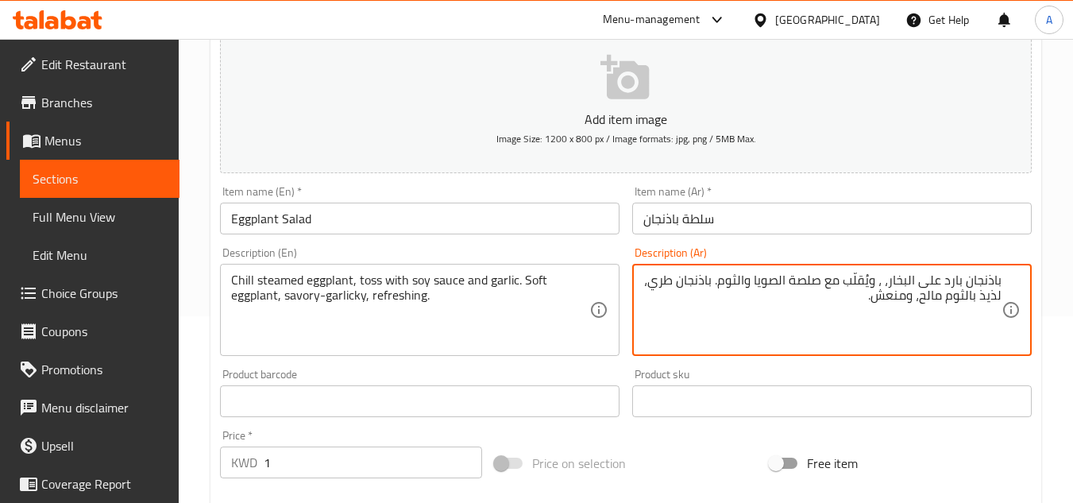
scroll to position [159, 0]
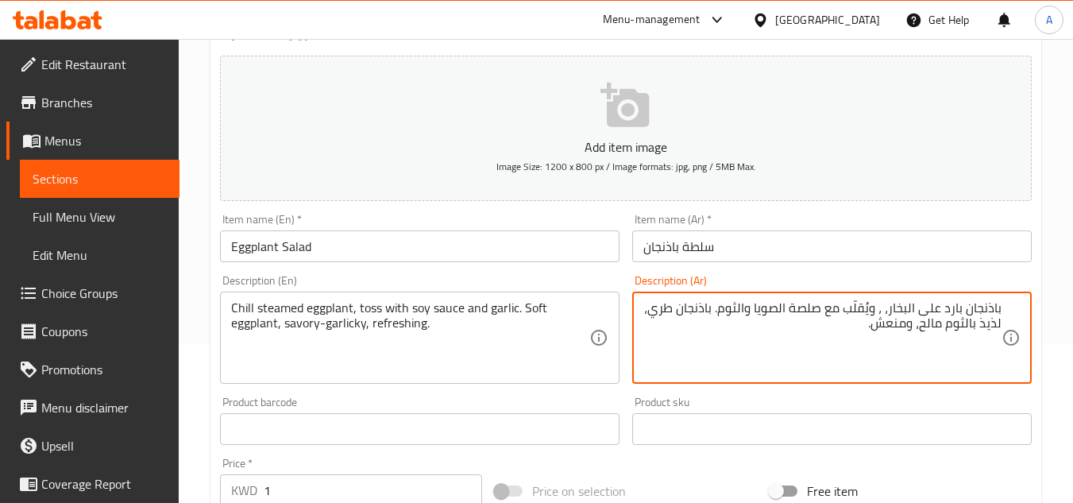
type textarea "باذنجان بارد على البخار، ، ويُقلّب مع صلصة الصويا والثوم. باذنجان طري، لذيذ بال…"
click at [739, 411] on div "Product sku Product sku" at bounding box center [832, 420] width 400 height 48
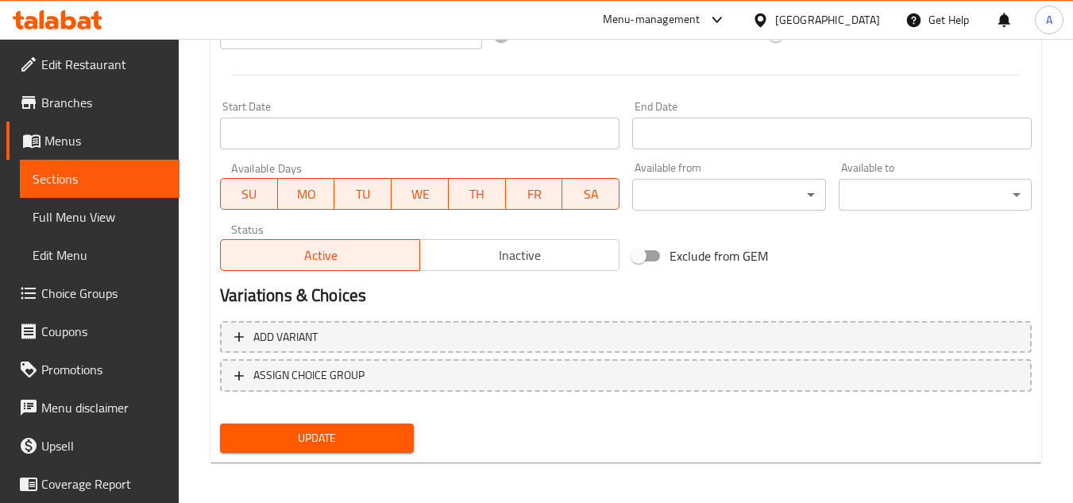
scroll to position [620, 0]
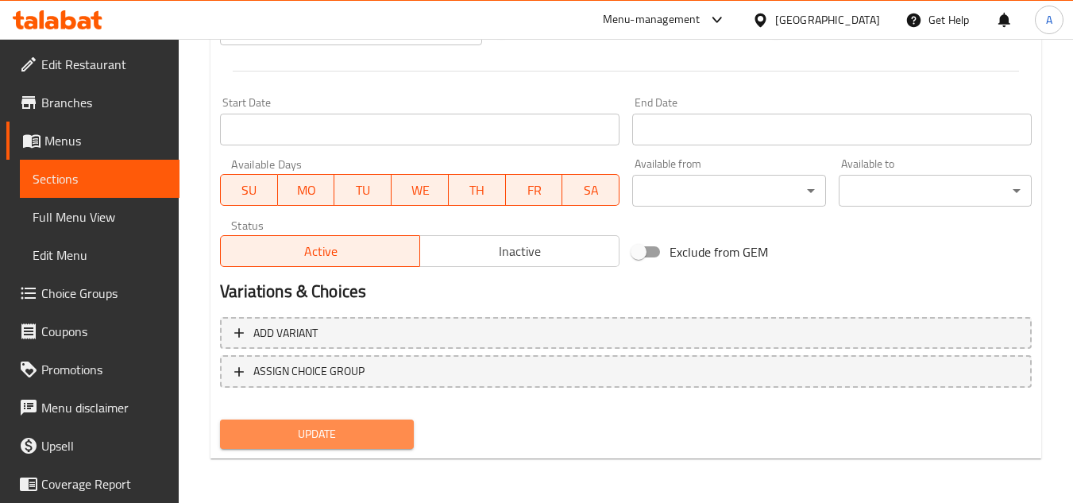
click at [393, 427] on span "Update" at bounding box center [317, 434] width 168 height 20
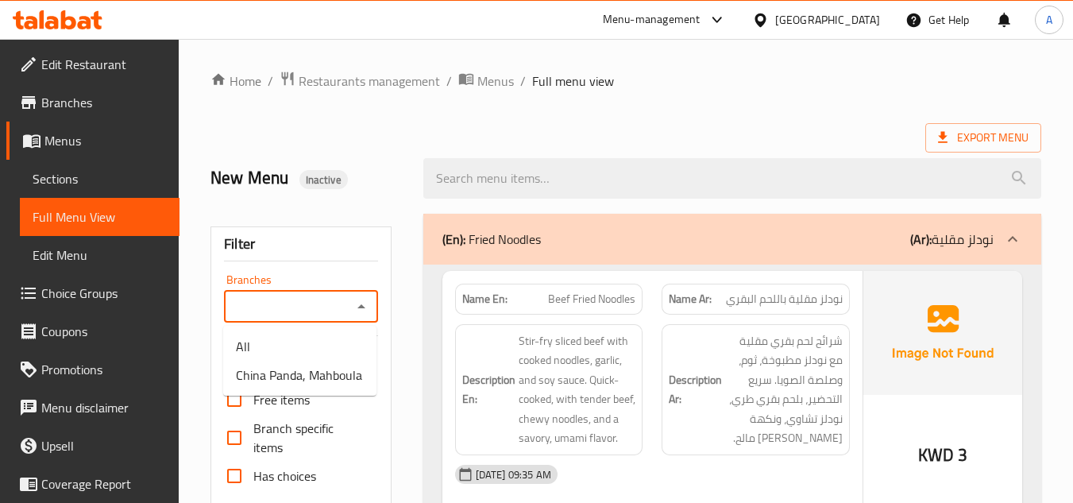
drag, startPoint x: 315, startPoint y: 310, endPoint x: 394, endPoint y: 368, distance: 97.7
click at [317, 313] on input "Branches" at bounding box center [288, 307] width 118 height 22
click at [348, 381] on span "China Panda, Mahboula" at bounding box center [299, 374] width 126 height 19
type input "China Panda, Mahboula"
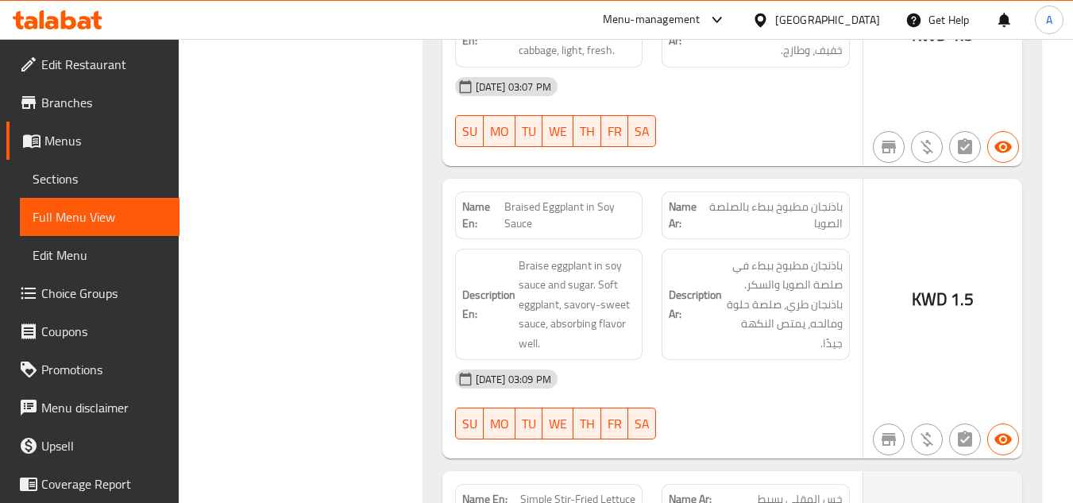
scroll to position [18711, 0]
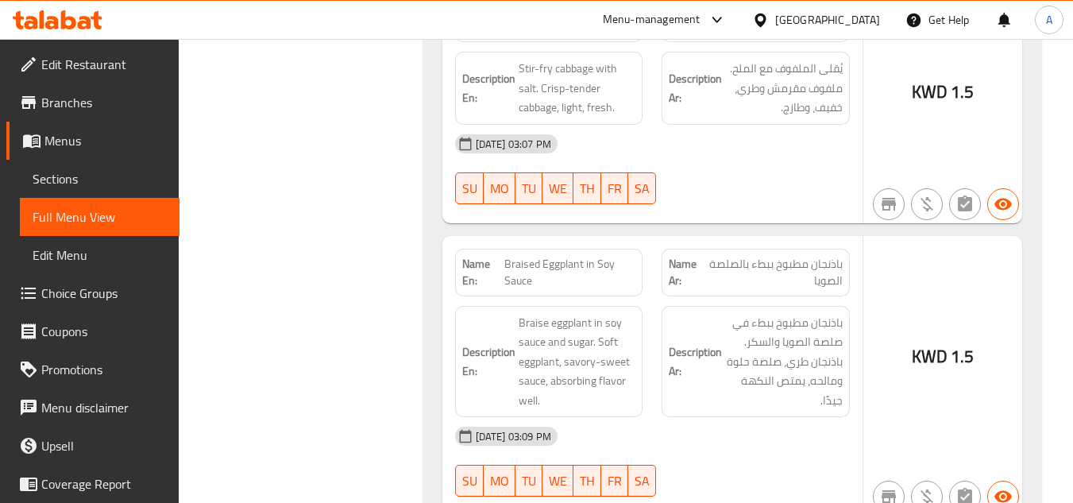
drag, startPoint x: 540, startPoint y: 253, endPoint x: 636, endPoint y: 246, distance: 95.6
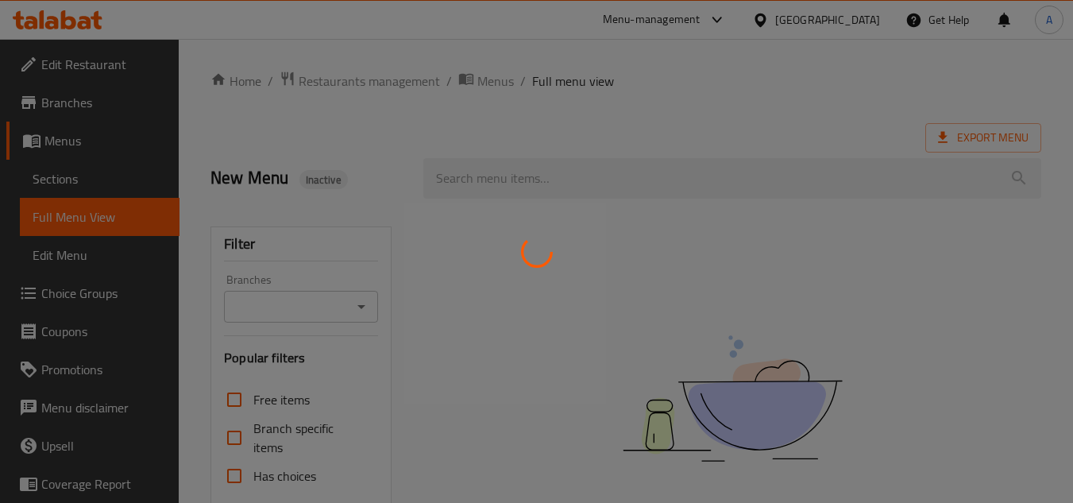
click at [292, 313] on div at bounding box center [536, 251] width 1073 height 503
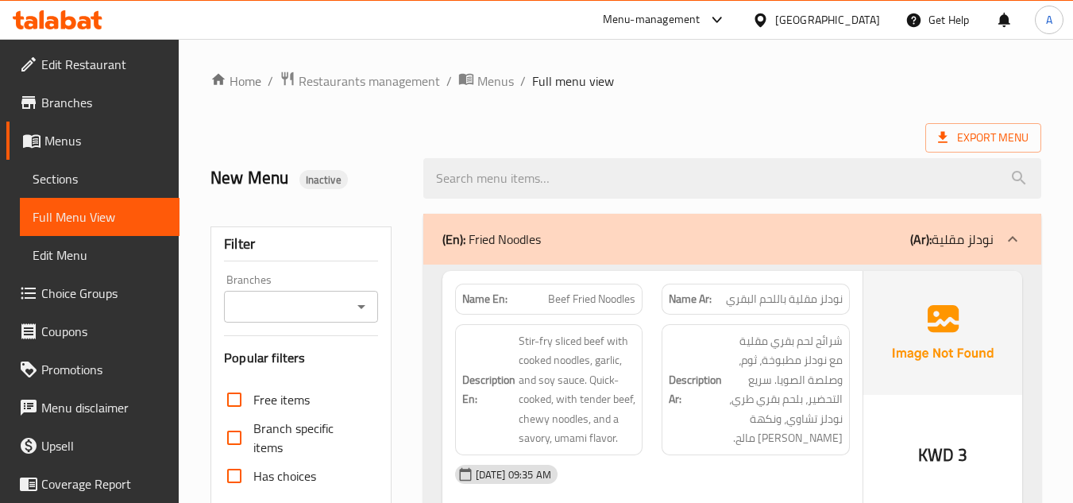
click at [364, 302] on icon "Open" at bounding box center [361, 306] width 19 height 19
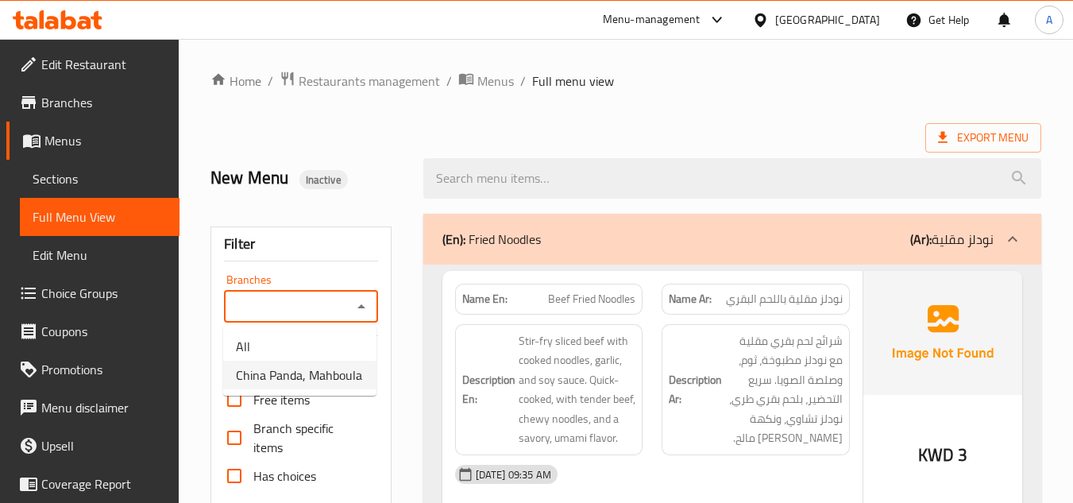
click at [335, 370] on span "China Panda, Mahboula" at bounding box center [299, 374] width 126 height 19
type input "China Panda, Mahboula"
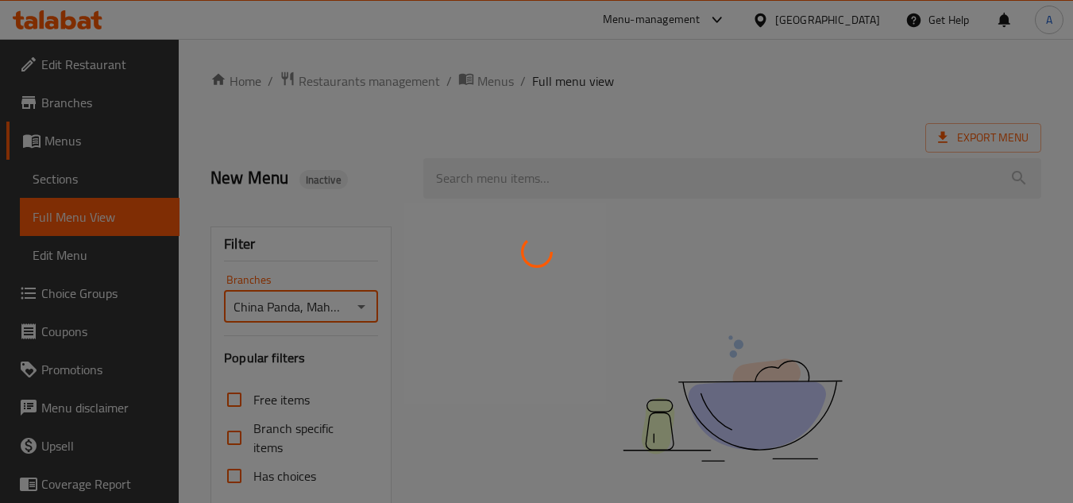
click at [740, 108] on div at bounding box center [536, 251] width 1073 height 503
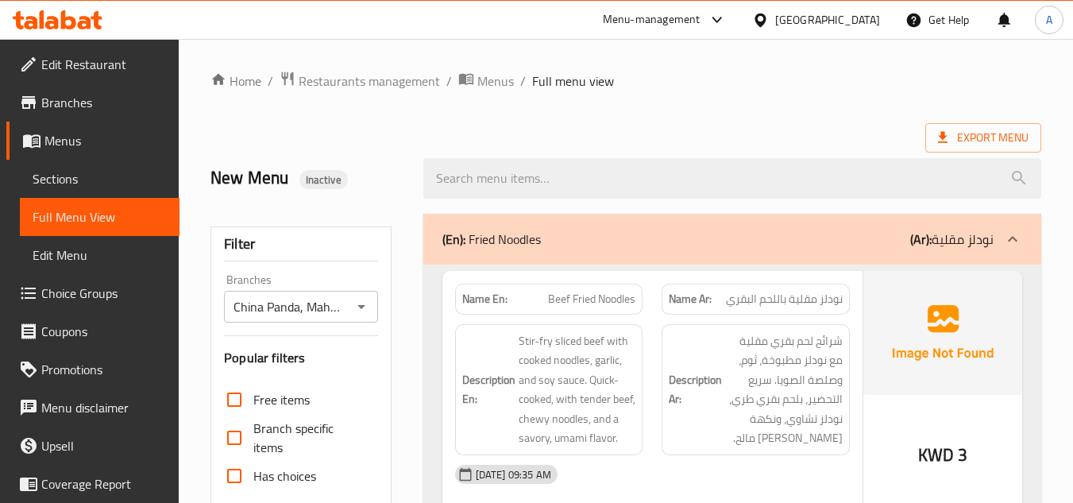
scroll to position [18948, 0]
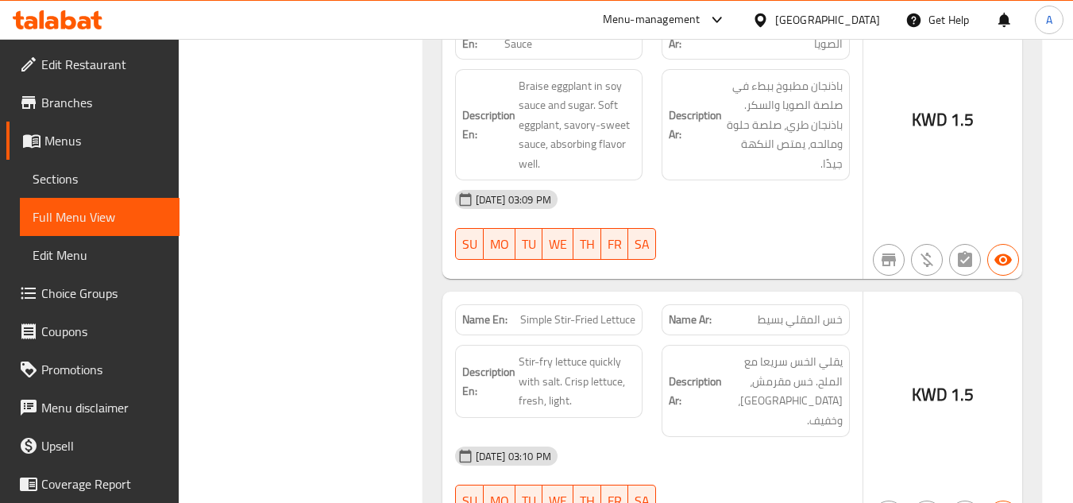
copy span "Stir-Fried Shredded Carrots"
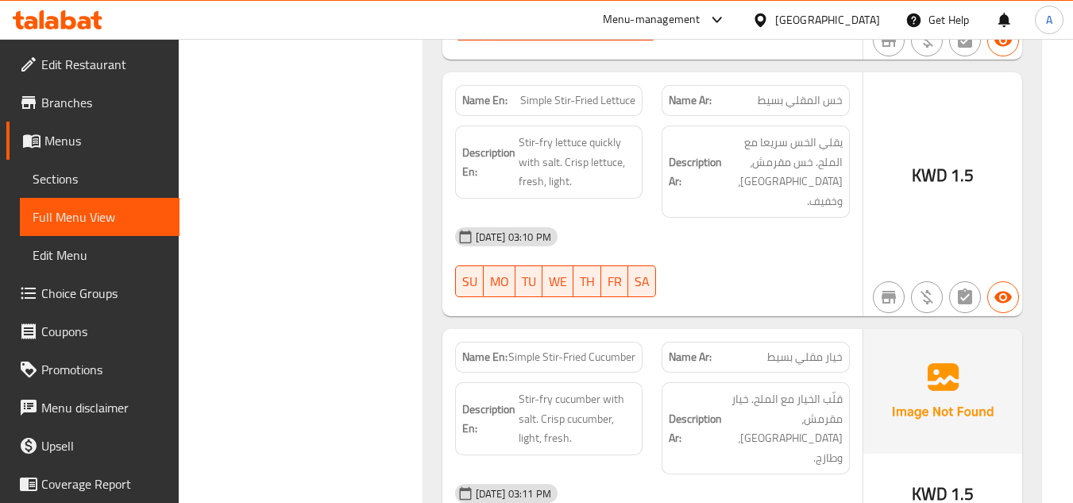
scroll to position [19186, 0]
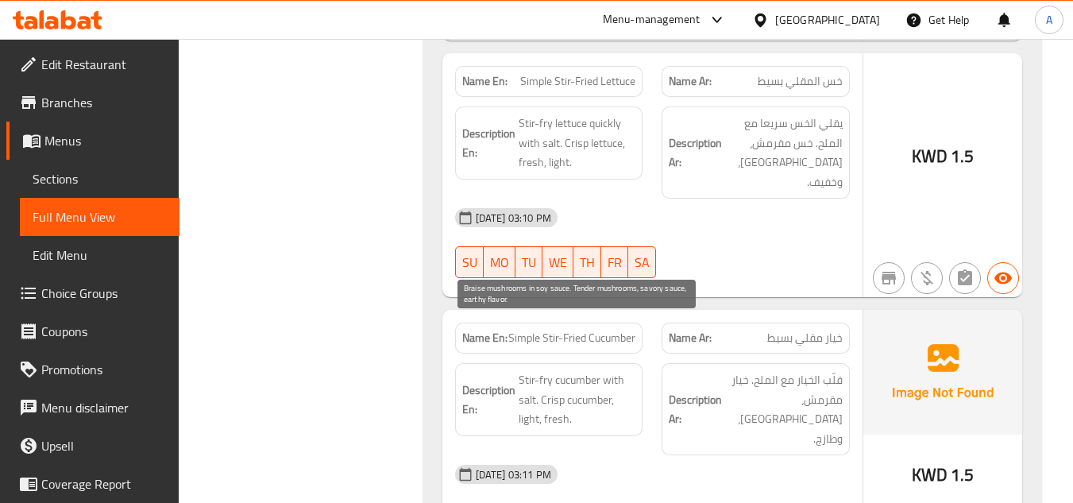
drag, startPoint x: 630, startPoint y: 334, endPoint x: 639, endPoint y: 336, distance: 9.7
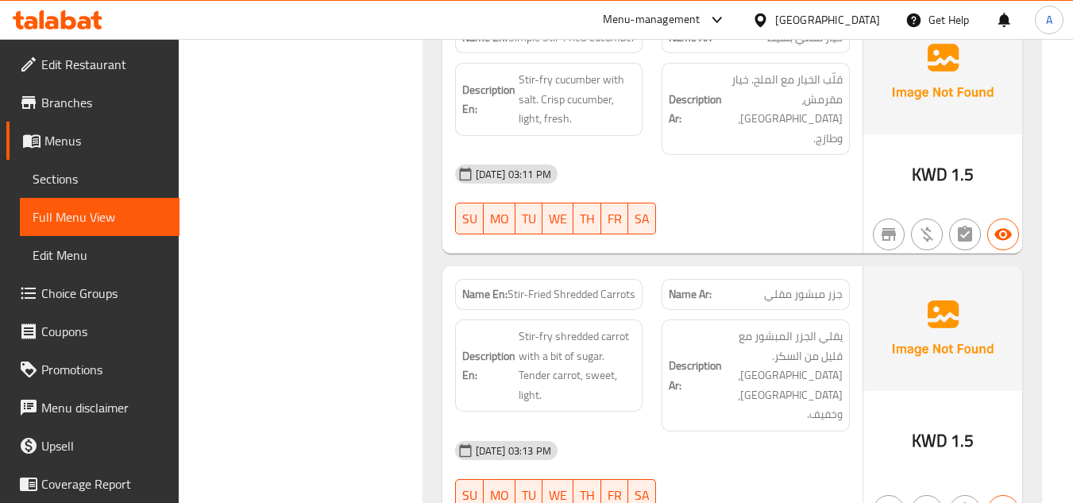
drag, startPoint x: 959, startPoint y: 406, endPoint x: 1010, endPoint y: 411, distance: 51.1
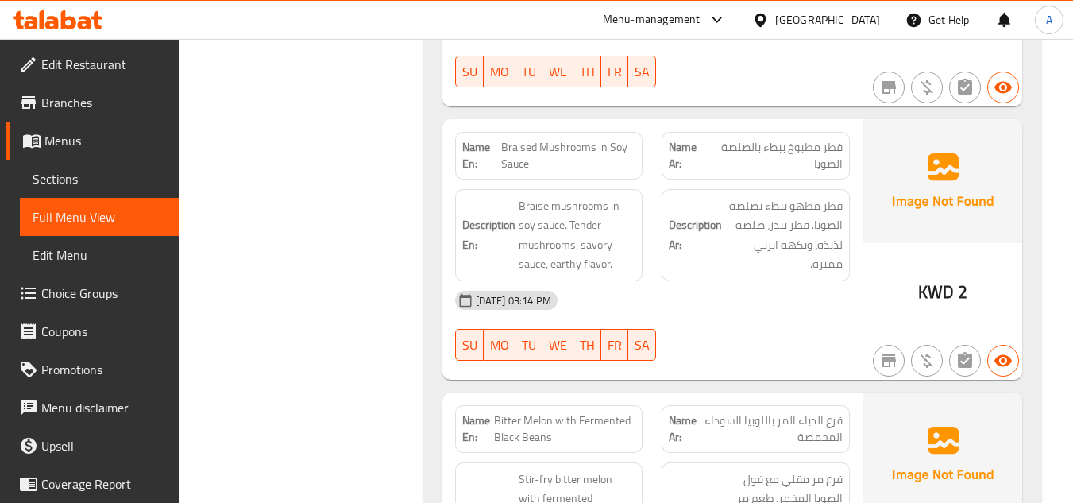
scroll to position [20043, 0]
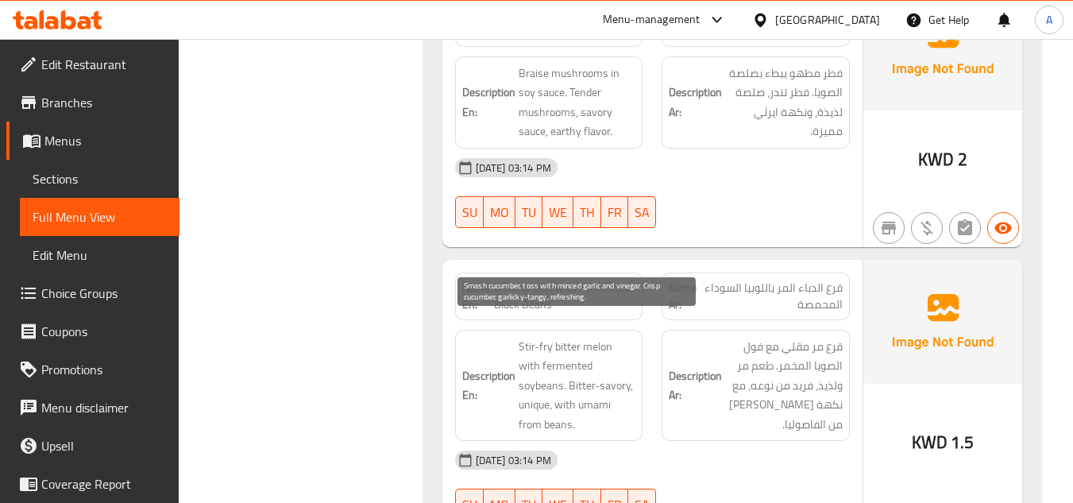
drag, startPoint x: 530, startPoint y: 339, endPoint x: 662, endPoint y: 326, distance: 132.6
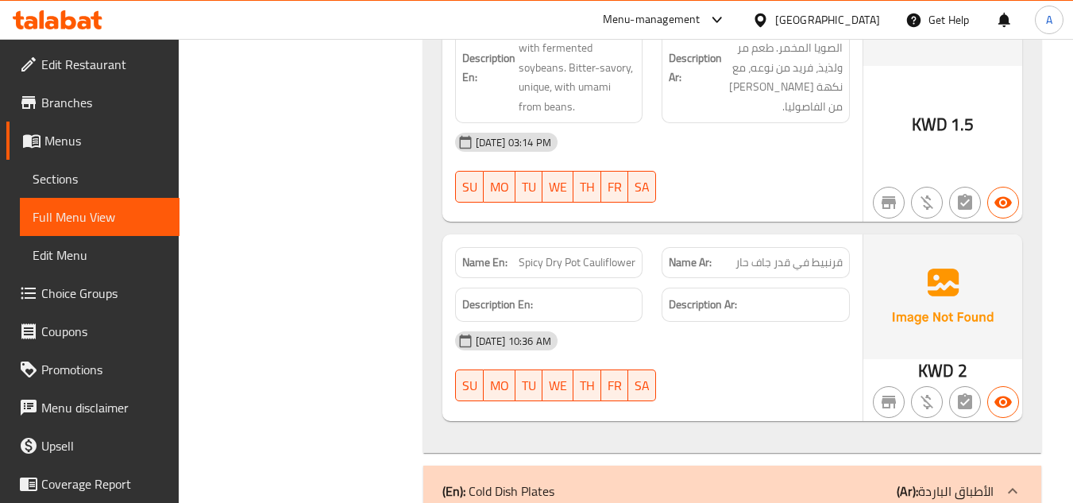
scroll to position [20644, 0]
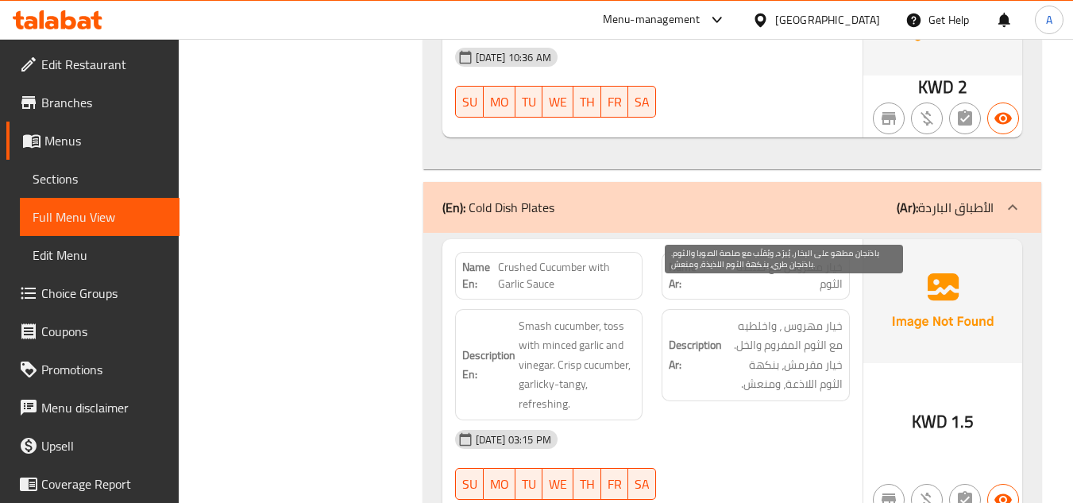
drag, startPoint x: 848, startPoint y: 292, endPoint x: 735, endPoint y: 293, distance: 113.6
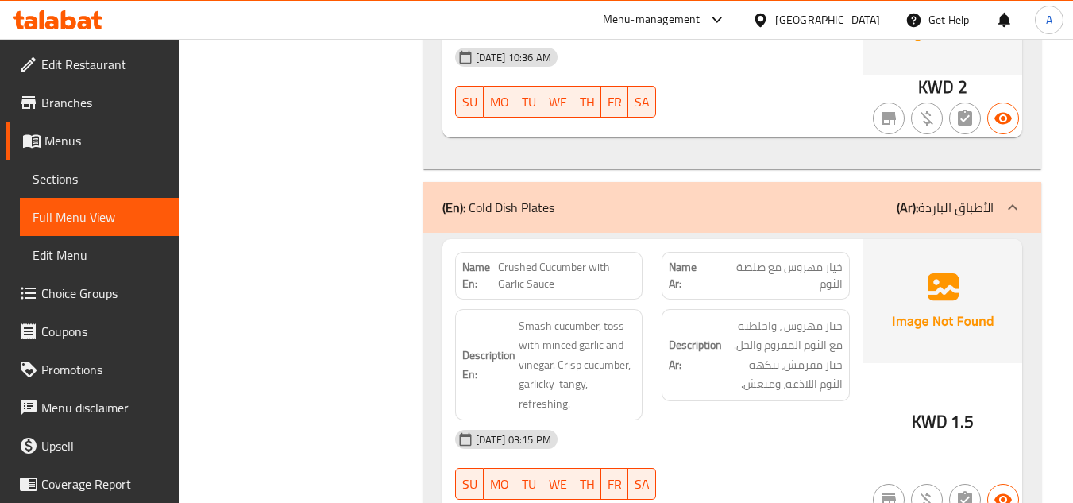
drag, startPoint x: 624, startPoint y: 292, endPoint x: 581, endPoint y: 289, distance: 43.0
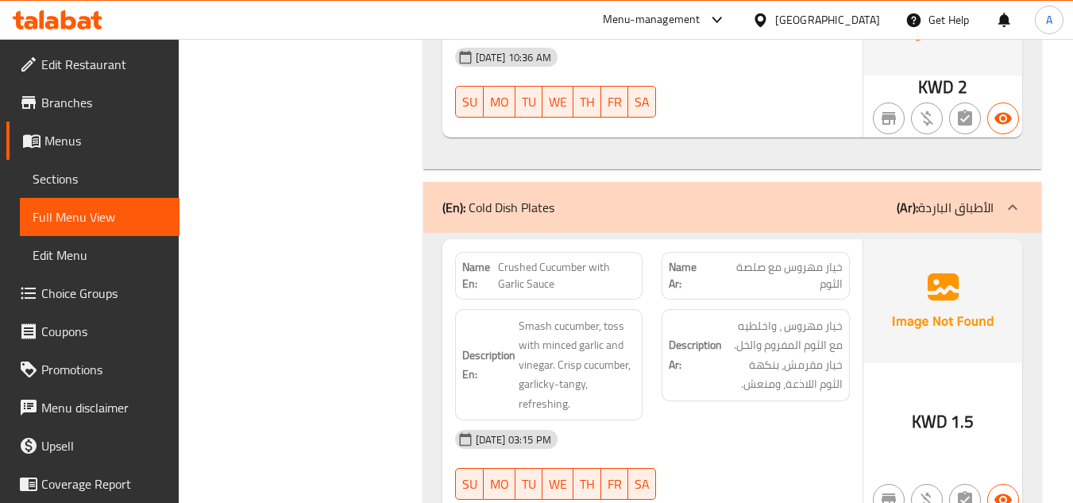
copy span "Eggplant Salad"
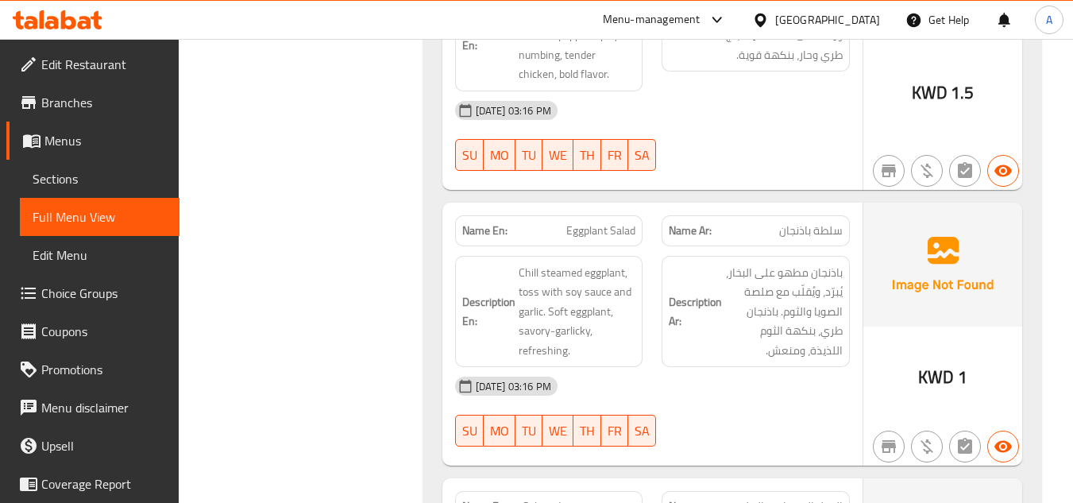
scroll to position [21238, 0]
